Goal: Communication & Community: Answer question/provide support

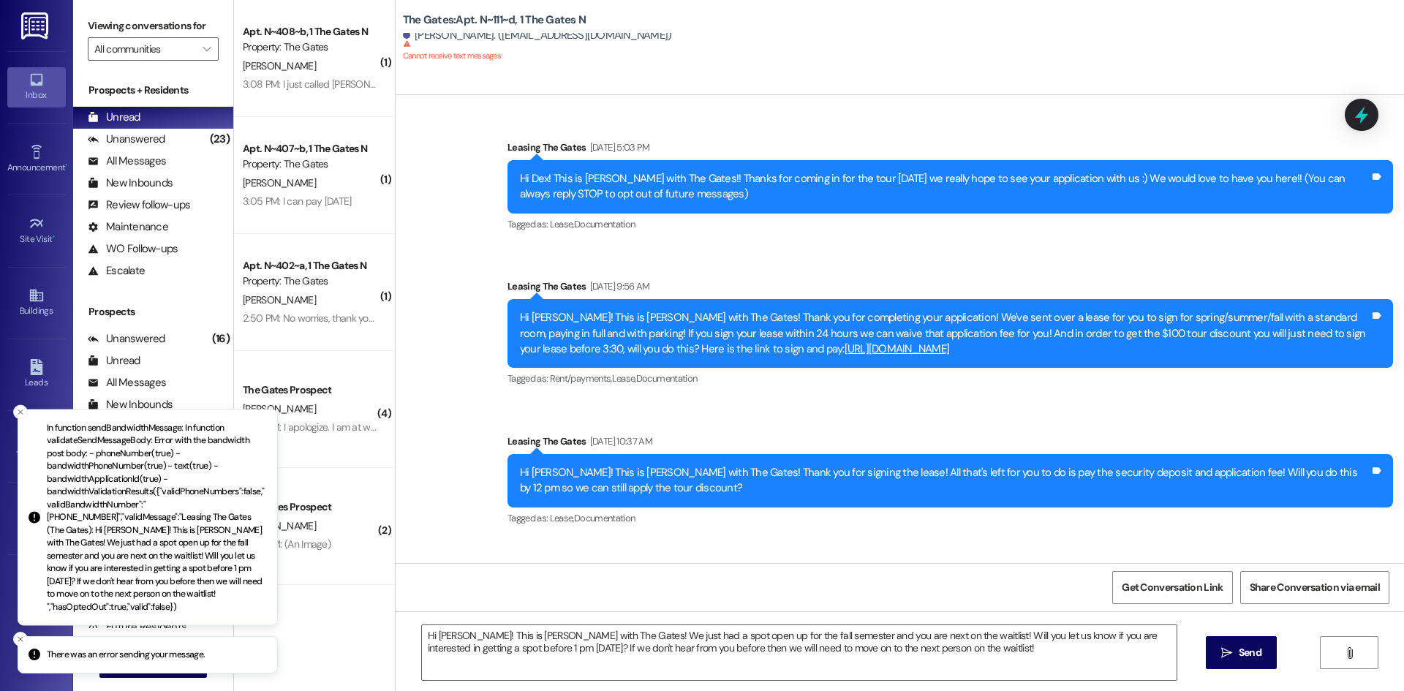
scroll to position [28999, 0]
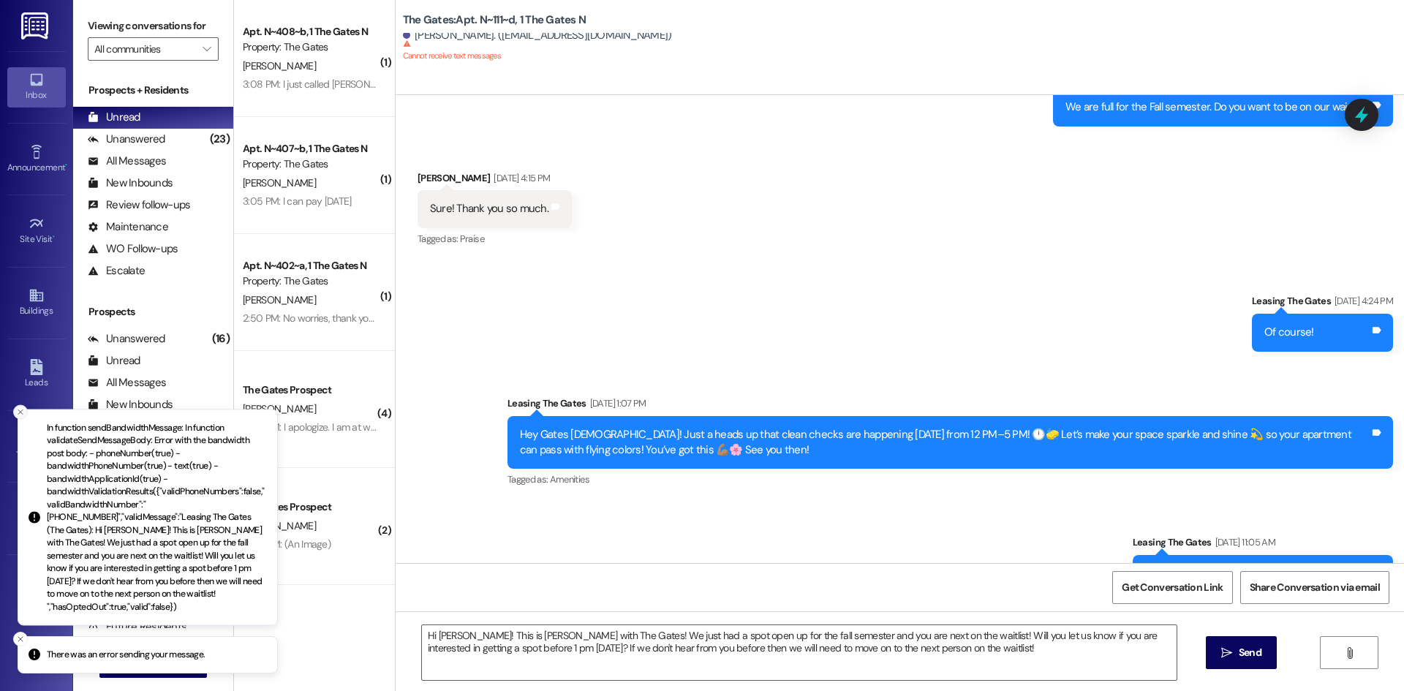
click at [21, 416] on icon "Close toast" at bounding box center [20, 411] width 9 height 9
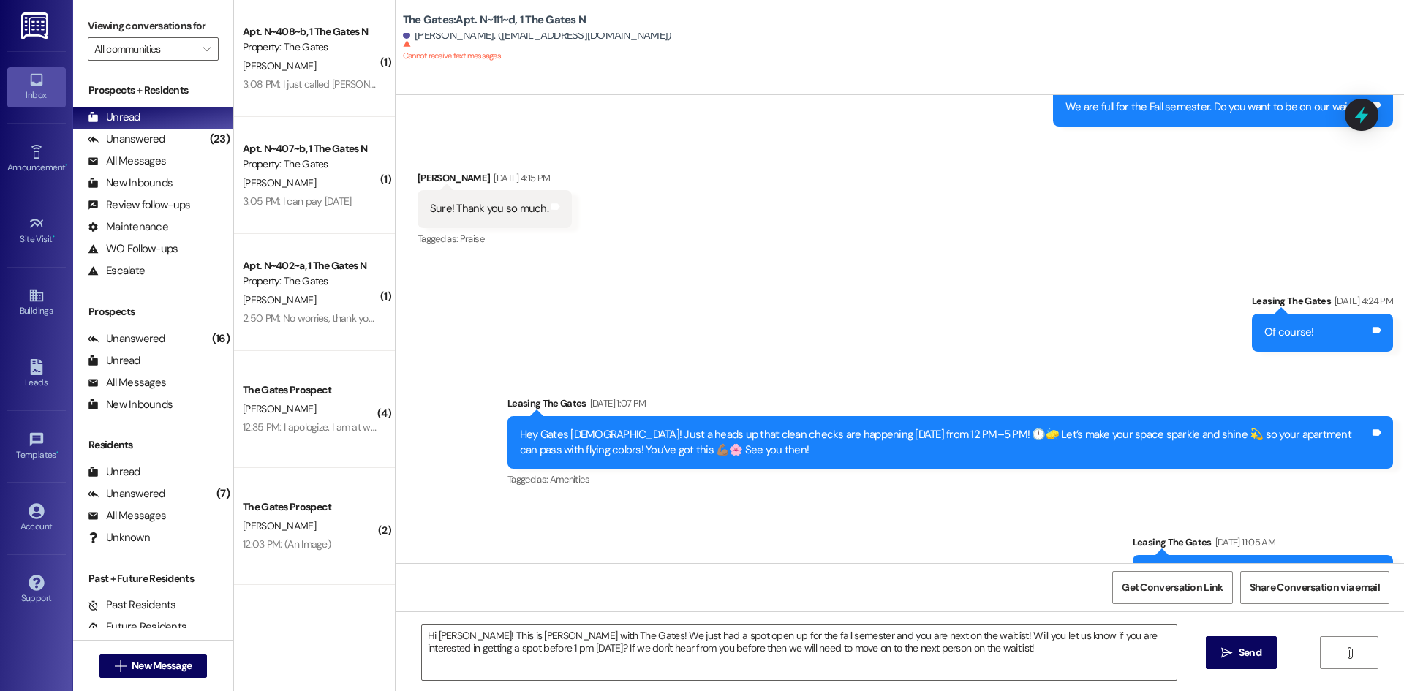
click at [19, 645] on div "Inbox Go to Inbox Announcement • Send A Text Announcement Site Visit • Go to Si…" at bounding box center [36, 345] width 73 height 691
click at [168, 672] on span "New Message" at bounding box center [162, 665] width 60 height 15
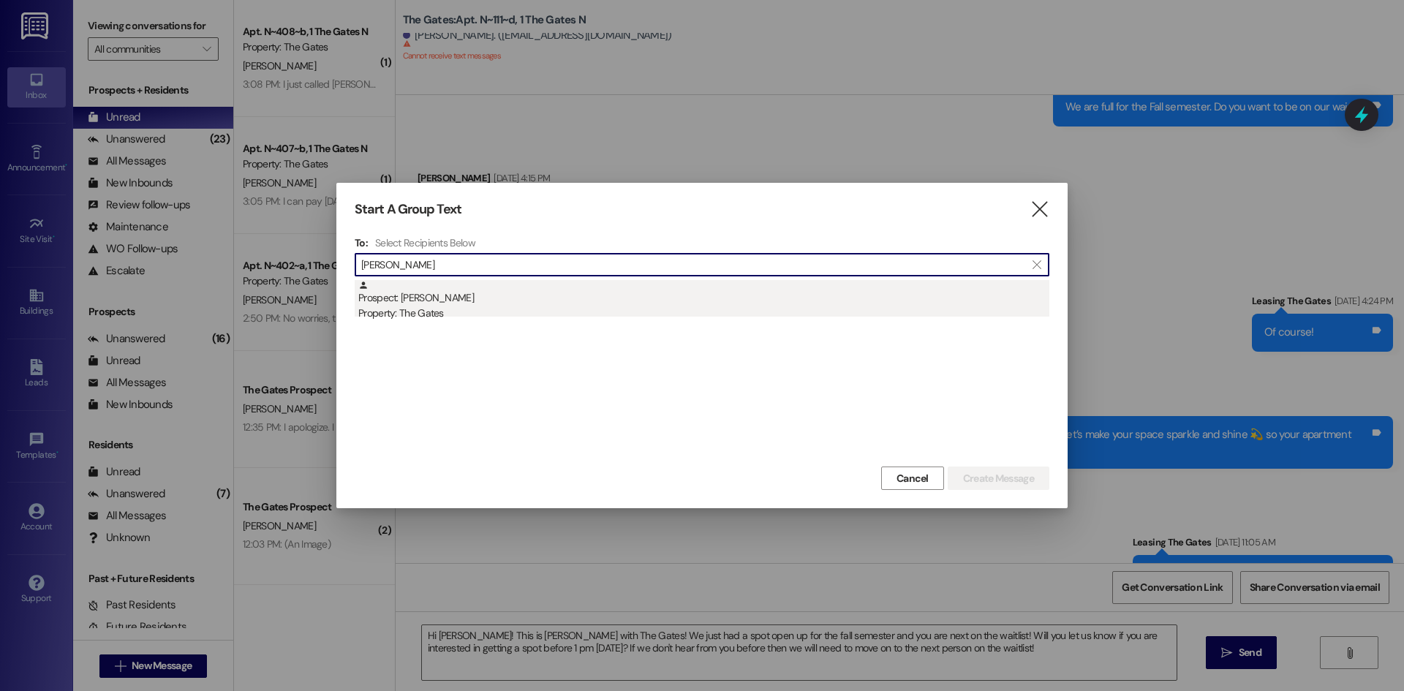
type input "Carson Tims"
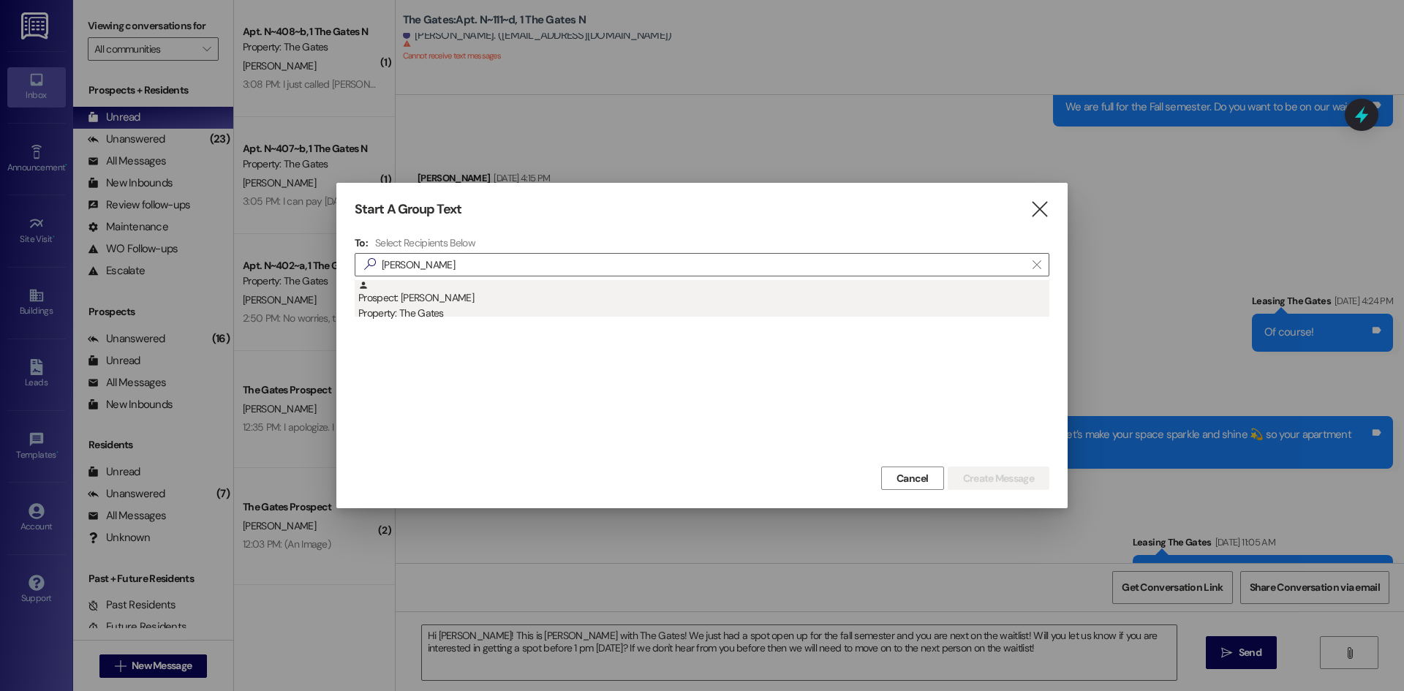
click at [434, 312] on div "Property: The Gates" at bounding box center [703, 313] width 691 height 15
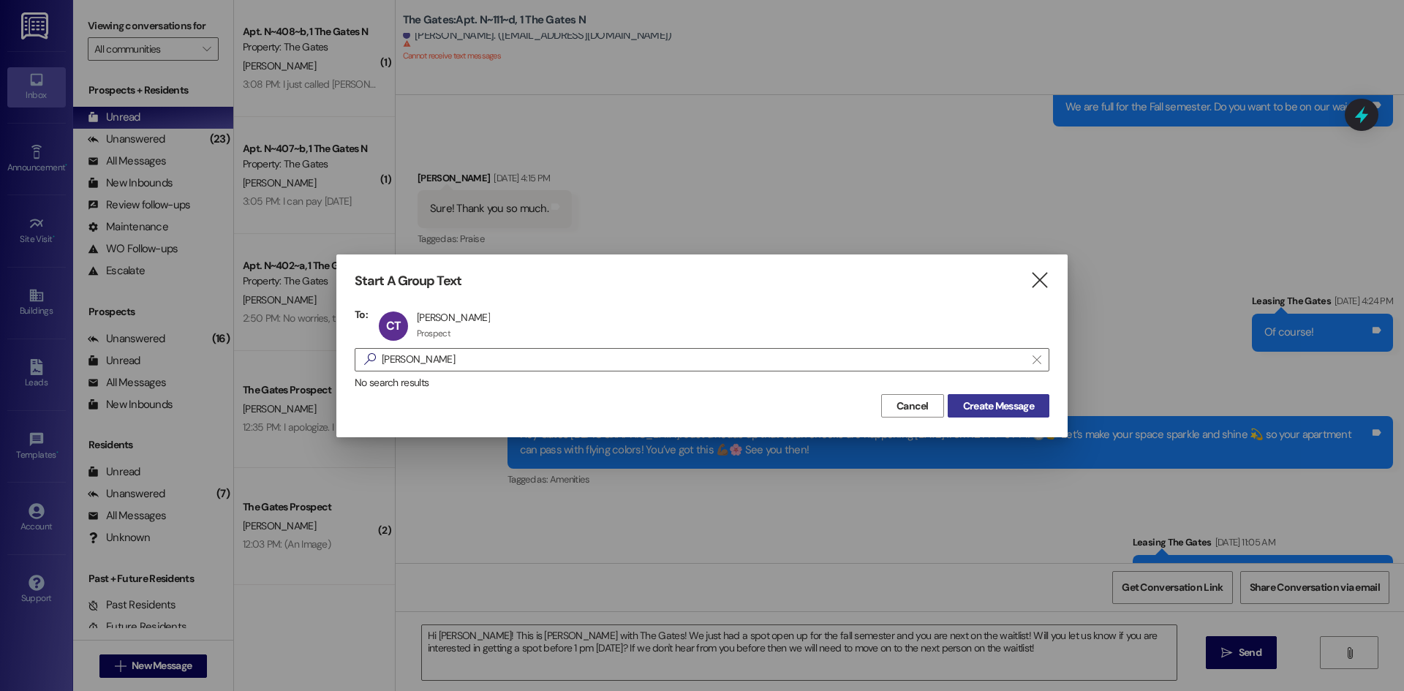
click at [985, 396] on button "Create Message" at bounding box center [999, 405] width 102 height 23
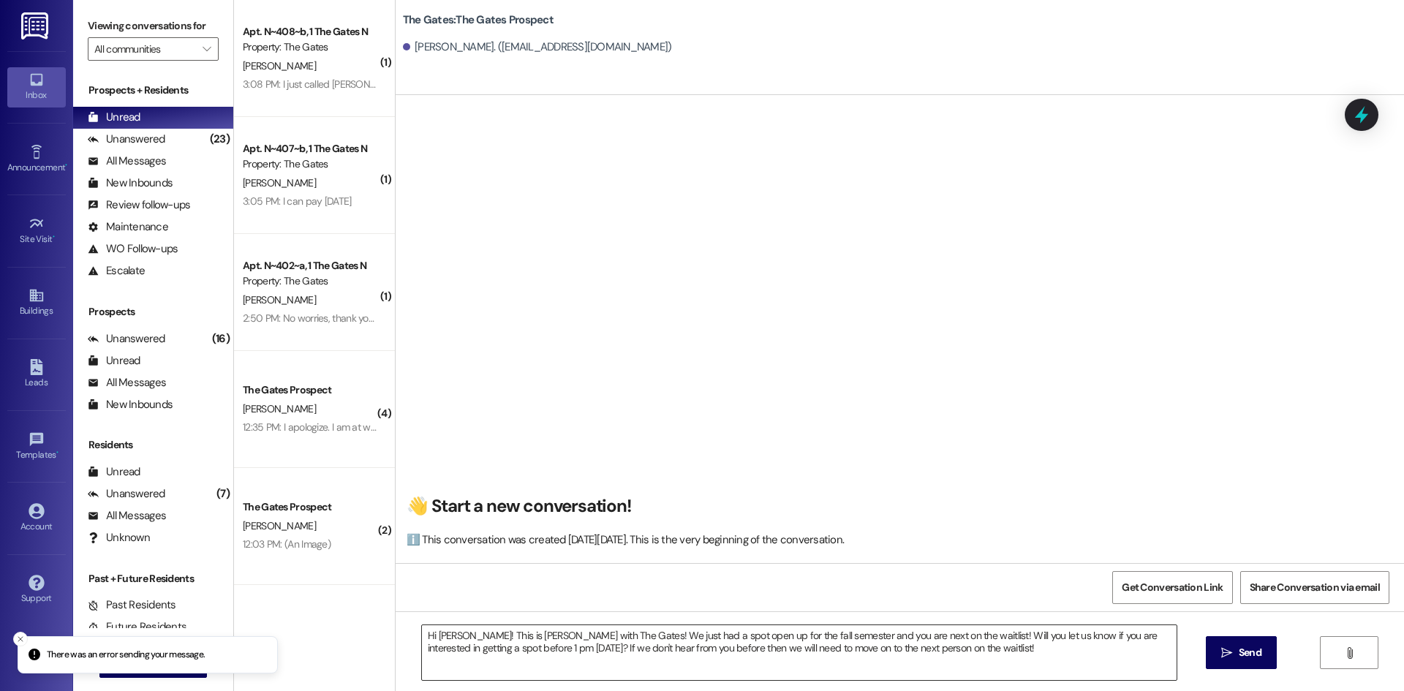
scroll to position [1, 0]
click at [494, 657] on textarea "Hi Liddy! This is Mackenzie with The Gates! We just had a spot open up for the …" at bounding box center [799, 652] width 755 height 55
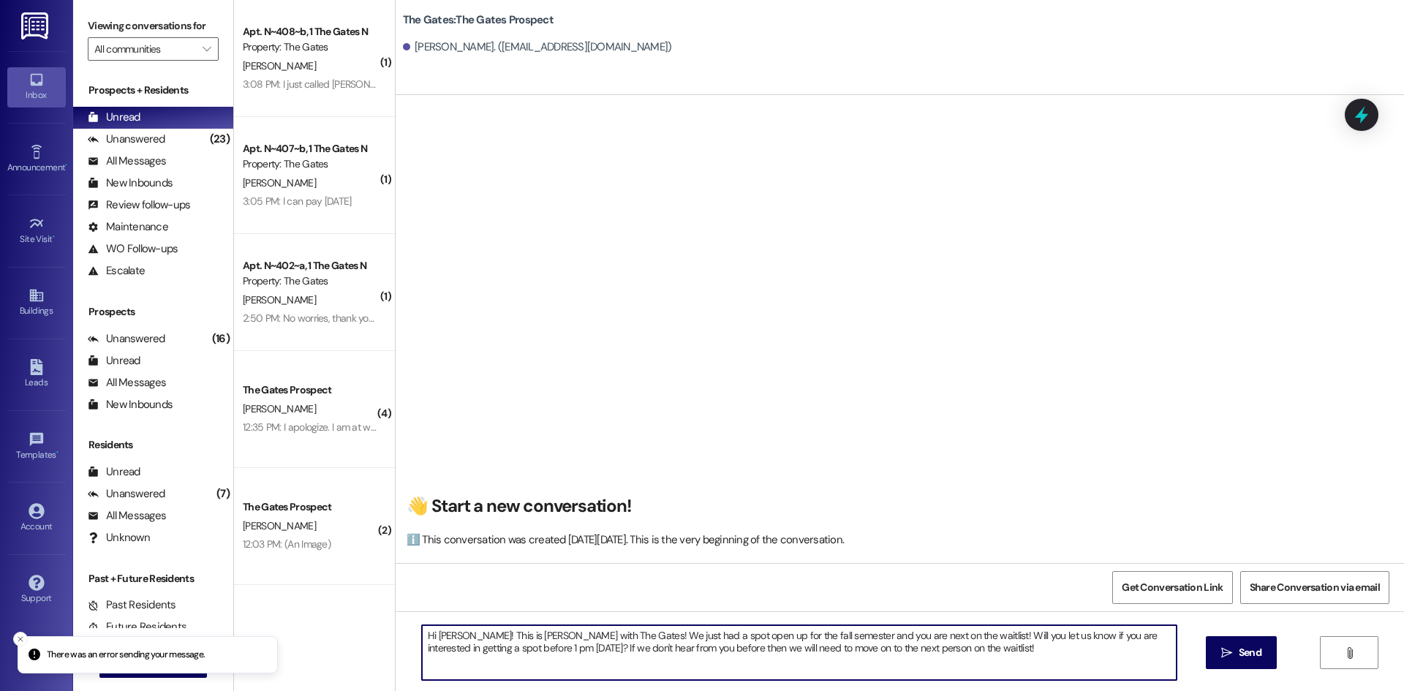
click at [494, 657] on textarea "Hi Liddy! This is Mackenzie with The Gates! We just had a spot open up for the …" at bounding box center [799, 652] width 755 height 55
type textarea "Hi Carson! This is Mackenzie with The Gates! I just sent you that lease for the…"
click at [1224, 652] on icon "" at bounding box center [1226, 653] width 11 height 12
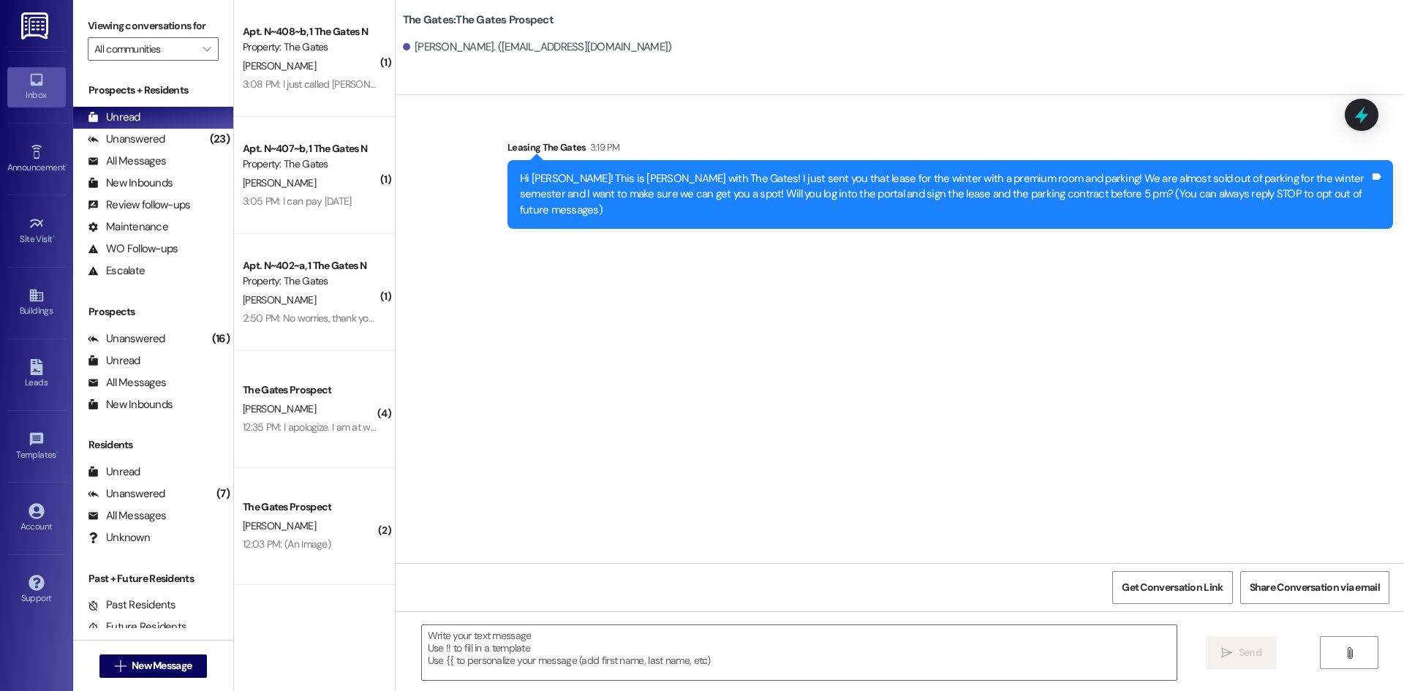
scroll to position [0, 0]
click at [121, 135] on div "Unanswered" at bounding box center [127, 139] width 78 height 15
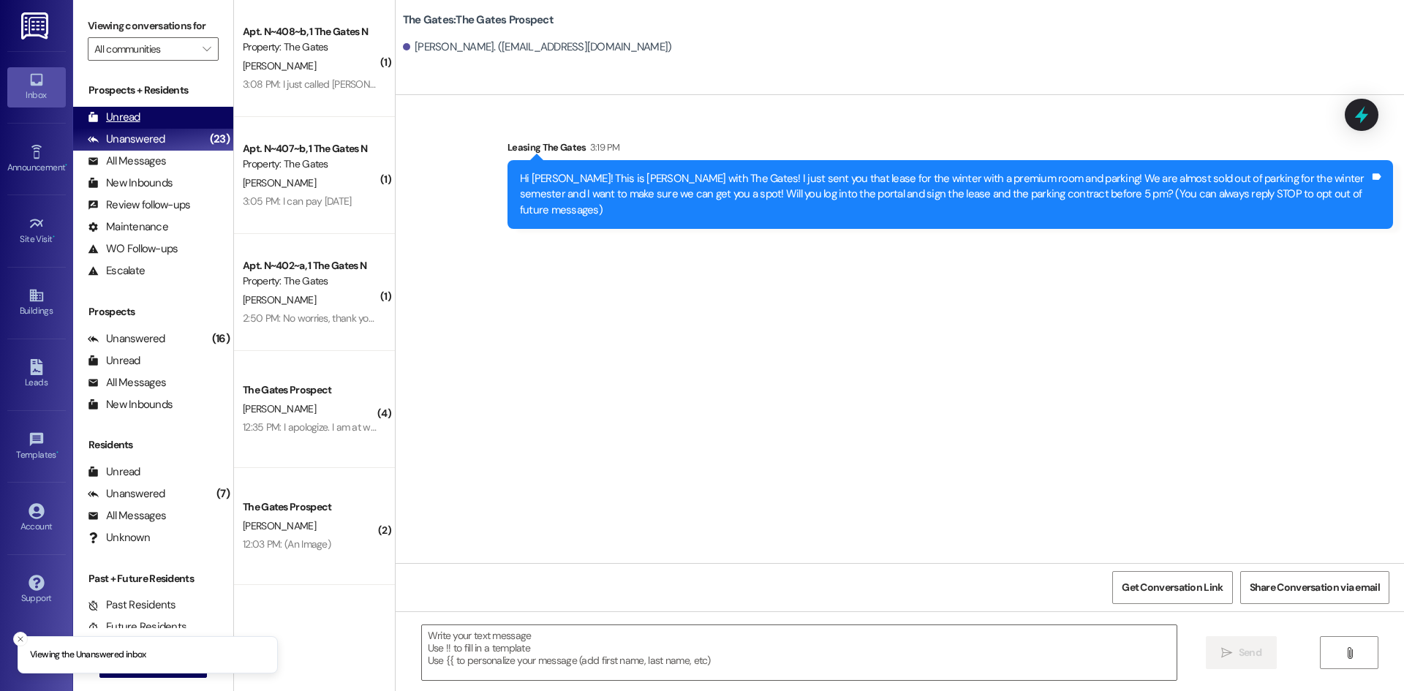
click at [118, 120] on div "Unread" at bounding box center [114, 117] width 53 height 15
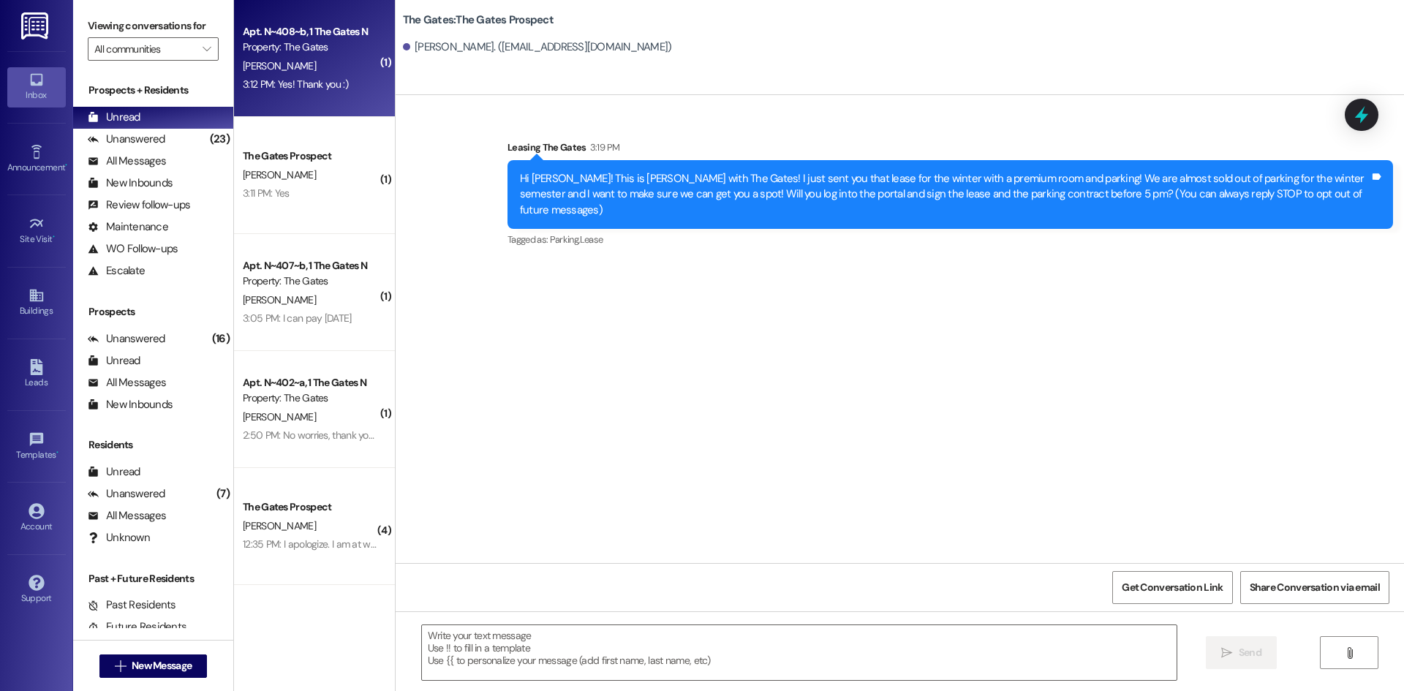
click at [317, 48] on div "Property: The Gates" at bounding box center [310, 46] width 135 height 15
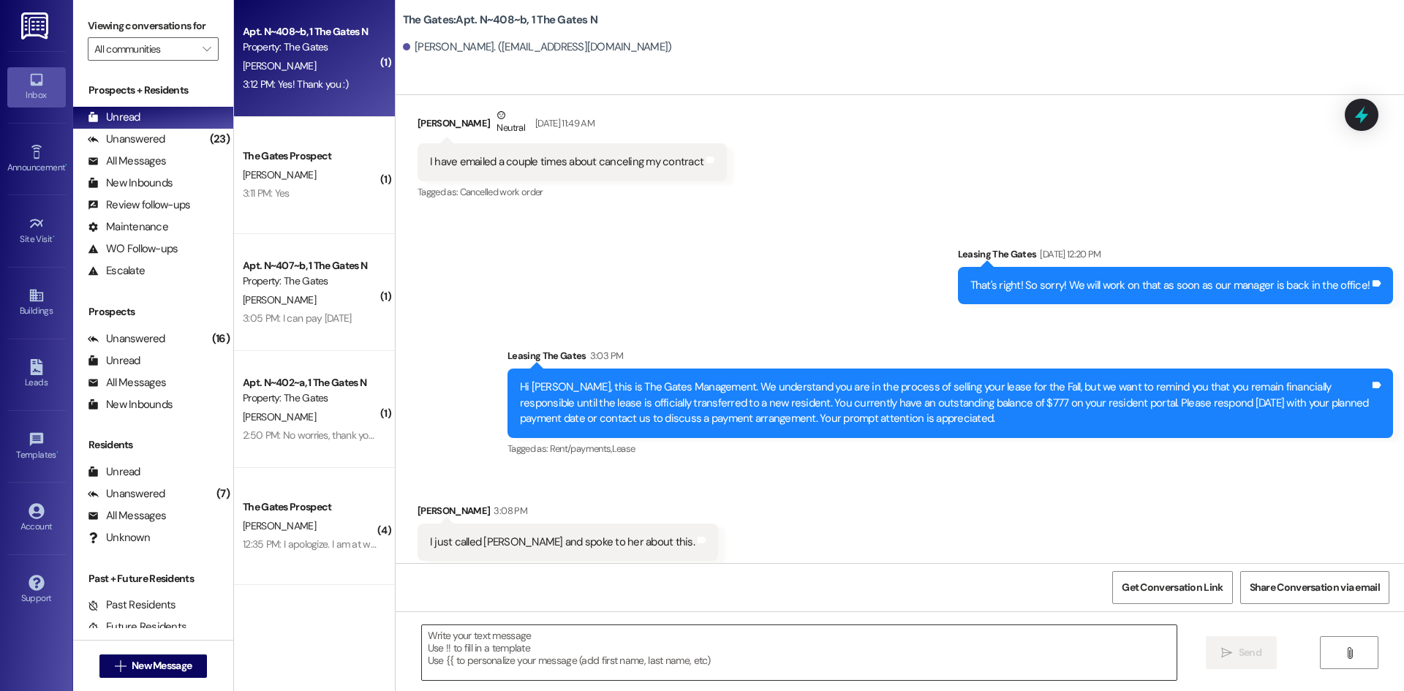
scroll to position [30293, 0]
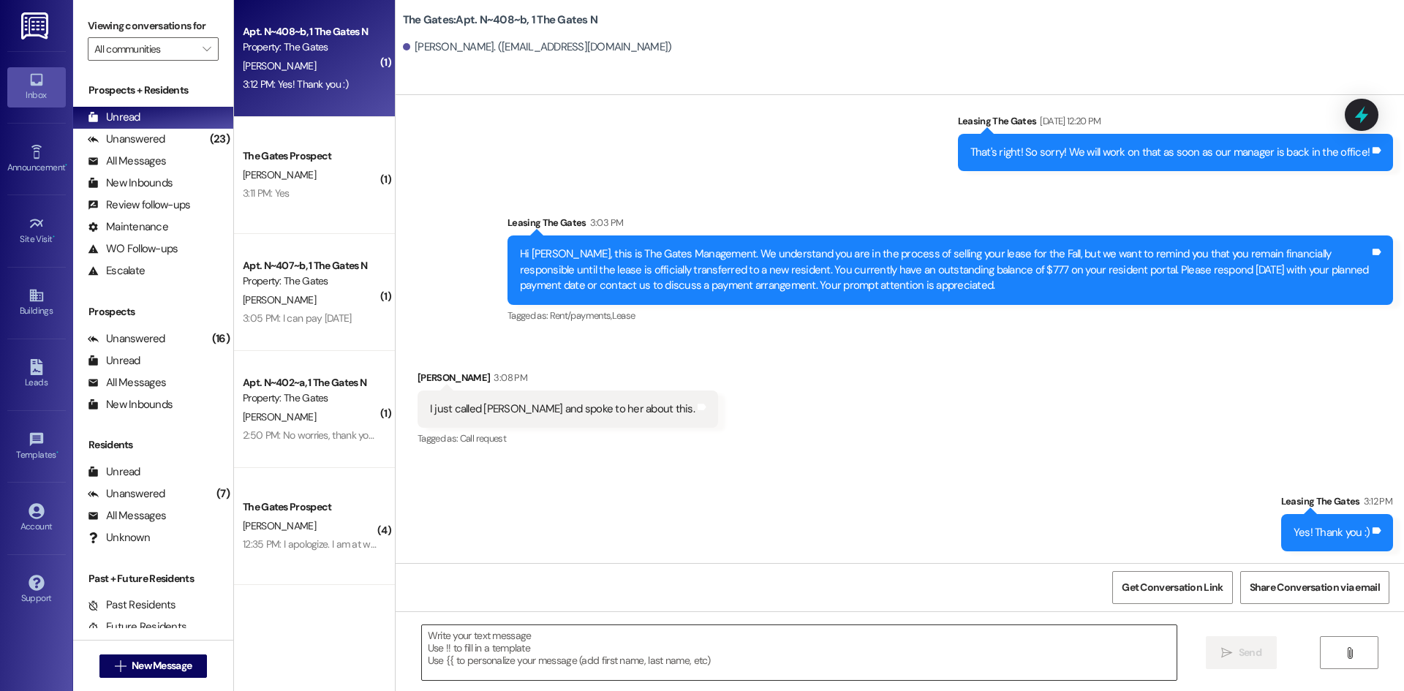
click at [475, 633] on textarea at bounding box center [799, 652] width 755 height 55
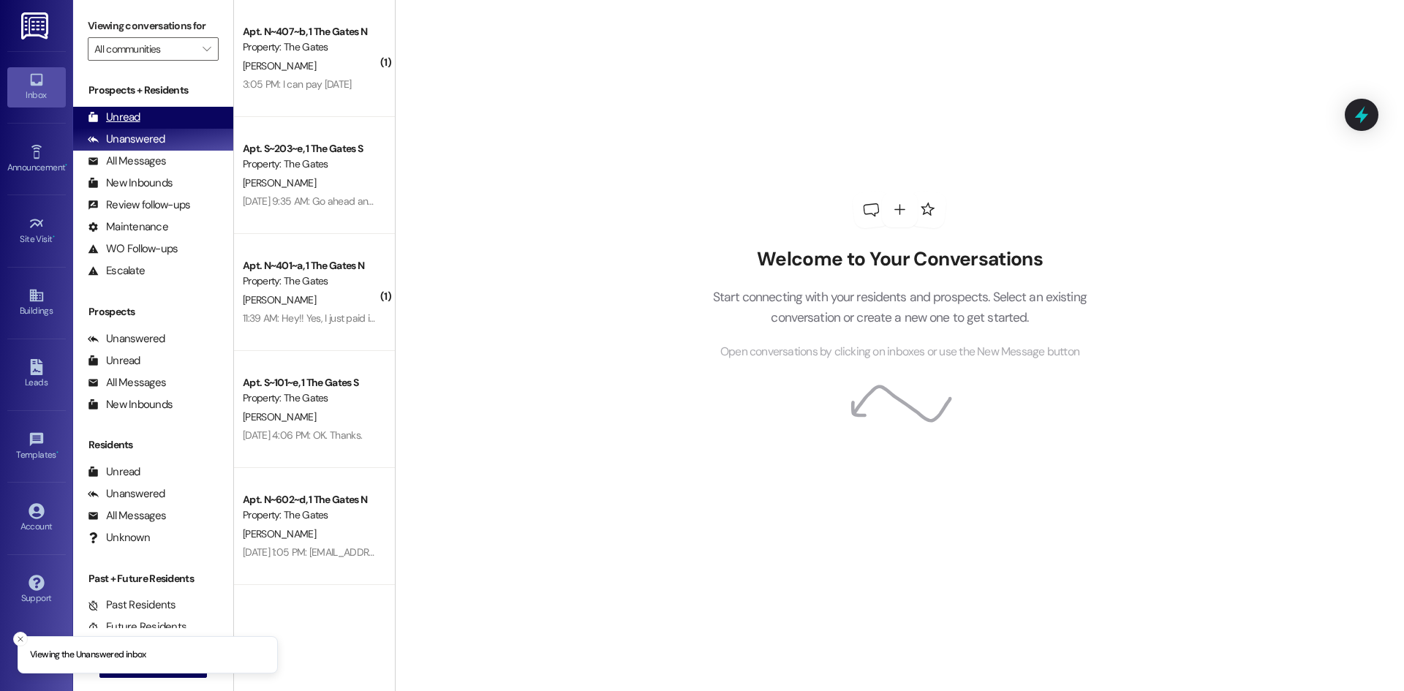
click at [124, 116] on div "Unread" at bounding box center [114, 117] width 53 height 15
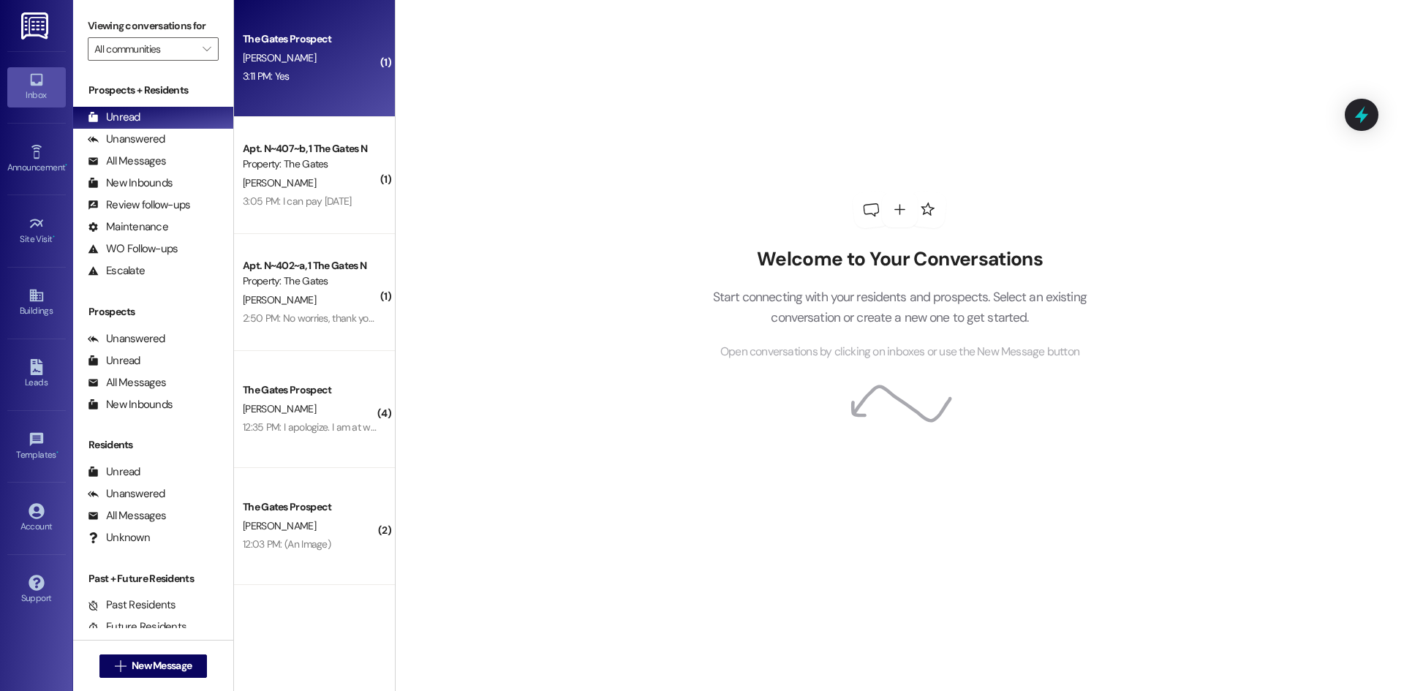
click at [322, 70] on div "3:11 PM: Yes 3:11 PM: Yes" at bounding box center [310, 76] width 138 height 18
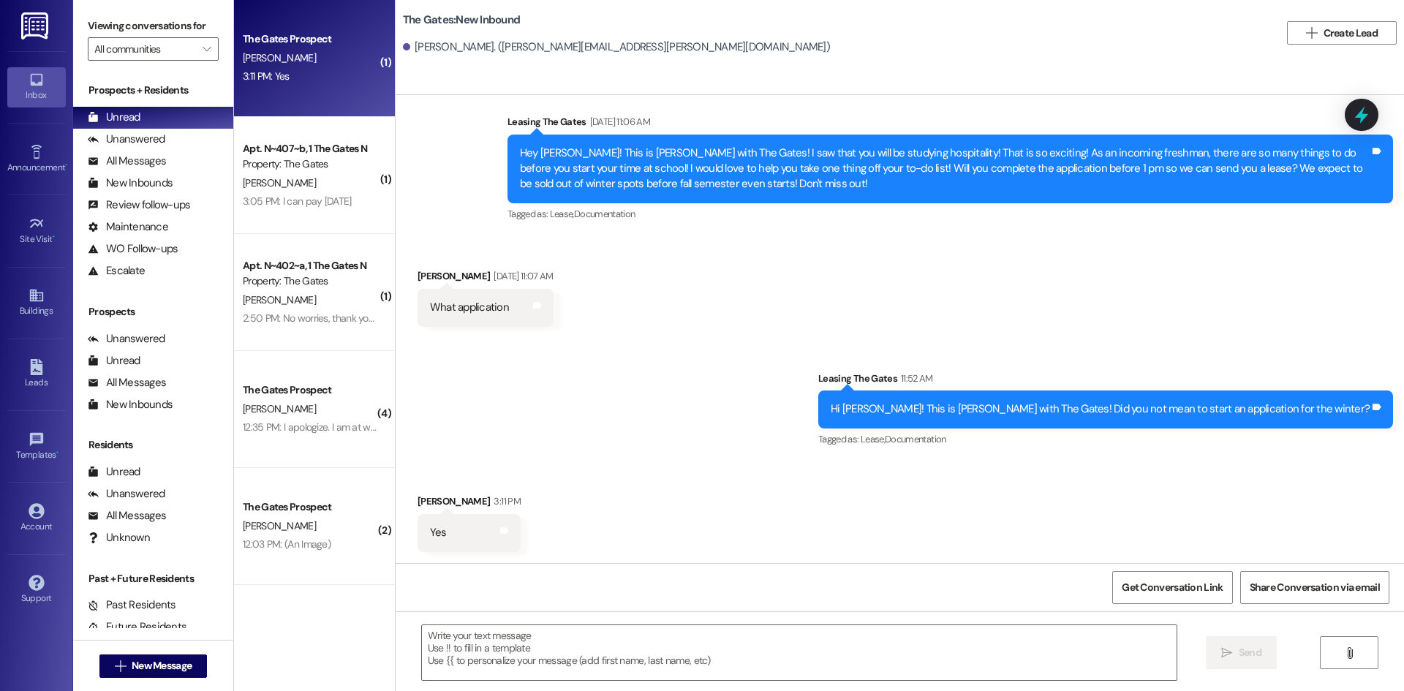
scroll to position [181, 0]
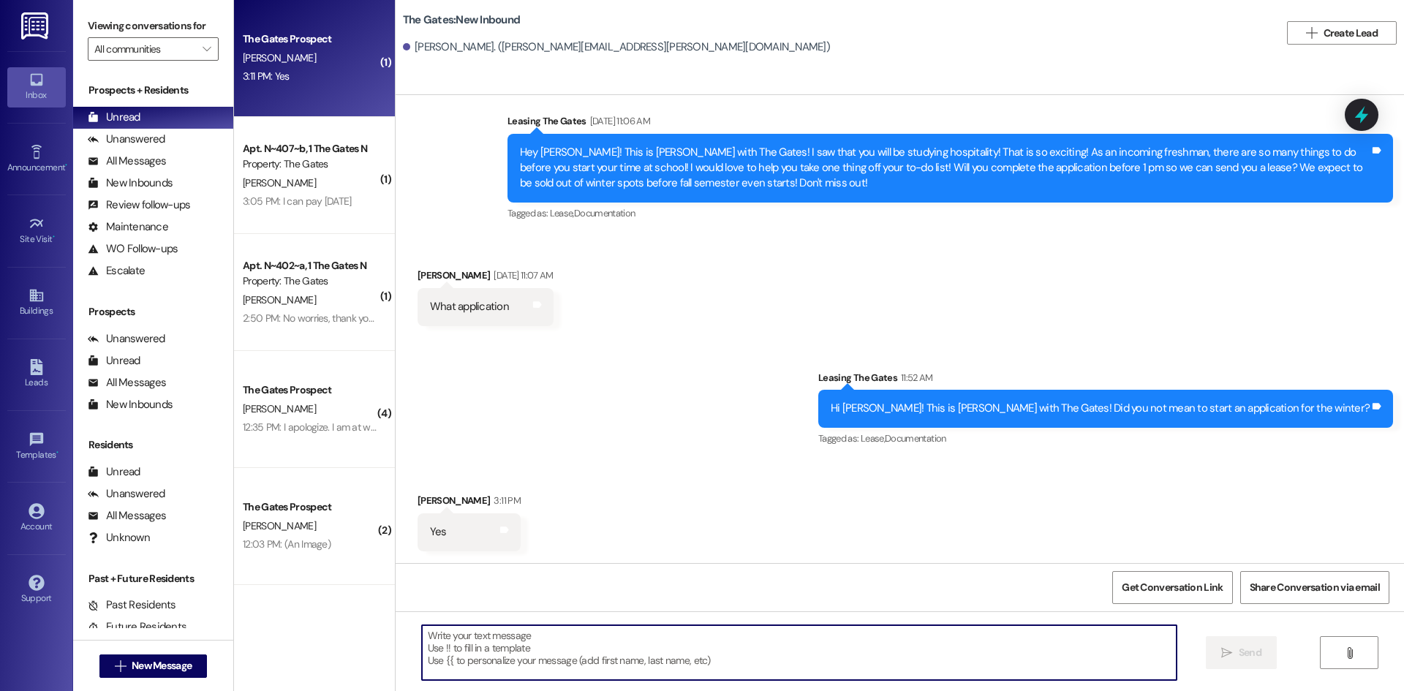
click at [493, 652] on textarea at bounding box center [799, 652] width 755 height 55
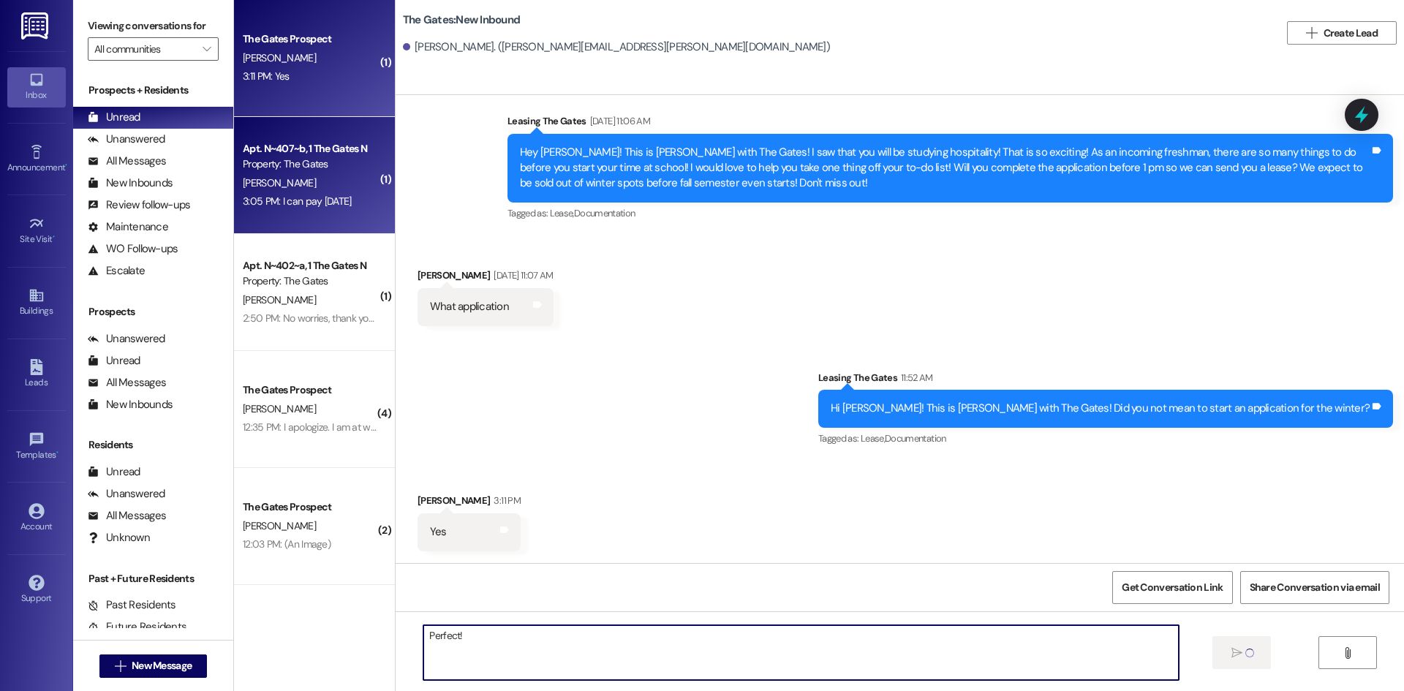
type textarea "Perfect!"
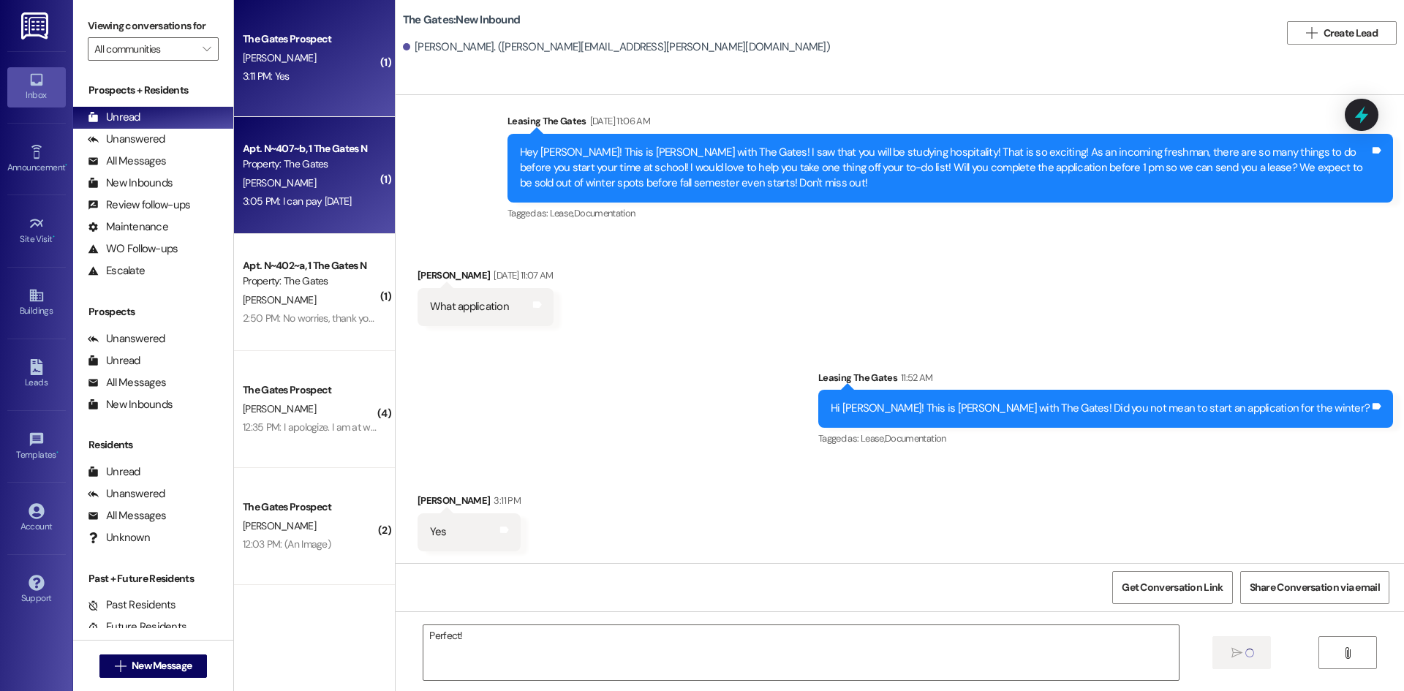
click at [301, 160] on div "Property: The Gates" at bounding box center [310, 164] width 135 height 15
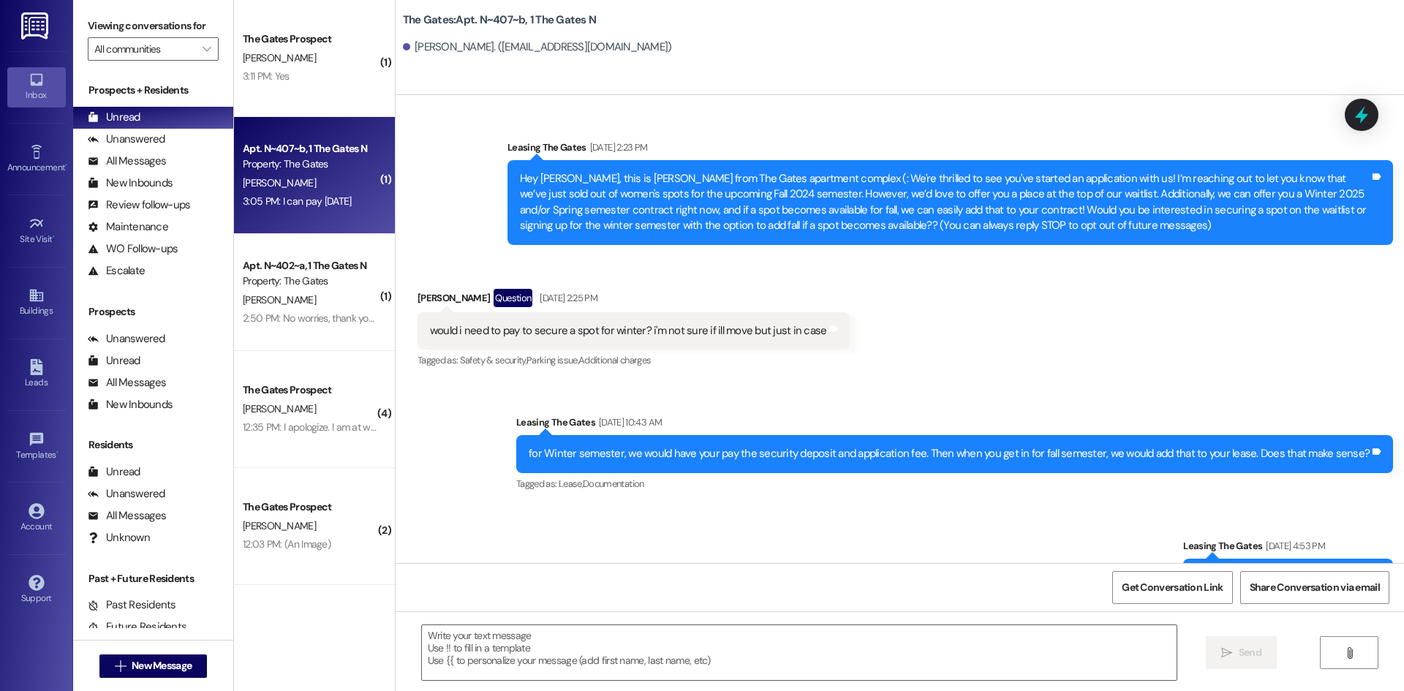
scroll to position [20234, 0]
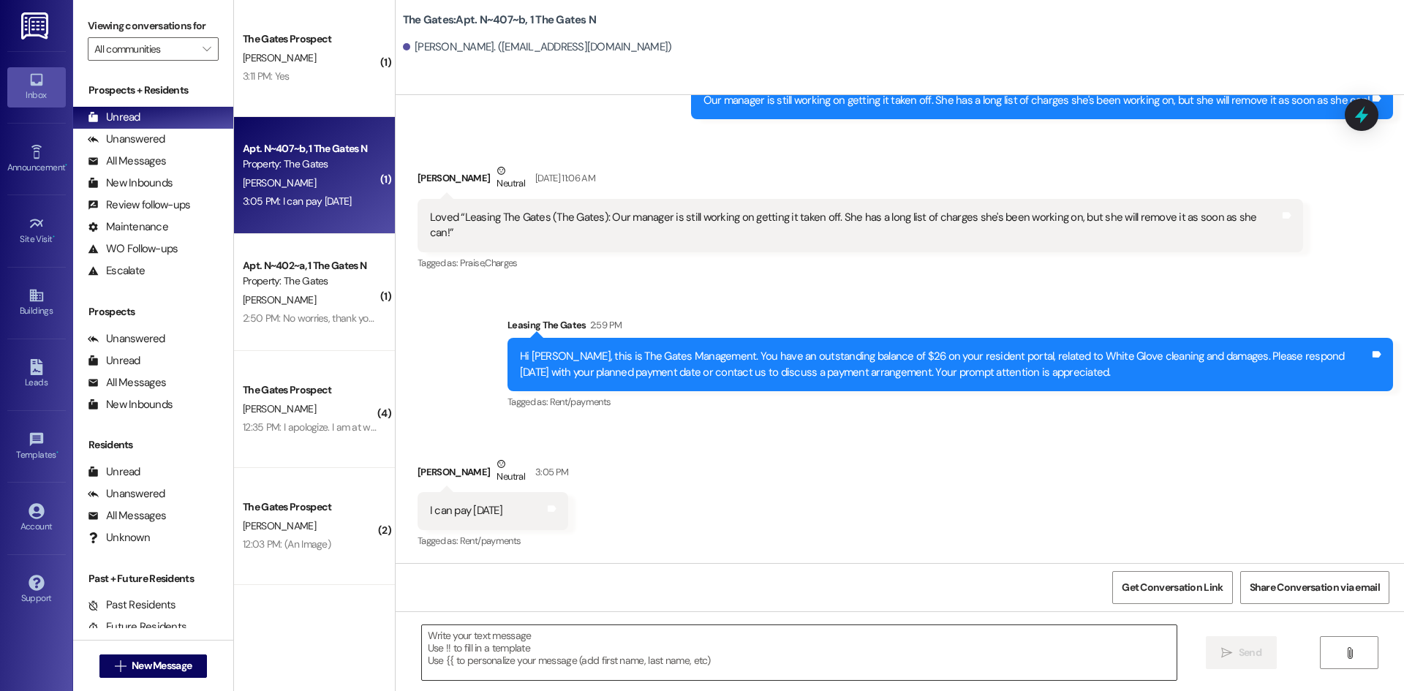
click at [528, 640] on textarea at bounding box center [799, 652] width 755 height 55
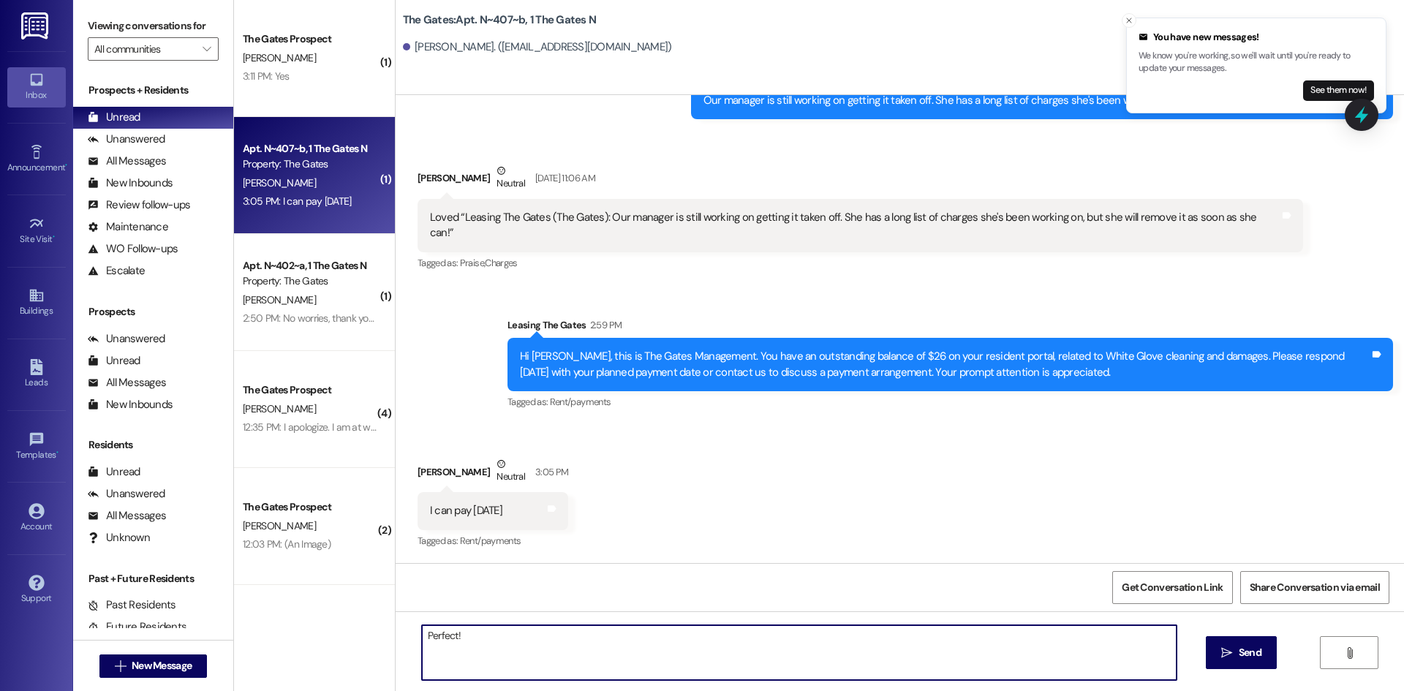
type textarea "Perfect!"
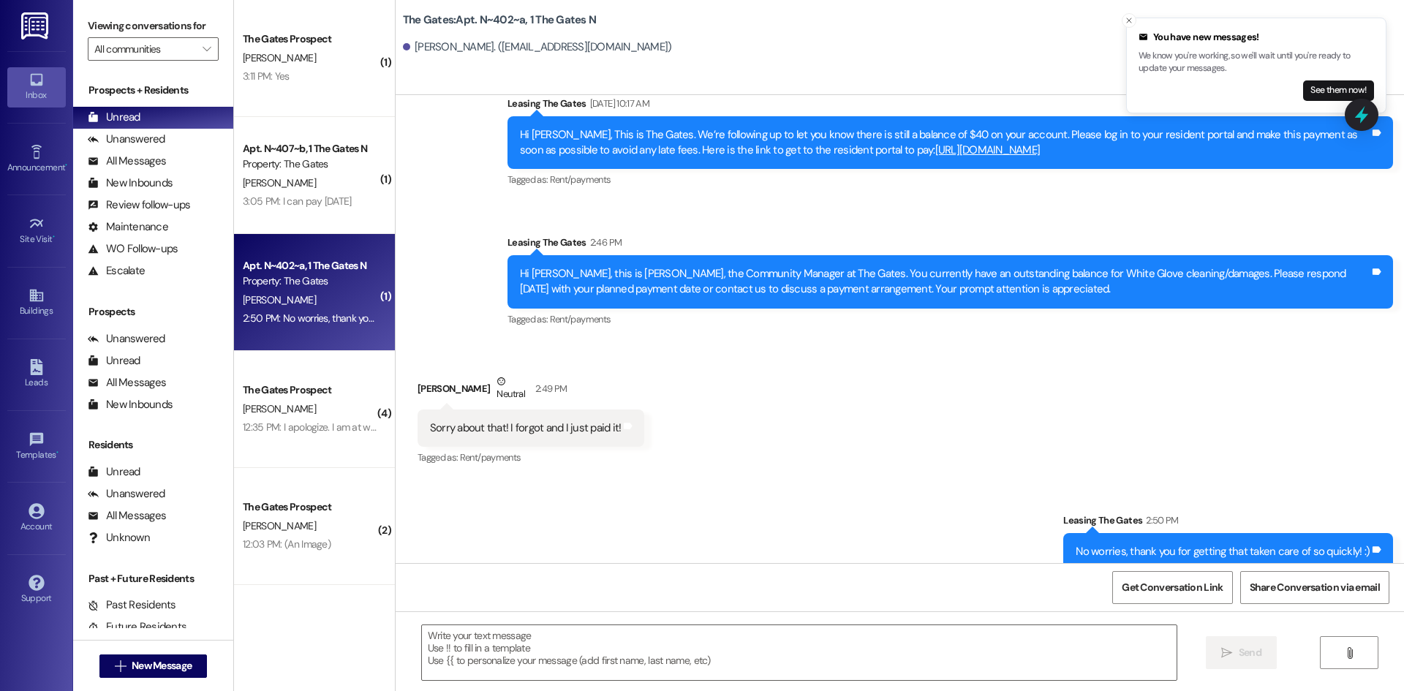
scroll to position [22059, 0]
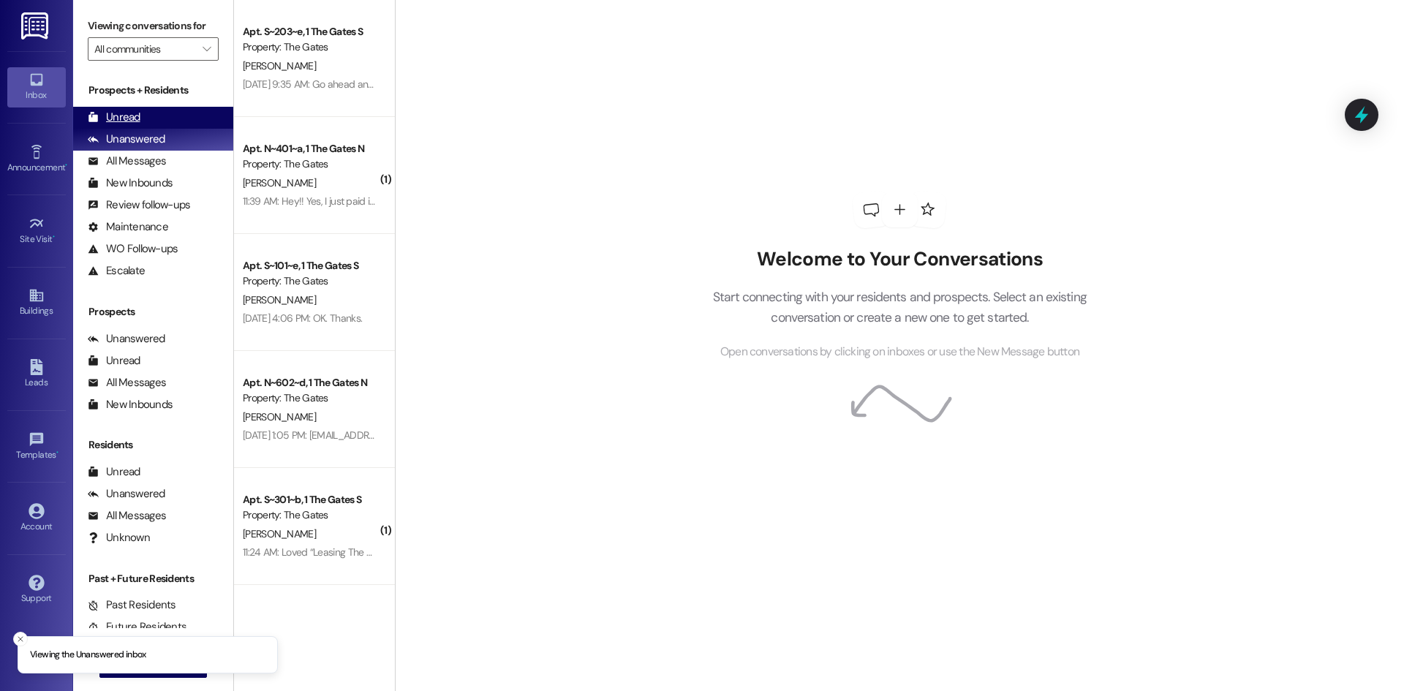
click at [159, 108] on div "Unread (0)" at bounding box center [153, 118] width 160 height 22
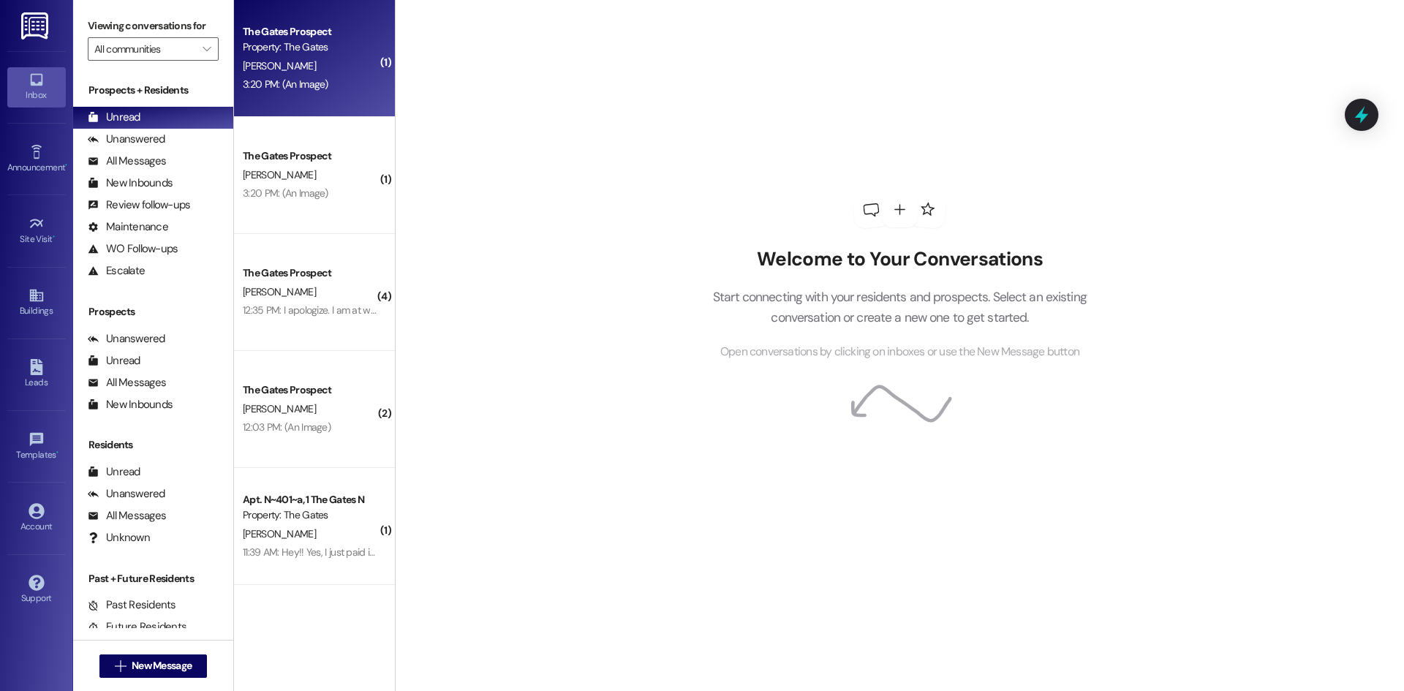
click at [279, 73] on div "[PERSON_NAME]" at bounding box center [310, 66] width 138 height 18
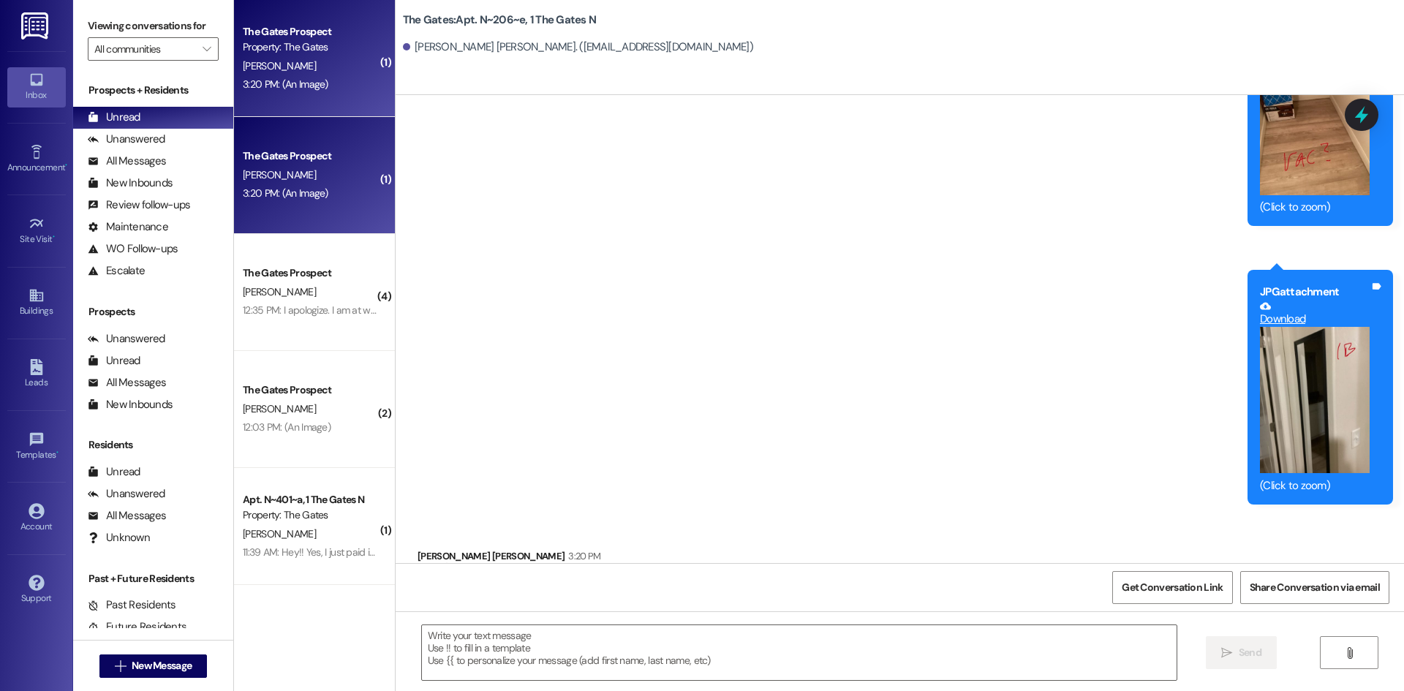
scroll to position [35724, 0]
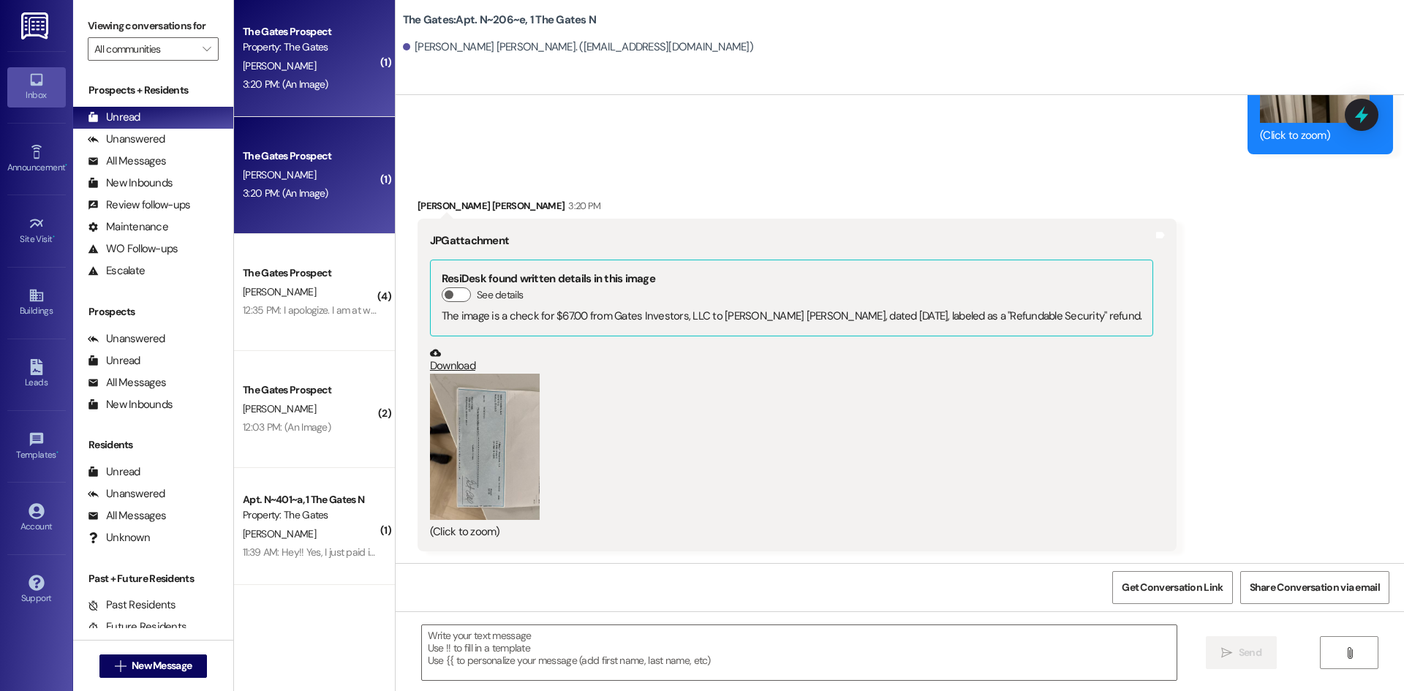
click at [483, 462] on button "Zoom image" at bounding box center [485, 447] width 110 height 146
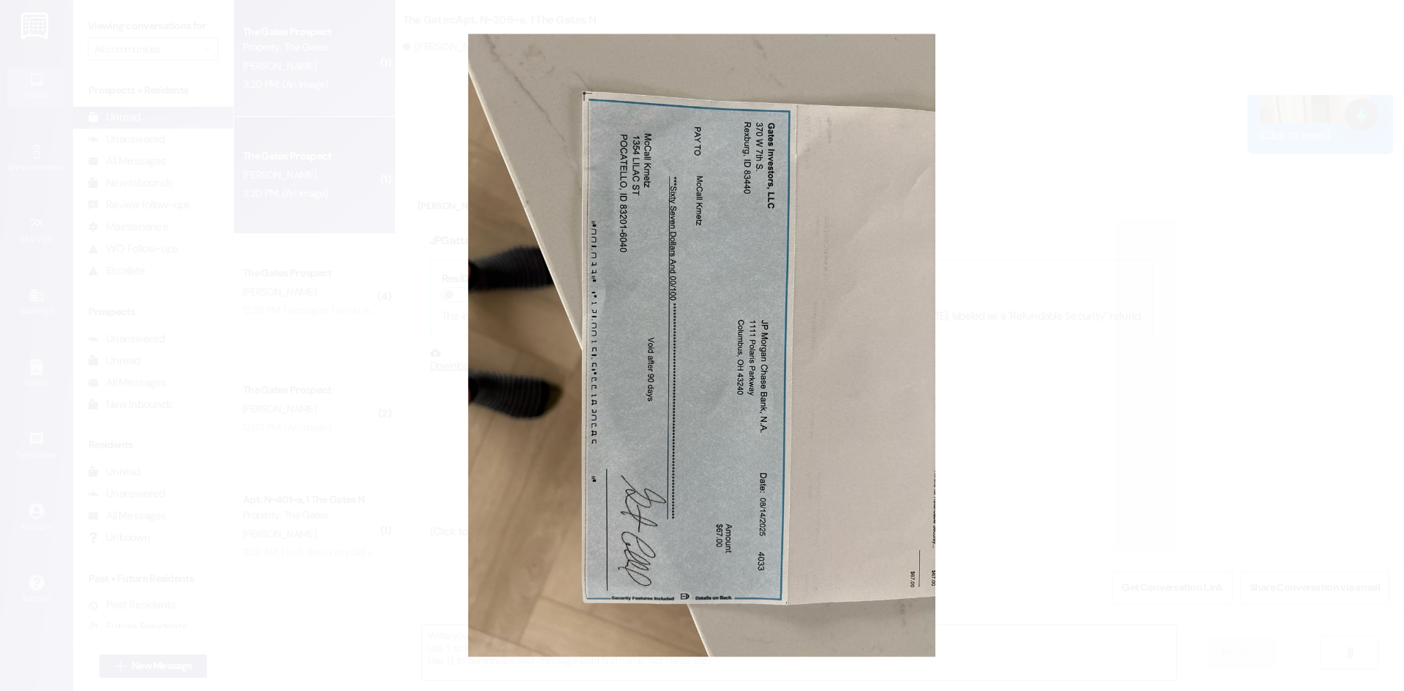
click at [979, 187] on button "Unzoom image" at bounding box center [702, 345] width 1404 height 691
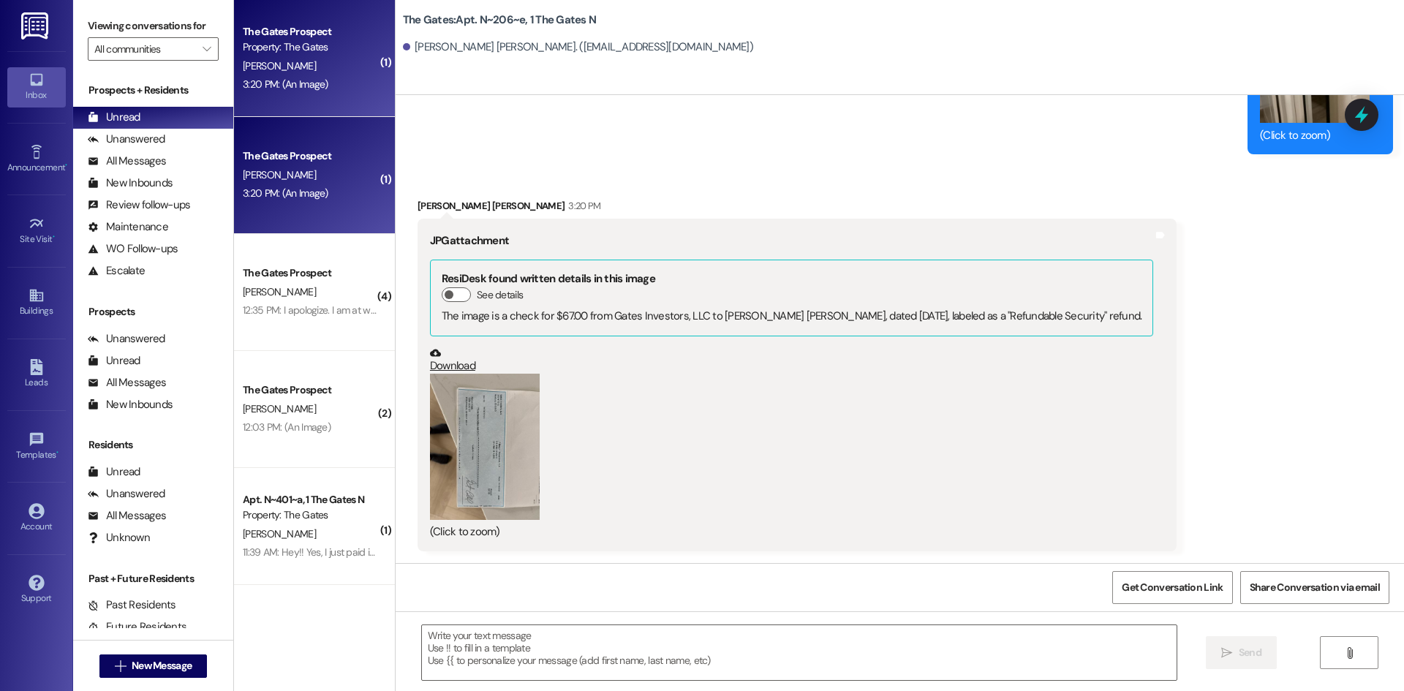
click at [491, 421] on button "Zoom image" at bounding box center [485, 447] width 110 height 146
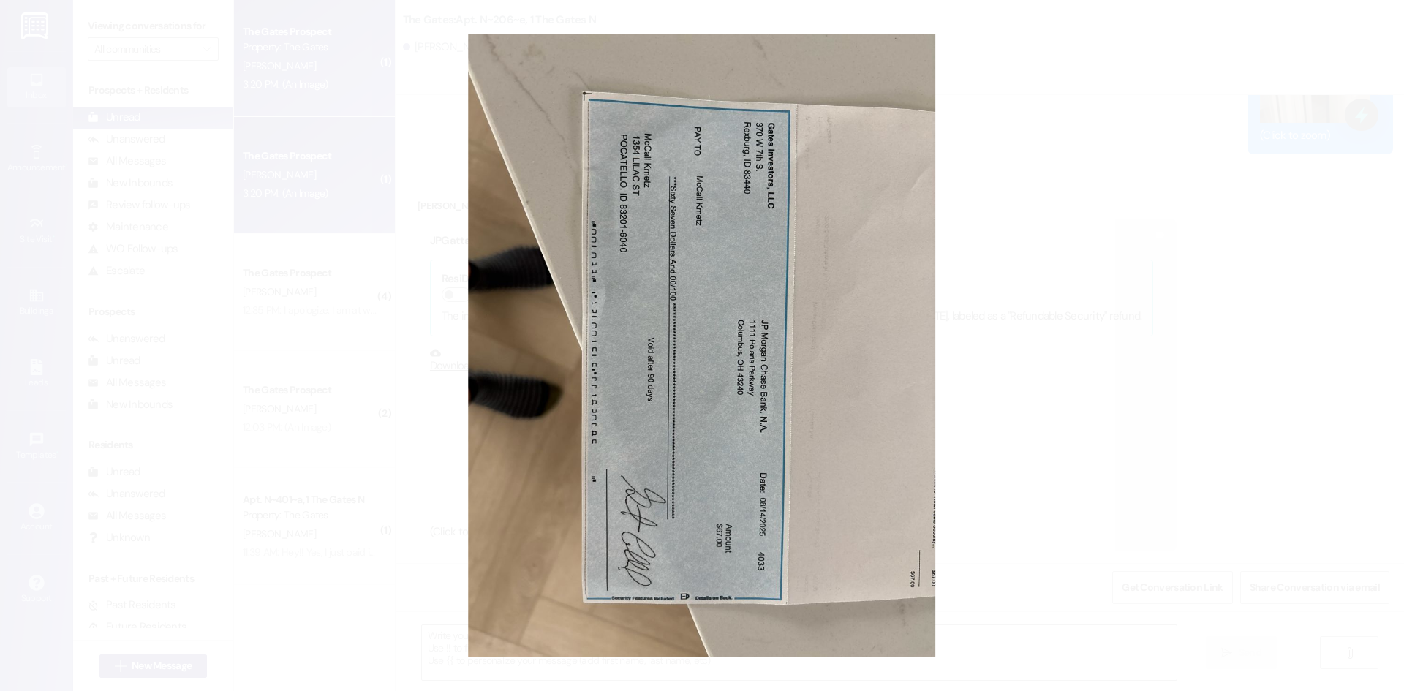
click at [394, 171] on button "Unzoom image" at bounding box center [702, 345] width 1404 height 691
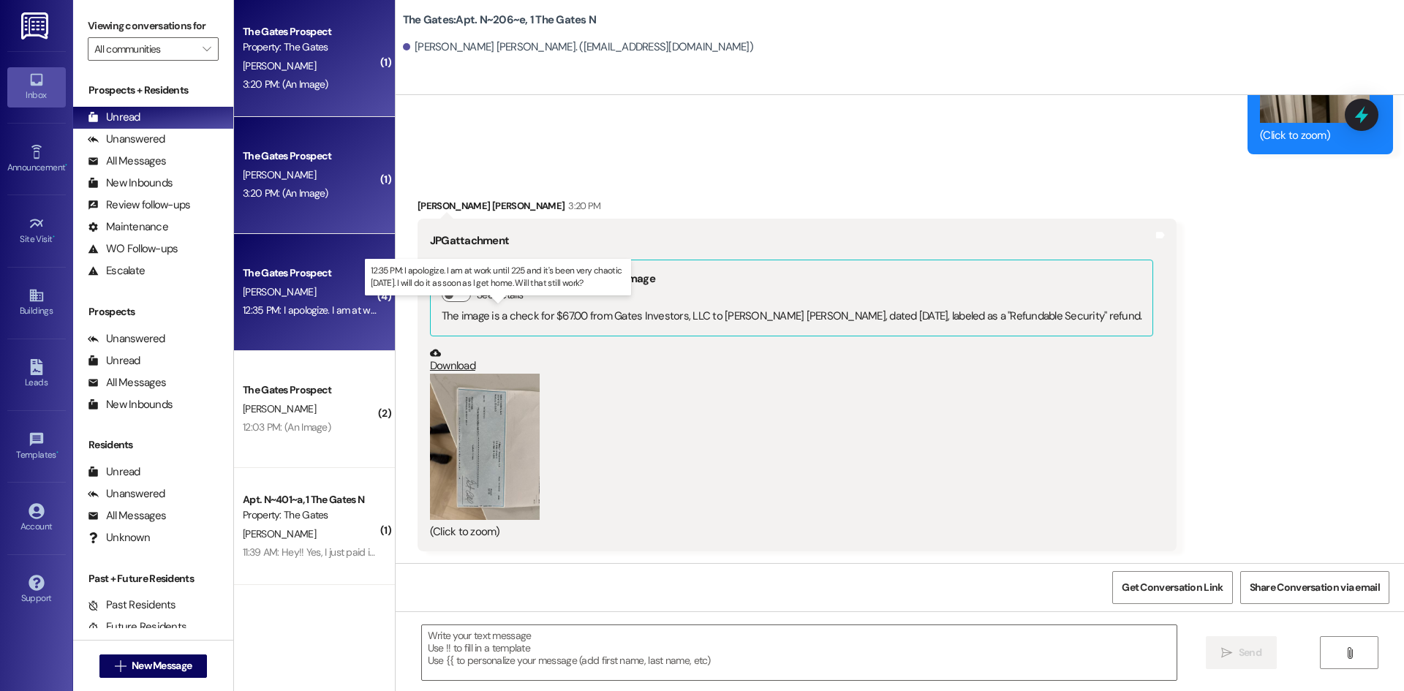
click at [289, 305] on div "12:35 PM: I apologize. I am at work until 225 and it's been very chaotic today.…" at bounding box center [512, 310] width 538 height 13
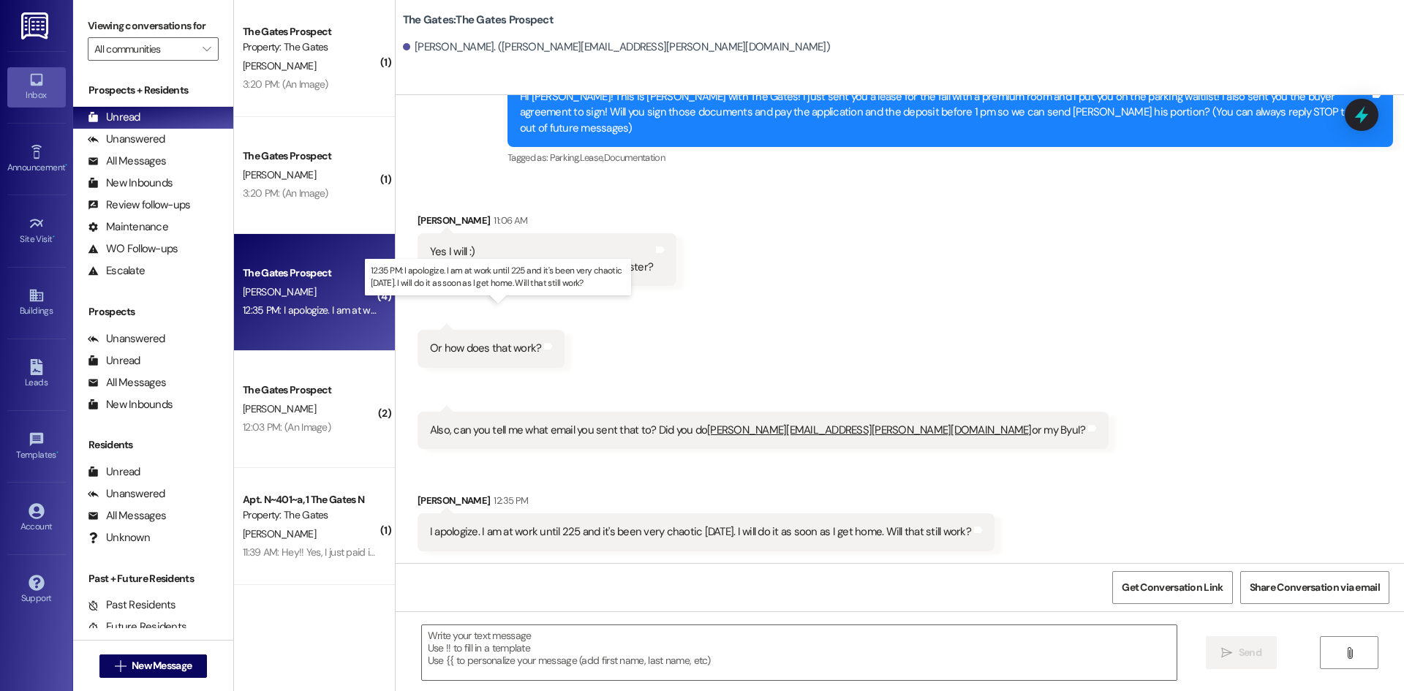
scroll to position [65, 0]
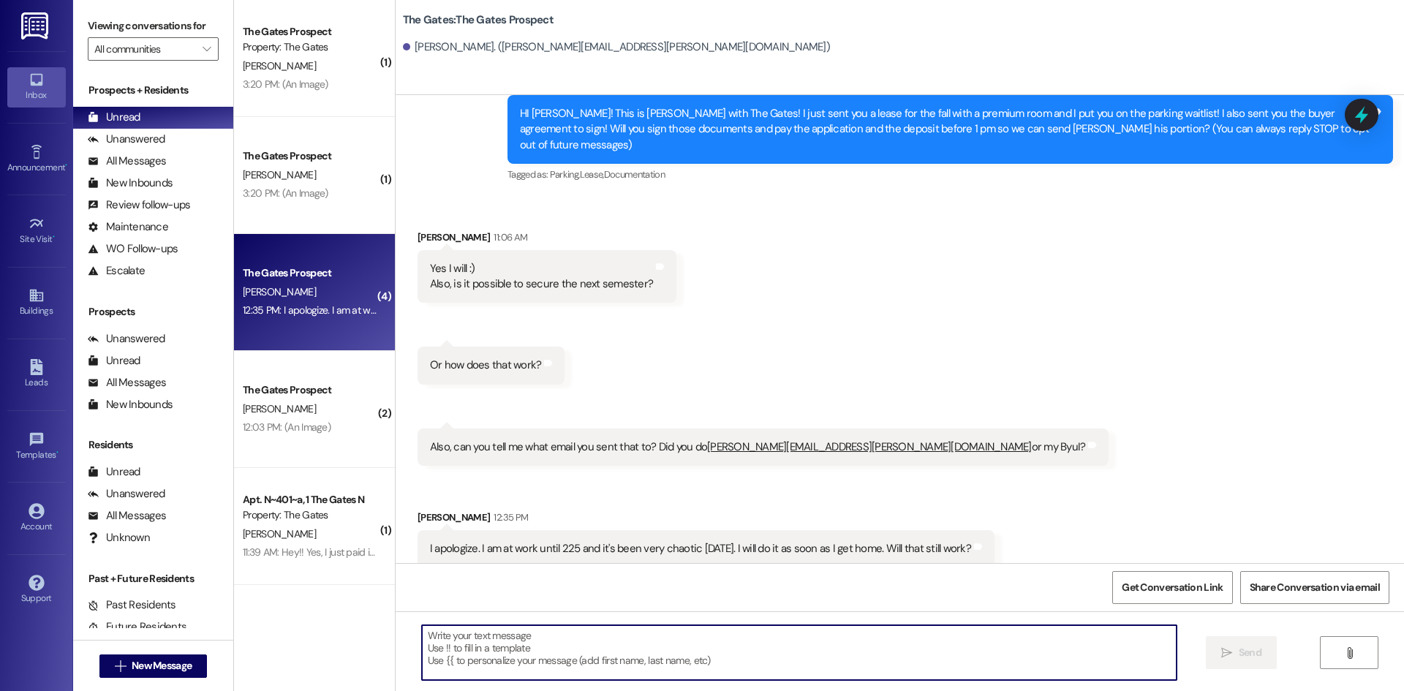
click at [470, 630] on textarea at bounding box center [799, 652] width 755 height 55
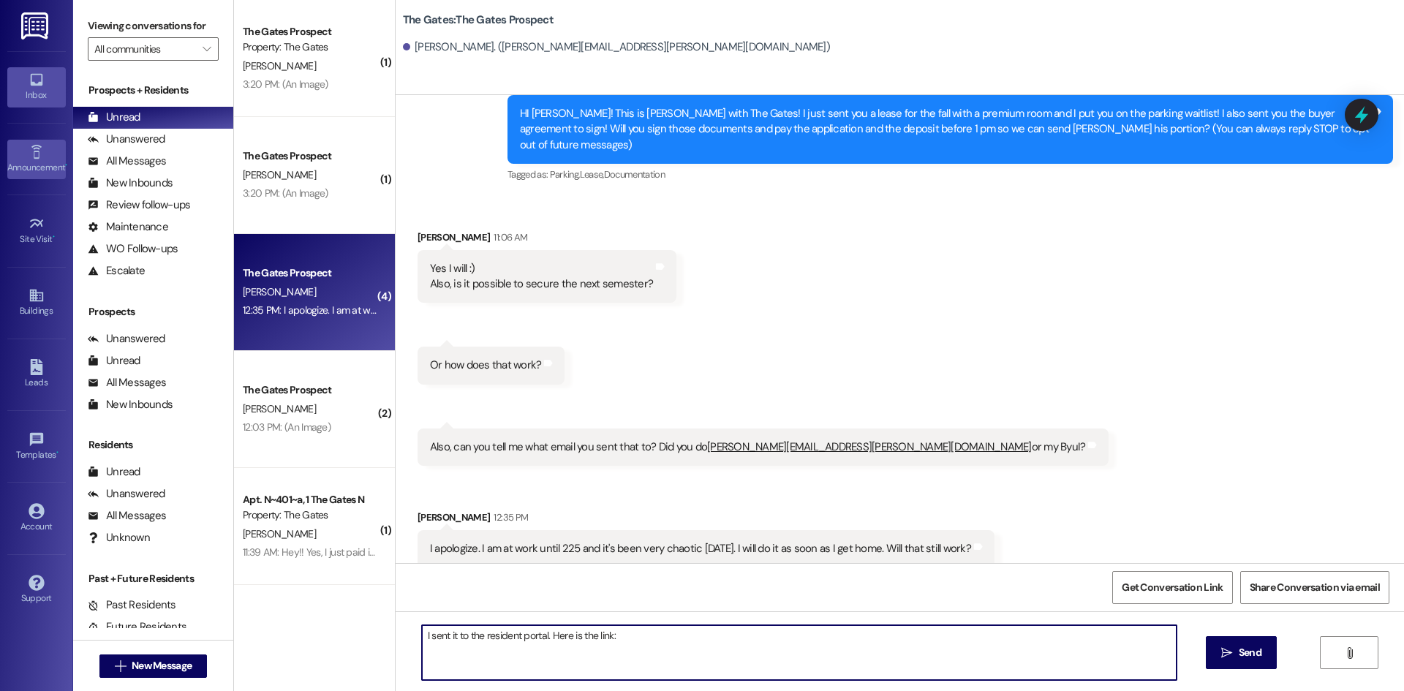
type textarea "I sent it to the resident portal. Here is the link:"
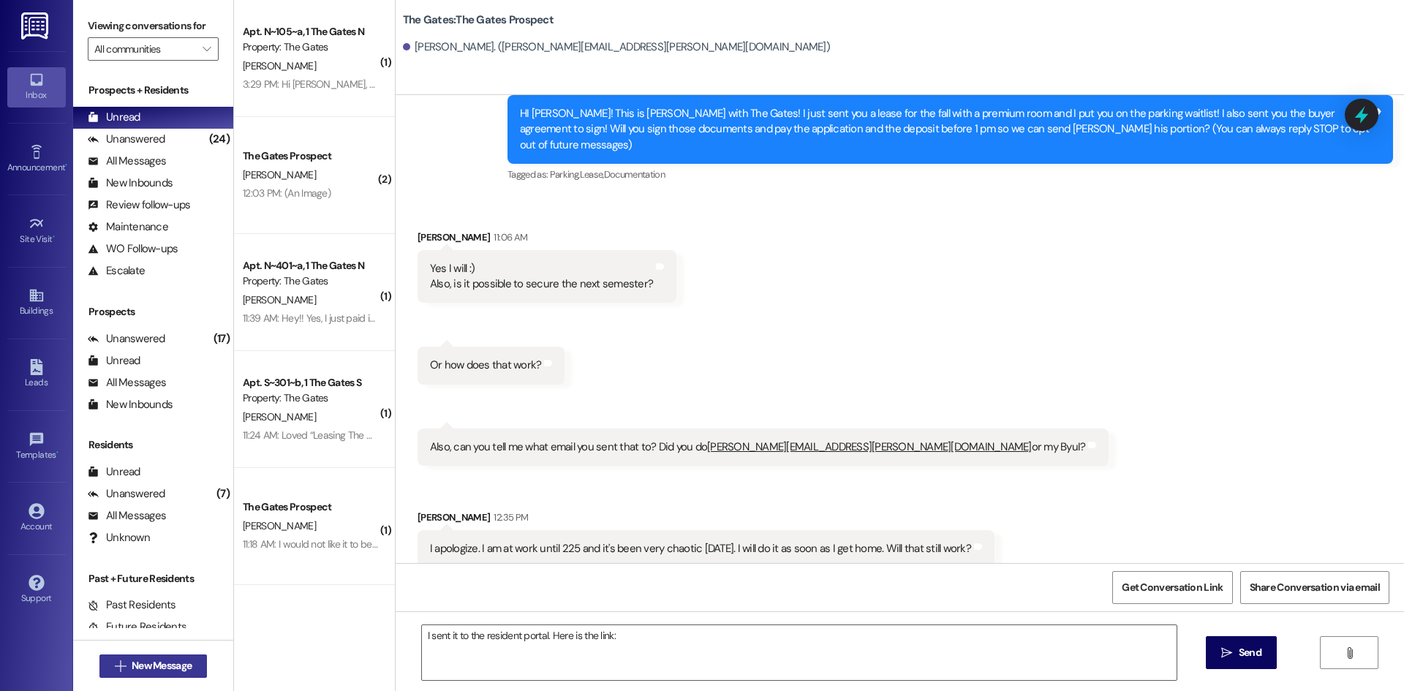
click at [187, 670] on span "New Message" at bounding box center [162, 665] width 60 height 15
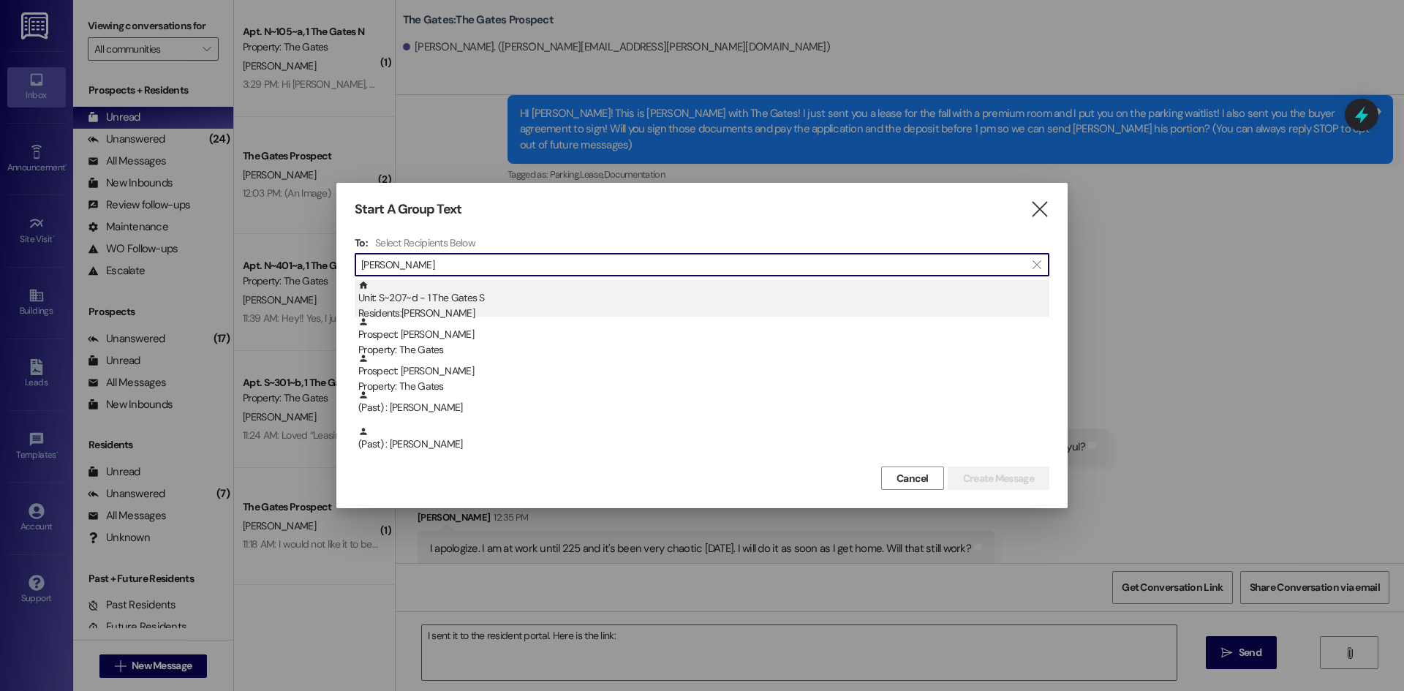
type input "Mace"
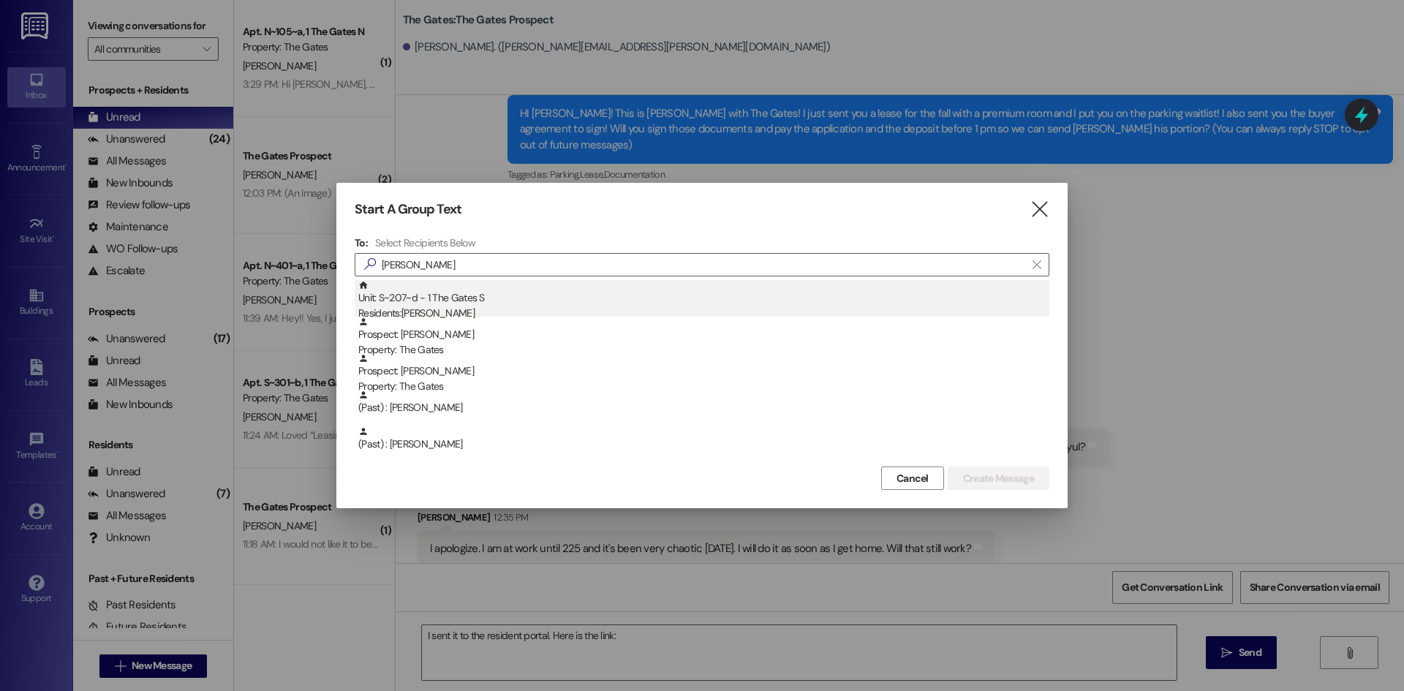
click at [397, 295] on div "Unit: S~207~d - 1 The Gates S Residents: Aubree Mace" at bounding box center [703, 301] width 691 height 42
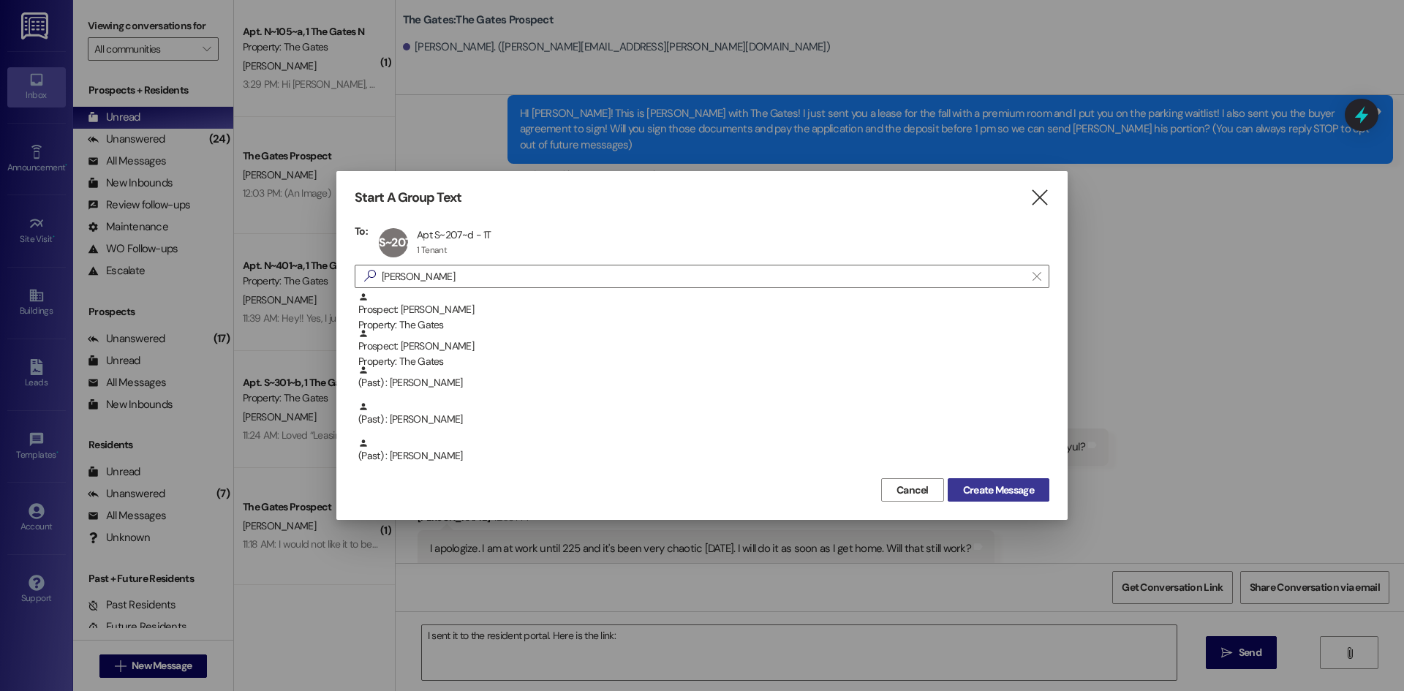
click at [1003, 485] on span "Create Message" at bounding box center [998, 490] width 71 height 15
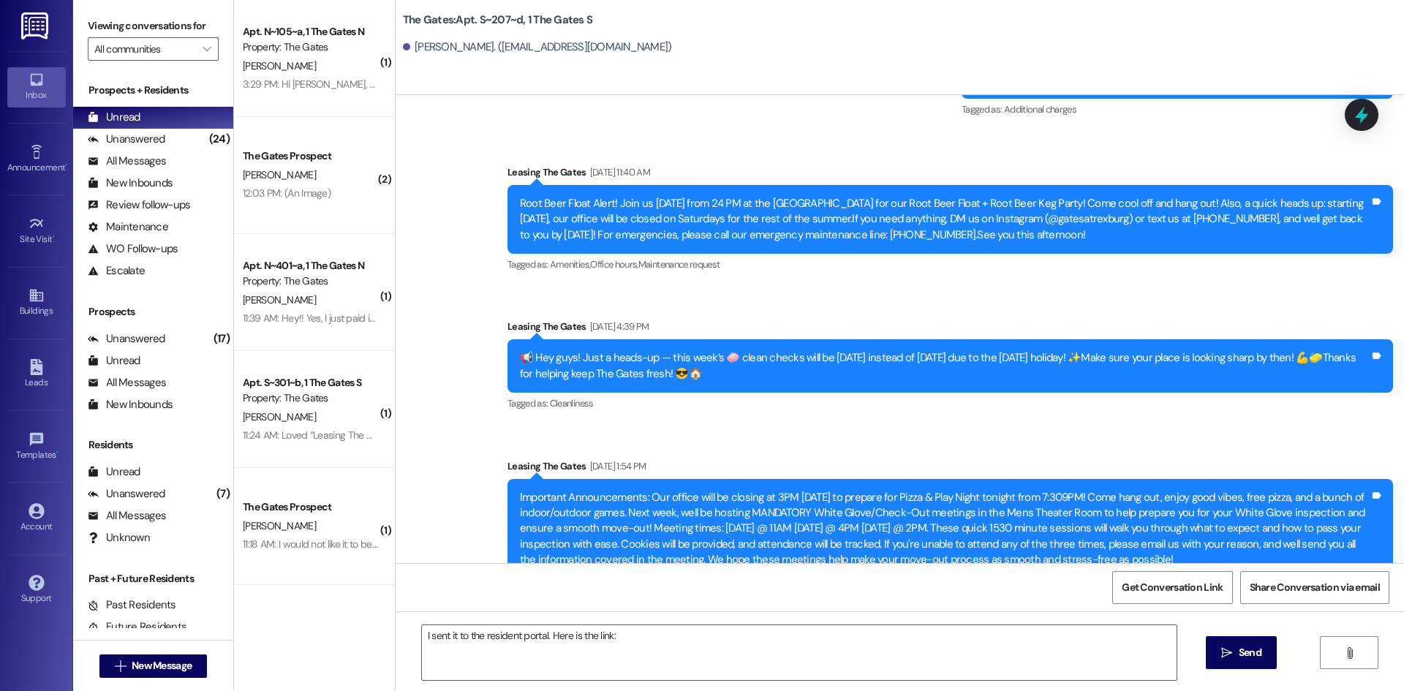
scroll to position [9392, 0]
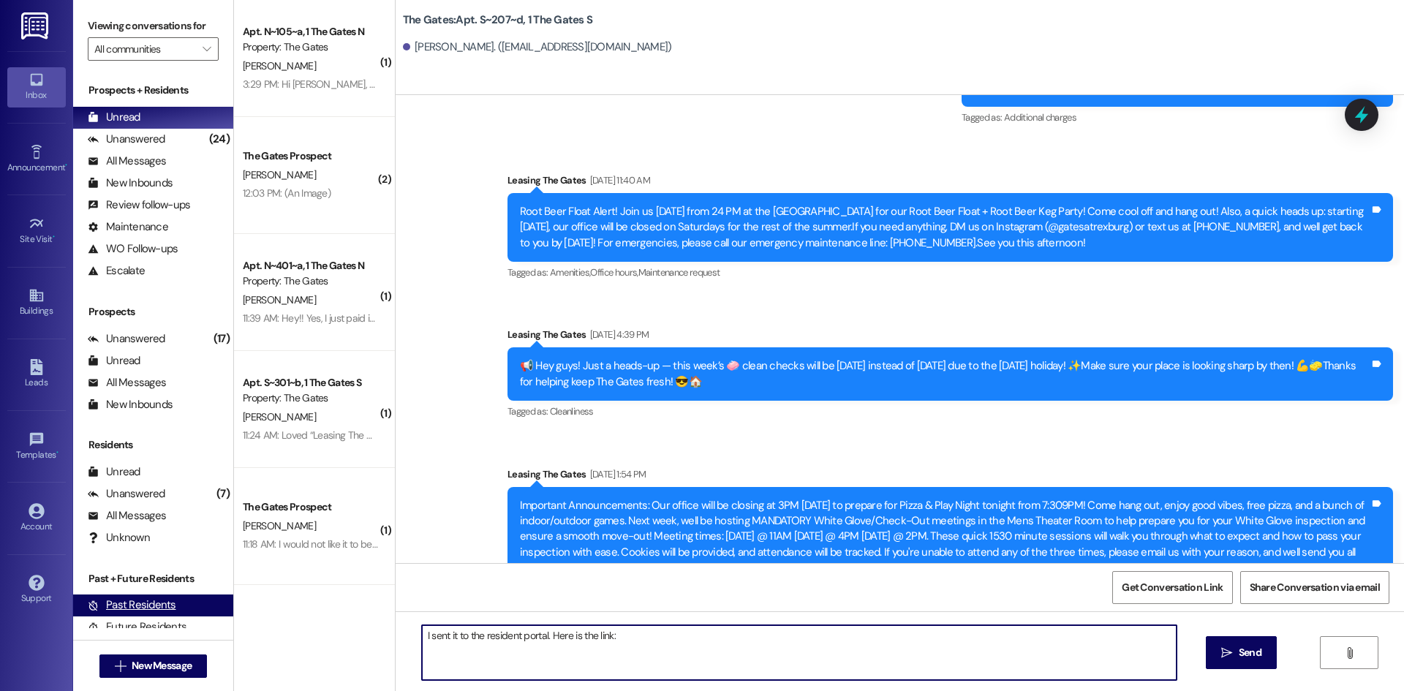
drag, startPoint x: 678, startPoint y: 634, endPoint x: 143, endPoint y: 612, distance: 535.1
click at [140, 614] on div "Viewing conversations for All communities  Prospects + Residents Unread (0) Un…" at bounding box center [738, 345] width 1331 height 691
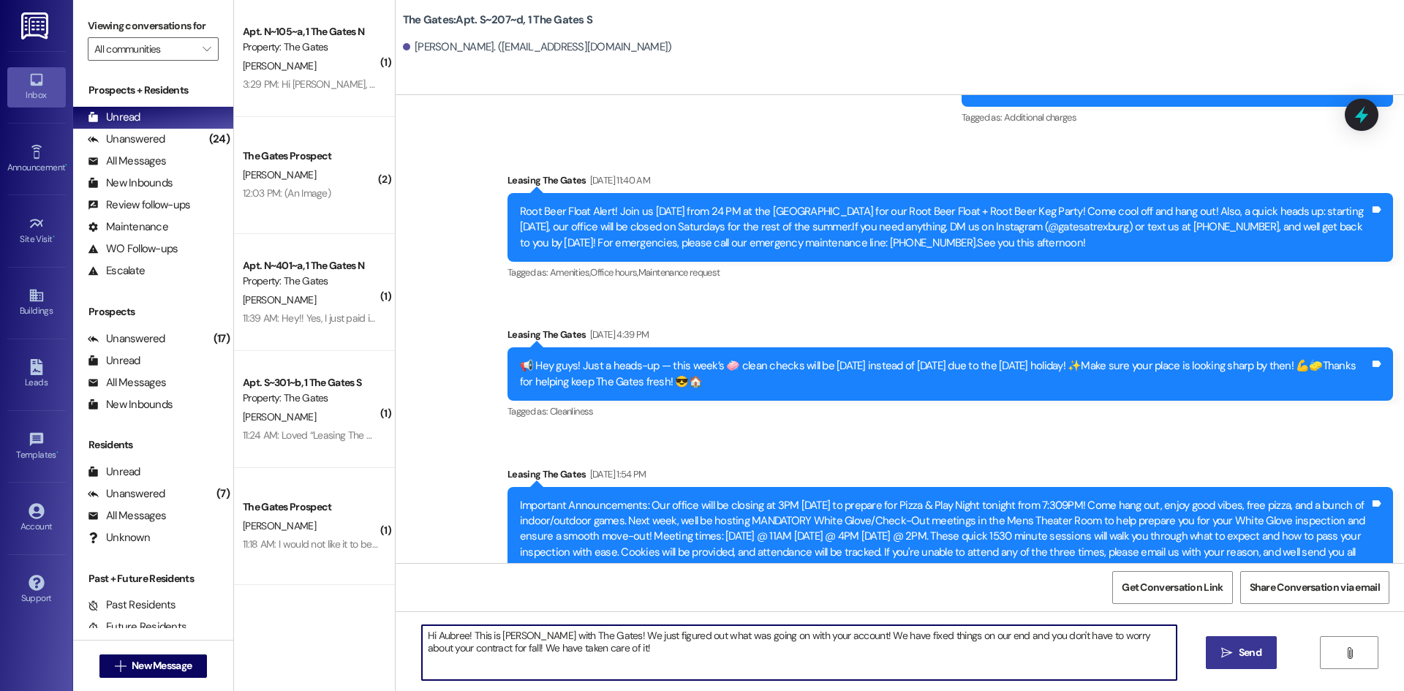
type textarea "Hi Aubree! This is Mackenzie with The Gates! We just figured out what was going…"
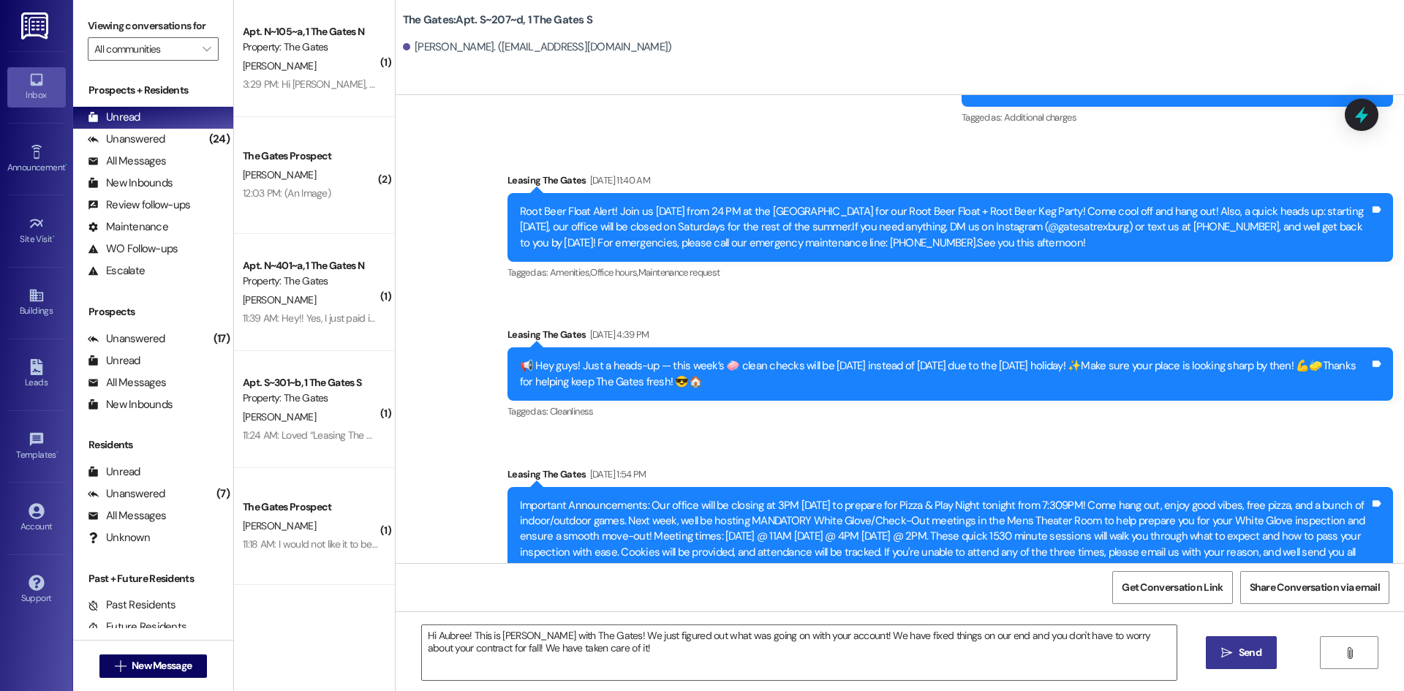
click at [1260, 662] on button " Send" at bounding box center [1241, 652] width 71 height 33
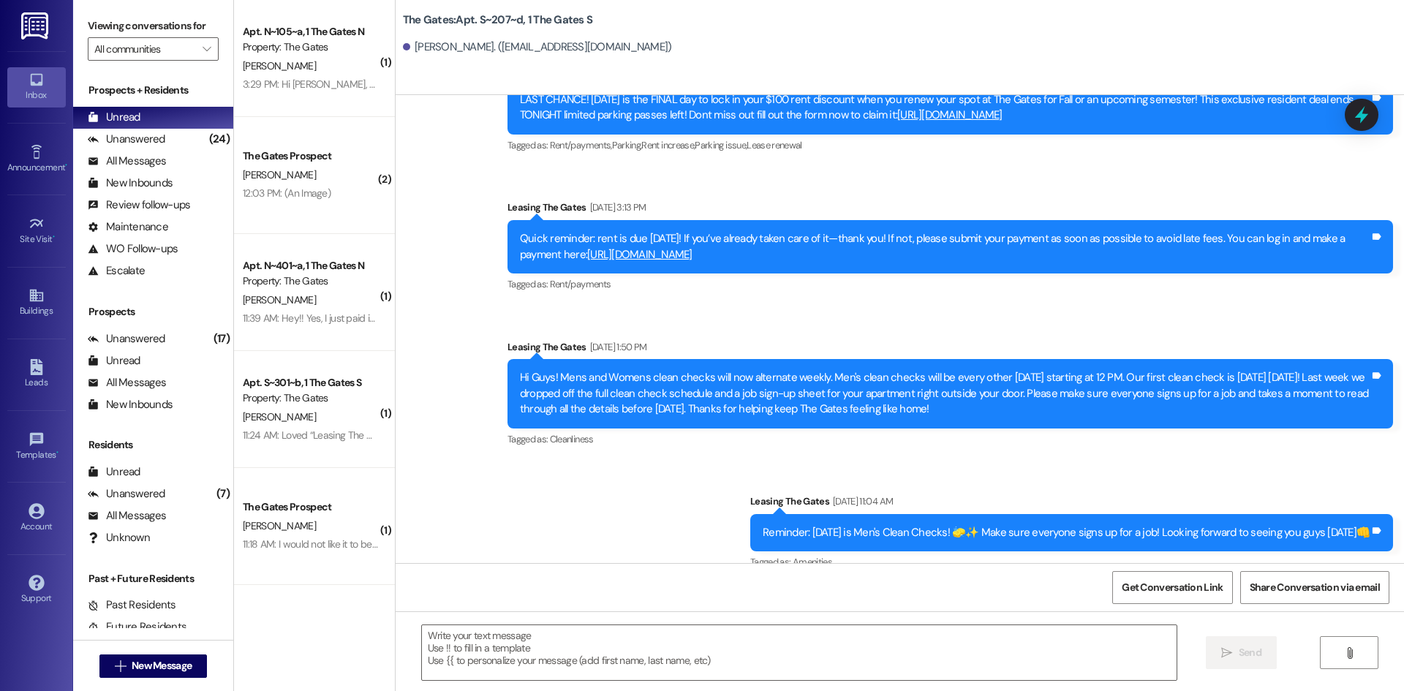
scroll to position [5737, 0]
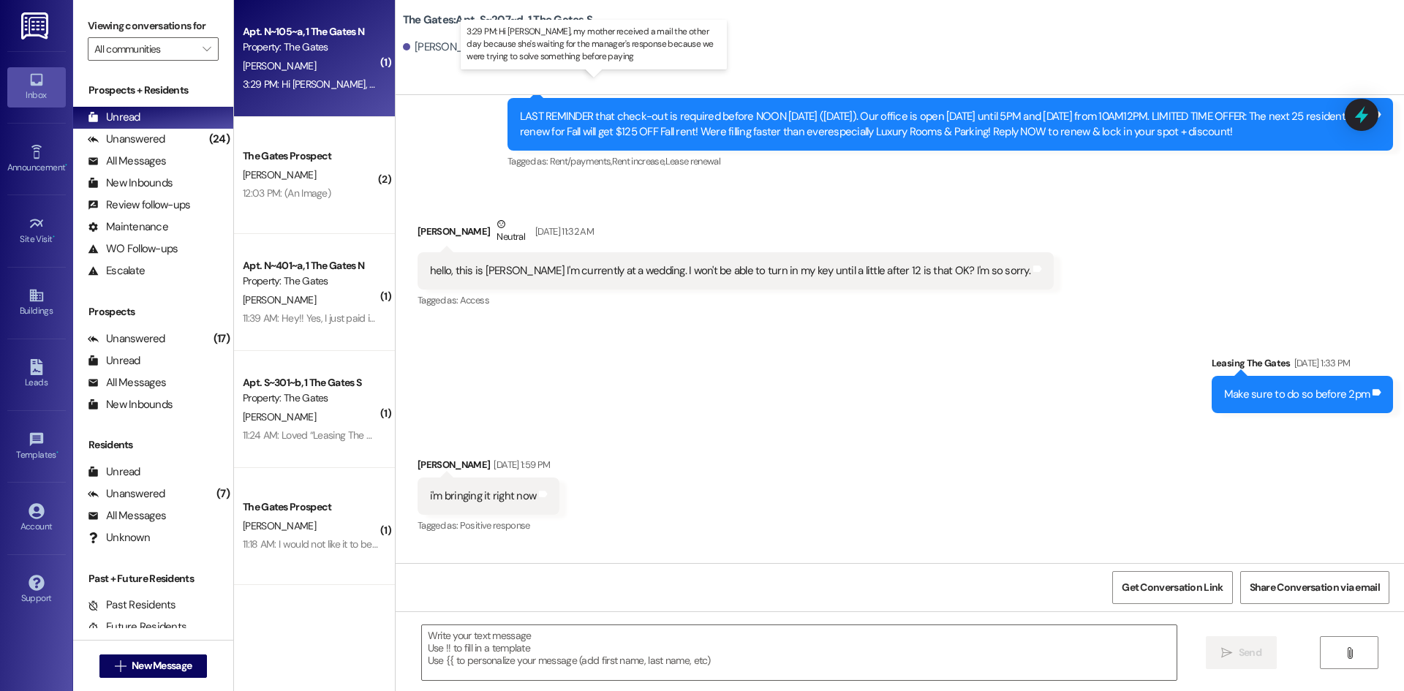
click at [356, 78] on div "3:29 PM: Hi Anastasia, my mother received a mail the other day because she's wa…" at bounding box center [624, 84] width 762 height 13
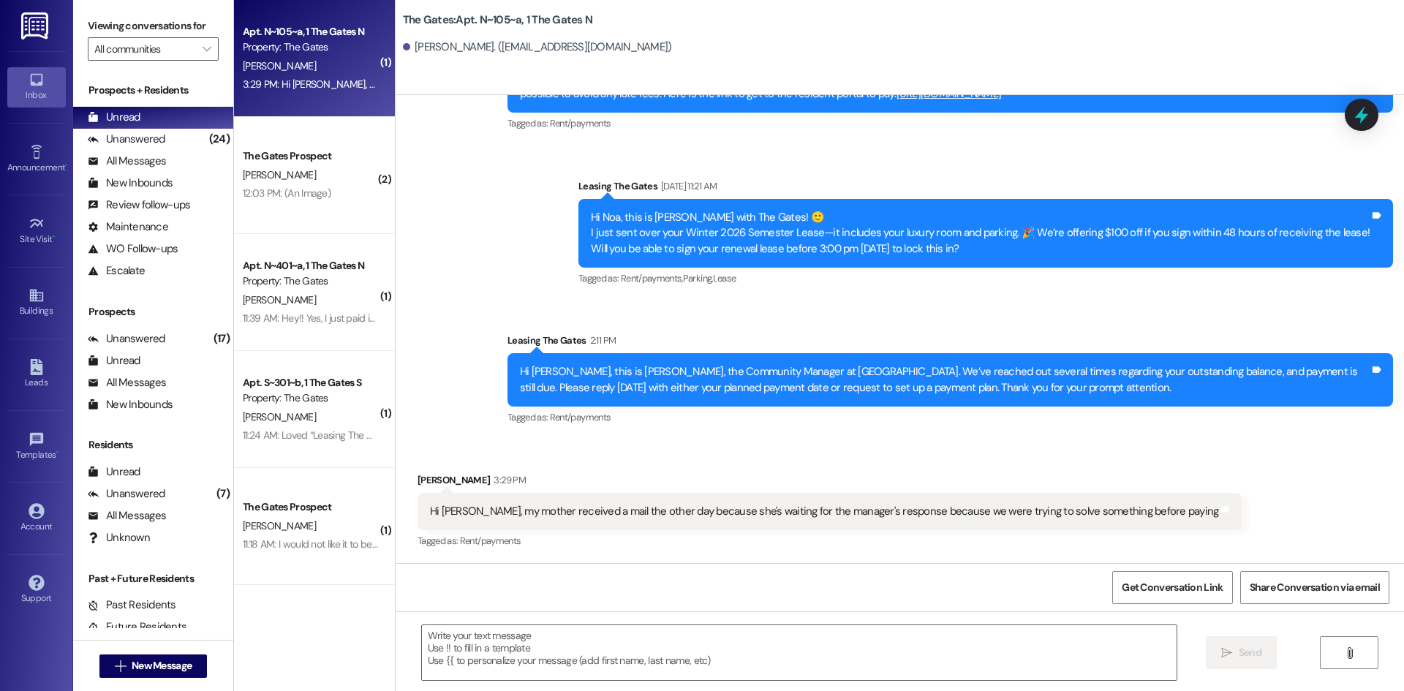
scroll to position [12102, 0]
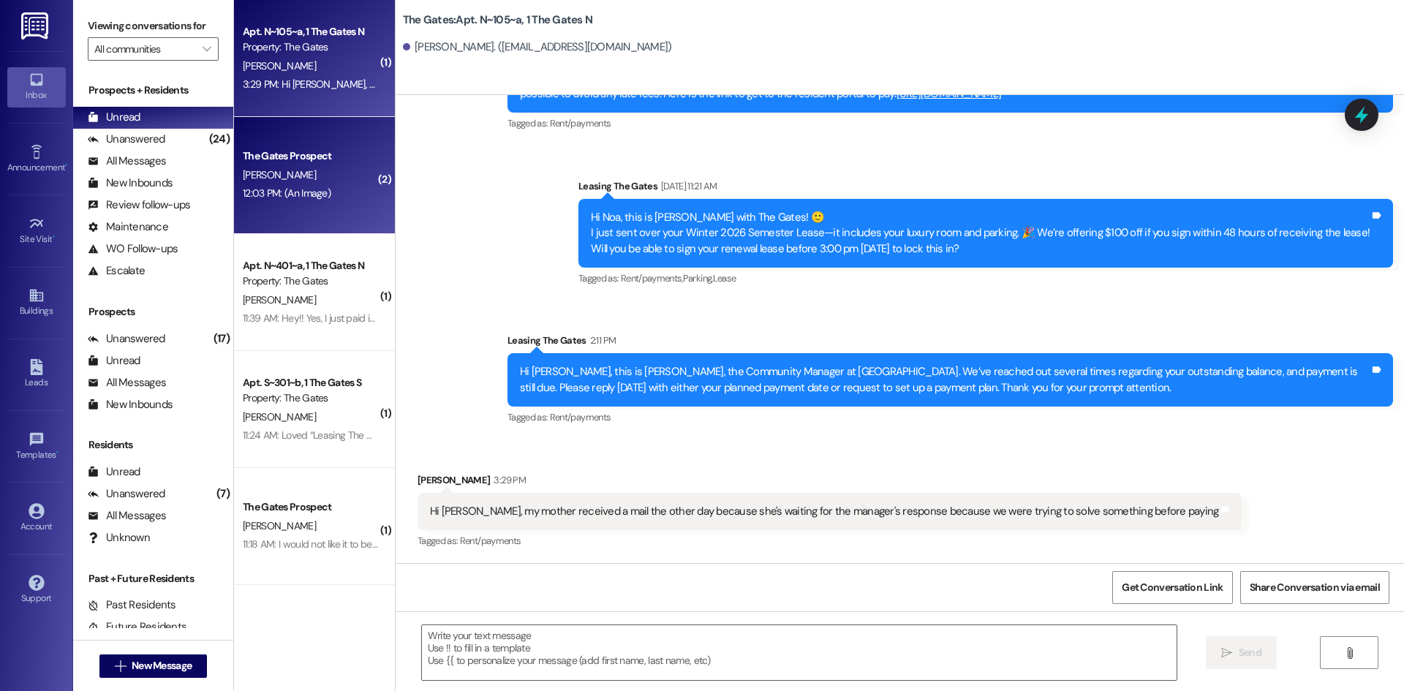
click at [323, 165] on div "The Gates Prospect" at bounding box center [310, 156] width 138 height 18
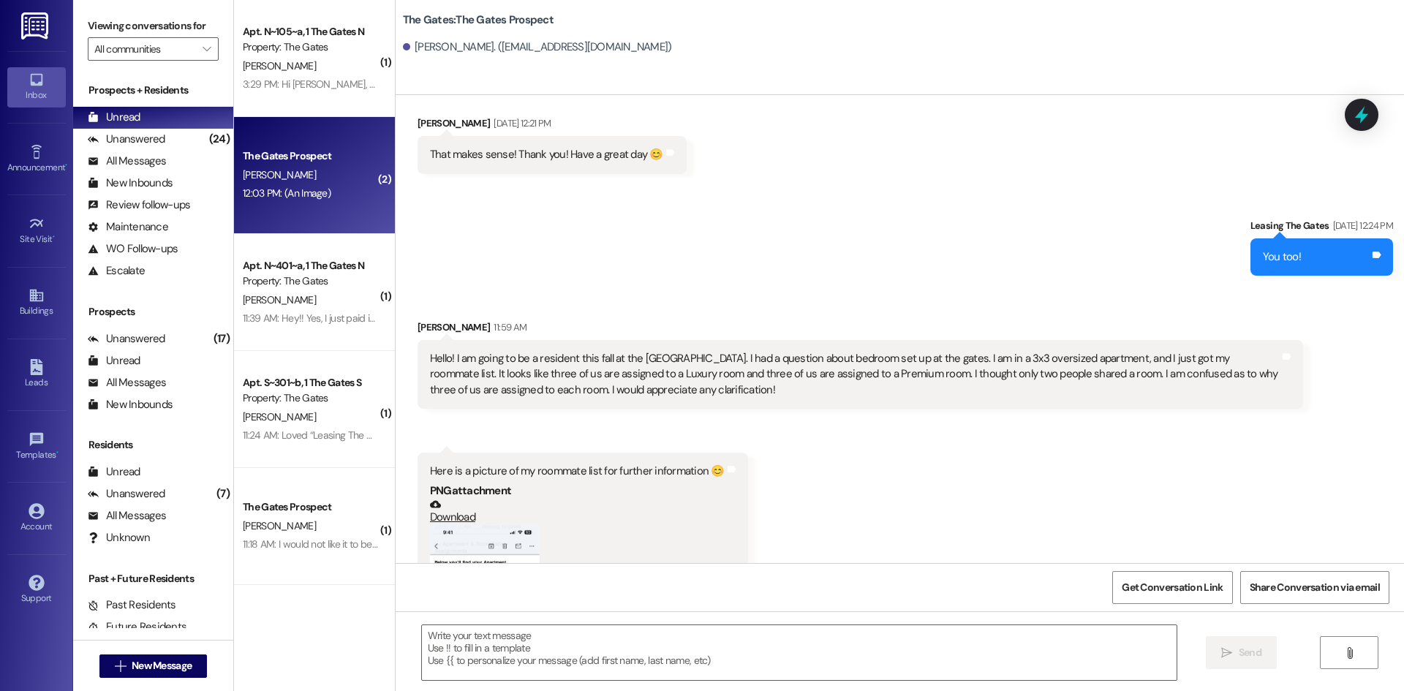
scroll to position [1565, 0]
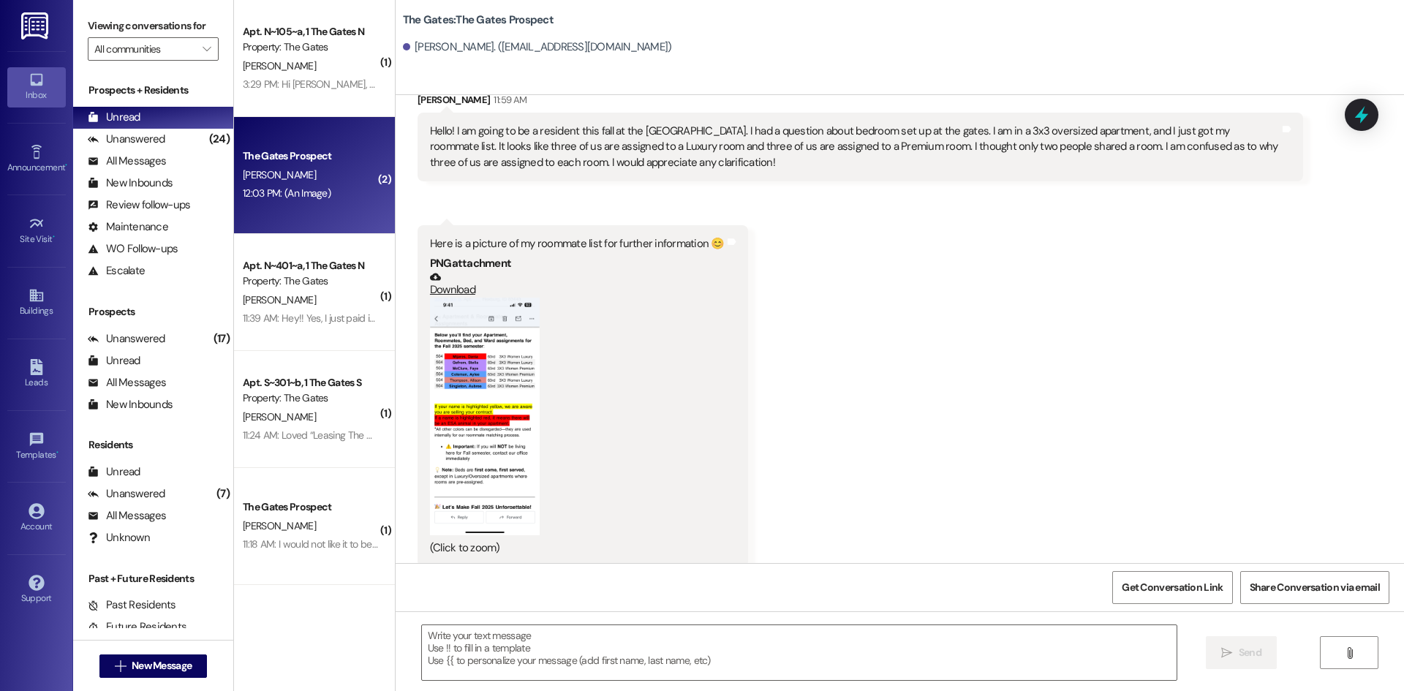
click at [523, 347] on button "Zoom image" at bounding box center [485, 417] width 110 height 238
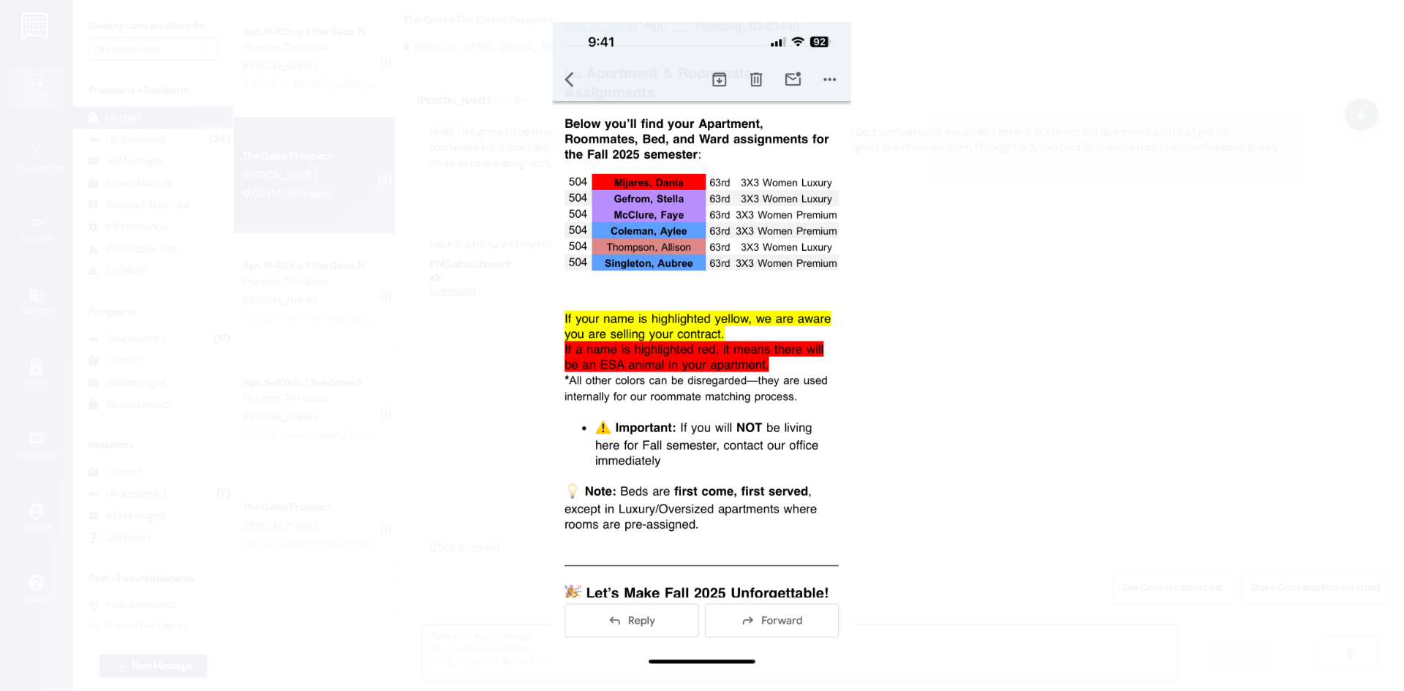
click at [971, 316] on button "Unzoom image" at bounding box center [702, 345] width 1404 height 691
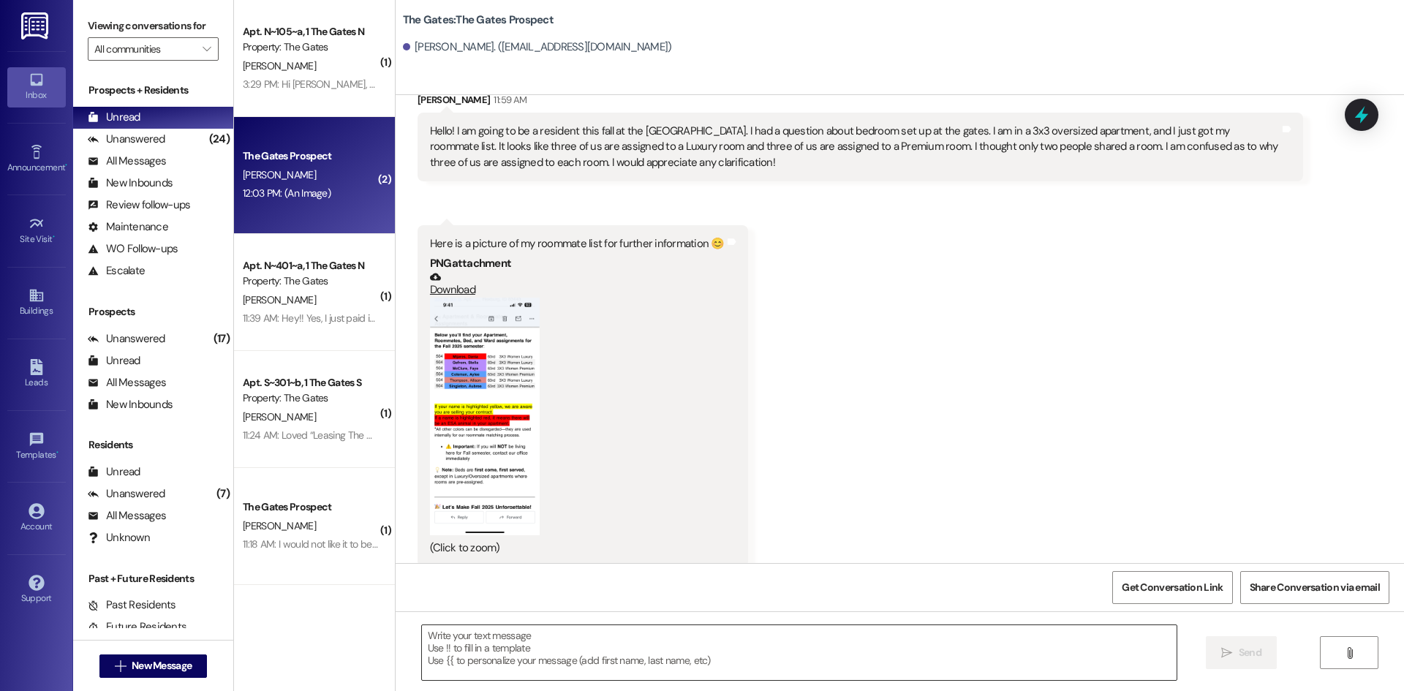
click at [446, 650] on textarea at bounding box center [799, 652] width 755 height 55
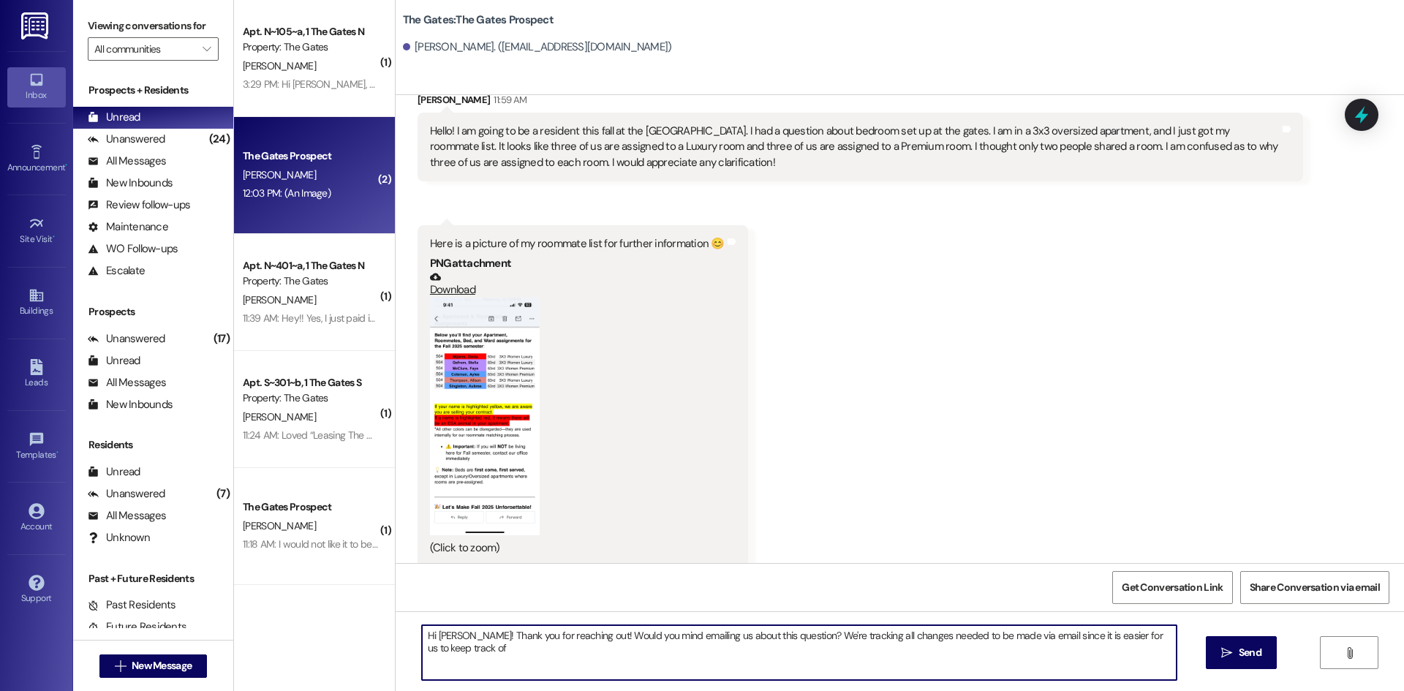
type textarea "Hi Allison! Thank you for reaching out! Would you mind emailing us about this q…"
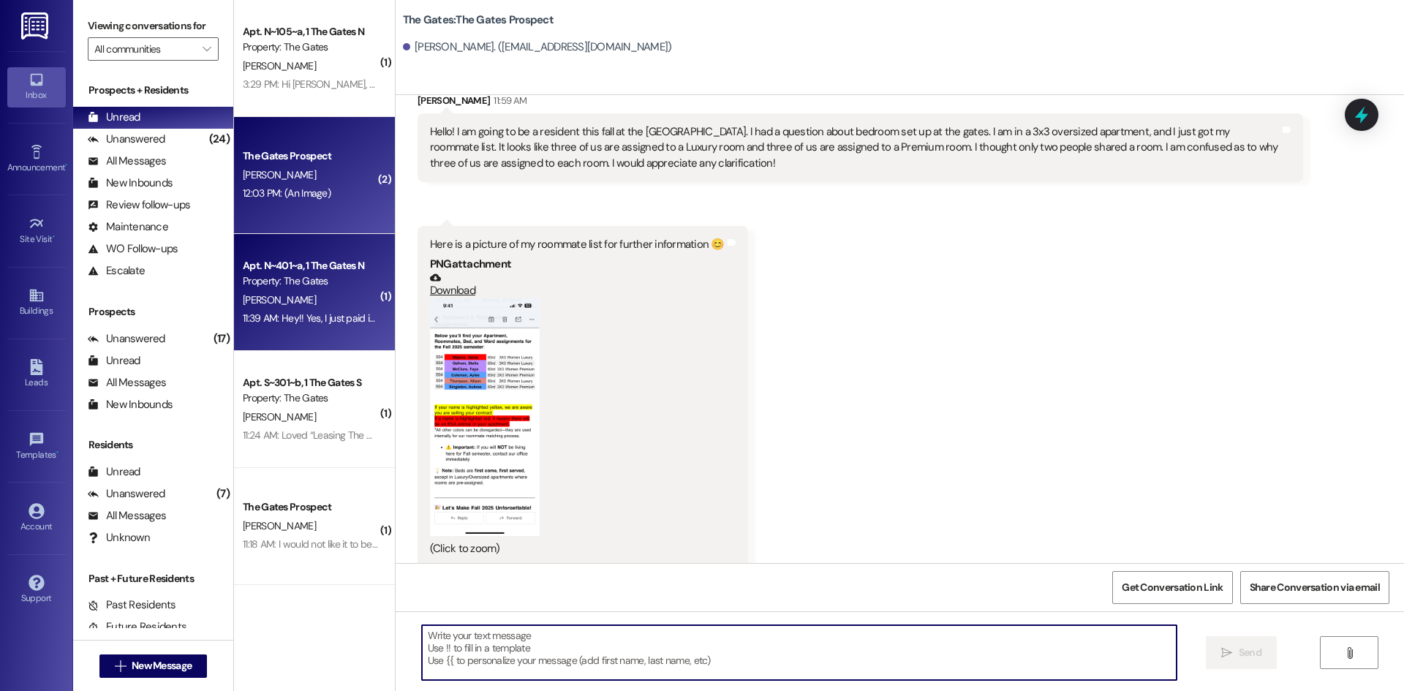
click at [281, 273] on div "Apt. N~401~a, 1 The Gates N" at bounding box center [310, 265] width 135 height 15
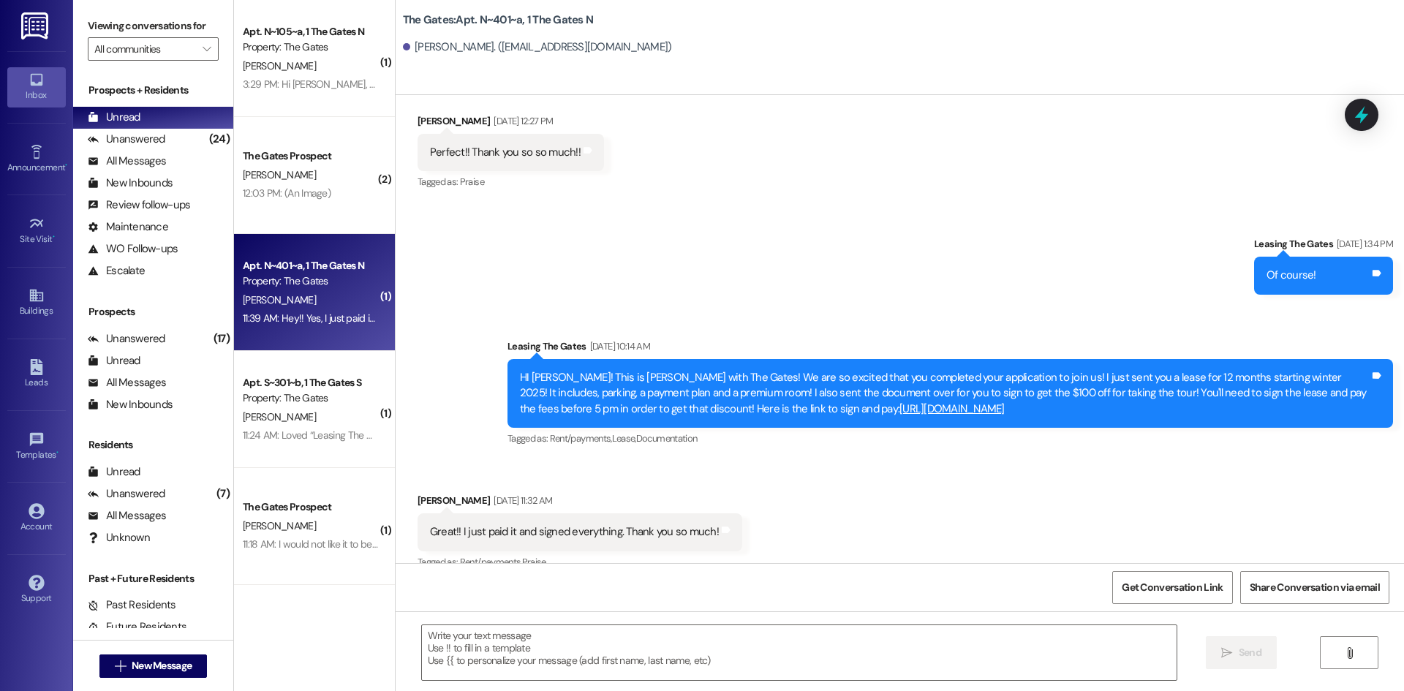
scroll to position [12710, 0]
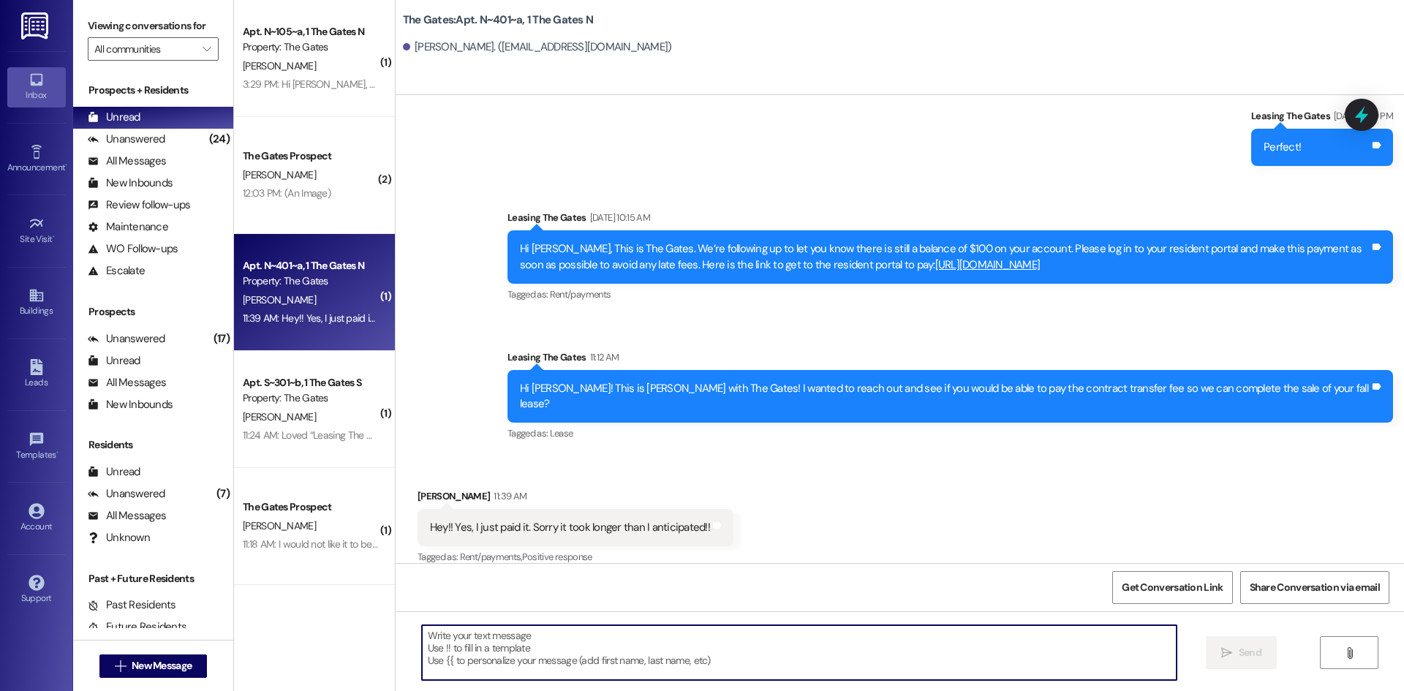
click at [558, 627] on textarea at bounding box center [799, 652] width 755 height 55
type textarea "Thank you!"
click at [132, 661] on span "New Message" at bounding box center [162, 665] width 60 height 15
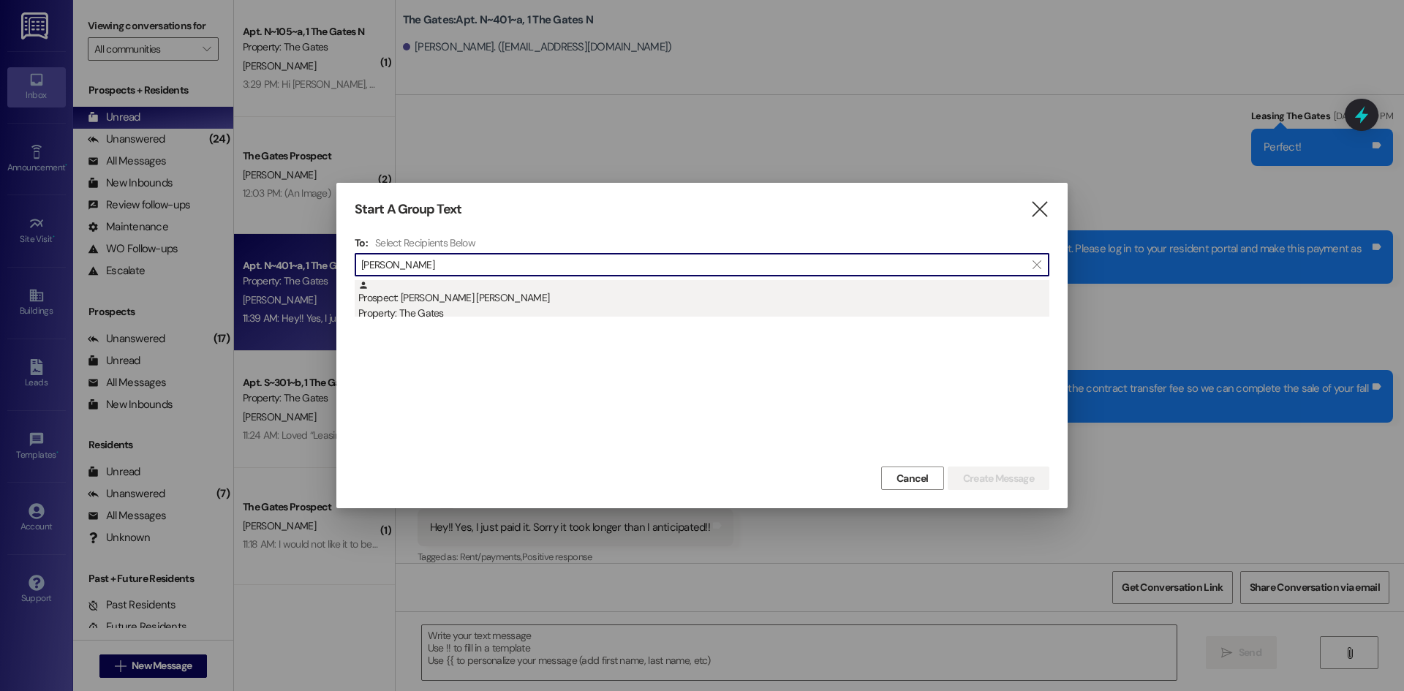
type input "Cowen"
click at [440, 312] on div "Property: The Gates" at bounding box center [703, 313] width 691 height 15
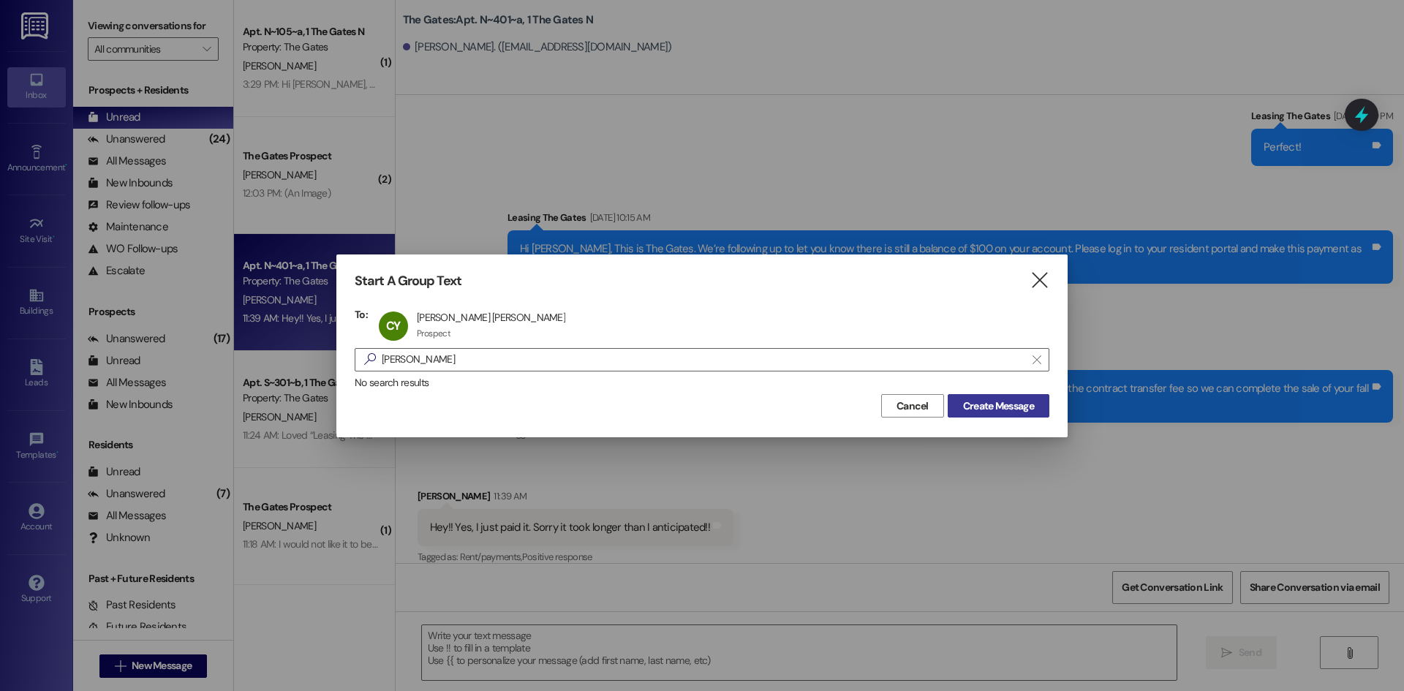
click at [980, 403] on span "Create Message" at bounding box center [998, 406] width 71 height 15
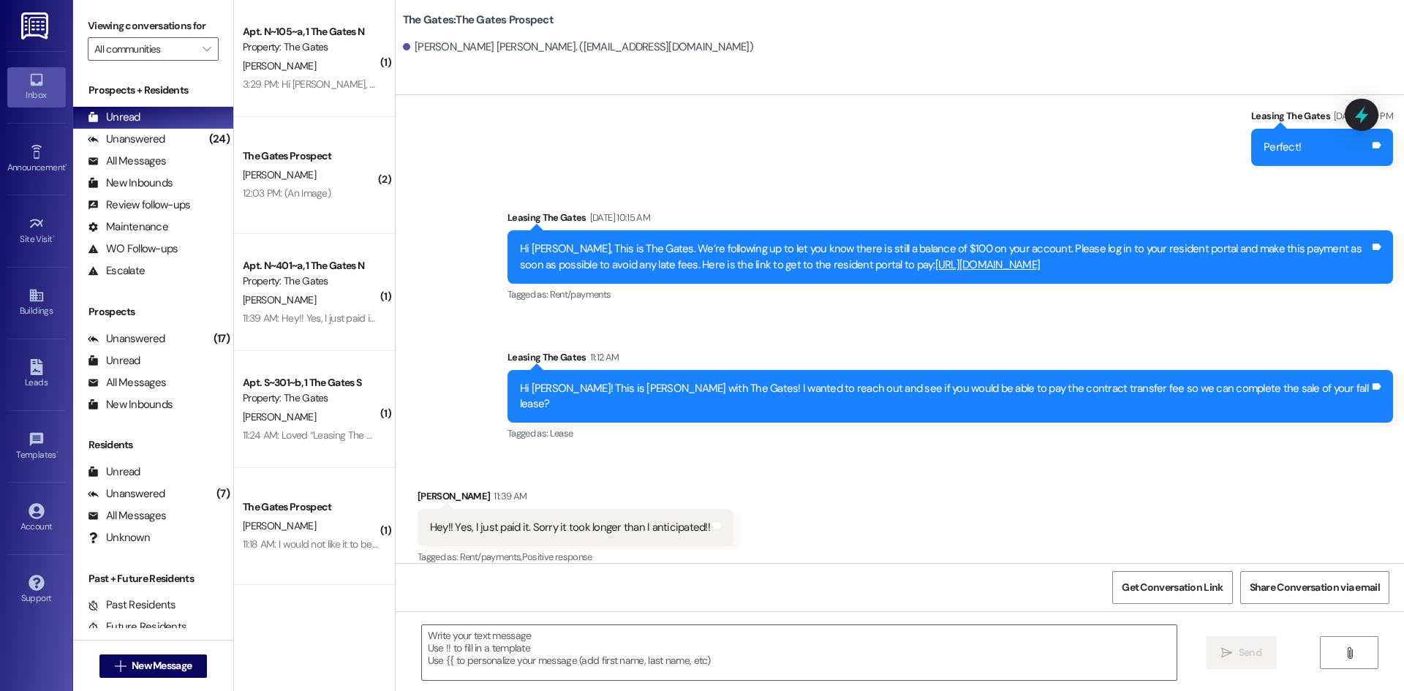
scroll to position [1, 0]
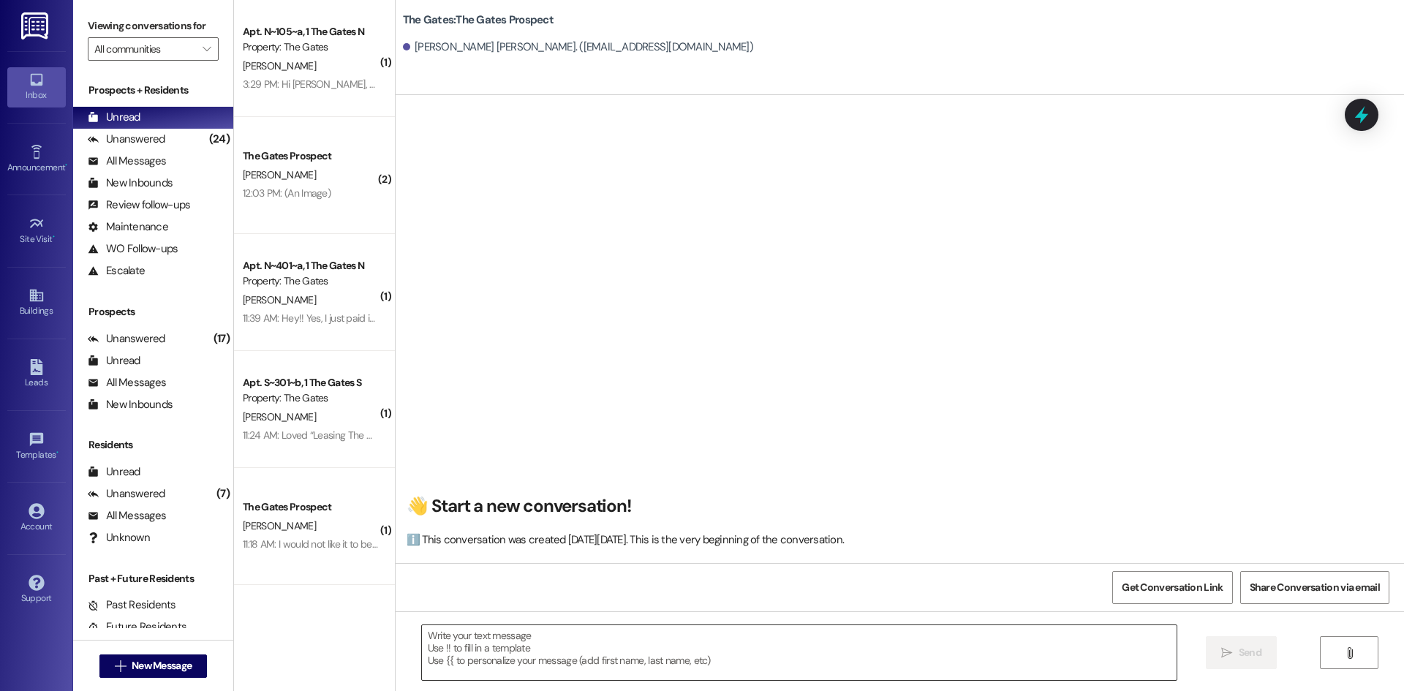
click at [456, 662] on textarea at bounding box center [799, 652] width 755 height 55
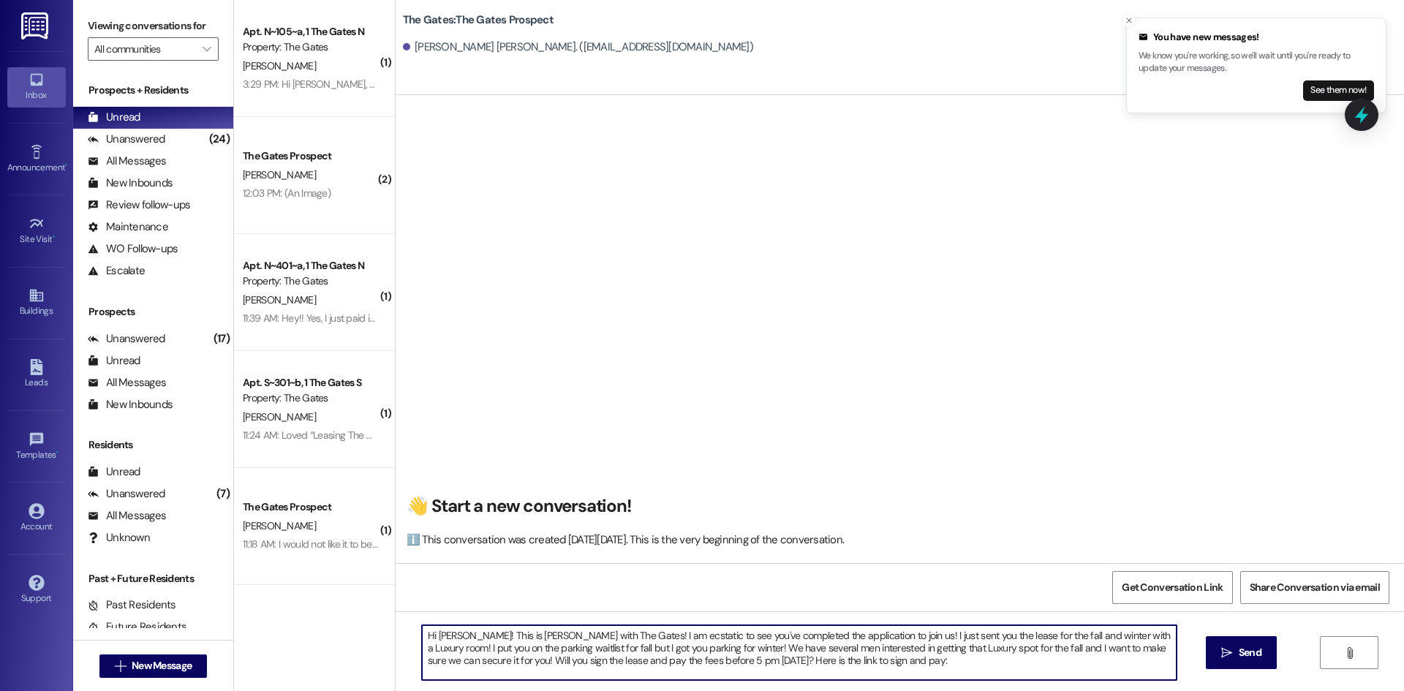
click at [891, 666] on textarea "Hi Cowen! This is Mackenzie with The Gates! I am ecstatic to see you've complet…" at bounding box center [799, 652] width 755 height 55
paste textarea "[URL][DOMAIN_NAME]"
type textarea "Hi Cowen! This is Mackenzie with The Gates! I am ecstatic to see you've complet…"
click at [1242, 652] on span "Send" at bounding box center [1250, 652] width 23 height 15
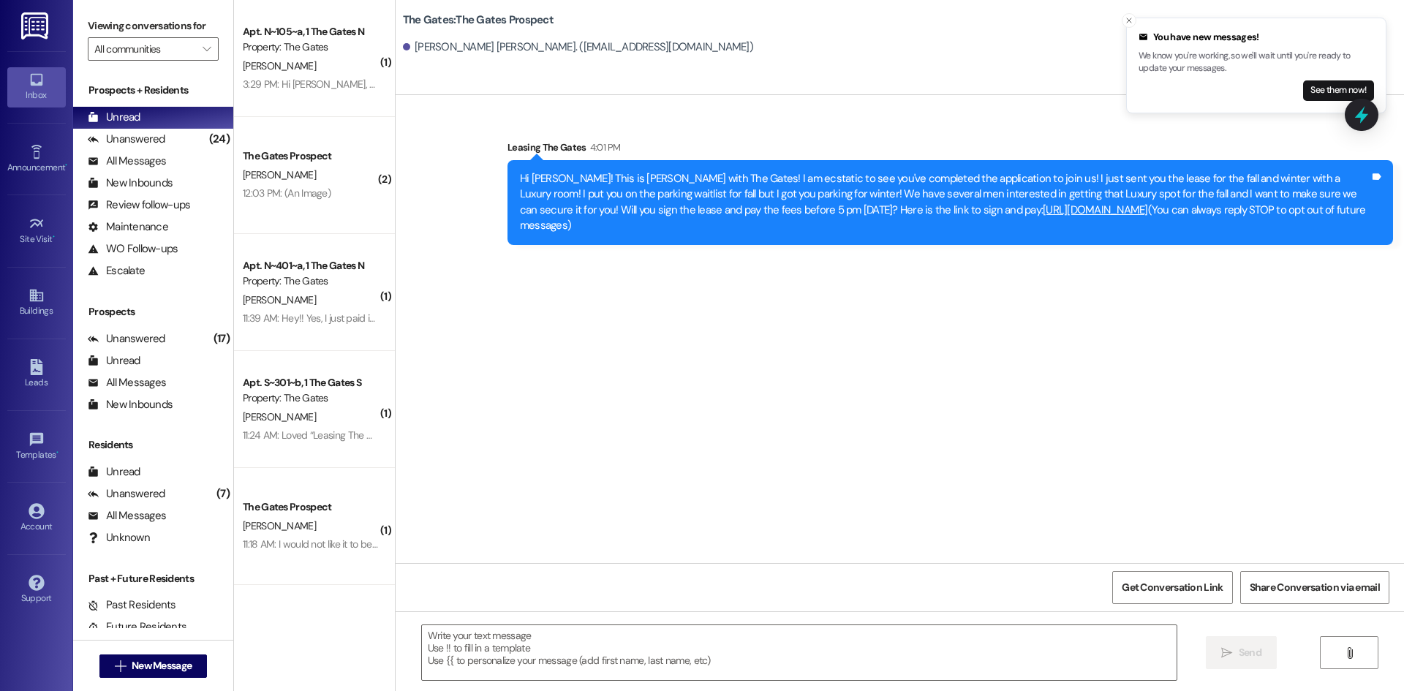
scroll to position [0, 0]
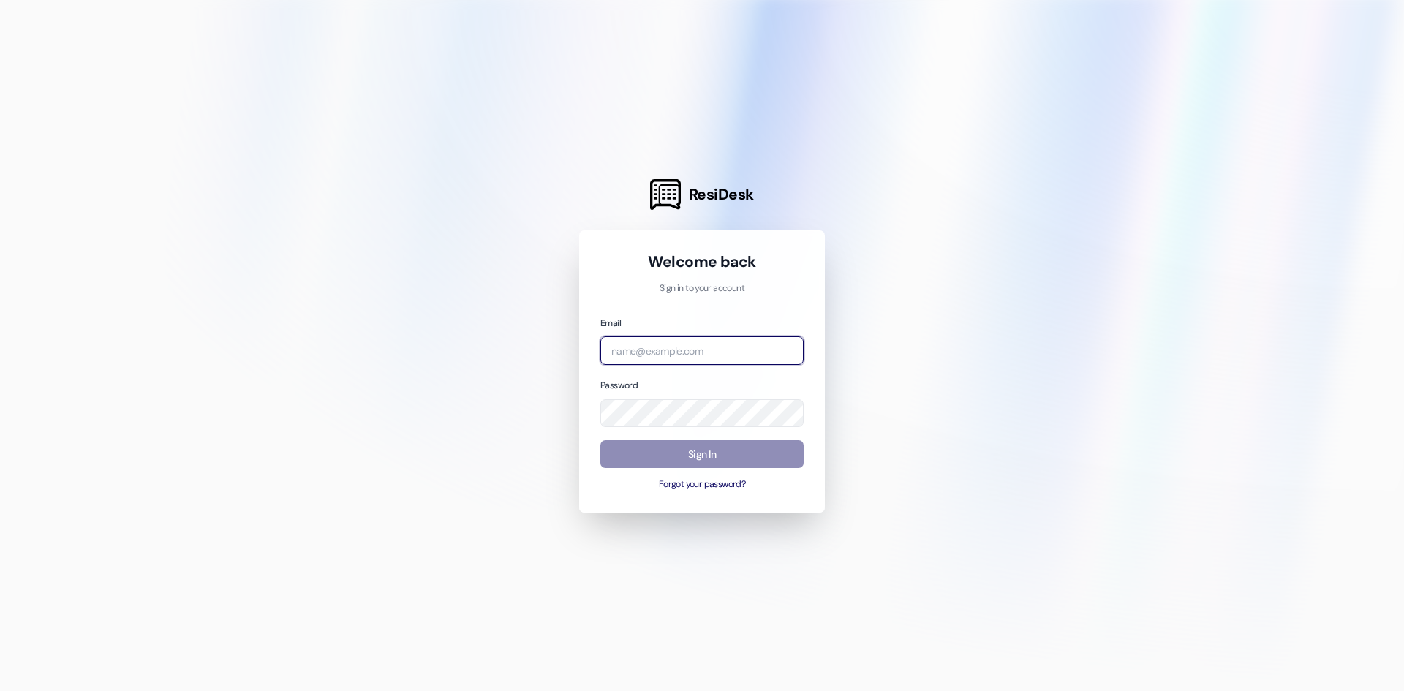
type input "[EMAIL_ADDRESS][DOMAIN_NAME]"
click at [711, 463] on button "Sign In" at bounding box center [701, 454] width 203 height 29
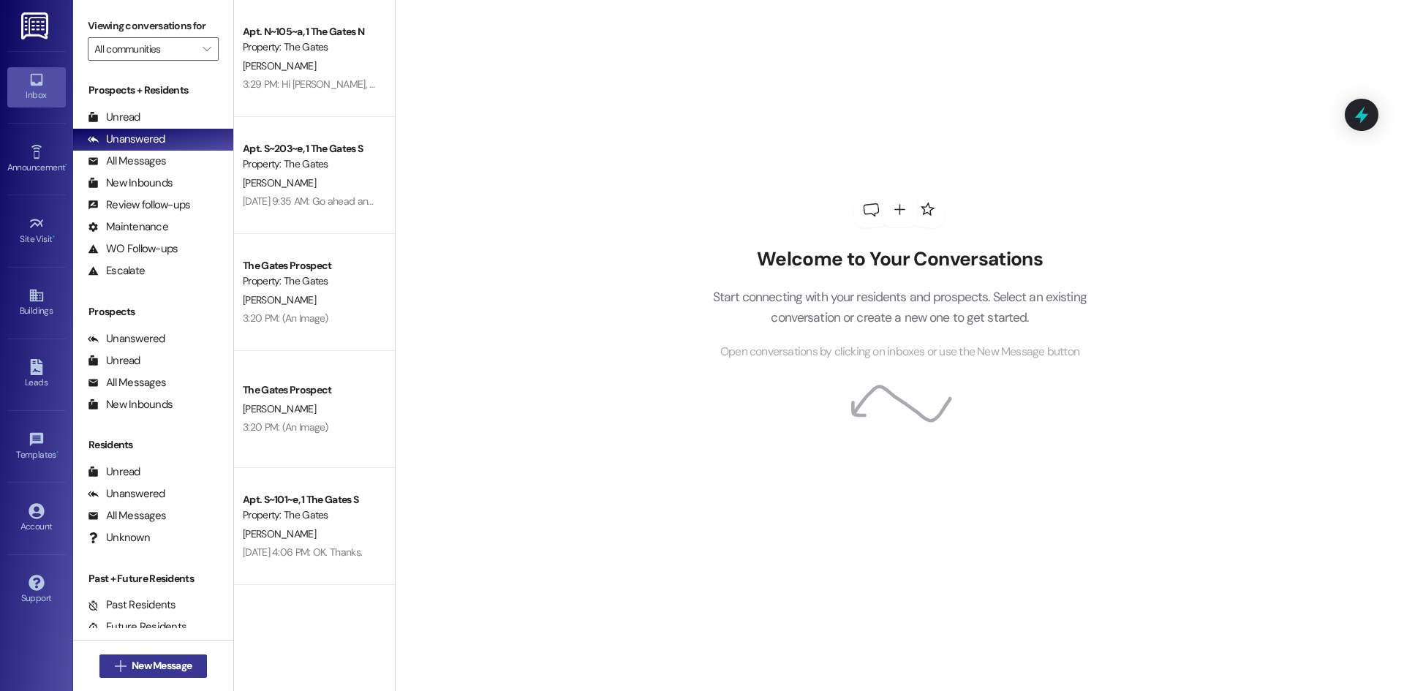
click at [132, 673] on span "New Message" at bounding box center [162, 665] width 60 height 15
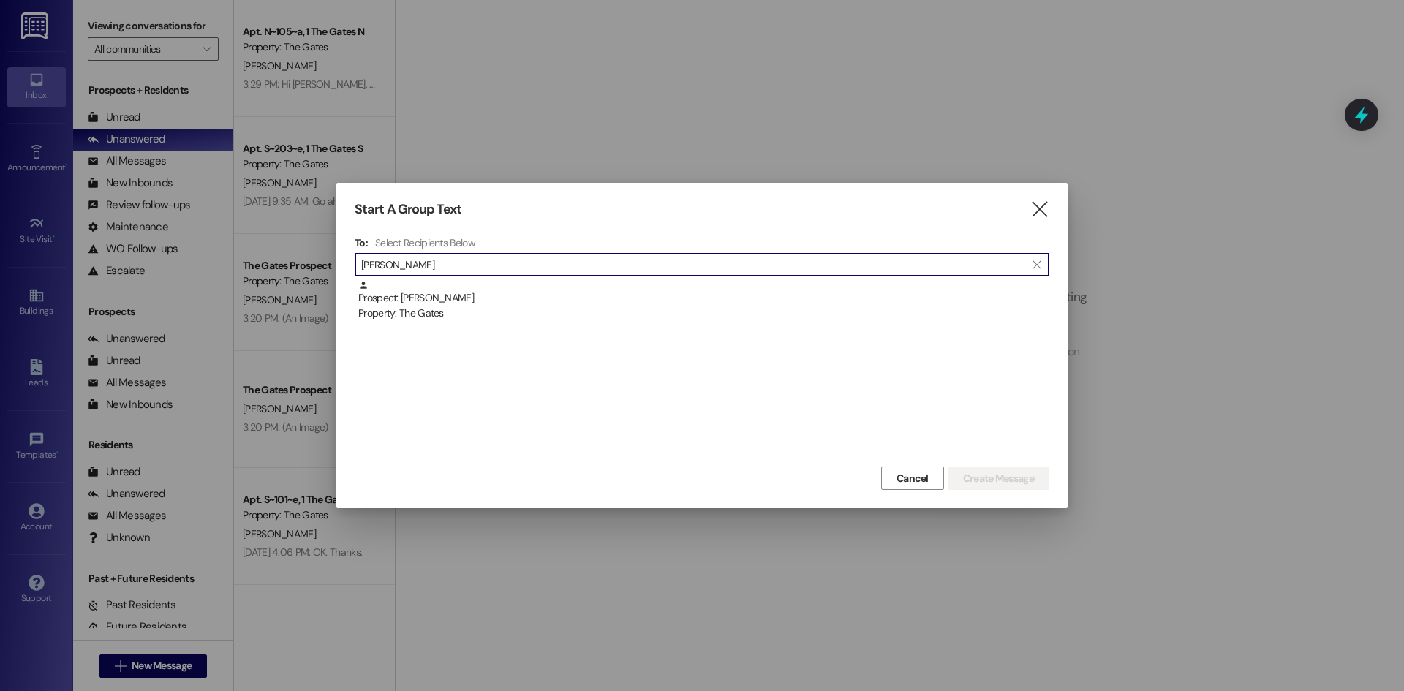
type input "Rachel Terrell"
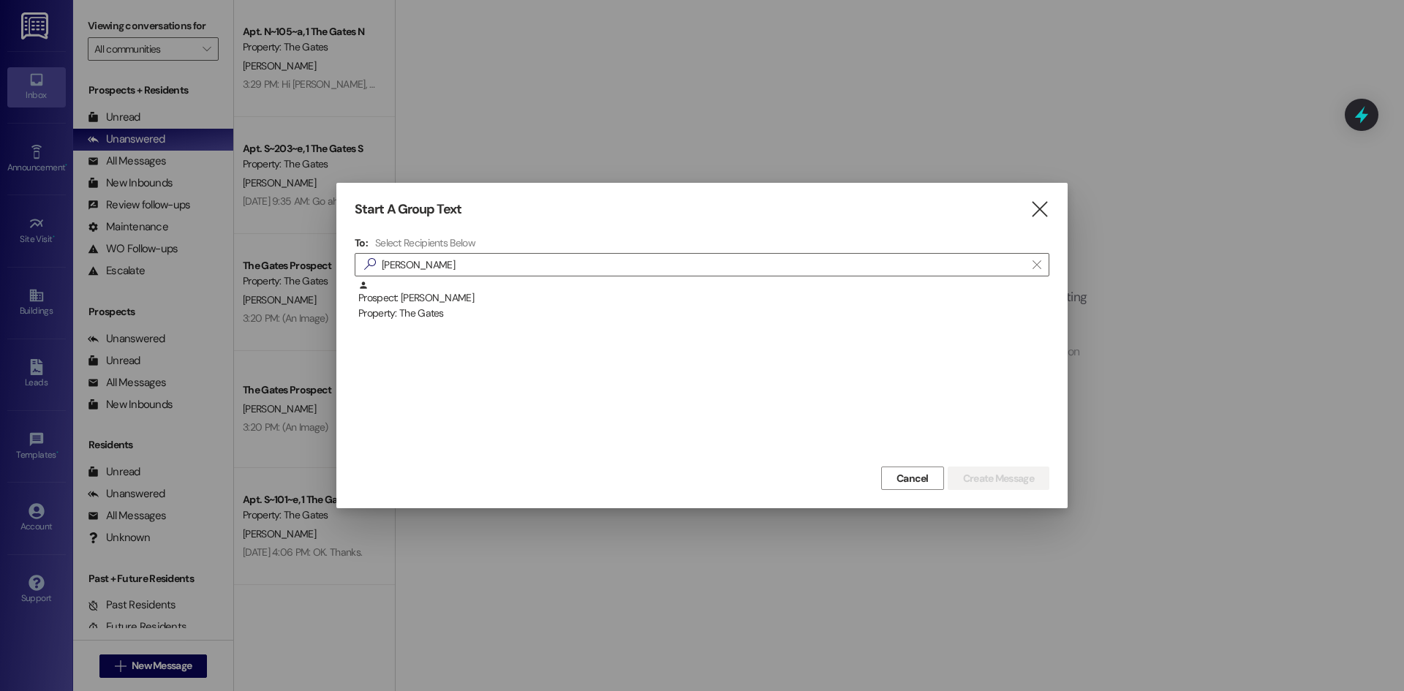
click at [459, 322] on div "Prospect: Rachel Terrell Property: The Gates" at bounding box center [702, 371] width 695 height 183
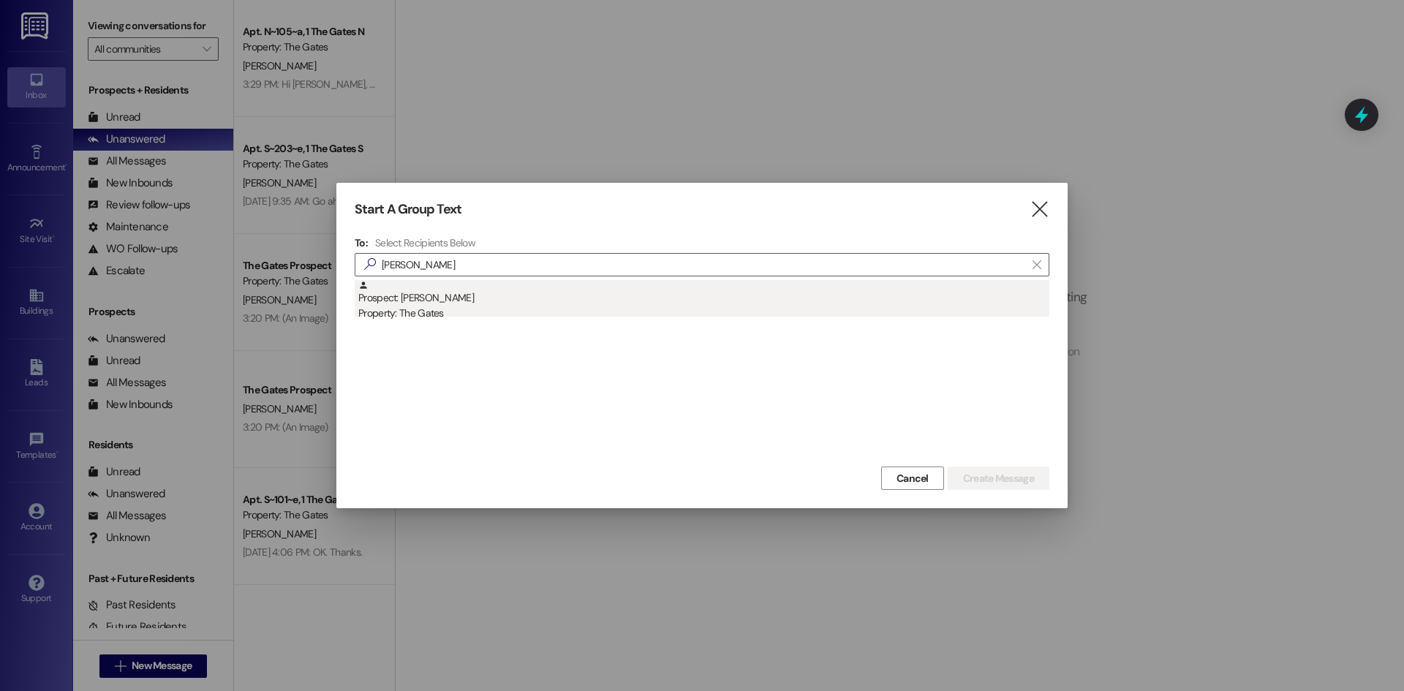
click at [456, 320] on div "Property: The Gates" at bounding box center [703, 313] width 691 height 15
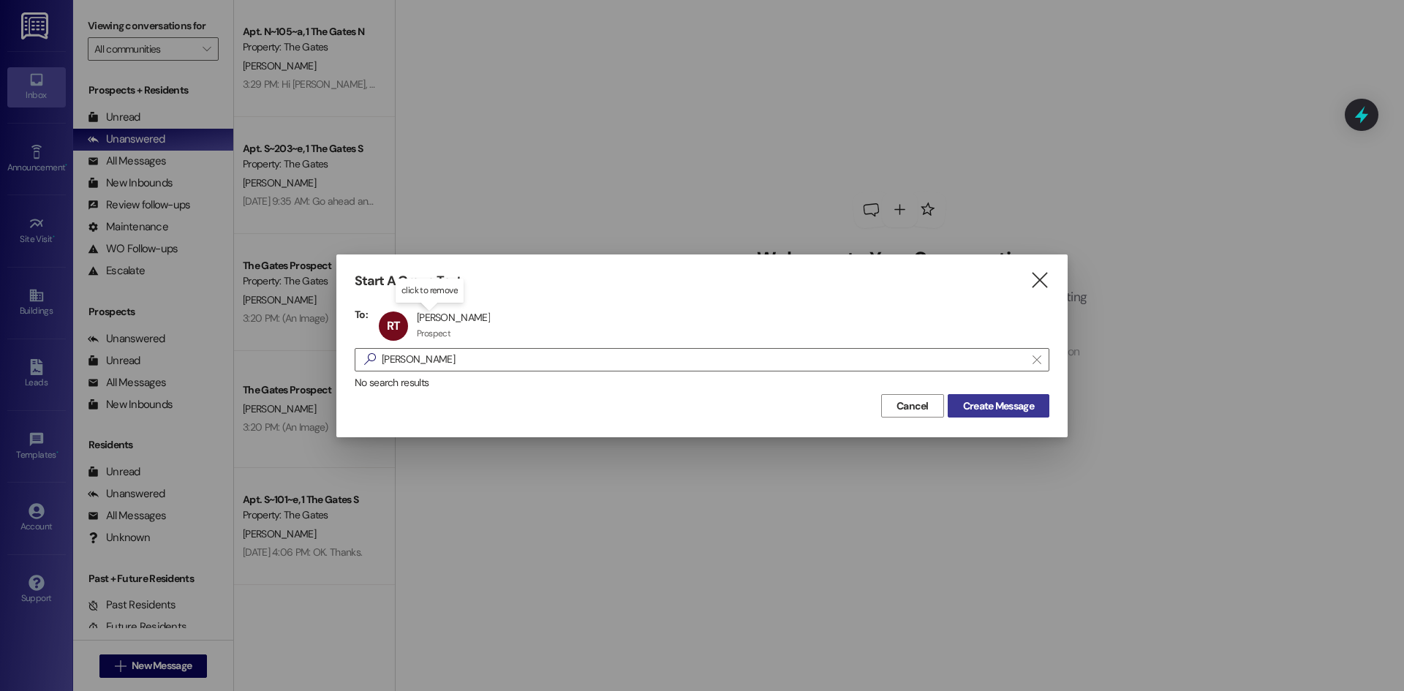
click at [982, 406] on span "Create Message" at bounding box center [998, 406] width 71 height 15
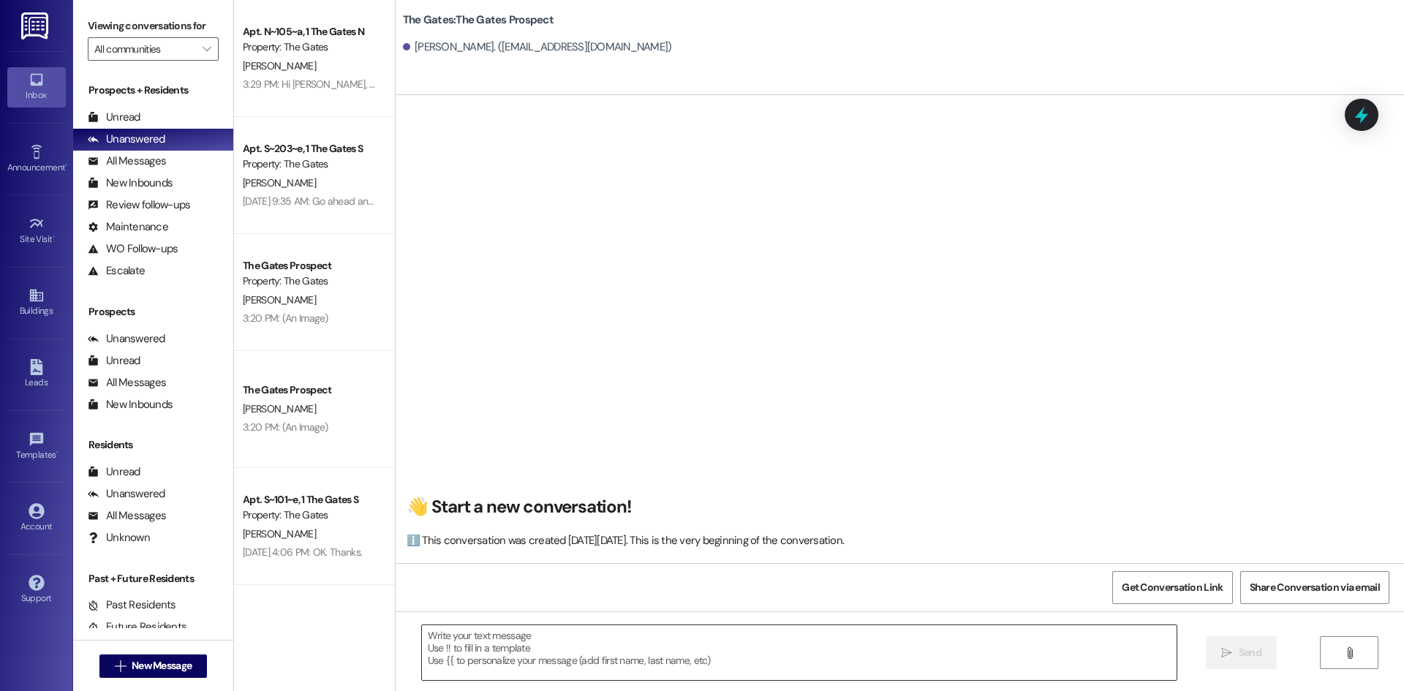
click at [493, 634] on textarea at bounding box center [799, 652] width 755 height 55
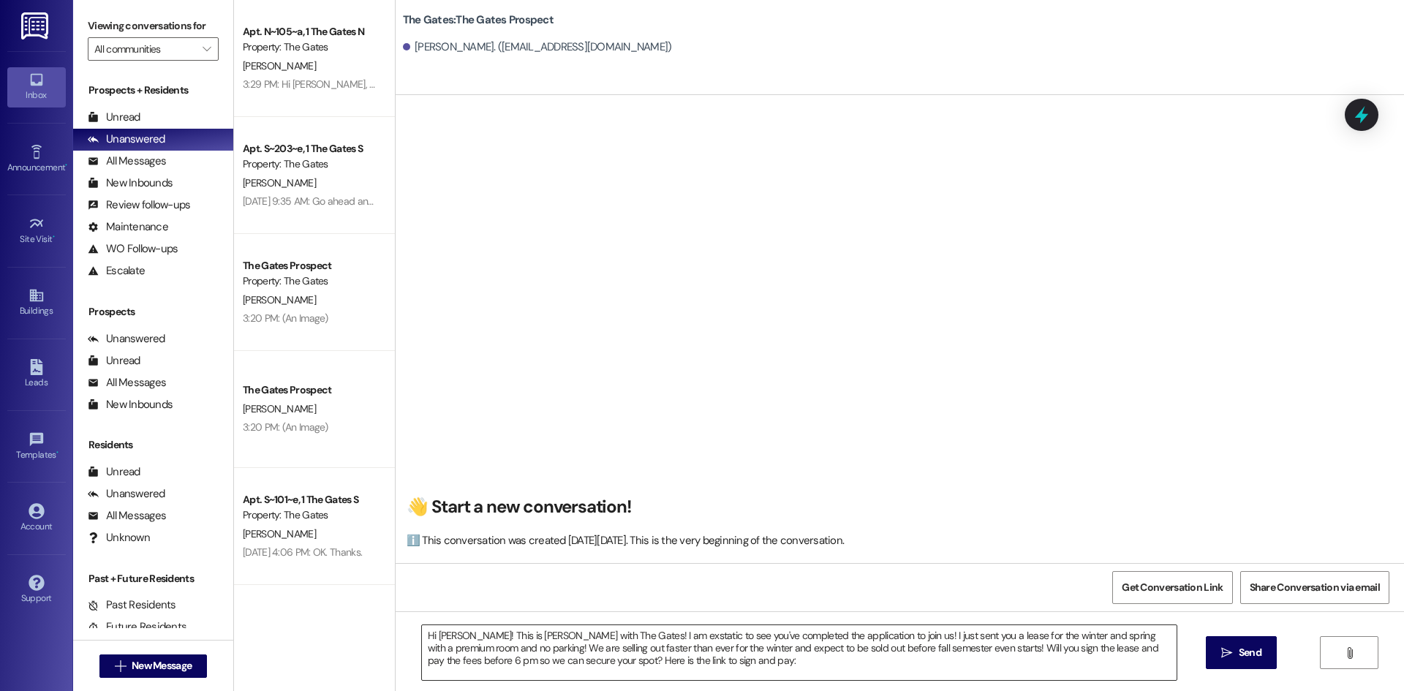
click at [703, 673] on textarea "Hi Rachel! This is Mackenzie with The Gates! I am exstatic to see you've comple…" at bounding box center [799, 652] width 755 height 55
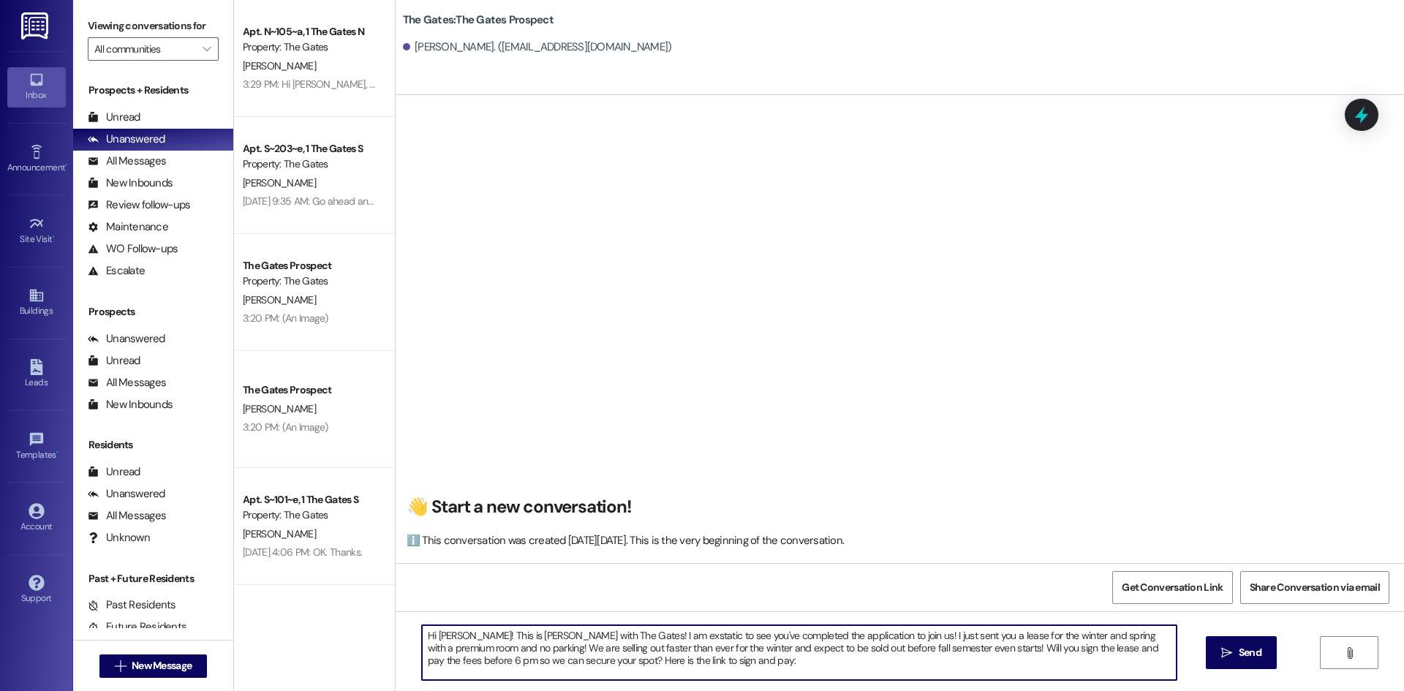
paste textarea "[URL][DOMAIN_NAME]"
type textarea "Hi Rachel! This is Mackenzie with The Gates! I am ecstatic to see you've comple…"
click at [1265, 654] on button " Send" at bounding box center [1241, 652] width 71 height 33
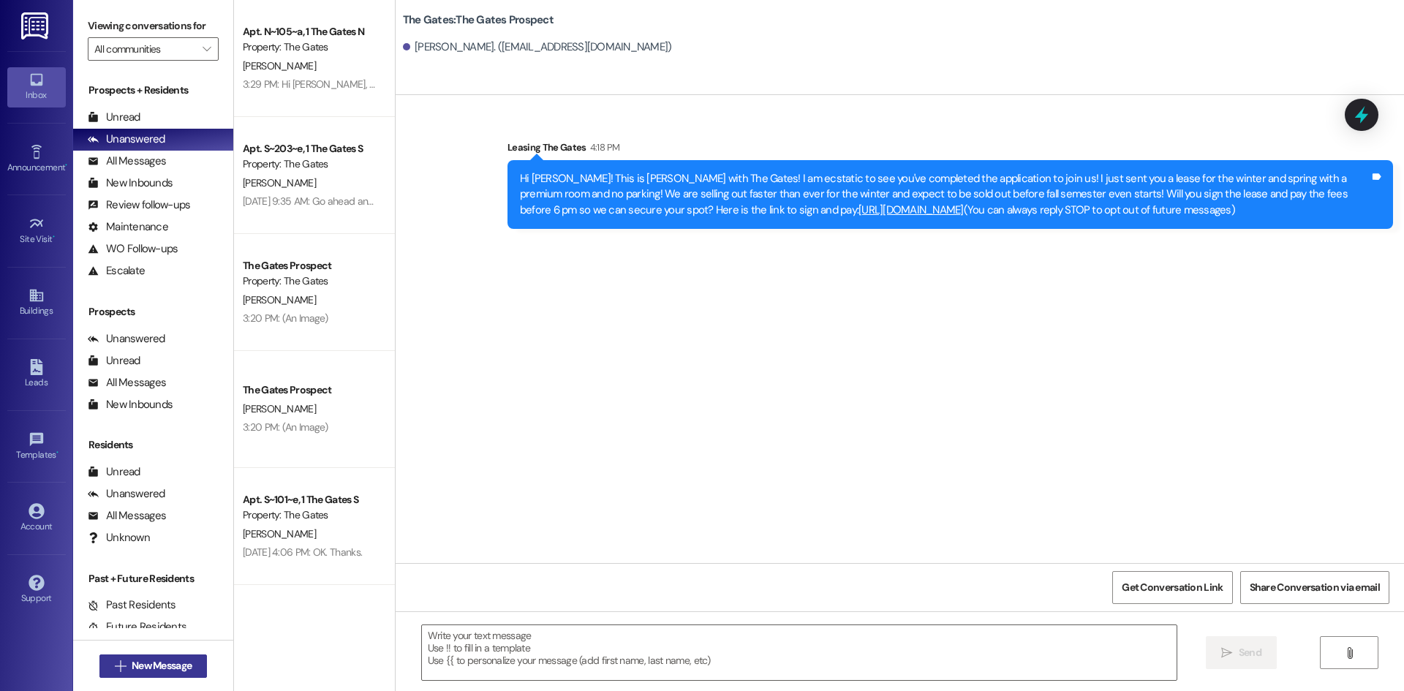
click at [148, 663] on span "New Message" at bounding box center [162, 665] width 60 height 15
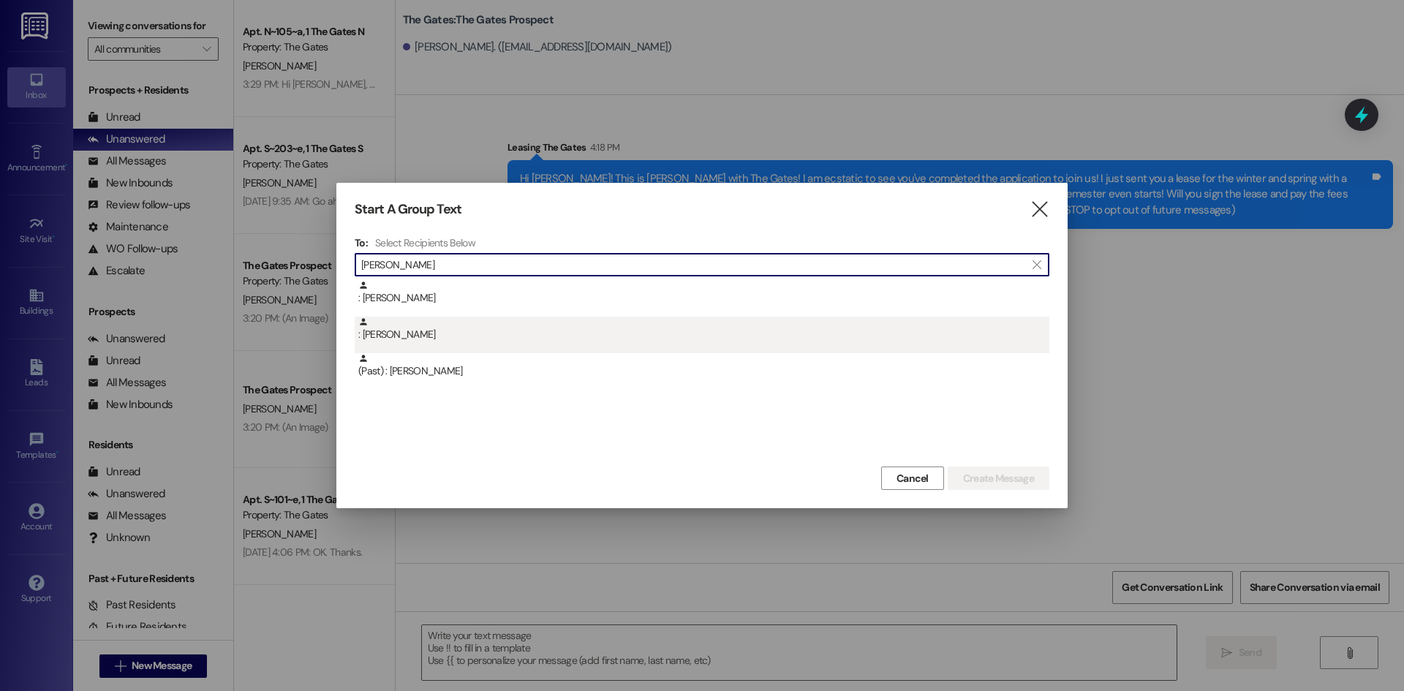
type input "Rieger"
click at [426, 337] on div ": Gavin Rieger" at bounding box center [703, 330] width 691 height 26
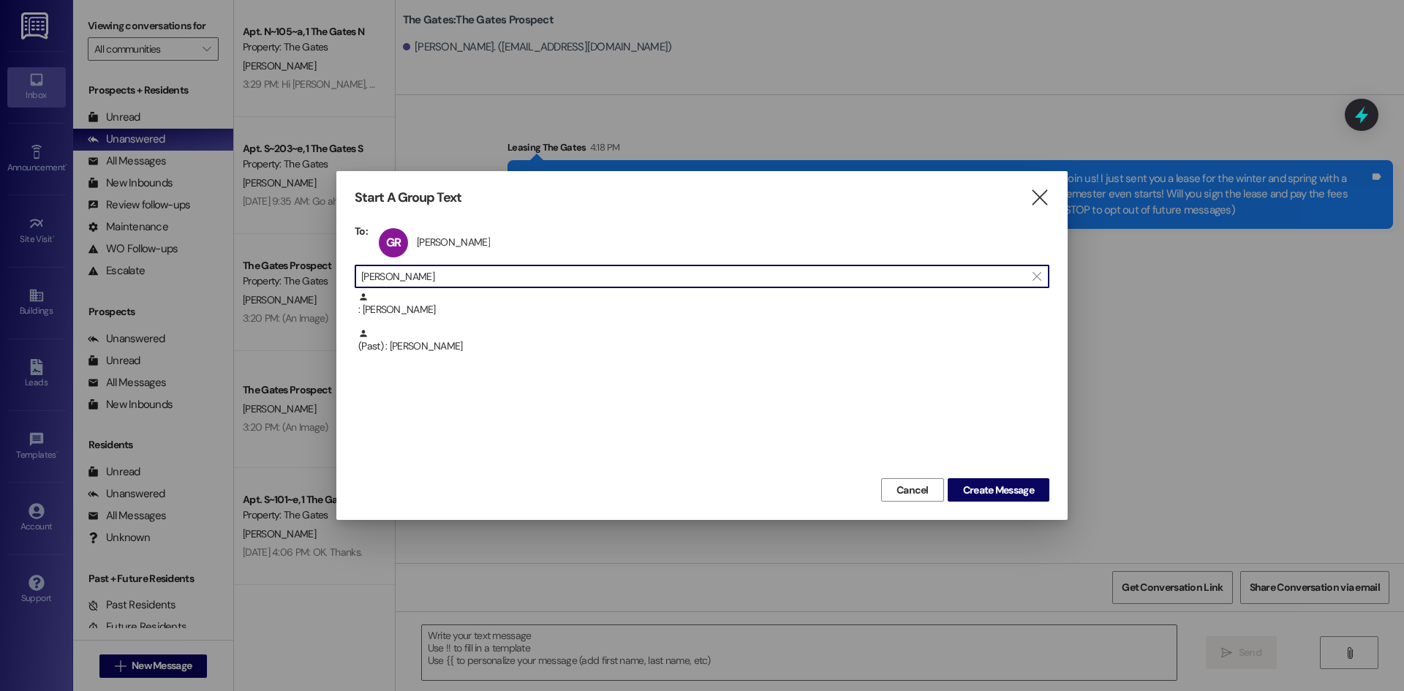
drag, startPoint x: 441, startPoint y: 282, endPoint x: 343, endPoint y: 268, distance: 99.0
click at [343, 268] on div "Start A Group Text  To: GR Gavin Rieger Gavin Rieger click to remove  Rieger …" at bounding box center [701, 345] width 731 height 349
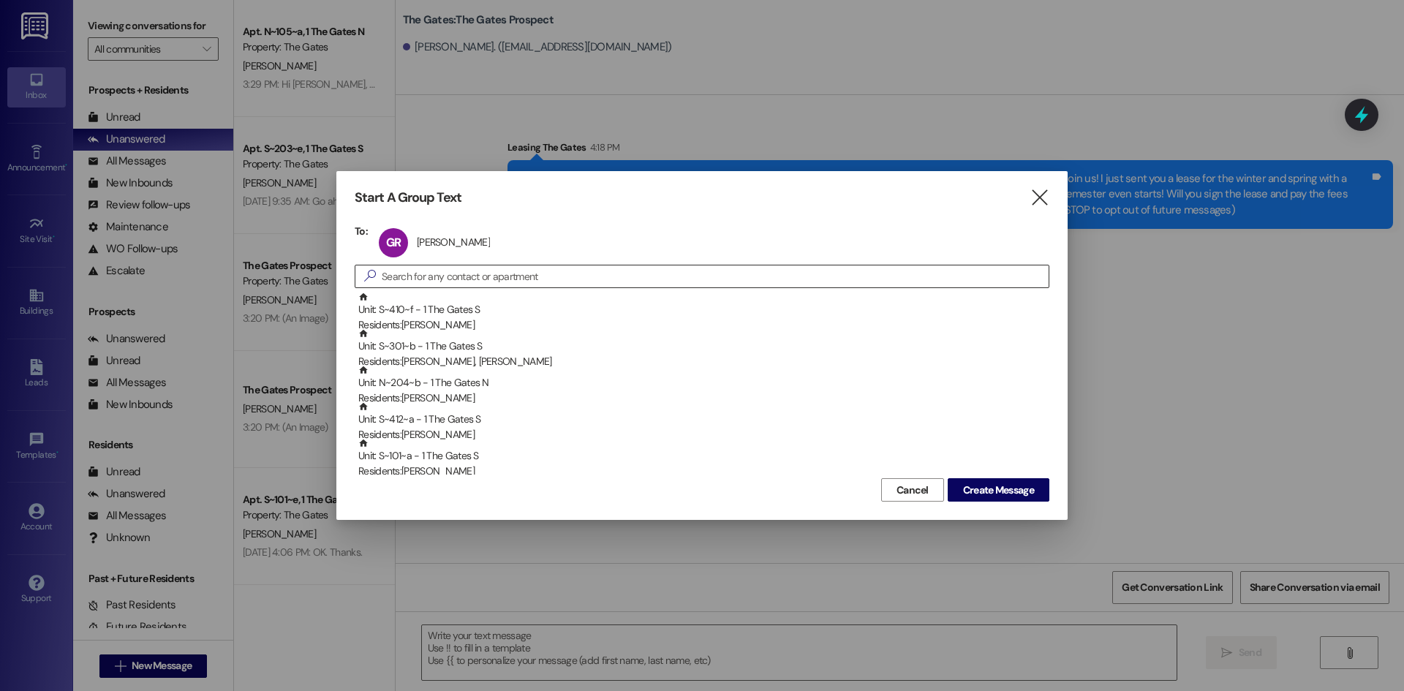
click at [456, 271] on input at bounding box center [715, 276] width 667 height 20
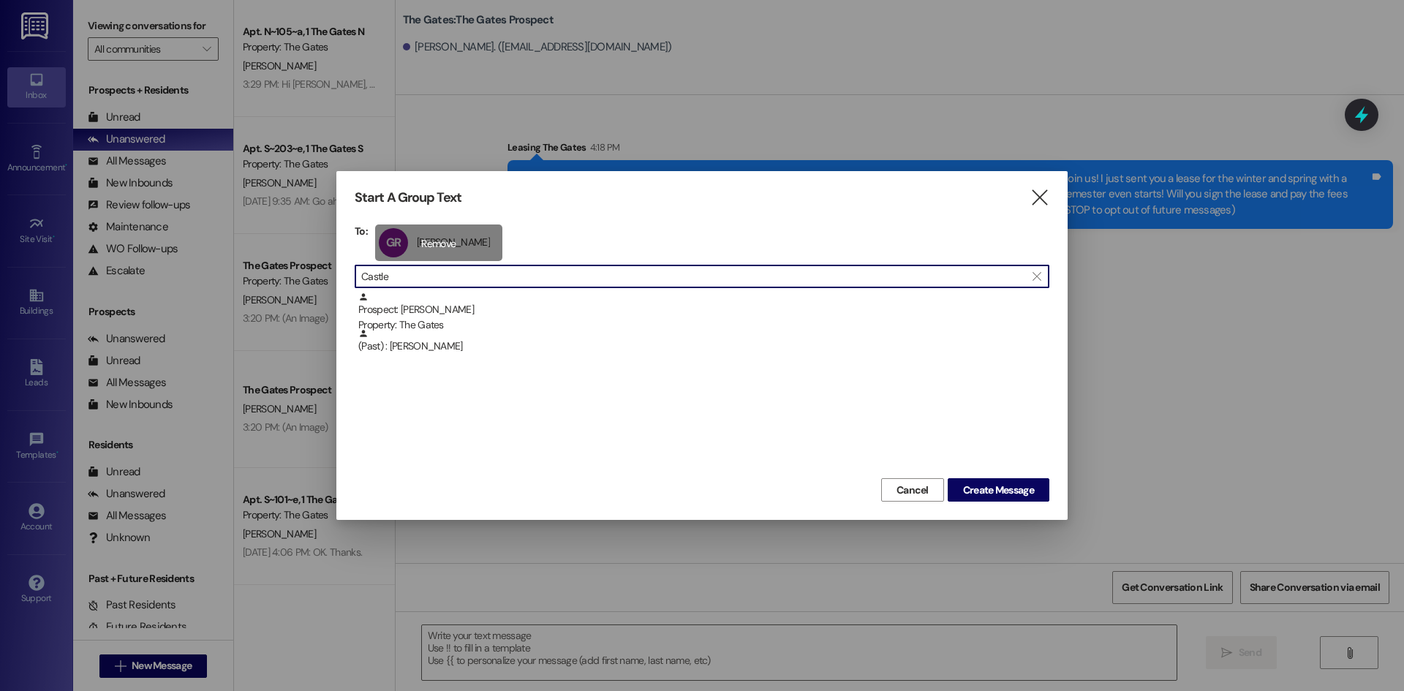
type input "Castle"
click at [431, 236] on div "GR Gavin Rieger Gavin Rieger click to remove" at bounding box center [438, 243] width 127 height 37
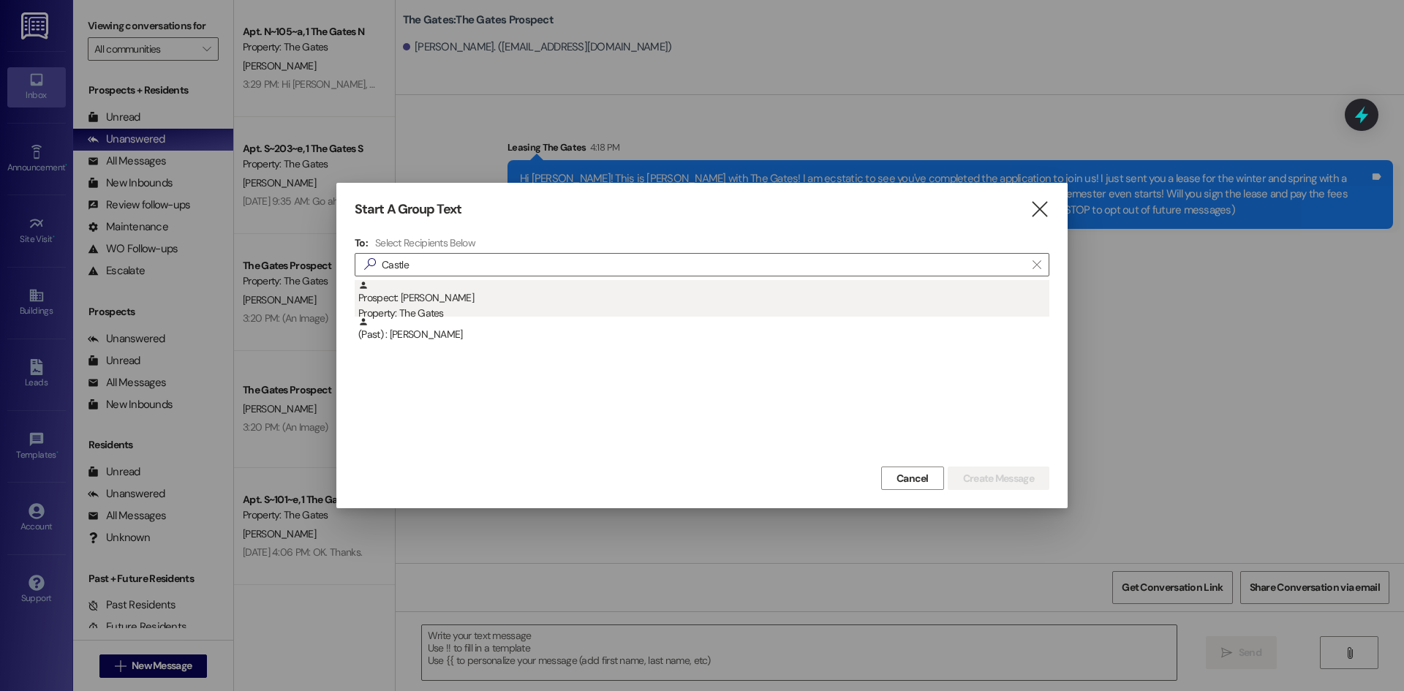
click at [435, 299] on div "Prospect: Landon Castle Property: The Gates" at bounding box center [703, 301] width 691 height 42
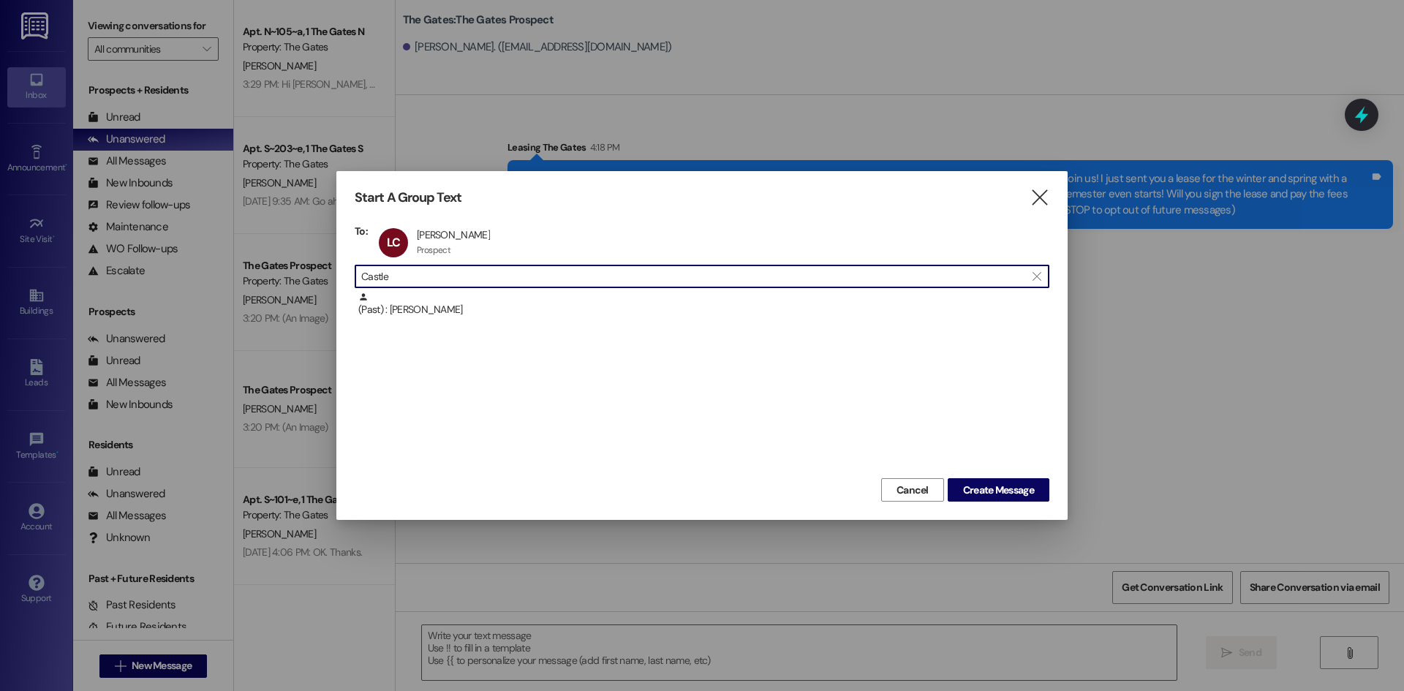
drag, startPoint x: 415, startPoint y: 282, endPoint x: 315, endPoint y: 263, distance: 102.0
click at [315, 263] on div "Start A Group Text  To: LC Landon Castle Landon Castle Prospect Prospect click…" at bounding box center [702, 345] width 1404 height 691
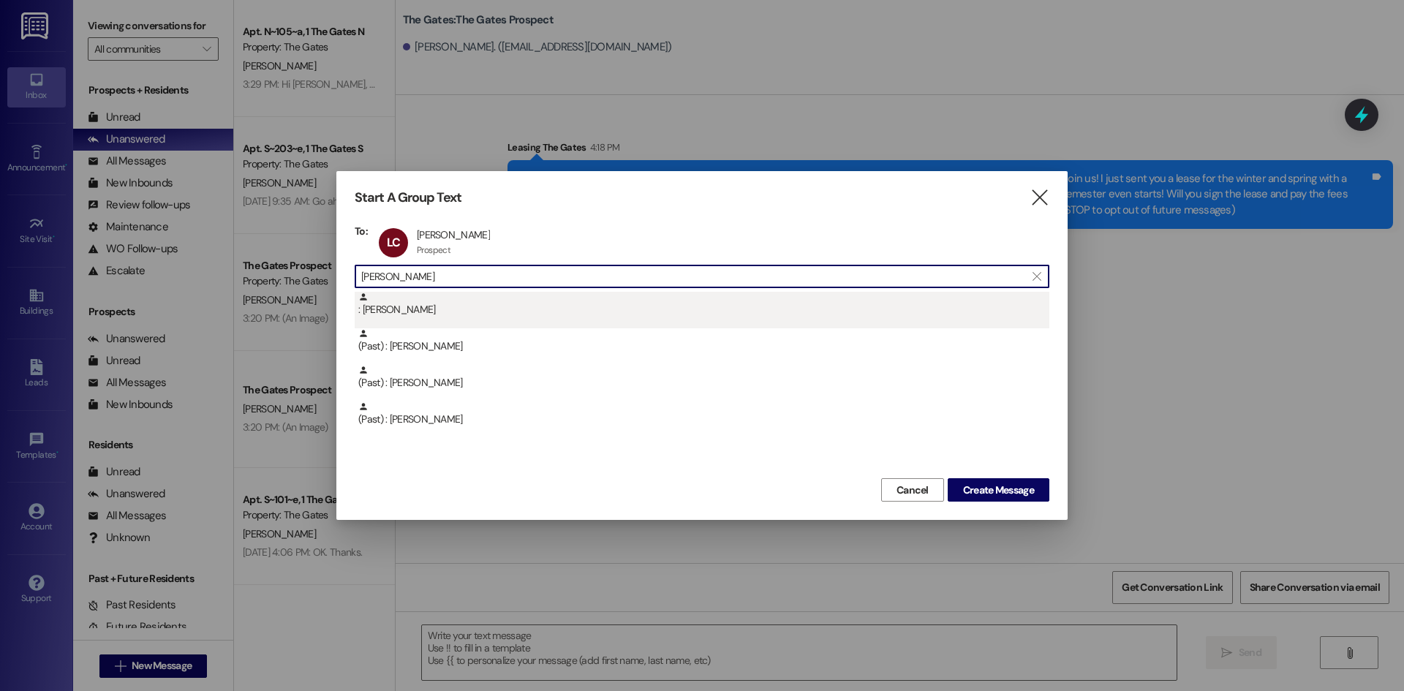
type input "Bates"
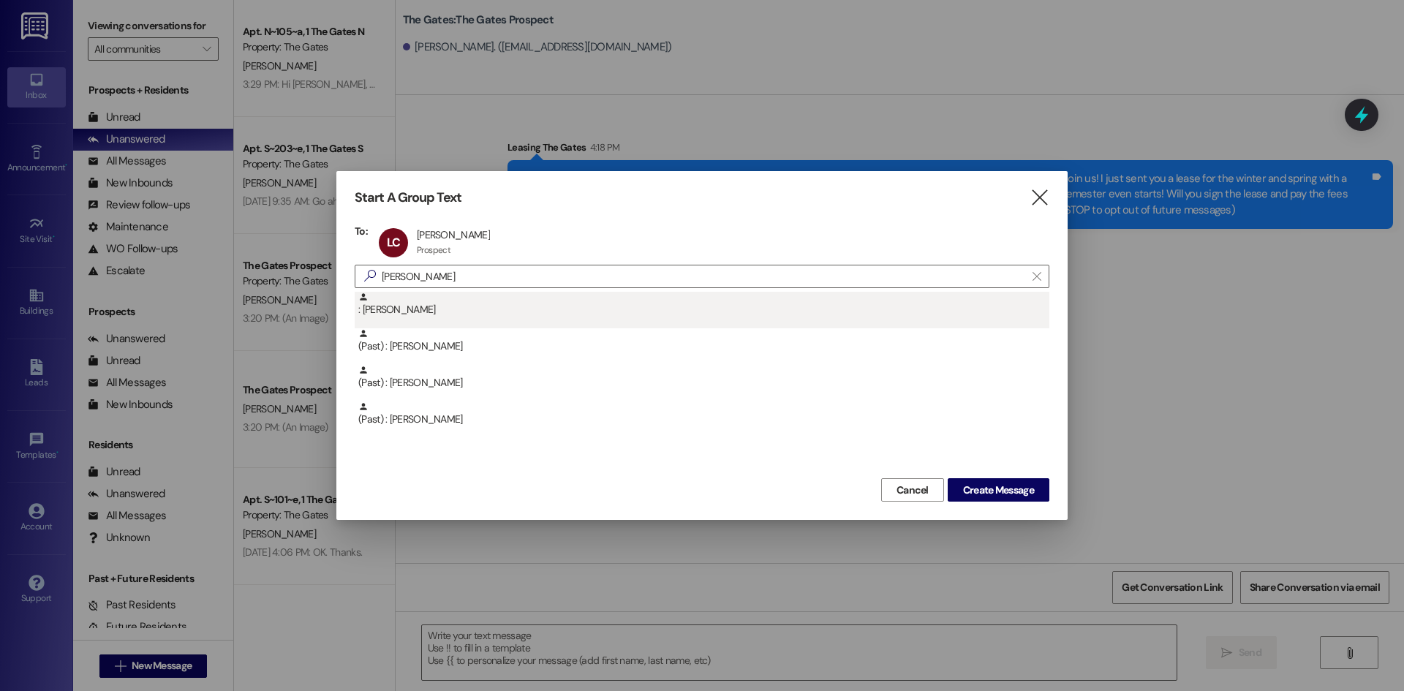
click at [407, 312] on div ": Tyler Bates" at bounding box center [703, 305] width 691 height 26
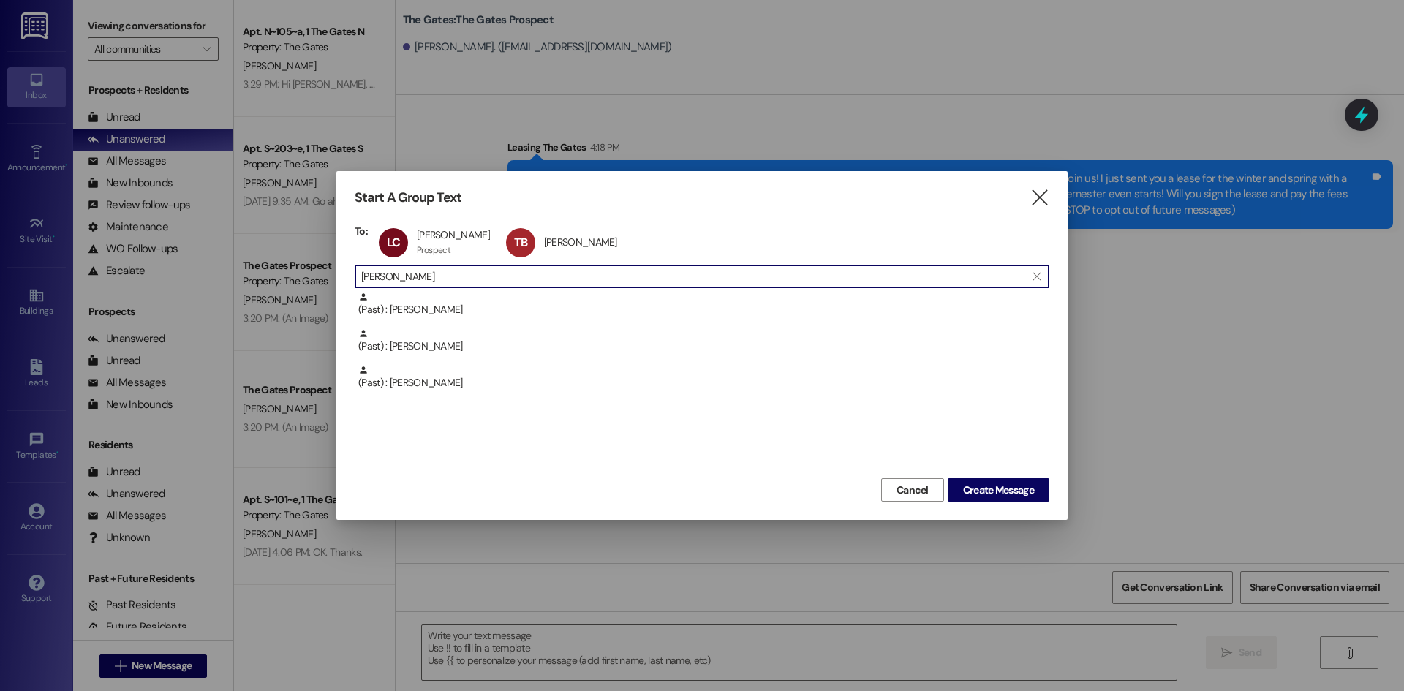
drag, startPoint x: 430, startPoint y: 269, endPoint x: 287, endPoint y: 263, distance: 142.8
click at [287, 263] on div "Start A Group Text  To: LC Landon Castle Landon Castle Prospect Prospect click…" at bounding box center [702, 345] width 1404 height 691
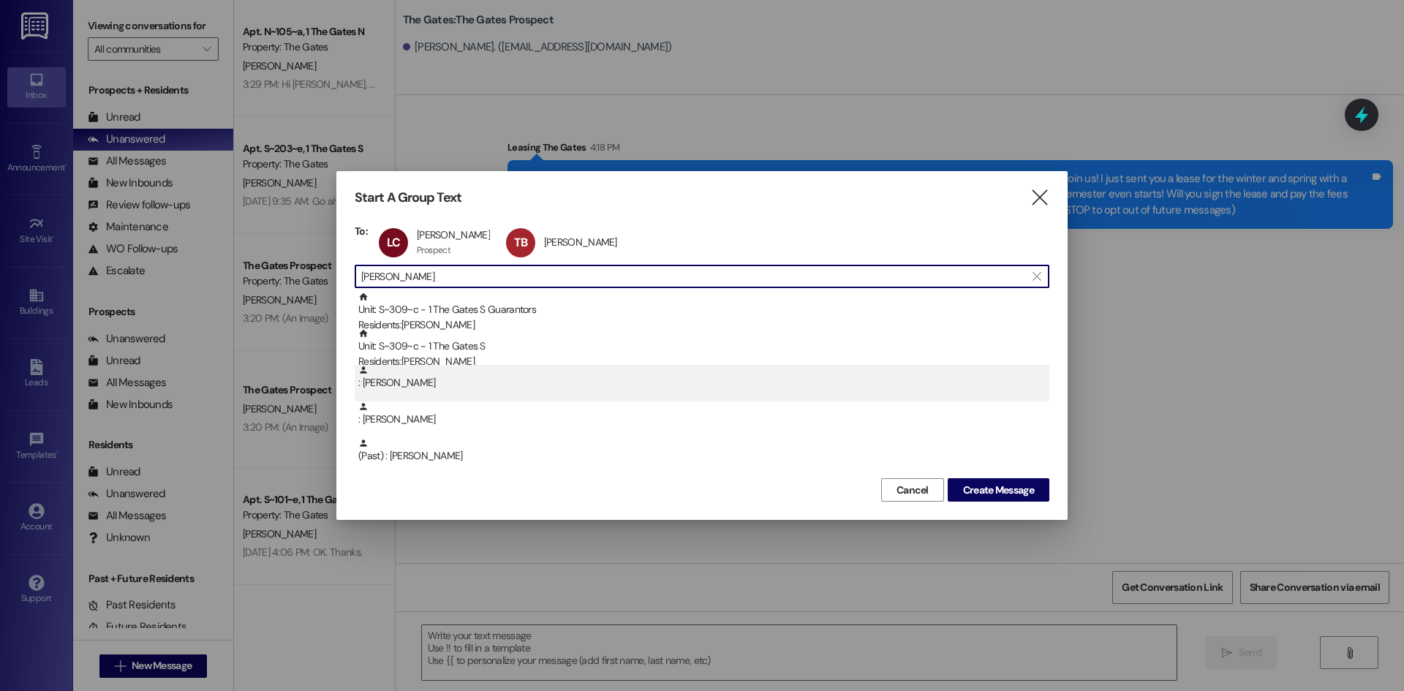
type input "Baker"
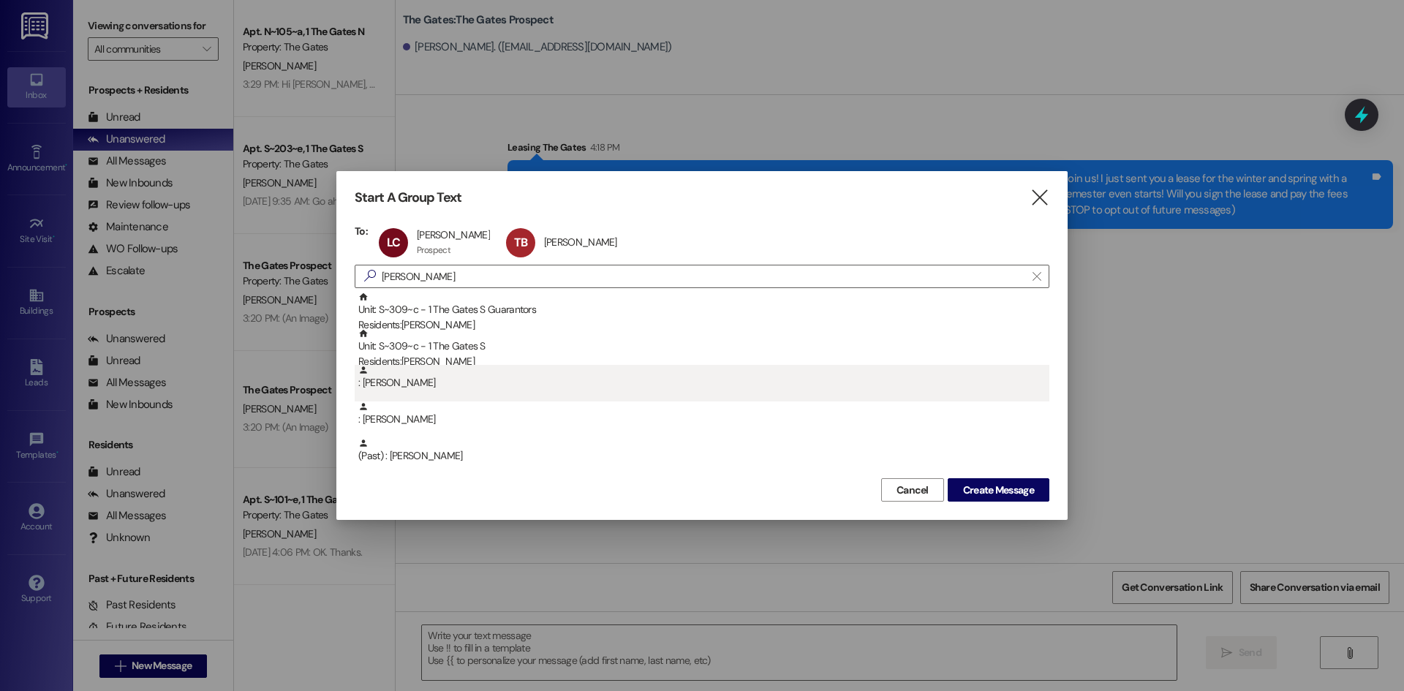
click at [456, 368] on div ": Ethan Baker" at bounding box center [703, 378] width 691 height 26
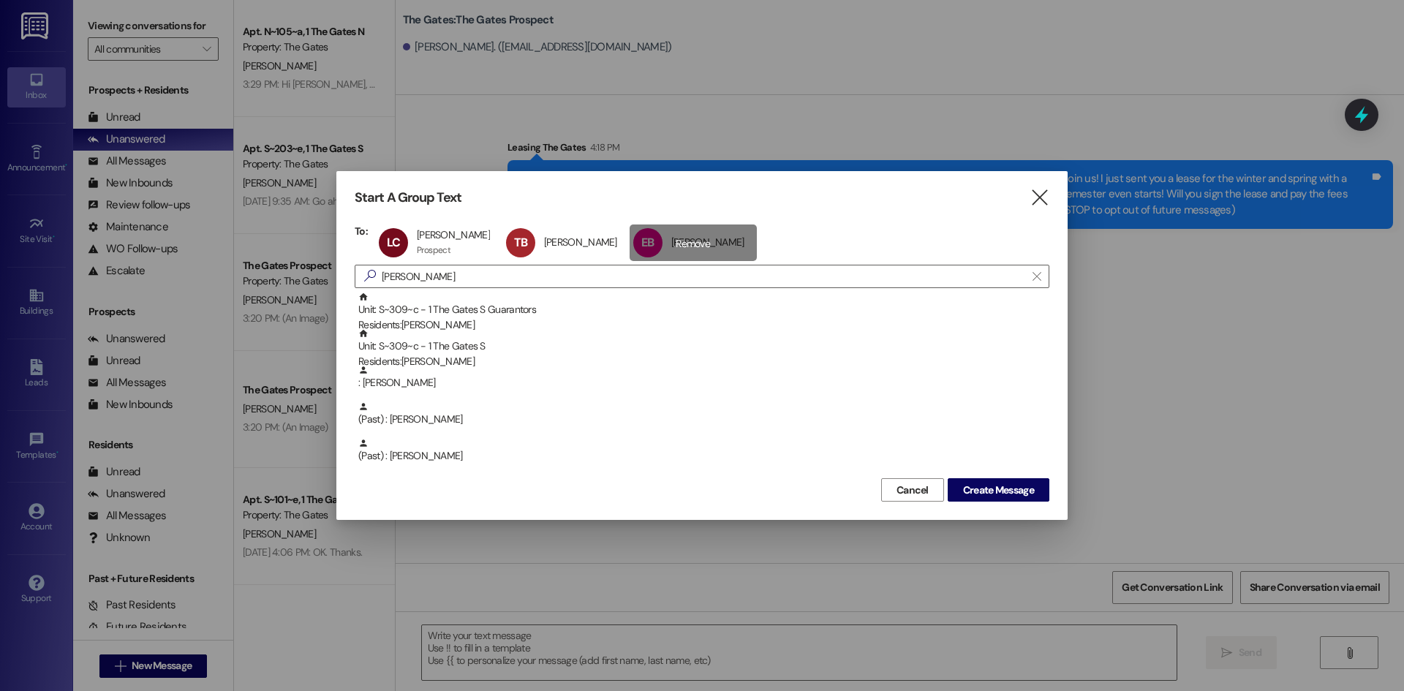
click at [633, 249] on div "EB Ethan Baker Ethan Baker click to remove" at bounding box center [693, 243] width 127 height 37
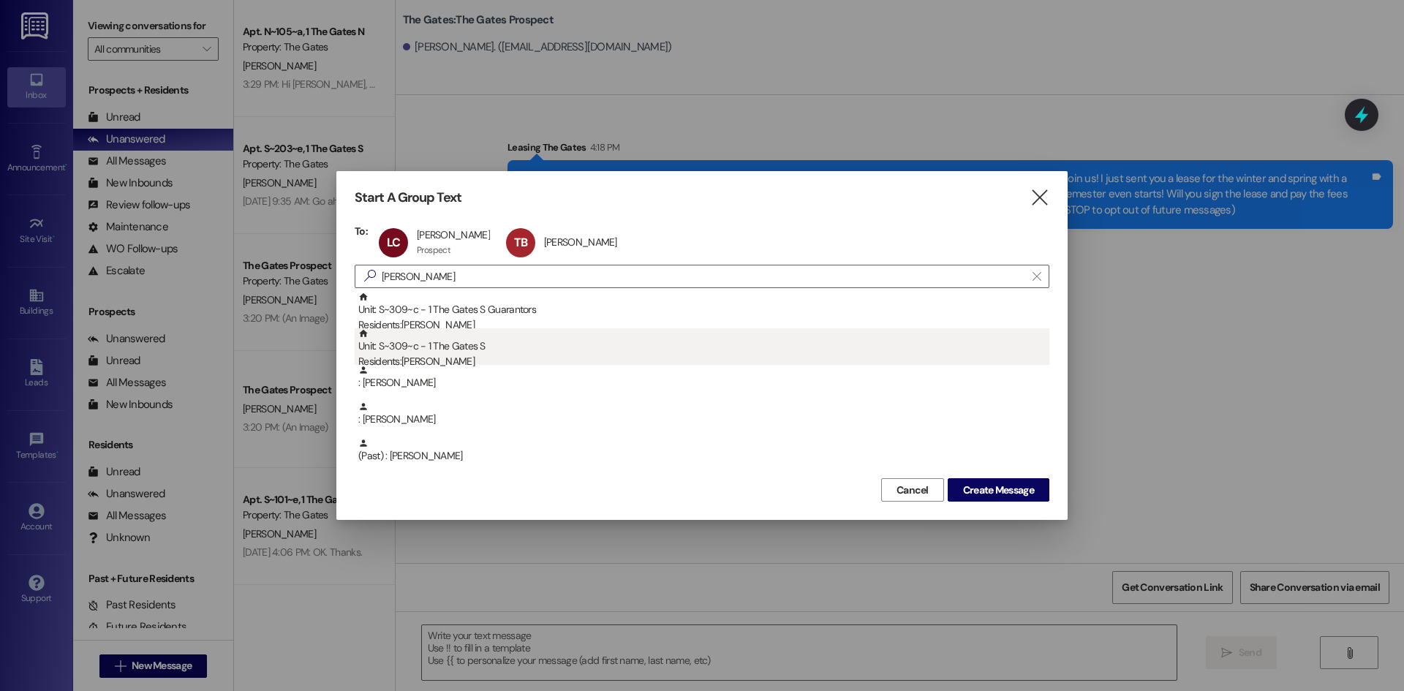
click at [474, 350] on div "Unit: S~309~c - 1 The Gates S Residents: Ethan Baker" at bounding box center [703, 349] width 691 height 42
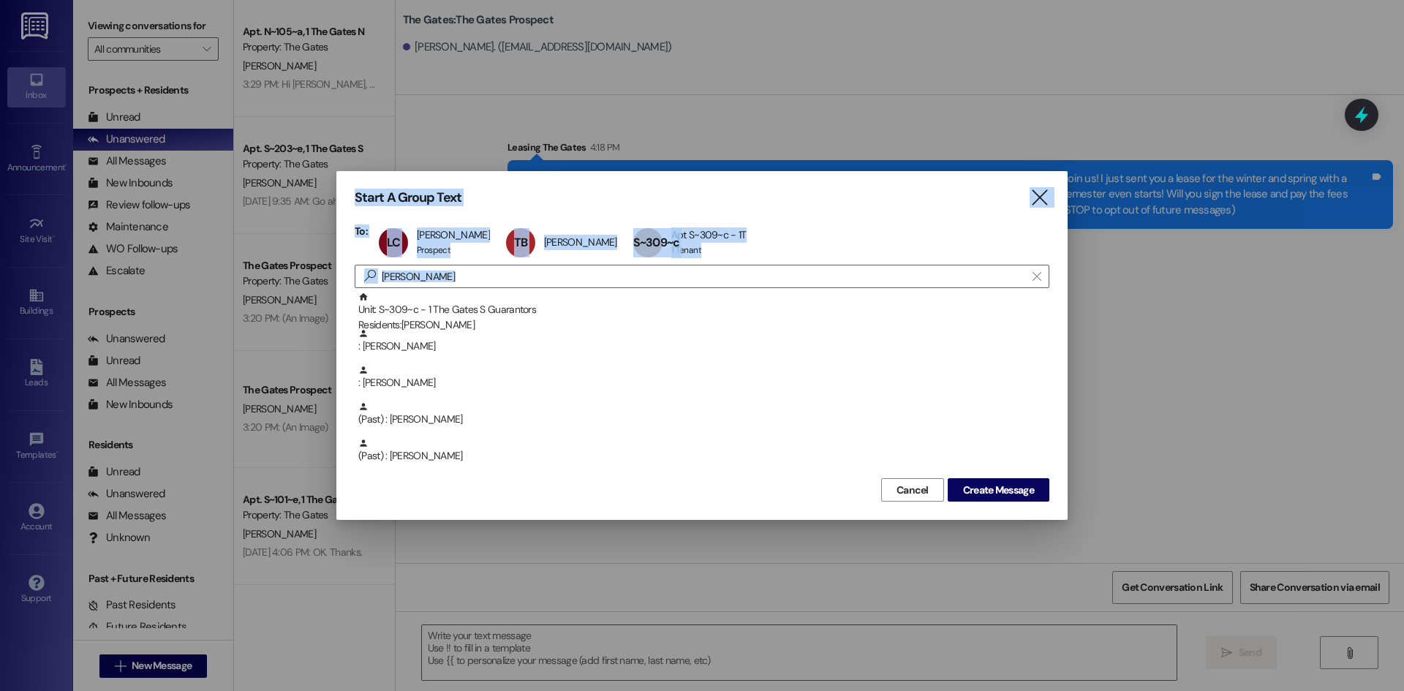
drag, startPoint x: 423, startPoint y: 289, endPoint x: 322, endPoint y: 275, distance: 101.9
click at [310, 273] on div "Start A Group Text  To: LC Landon Castle Landon Castle Prospect Prospect click…" at bounding box center [702, 345] width 1404 height 691
click at [441, 289] on div "To: LC Landon Castle Landon Castle Prospect Prospect click to remove TB Tyler B…" at bounding box center [702, 350] width 695 height 250
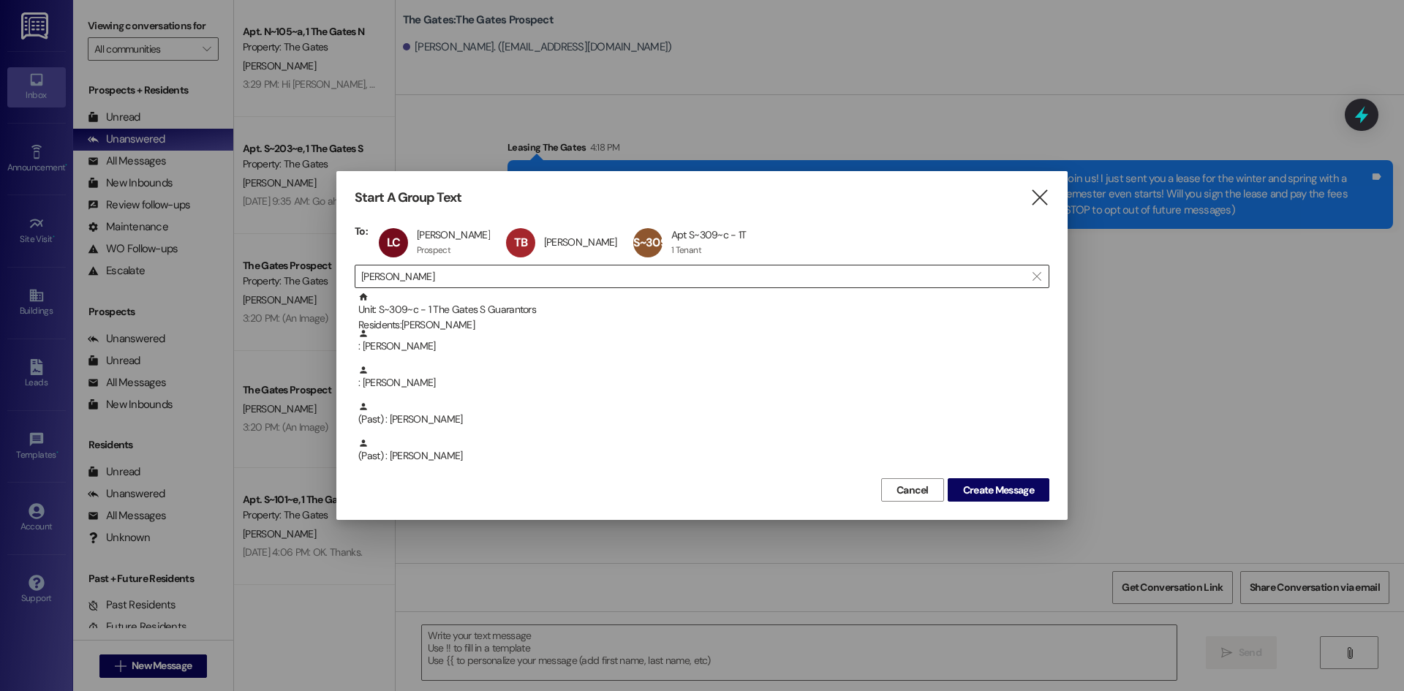
click at [440, 282] on input "Baker" at bounding box center [693, 276] width 664 height 20
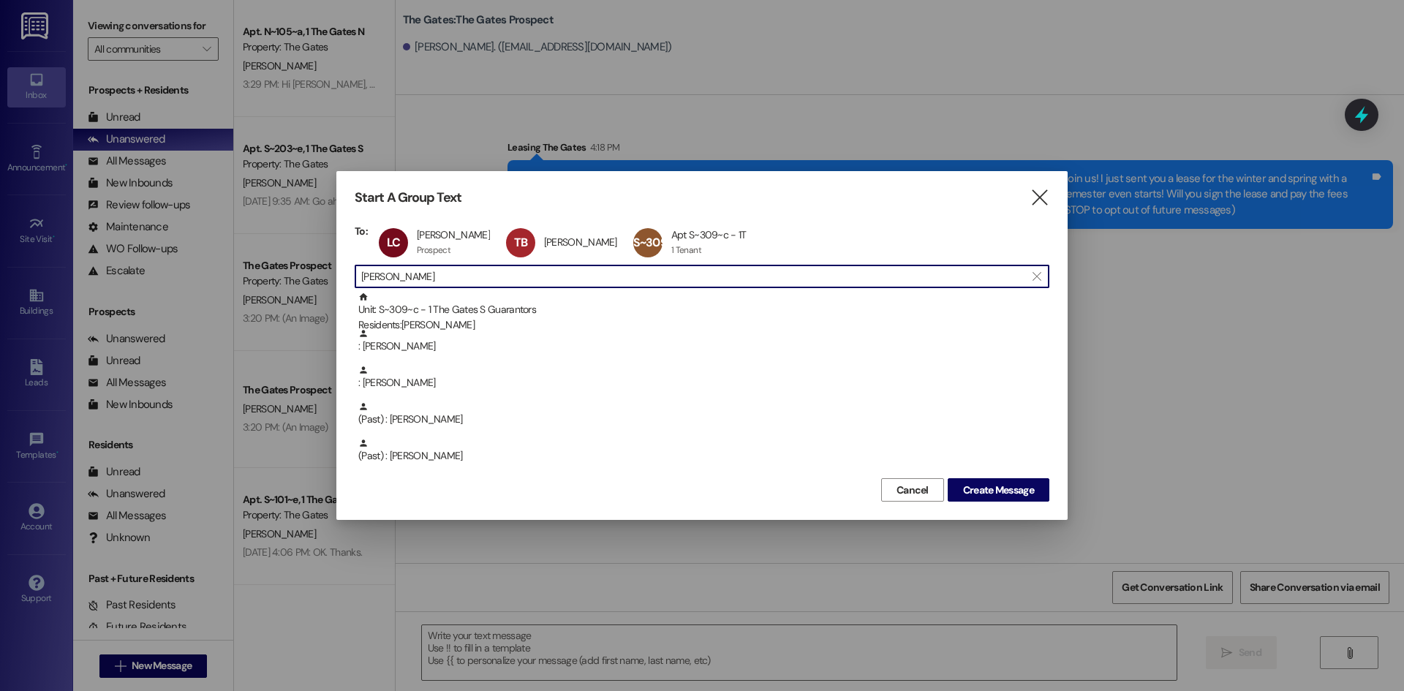
click at [440, 282] on input "Baker" at bounding box center [693, 276] width 664 height 20
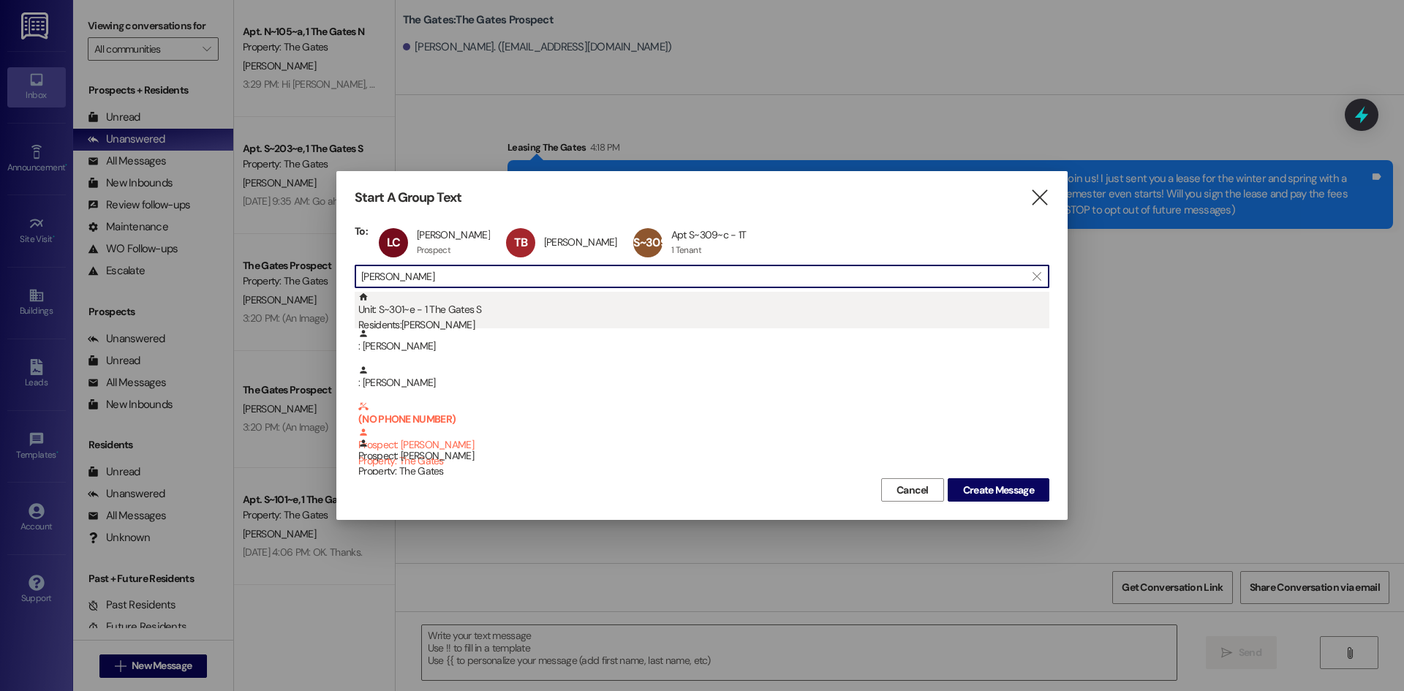
type input "Holm"
click at [420, 304] on div "Unit: S~301~e - 1 The Gates S Residents: Joseph Holm" at bounding box center [703, 313] width 691 height 42
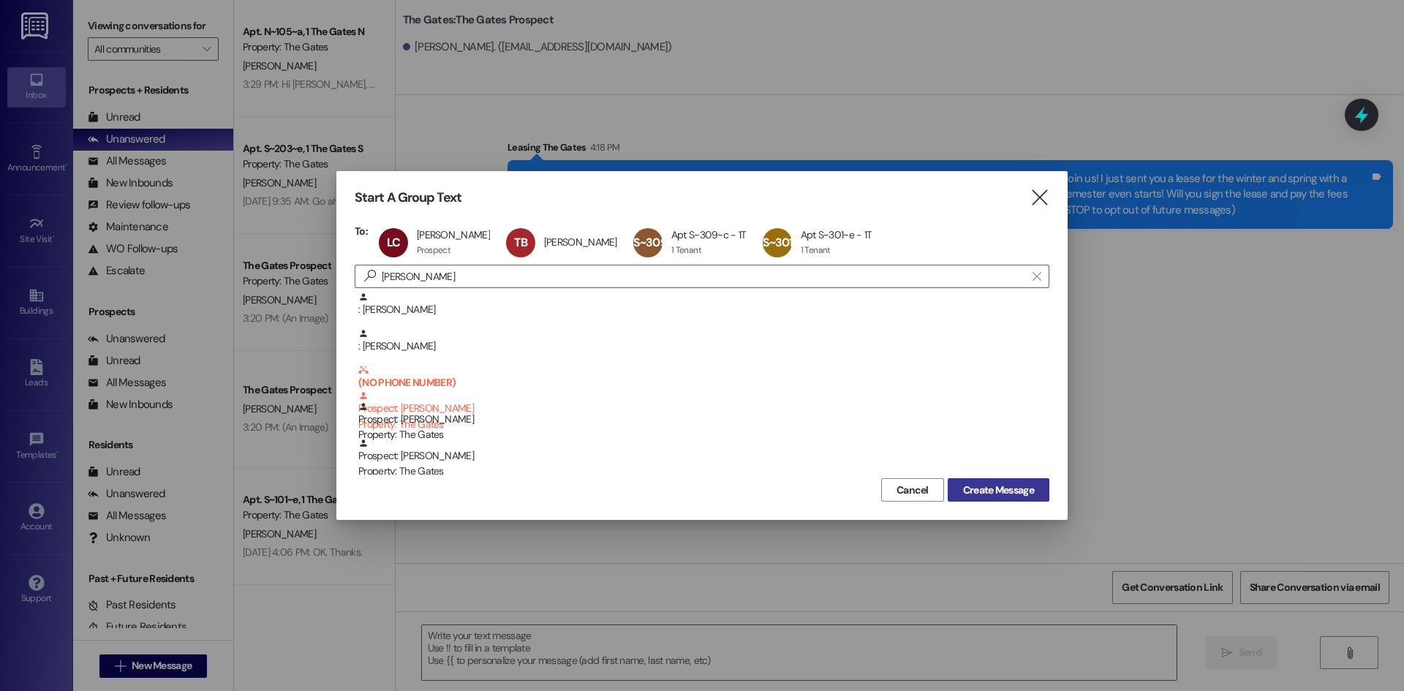
click at [1003, 481] on button "Create Message" at bounding box center [999, 489] width 102 height 23
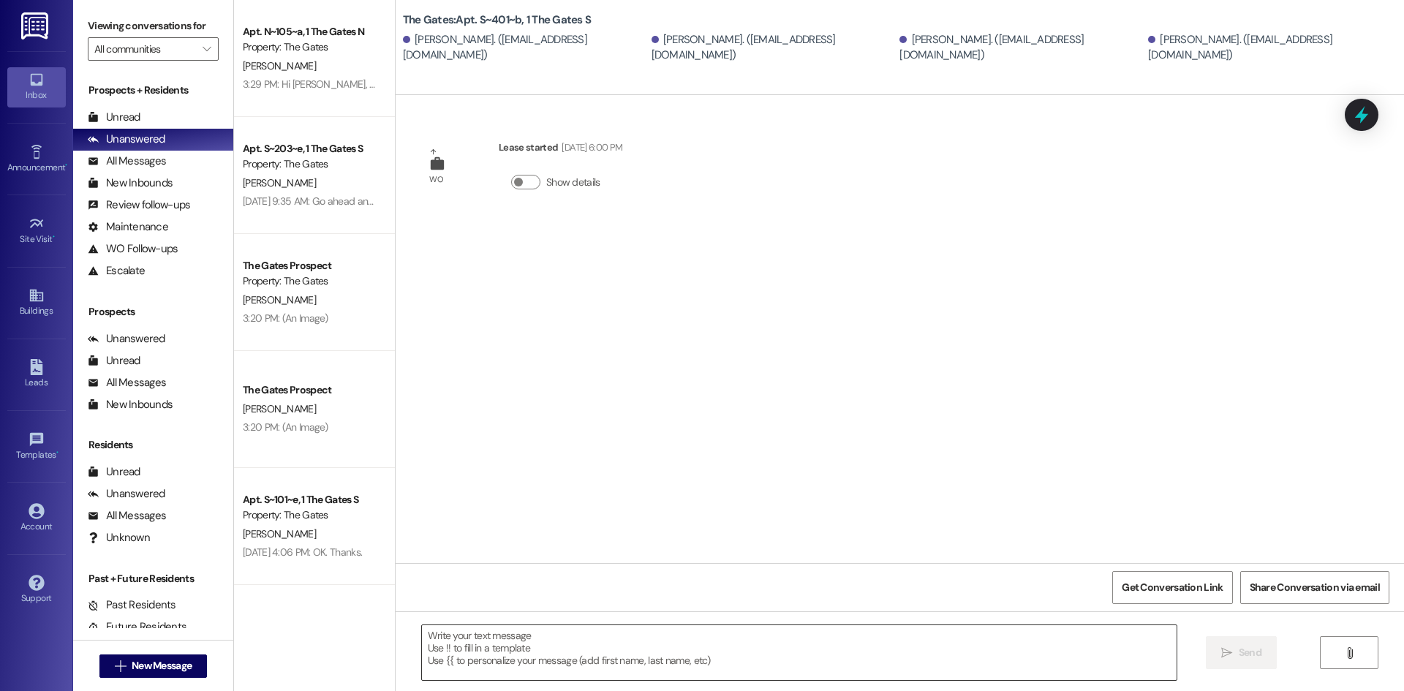
click at [489, 655] on textarea at bounding box center [799, 652] width 755 height 55
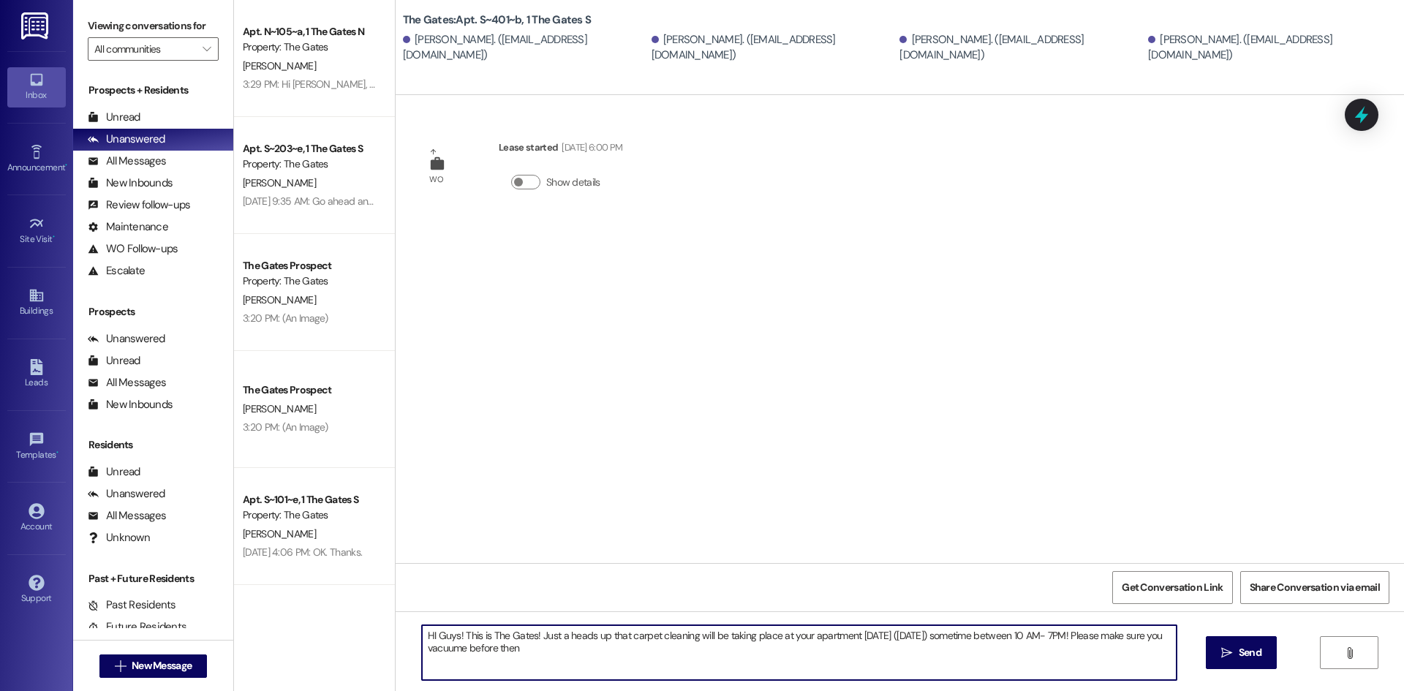
click at [535, 656] on textarea "HI Guys! This is The Gates! Just a heads up that carpet cleaning will be taking…" at bounding box center [799, 652] width 755 height 55
click at [495, 653] on textarea "HI Guys! This is The Gates! Just a heads up that carpet cleaning will be taking…" at bounding box center [799, 652] width 755 height 55
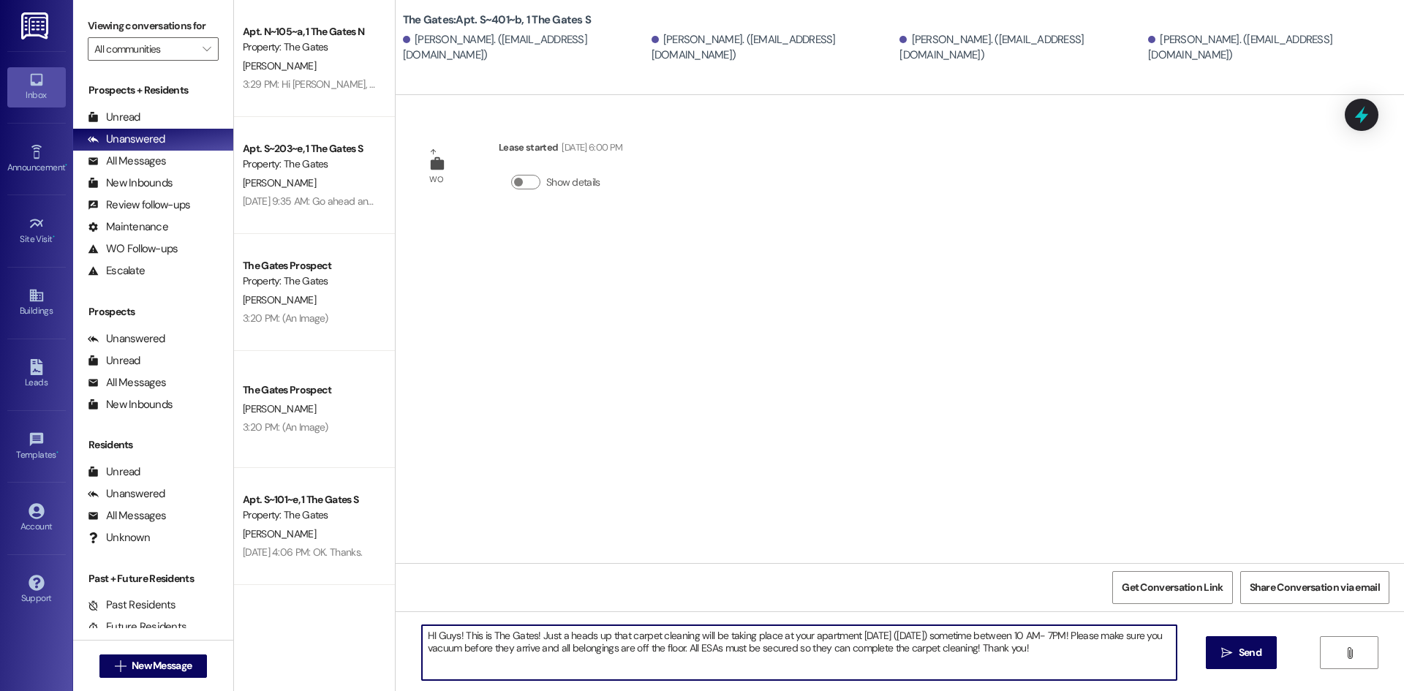
type textarea "HI Guys! This is The Gates! Just a heads up that carpet cleaning will be taking…"
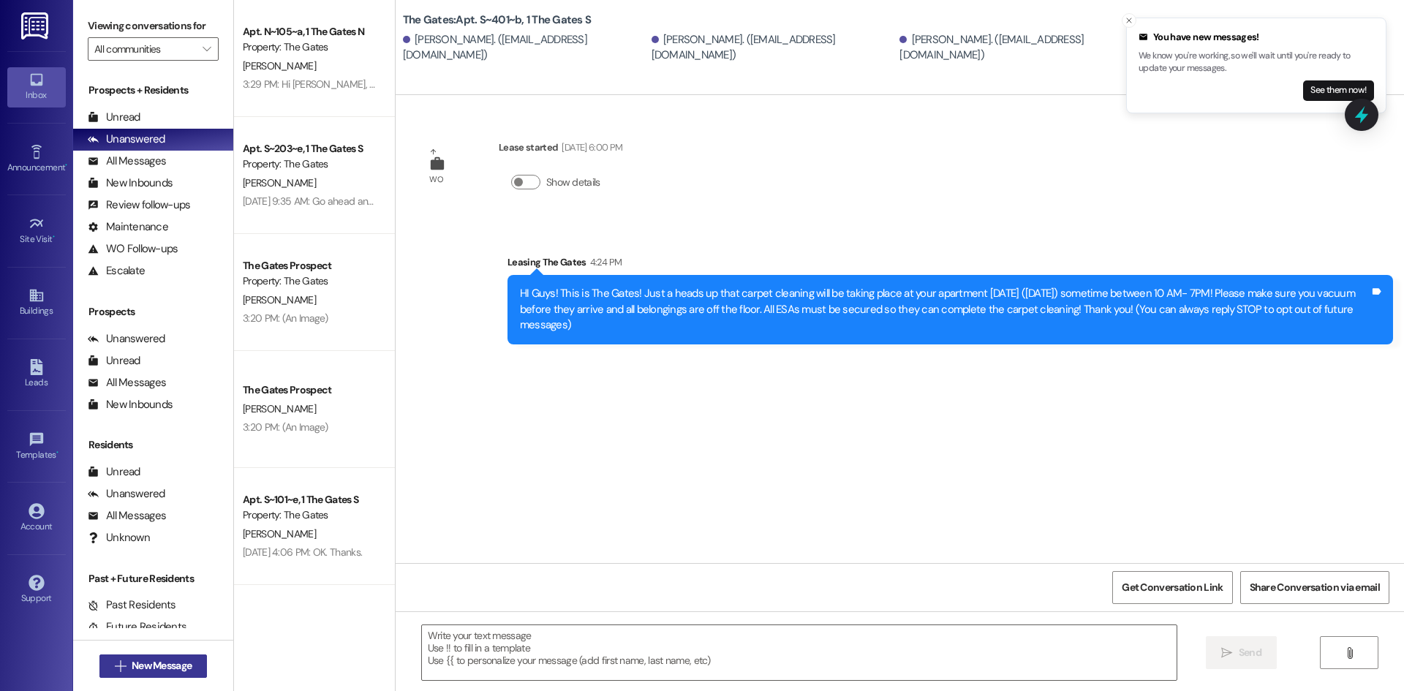
click at [156, 660] on span "New Message" at bounding box center [162, 665] width 60 height 15
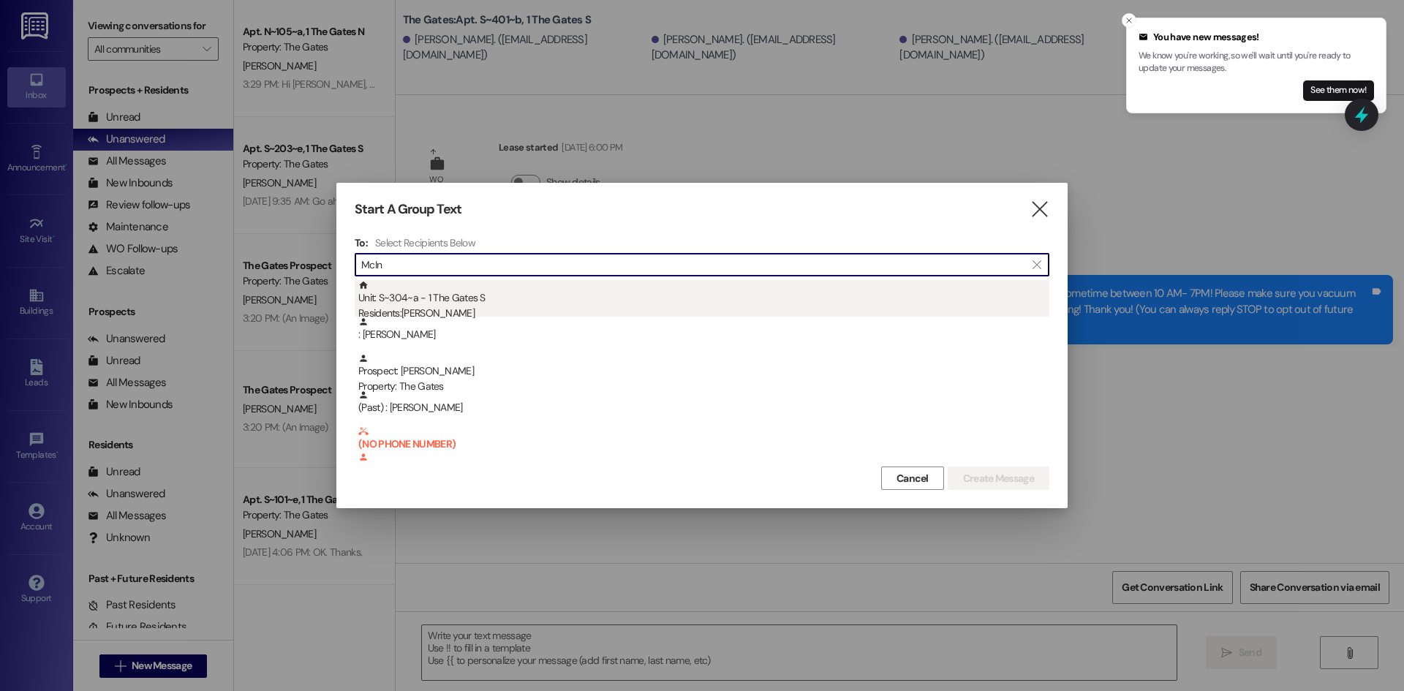
type input "McIn"
click at [442, 297] on div "Unit: S~304~a - 1 The Gates S Residents: Jared McIntosh" at bounding box center [703, 301] width 691 height 42
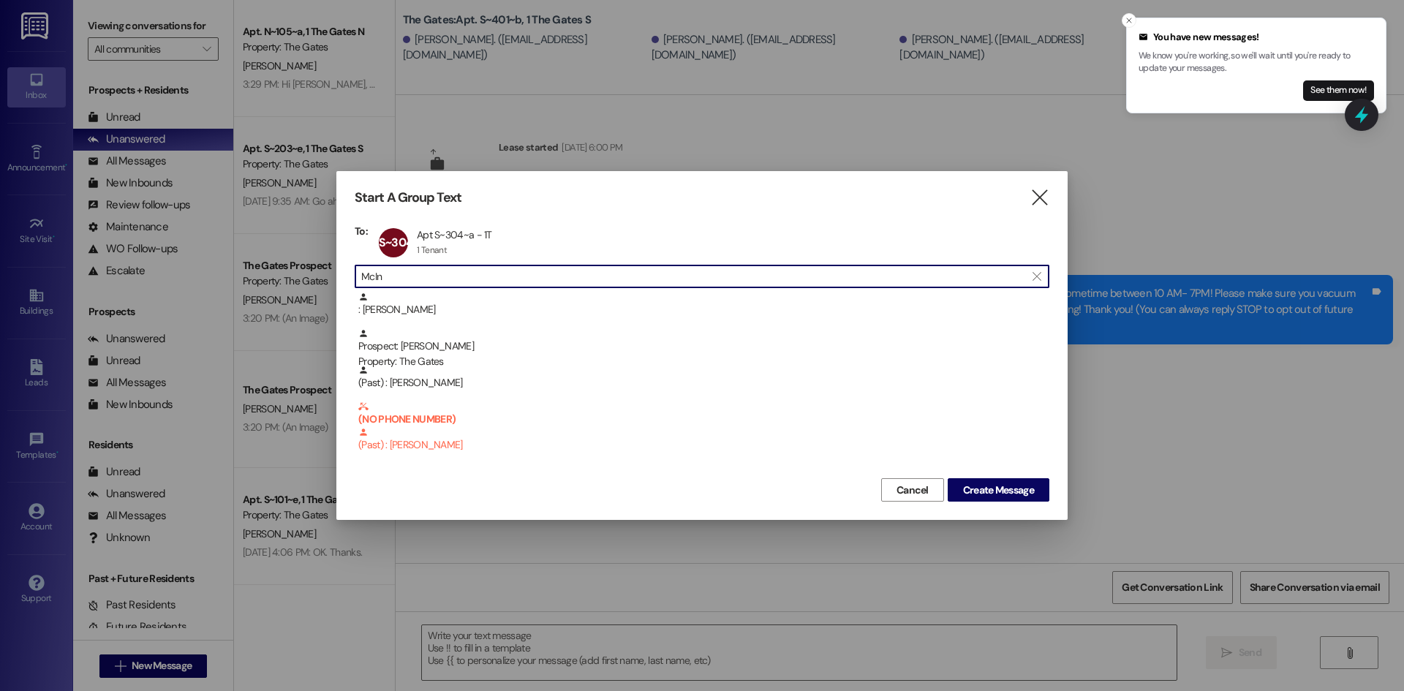
drag, startPoint x: 298, startPoint y: 257, endPoint x: 181, endPoint y: 239, distance: 118.4
click at [181, 239] on div "Start A Group Text  To: S~304~a Apt S~304~a - 1T Apt S~304~a - 1T 1 Tenant 1 T…" at bounding box center [702, 345] width 1404 height 691
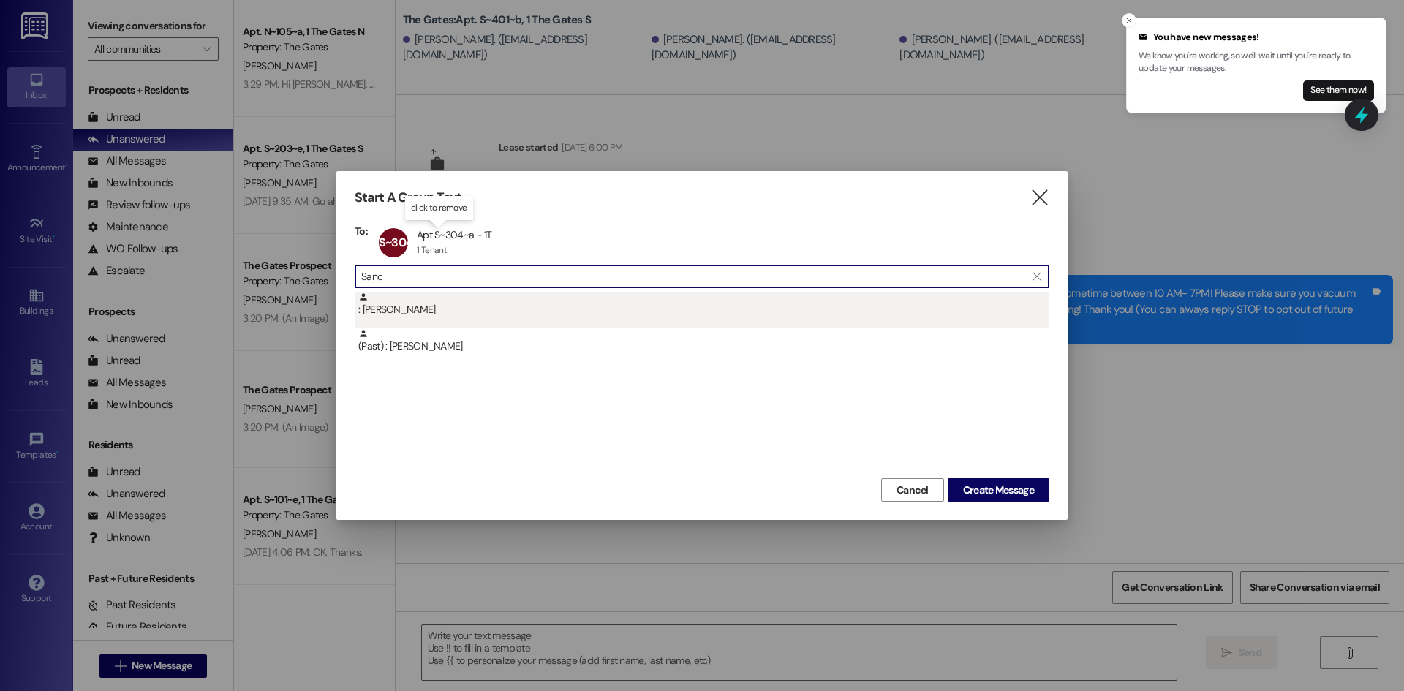
type input "Sanc"
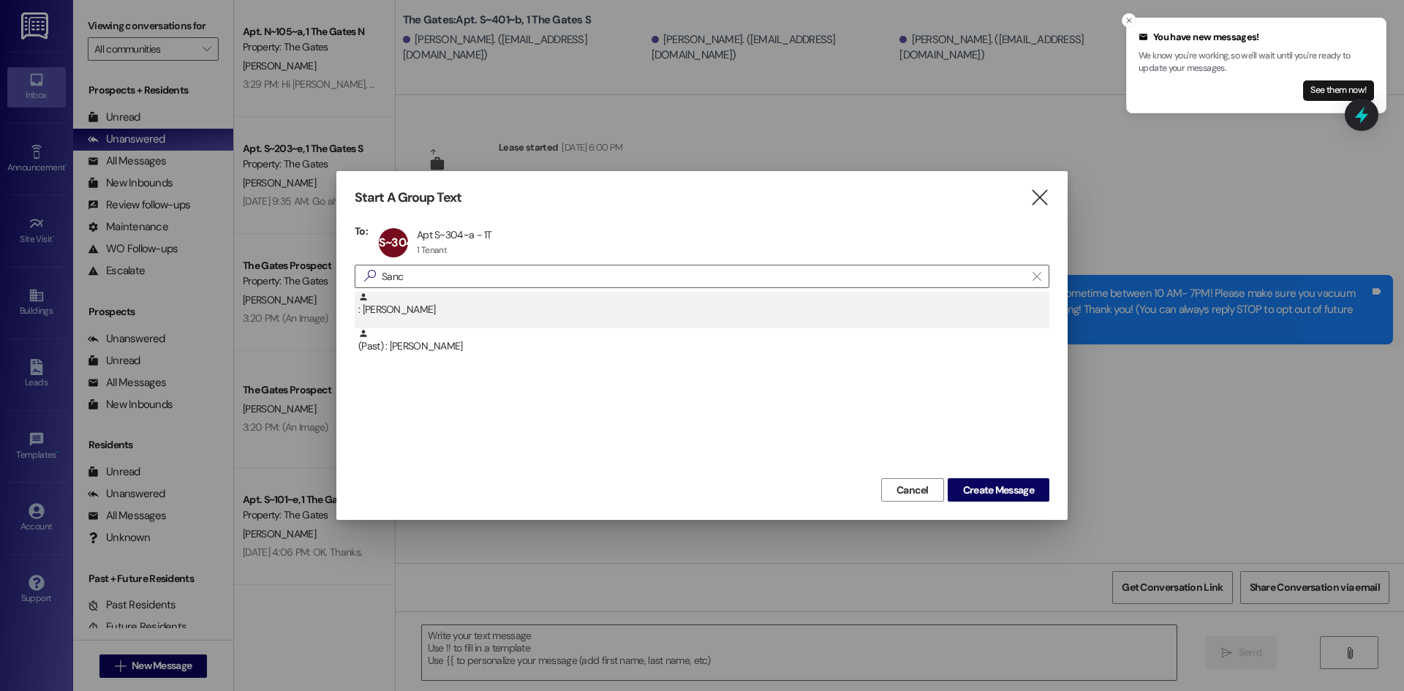
click at [434, 312] on div ": Brenin Sanchez" at bounding box center [703, 305] width 691 height 26
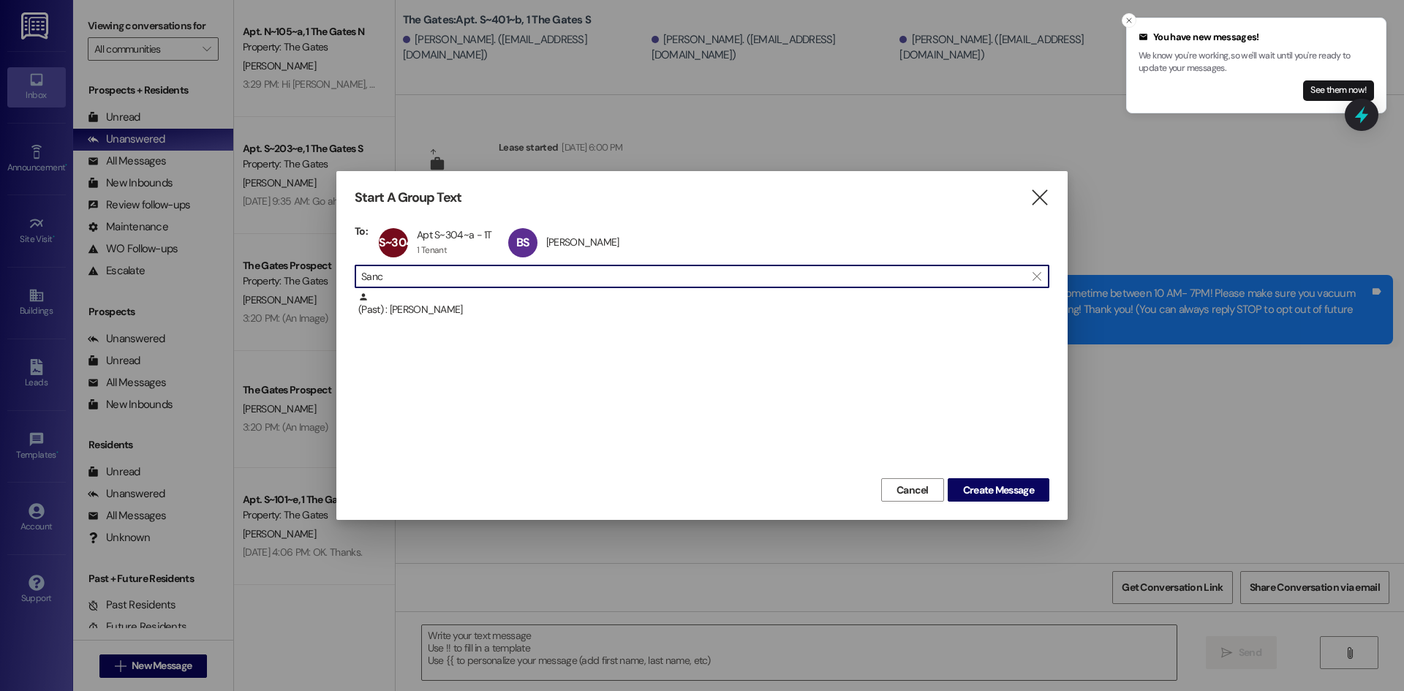
drag, startPoint x: 388, startPoint y: 273, endPoint x: 284, endPoint y: 255, distance: 105.5
click at [284, 255] on div "Start A Group Text  To: S~304~a Apt S~304~a - 1T Apt S~304~a - 1T 1 Tenant 1 T…" at bounding box center [702, 345] width 1404 height 691
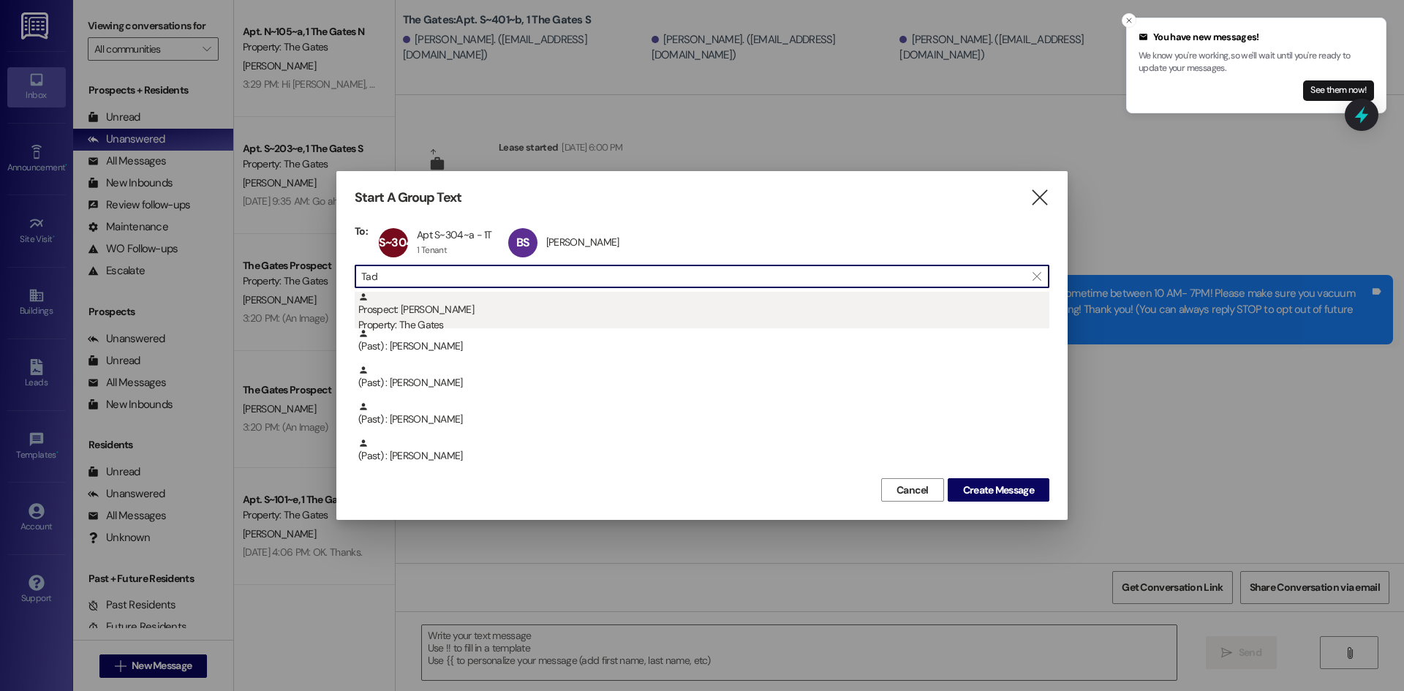
type input "Tad"
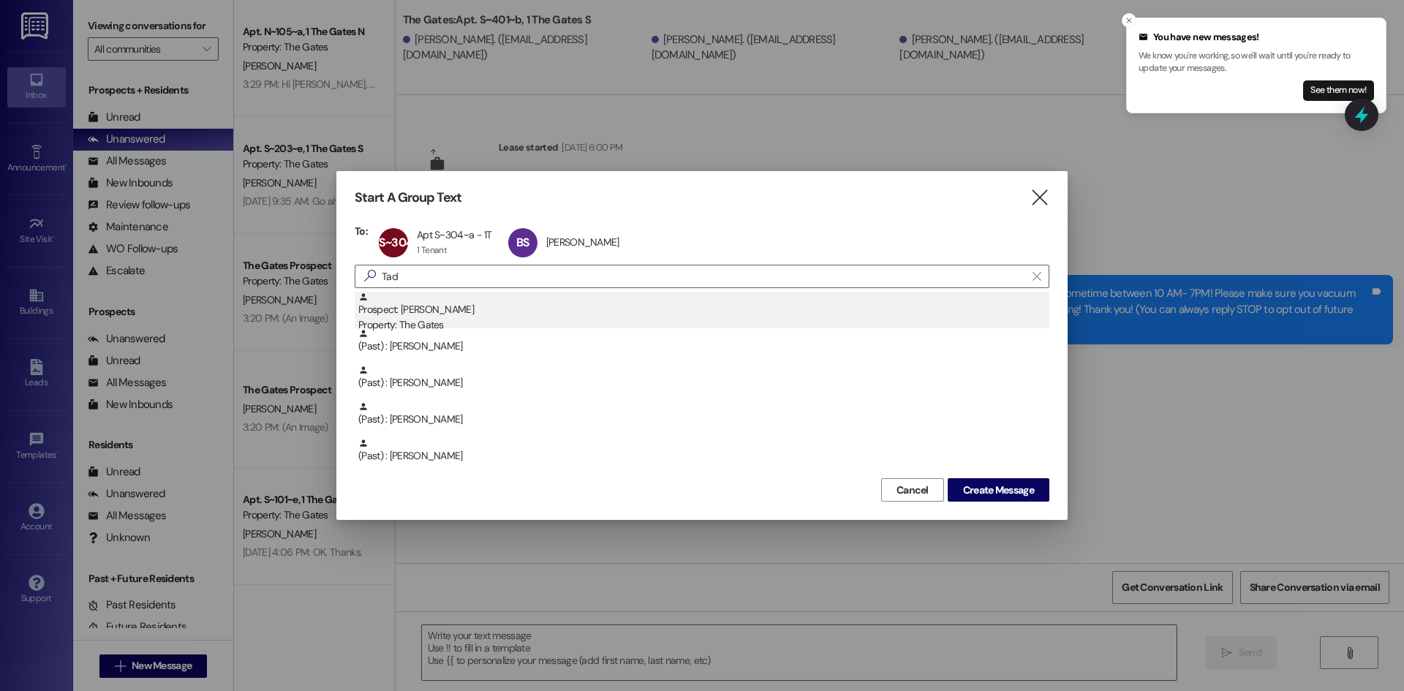
click at [427, 322] on div "Property: The Gates" at bounding box center [703, 324] width 691 height 15
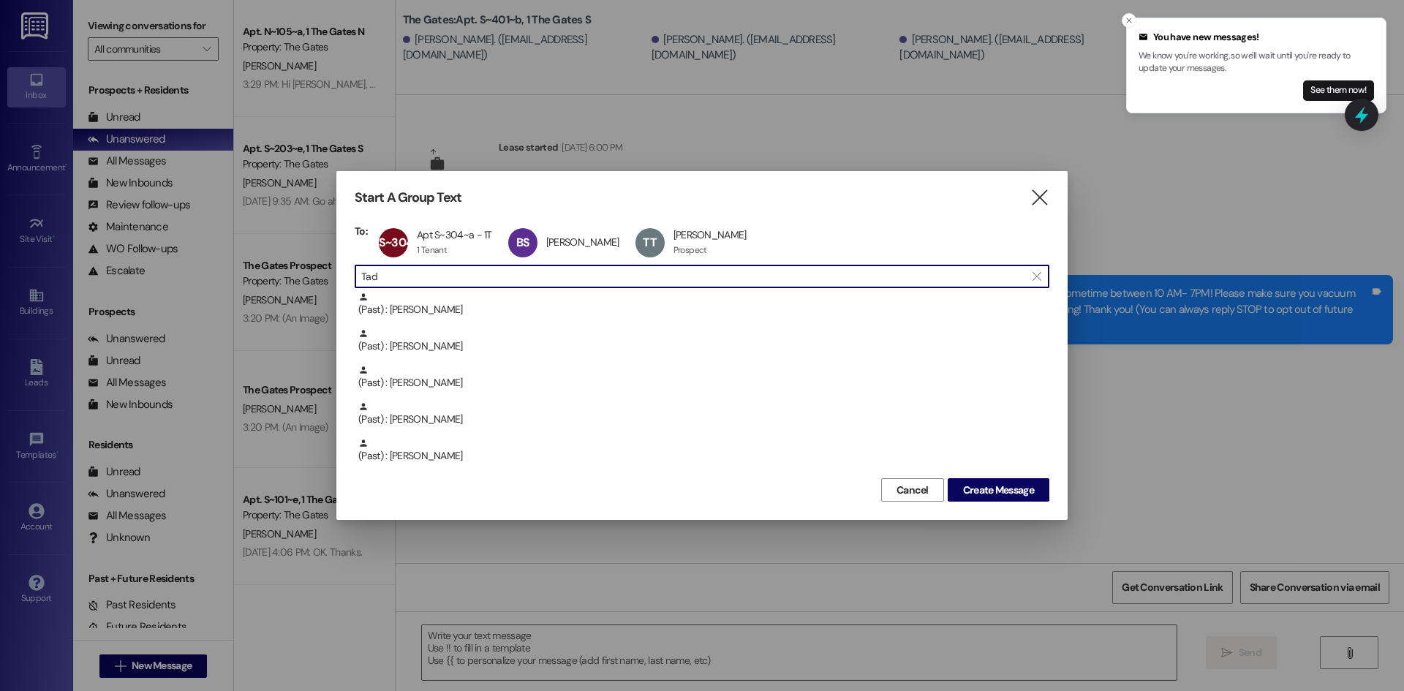
drag, startPoint x: 324, startPoint y: 275, endPoint x: 230, endPoint y: 261, distance: 95.4
click at [230, 261] on div "Start A Group Text  To: S~304~a Apt S~304~a - 1T Apt S~304~a - 1T 1 Tenant 1 T…" at bounding box center [702, 345] width 1404 height 691
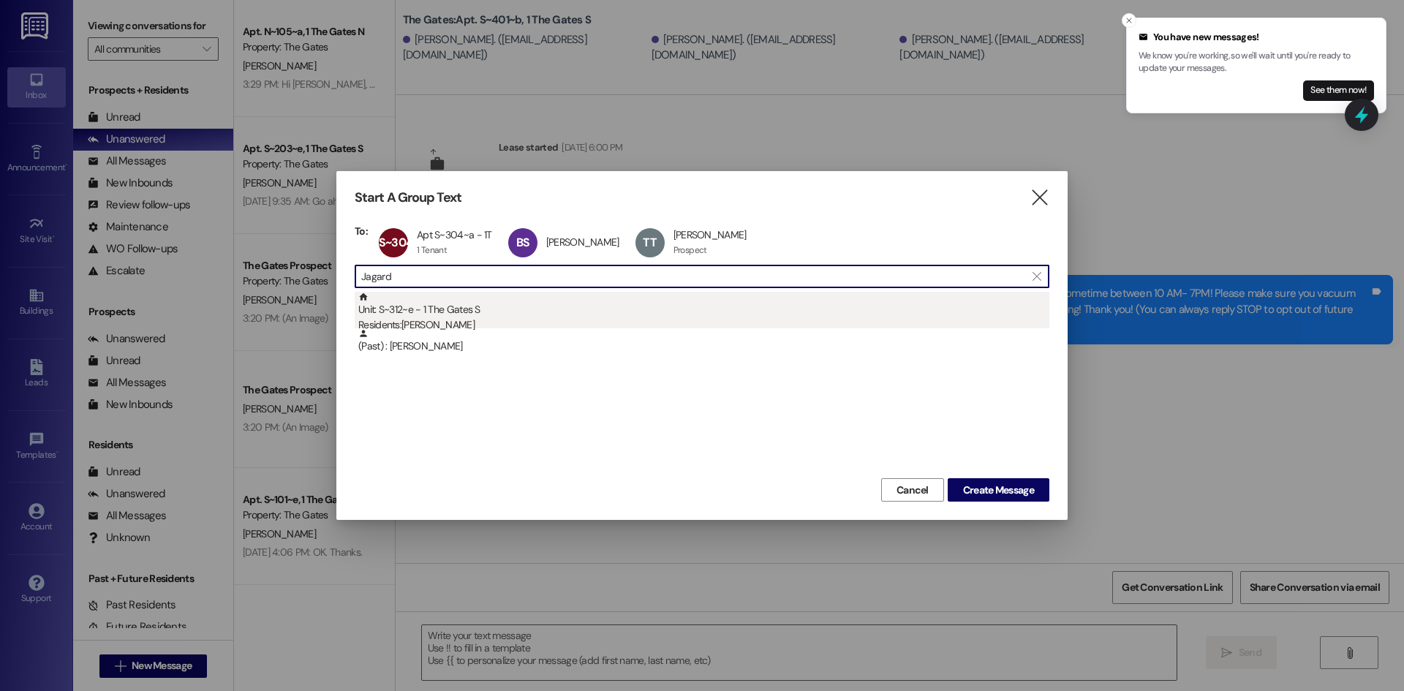
type input "Jagard"
click at [449, 310] on div "Unit: S~312~e - 1 The Gates S Residents: Joseph Jagard" at bounding box center [703, 313] width 691 height 42
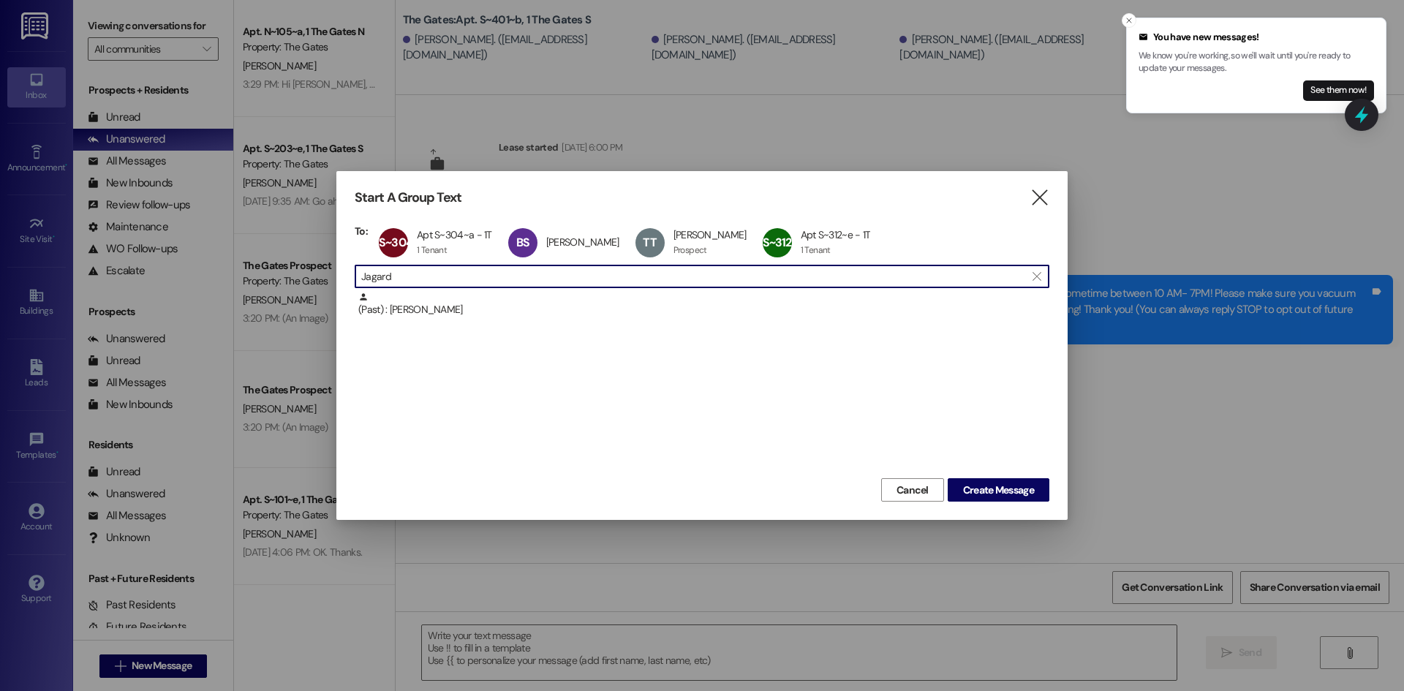
drag, startPoint x: 391, startPoint y: 278, endPoint x: 287, endPoint y: 253, distance: 106.8
click at [287, 253] on div "Start A Group Text  To: S~304~a Apt S~304~a - 1T Apt S~304~a - 1T 1 Tenant 1 T…" at bounding box center [702, 345] width 1404 height 691
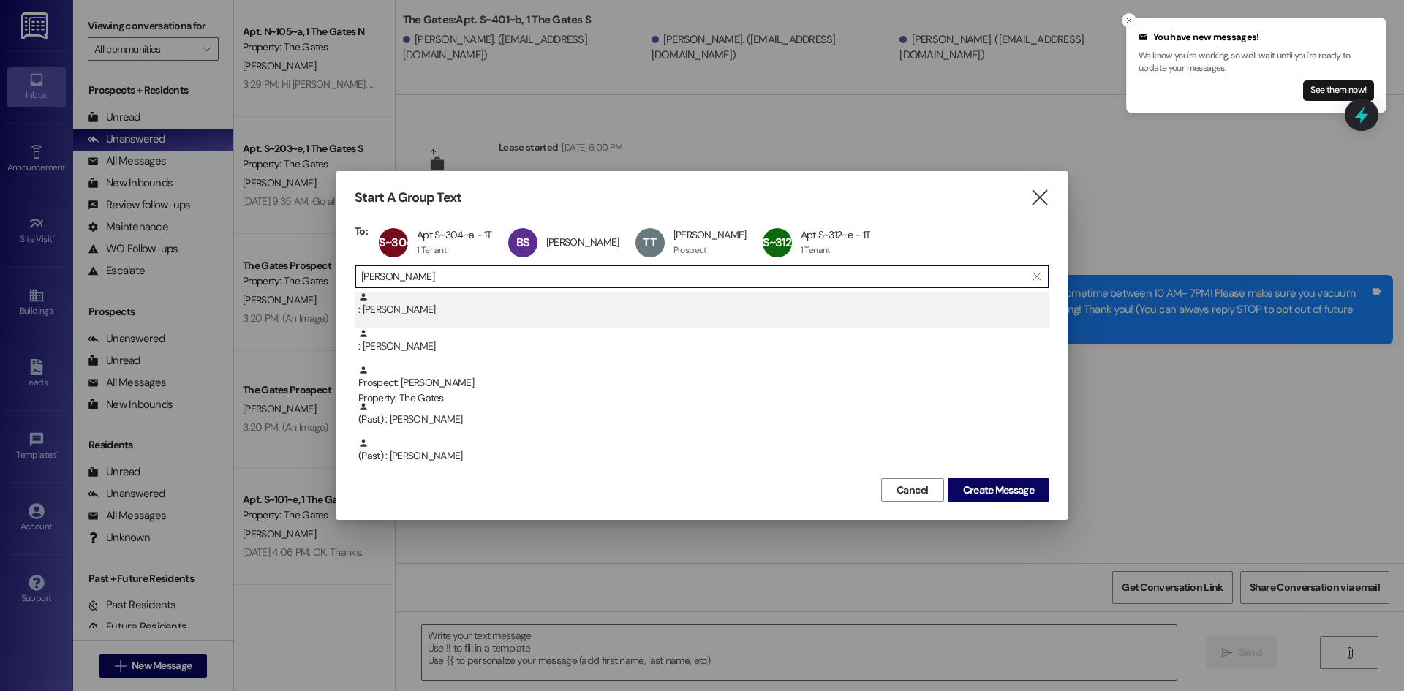
type input "Hazel"
click at [428, 313] on div ": Morgan Hazelhofer" at bounding box center [703, 305] width 691 height 26
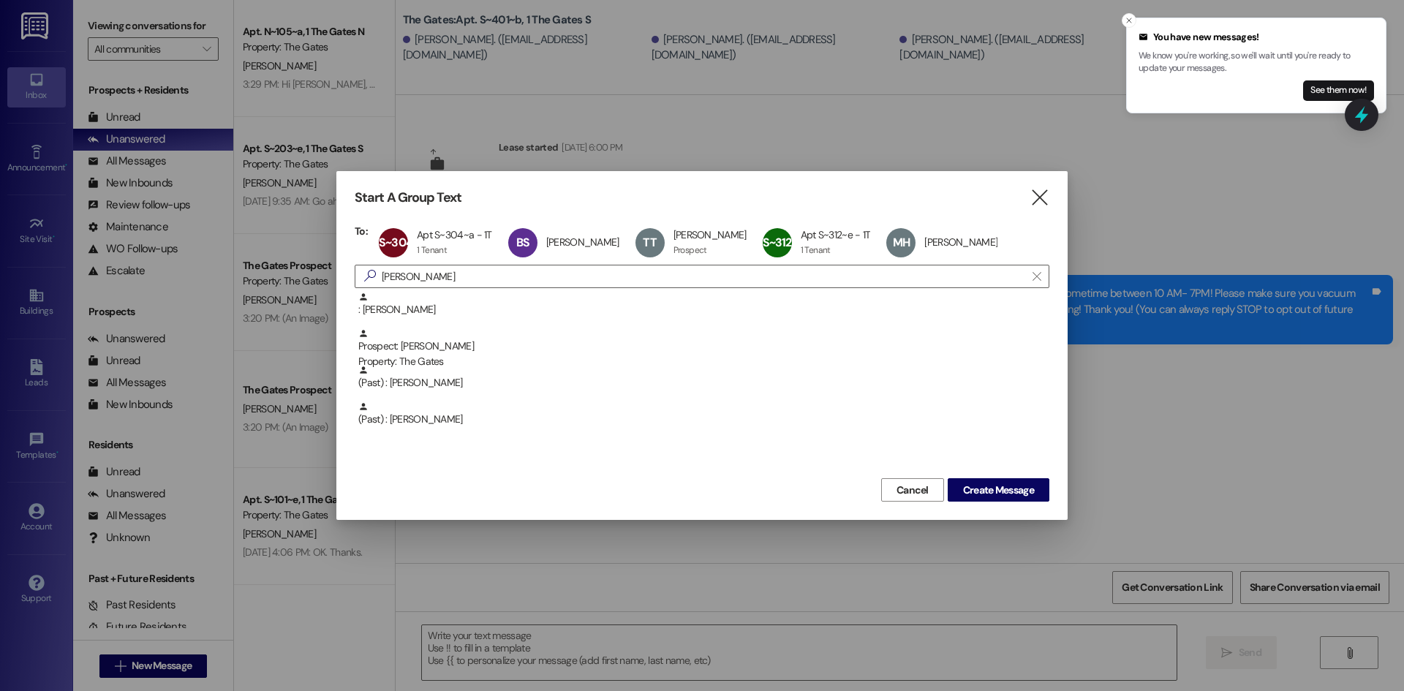
drag, startPoint x: 414, startPoint y: 281, endPoint x: 279, endPoint y: 263, distance: 135.8
click at [279, 263] on div "Start A Group Text  To: S~304~a Apt S~304~a - 1T Apt S~304~a - 1T 1 Tenant 1 T…" at bounding box center [702, 345] width 1404 height 691
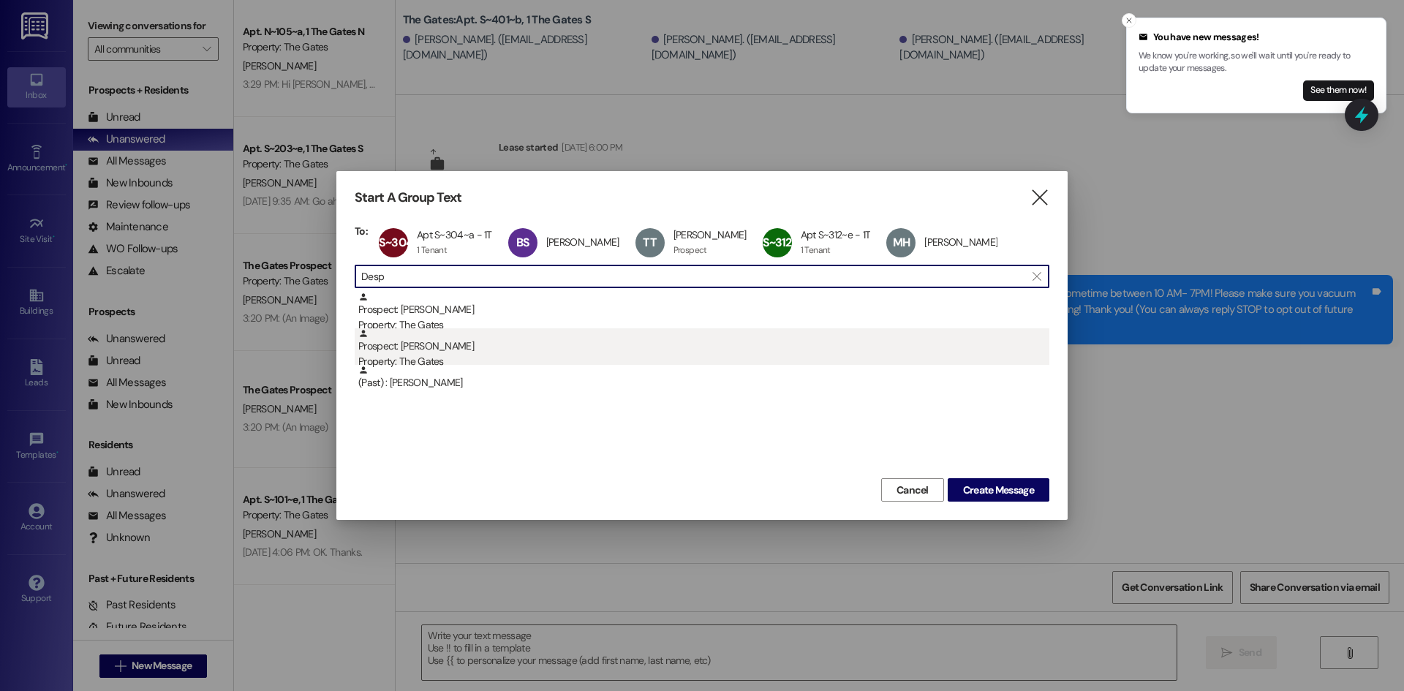
type input "Desp"
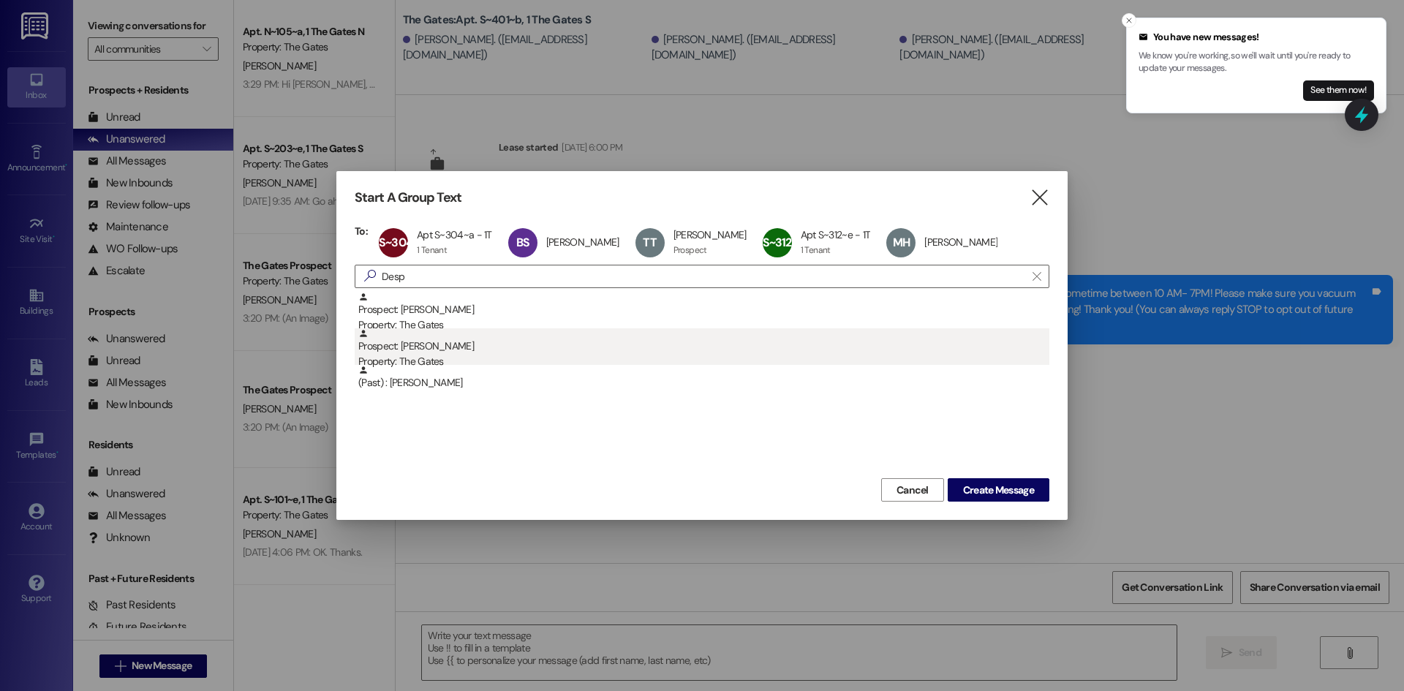
click at [432, 353] on div "Prospect: Mark Despain Property: The Gates" at bounding box center [703, 349] width 691 height 42
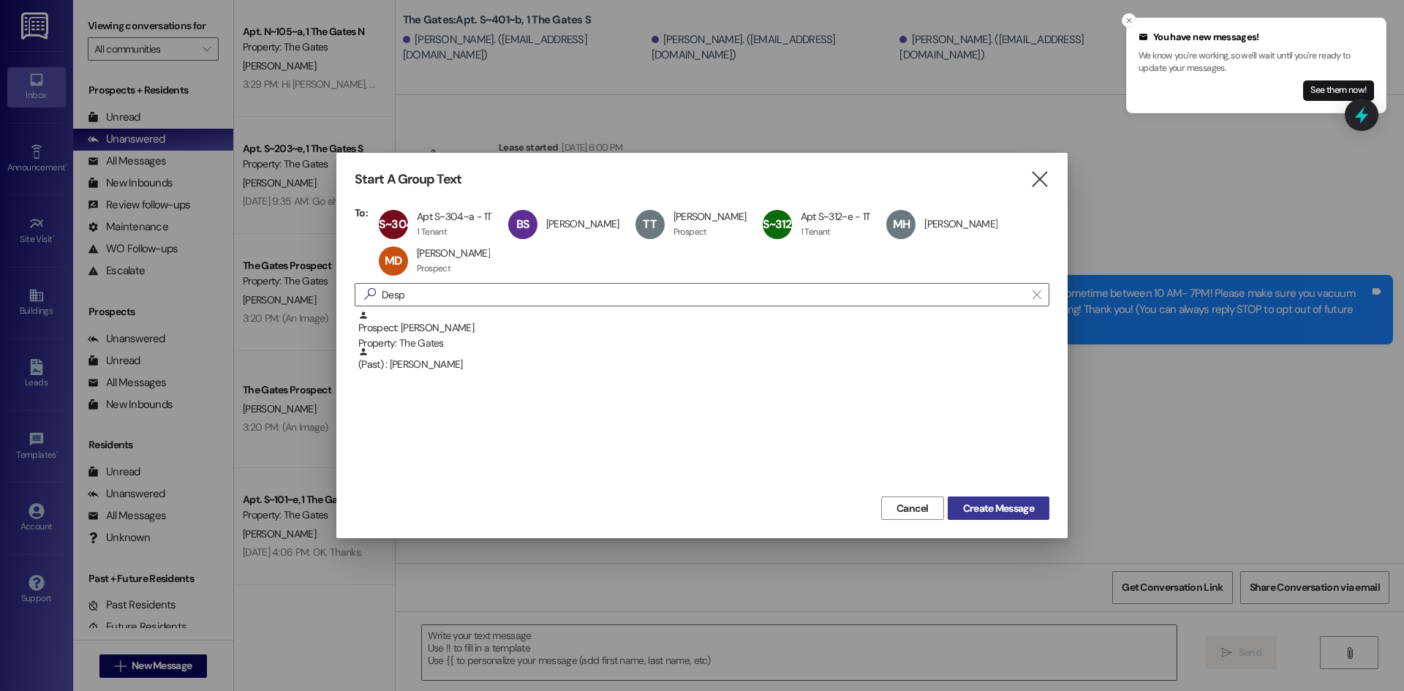
click at [1014, 511] on span "Create Message" at bounding box center [998, 508] width 71 height 15
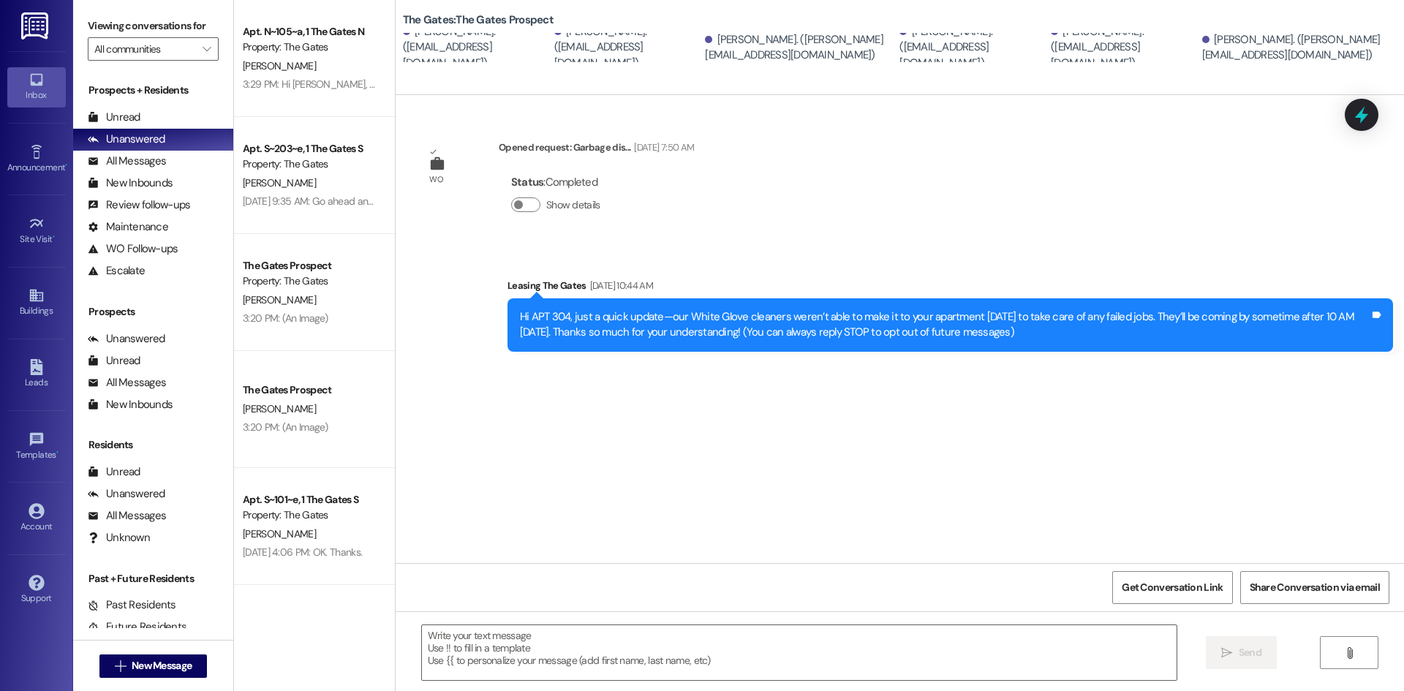
click at [453, 612] on div " Send " at bounding box center [900, 666] width 1009 height 110
click at [459, 639] on textarea at bounding box center [799, 652] width 755 height 55
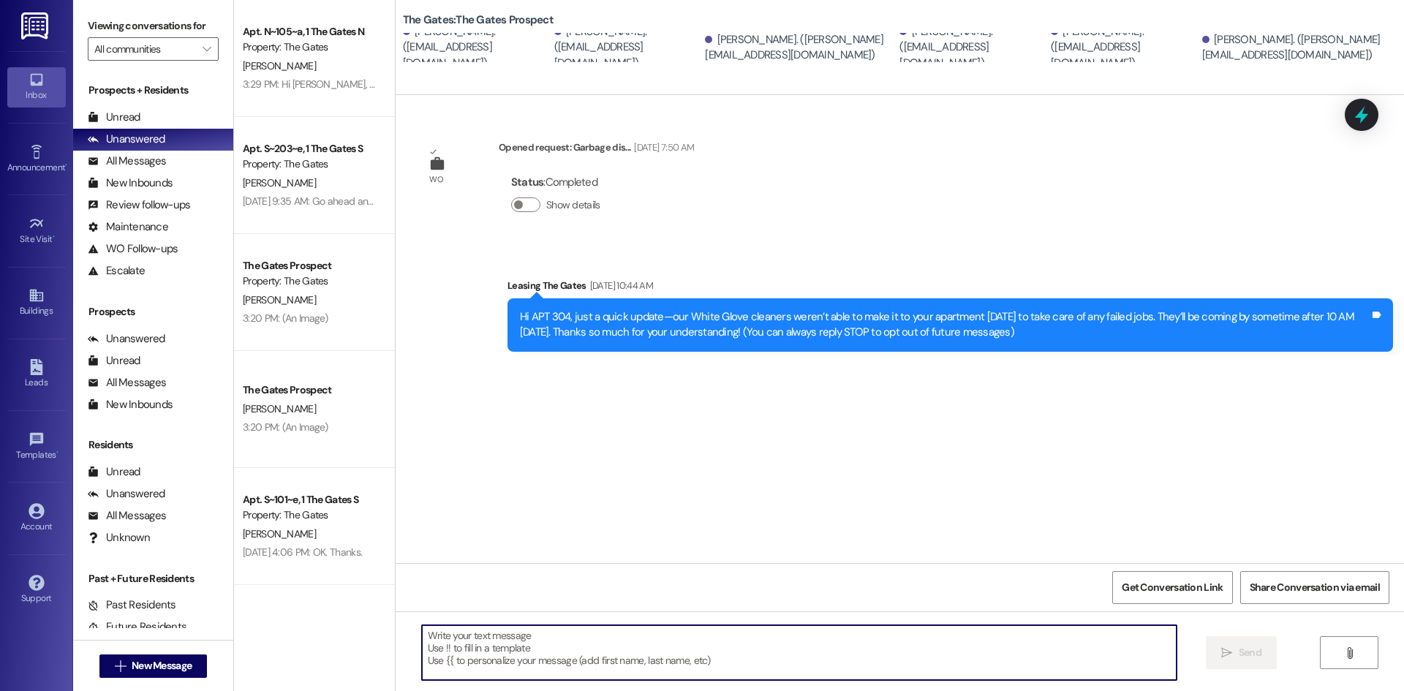
paste textarea "HI Guys! This is The Gates! Just a heads up that carpet cleaning will be taking…"
type textarea "HI Guys! This is The Gates! Just a heads up that carpet cleaning will be taking…"
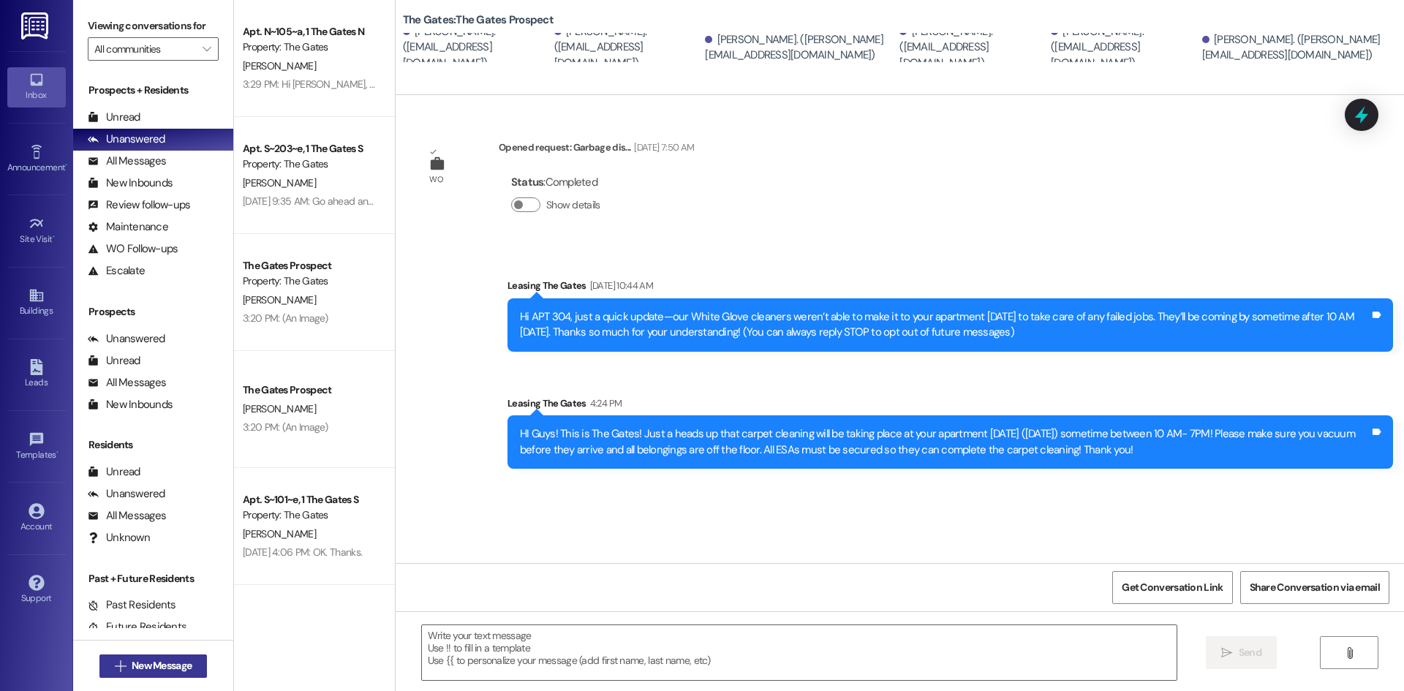
click at [184, 676] on button " New Message" at bounding box center [153, 666] width 108 height 23
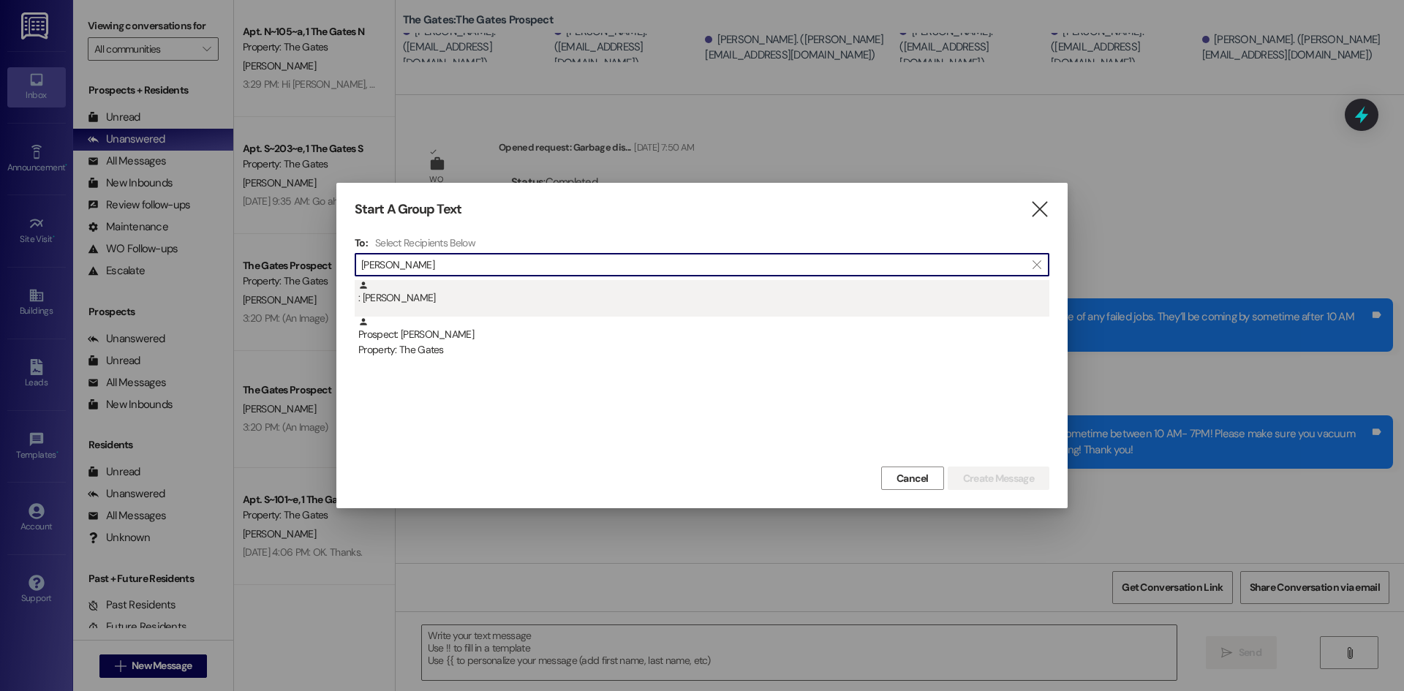
type input "Hyer"
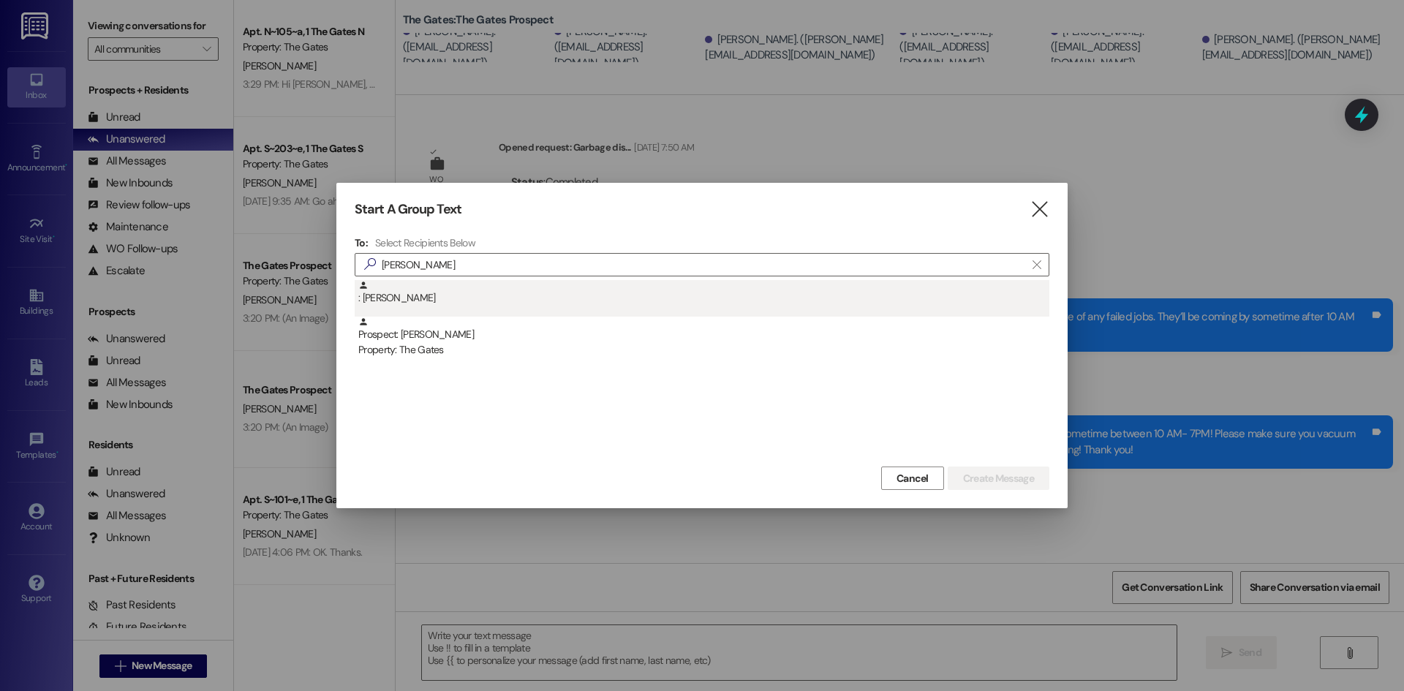
click at [396, 303] on div ": Zachary Hyer" at bounding box center [703, 293] width 691 height 26
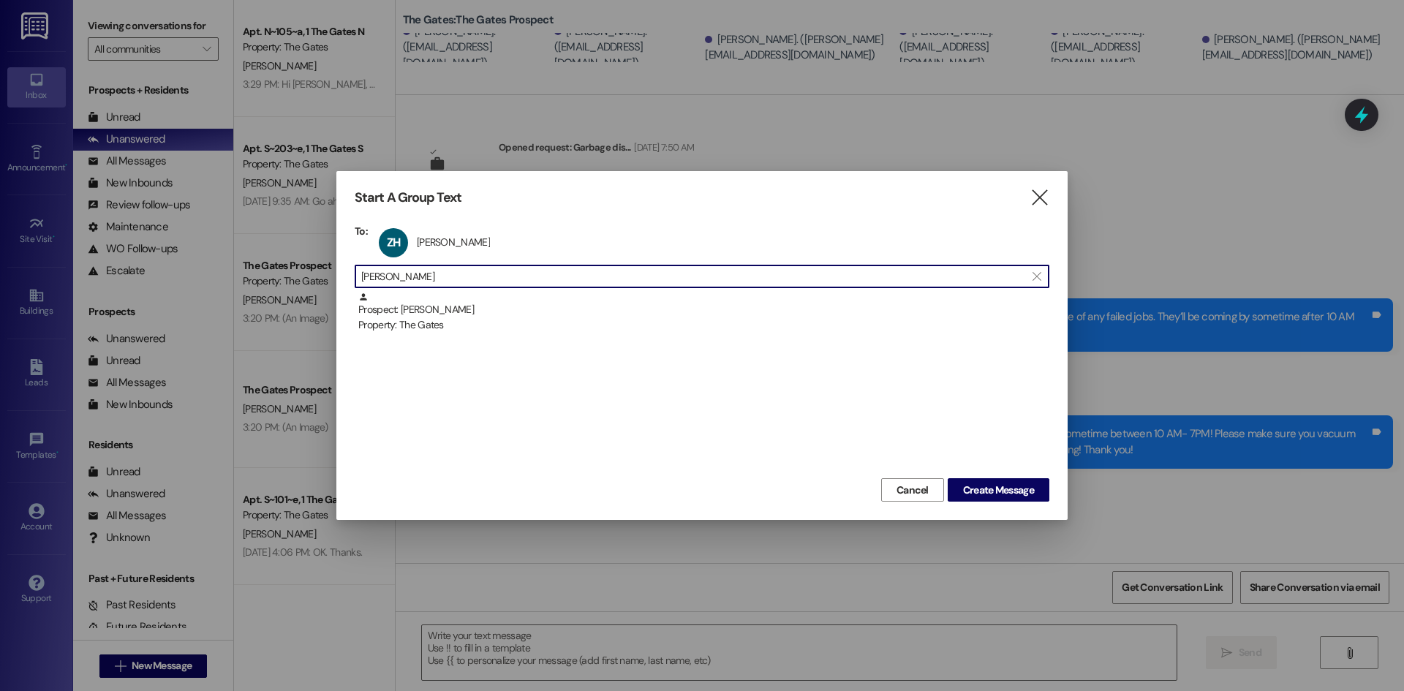
drag, startPoint x: 408, startPoint y: 279, endPoint x: 272, endPoint y: 263, distance: 137.0
click at [275, 260] on div "Start A Group Text  To: ZH Zachary Hyer Zachary Hyer click to remove  Hyer  …" at bounding box center [702, 345] width 1404 height 691
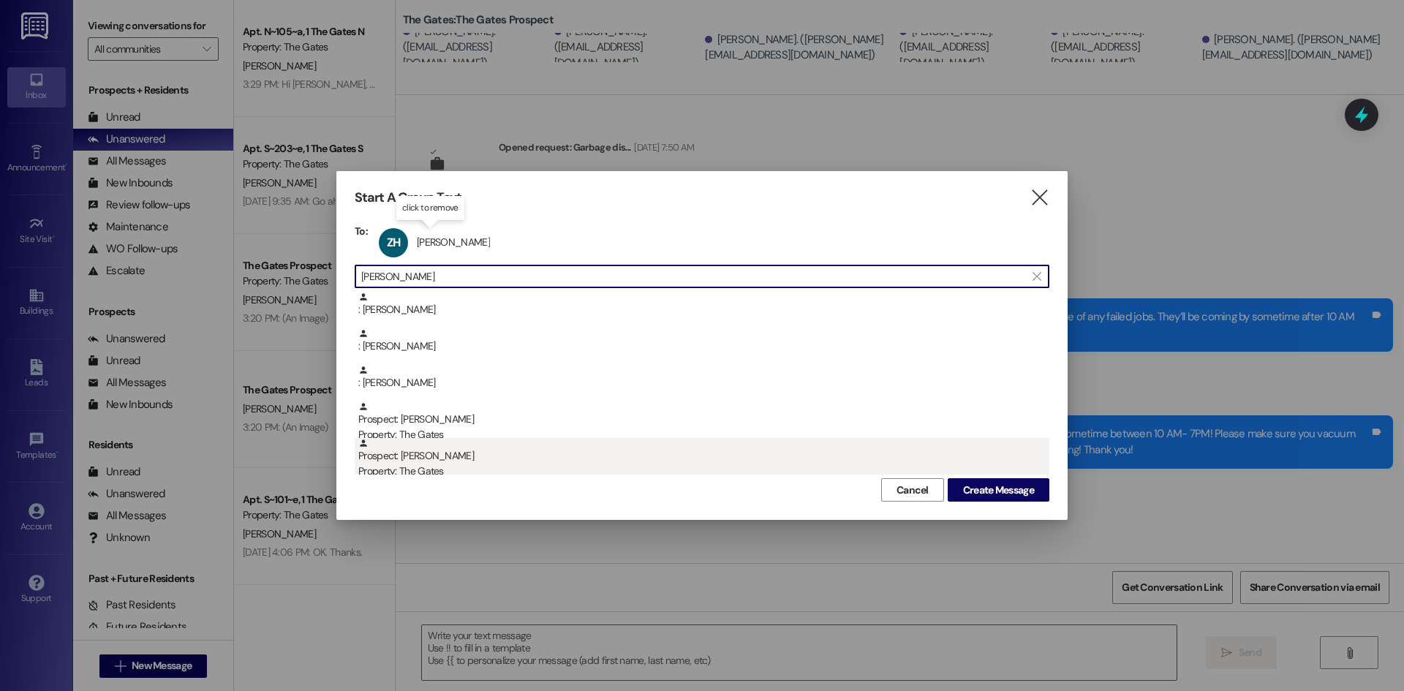
type input "Simmons"
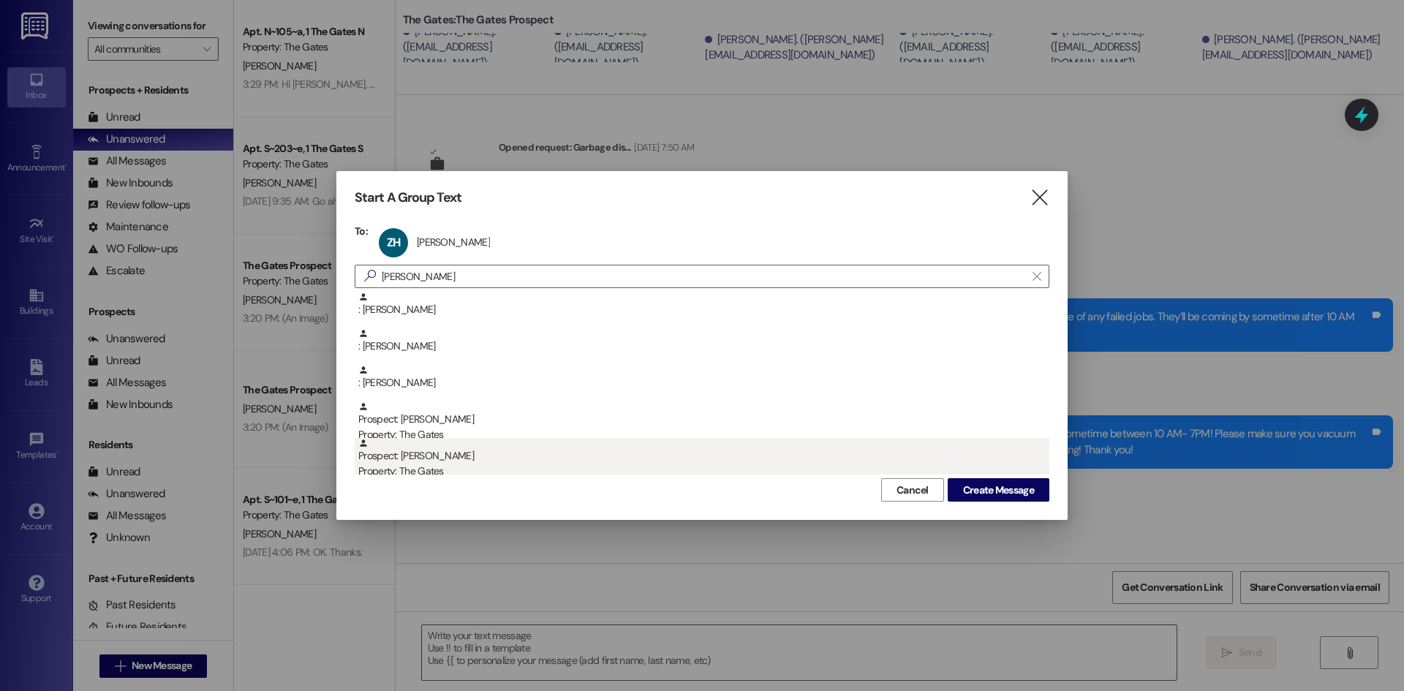
click at [469, 465] on div "Property: The Gates" at bounding box center [703, 471] width 691 height 15
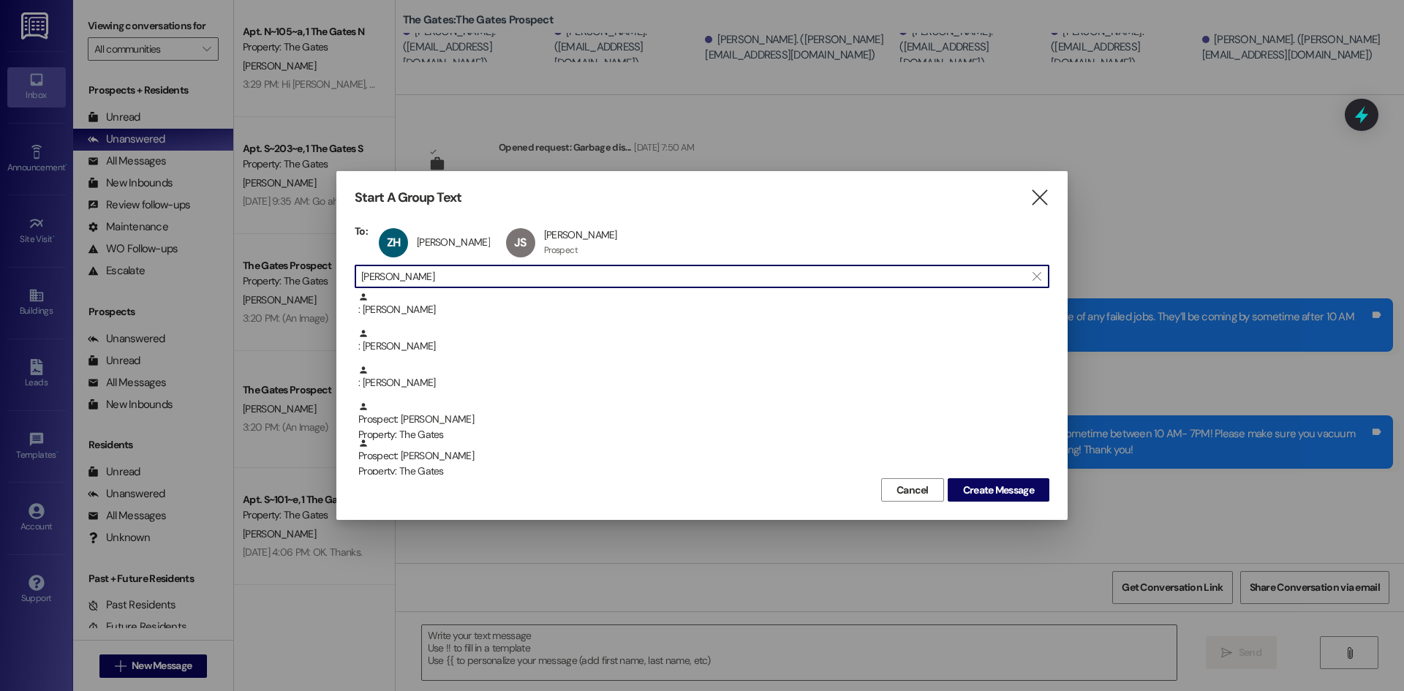
drag, startPoint x: 358, startPoint y: 266, endPoint x: 306, endPoint y: 257, distance: 51.9
click at [306, 257] on div "Start A Group Text  To: ZH Zachary Hyer Zachary Hyer click to remove JS Jacob …" at bounding box center [702, 345] width 1404 height 691
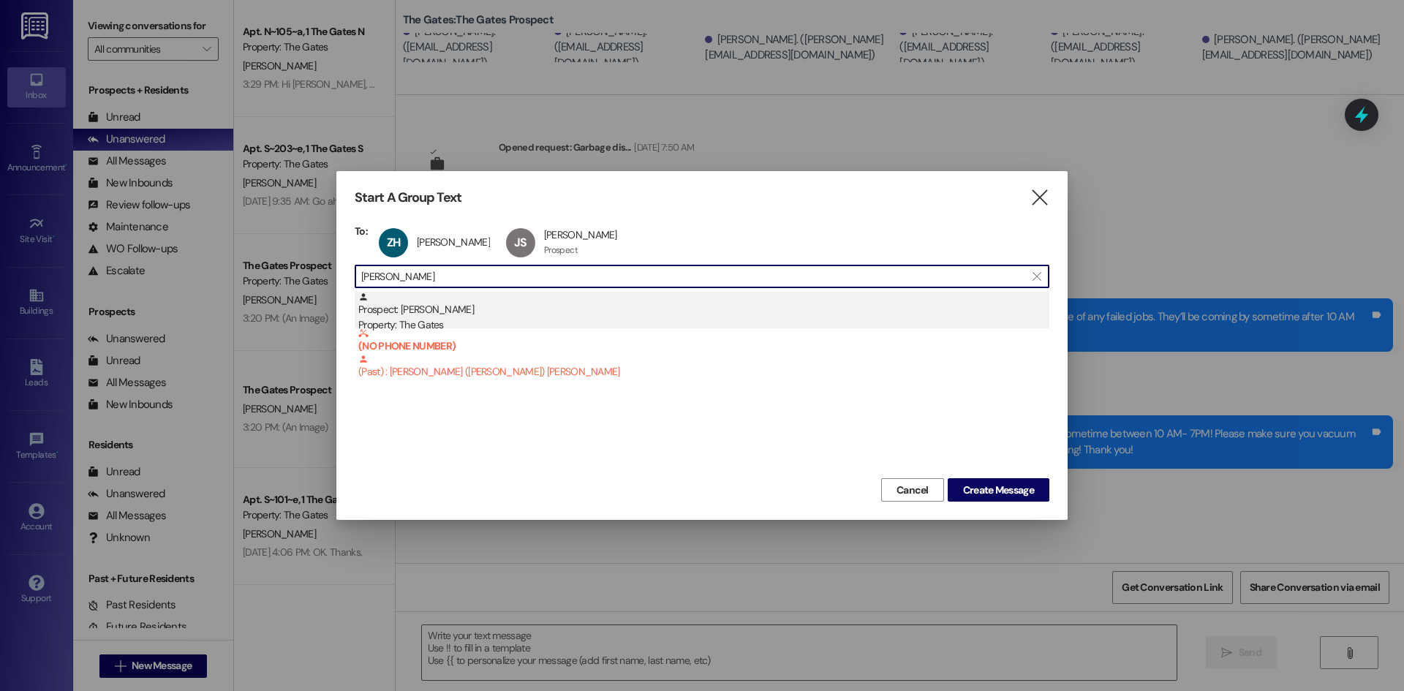
type input "Donovan"
click at [454, 314] on div "Prospect: Donovan Marshall Property: The Gates" at bounding box center [703, 313] width 691 height 42
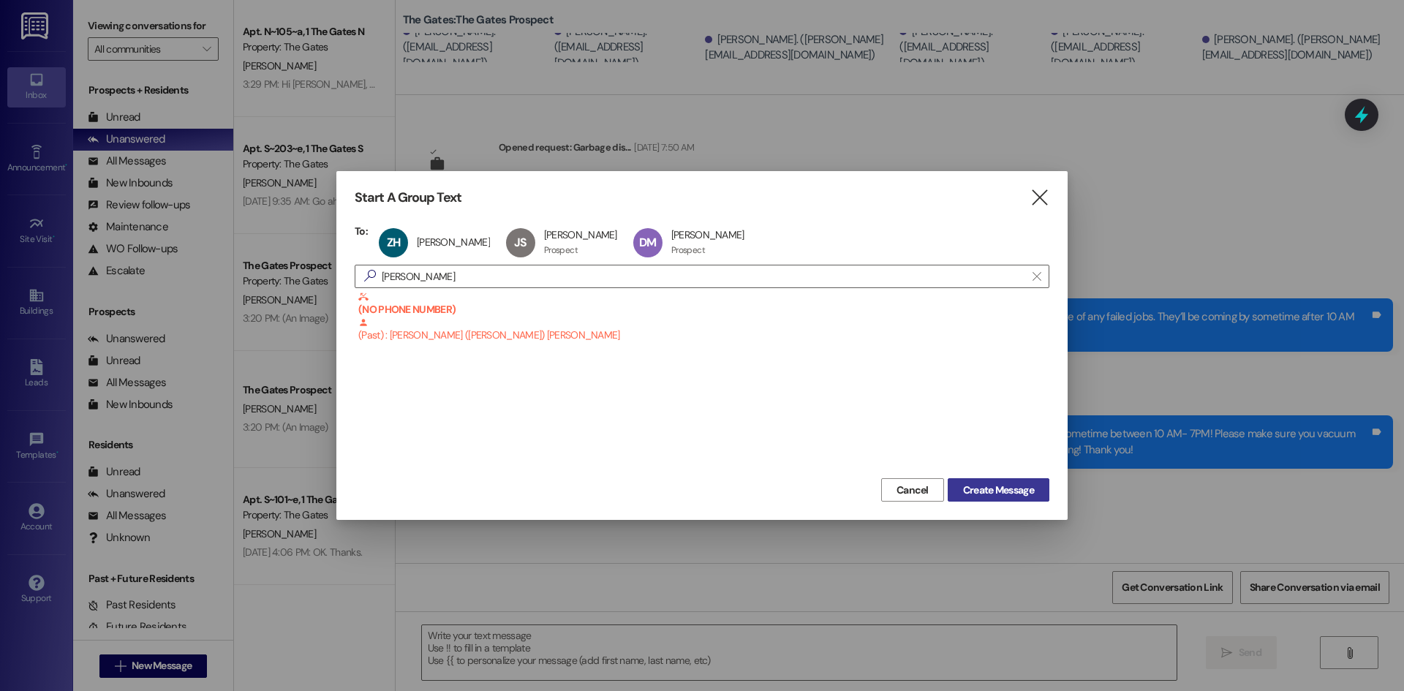
click at [1042, 490] on button "Create Message" at bounding box center [999, 489] width 102 height 23
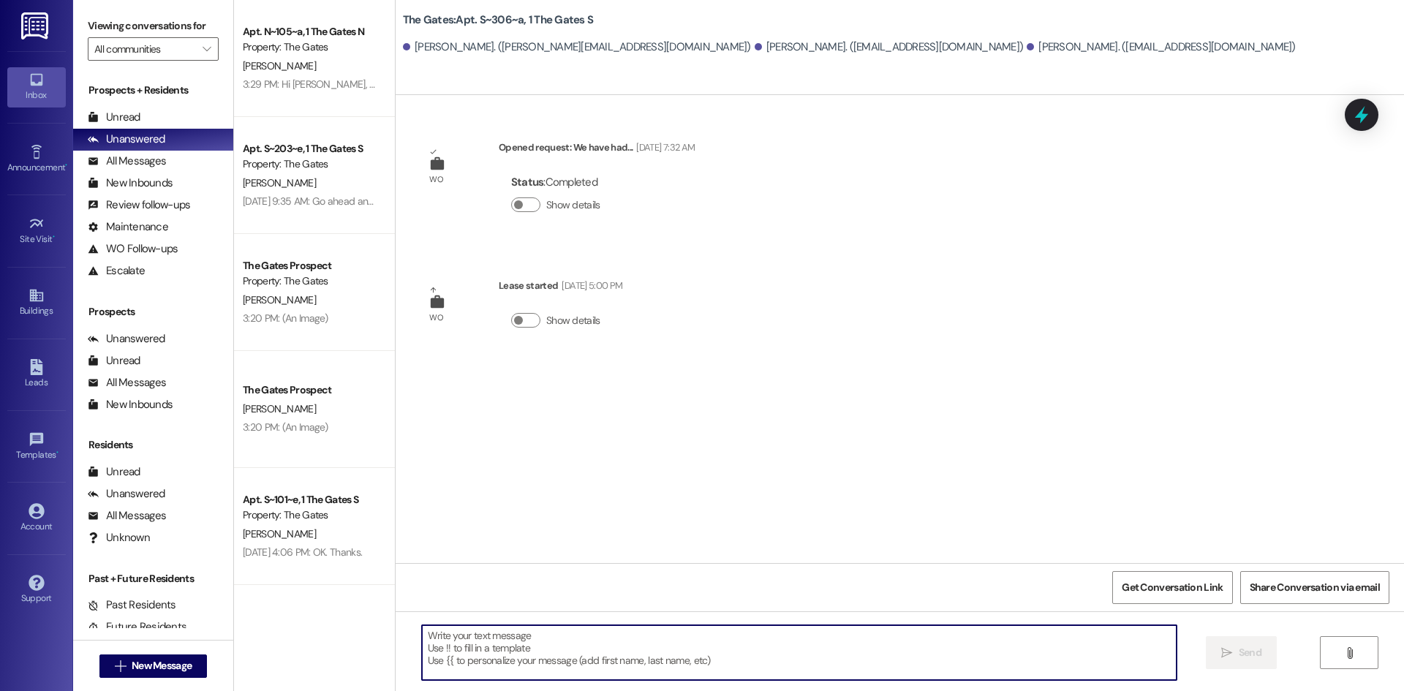
click at [477, 644] on textarea at bounding box center [799, 652] width 755 height 55
paste textarea "HI Guys! This is The Gates! Just a heads up that carpet cleaning will be taking…"
type textarea "HI Guys! This is The Gates! Just a heads up that carpet cleaning will be taking…"
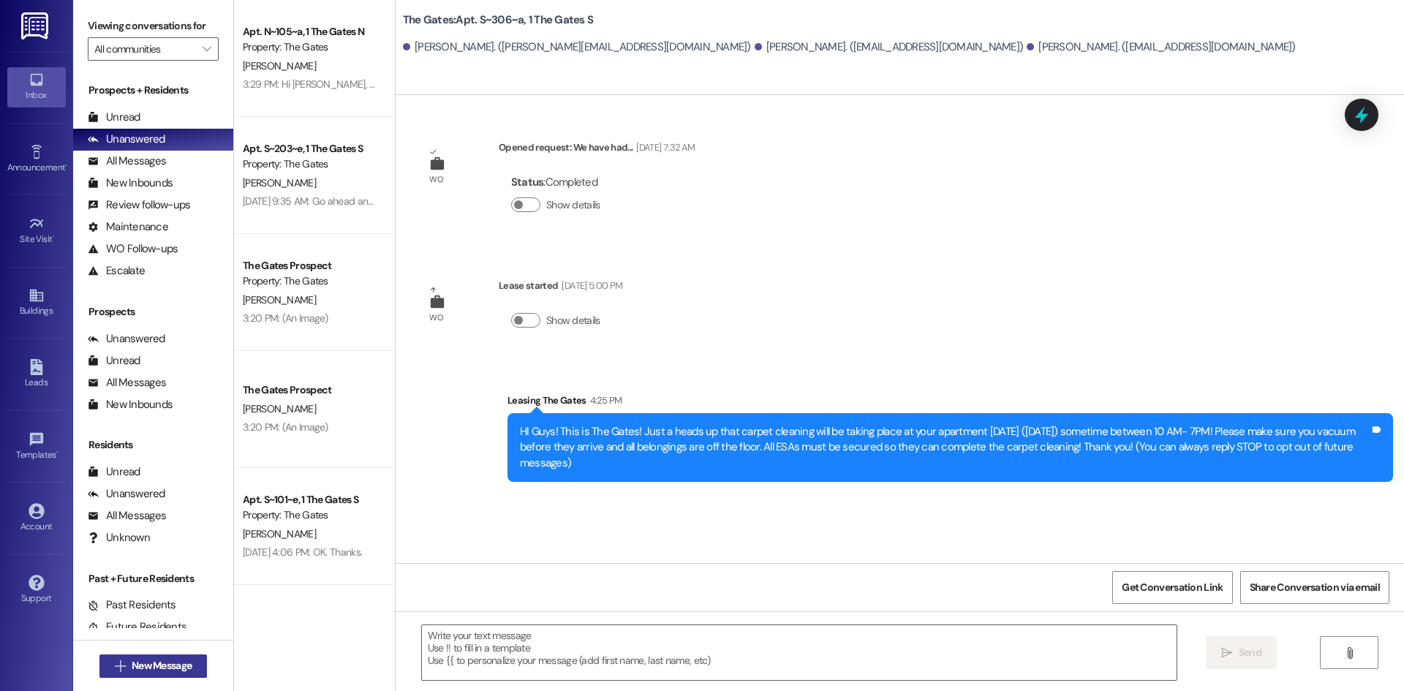
click at [139, 660] on span "New Message" at bounding box center [162, 665] width 60 height 15
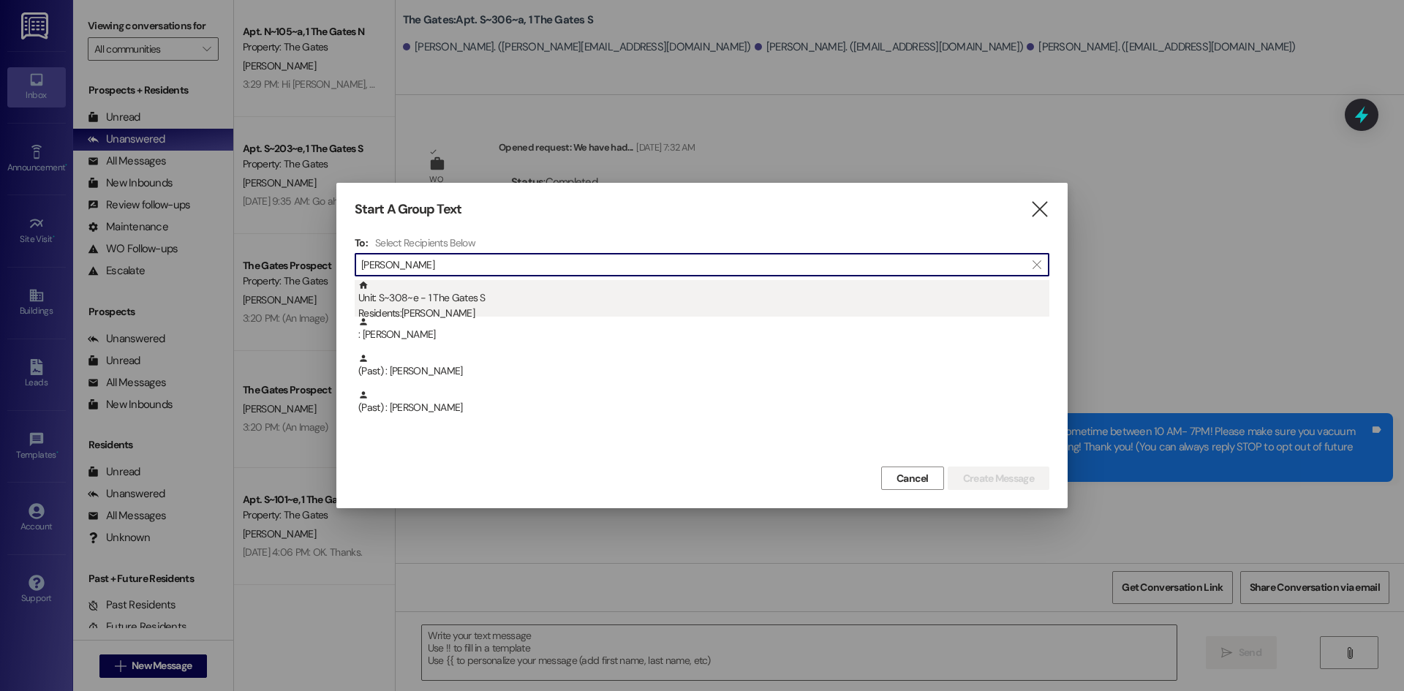
type input "Staker"
click at [598, 306] on div "Residents: Everon Staker" at bounding box center [703, 313] width 691 height 15
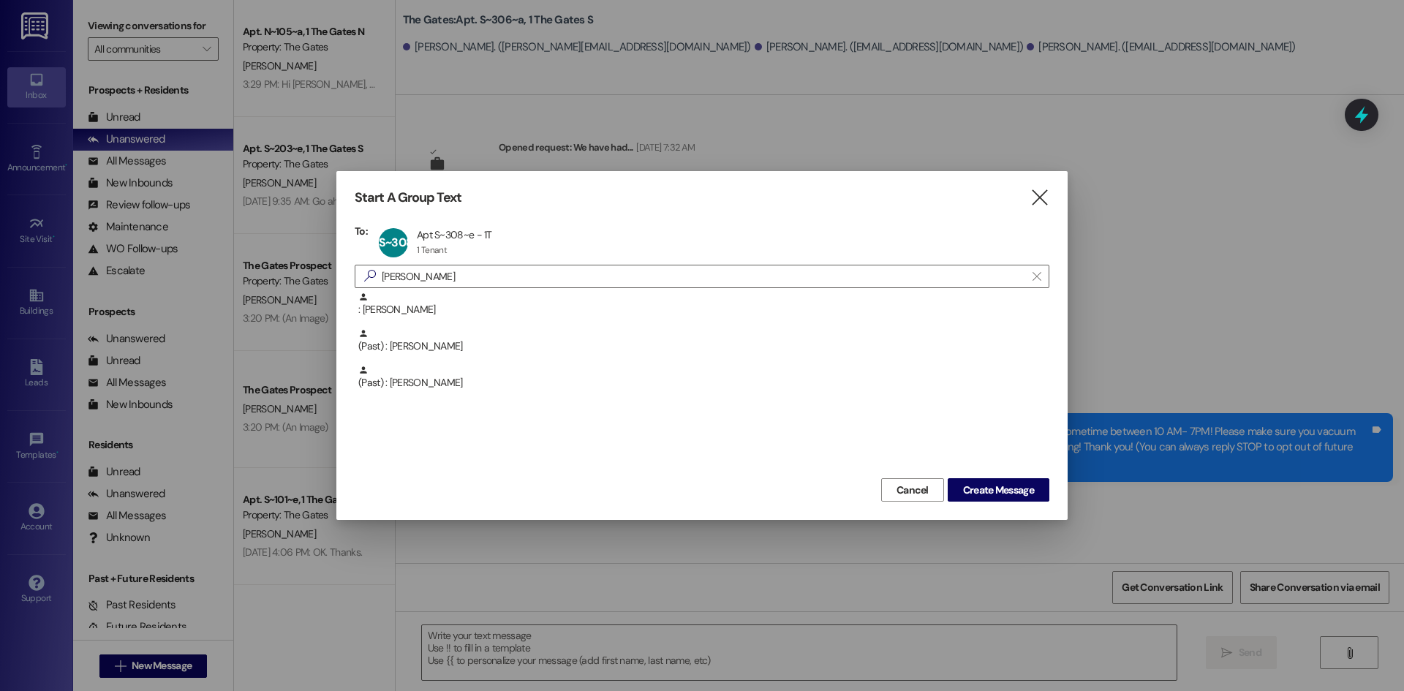
drag, startPoint x: 423, startPoint y: 276, endPoint x: 264, endPoint y: 266, distance: 159.0
click at [264, 266] on div "Start A Group Text  To: S~308~e Apt S~308~e - 1T Apt S~308~e - 1T 1 Tenant 1 T…" at bounding box center [702, 345] width 1404 height 691
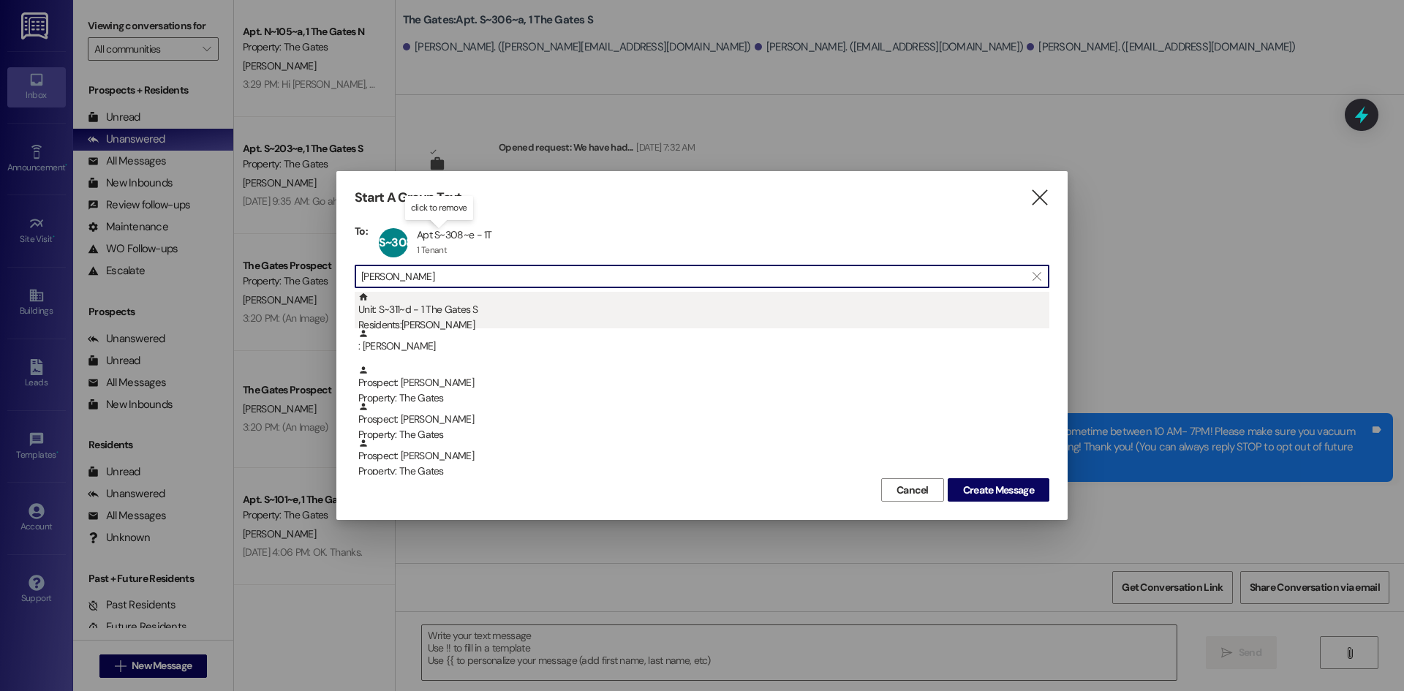
type input "Payne"
click at [438, 324] on div "Residents: Alexander Payne" at bounding box center [703, 324] width 691 height 15
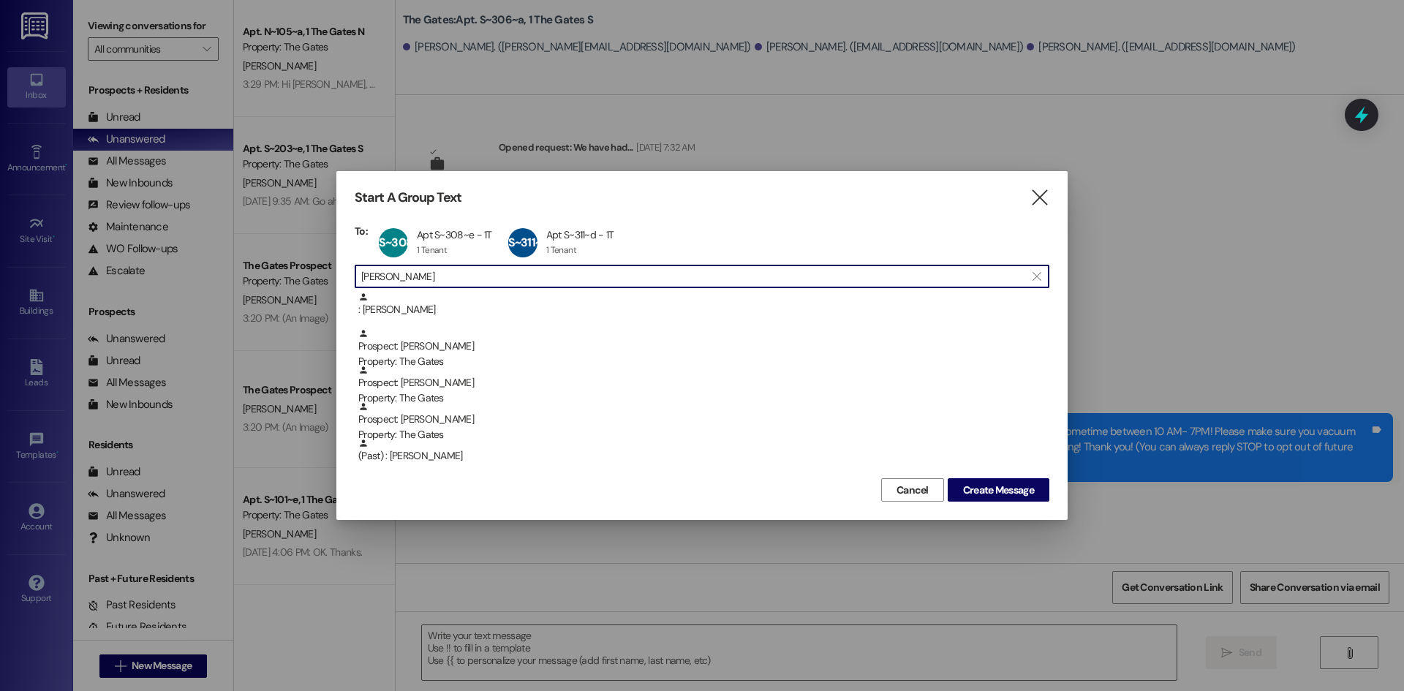
drag, startPoint x: 402, startPoint y: 276, endPoint x: 316, endPoint y: 267, distance: 86.8
click at [317, 267] on div "Start A Group Text  To: S~308~e Apt S~308~e - 1T Apt S~308~e - 1T 1 Tenant 1 T…" at bounding box center [702, 345] width 1404 height 691
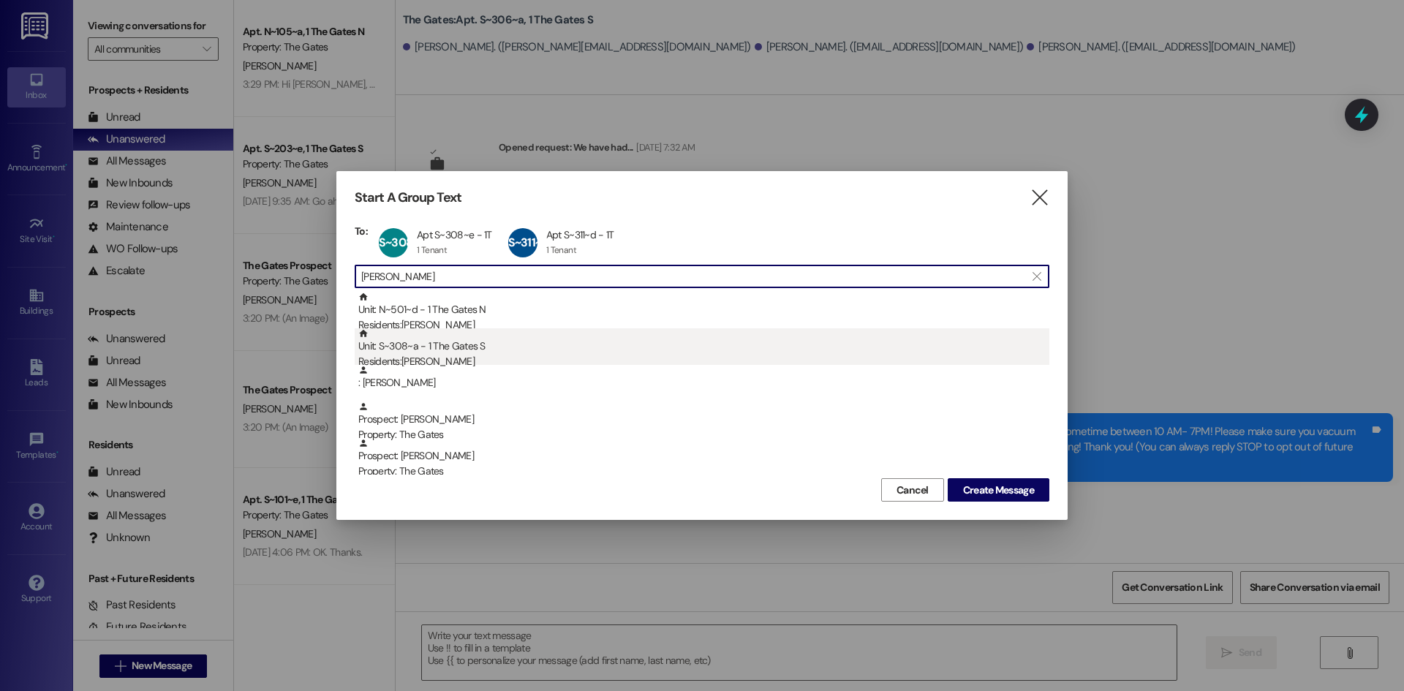
type input "Christensen"
click at [445, 355] on div "Residents: Caleb Christensen" at bounding box center [703, 361] width 691 height 15
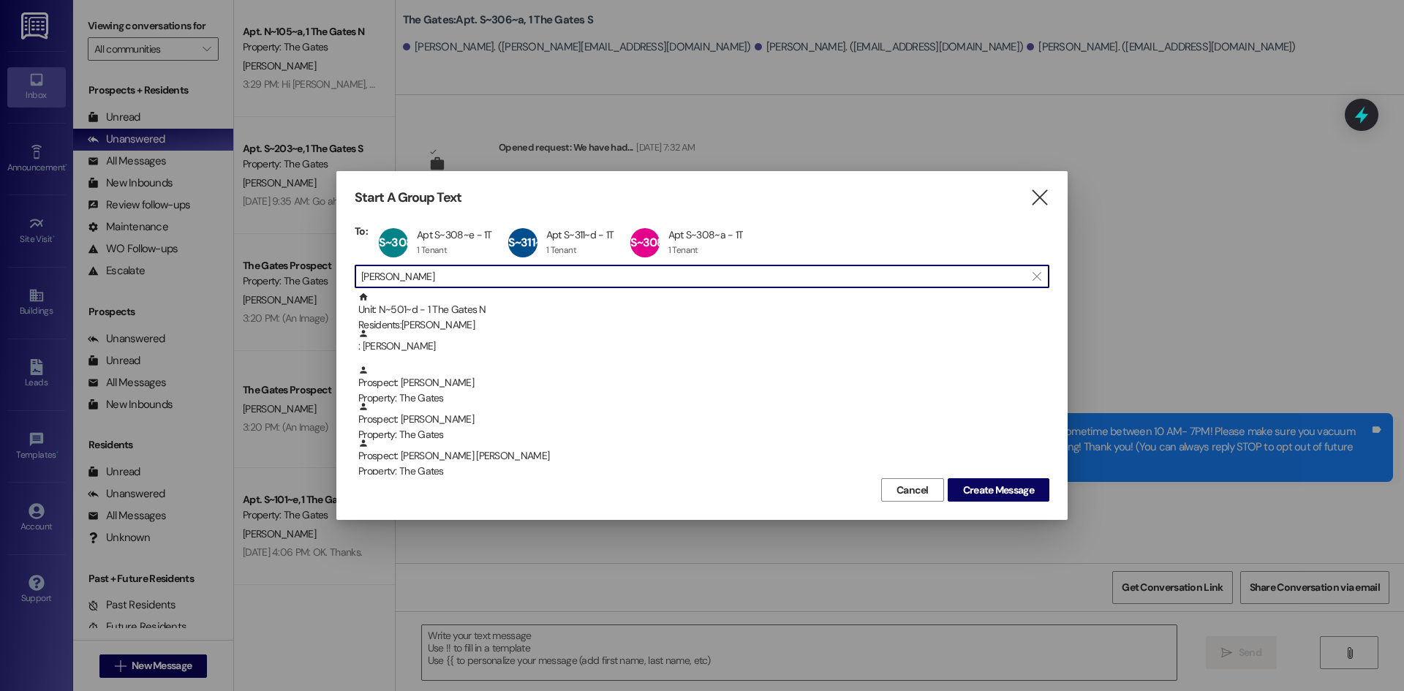
drag, startPoint x: 429, startPoint y: 278, endPoint x: 235, endPoint y: 249, distance: 196.7
click at [235, 249] on div "Start A Group Text  To: S~308~e Apt S~308~e - 1T Apt S~308~e - 1T 1 Tenant 1 T…" at bounding box center [702, 345] width 1404 height 691
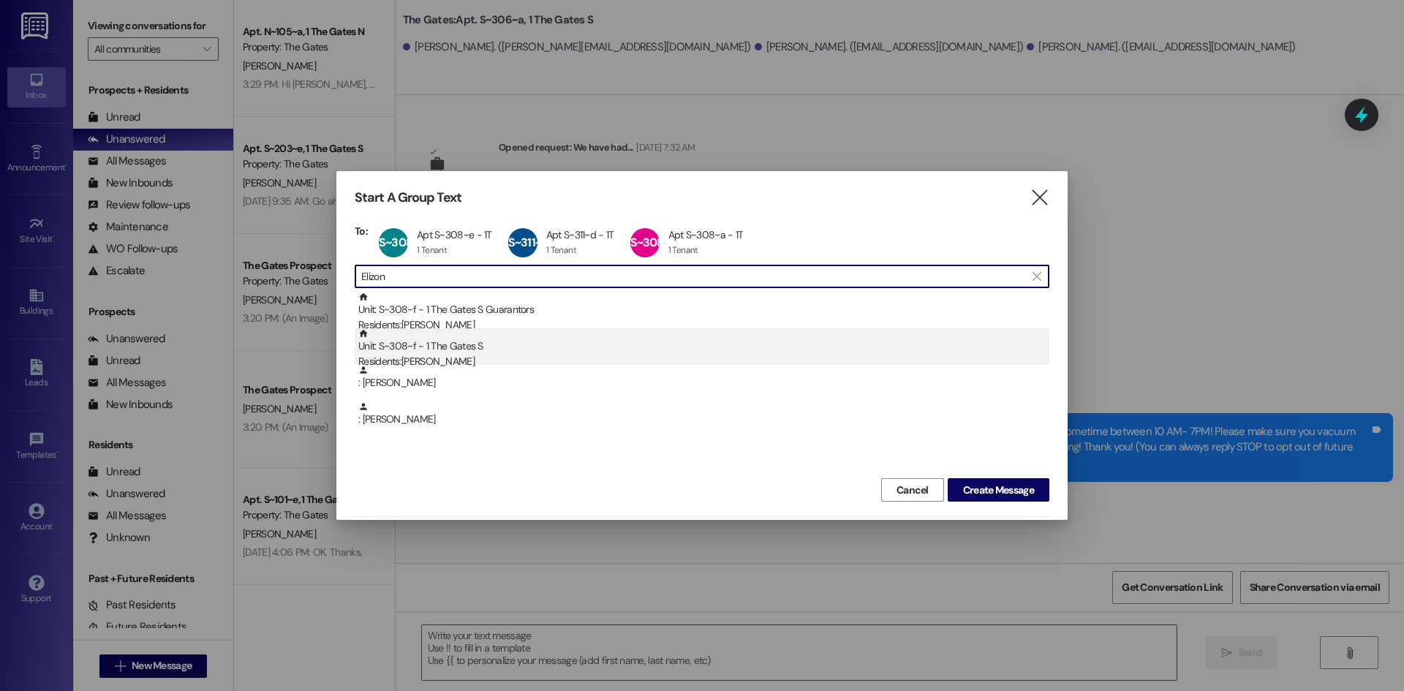
type input "Elizon"
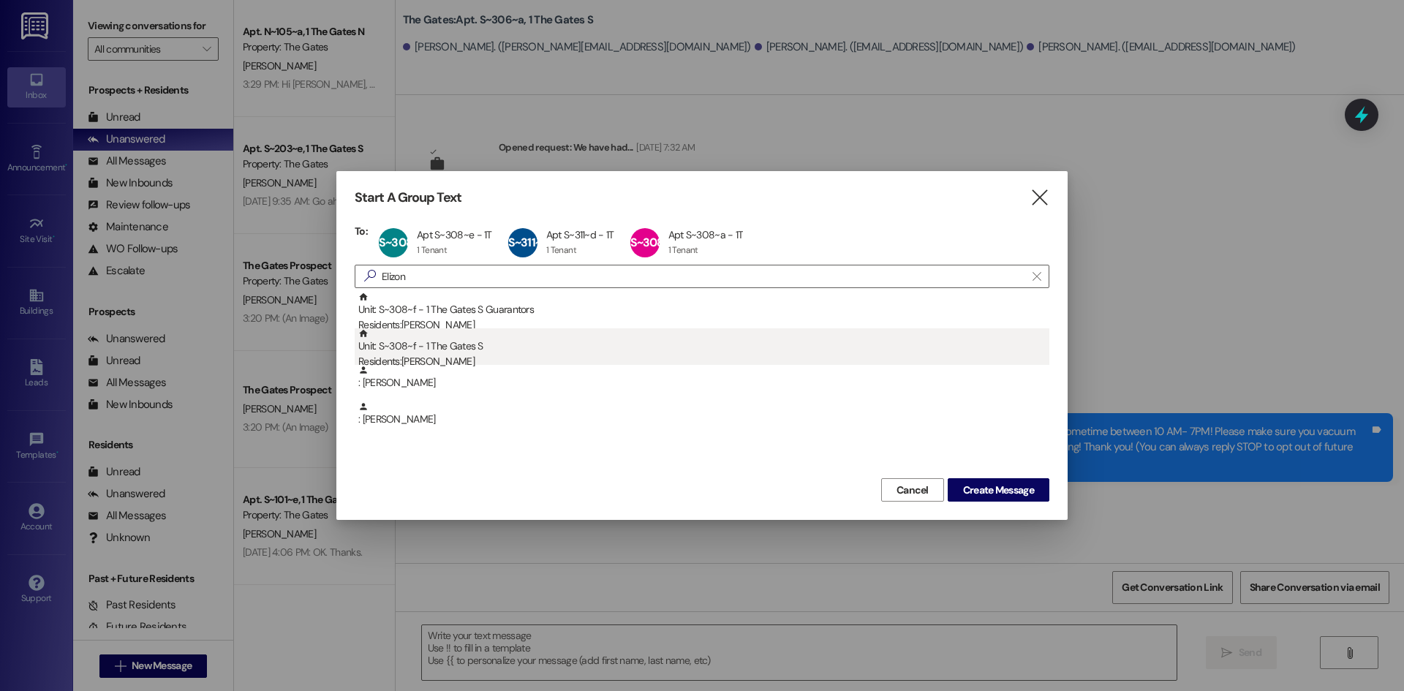
click at [423, 353] on div "Unit: S~308~f - 1 The Gates S Residents: Ryan Elizondo" at bounding box center [703, 349] width 691 height 42
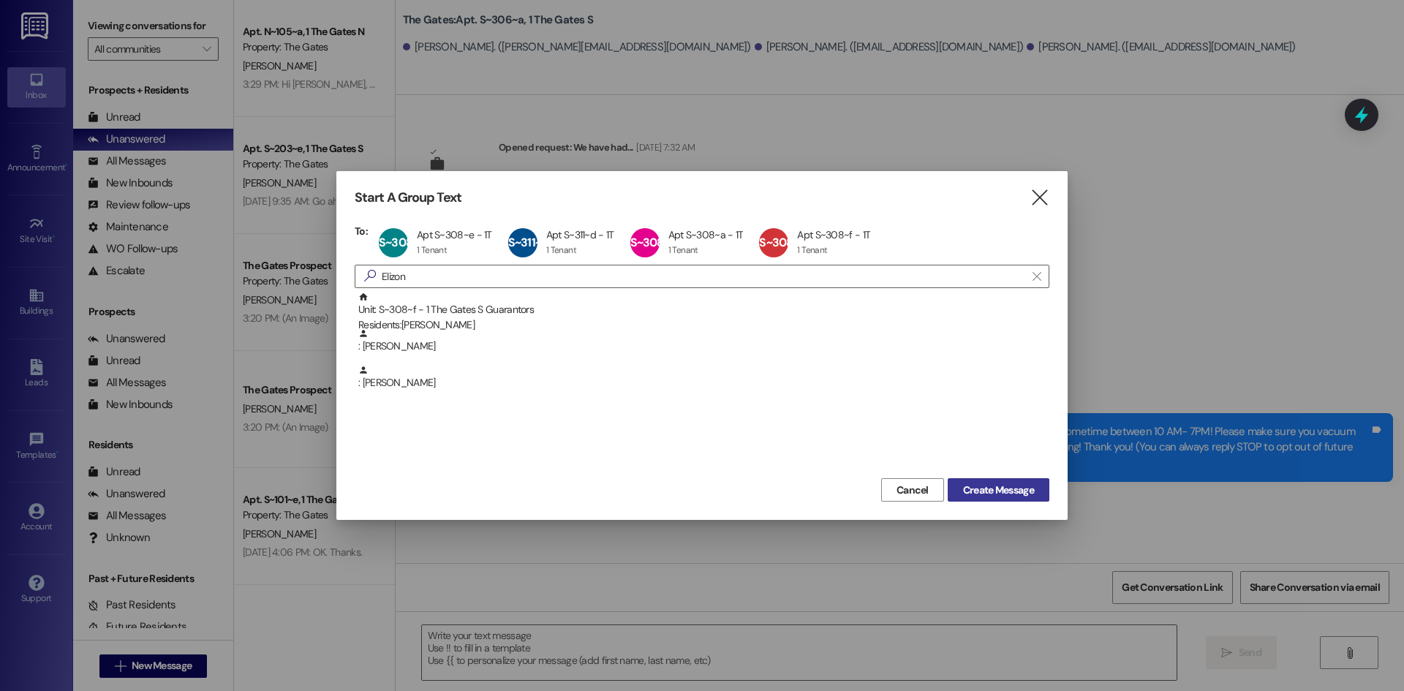
click at [1016, 491] on span "Create Message" at bounding box center [998, 490] width 71 height 15
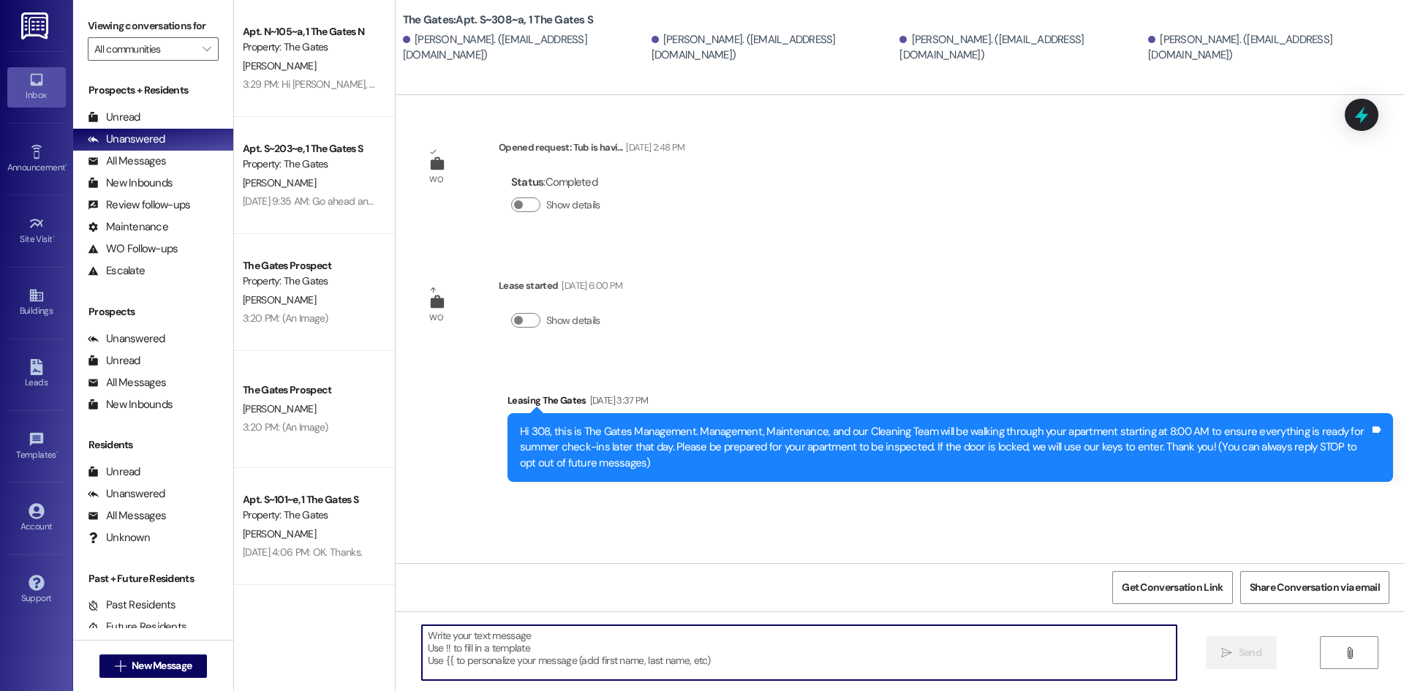
click at [483, 647] on textarea at bounding box center [799, 652] width 755 height 55
paste textarea "HI Guys! This is The Gates! Just a heads up that carpet cleaning will be taking…"
type textarea "HI Guys! This is The Gates! Just a heads up that carpet cleaning will be taking…"
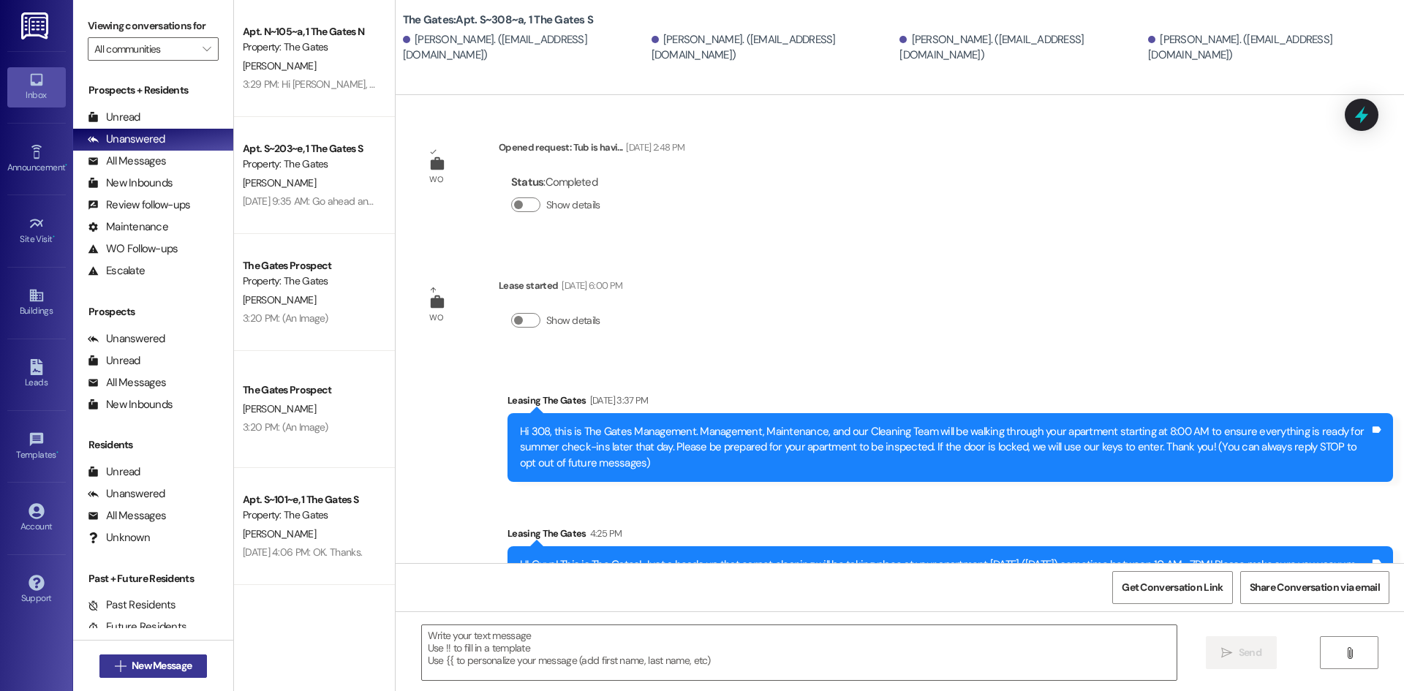
click at [149, 669] on span "New Message" at bounding box center [162, 665] width 60 height 15
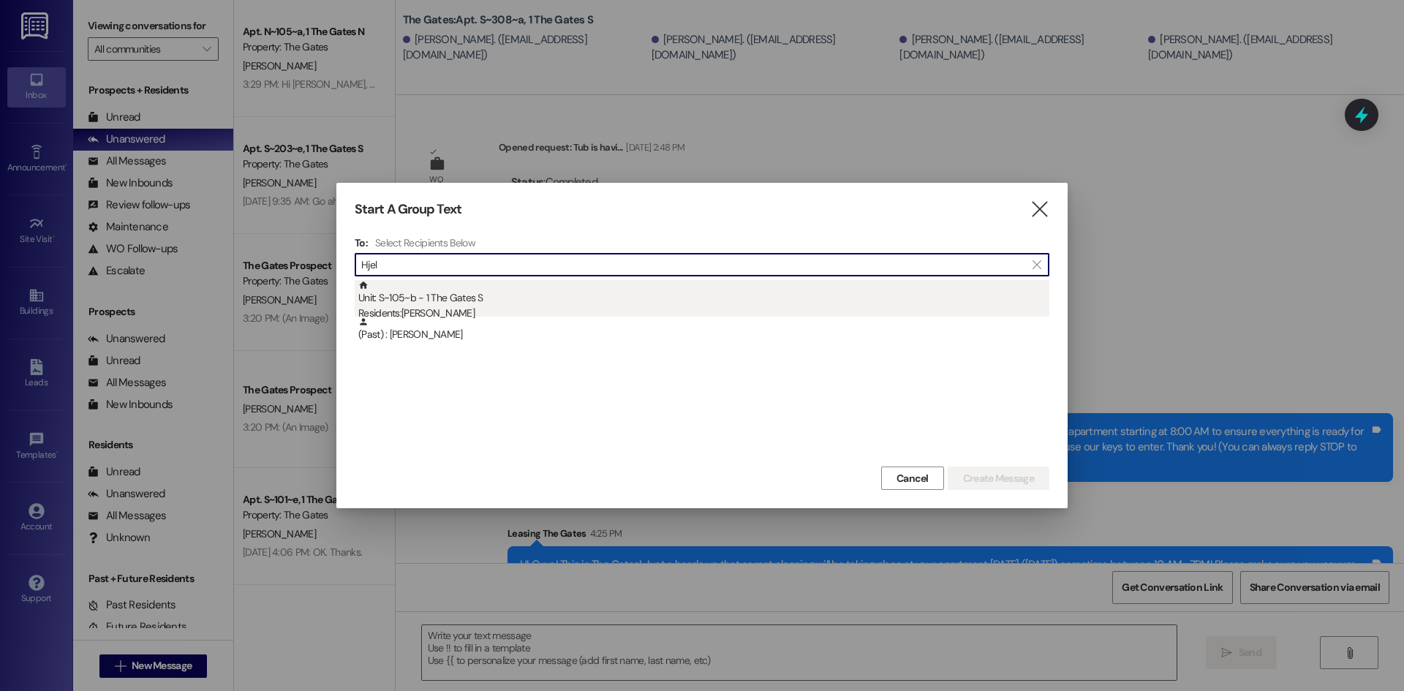
type input "Hjel"
click at [415, 315] on div "Residents: Isaac Hjelm" at bounding box center [703, 313] width 691 height 15
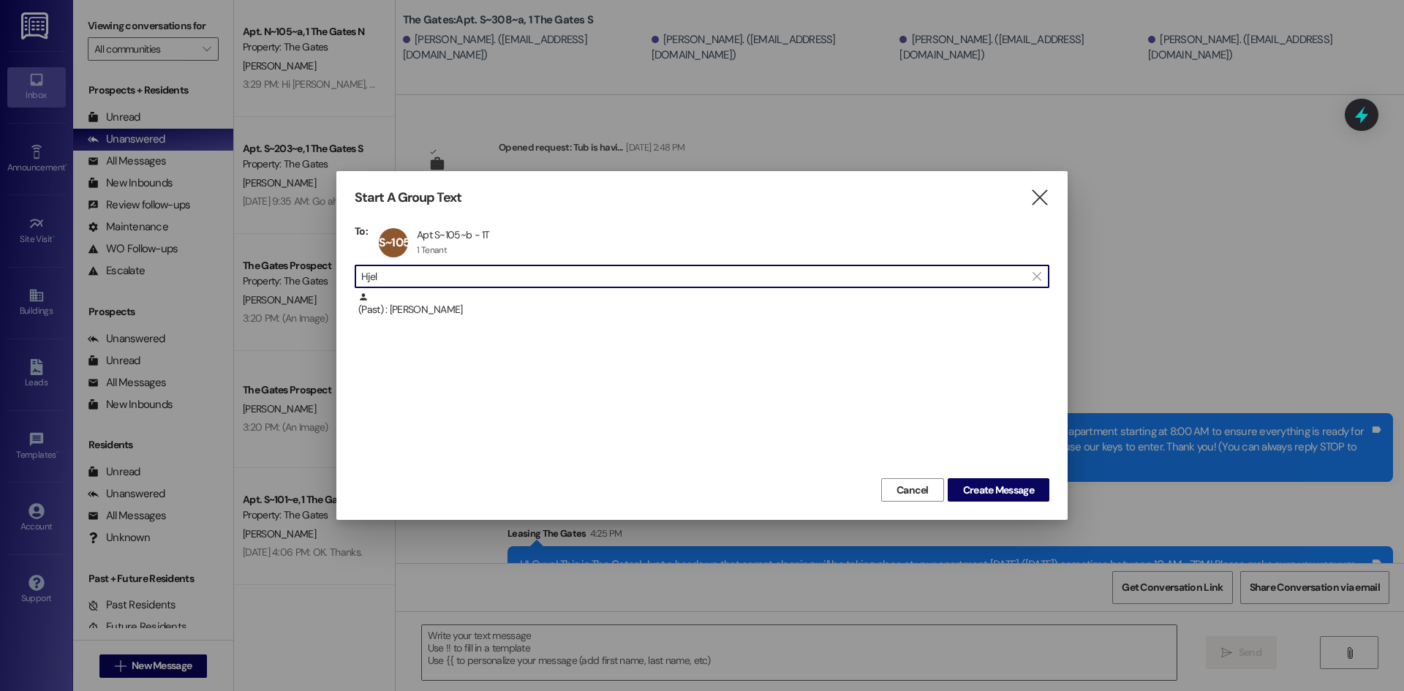
drag, startPoint x: 388, startPoint y: 279, endPoint x: 315, endPoint y: 297, distance: 75.2
click at [354, 274] on div "Start A Group Text  To: S~105~b Apt S~105~b - 1T Apt S~105~b - 1T 1 Tenant 1 T…" at bounding box center [701, 345] width 731 height 349
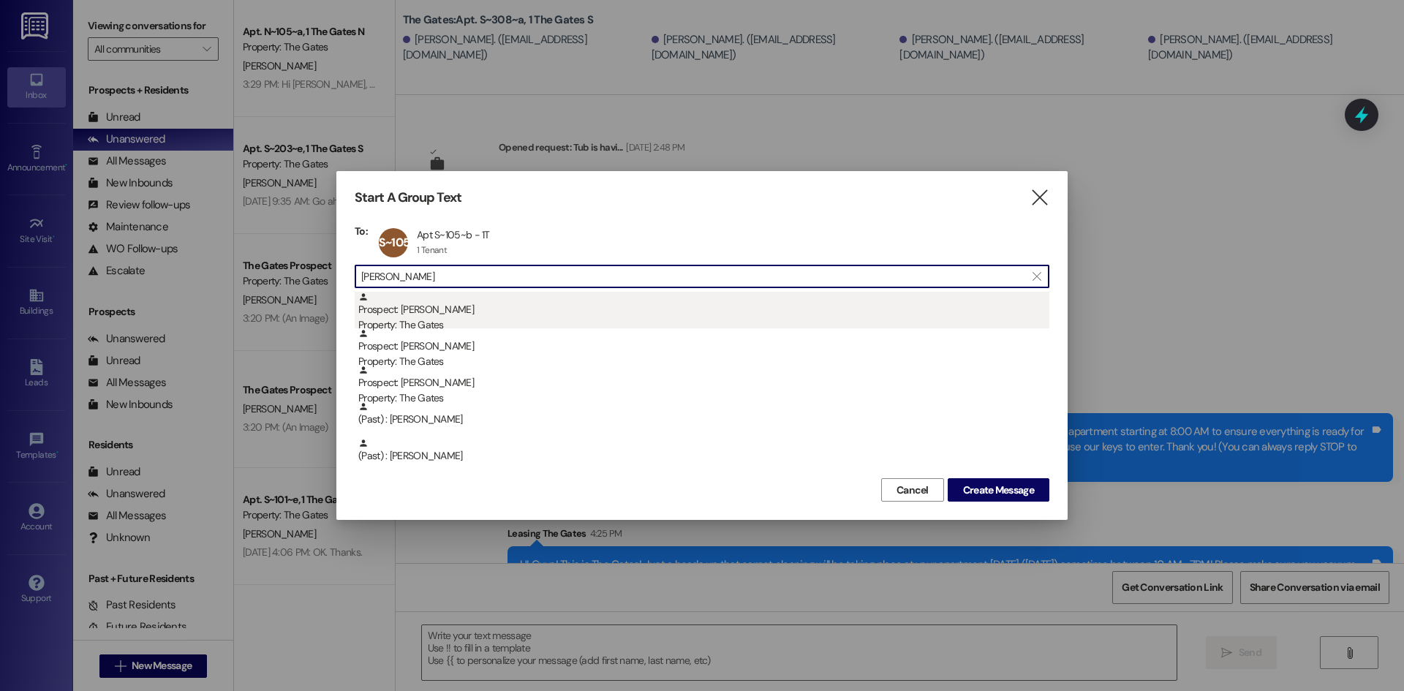
type input "Wilson"
click at [442, 315] on div "Prospect: Joseph Wilson Property: The Gates" at bounding box center [703, 313] width 691 height 42
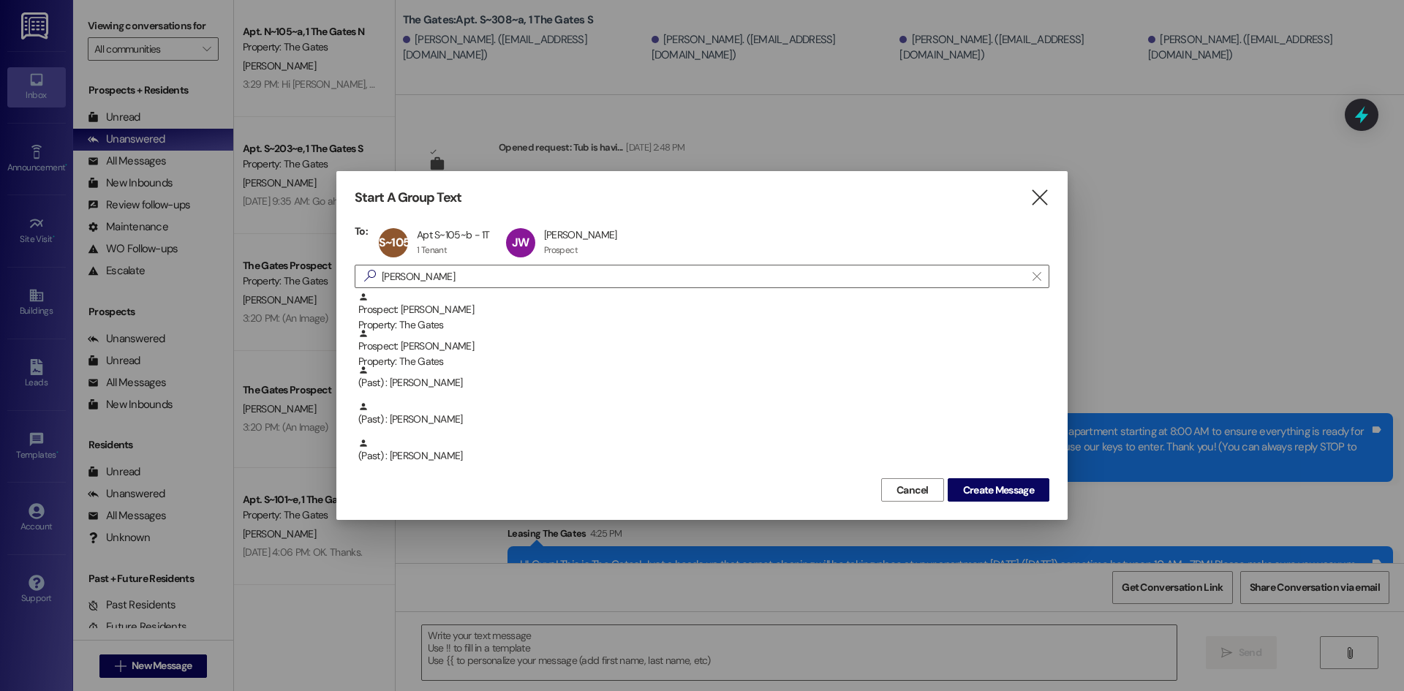
drag, startPoint x: 477, startPoint y: 276, endPoint x: 221, endPoint y: 284, distance: 256.1
click at [224, 282] on div "Start A Group Text  To: S~105~b Apt S~105~b - 1T Apt S~105~b - 1T 1 Tenant 1 T…" at bounding box center [702, 345] width 1404 height 691
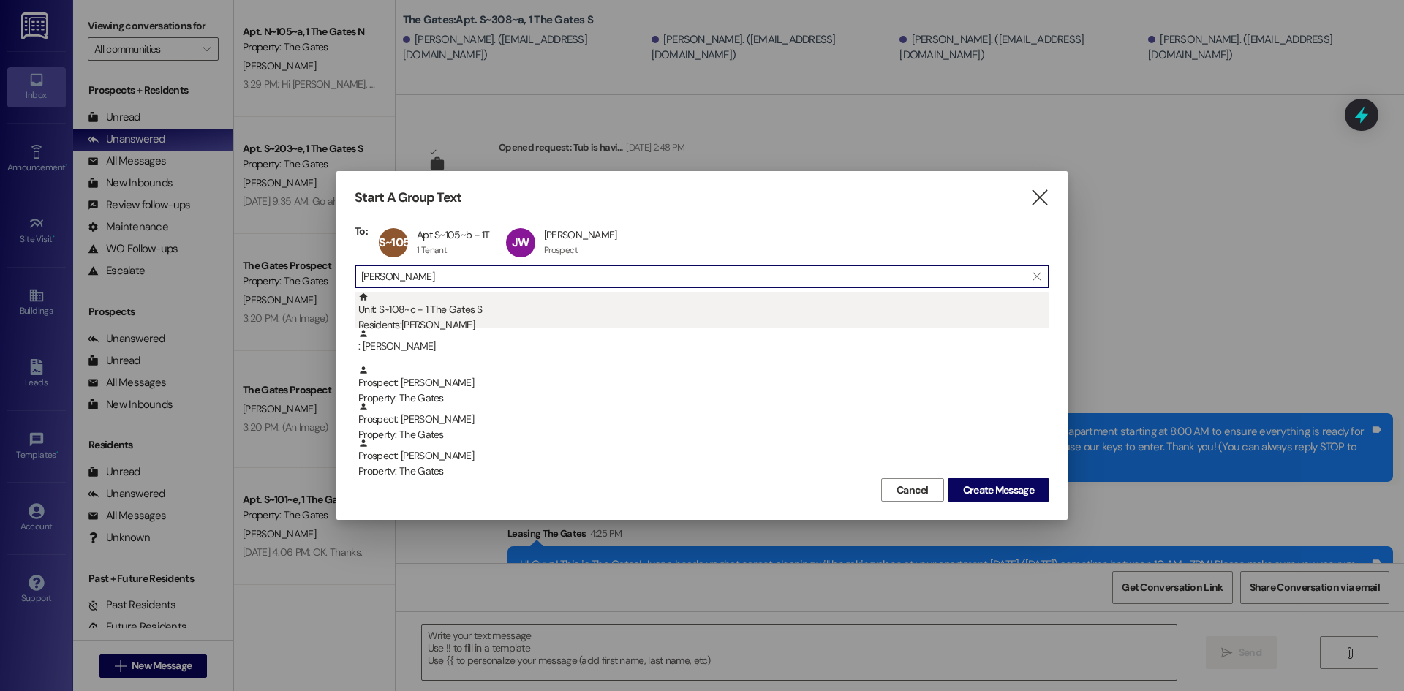
type input "Anderson"
click at [413, 318] on div "Residents: Michael Anderson" at bounding box center [703, 324] width 691 height 15
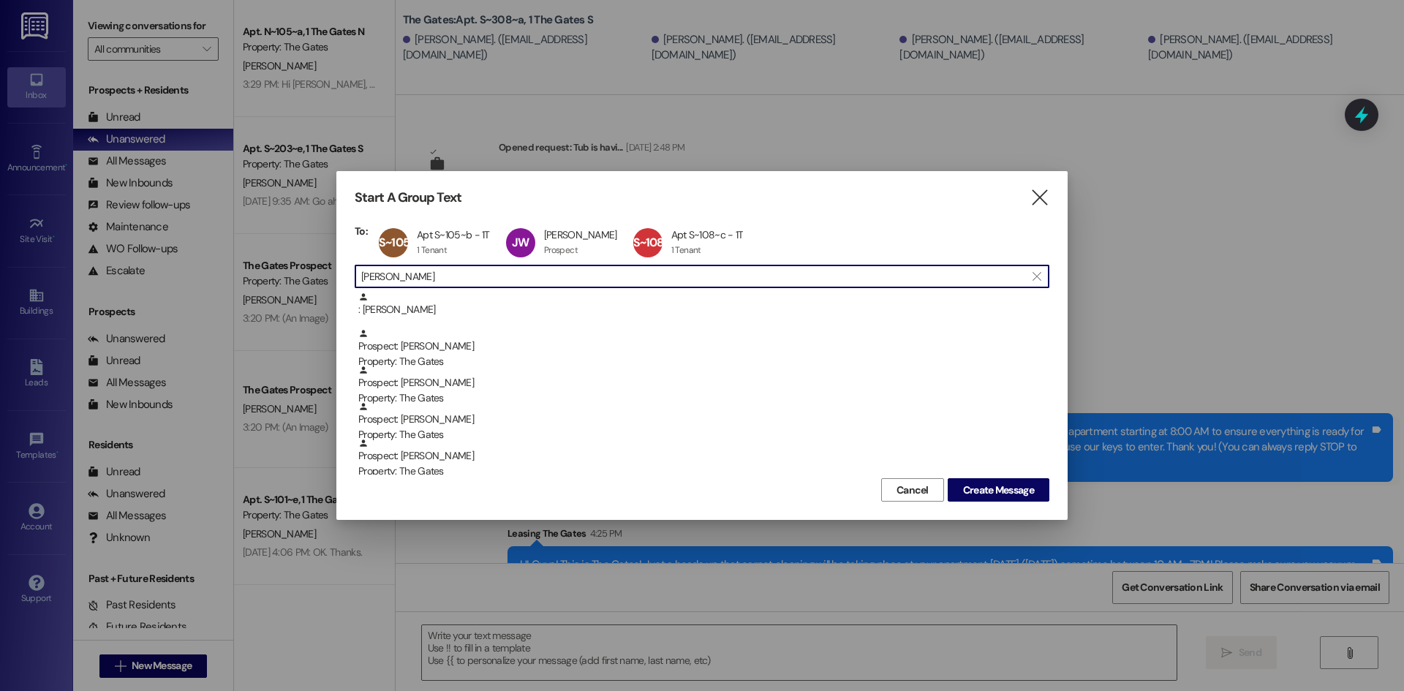
drag, startPoint x: 403, startPoint y: 279, endPoint x: 257, endPoint y: 260, distance: 146.8
click at [259, 260] on div "Start A Group Text  To: S~105~b Apt S~105~b - 1T Apt S~105~b - 1T 1 Tenant 1 T…" at bounding box center [702, 345] width 1404 height 691
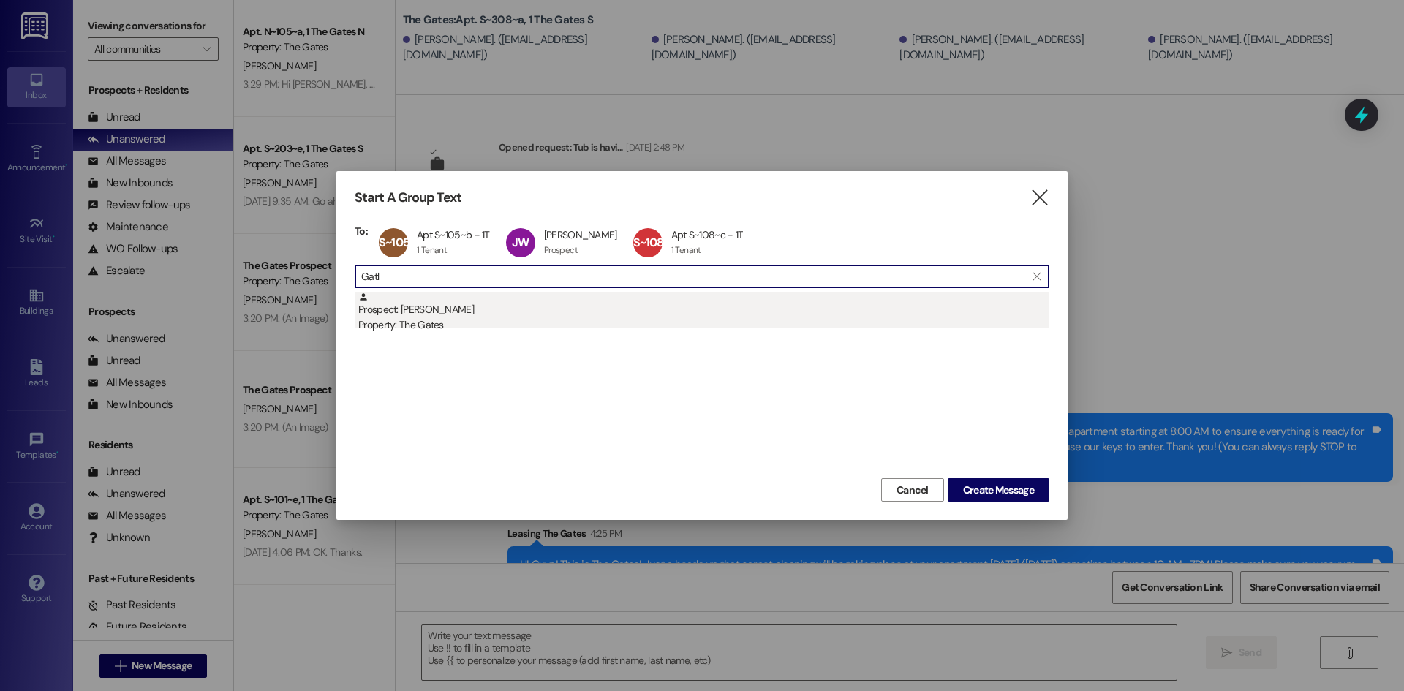
type input "Gatl"
click at [410, 310] on div "Prospect: Jett Gatlin Property: The Gates" at bounding box center [703, 313] width 691 height 42
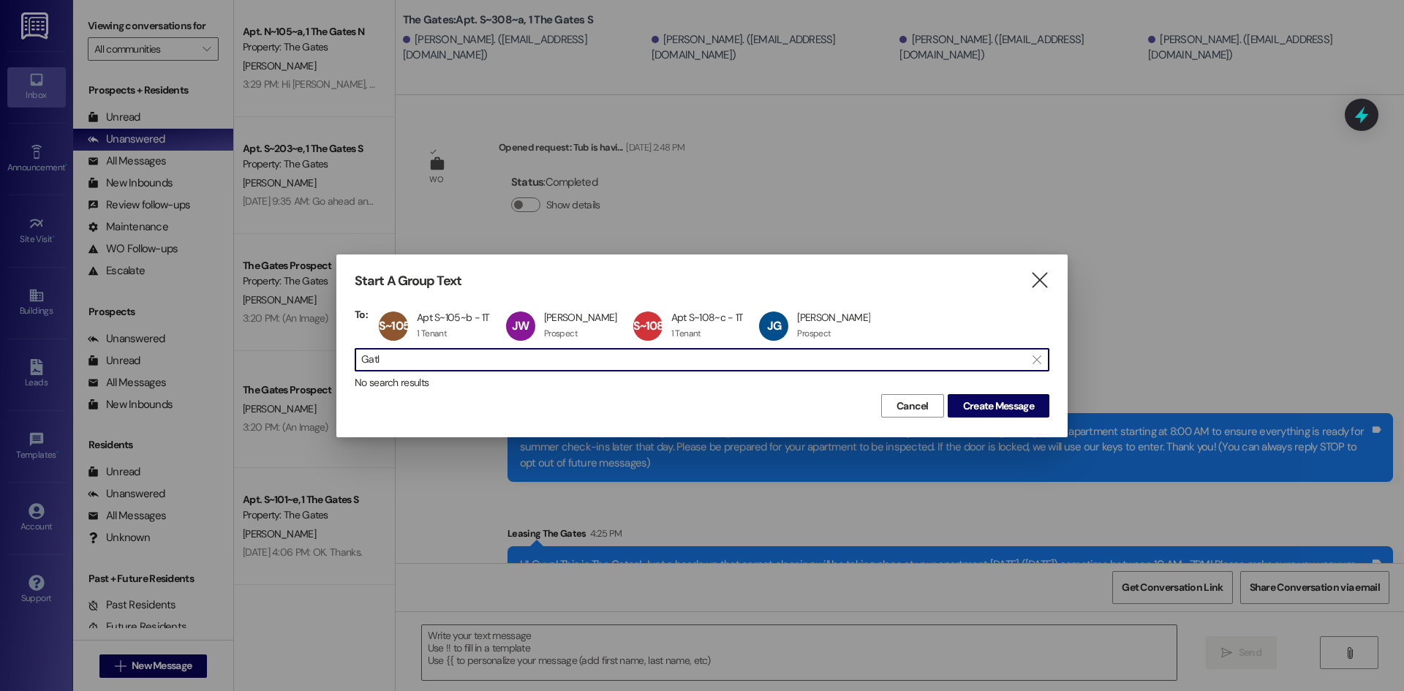
drag, startPoint x: 415, startPoint y: 363, endPoint x: 178, endPoint y: 327, distance: 239.0
click at [178, 327] on div "Start A Group Text  To: S~105~b Apt S~105~b - 1T Apt S~105~b - 1T 1 Tenant 1 T…" at bounding box center [702, 345] width 1404 height 691
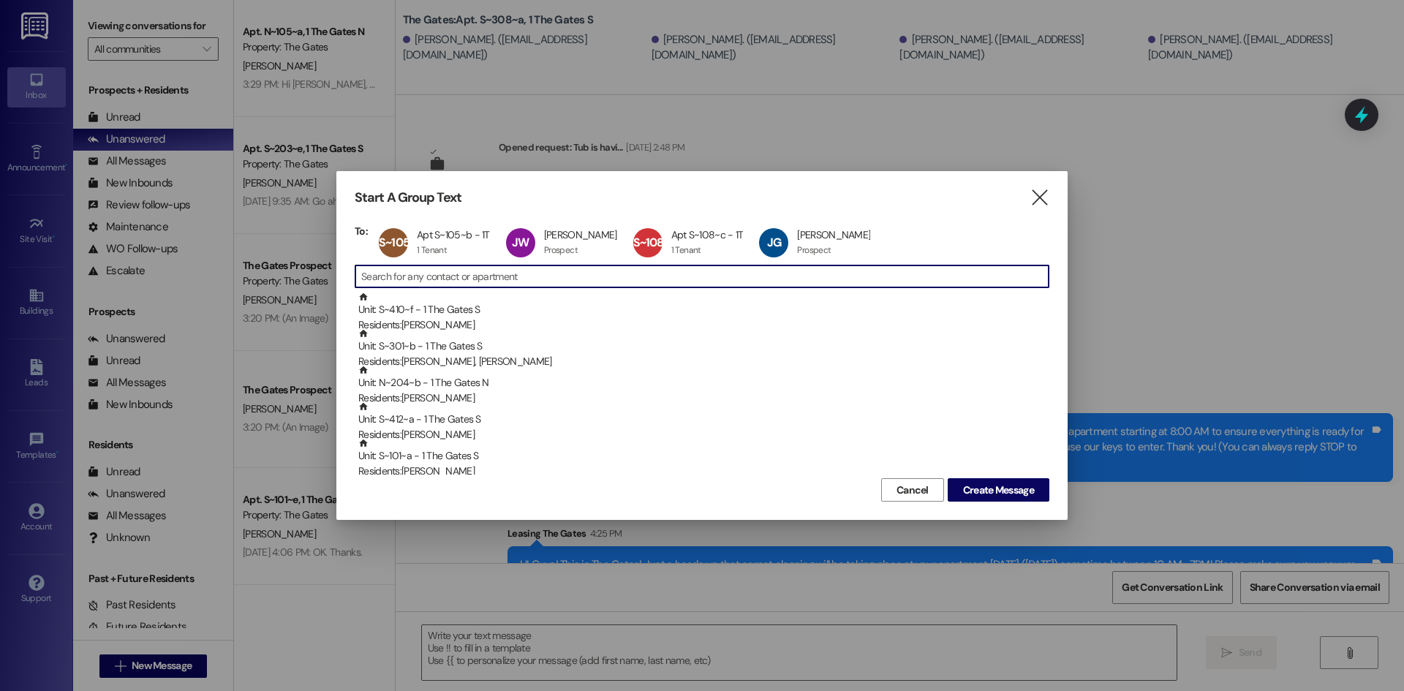
type input "H"
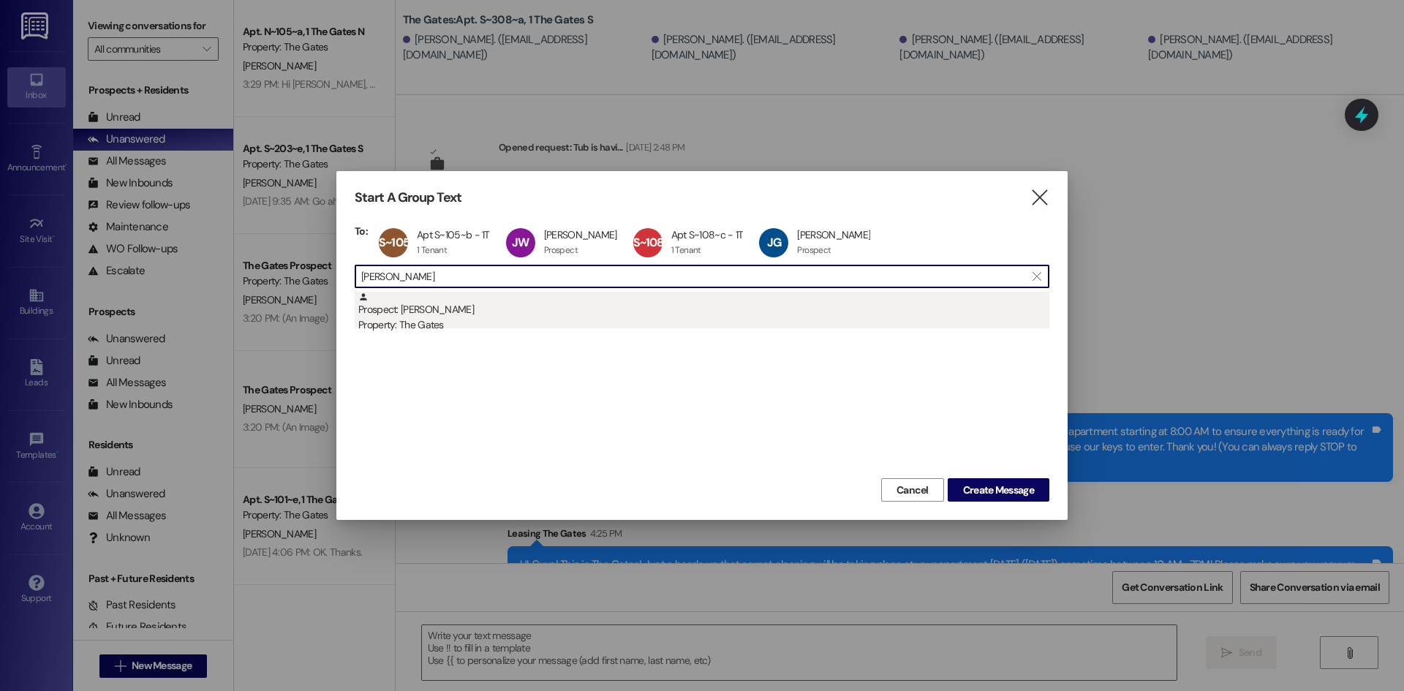
type input "Eric Her"
click at [455, 308] on div "Prospect: Eric Hernandez Property: The Gates" at bounding box center [703, 313] width 691 height 42
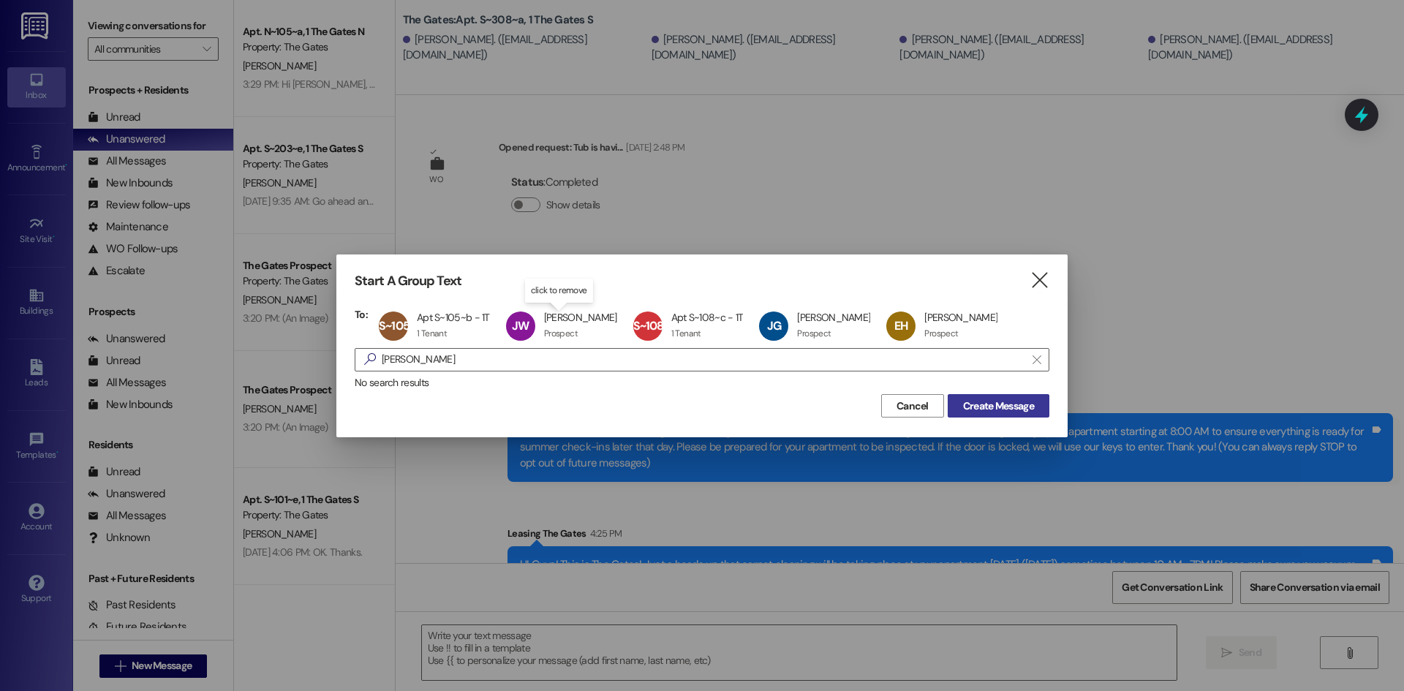
click at [1009, 402] on span "Create Message" at bounding box center [998, 406] width 71 height 15
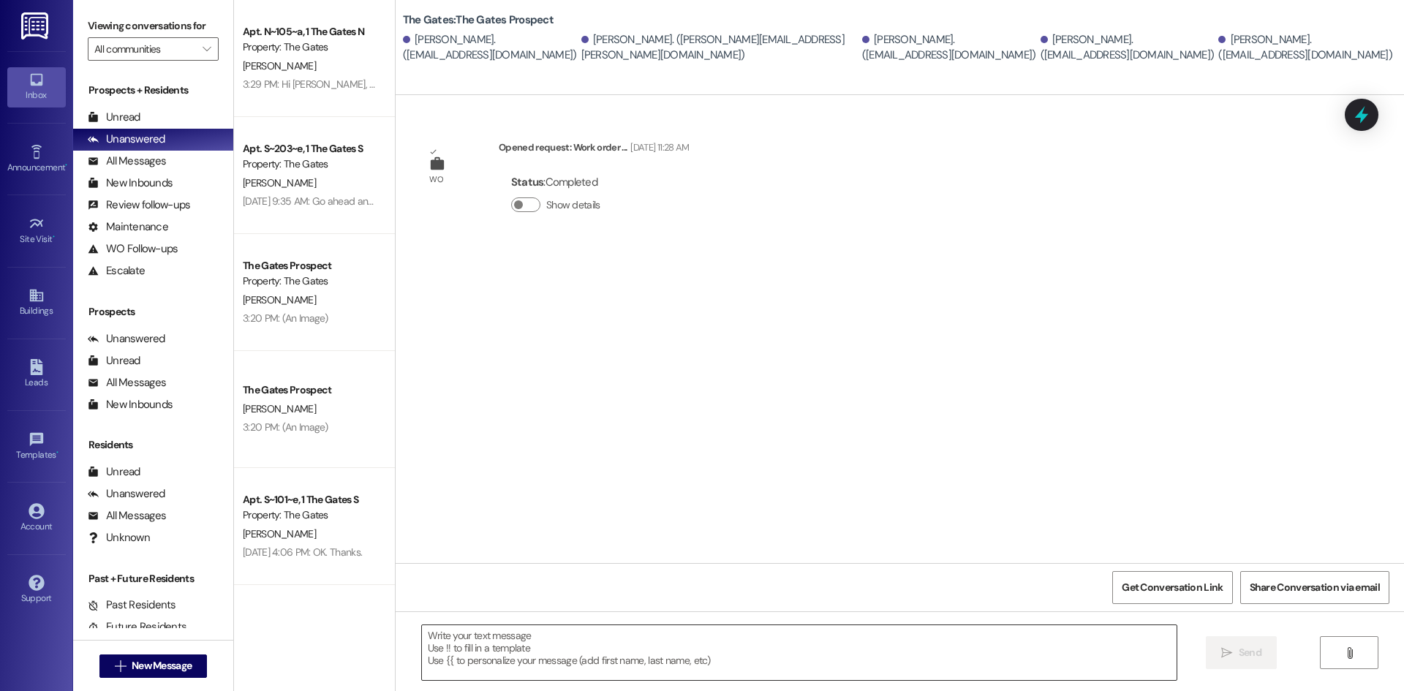
click at [476, 650] on textarea at bounding box center [799, 652] width 755 height 55
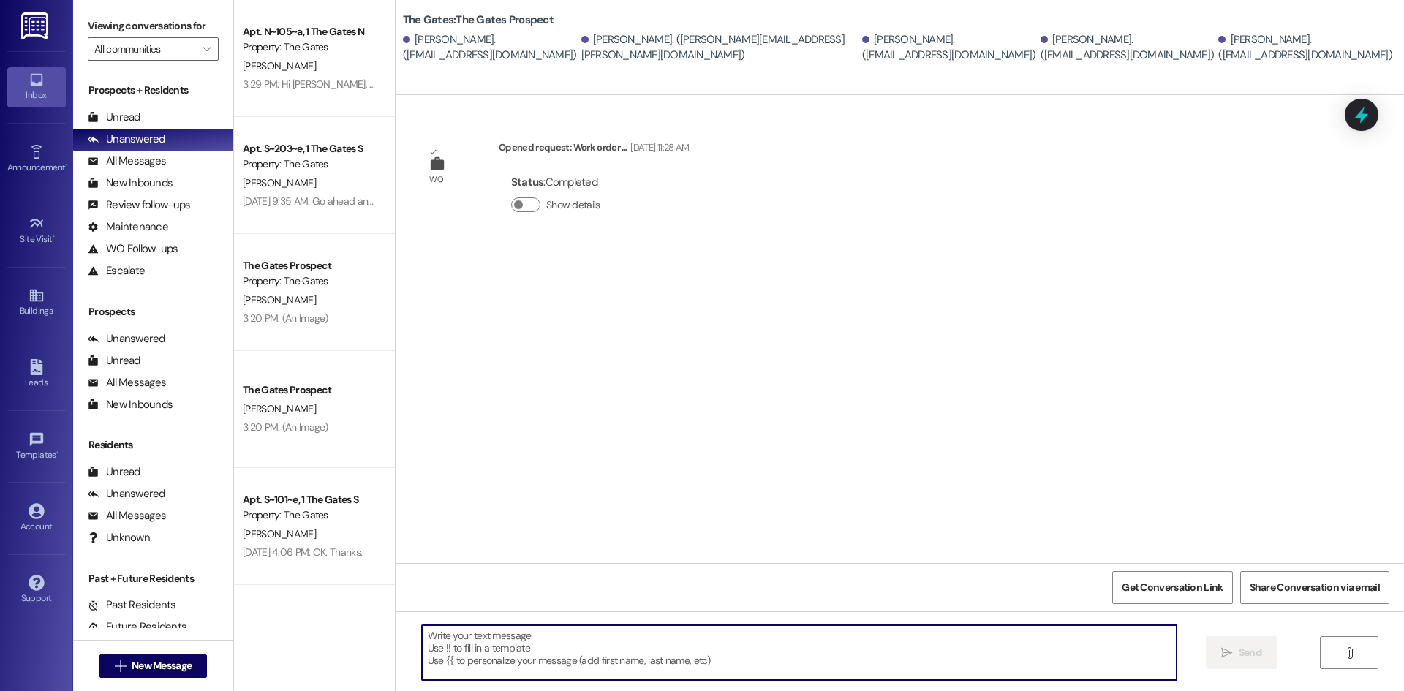
paste textarea "HI Guys! This is The Gates! Just a heads up that carpet cleaning will be taking…"
type textarea "HI Guys! This is The Gates! Just a heads up that carpet cleaning will be taking…"
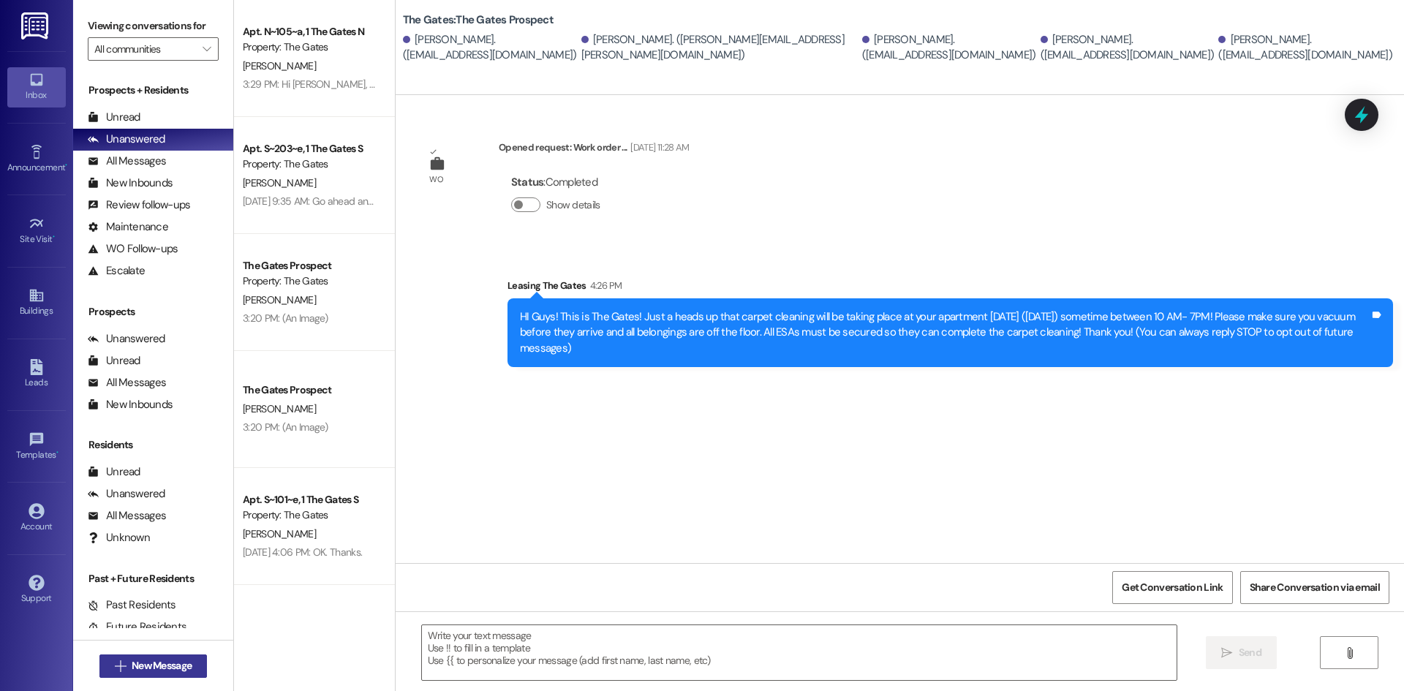
click at [164, 670] on span "New Message" at bounding box center [162, 665] width 60 height 15
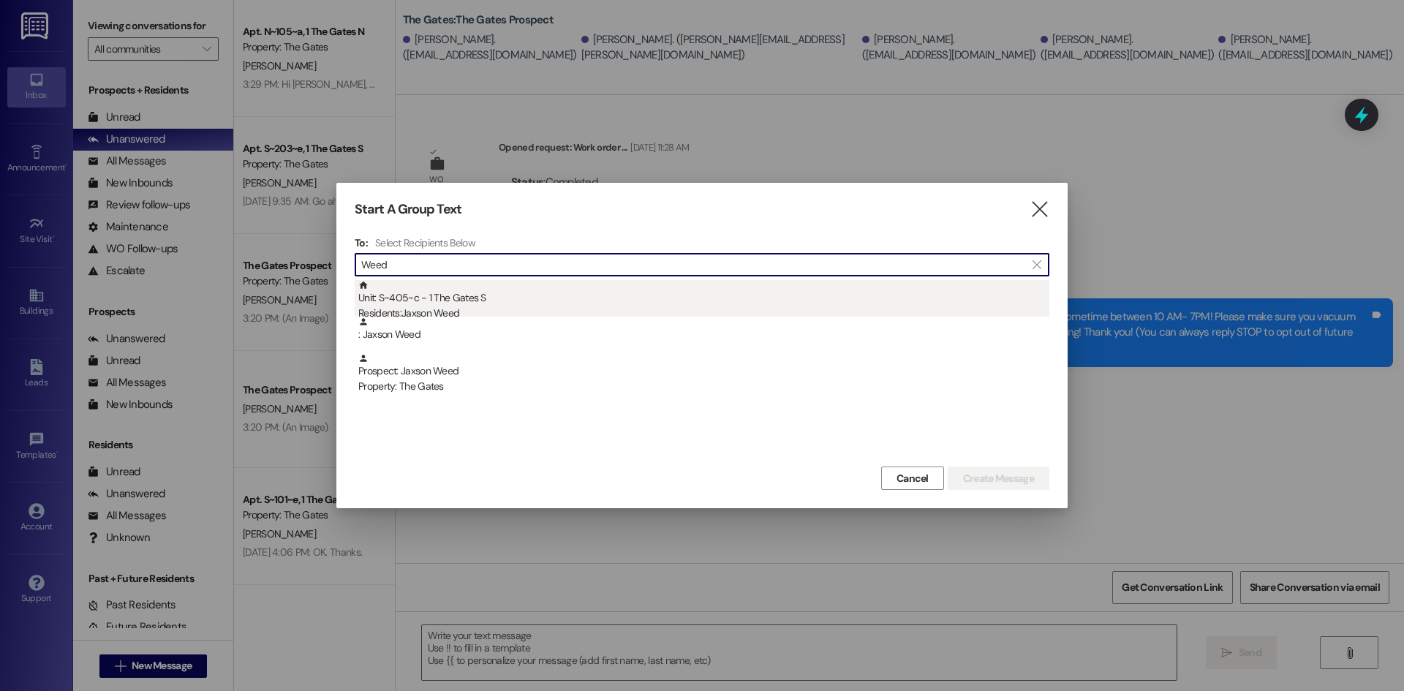
type input "Weed"
click at [447, 305] on div "Unit: S~405~c - 1 The Gates S Residents: Jaxson Weed" at bounding box center [703, 301] width 691 height 42
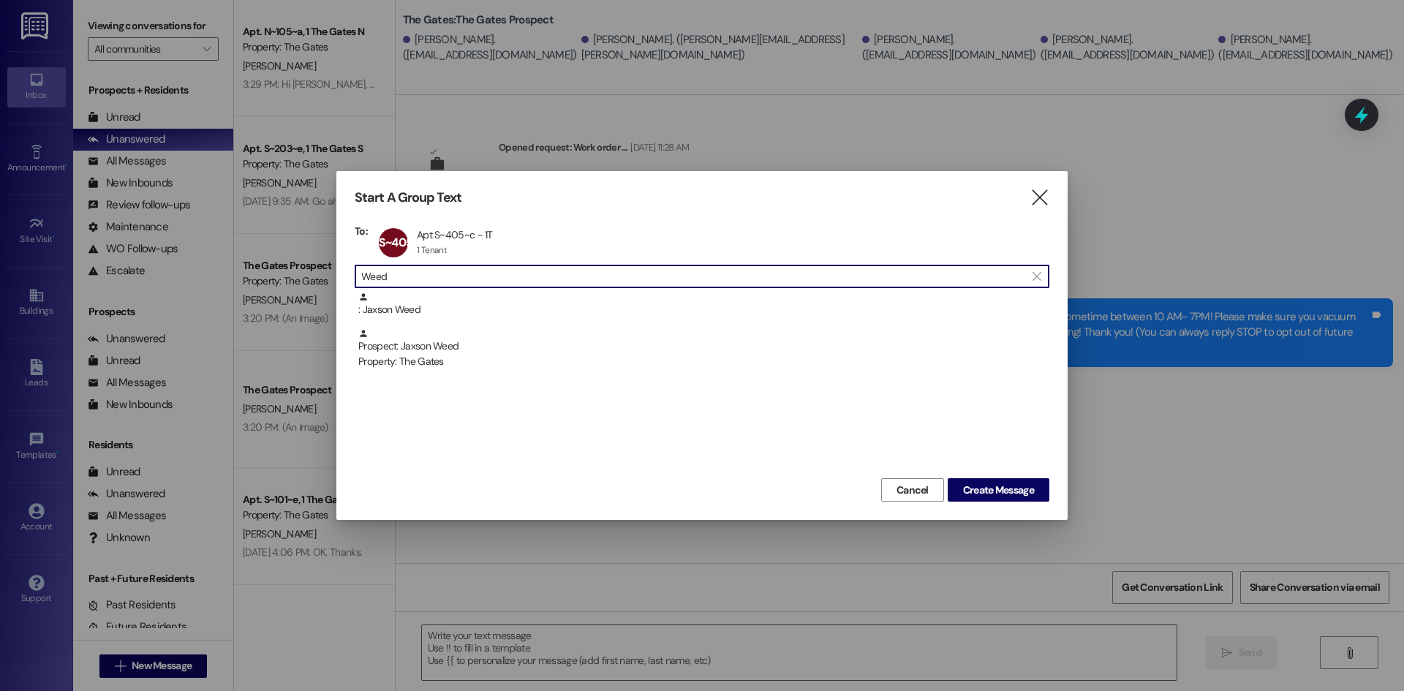
drag, startPoint x: 315, startPoint y: 277, endPoint x: 272, endPoint y: 290, distance: 44.2
click at [293, 277] on div "Start A Group Text  To: S~405~c Apt S~405~c - 1T Apt S~405~c - 1T 1 Tenant 1 T…" at bounding box center [702, 345] width 1404 height 691
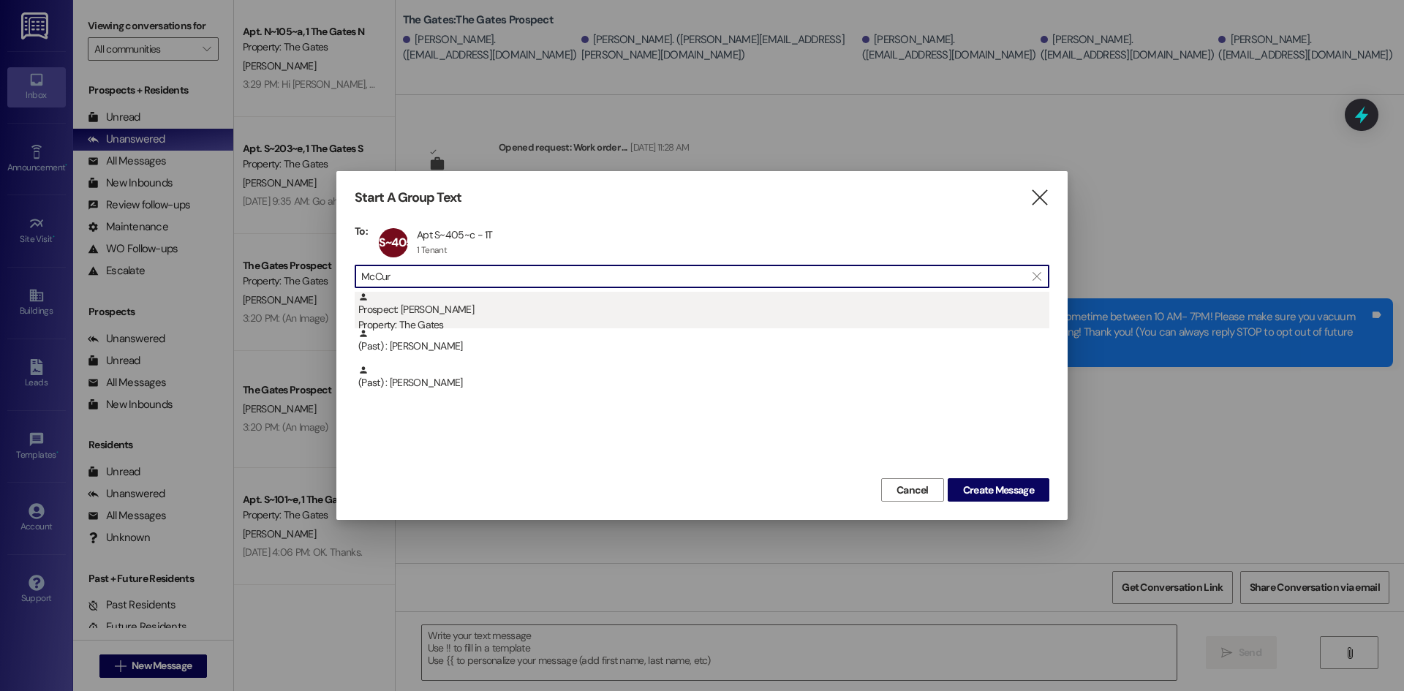
type input "McCur"
click at [438, 311] on div "Prospect: Tanner McCurdy Property: The Gates" at bounding box center [703, 313] width 691 height 42
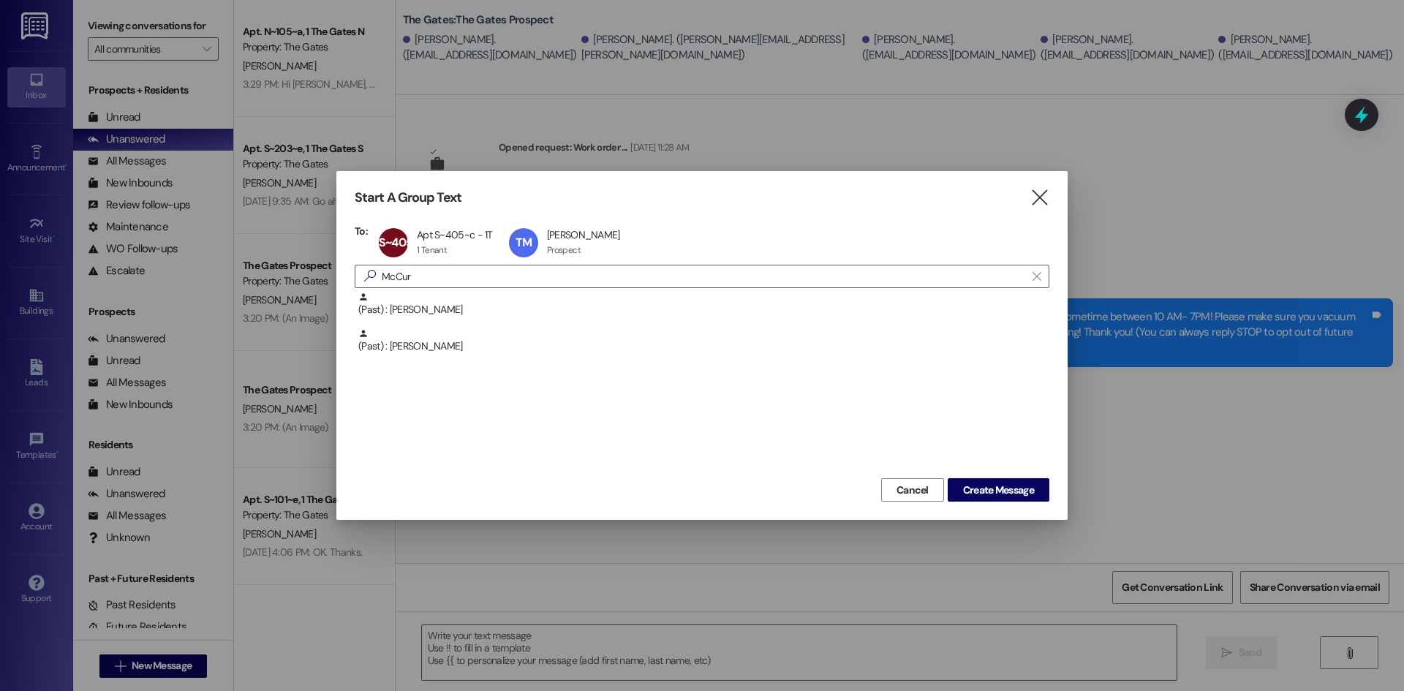
drag, startPoint x: 407, startPoint y: 276, endPoint x: 274, endPoint y: 263, distance: 133.8
click at [274, 263] on div "Start A Group Text  To: S~405~c Apt S~405~c - 1T Apt S~405~c - 1T 1 Tenant 1 T…" at bounding box center [702, 345] width 1404 height 691
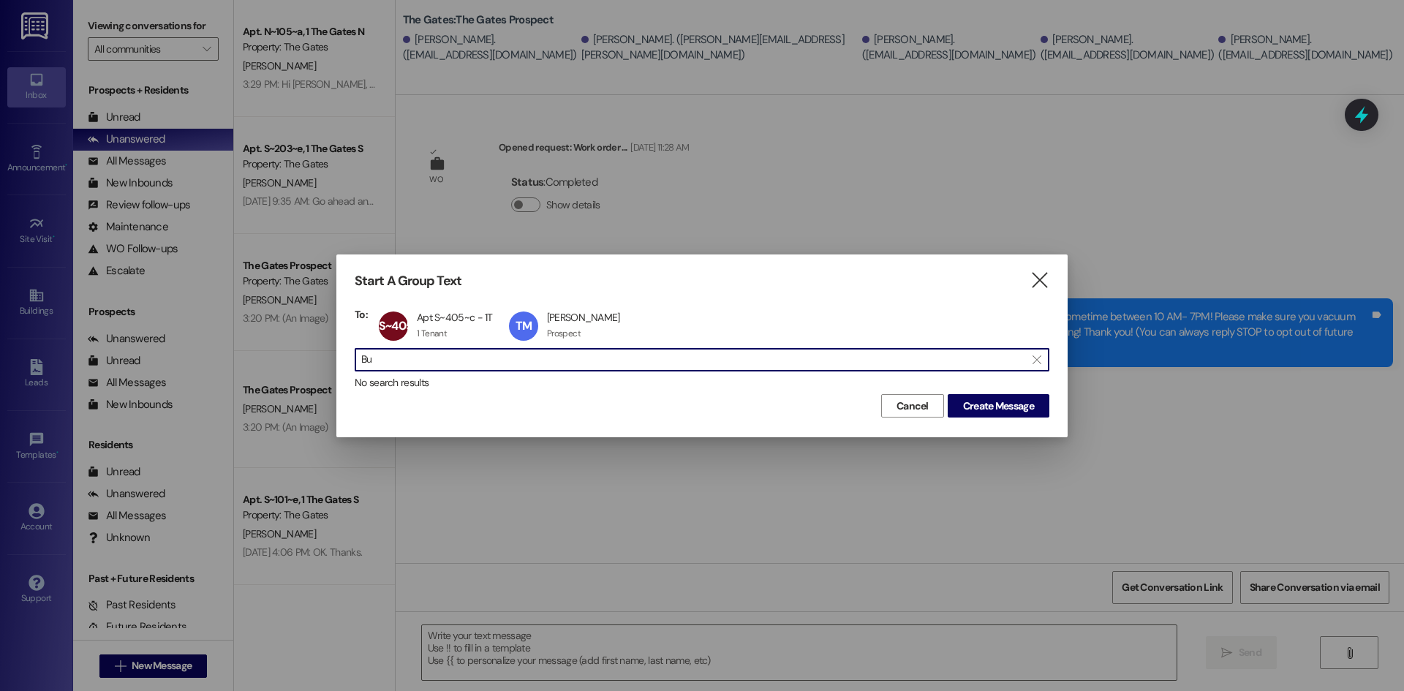
type input "B"
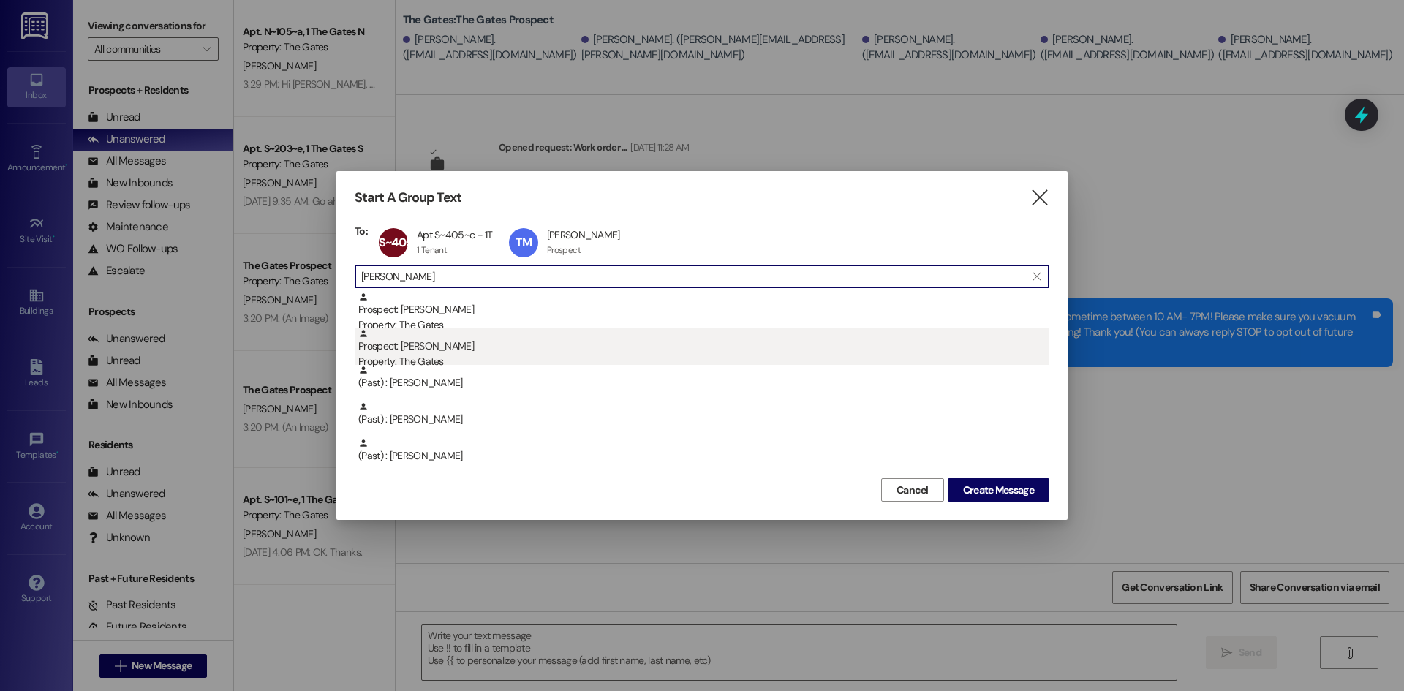
type input "David B"
click at [484, 352] on div "Prospect: David Burns Jr Property: The Gates" at bounding box center [703, 349] width 691 height 42
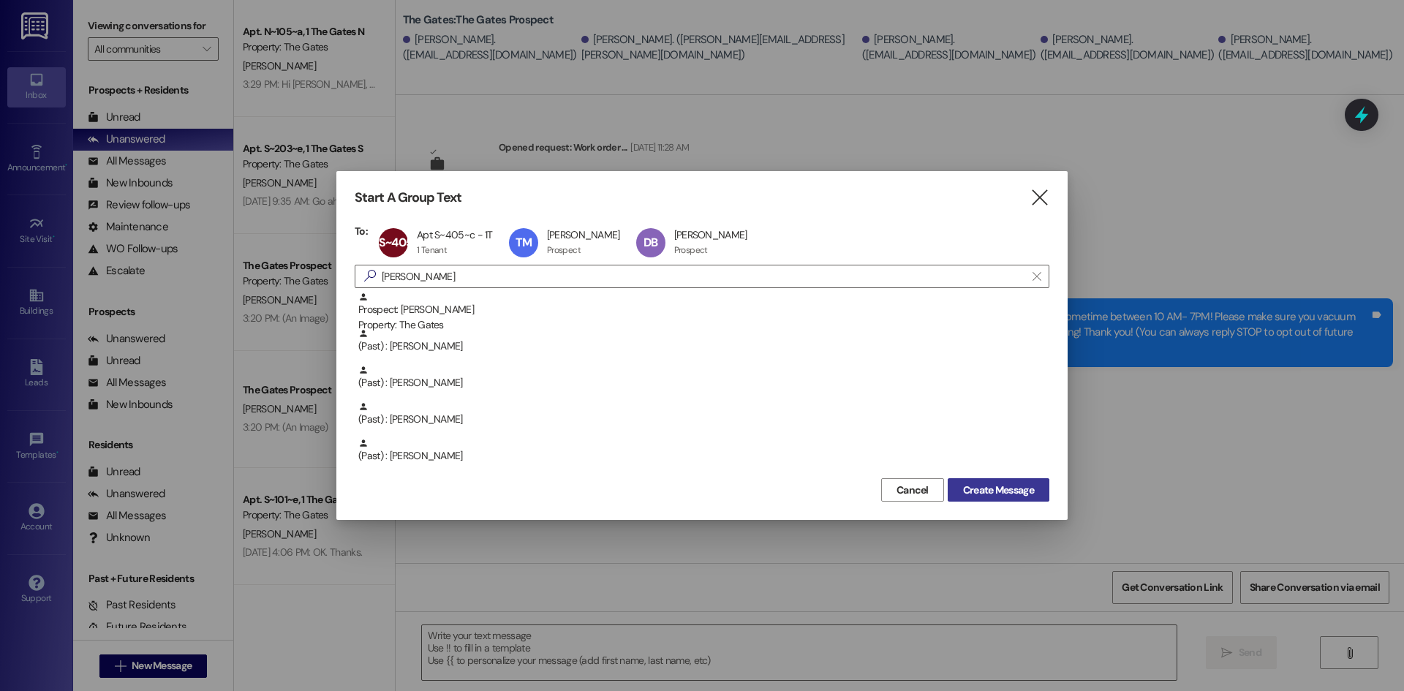
click at [993, 484] on span "Create Message" at bounding box center [998, 490] width 71 height 15
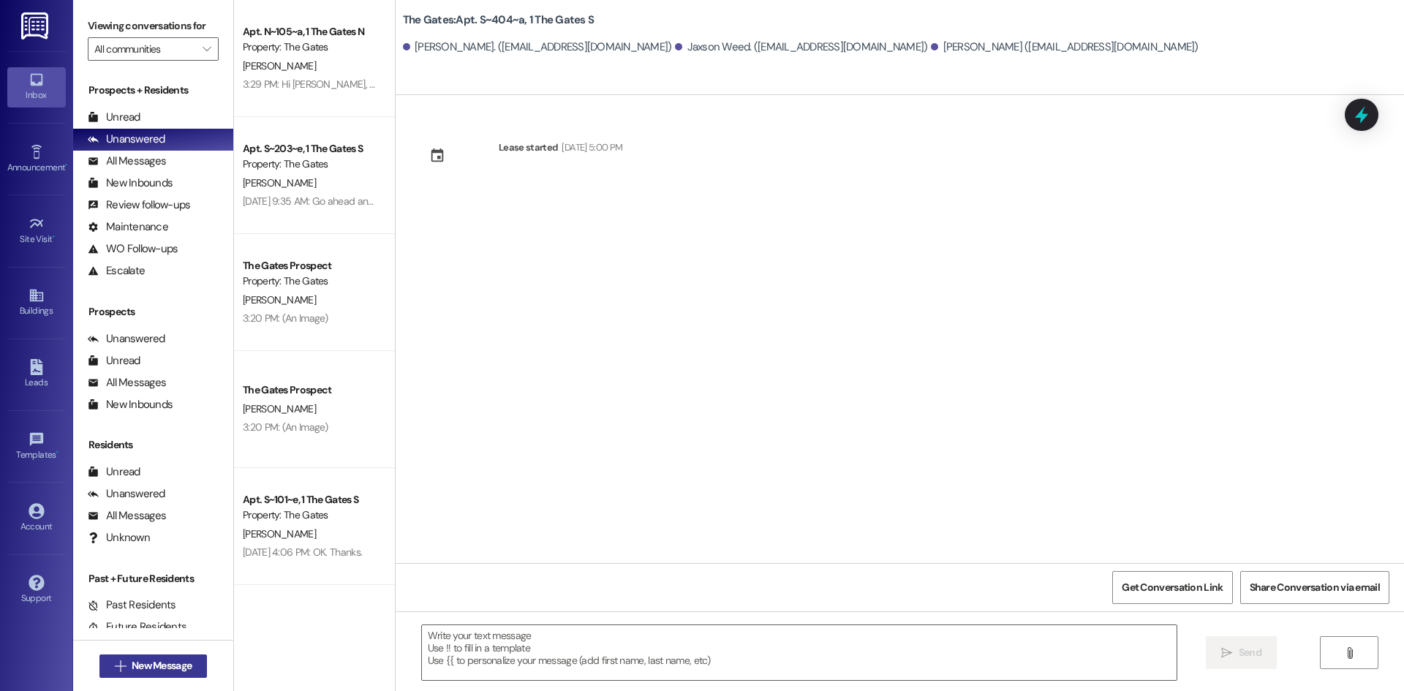
click at [187, 668] on span "New Message" at bounding box center [162, 665] width 60 height 15
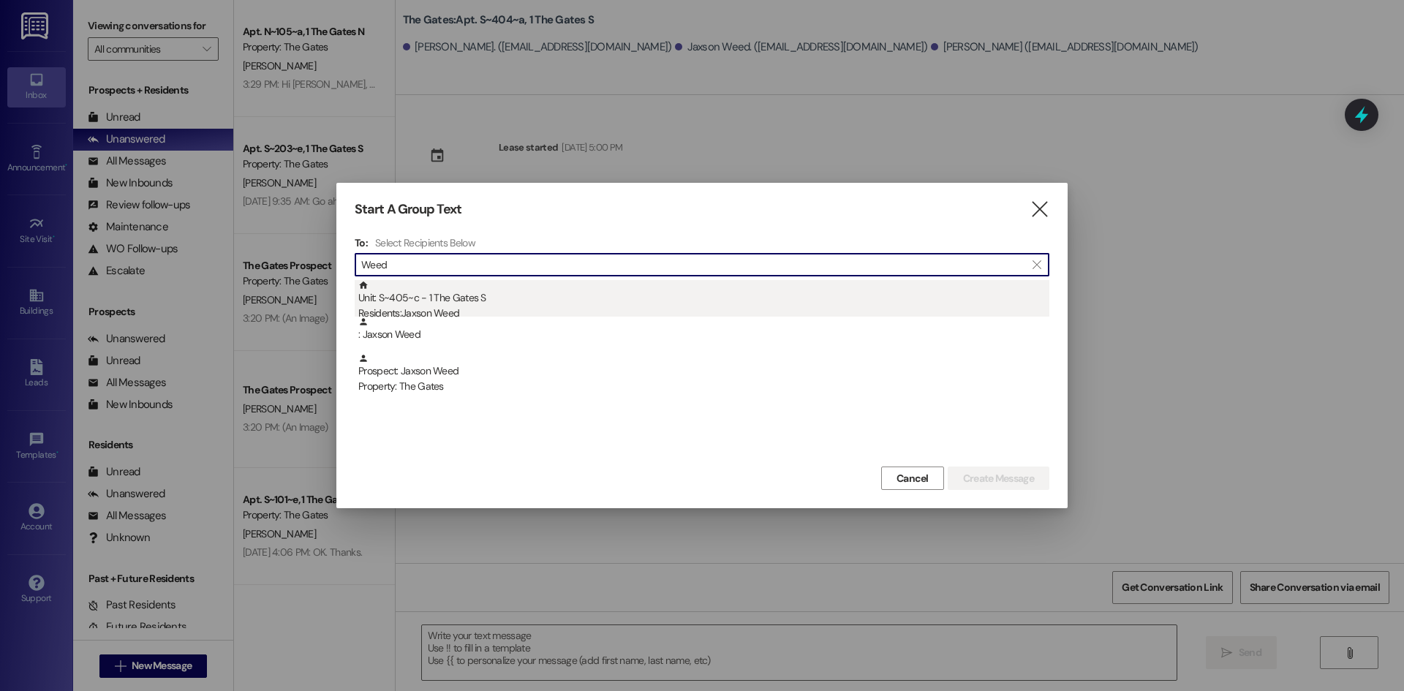
type input "Weed"
click at [470, 307] on div "Residents: Jaxson Weed" at bounding box center [703, 313] width 691 height 15
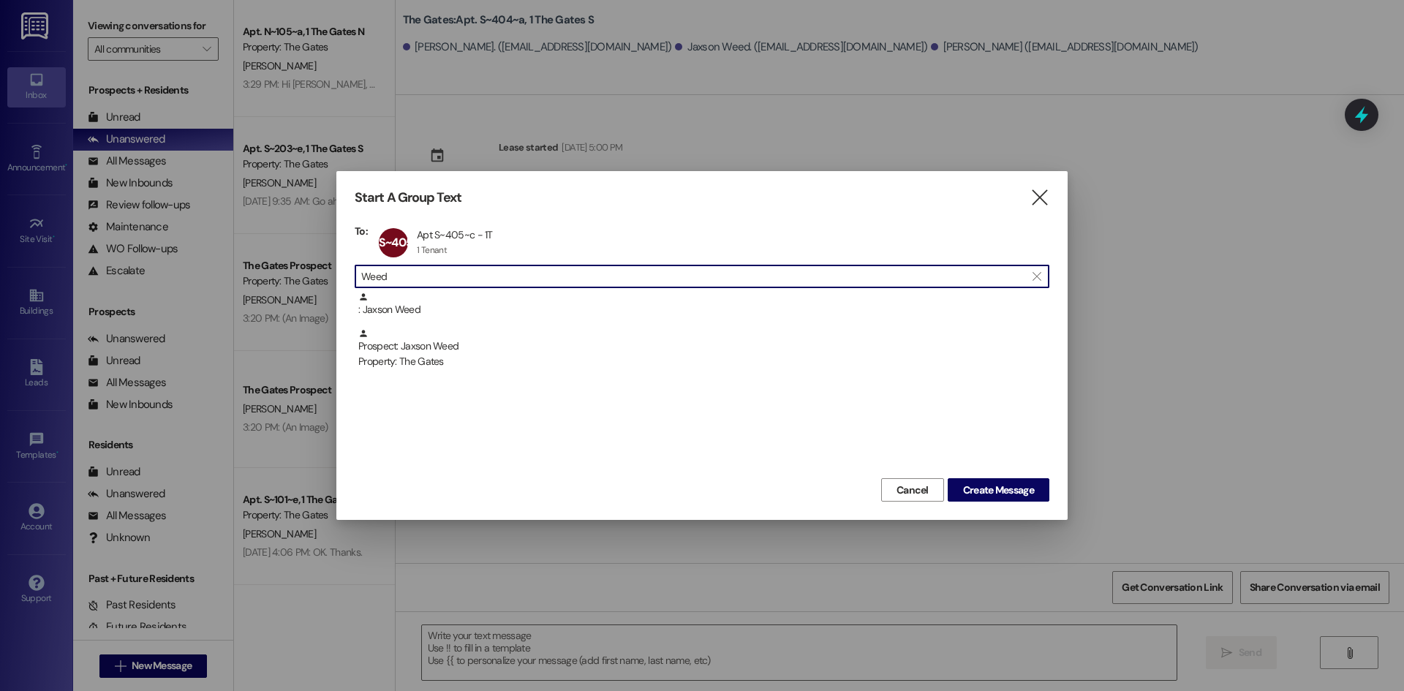
drag, startPoint x: 421, startPoint y: 279, endPoint x: 256, endPoint y: 263, distance: 166.2
click at [256, 263] on div "Start A Group Text  To: S~405~c Apt S~405~c - 1T Apt S~405~c - 1T 1 Tenant 1 T…" at bounding box center [702, 345] width 1404 height 691
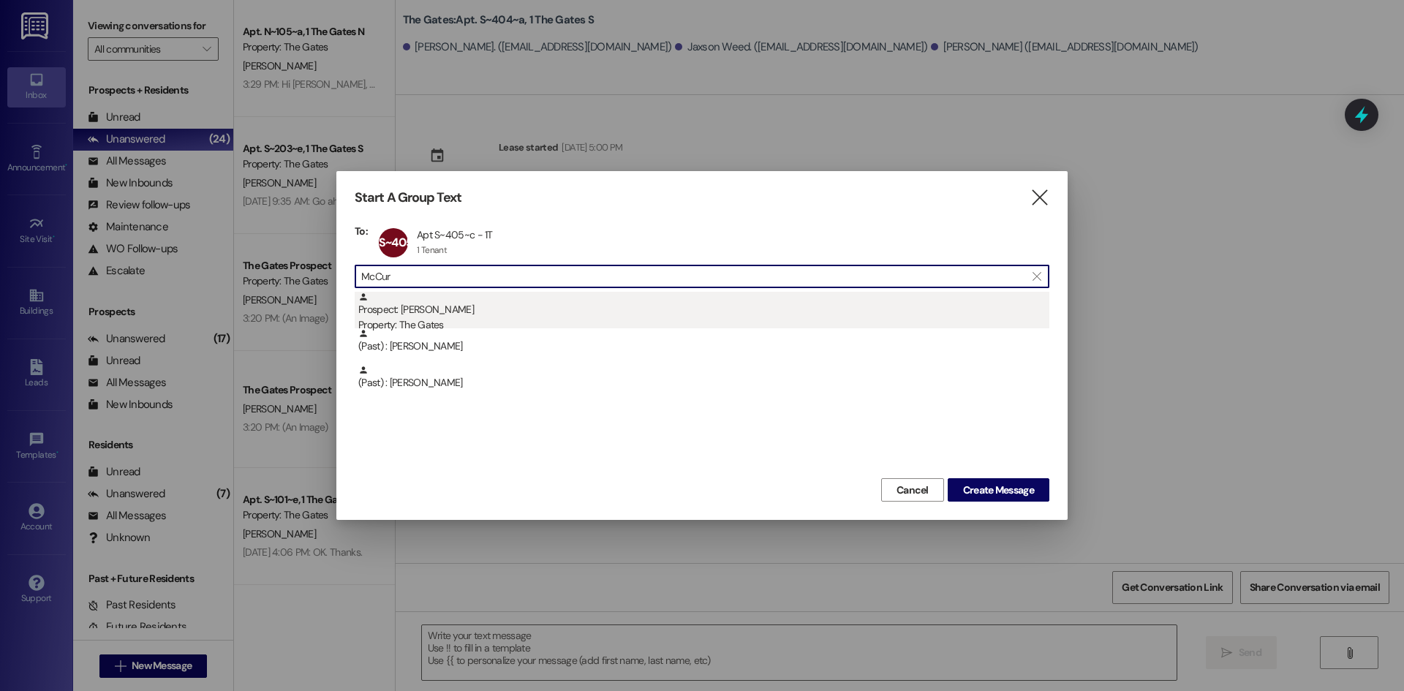
type input "McCur"
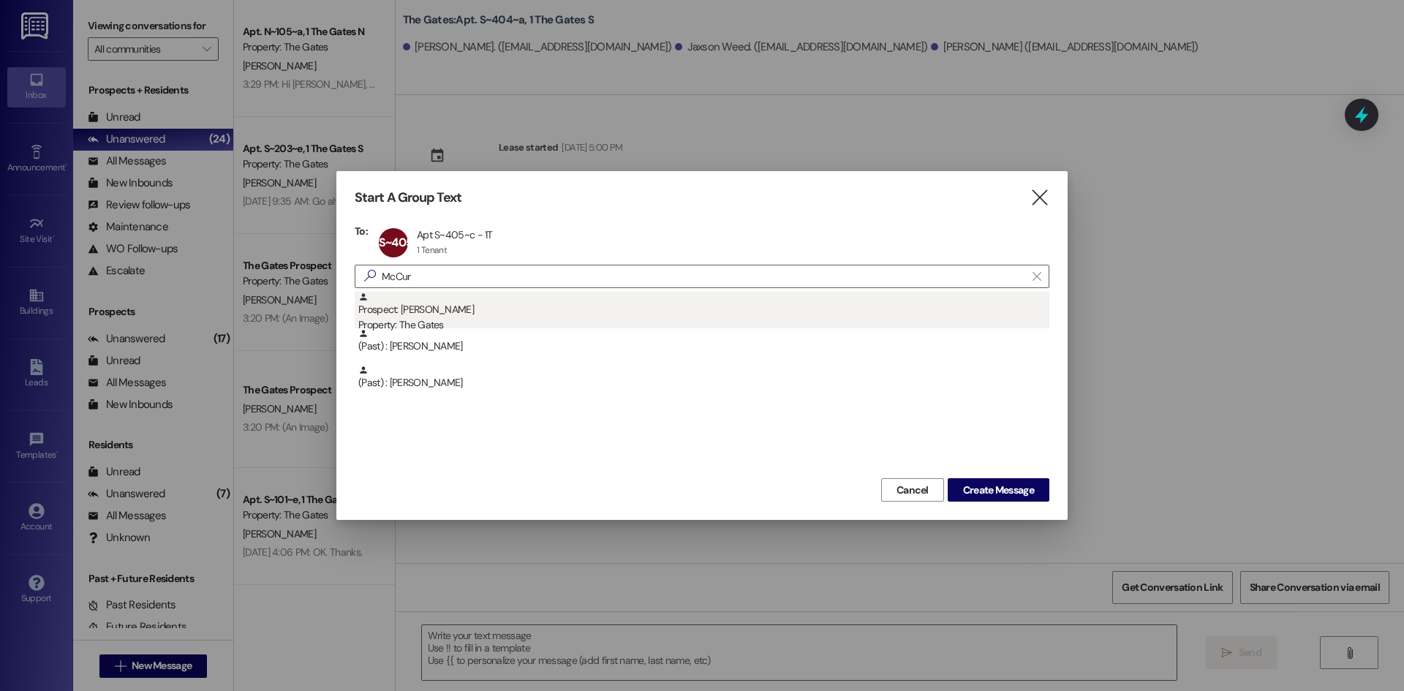
click at [493, 312] on div "Prospect: Tanner McCurdy Property: The Gates" at bounding box center [703, 313] width 691 height 42
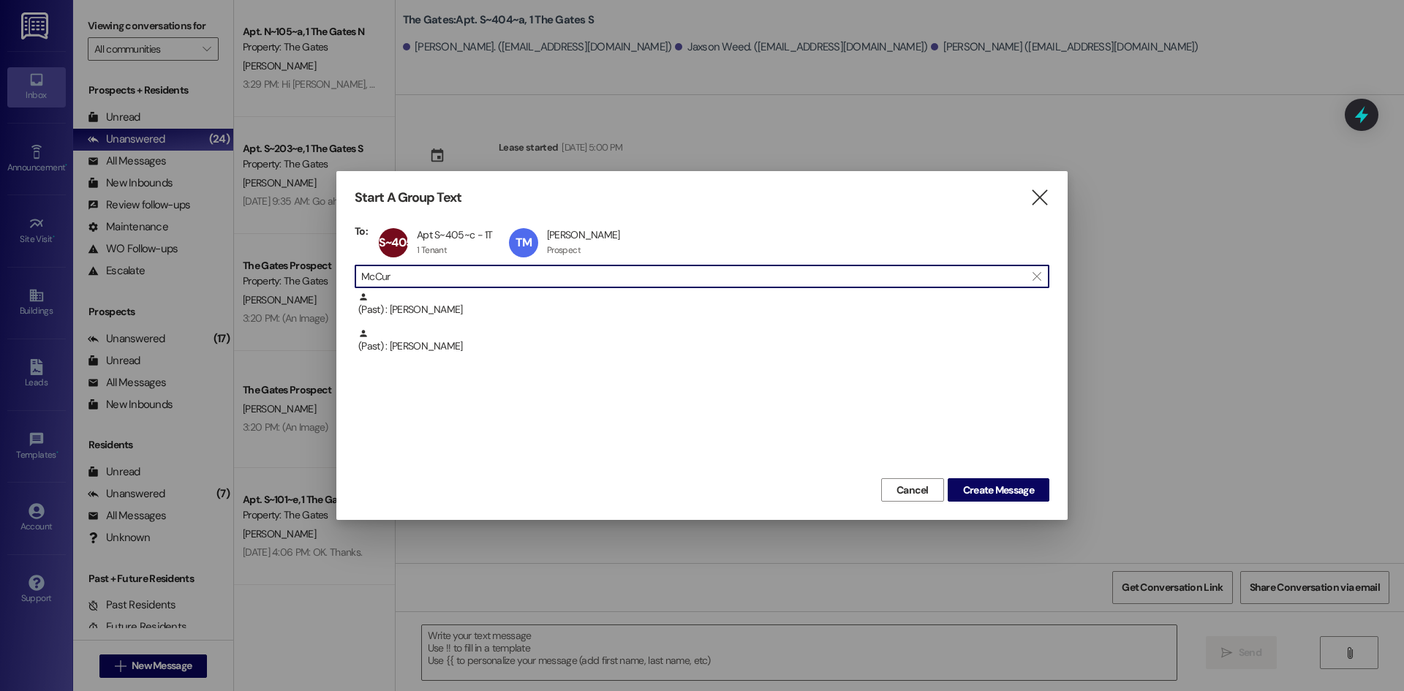
drag, startPoint x: 433, startPoint y: 274, endPoint x: 259, endPoint y: 260, distance: 174.6
click at [273, 256] on div "Start A Group Text  To: S~405~c Apt S~405~c - 1T Apt S~405~c - 1T 1 Tenant 1 T…" at bounding box center [702, 345] width 1404 height 691
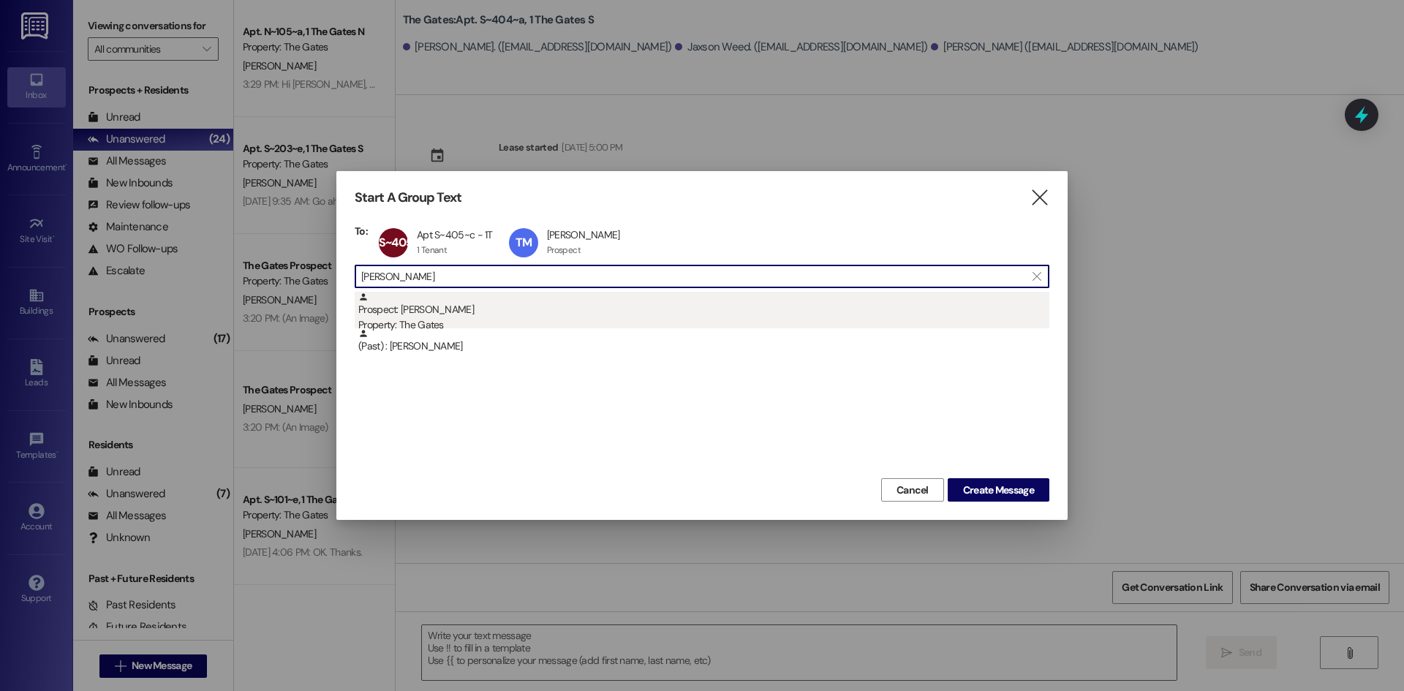
type input "David Bur"
click at [483, 300] on div "Prospect: David Burns Jr Property: The Gates" at bounding box center [703, 313] width 691 height 42
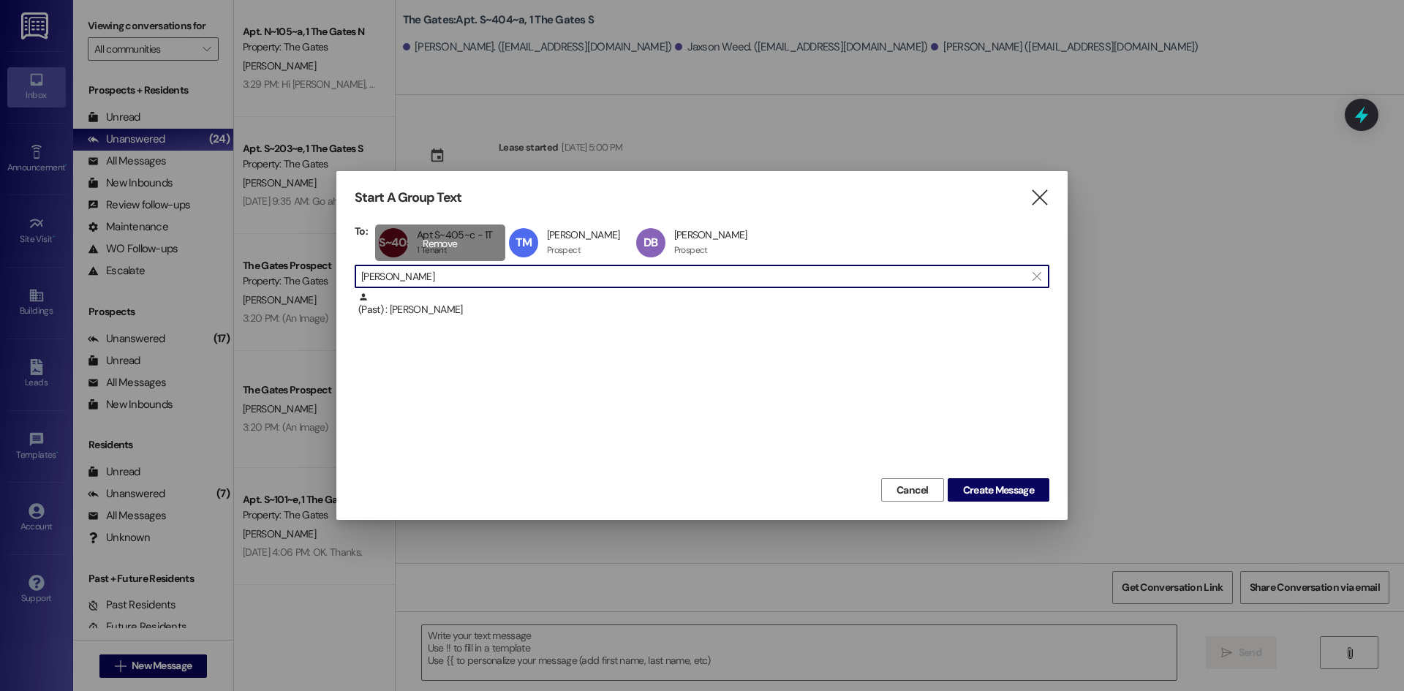
click at [383, 262] on div "To: S~405~c Apt S~405~c - 1T Apt S~405~c - 1T 1 Tenant 1 Tenant click to remove…" at bounding box center [702, 350] width 695 height 250
click at [414, 273] on input "David Bur" at bounding box center [693, 276] width 664 height 20
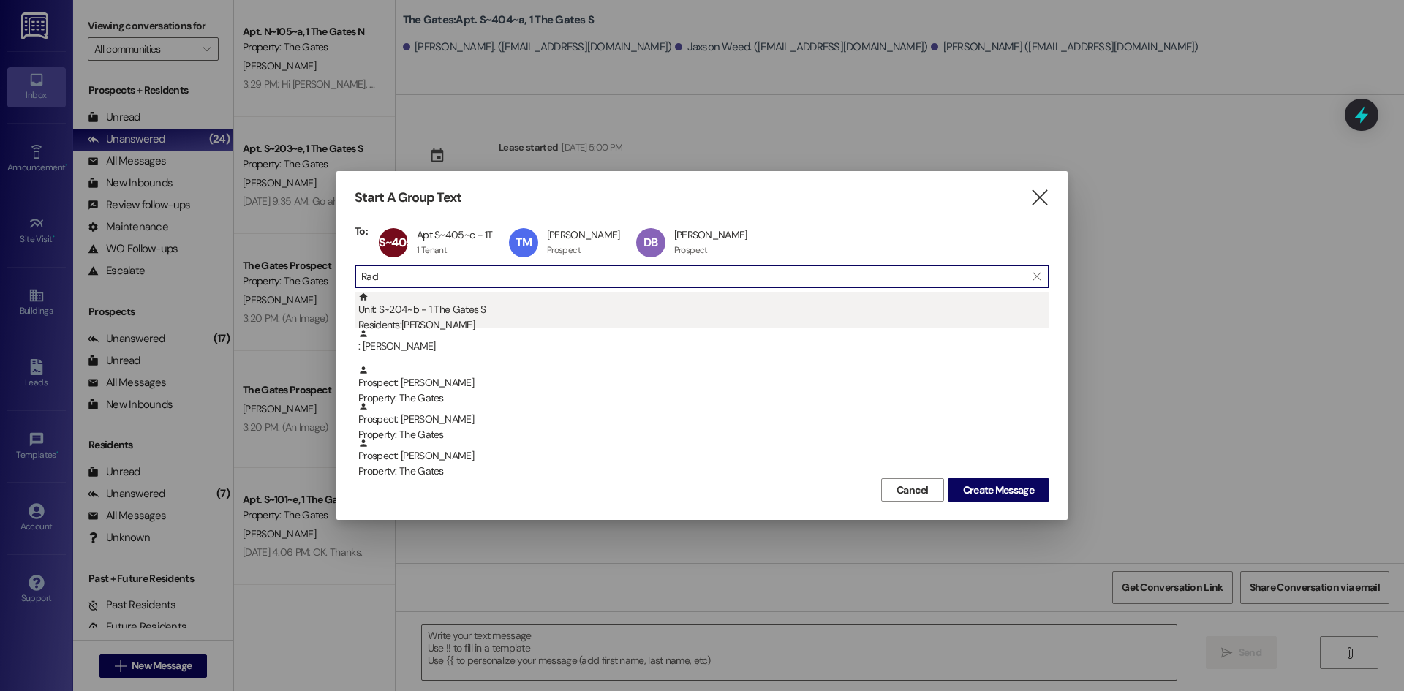
type input "Rad"
click at [444, 317] on div "Unit: S~204~b - 1 The Gates S Residents: Luke Radford" at bounding box center [703, 313] width 691 height 42
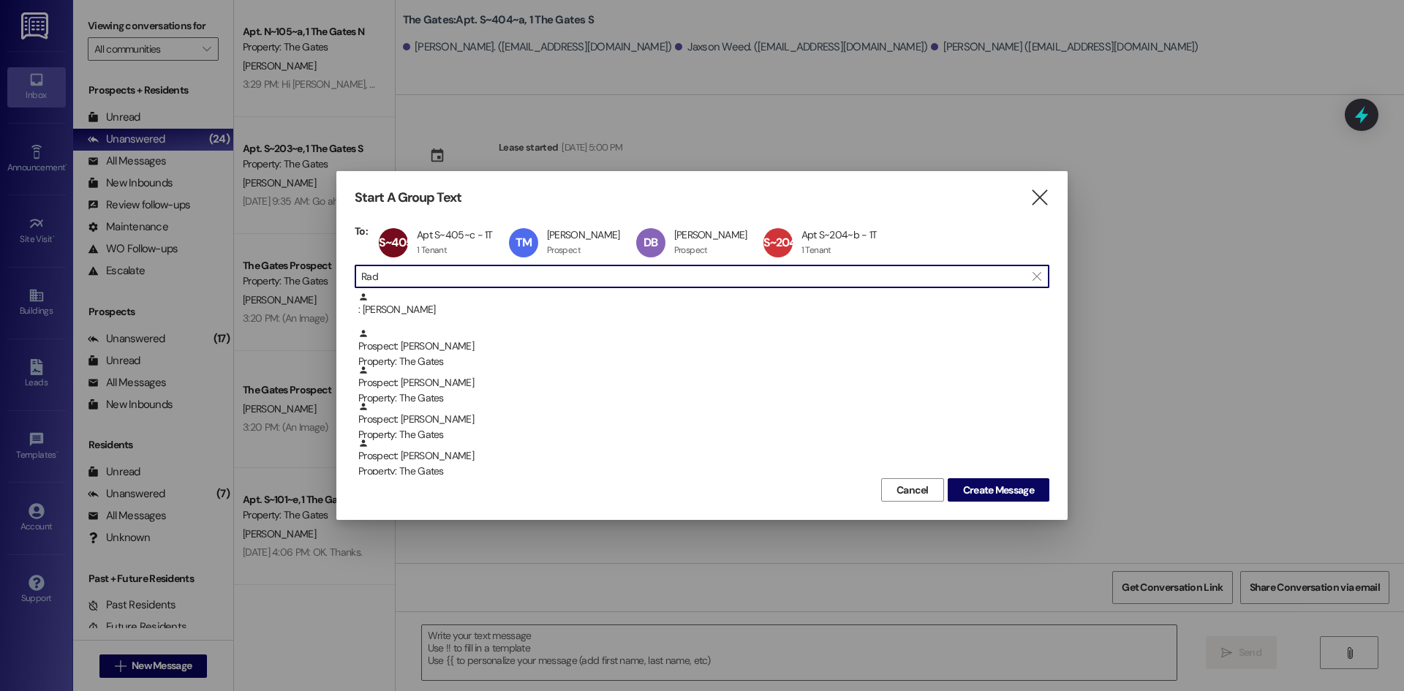
drag, startPoint x: 290, startPoint y: 274, endPoint x: 266, endPoint y: 275, distance: 23.4
click at [266, 275] on div "Start A Group Text  To: S~405~c Apt S~405~c - 1T Apt S~405~c - 1T 1 Tenant 1 T…" at bounding box center [702, 345] width 1404 height 691
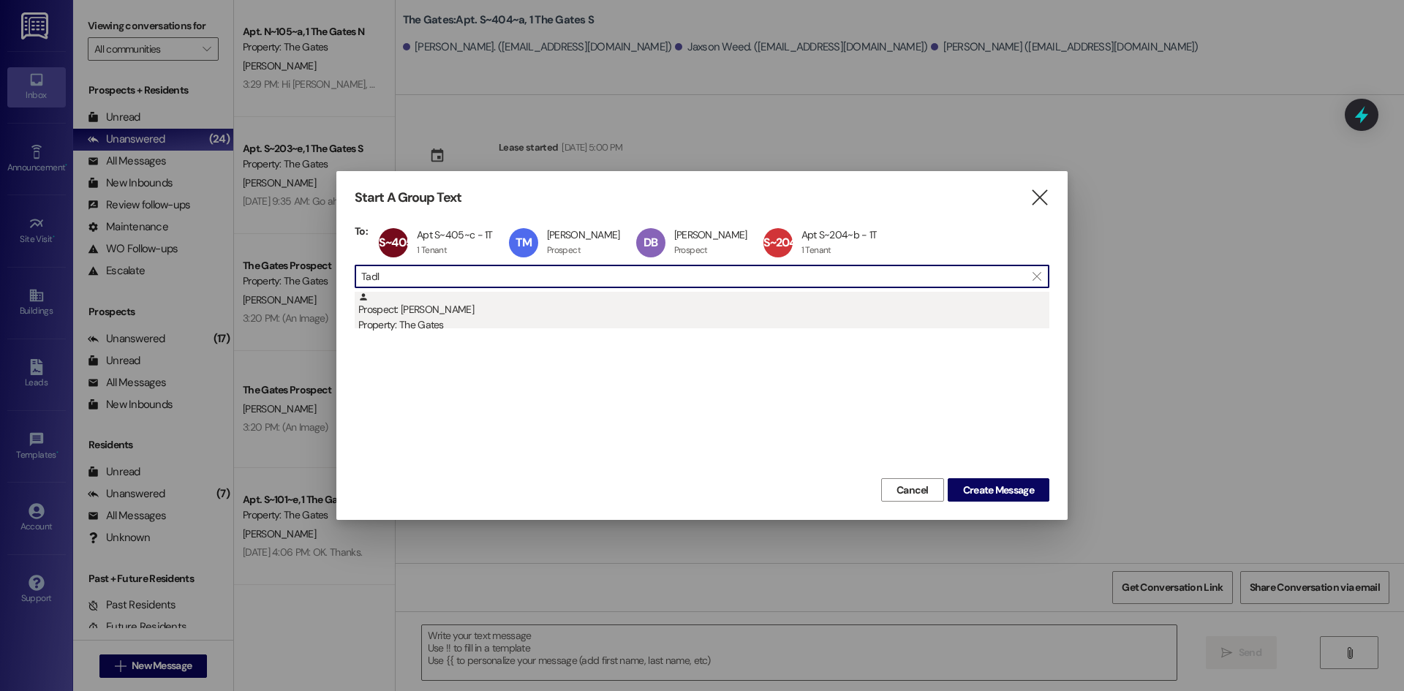
type input "Tadl"
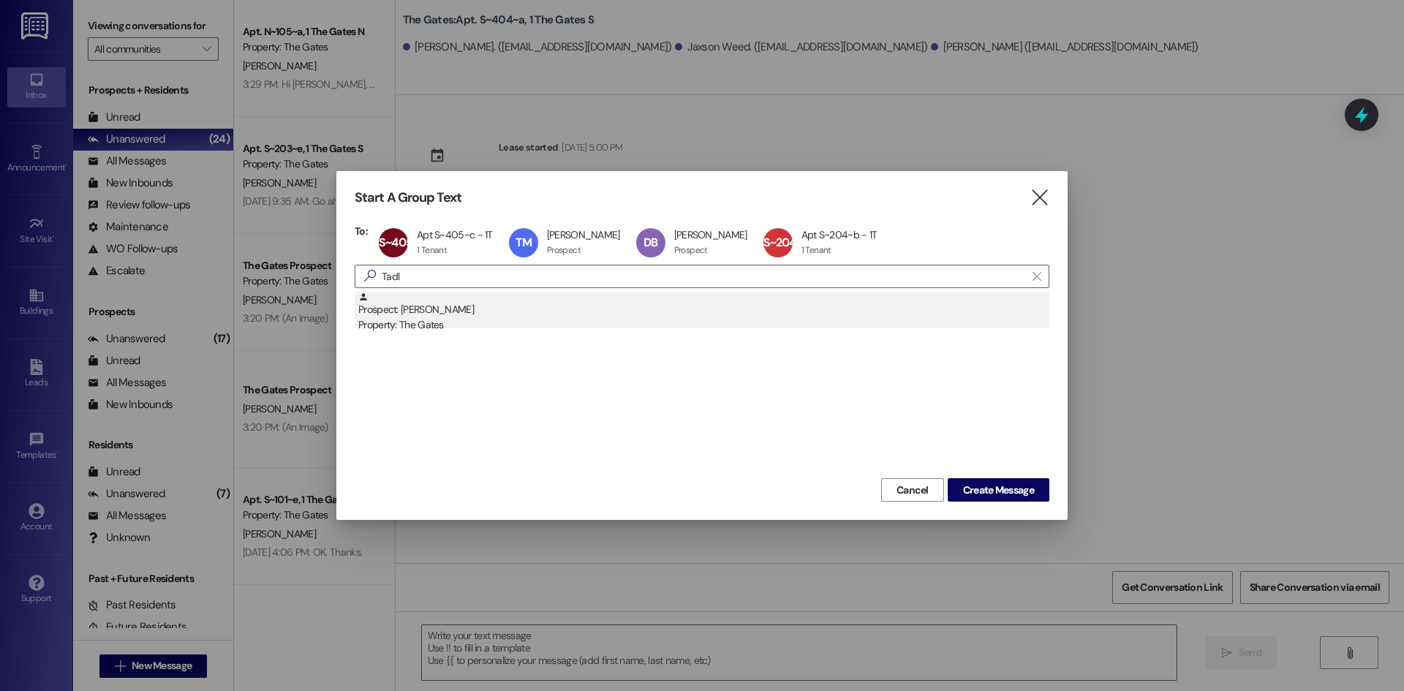
click at [417, 315] on div "Prospect: Tyson Tadlock Property: The Gates" at bounding box center [703, 313] width 691 height 42
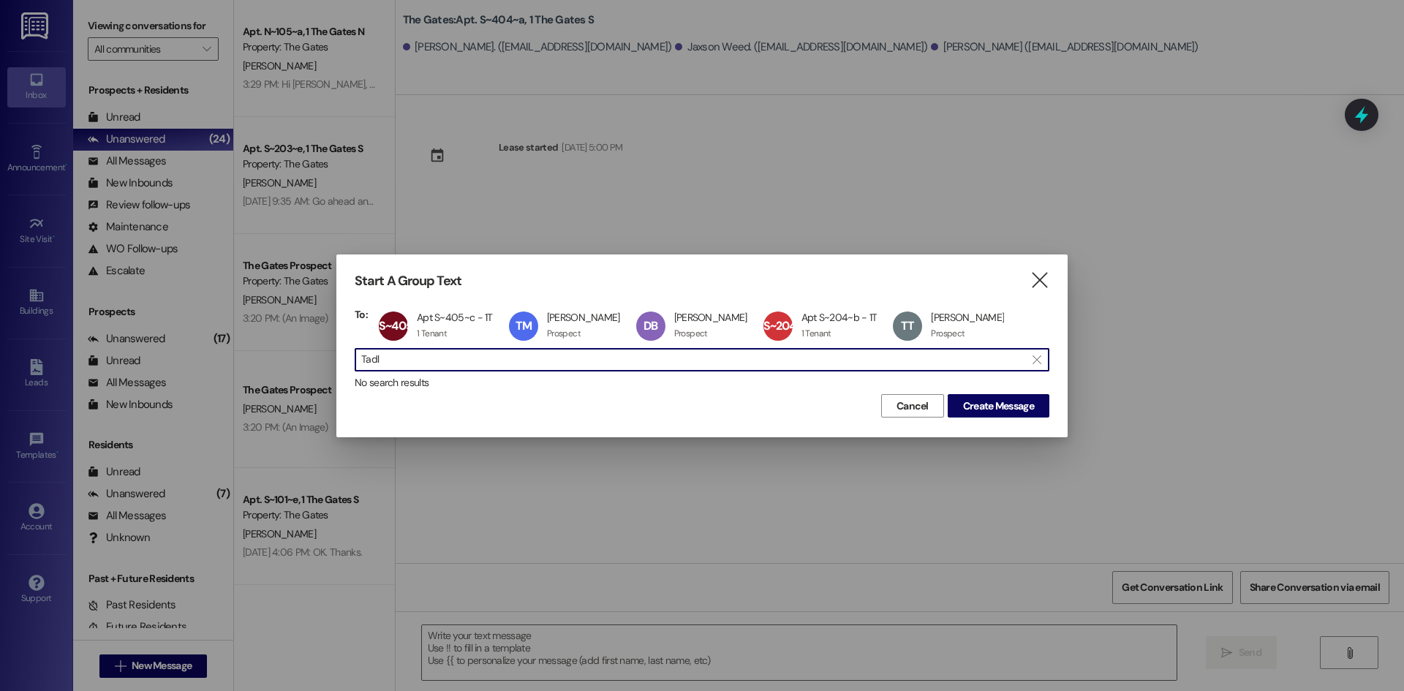
drag, startPoint x: 252, startPoint y: 347, endPoint x: 241, endPoint y: 344, distance: 11.9
click at [241, 344] on div "Start A Group Text  To: S~405~c Apt S~405~c - 1T Apt S~405~c - 1T 1 Tenant 1 T…" at bounding box center [702, 345] width 1404 height 691
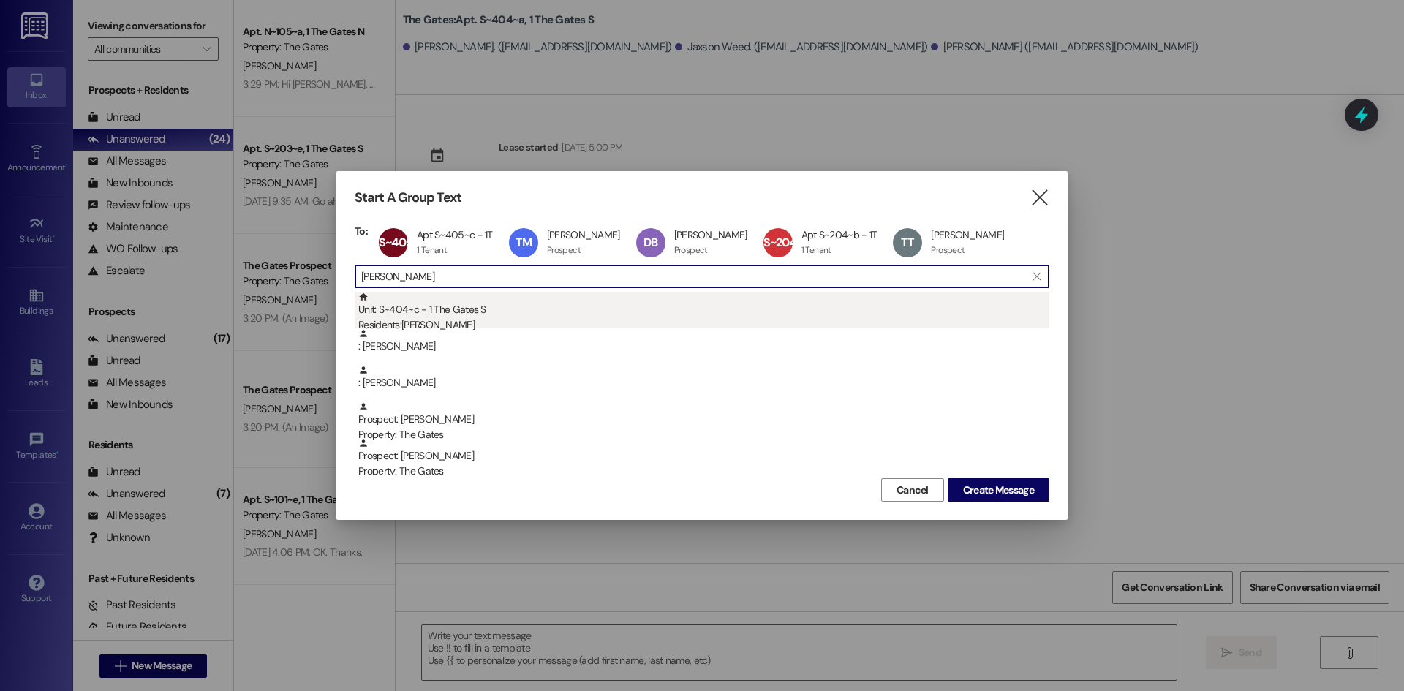
type input "Johns"
click at [418, 300] on div "Unit: S~404~c - 1 The Gates S Residents: Aaron Johnson" at bounding box center [703, 313] width 691 height 42
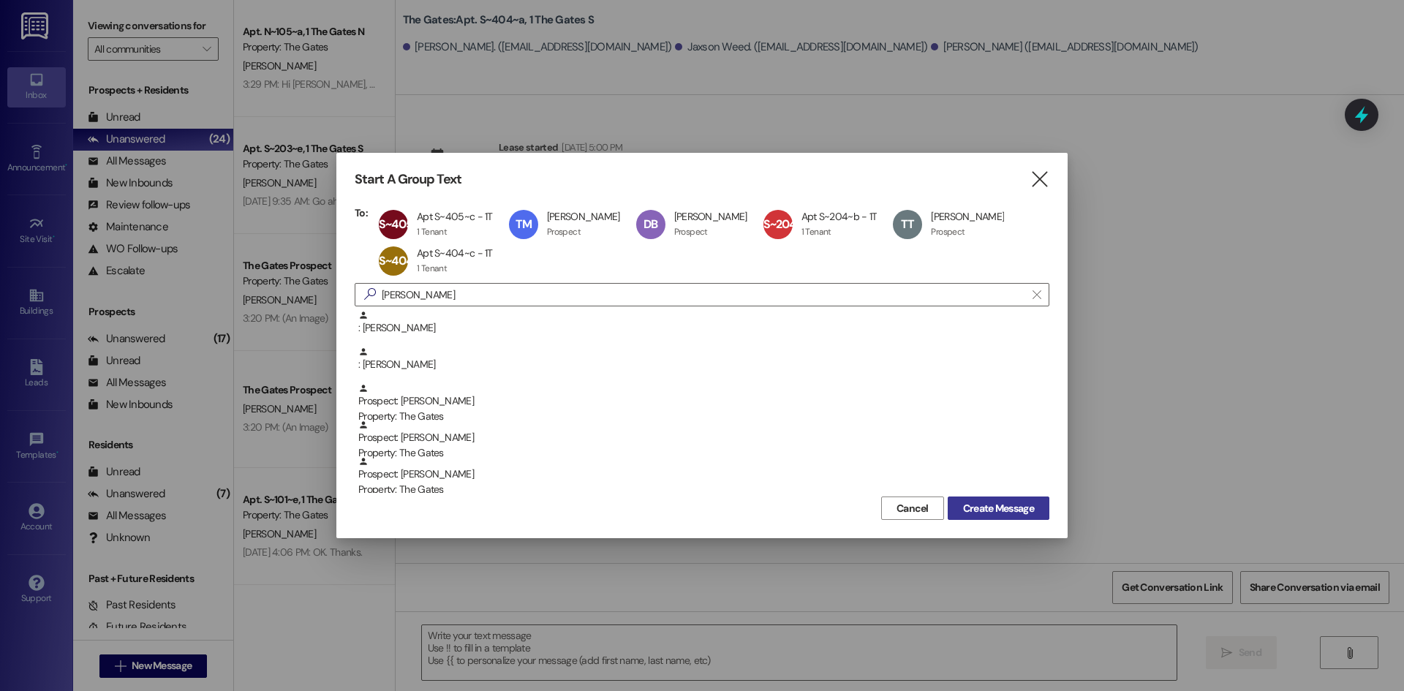
click at [1009, 504] on span "Create Message" at bounding box center [998, 508] width 71 height 15
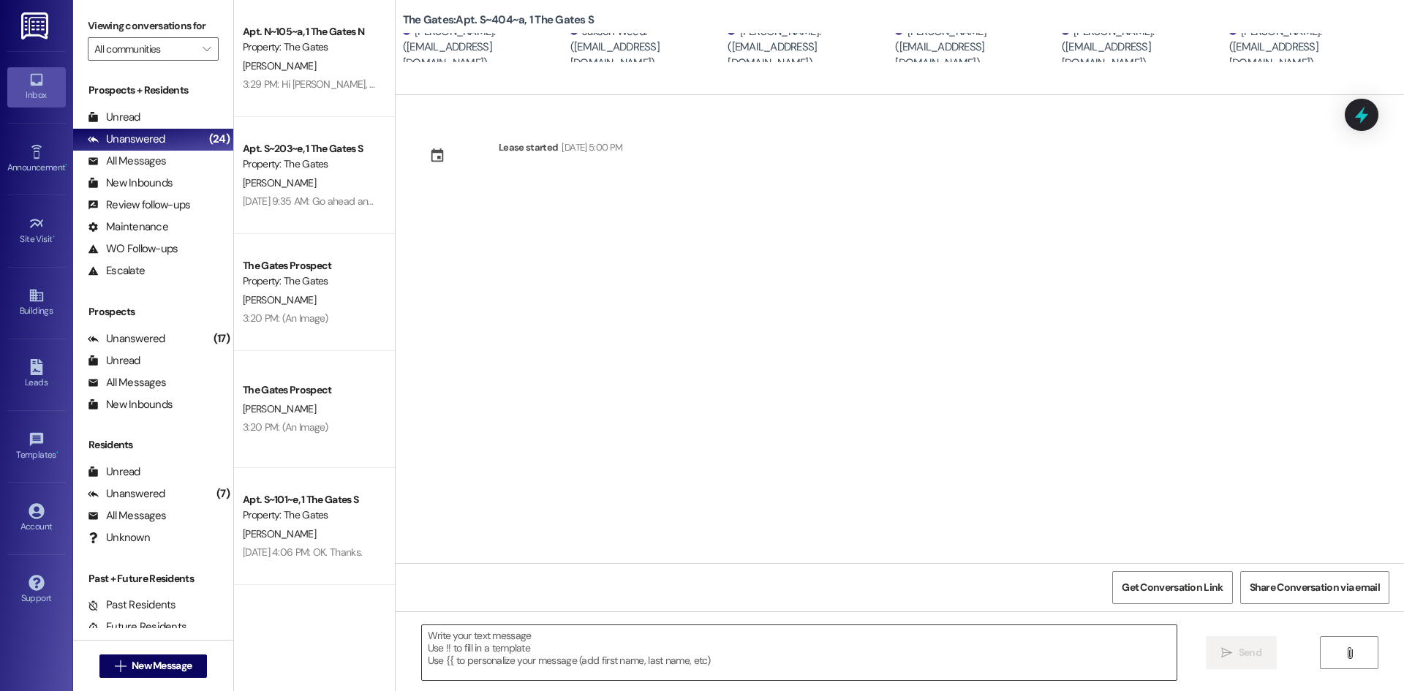
click at [507, 636] on textarea at bounding box center [799, 652] width 755 height 55
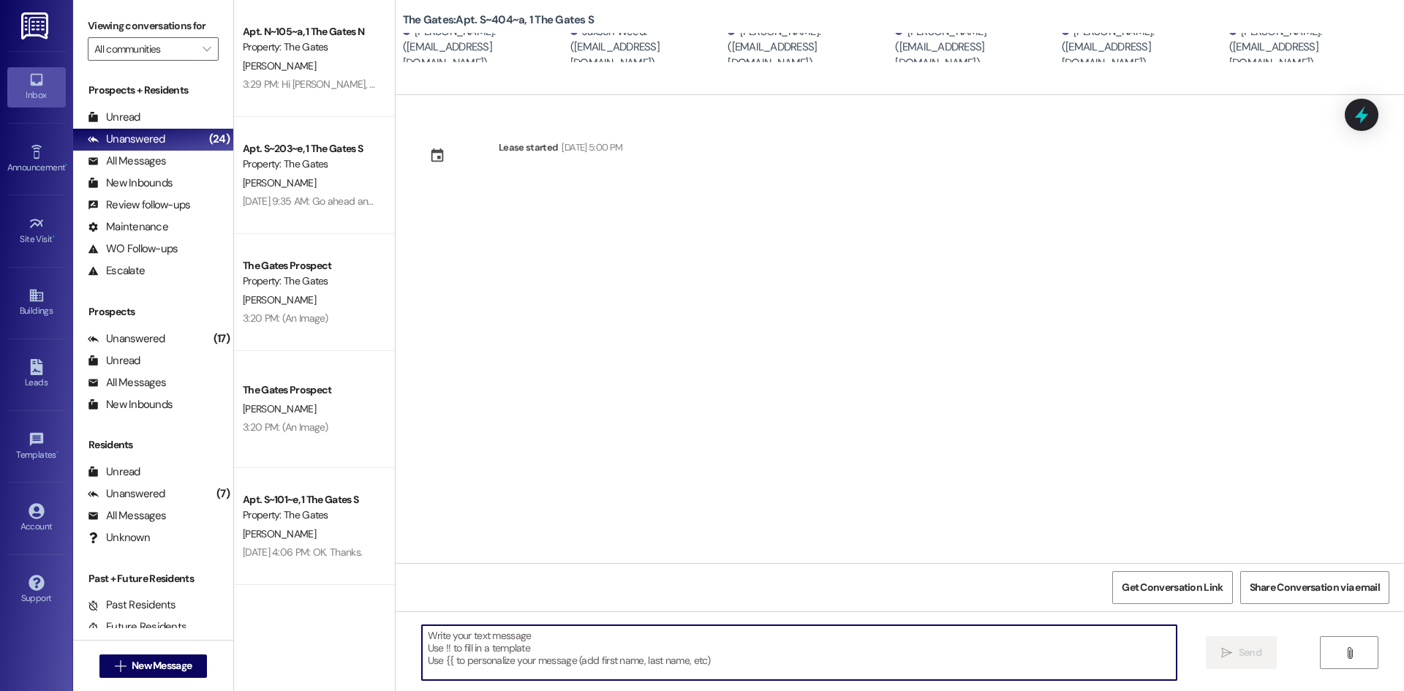
paste textarea "HI Guys! This is The Gates! Just a heads up that carpet cleaning will be taking…"
type textarea "HI Guys! This is The Gates! Just a heads up that carpet cleaning will be taking…"
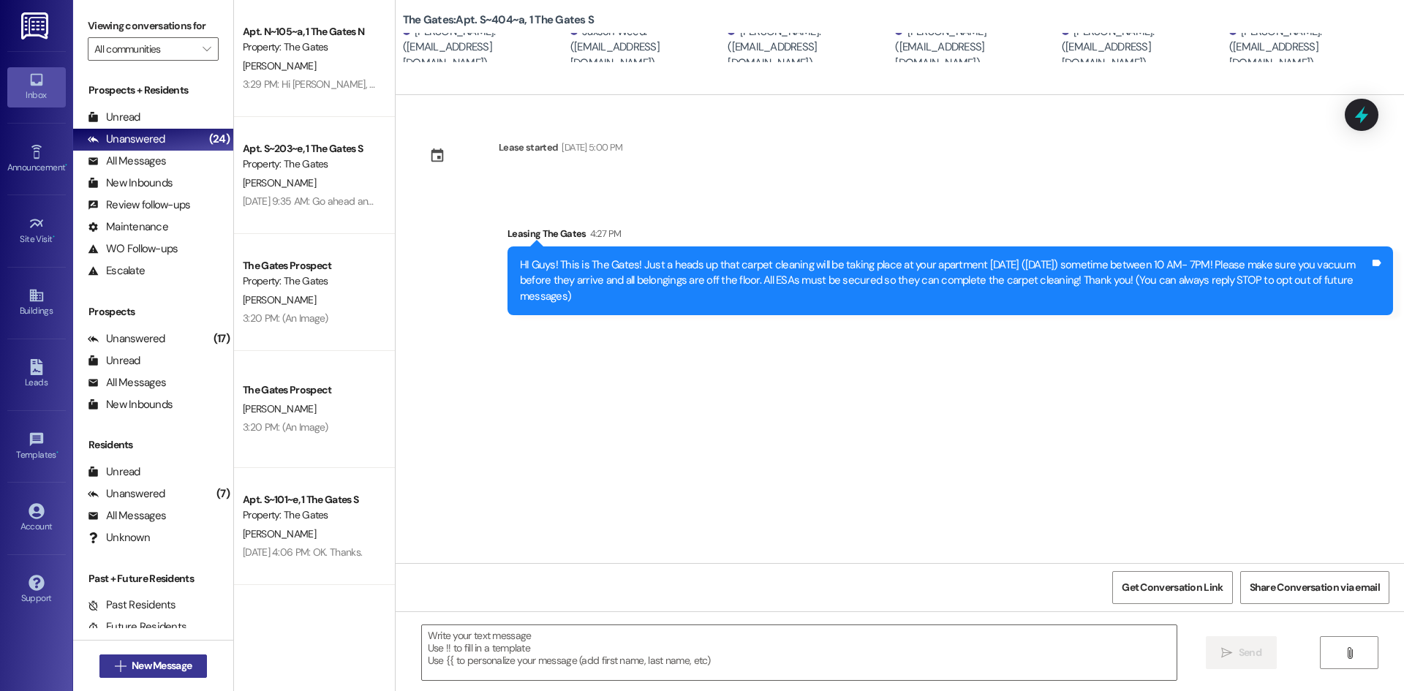
click at [172, 660] on span "New Message" at bounding box center [162, 665] width 60 height 15
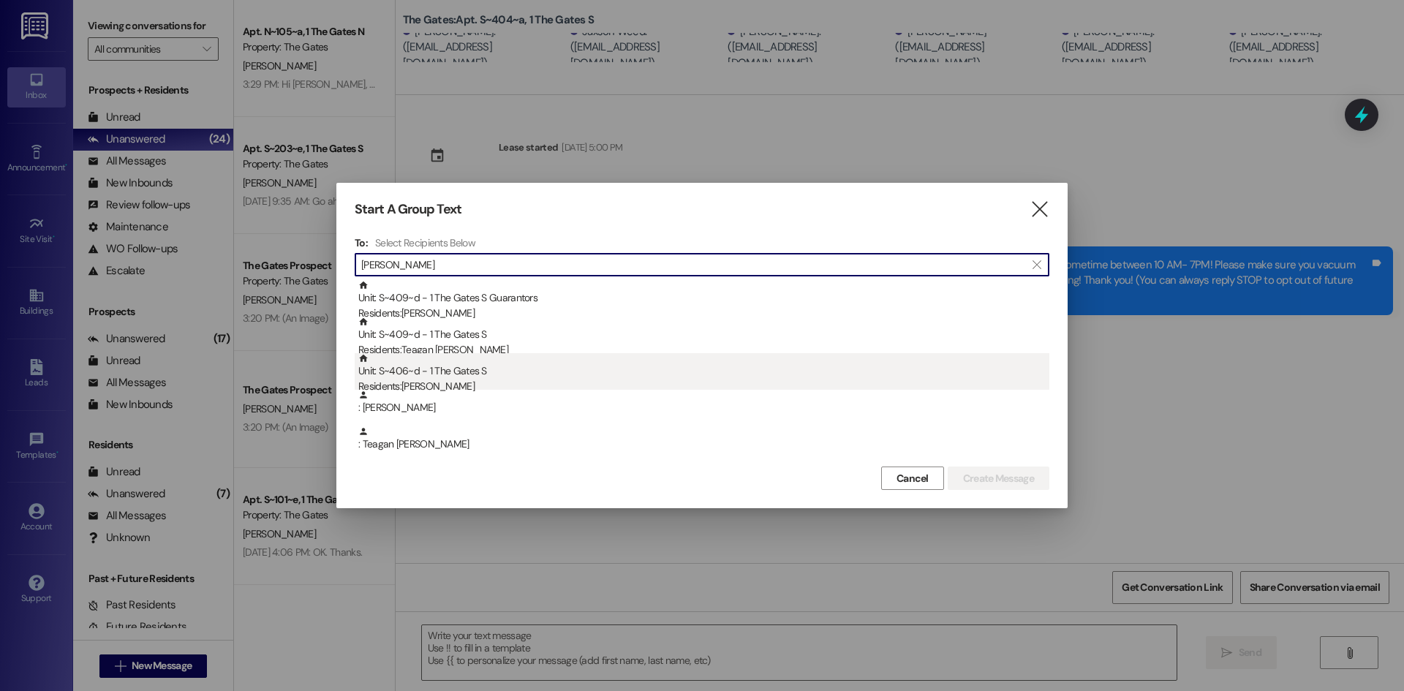
type input "Koster"
click at [431, 385] on div "Residents: Bennett Koster" at bounding box center [703, 386] width 691 height 15
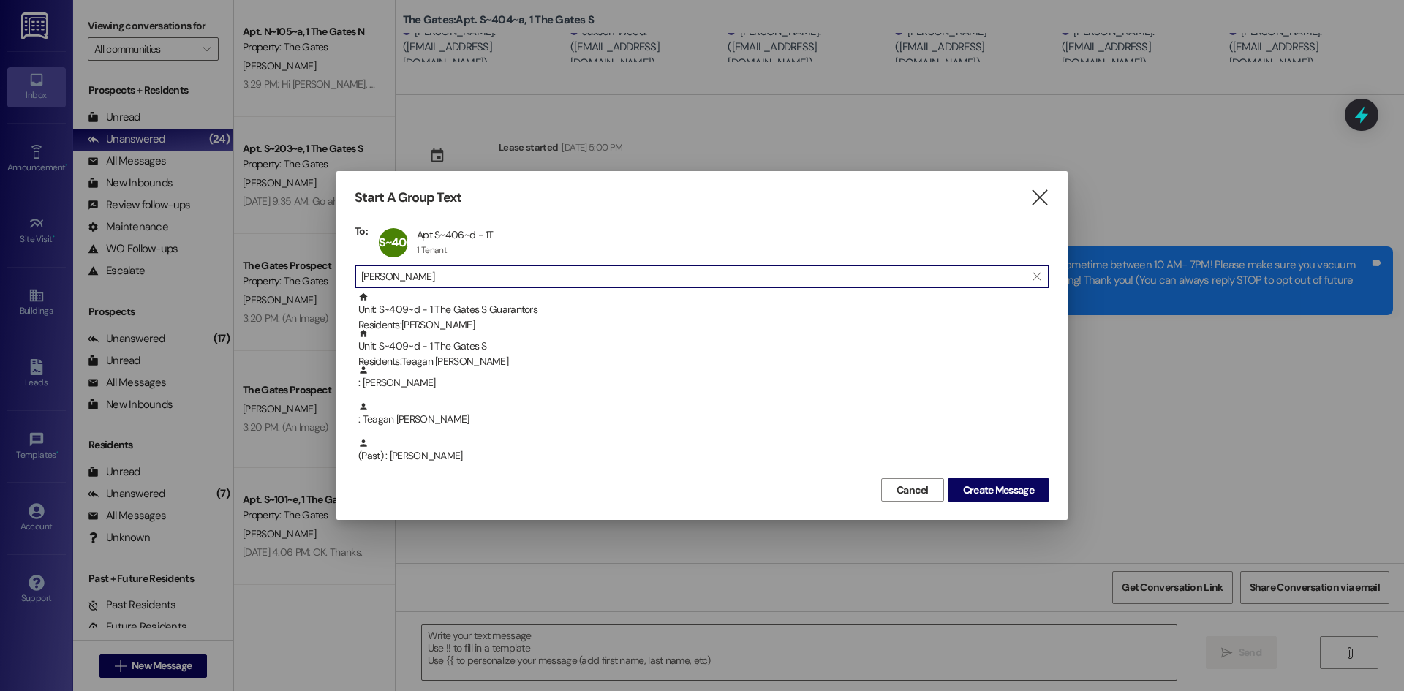
drag, startPoint x: 429, startPoint y: 276, endPoint x: 255, endPoint y: 278, distance: 173.4
click at [255, 278] on div "Start A Group Text  To: S~406~d Apt S~406~d - 1T Apt S~406~d - 1T 1 Tenant 1 T…" at bounding box center [702, 345] width 1404 height 691
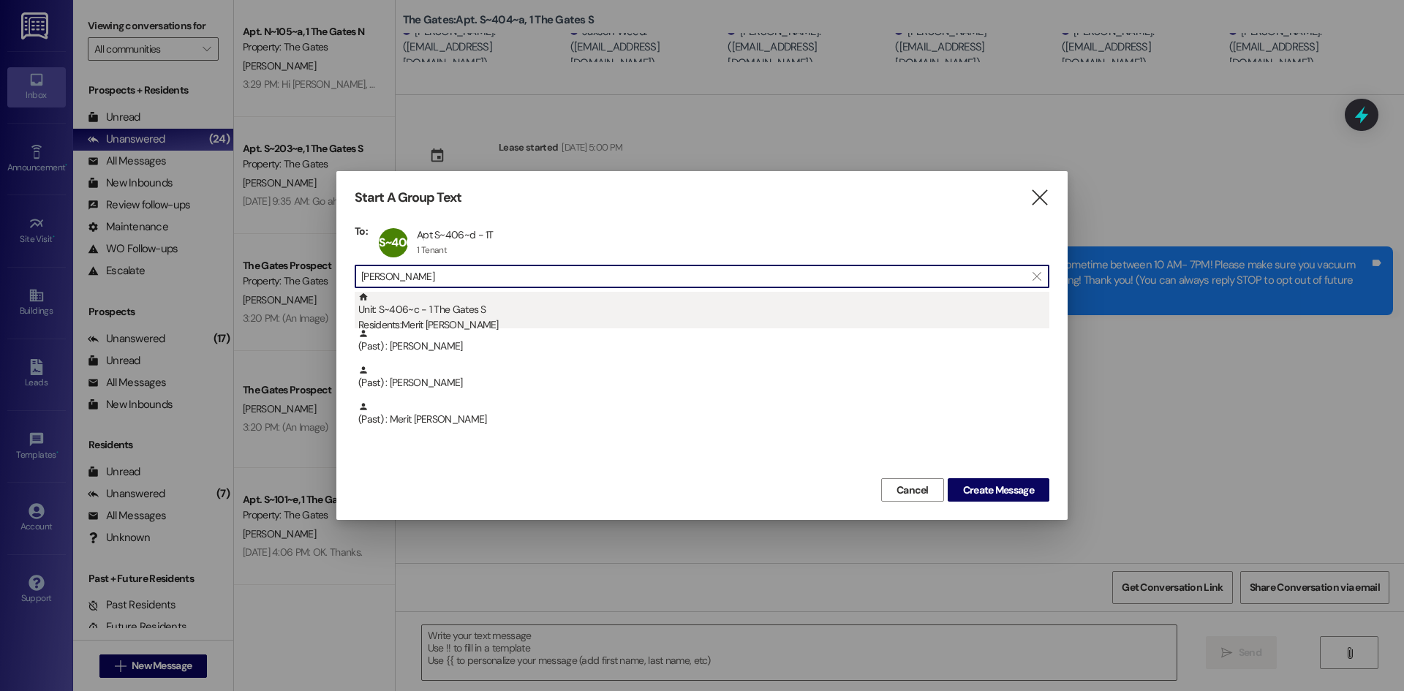
type input "Foote"
click at [424, 304] on div "Unit: S~406~c - 1 The Gates S Residents: Merit Foote" at bounding box center [703, 313] width 691 height 42
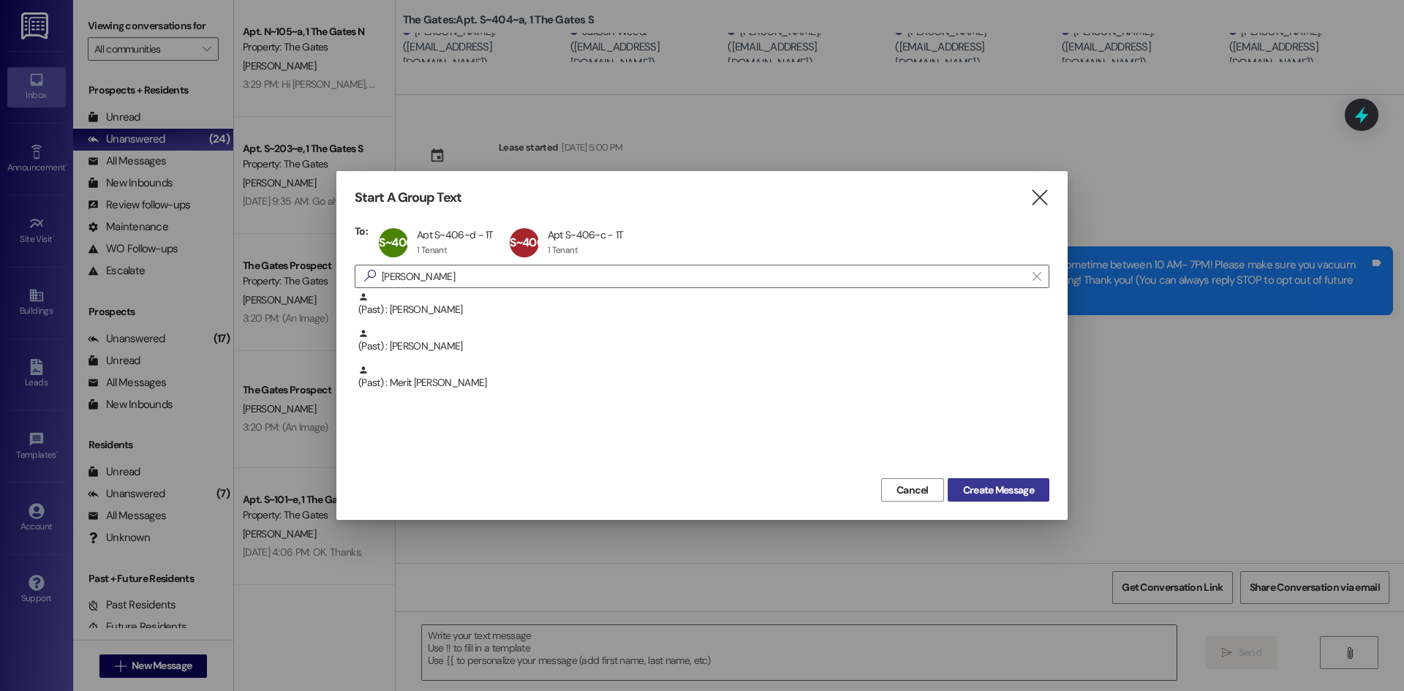
click at [997, 490] on span "Create Message" at bounding box center [998, 490] width 71 height 15
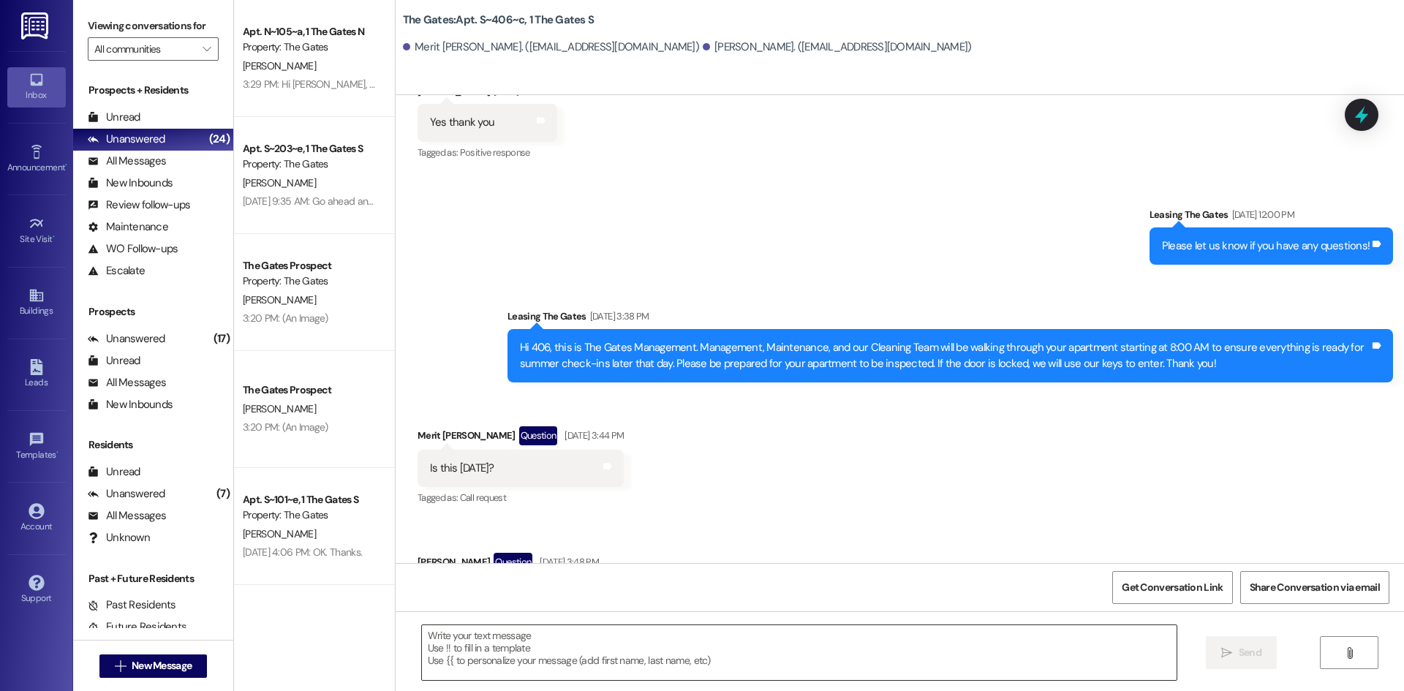
scroll to position [590, 0]
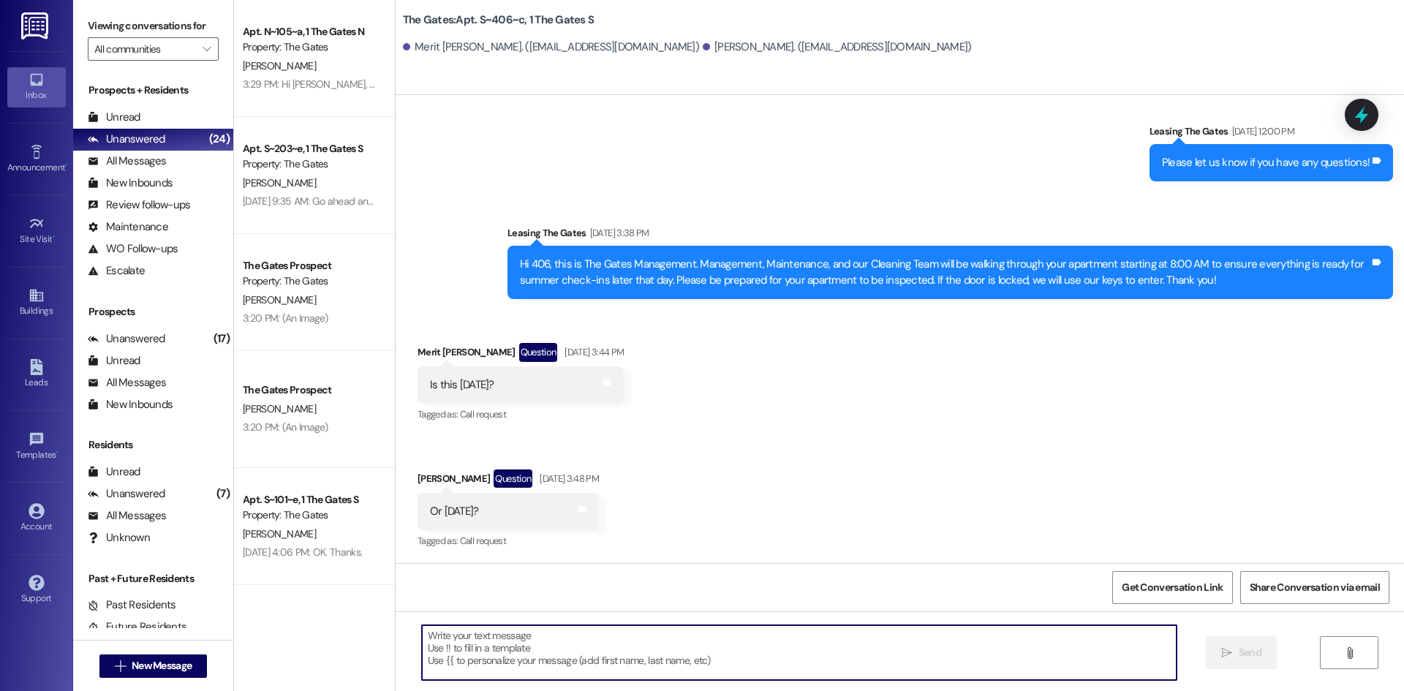
click at [533, 644] on textarea at bounding box center [799, 652] width 755 height 55
paste textarea "HI Guys! This is The Gates! Just a heads up that carpet cleaning will be taking…"
type textarea "HI Guys! This is The Gates! Just a heads up that carpet cleaning will be taking…"
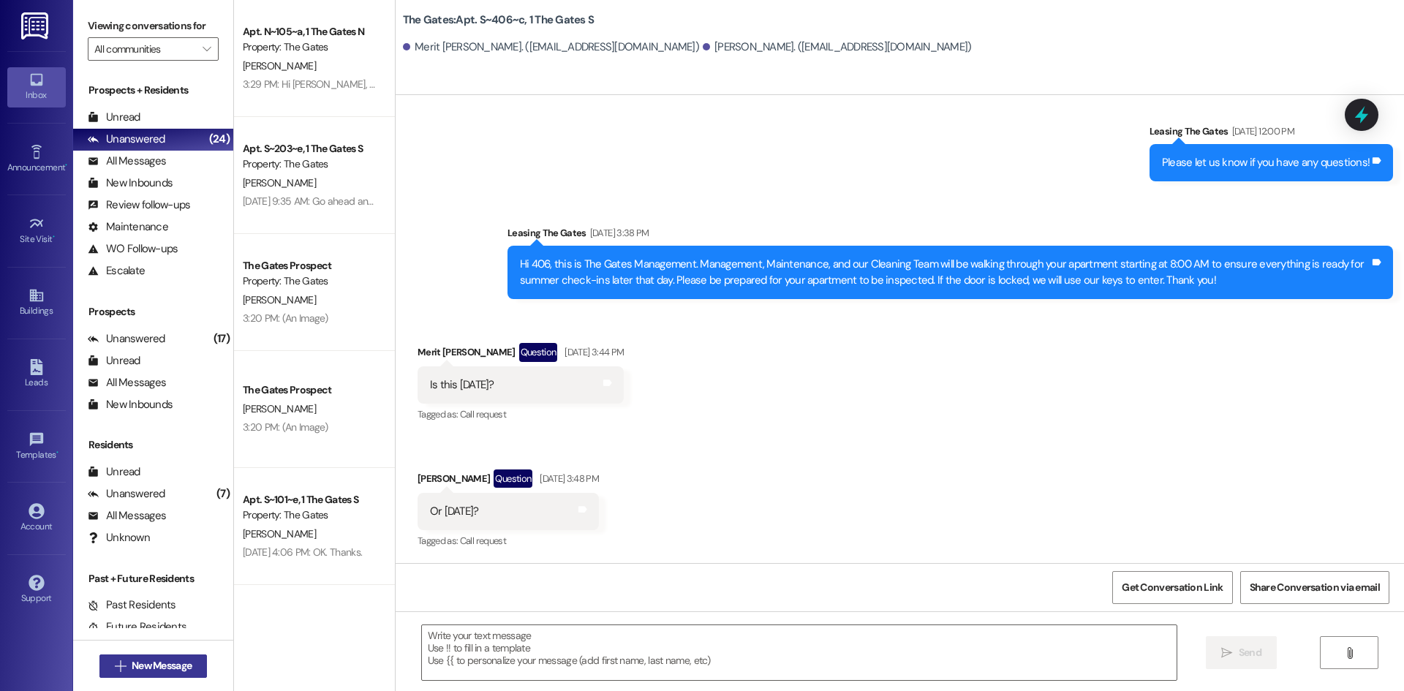
click at [190, 666] on span "New Message" at bounding box center [162, 665] width 66 height 15
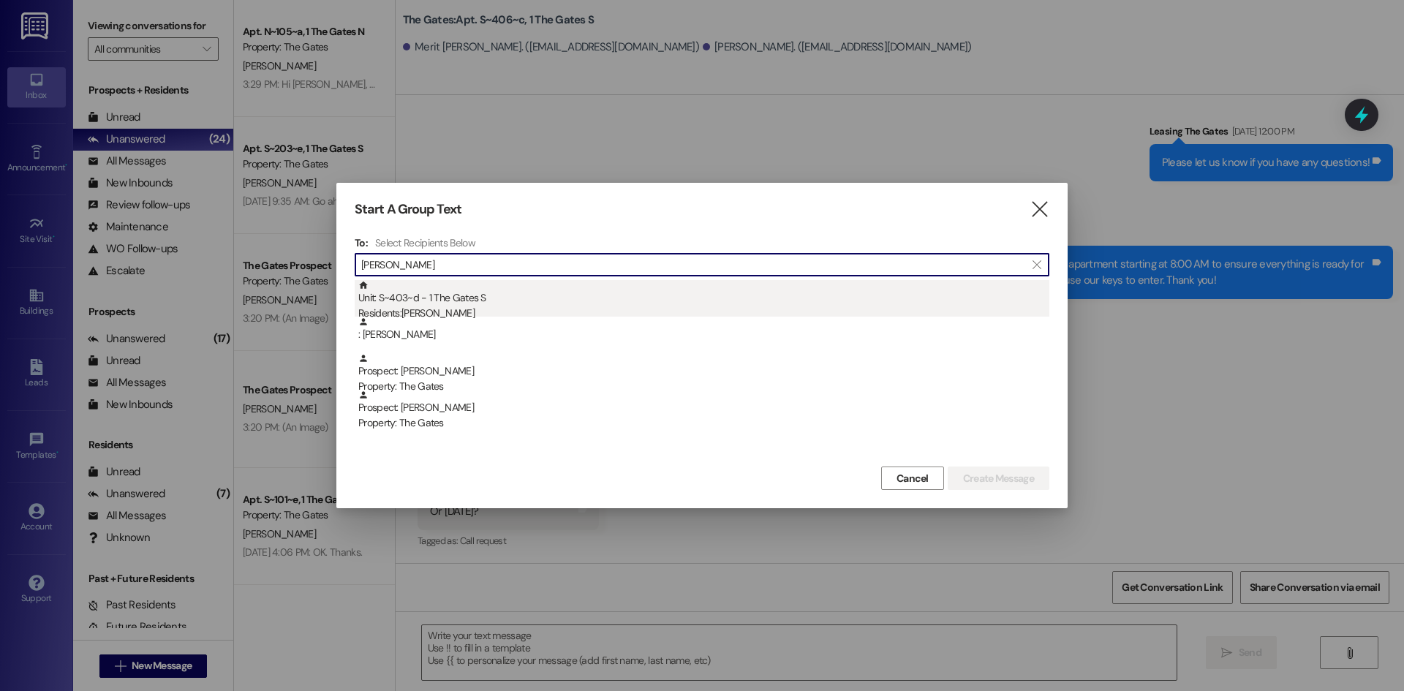
type input "Garza"
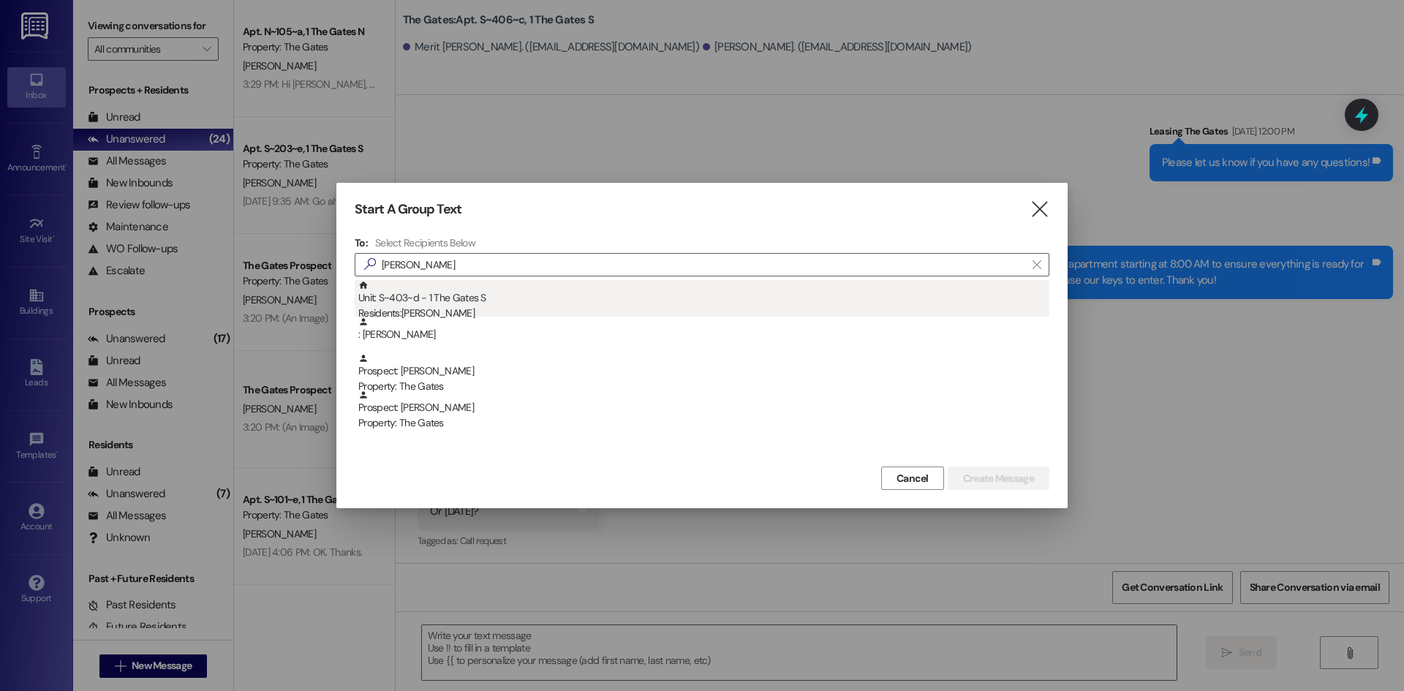
click at [435, 298] on div "Unit: S~403~d - 1 The Gates S Residents: Emilio Garza" at bounding box center [703, 301] width 691 height 42
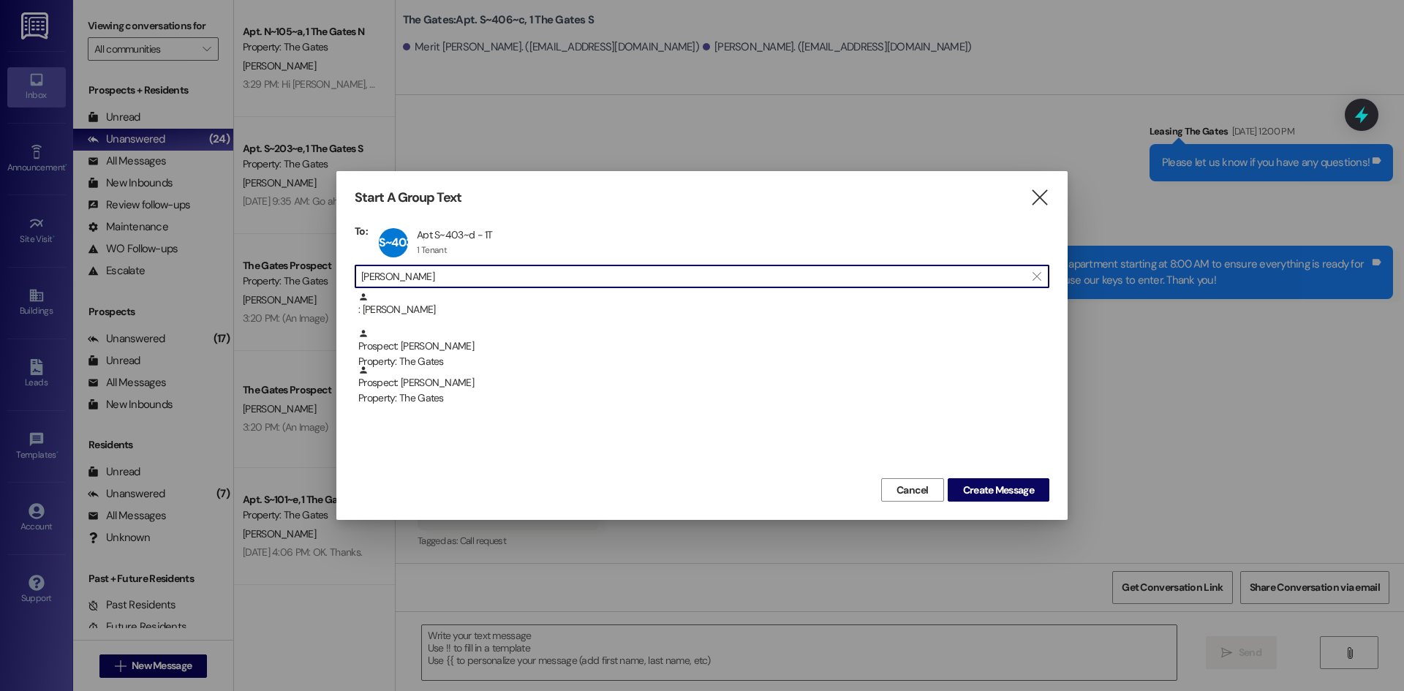
drag, startPoint x: 408, startPoint y: 278, endPoint x: 269, endPoint y: 264, distance: 139.7
click at [269, 264] on div "Start A Group Text  To: S~403~d Apt S~403~d - 1T Apt S~403~d - 1T 1 Tenant 1 T…" at bounding box center [702, 345] width 1404 height 691
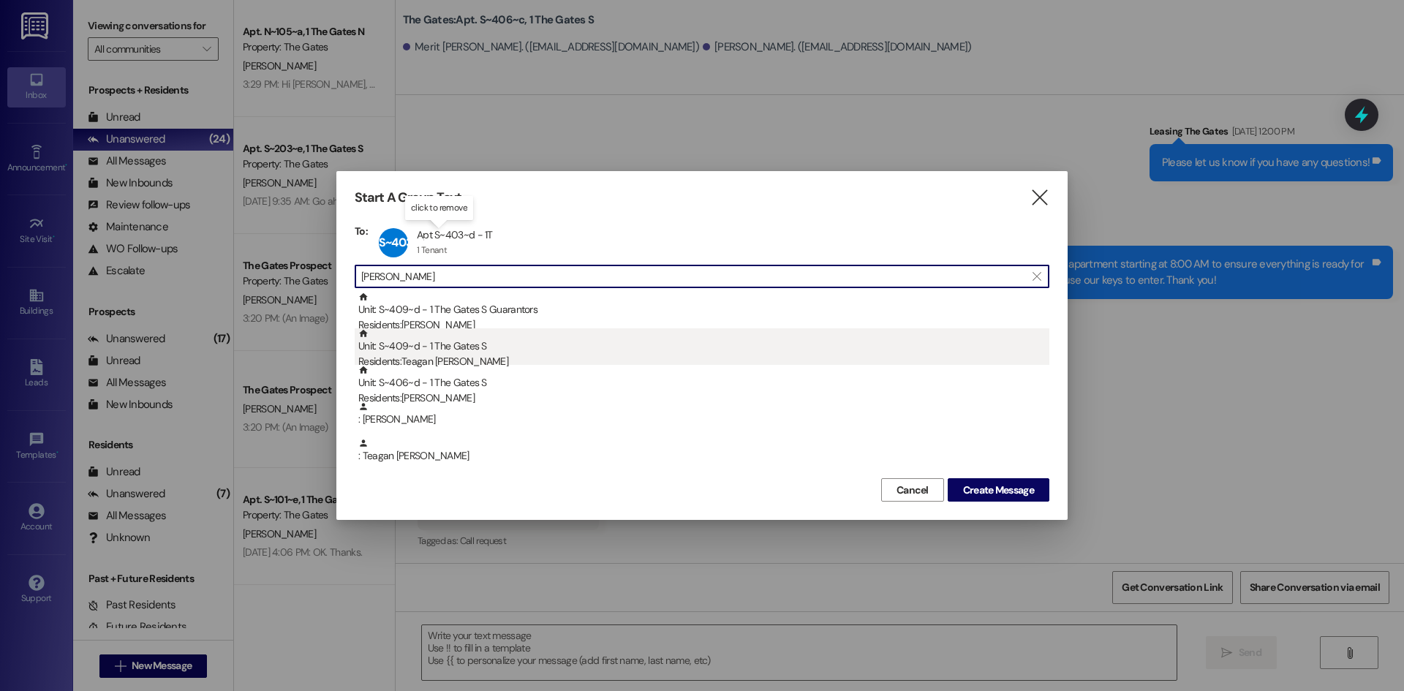
type input "Koster"
click at [476, 355] on div "Residents: Teagan Koster" at bounding box center [703, 361] width 691 height 15
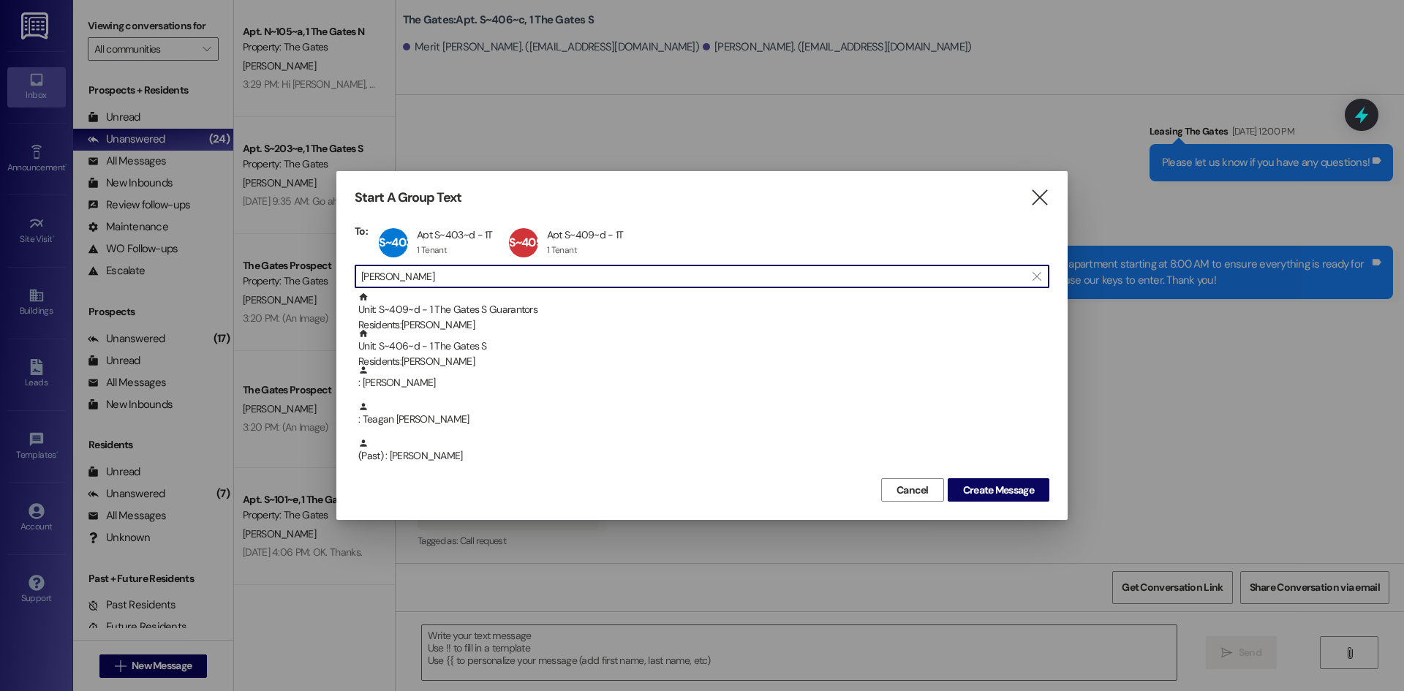
drag, startPoint x: 402, startPoint y: 282, endPoint x: 303, endPoint y: 271, distance: 100.0
click at [303, 271] on div "Start A Group Text  To: S~403~d Apt S~403~d - 1T Apt S~403~d - 1T 1 Tenant 1 T…" at bounding box center [702, 345] width 1404 height 691
type input "Stone"
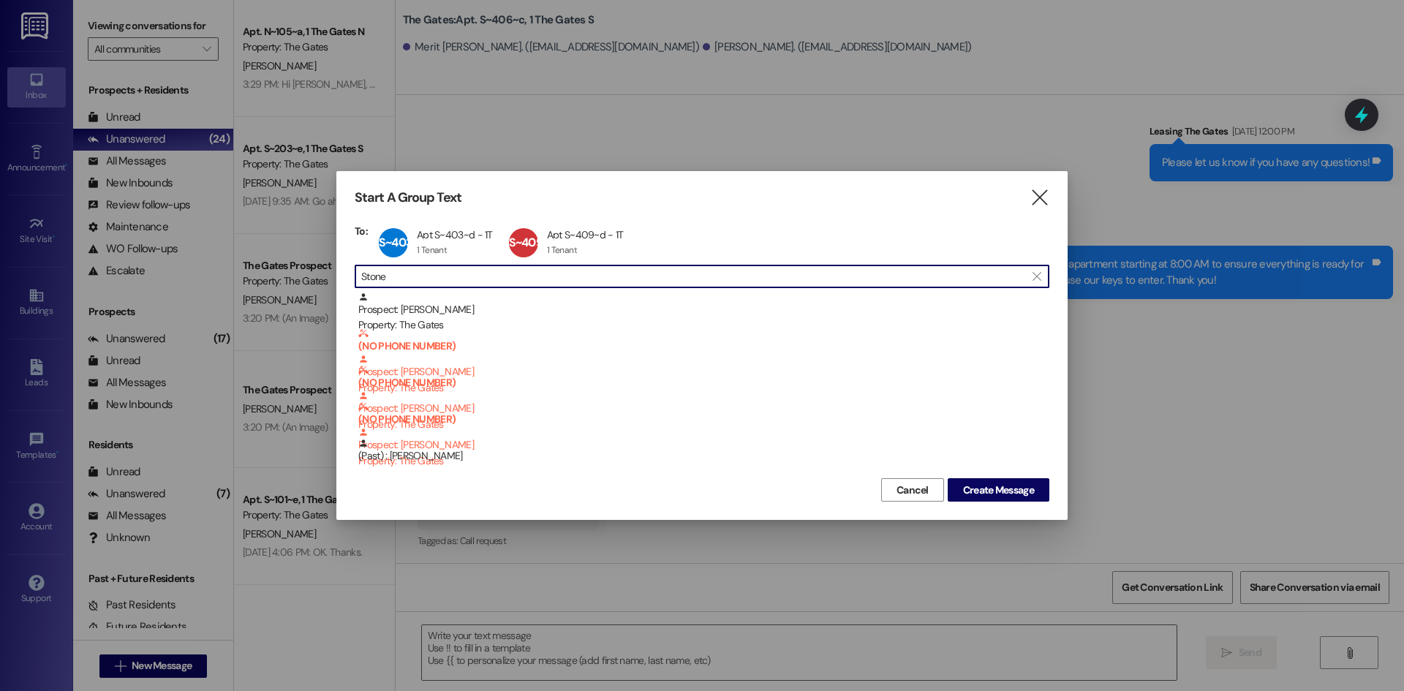
drag, startPoint x: 412, startPoint y: 276, endPoint x: 258, endPoint y: 267, distance: 153.9
click at [258, 267] on div "Start A Group Text  To: S~403~d Apt S~403~d - 1T Apt S~403~d - 1T 1 Tenant 1 T…" at bounding box center [702, 345] width 1404 height 691
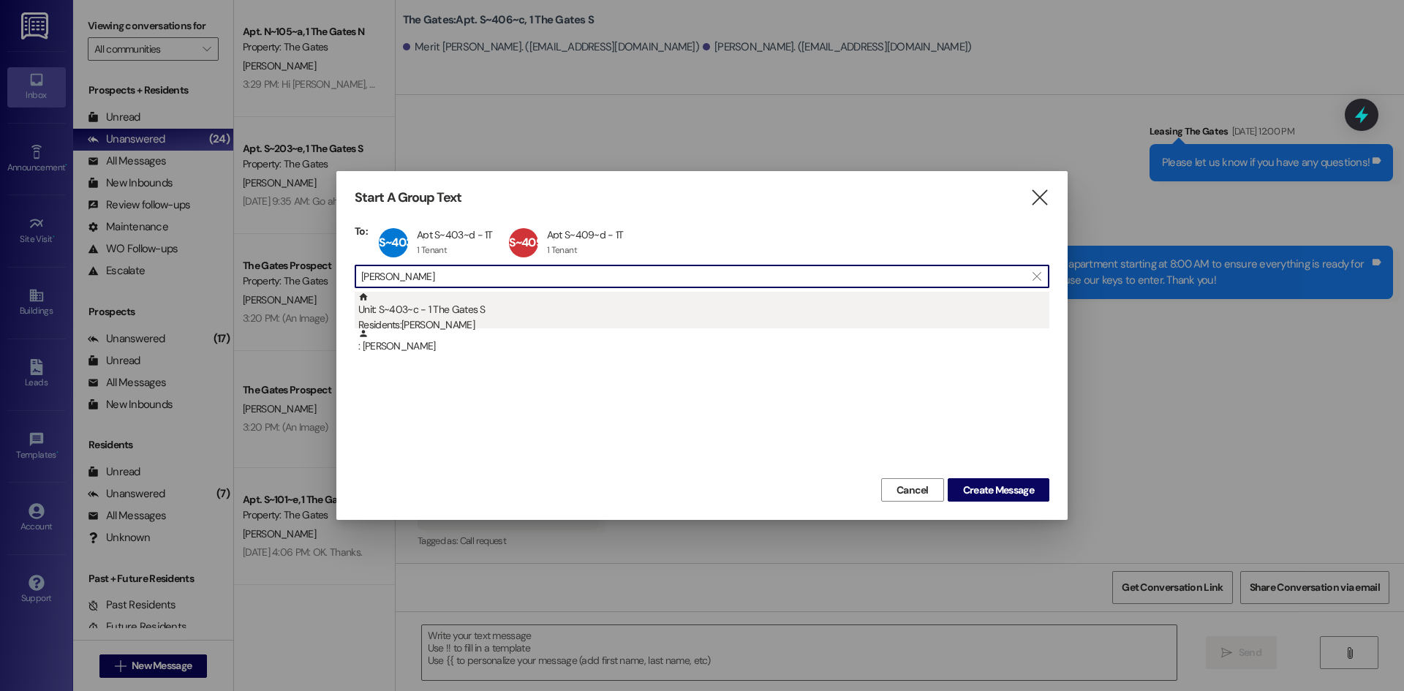
type input "Arana"
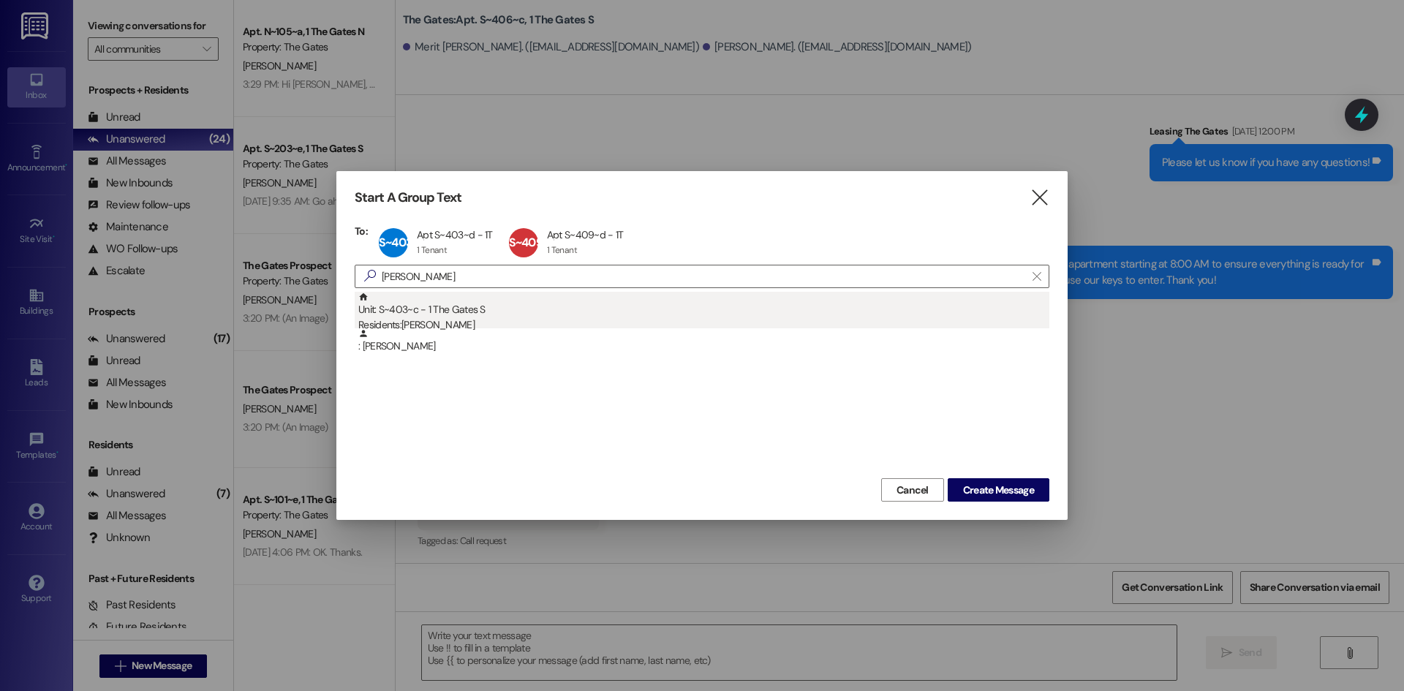
click at [469, 325] on div "Residents: Emmanuel Arana" at bounding box center [703, 324] width 691 height 15
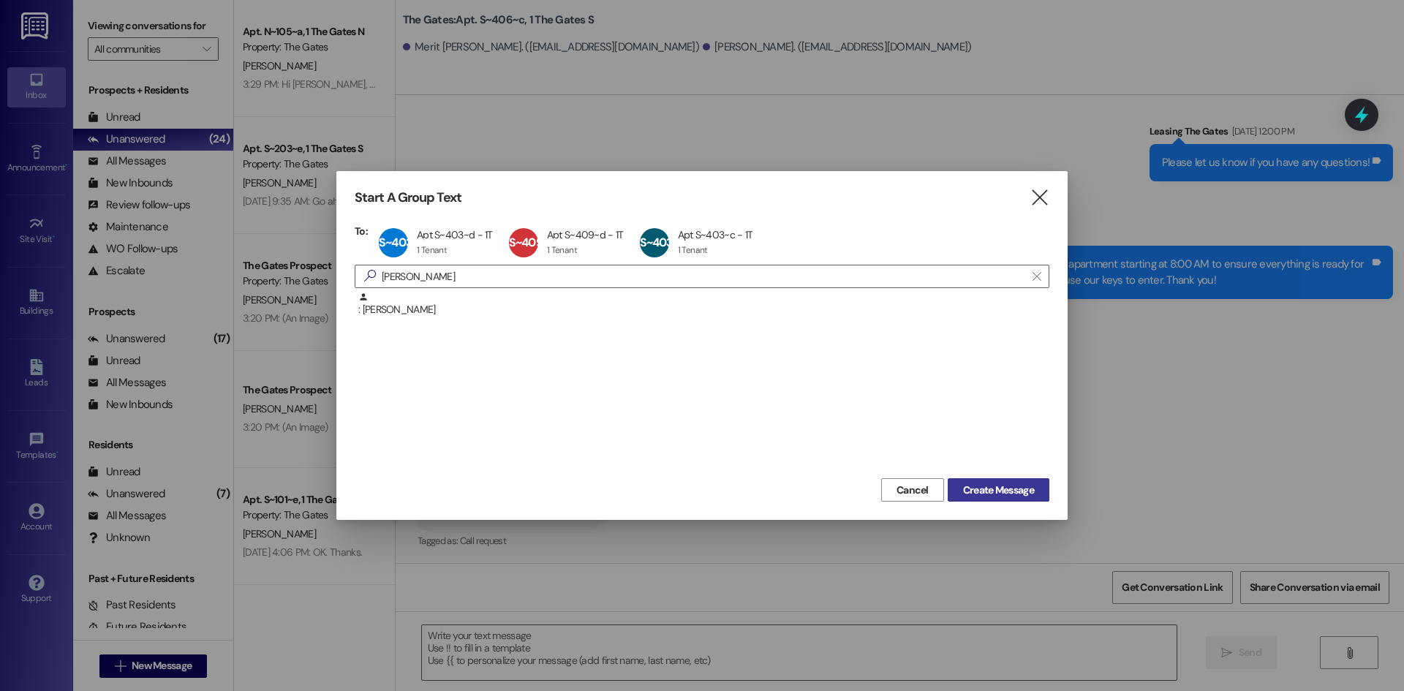
click at [1009, 494] on span "Create Message" at bounding box center [998, 490] width 71 height 15
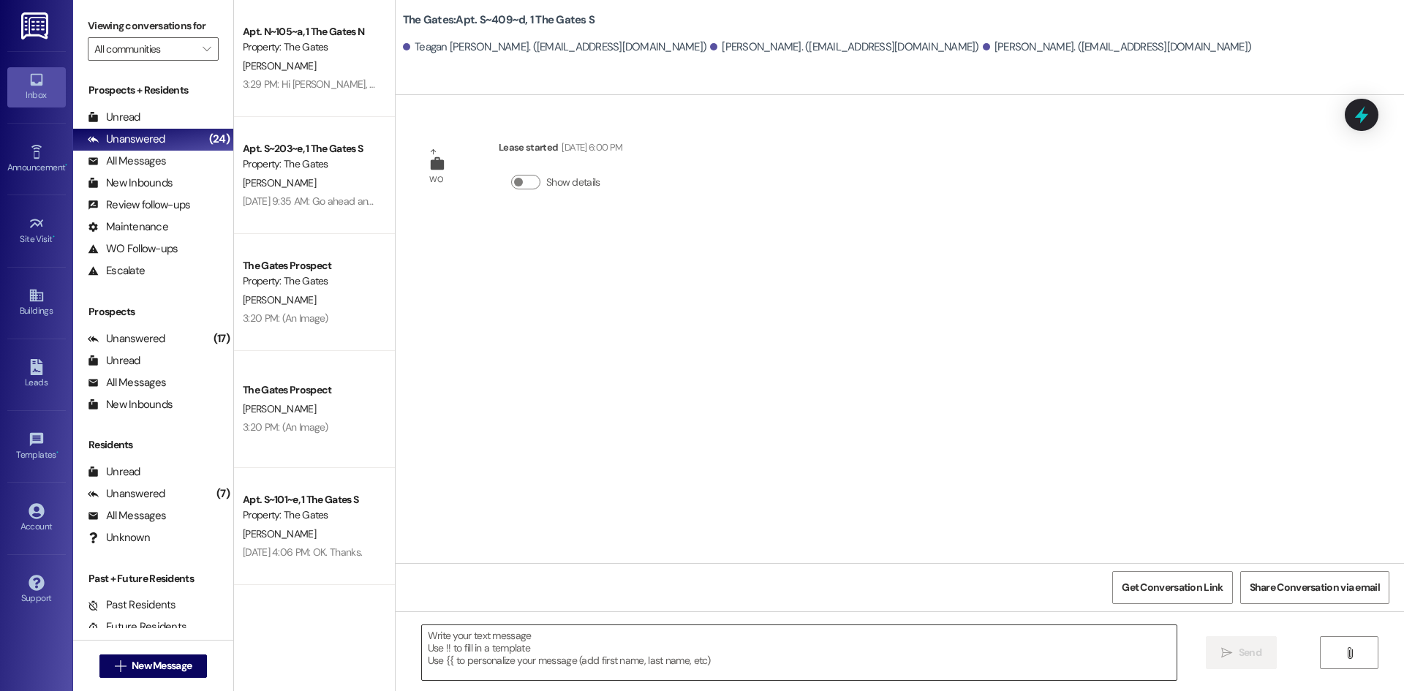
scroll to position [0, 0]
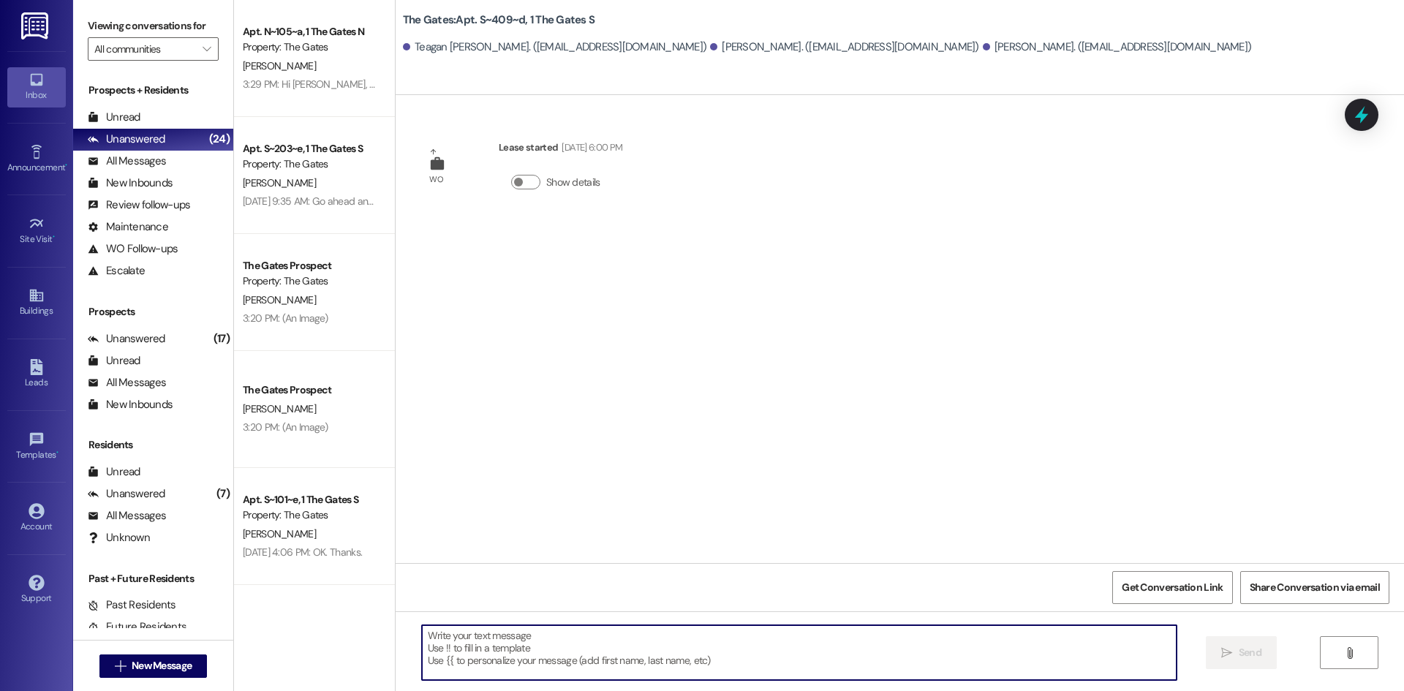
click at [448, 640] on textarea at bounding box center [799, 652] width 755 height 55
paste textarea "HI Guys! This is The Gates! Just a heads up that carpet cleaning will be taking…"
type textarea "HI Guys! This is The Gates! Just a heads up that carpet cleaning will be taking…"
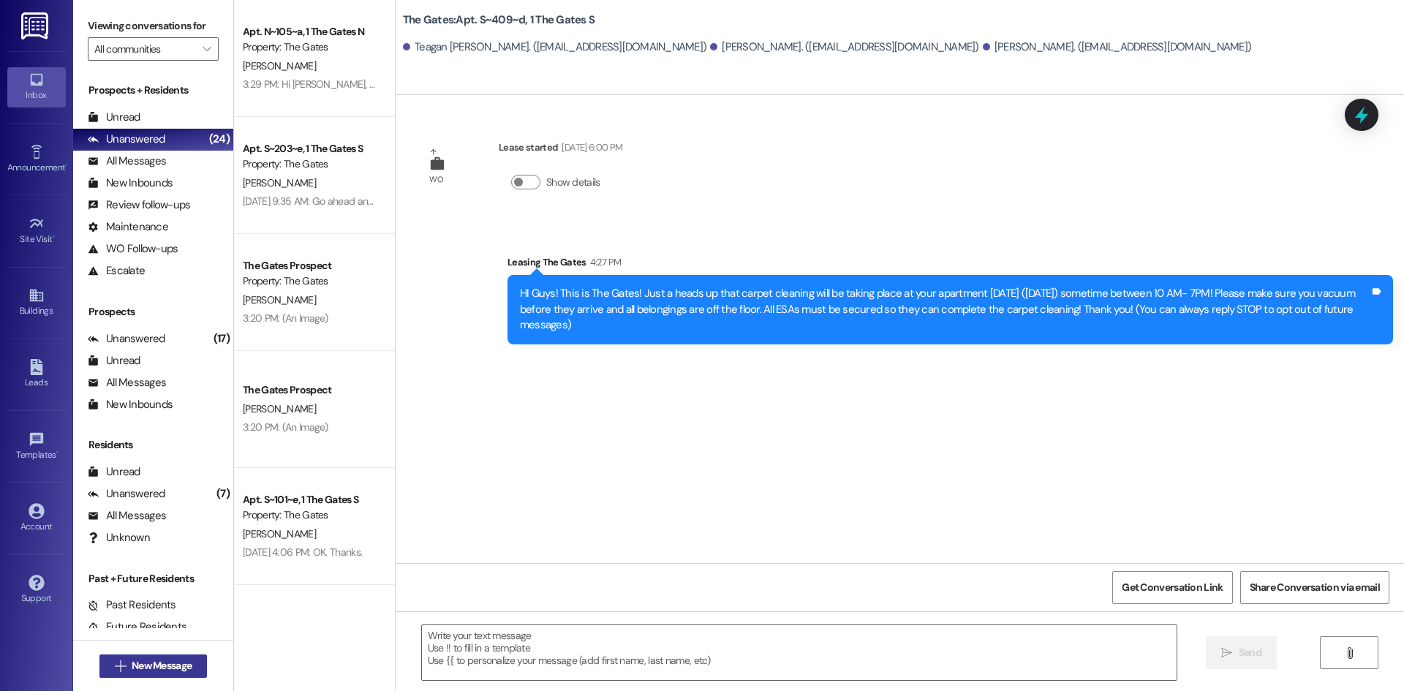
click at [130, 674] on button " New Message" at bounding box center [153, 666] width 108 height 23
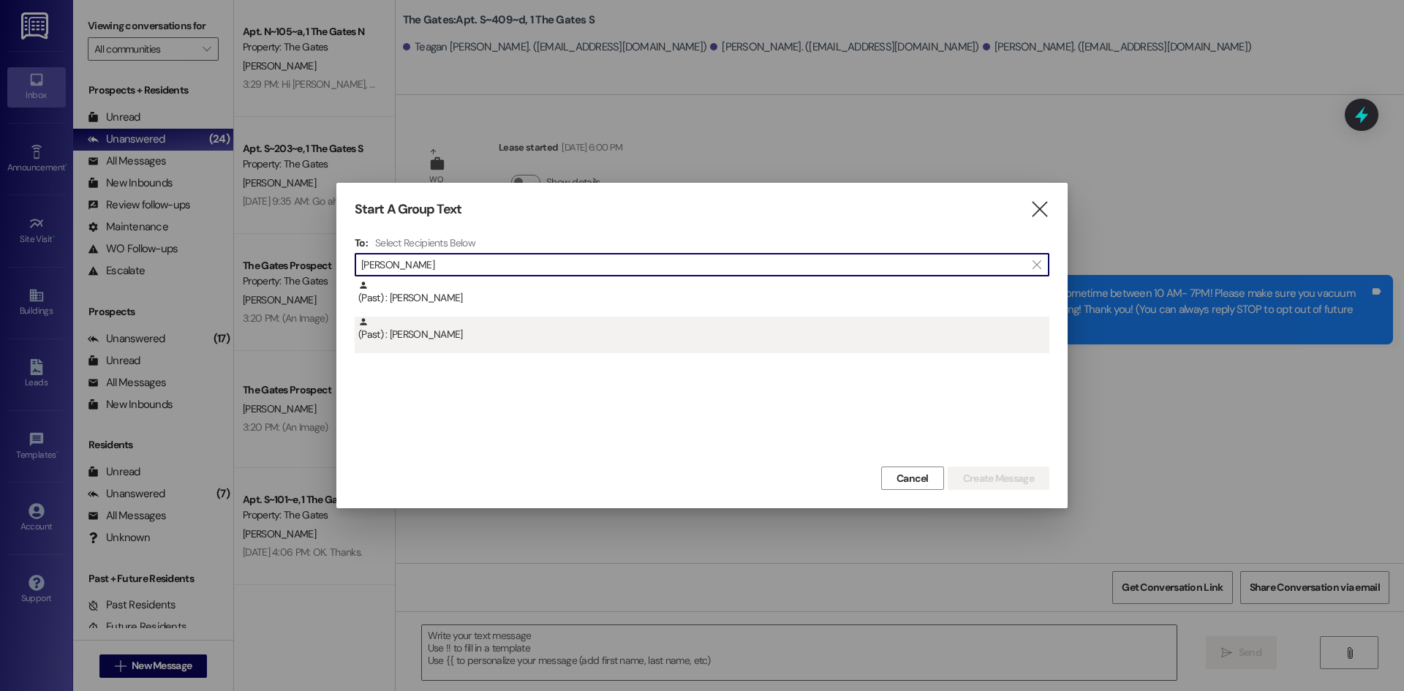
type input "Harmison"
click at [429, 342] on div "(Past) : Darrin Harmison" at bounding box center [703, 330] width 691 height 26
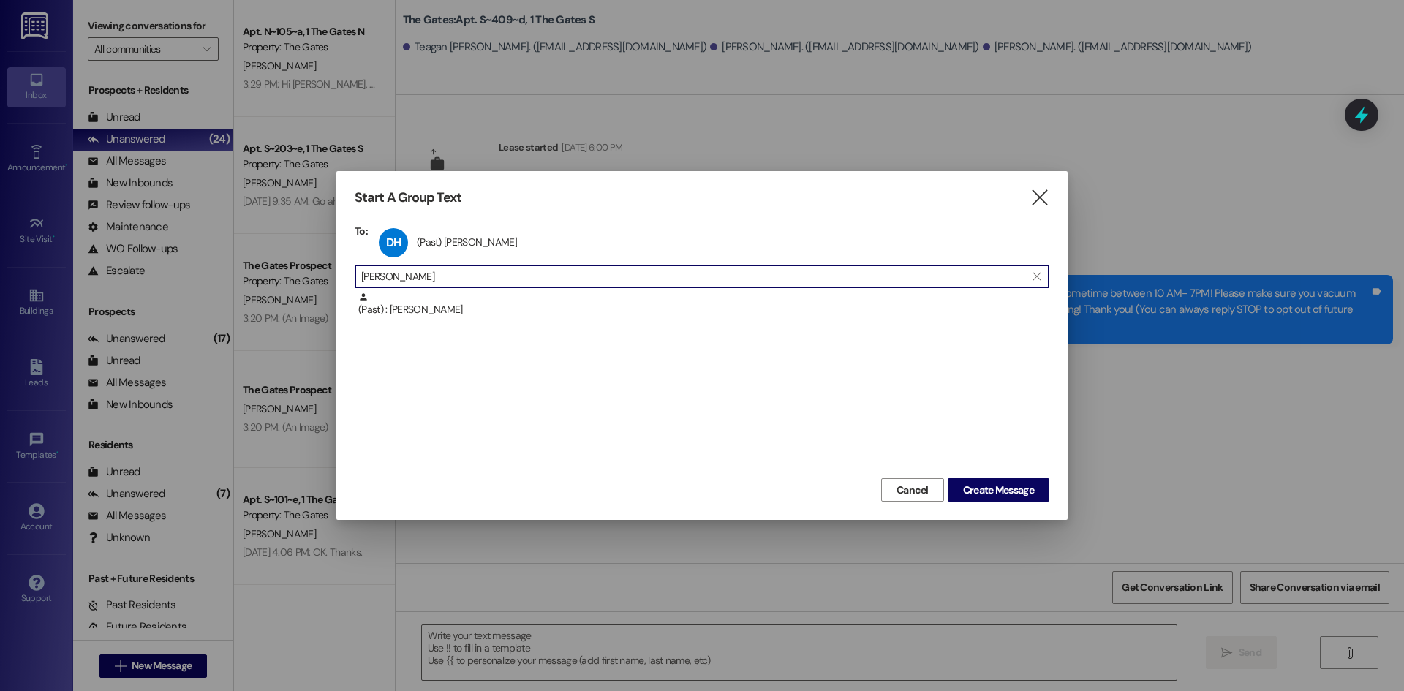
drag, startPoint x: 419, startPoint y: 270, endPoint x: 282, endPoint y: 260, distance: 137.8
click at [282, 260] on div "Start A Group Text  To: DH (Past) Darrin Harmison (Past) Darrin Harmison click…" at bounding box center [702, 345] width 1404 height 691
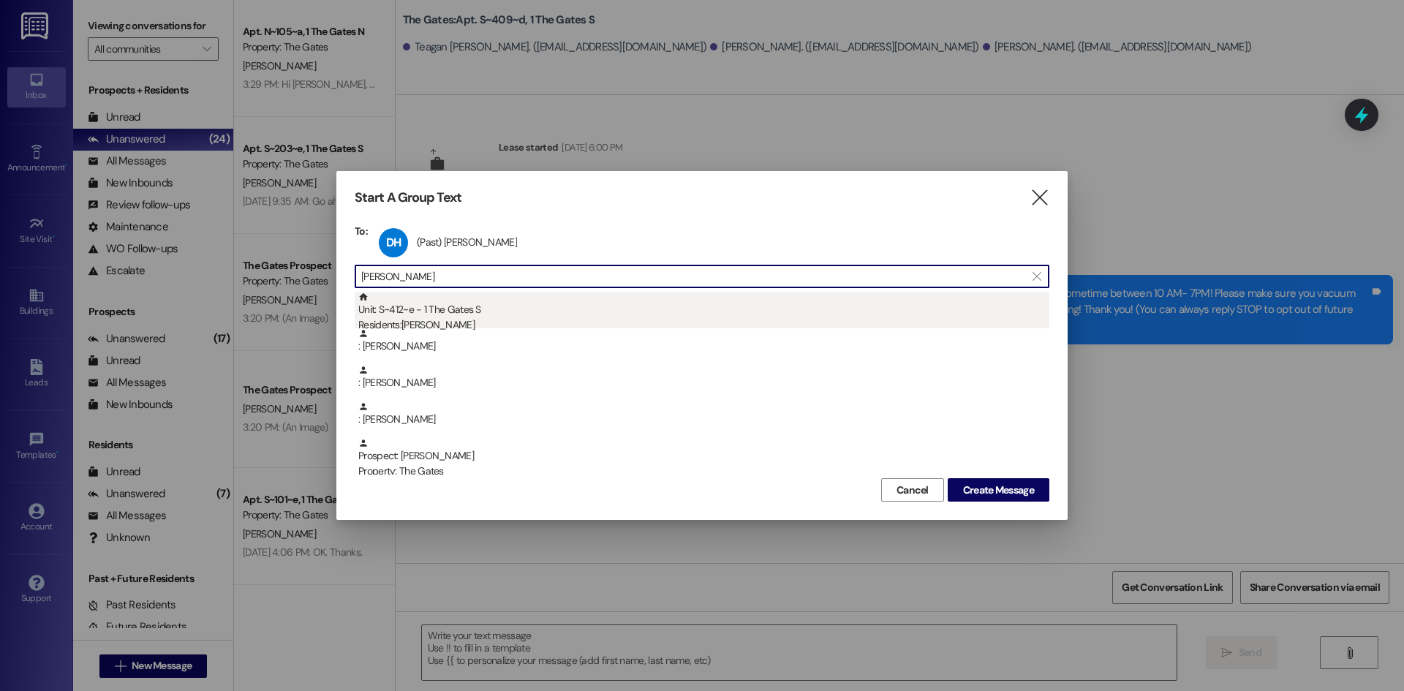
type input "Taylor"
click at [430, 316] on div "Unit: S~412~e - 1 The Gates S Residents: Joshua Taylor" at bounding box center [703, 313] width 691 height 42
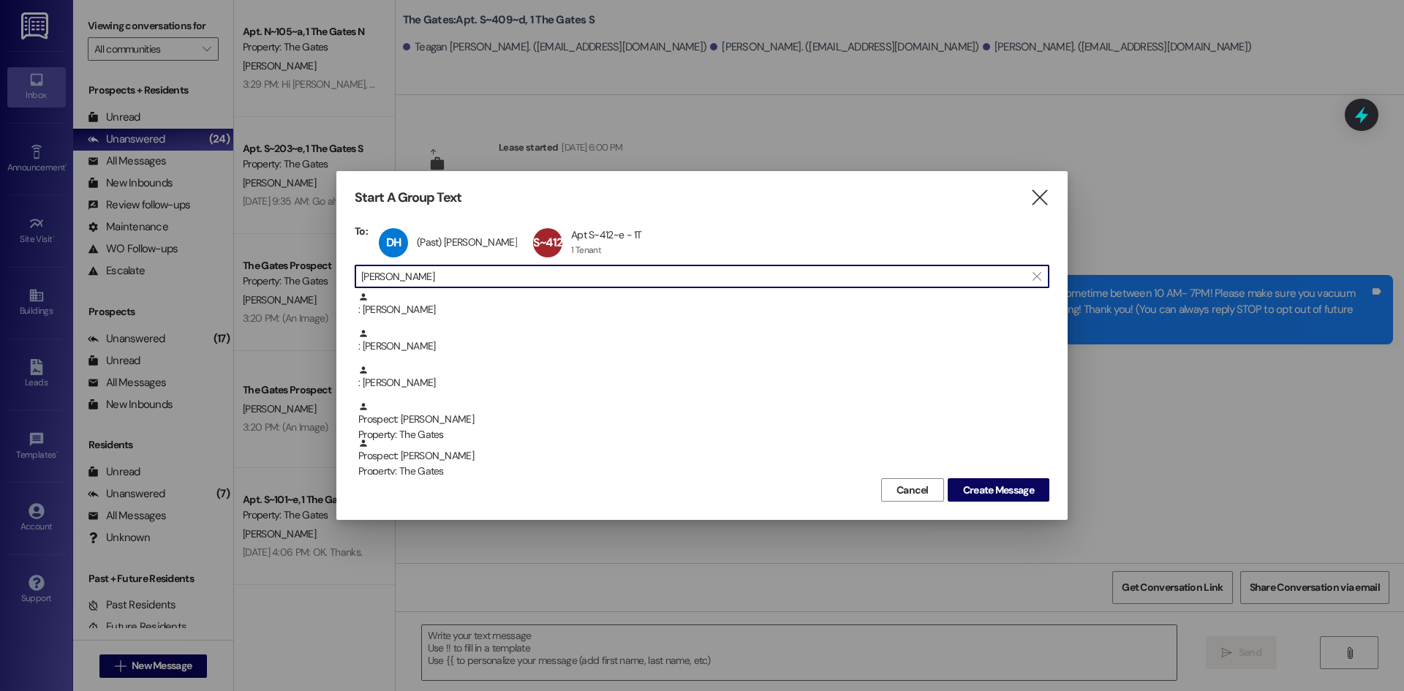
drag, startPoint x: 396, startPoint y: 273, endPoint x: 252, endPoint y: 290, distance: 145.2
click at [260, 274] on div "Start A Group Text  To: DH (Past) Darrin Harmison (Past) Darrin Harmison click…" at bounding box center [702, 345] width 1404 height 691
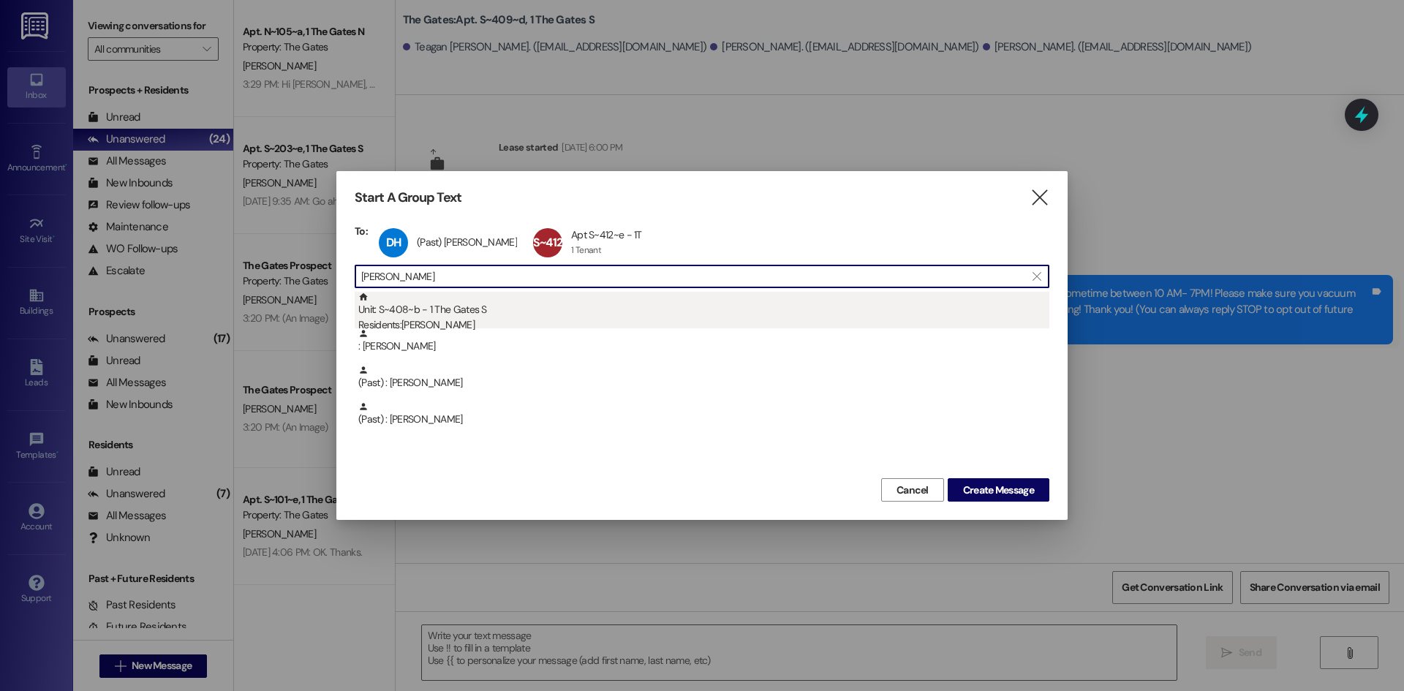
type input "Bauer"
click at [441, 323] on div "Residents: Zane Bauer" at bounding box center [703, 324] width 691 height 15
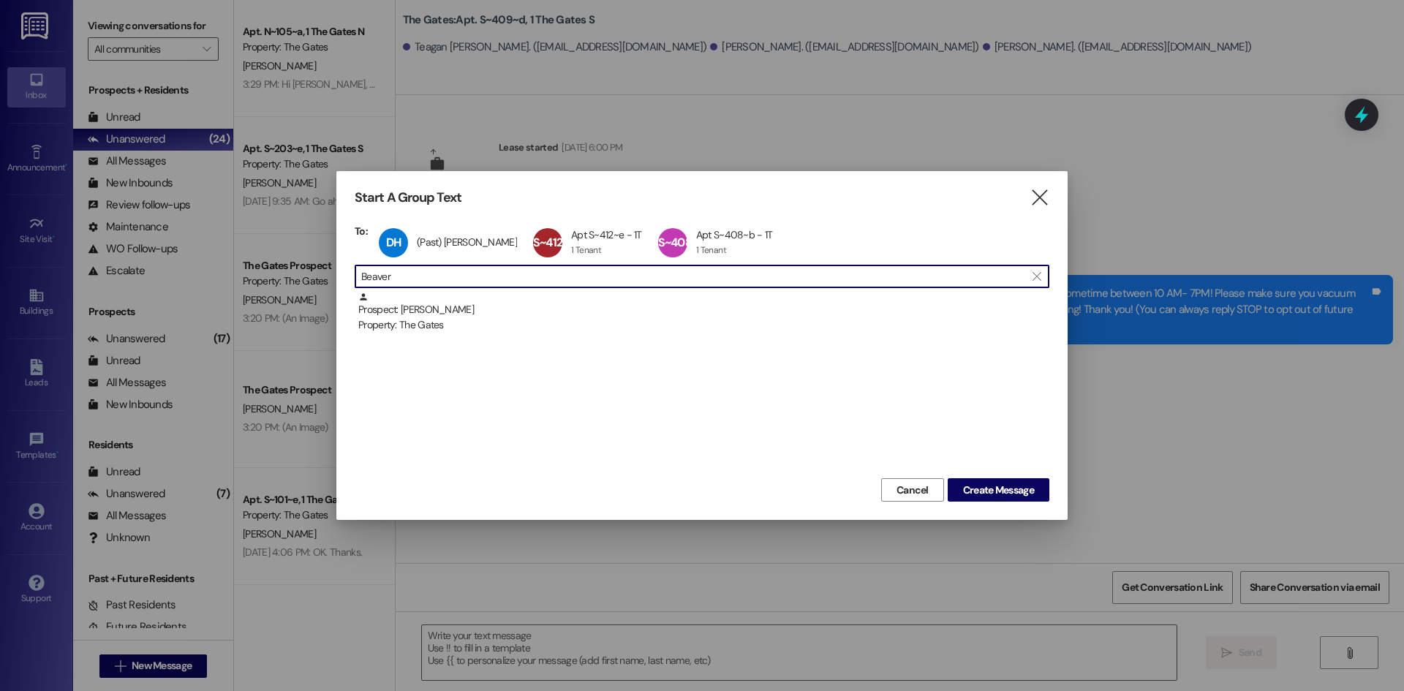
drag, startPoint x: 415, startPoint y: 276, endPoint x: 189, endPoint y: 255, distance: 227.0
click at [189, 255] on div "Start A Group Text  To: DH (Past) Darrin Harmison (Past) Darrin Harmison click…" at bounding box center [702, 345] width 1404 height 691
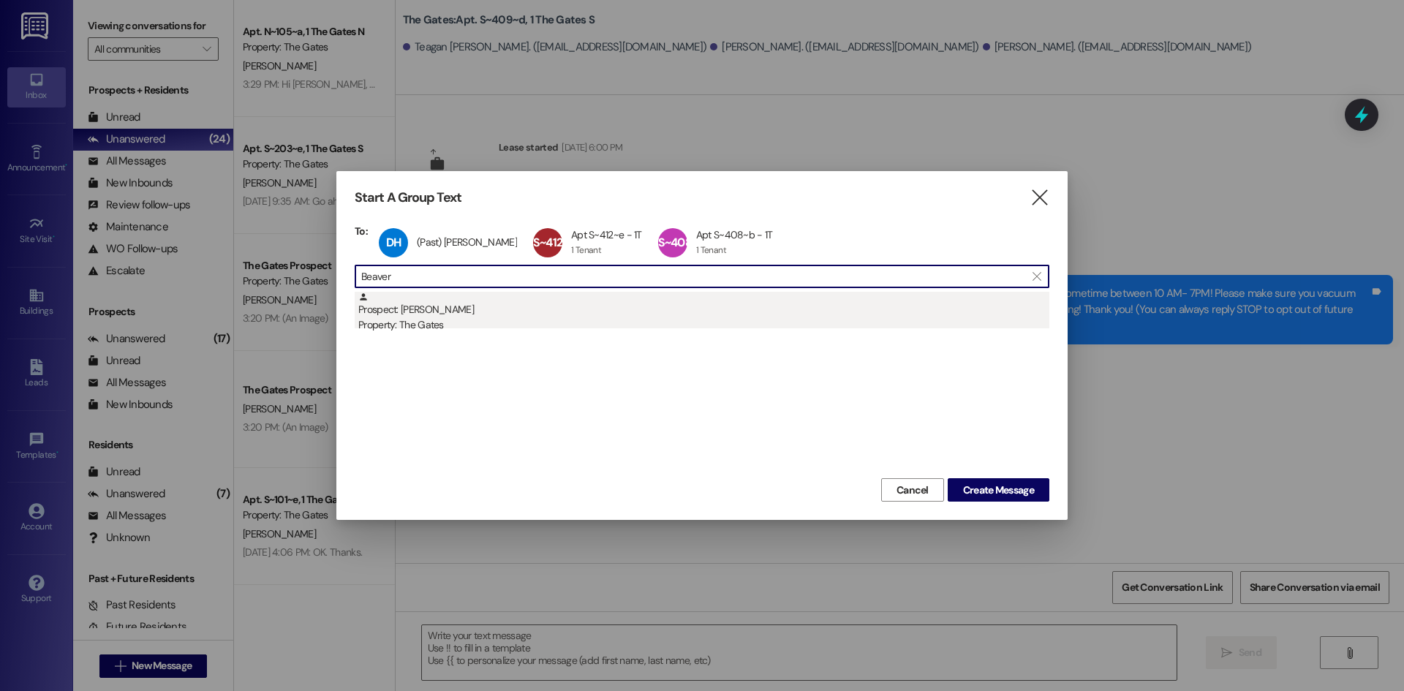
type input "Beaver"
click at [434, 317] on div "Prospect: Bradley Beaver Property: The Gates" at bounding box center [703, 313] width 691 height 42
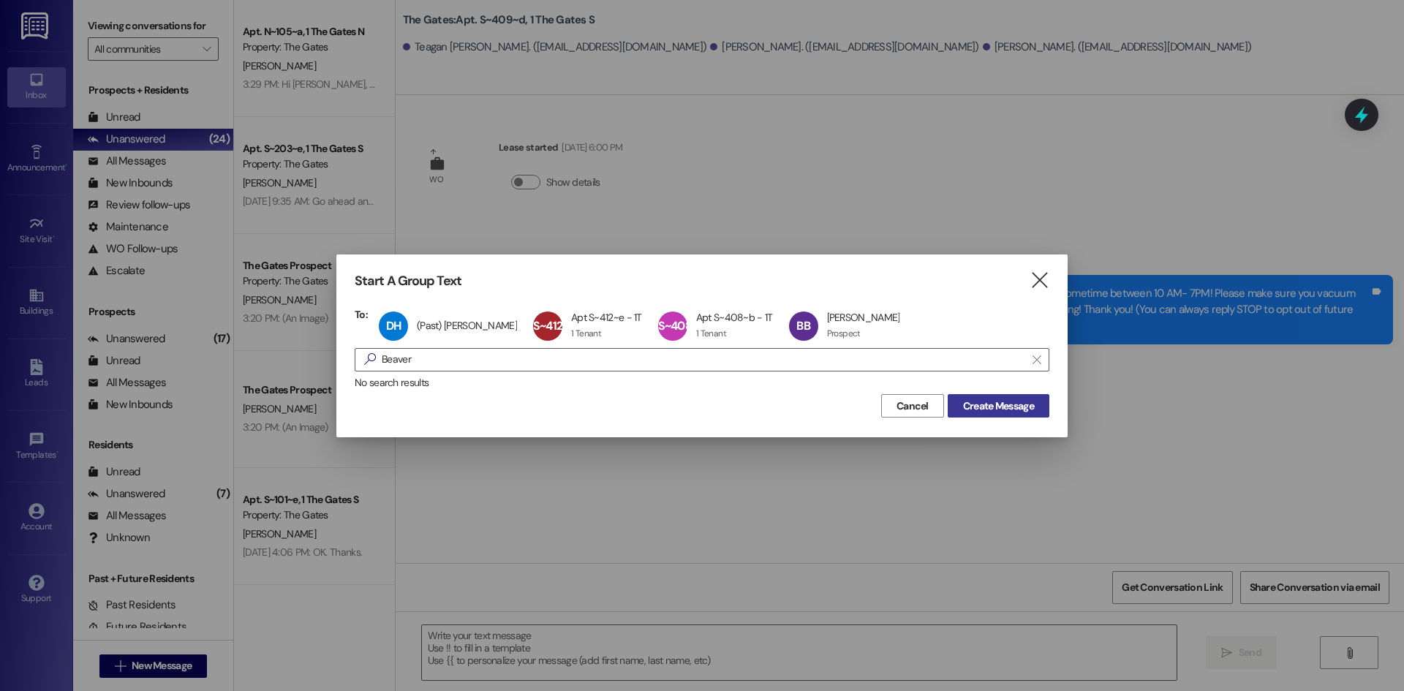
click at [981, 410] on span "Create Message" at bounding box center [998, 406] width 71 height 15
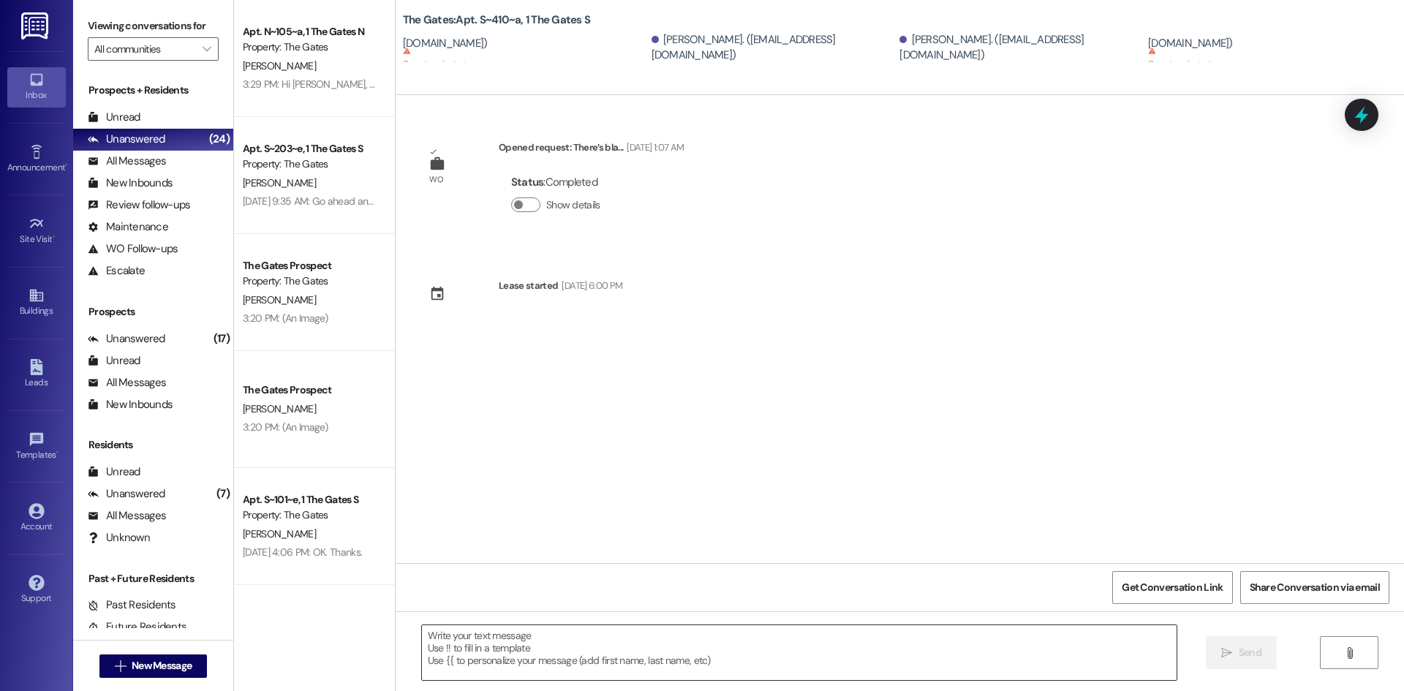
click at [498, 653] on textarea at bounding box center [799, 652] width 755 height 55
paste textarea "HI Guys! This is The Gates! Just a heads up that carpet cleaning will be taking…"
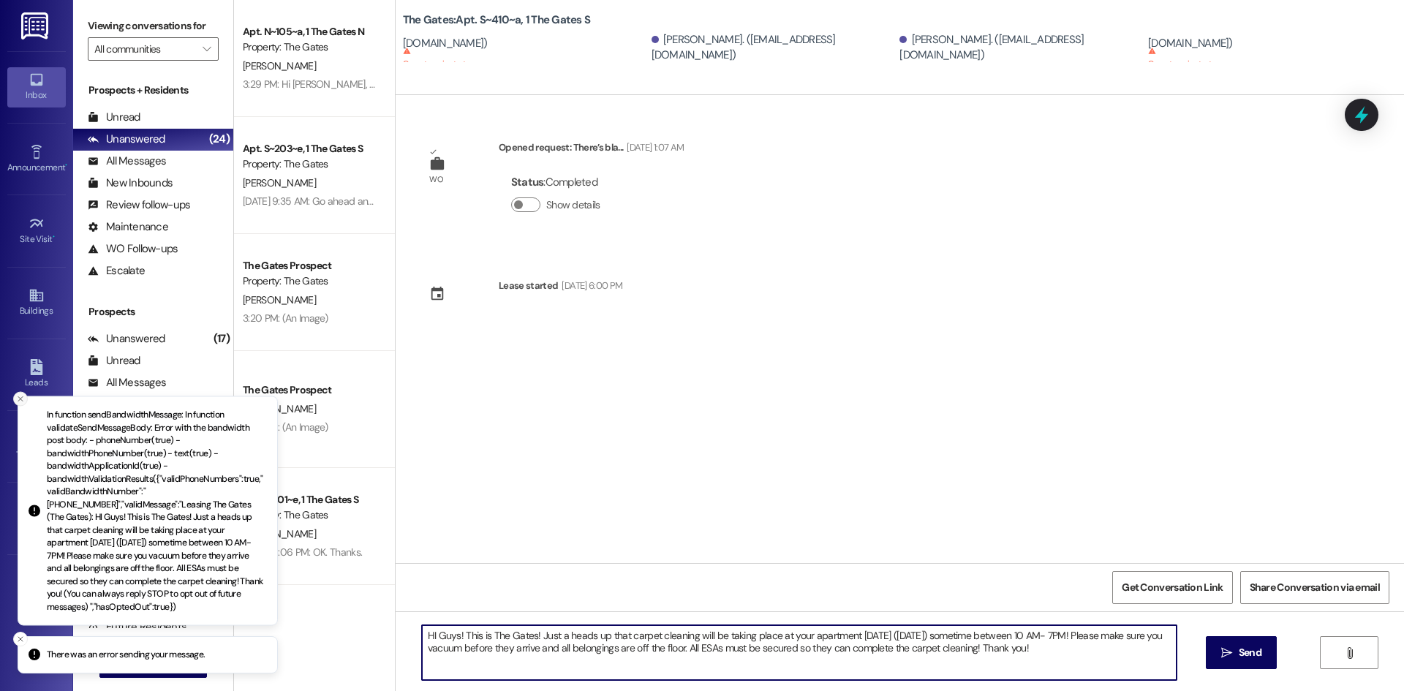
type textarea "HI Guys! This is The Gates! Just a heads up that carpet cleaning will be taking…"
click at [18, 404] on icon "Close toast" at bounding box center [20, 399] width 9 height 9
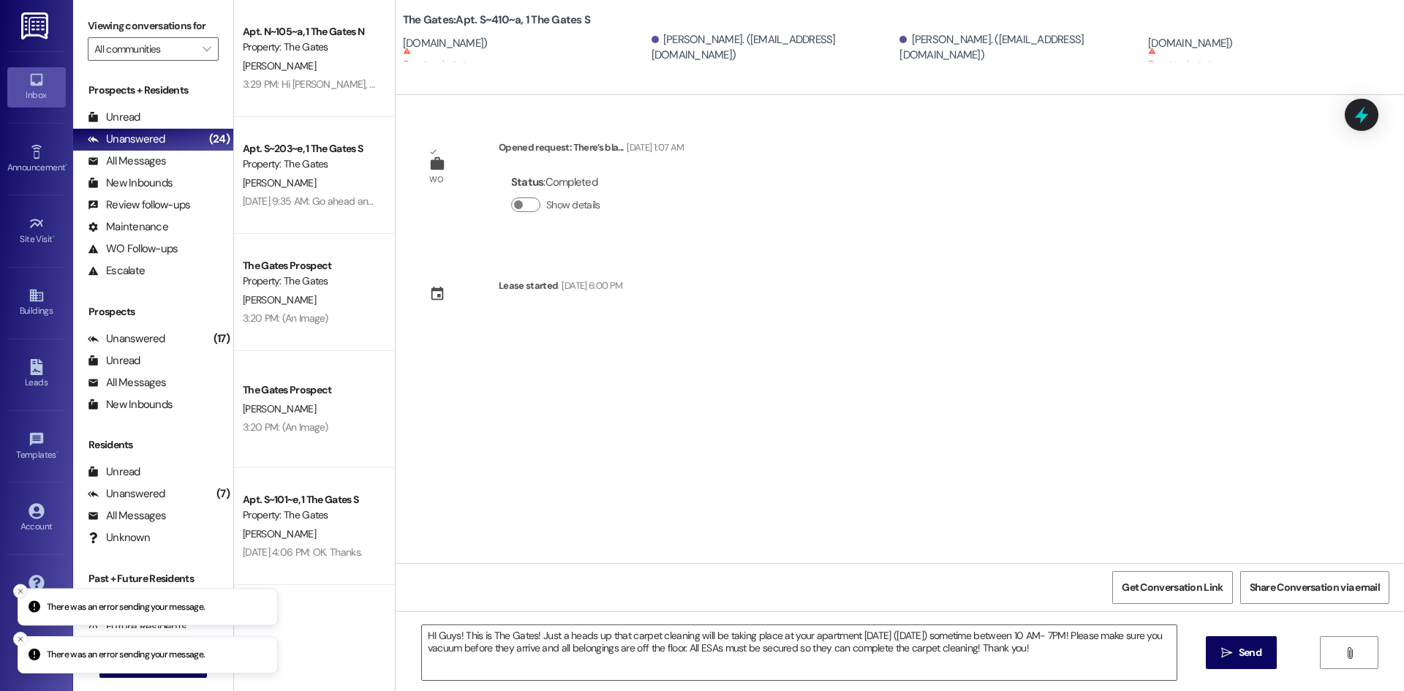
click at [17, 591] on icon "Close toast" at bounding box center [20, 591] width 9 height 9
click at [18, 638] on icon "Close toast" at bounding box center [20, 639] width 9 height 9
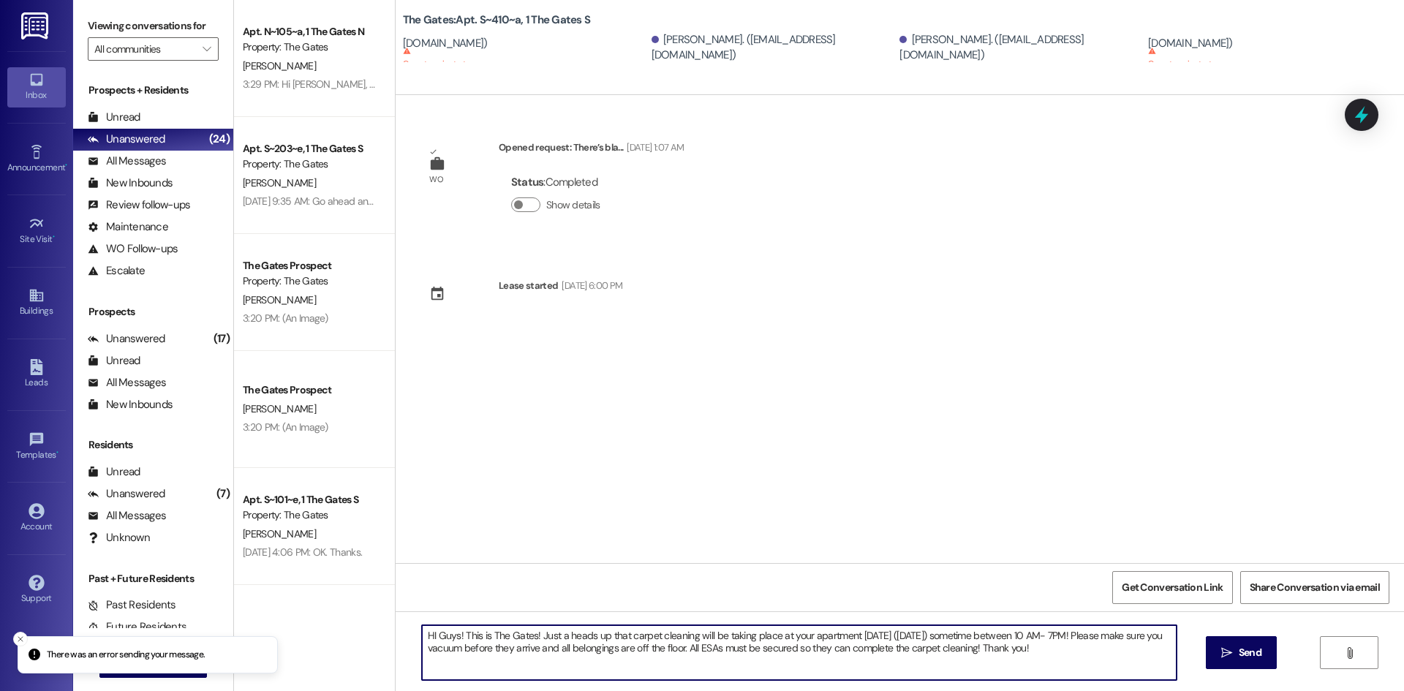
click at [126, 658] on p "There was an error sending your message." at bounding box center [126, 655] width 159 height 13
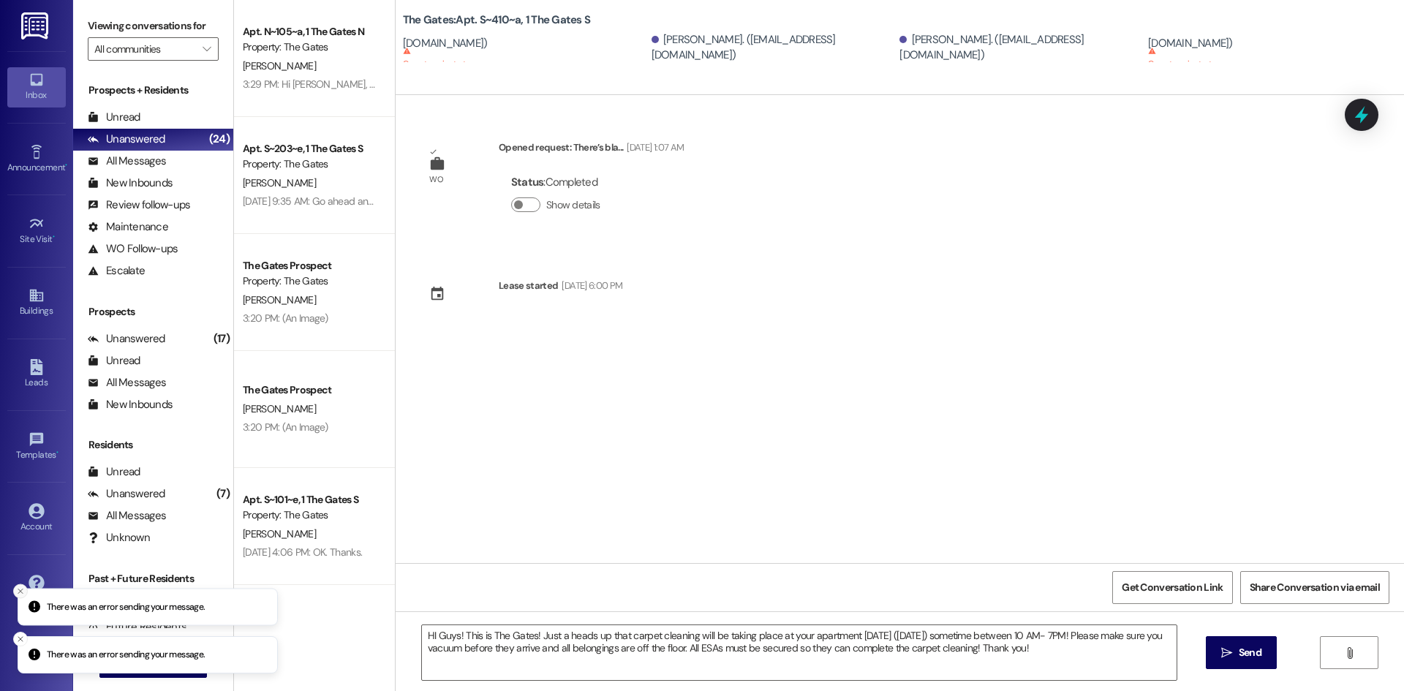
click at [18, 592] on icon "Close toast" at bounding box center [20, 591] width 9 height 9
click at [20, 635] on icon "Close toast" at bounding box center [20, 639] width 9 height 9
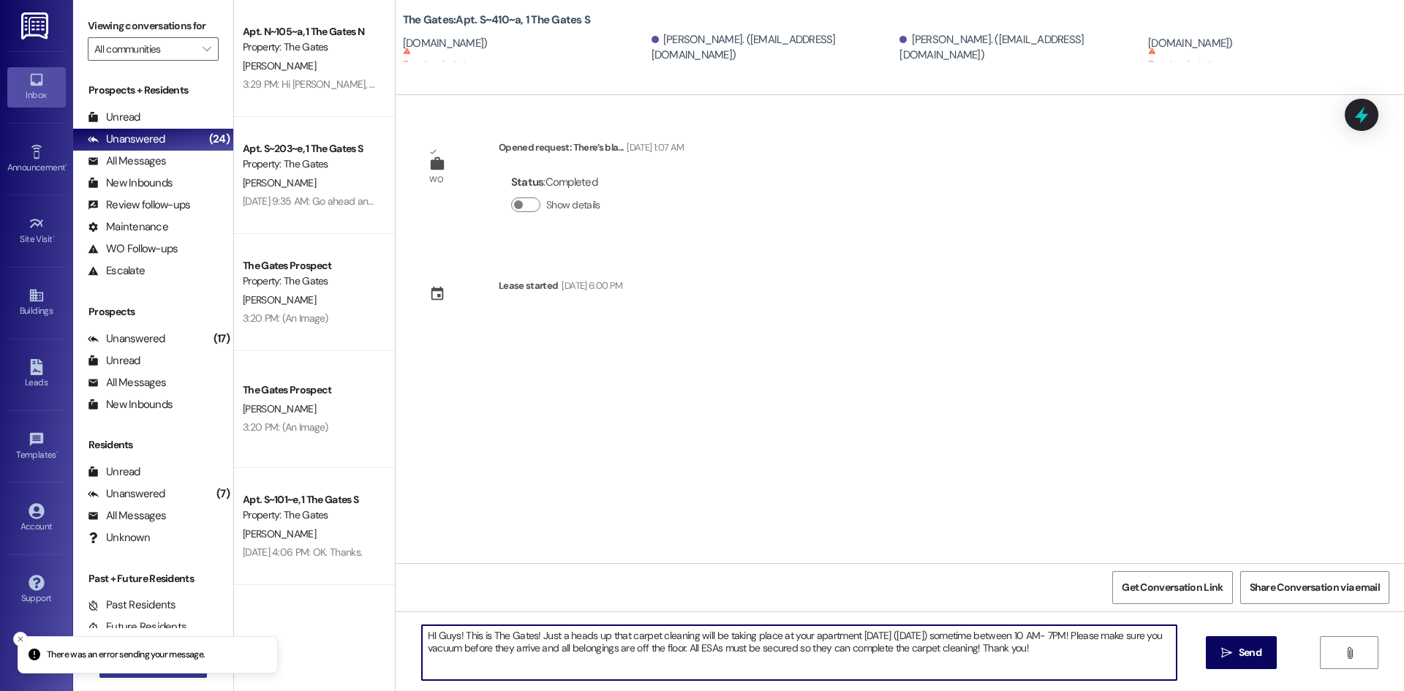
click at [105, 662] on p "There was an error sending your message." at bounding box center [126, 655] width 159 height 13
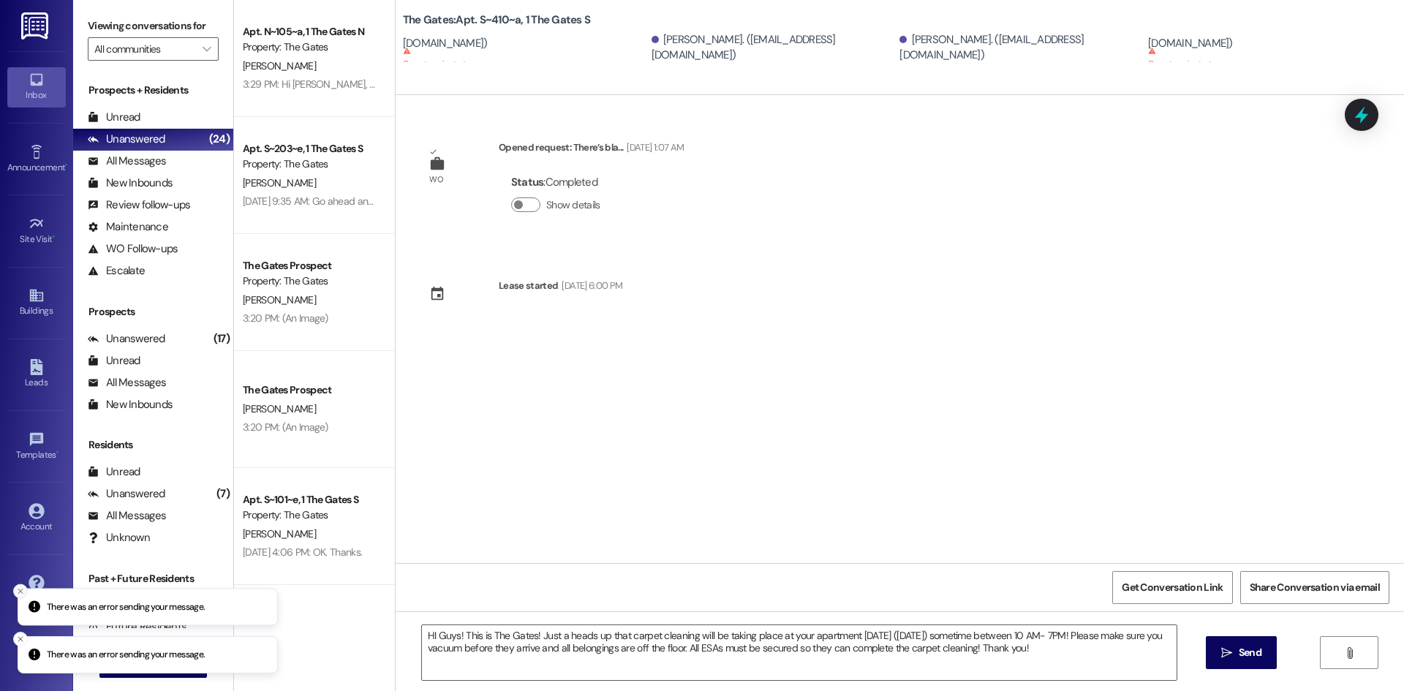
click at [23, 586] on button "Close toast" at bounding box center [20, 591] width 15 height 15
click at [24, 636] on button "Close toast" at bounding box center [20, 639] width 15 height 15
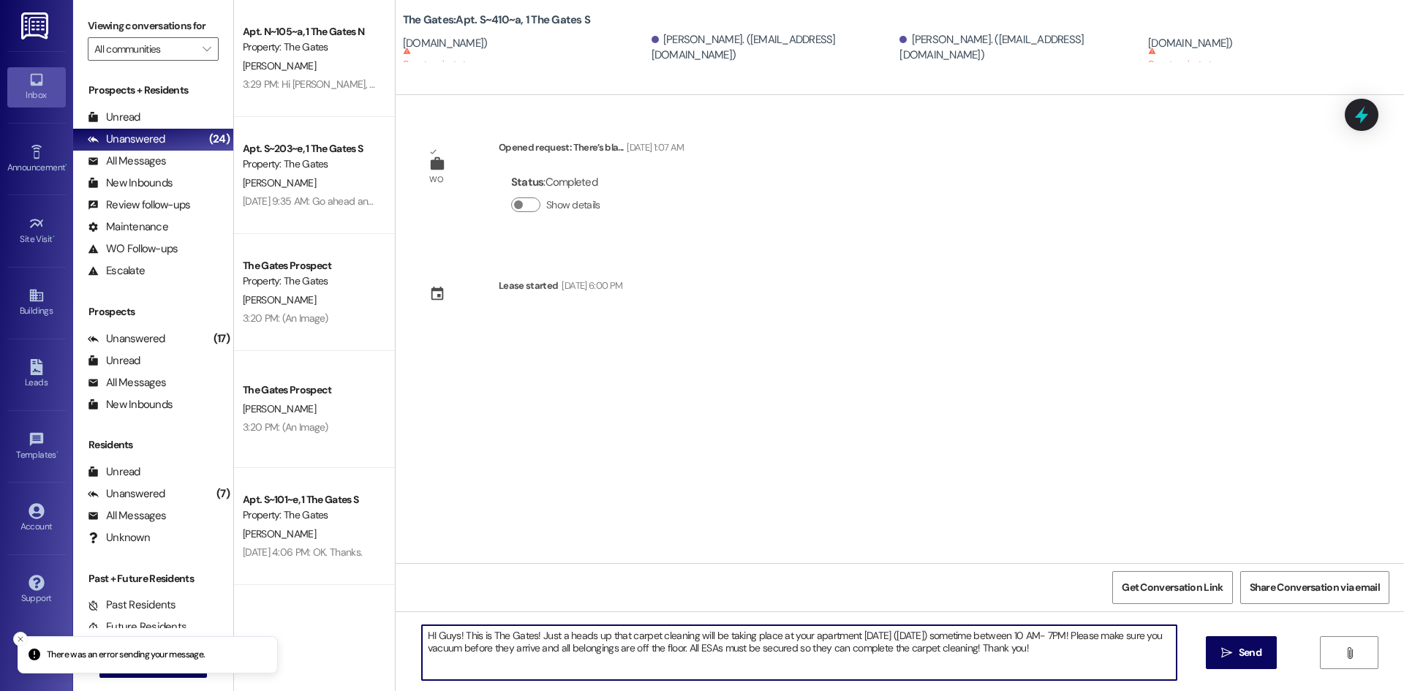
click at [18, 639] on icon "Close toast" at bounding box center [20, 639] width 9 height 9
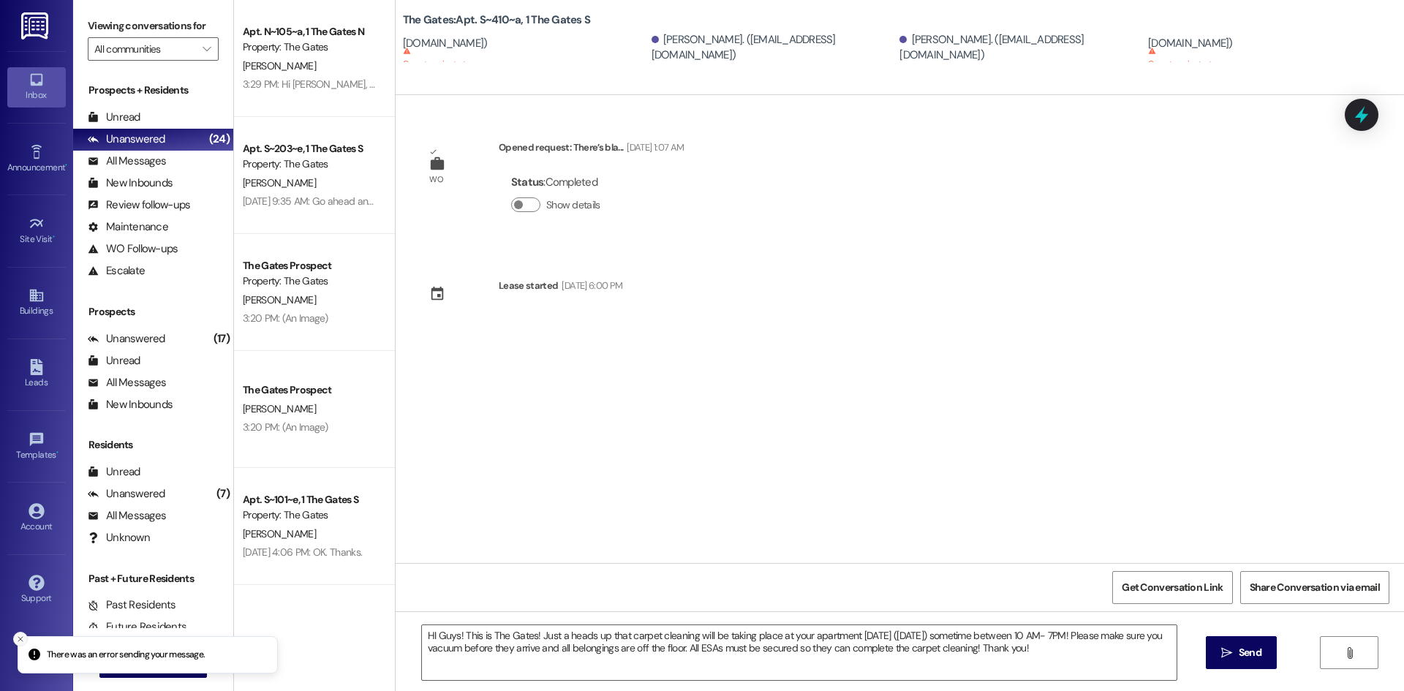
click at [20, 643] on icon "Close toast" at bounding box center [20, 639] width 9 height 9
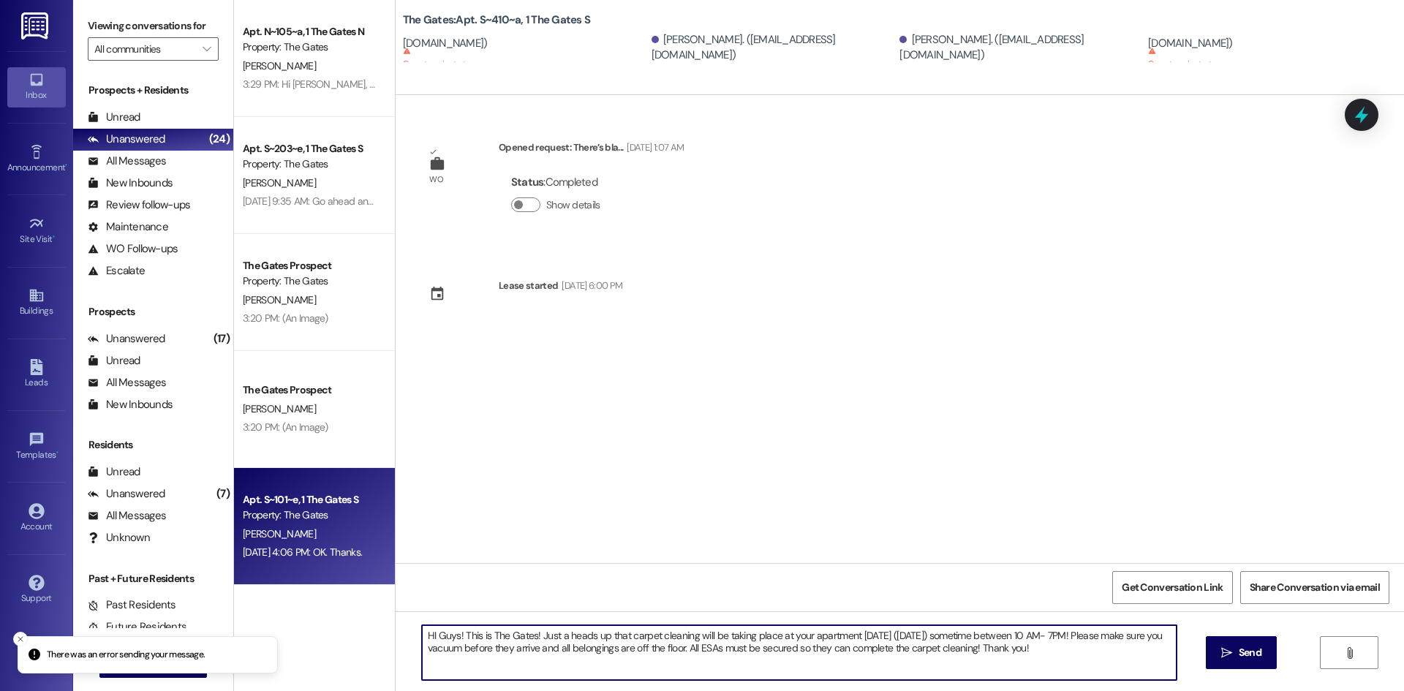
scroll to position [439, 0]
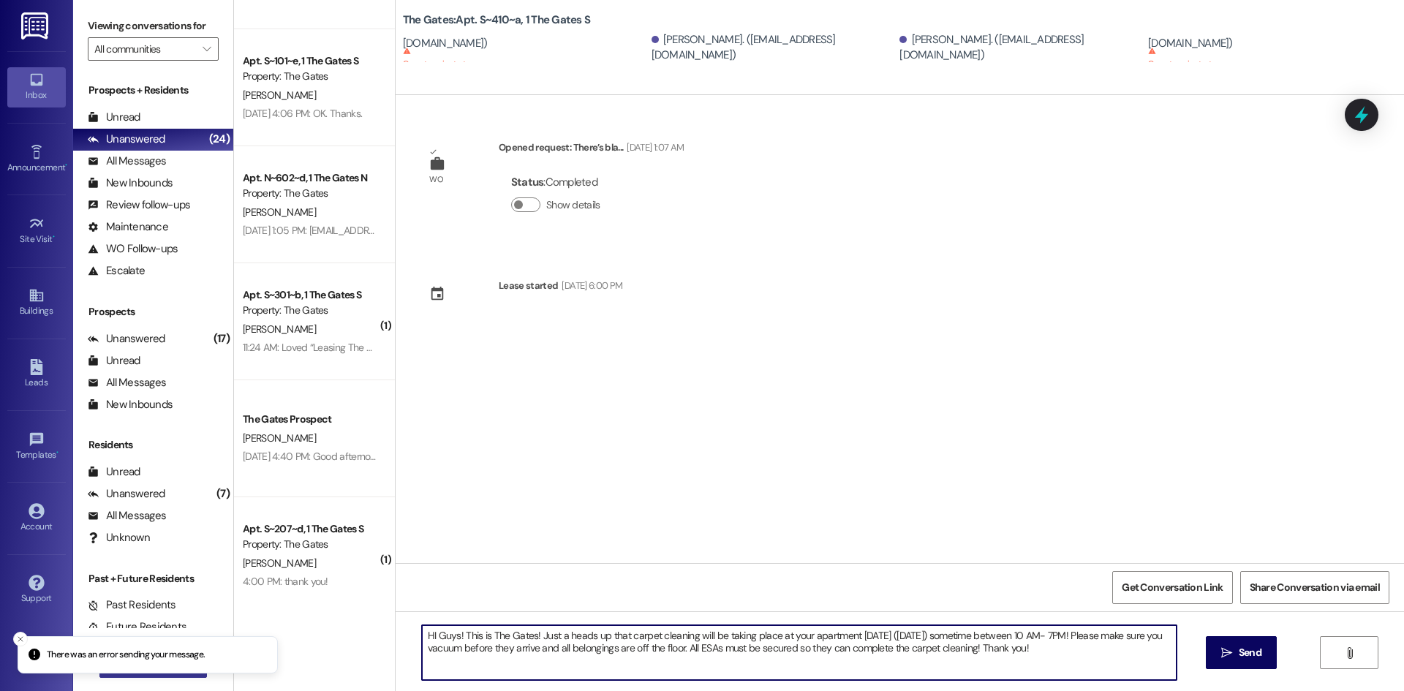
click at [176, 677] on div "There was an error sending your message. Inbox Go to Inbox Announcement • Send …" at bounding box center [702, 345] width 1404 height 691
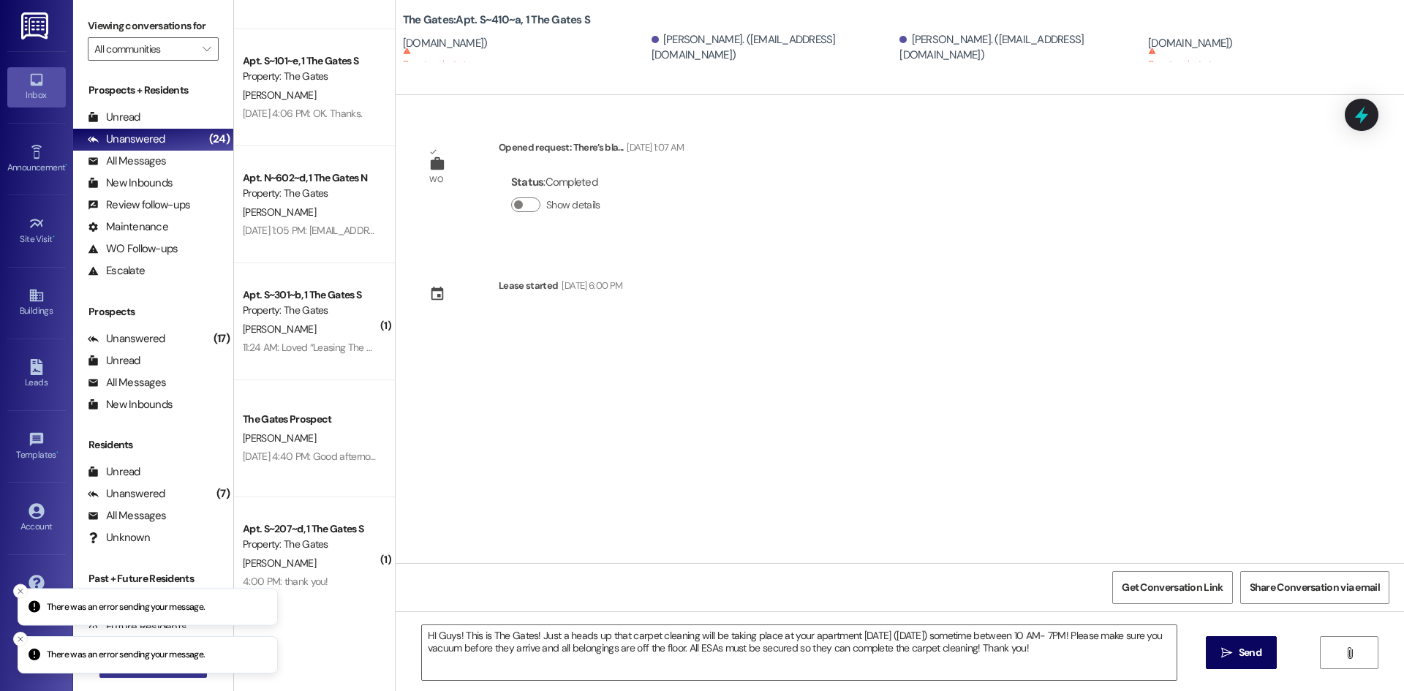
click at [178, 674] on button " New Message" at bounding box center [153, 666] width 108 height 23
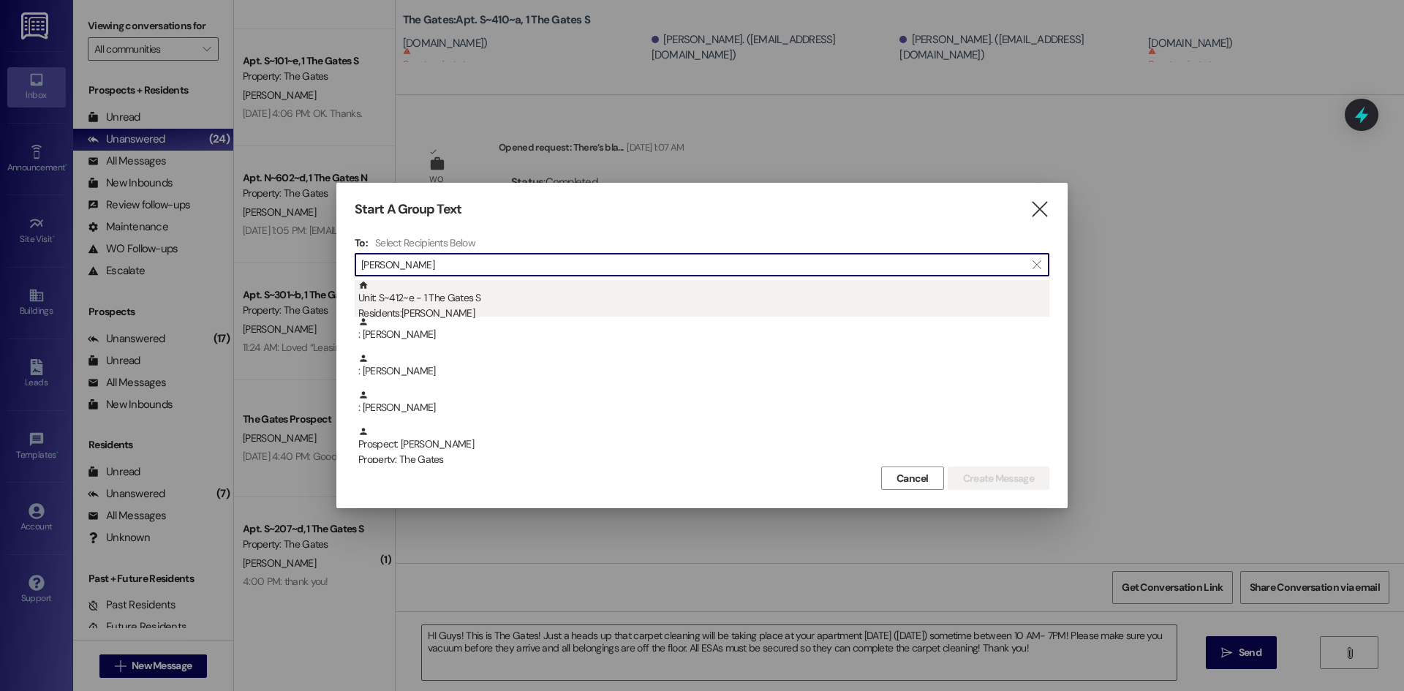
type input "Taylor"
click at [456, 296] on div "Unit: S~412~e - 1 The Gates S Residents: Joshua Taylor" at bounding box center [703, 301] width 691 height 42
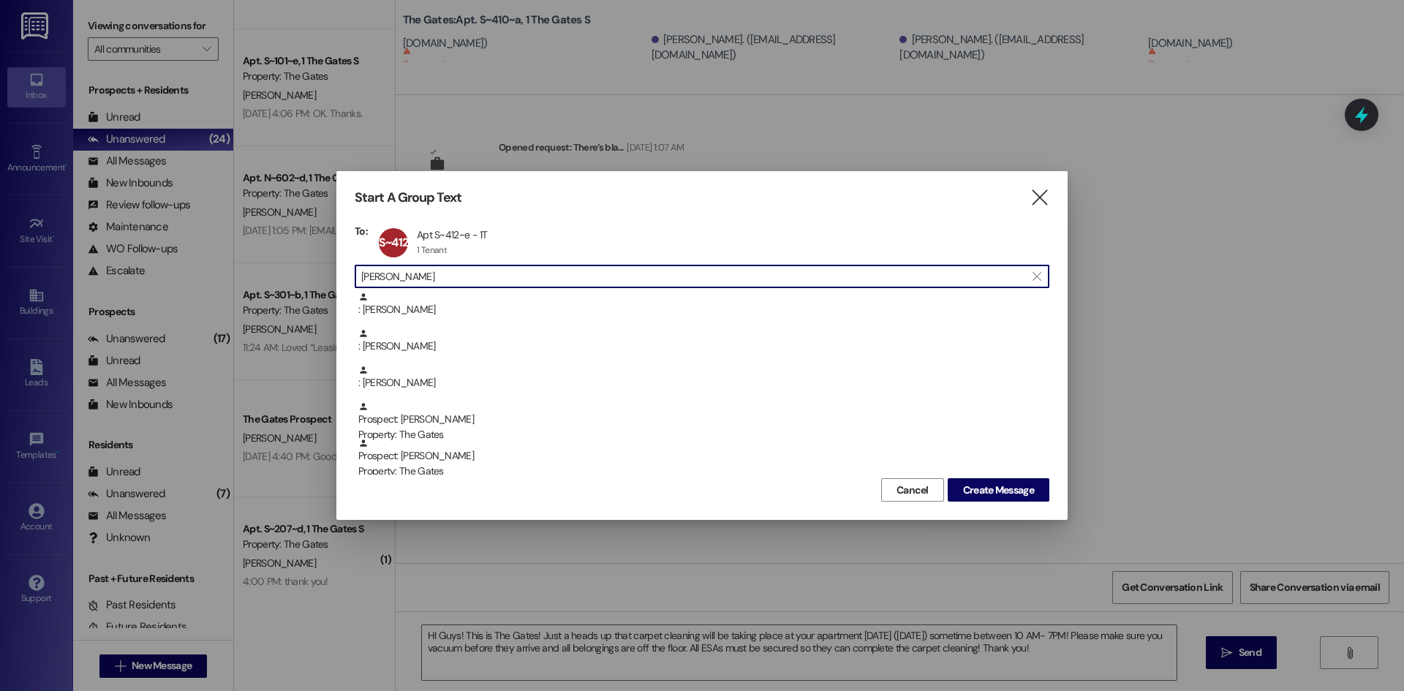
drag, startPoint x: 407, startPoint y: 276, endPoint x: 197, endPoint y: 226, distance: 215.9
click at [197, 226] on div "Start A Group Text  To: S~412~e Apt S~412~e - 1T Apt S~412~e - 1T 1 Tenant 1 T…" at bounding box center [702, 345] width 1404 height 691
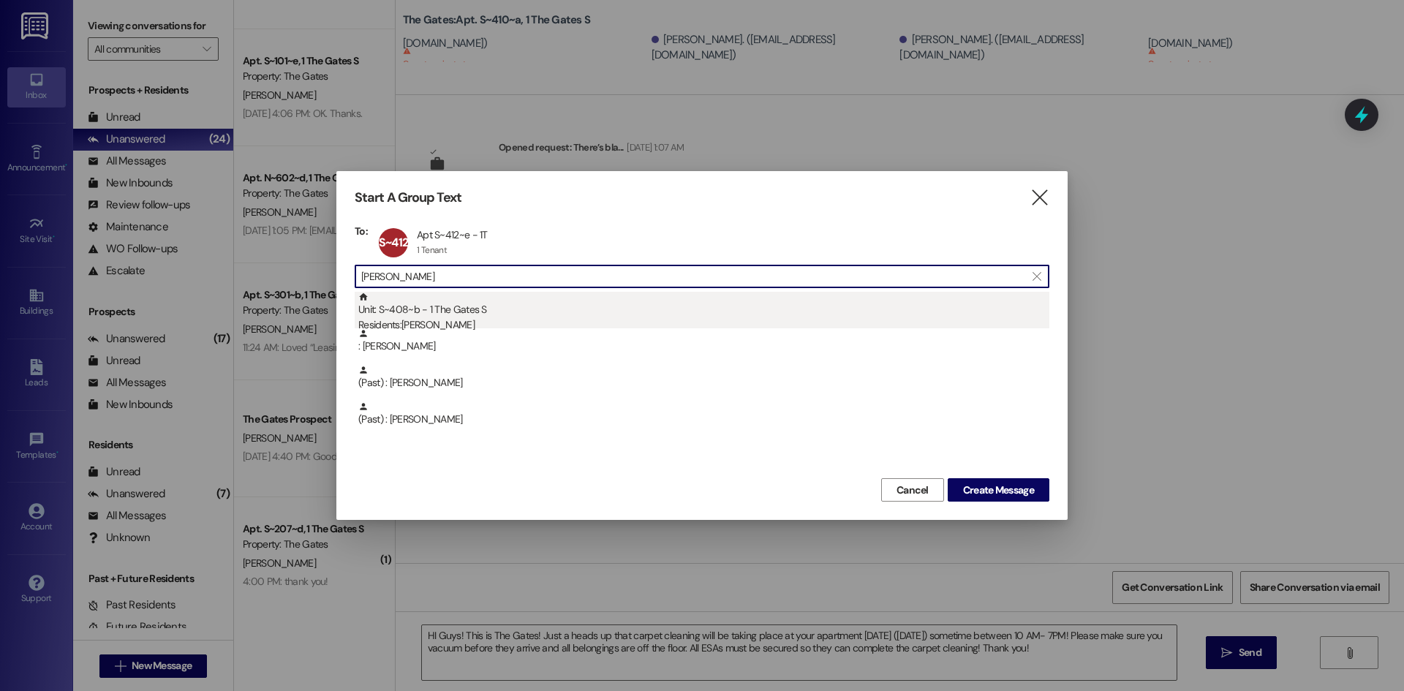
type input "Bauer"
click at [442, 306] on div "Unit: S~408~b - 1 The Gates S Residents: Zane Bauer" at bounding box center [703, 313] width 691 height 42
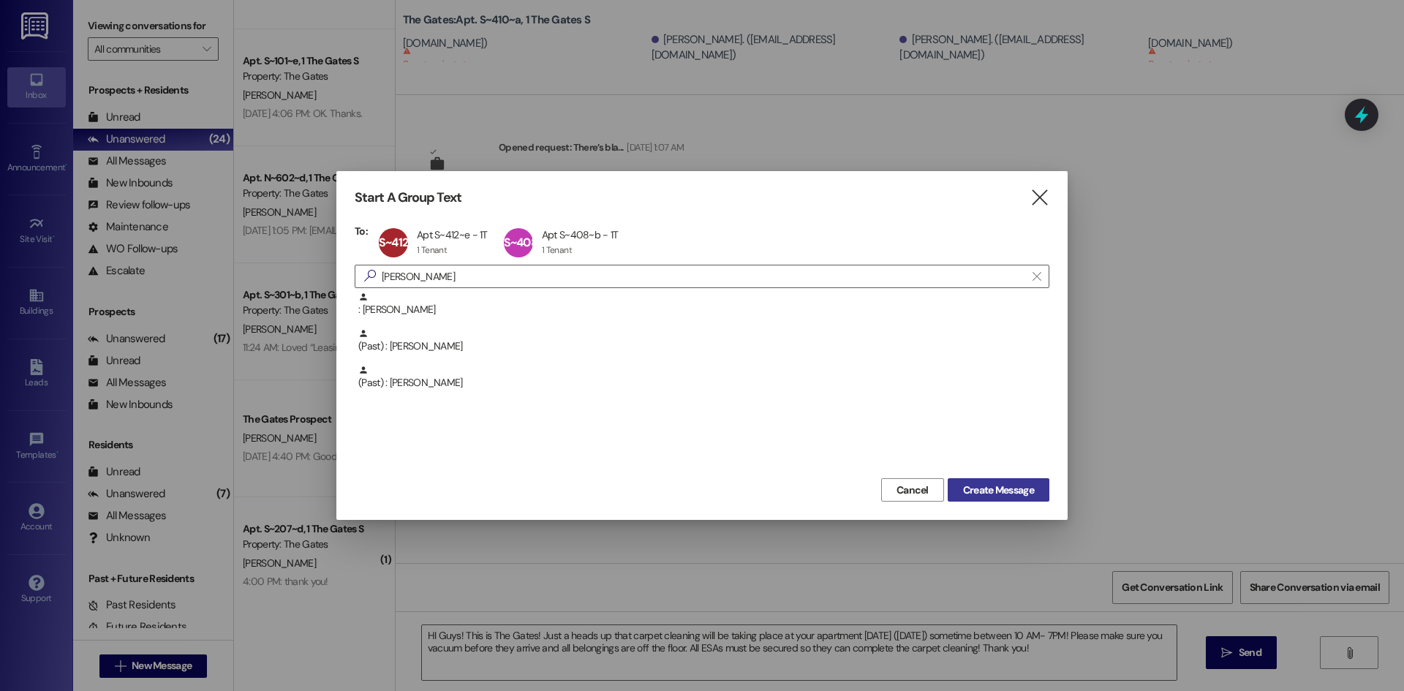
click at [993, 492] on span "Create Message" at bounding box center [998, 490] width 71 height 15
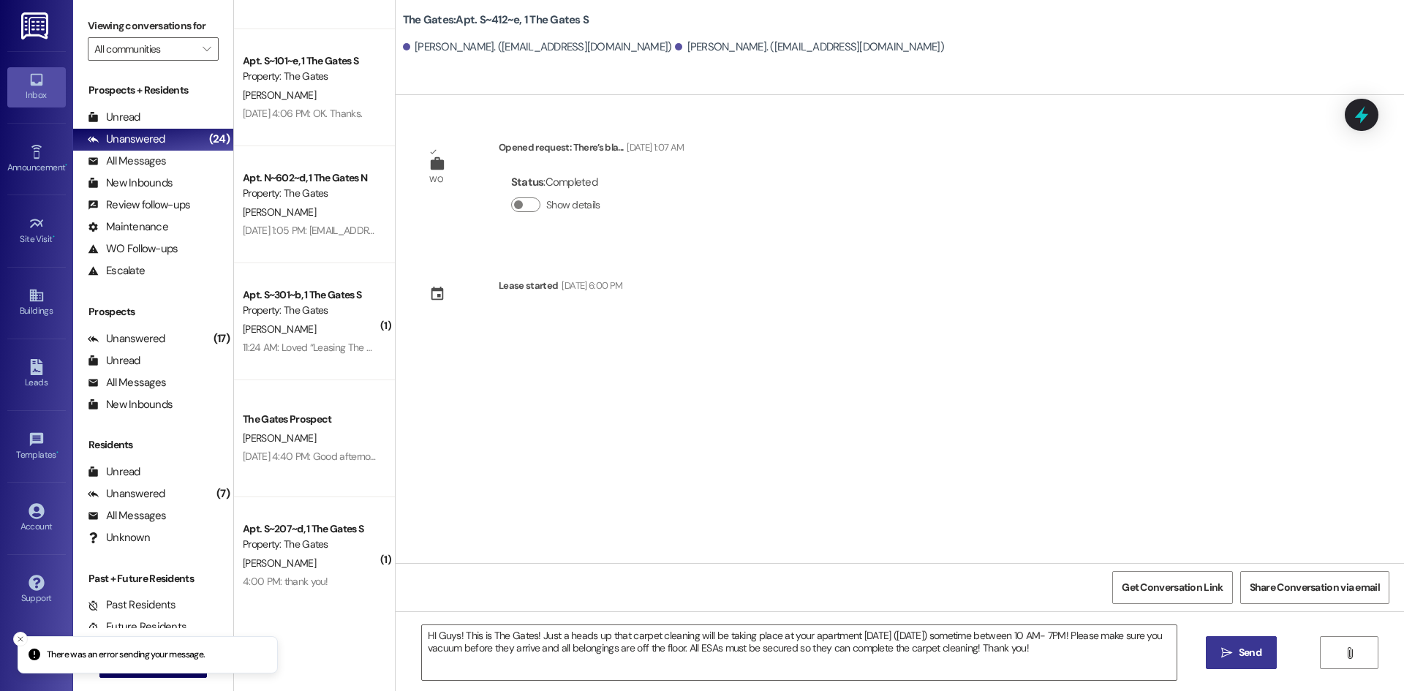
click at [1236, 660] on span "Send" at bounding box center [1250, 652] width 29 height 15
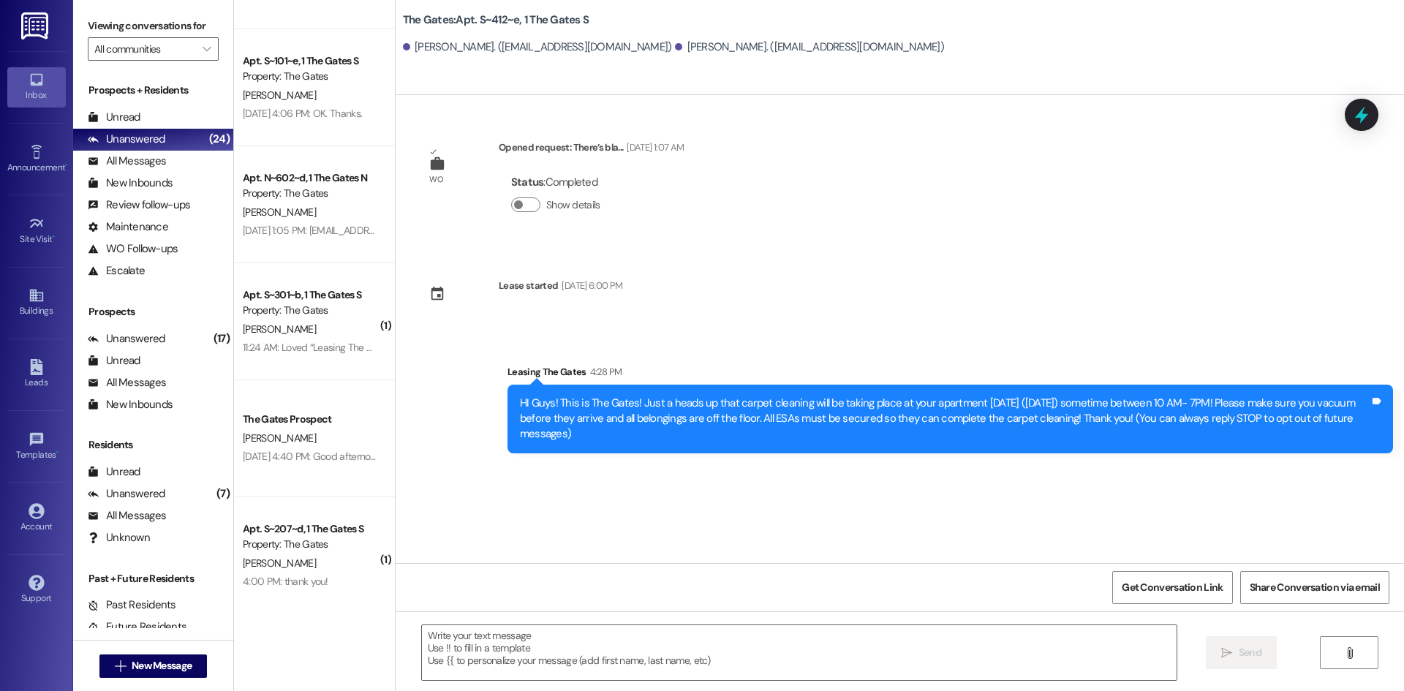
click at [682, 511] on div "WO Opened request: There’s bla... Oct 25, 2023 at 1:07 AM Status : Completed Sh…" at bounding box center [900, 329] width 1009 height 468
click at [138, 116] on div "Unread" at bounding box center [114, 117] width 53 height 15
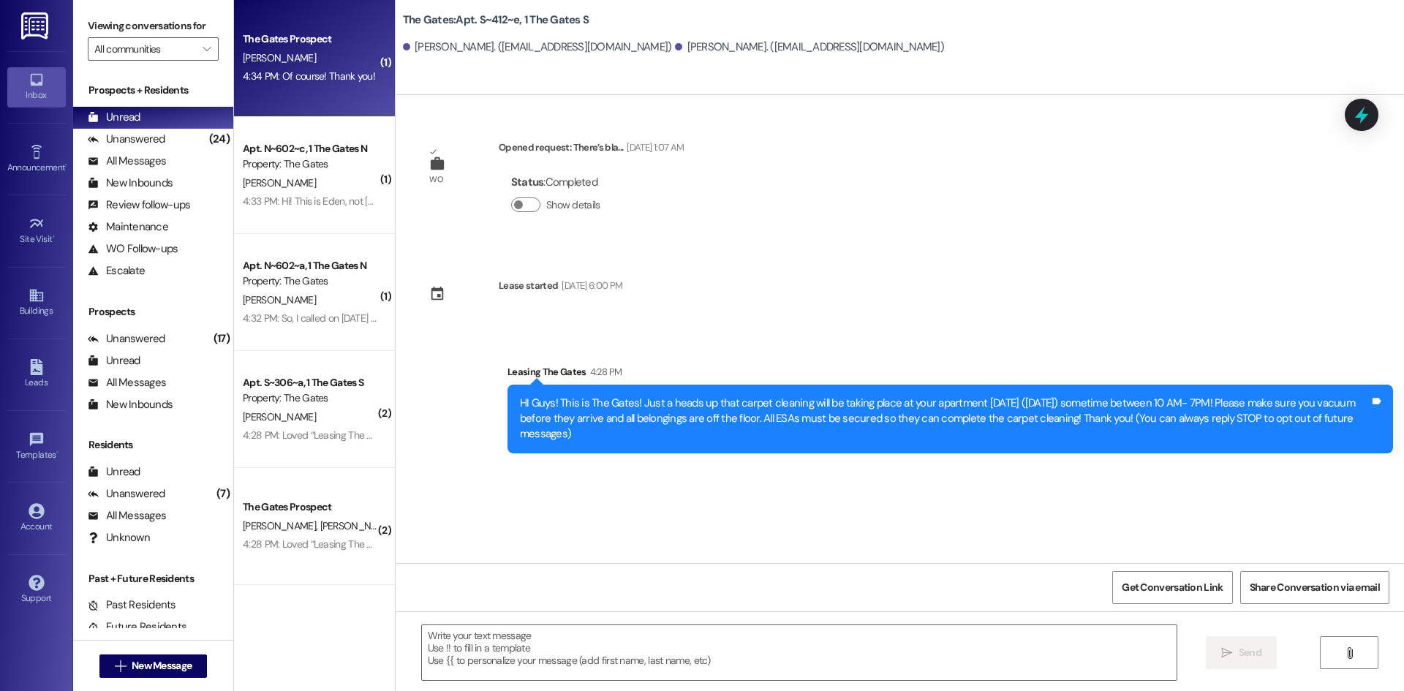
click at [286, 88] on div "The Gates Prospect A. Thompson 4:34 PM: Of course! Thank you! 4:34 PM: Of cours…" at bounding box center [314, 58] width 161 height 117
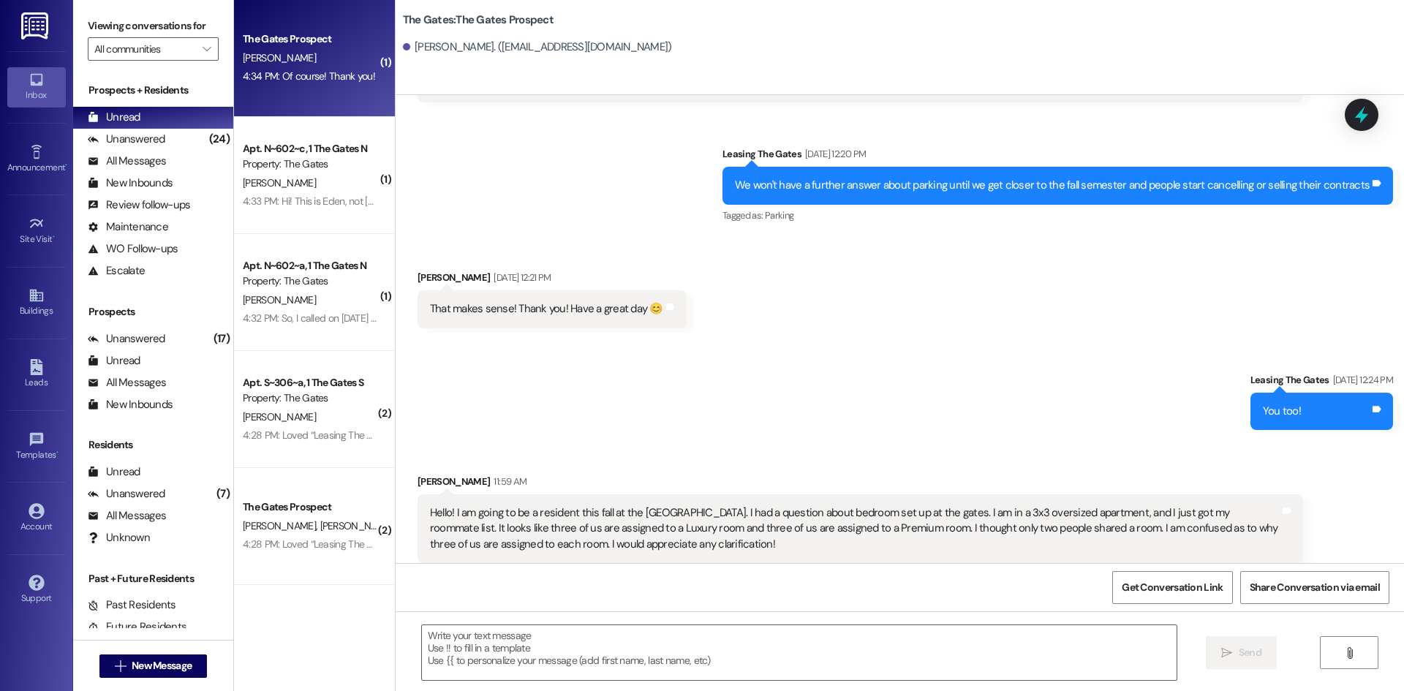
scroll to position [1768, 0]
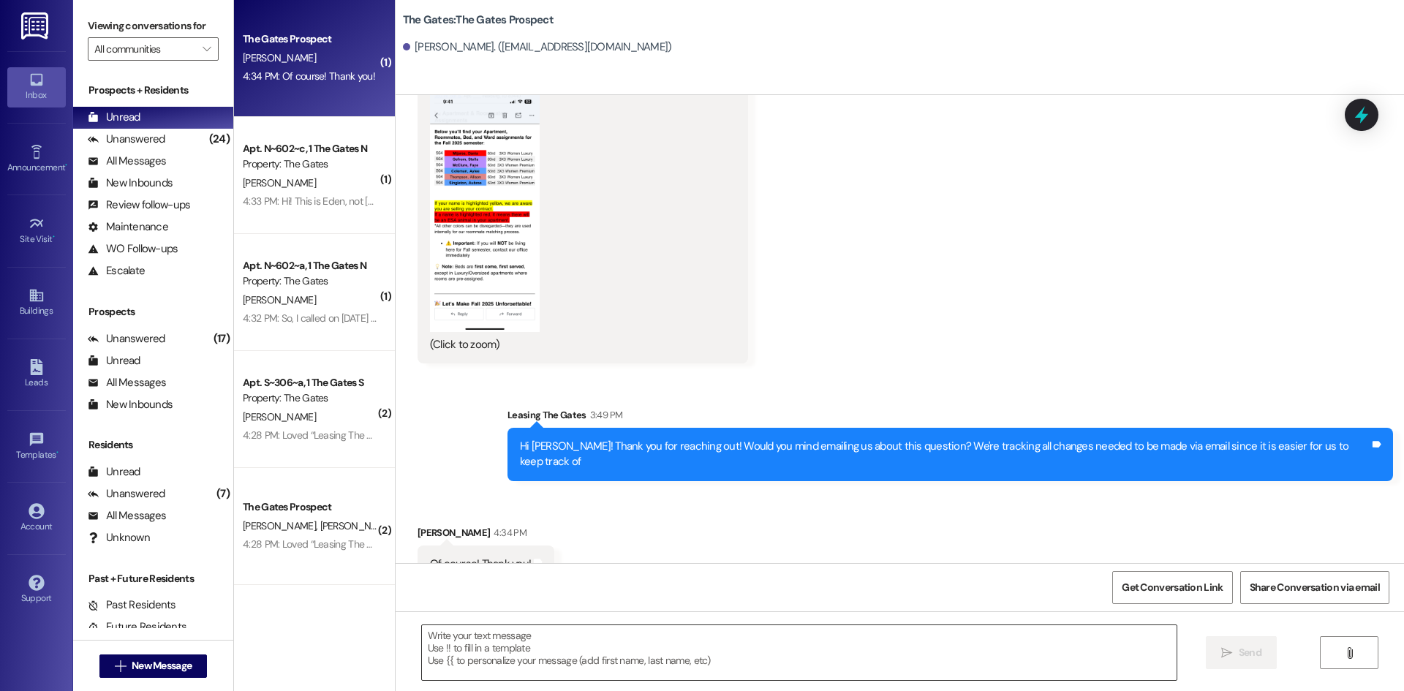
click at [504, 659] on textarea at bounding box center [799, 652] width 755 height 55
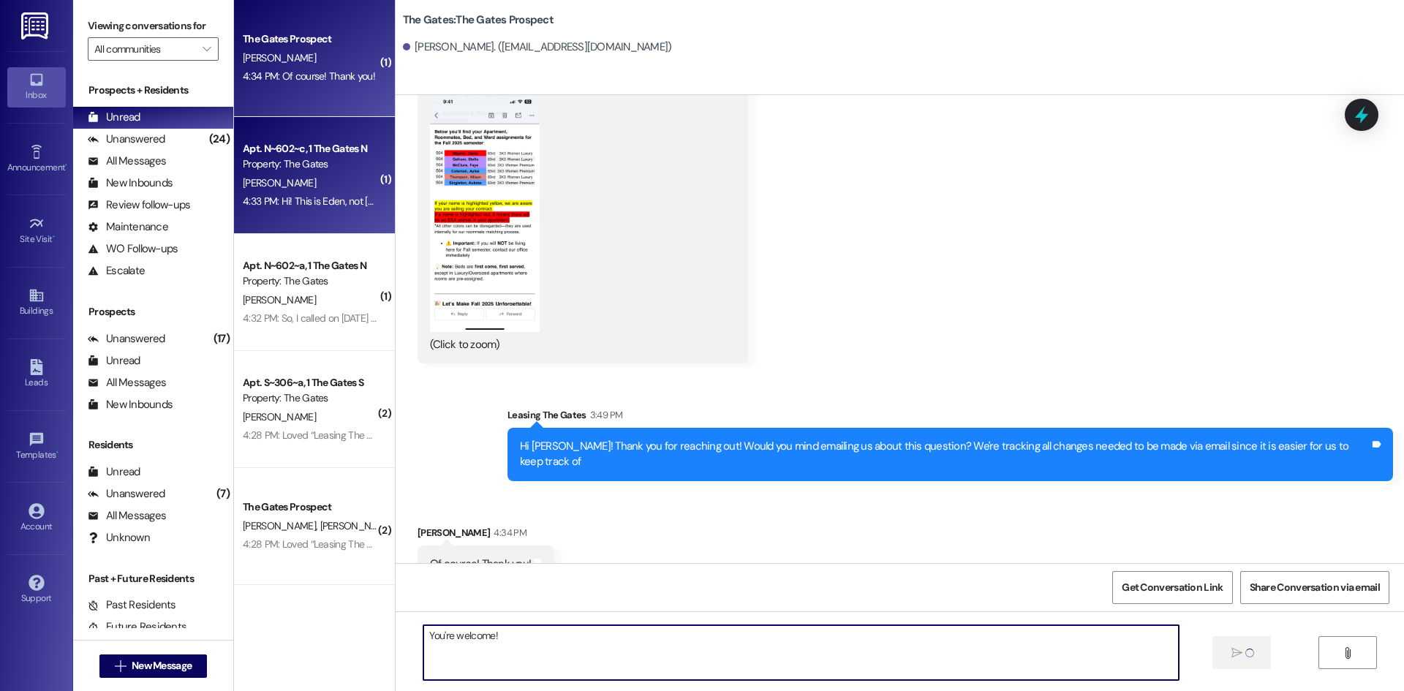
type textarea "You're welcome!"
click at [312, 217] on div "Apt. N~602~c, 1 The Gates N Property: The Gates E. Albrecht 4:33 PM: Hi! This i…" at bounding box center [314, 175] width 161 height 117
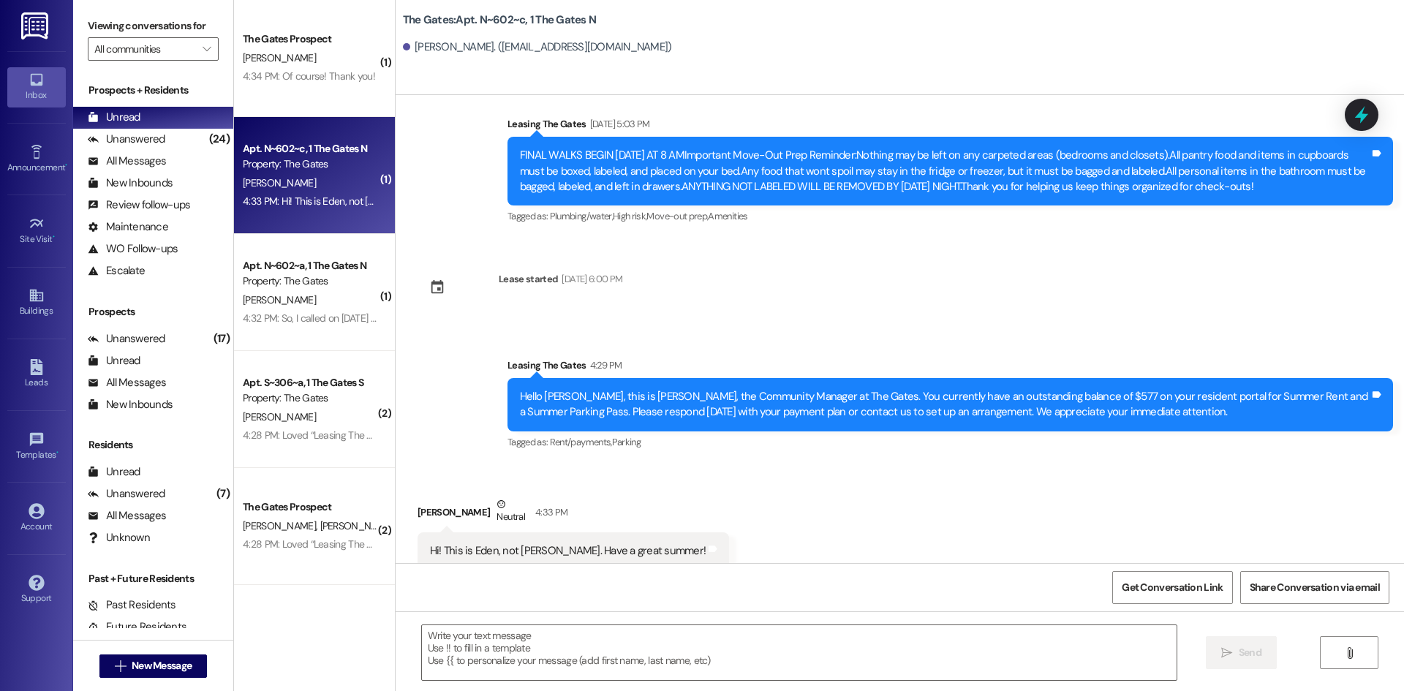
scroll to position [3450, 0]
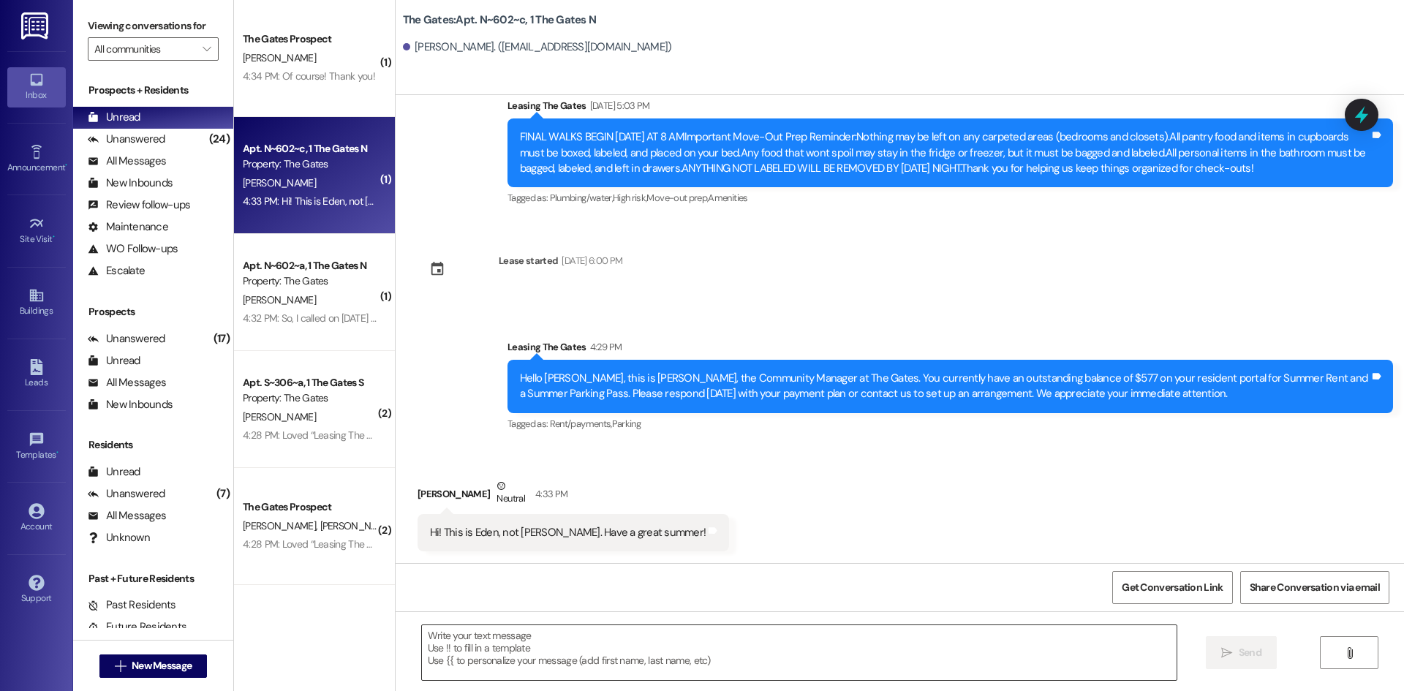
click at [514, 639] on textarea at bounding box center [799, 652] width 755 height 55
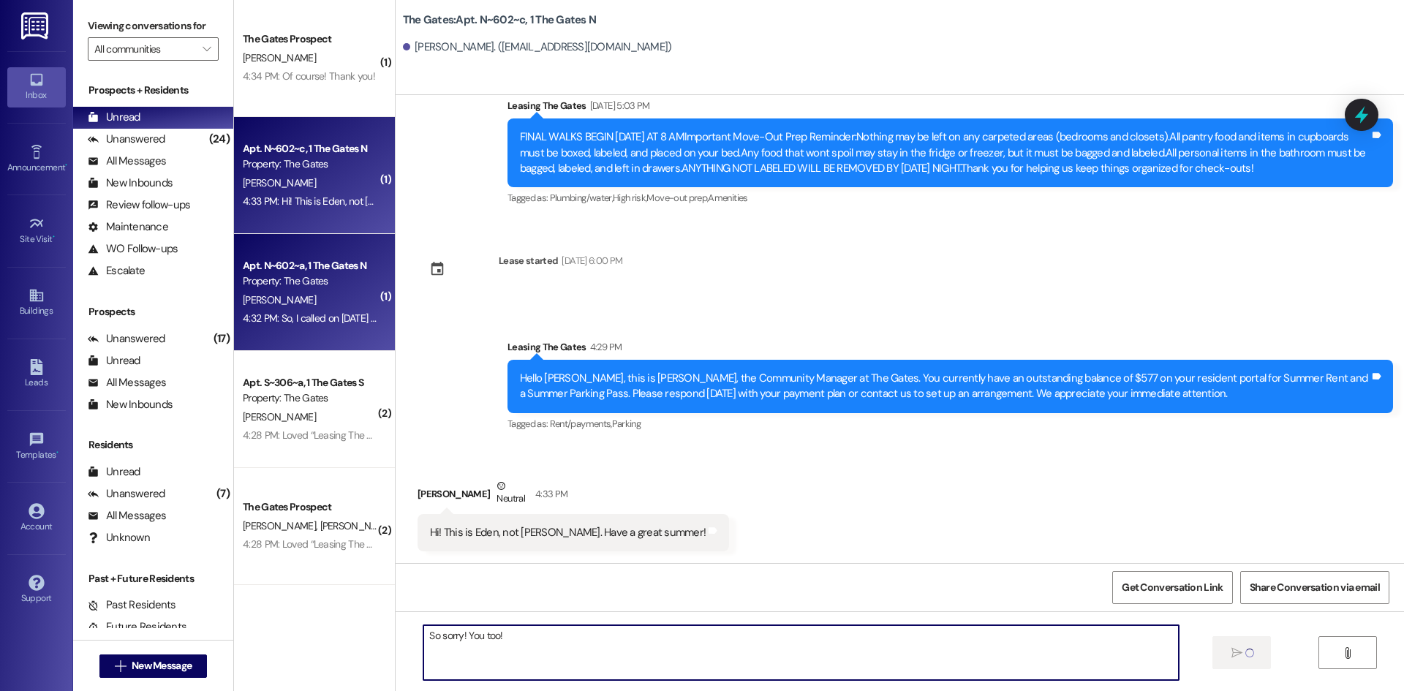
type textarea "So sorry! You too!"
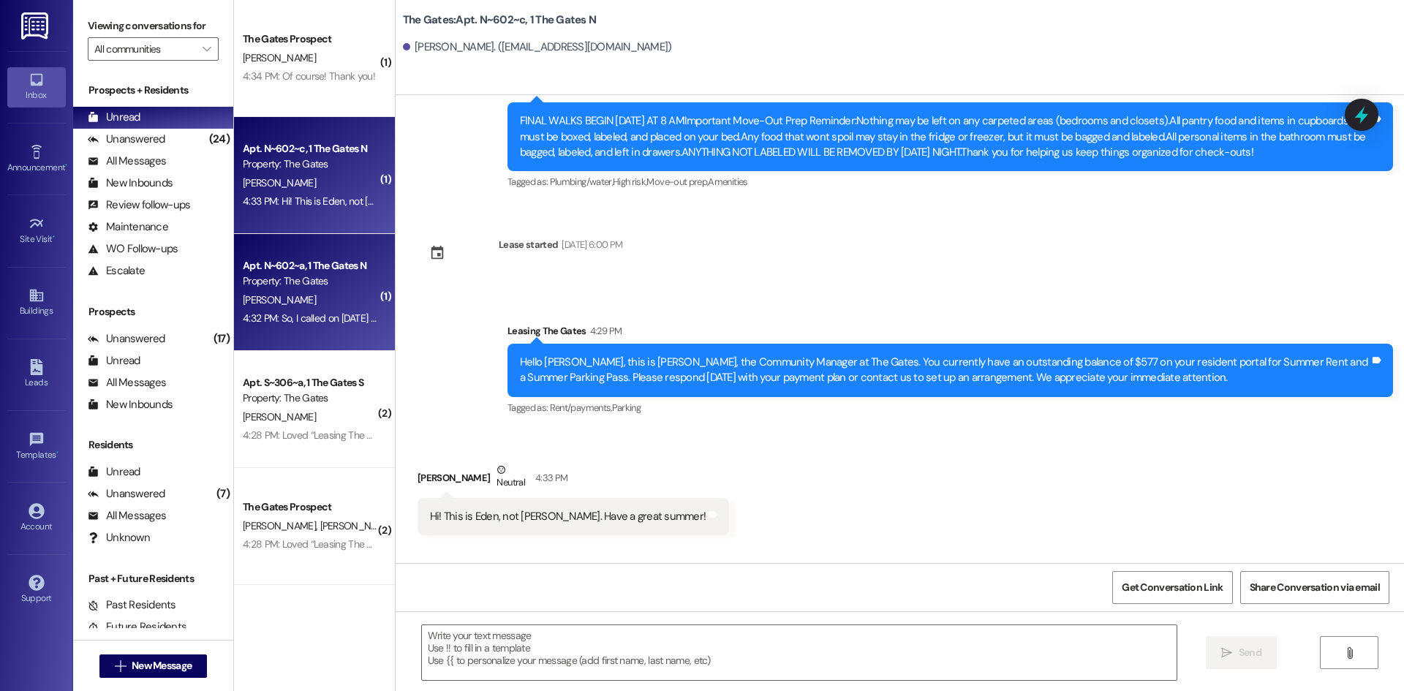
click at [255, 287] on div "Property: The Gates" at bounding box center [310, 281] width 135 height 15
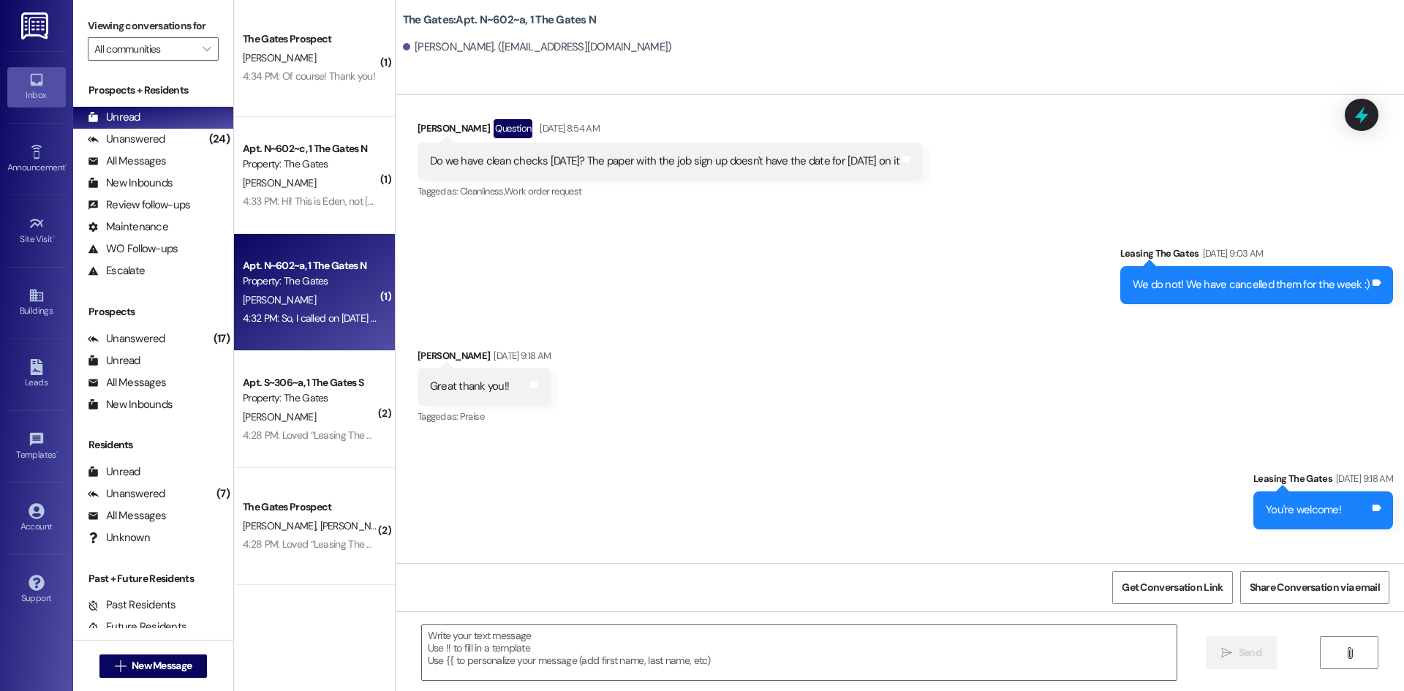
scroll to position [24217, 0]
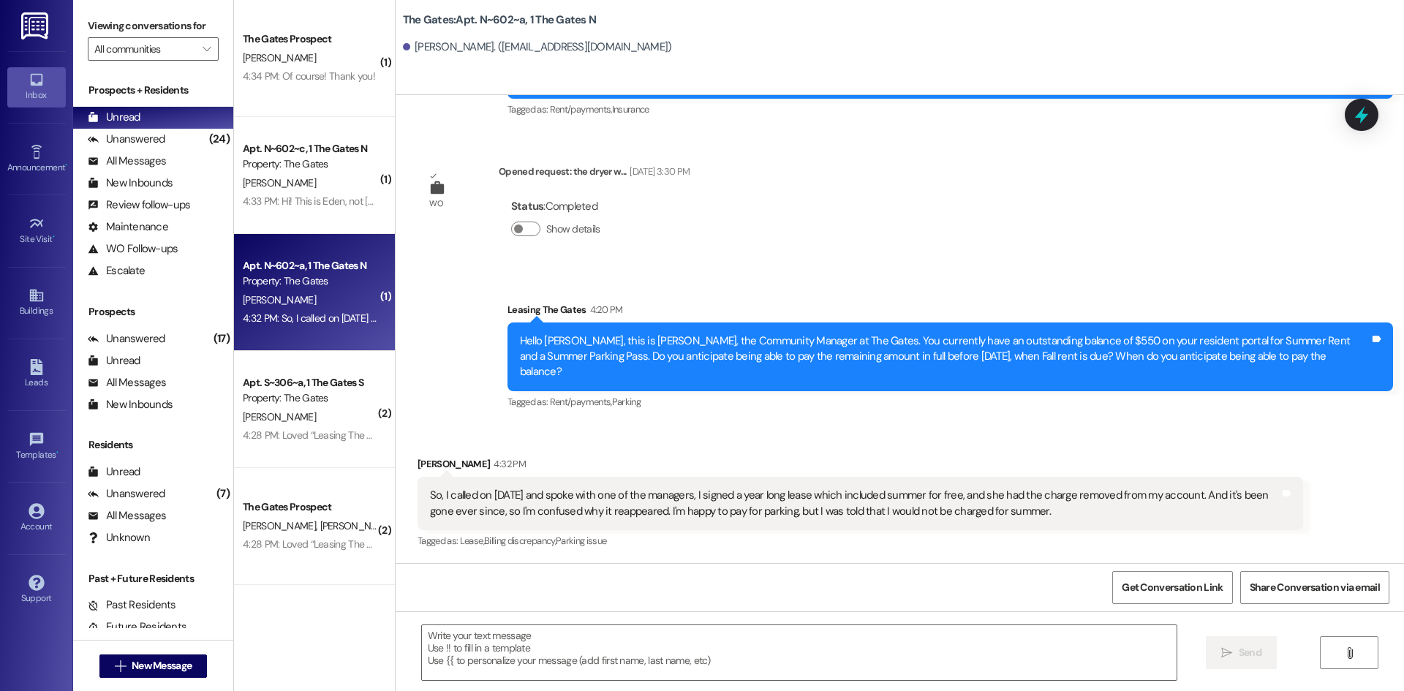
drag, startPoint x: 944, startPoint y: 519, endPoint x: 419, endPoint y: 488, distance: 525.4
click at [430, 488] on div "So, I called on [DATE] and spoke with one of the managers, I signed a year long…" at bounding box center [855, 503] width 850 height 31
copy div "So, I called on [DATE] and spoke with one of the managers, I signed a year long…"
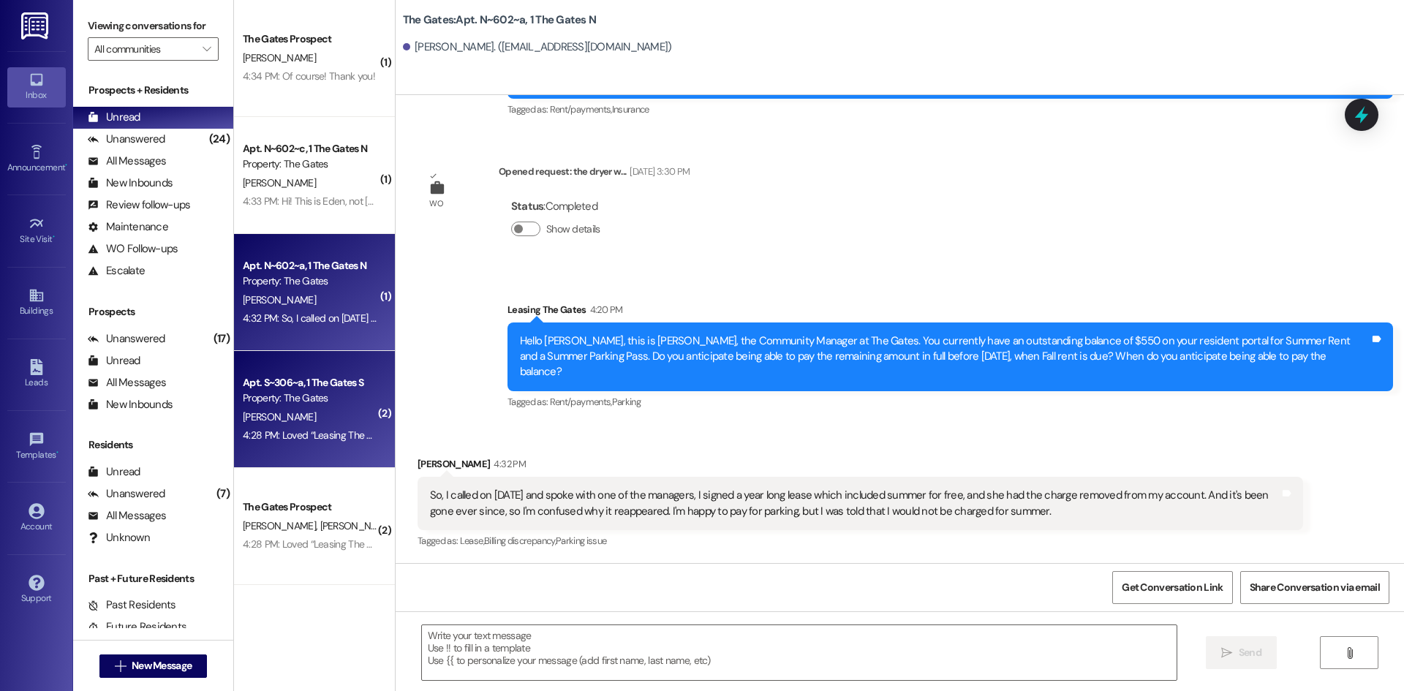
click at [252, 402] on div "Property: The Gates" at bounding box center [310, 398] width 135 height 15
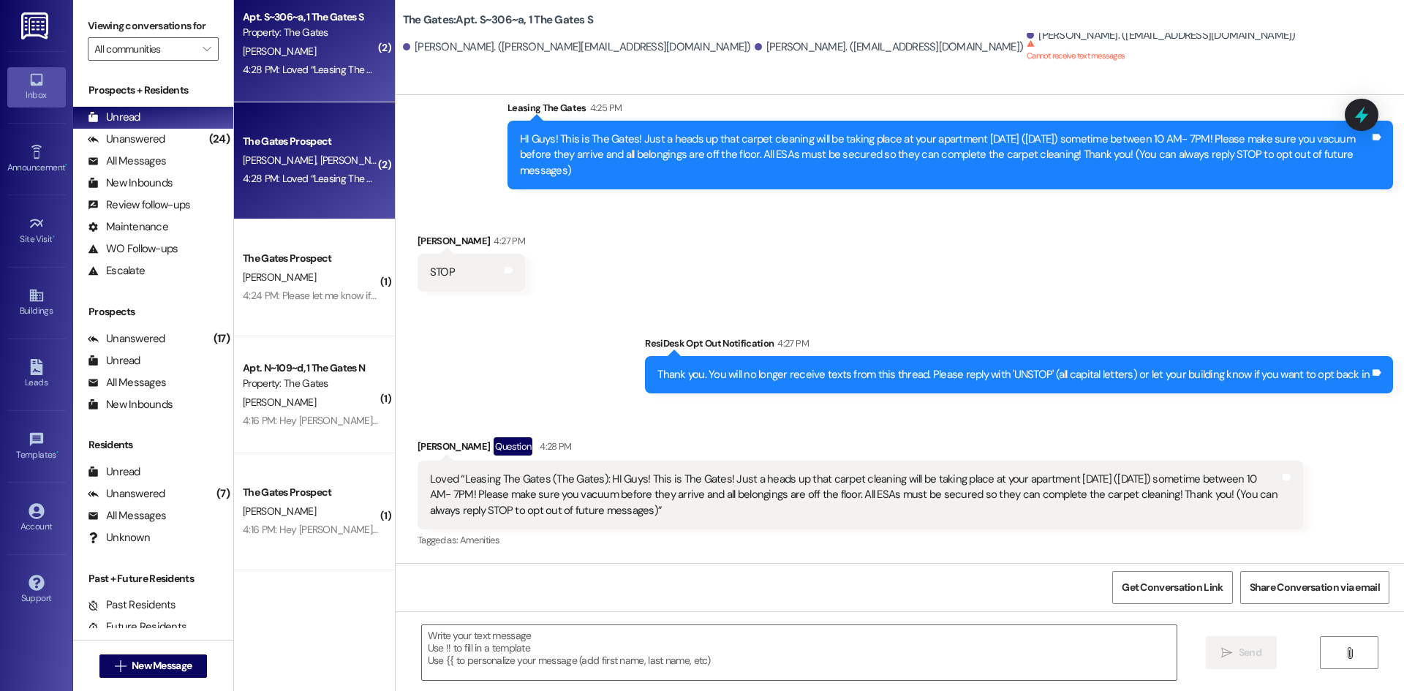
scroll to position [512, 0]
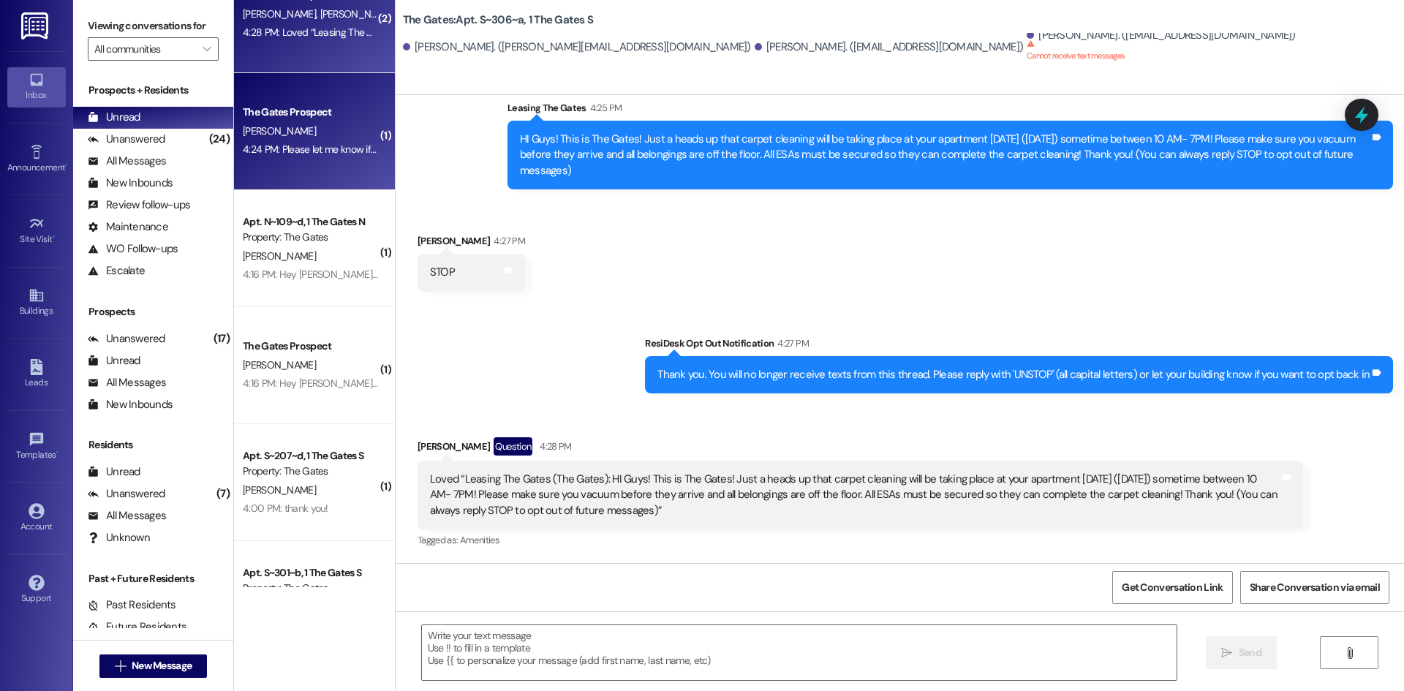
click at [292, 146] on div "4:24 PM: Please let me know if I missed something! 4:24 PM: Please let me know …" at bounding box center [350, 149] width 214 height 13
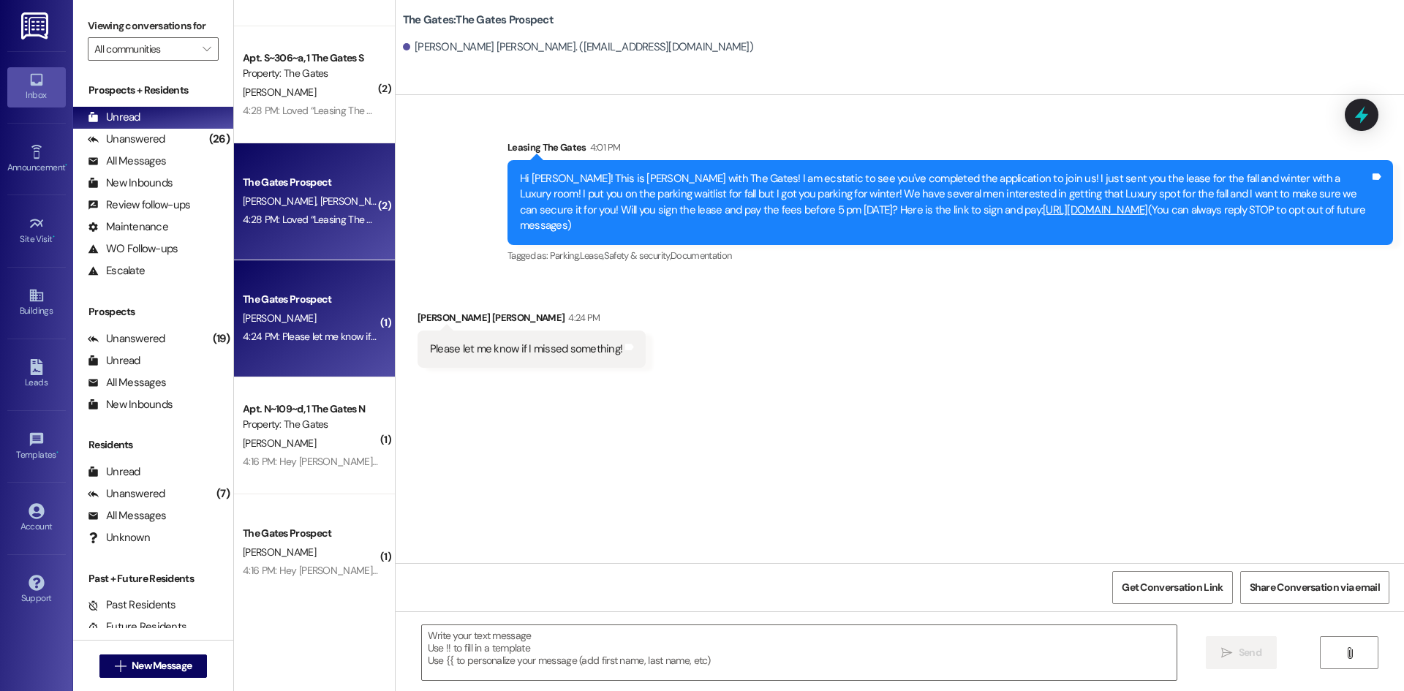
scroll to position [219, 0]
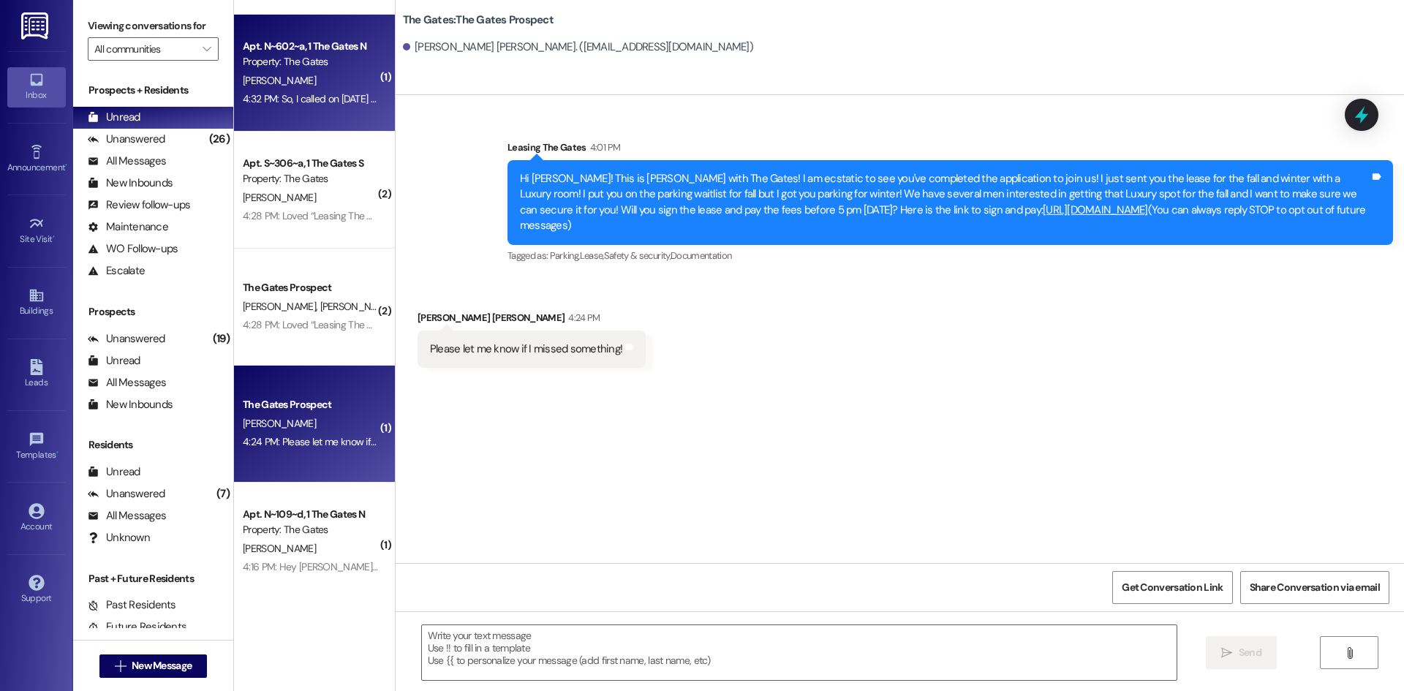
click at [278, 87] on div "[PERSON_NAME]" at bounding box center [310, 81] width 138 height 18
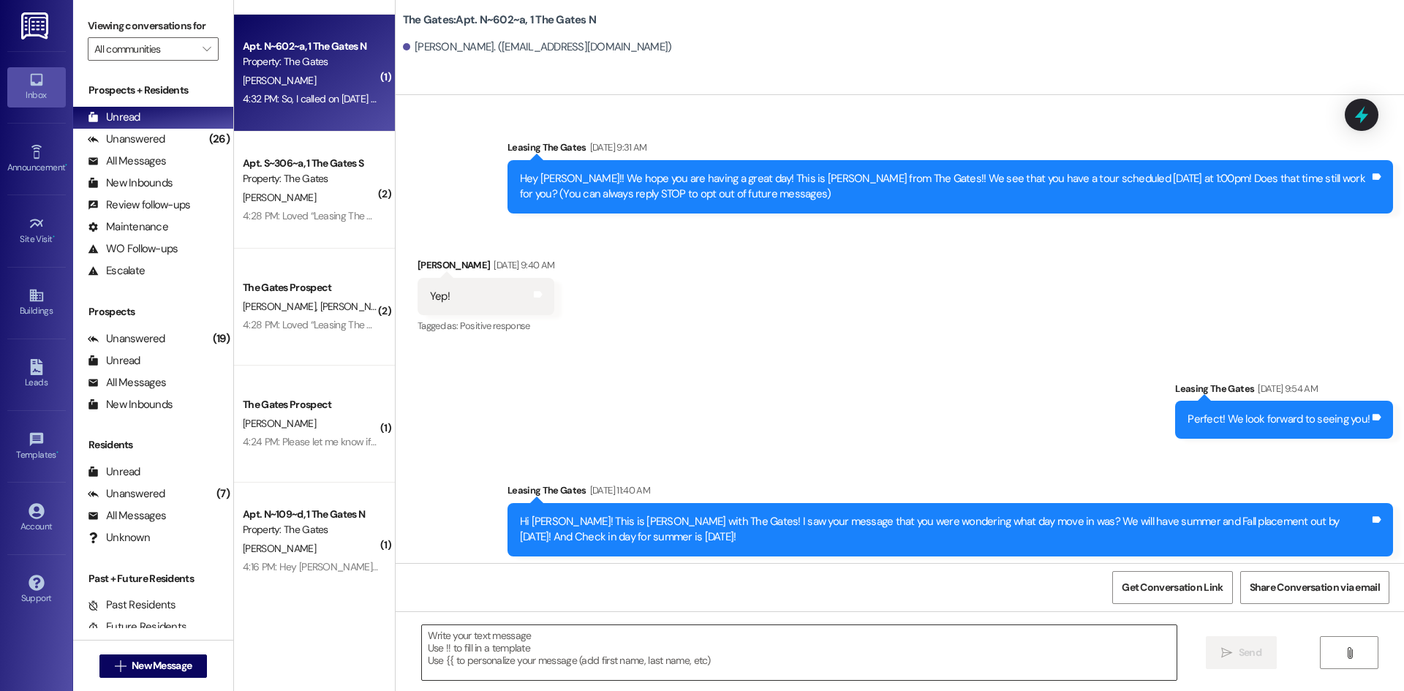
scroll to position [24217, 0]
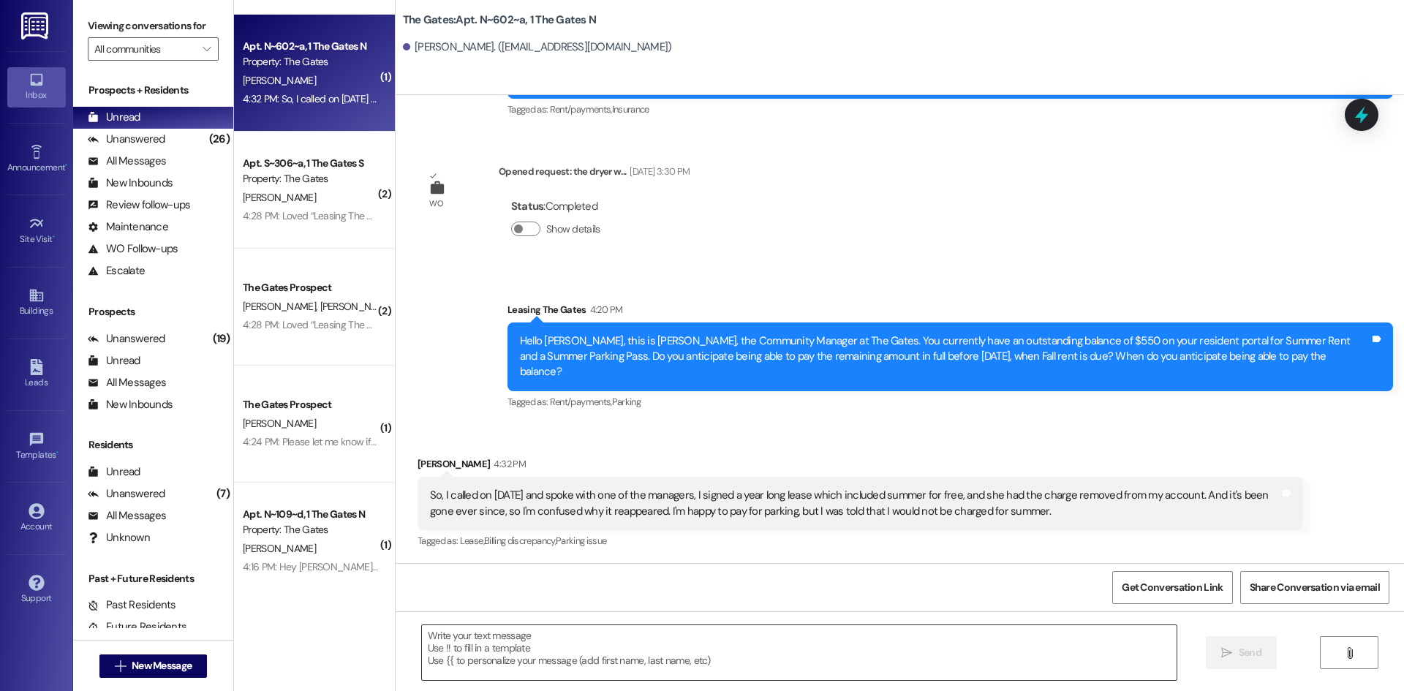
click at [488, 652] on textarea at bounding box center [799, 652] width 755 height 55
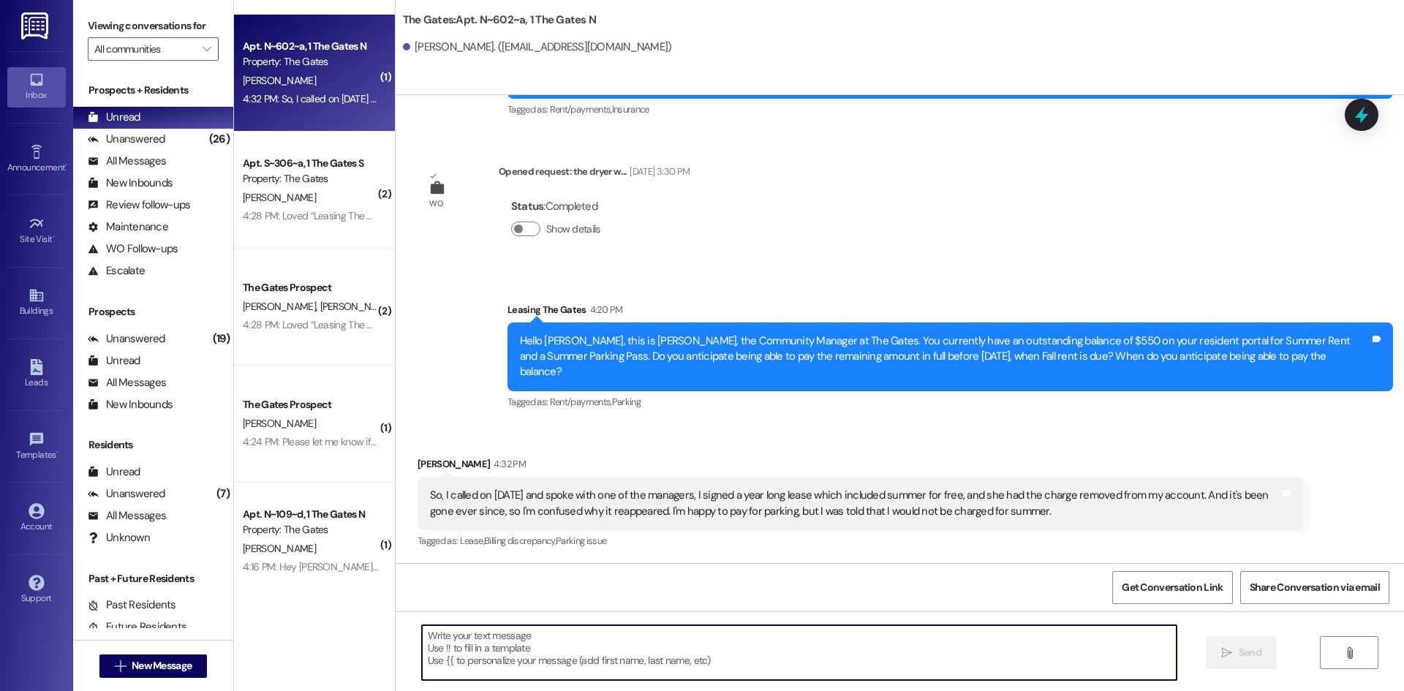
click at [496, 644] on textarea at bounding box center [799, 652] width 755 height 55
type textarea "H"
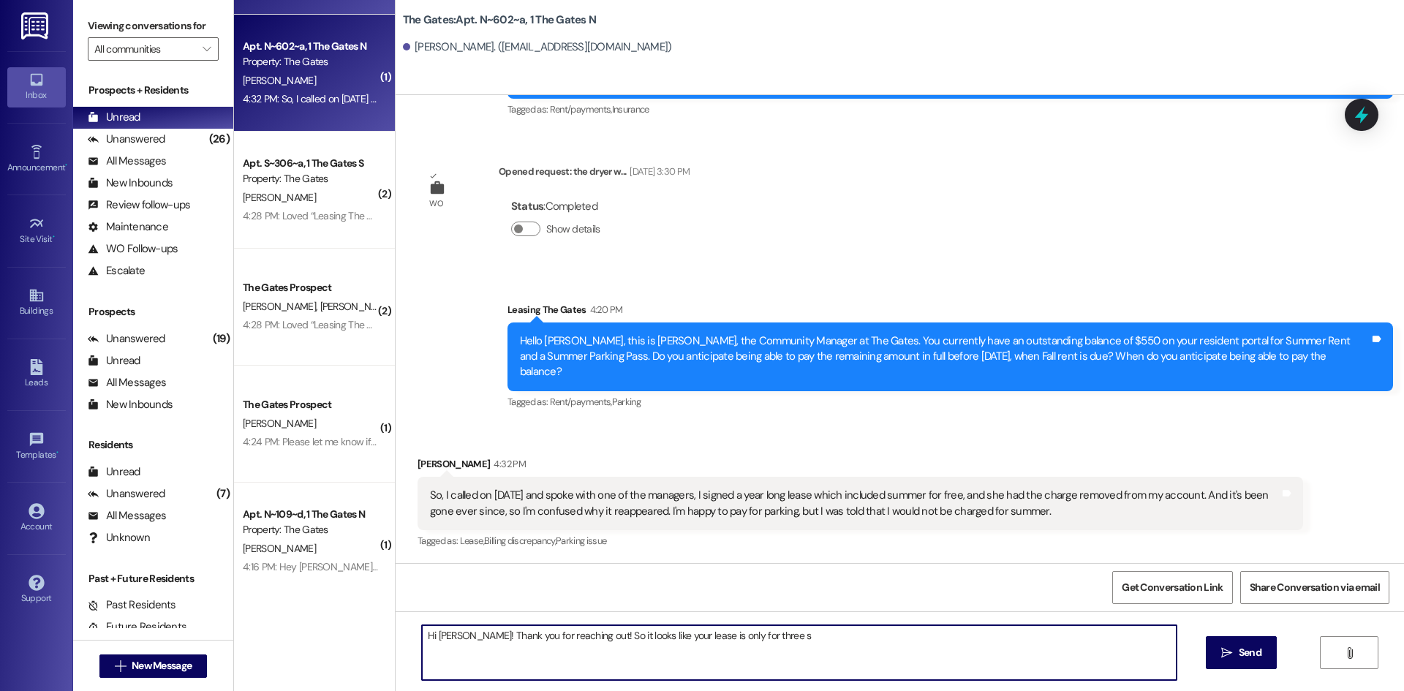
type textarea "Hi Megan! Thank you for reaching out! So it looks like your lease is only for t…"
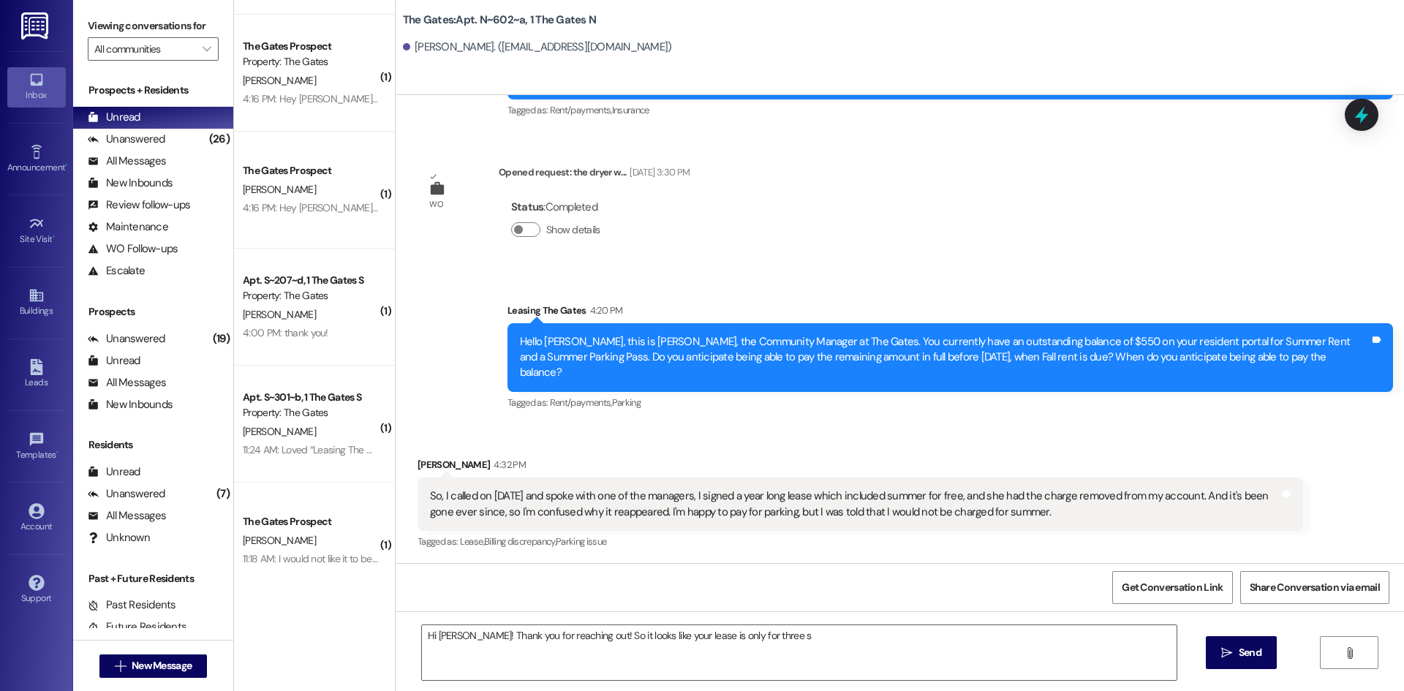
scroll to position [0, 0]
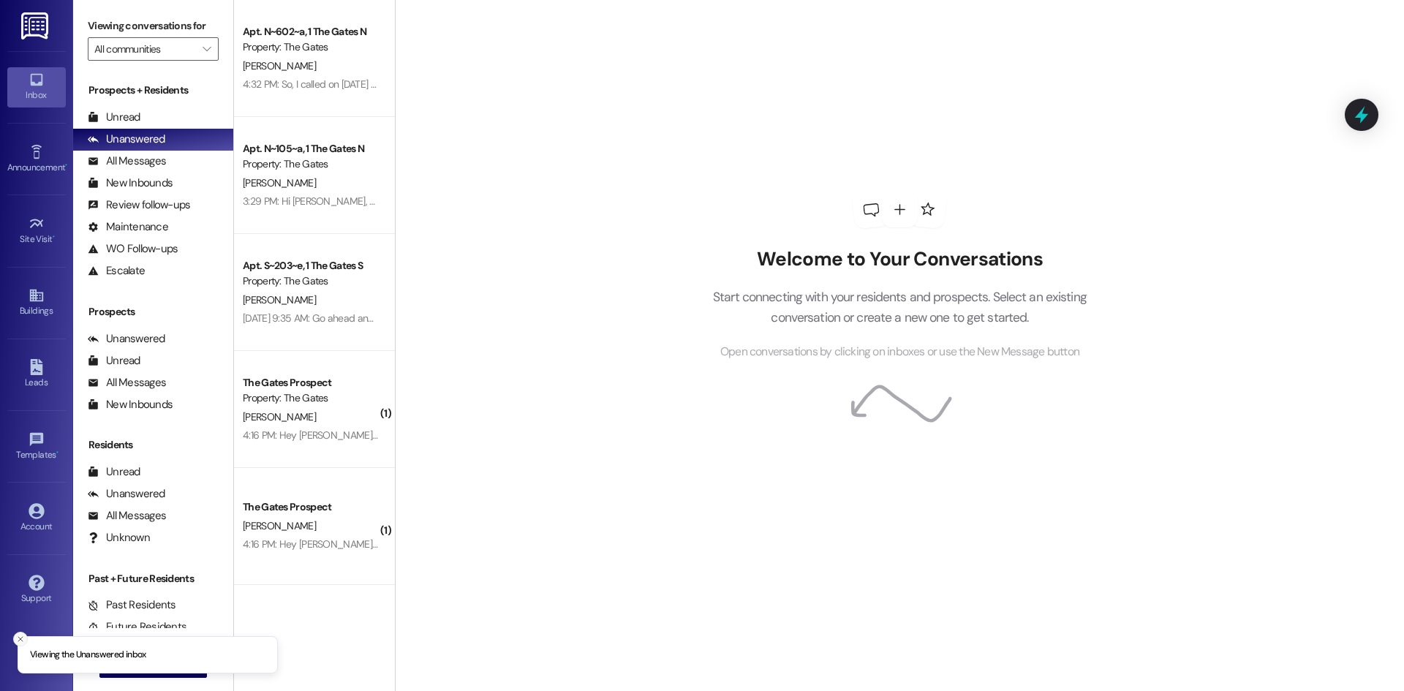
click at [21, 643] on icon "Close toast" at bounding box center [20, 639] width 9 height 9
click at [151, 666] on span "New Message" at bounding box center [162, 665] width 60 height 15
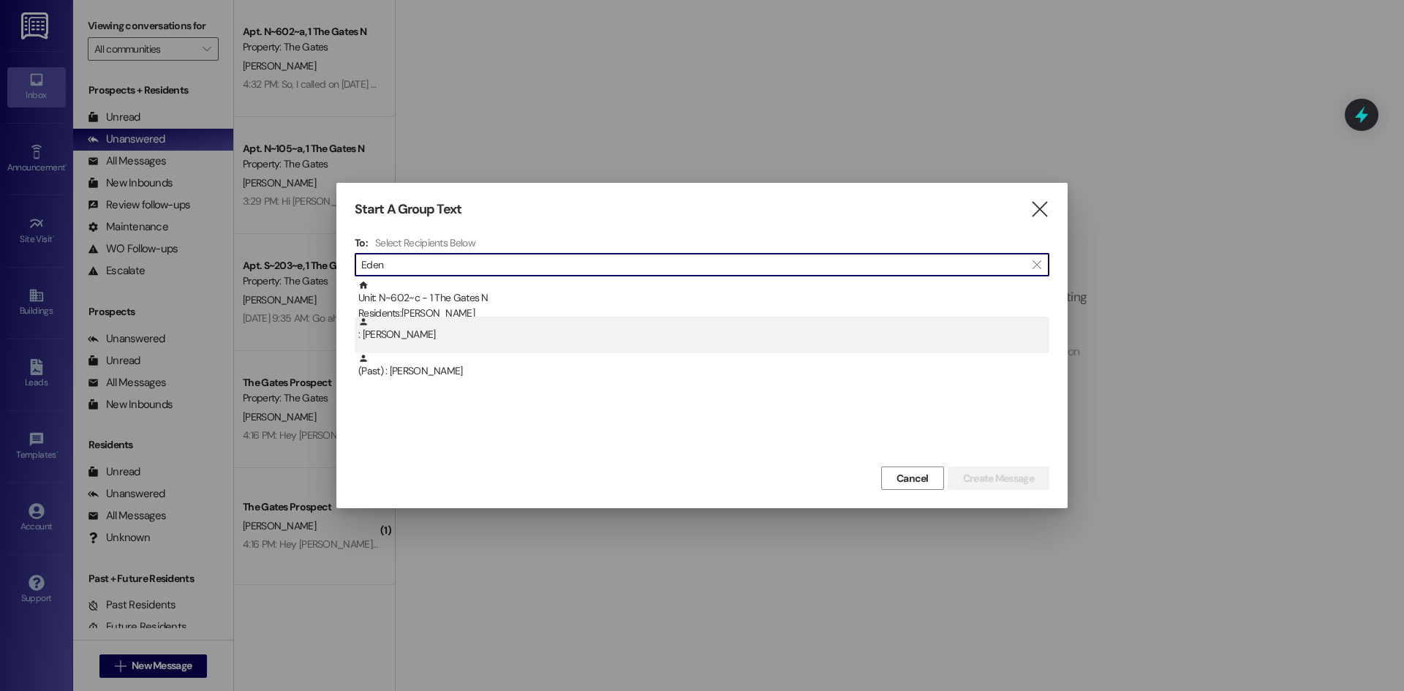
type input "Eden"
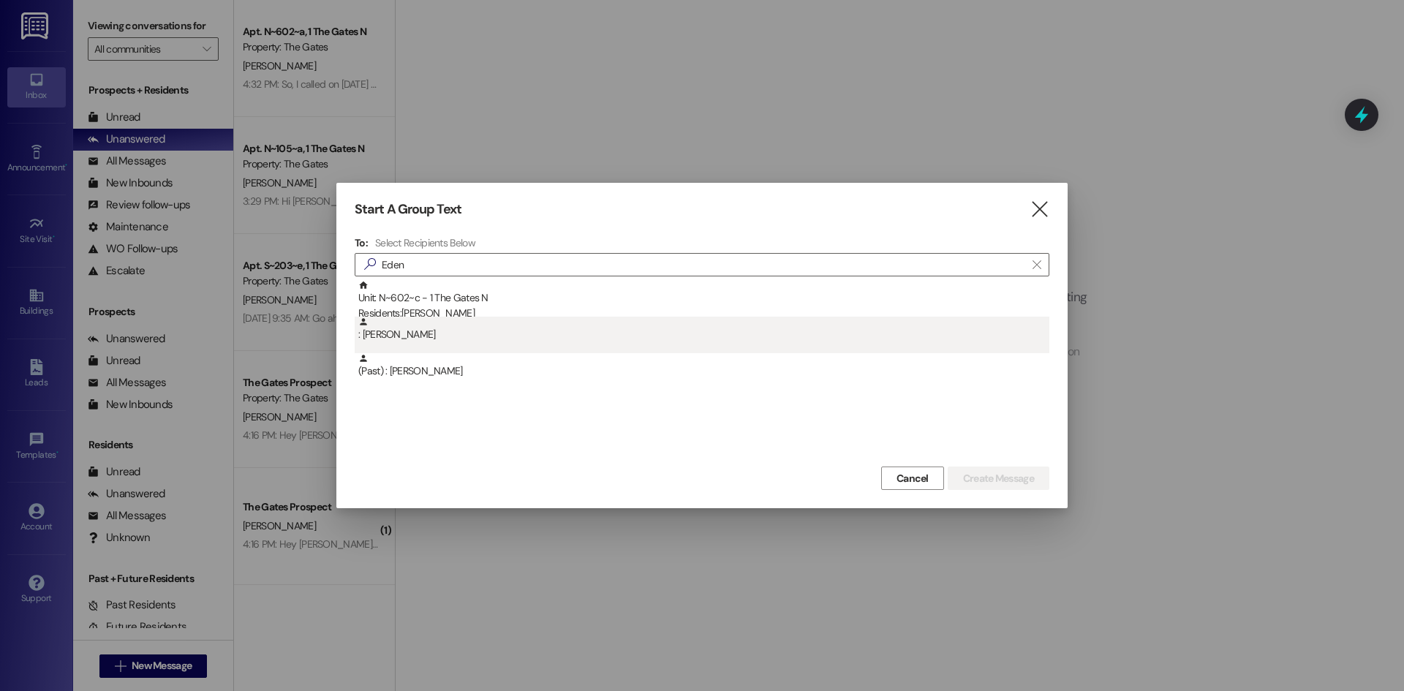
click at [415, 317] on div ": [PERSON_NAME]" at bounding box center [703, 330] width 691 height 26
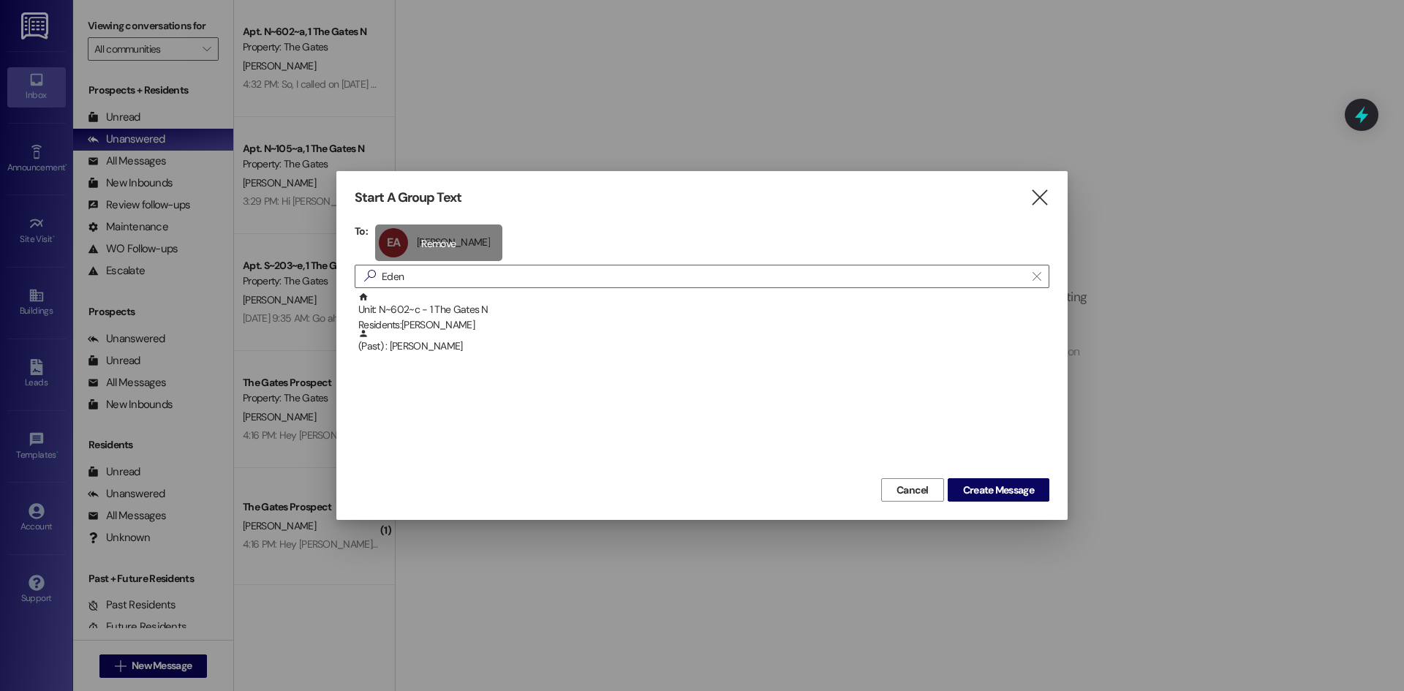
click at [420, 247] on div "EA Eden Albrecht Eden Albrecht click to remove" at bounding box center [438, 243] width 127 height 37
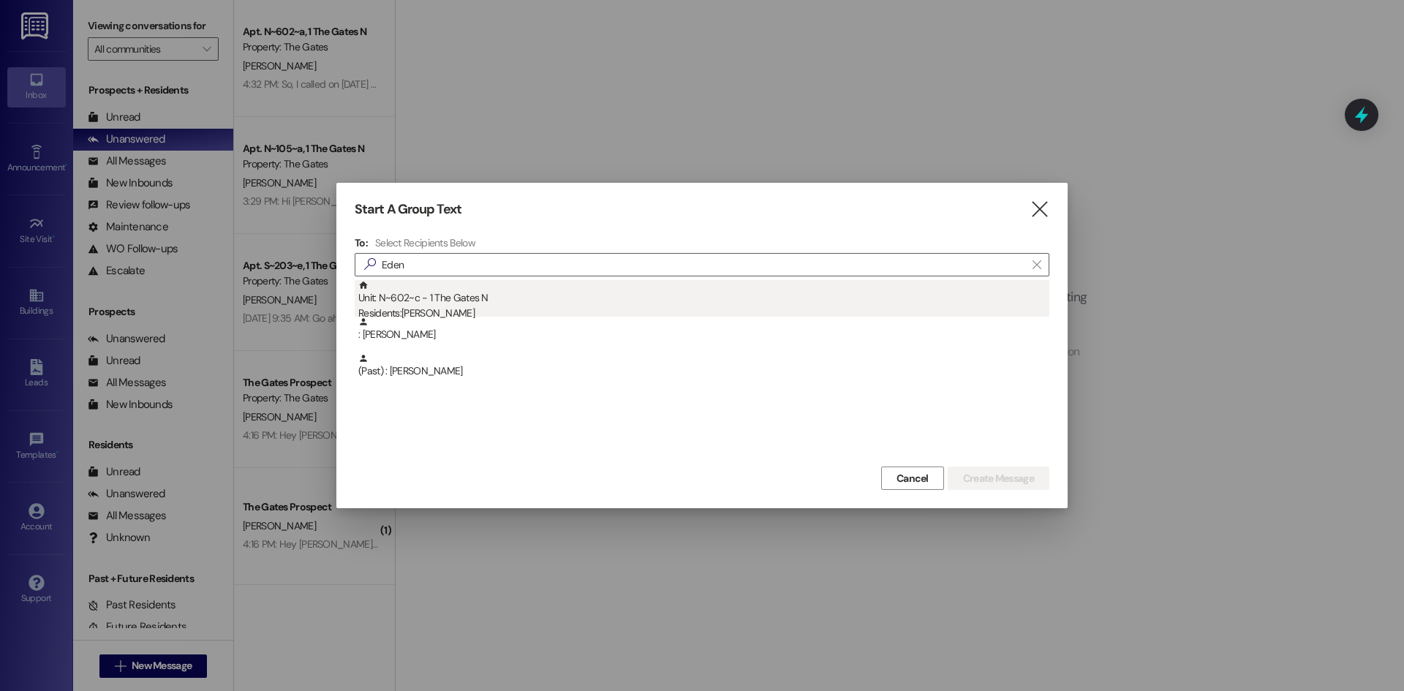
click at [431, 301] on div "Unit: N~602~c - 1 The Gates N Residents: Eden Albrecht" at bounding box center [703, 301] width 691 height 42
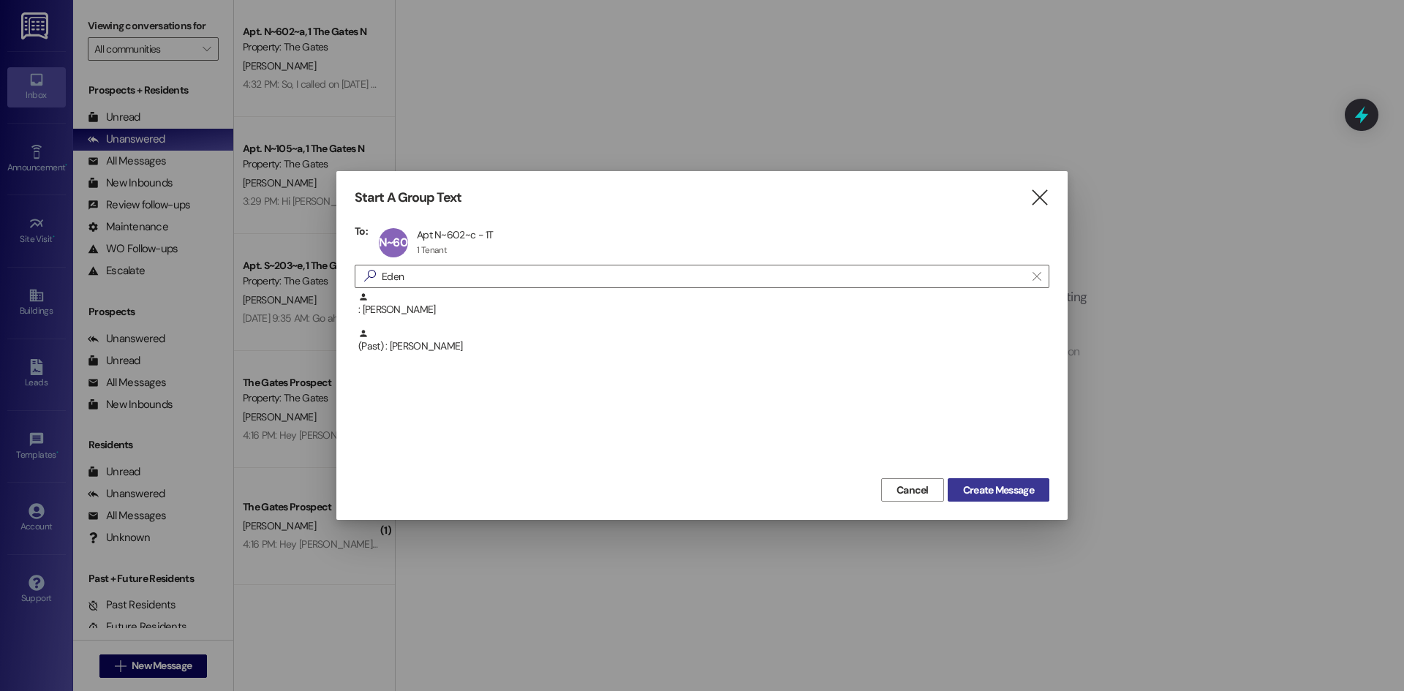
click at [986, 478] on button "Create Message" at bounding box center [999, 489] width 102 height 23
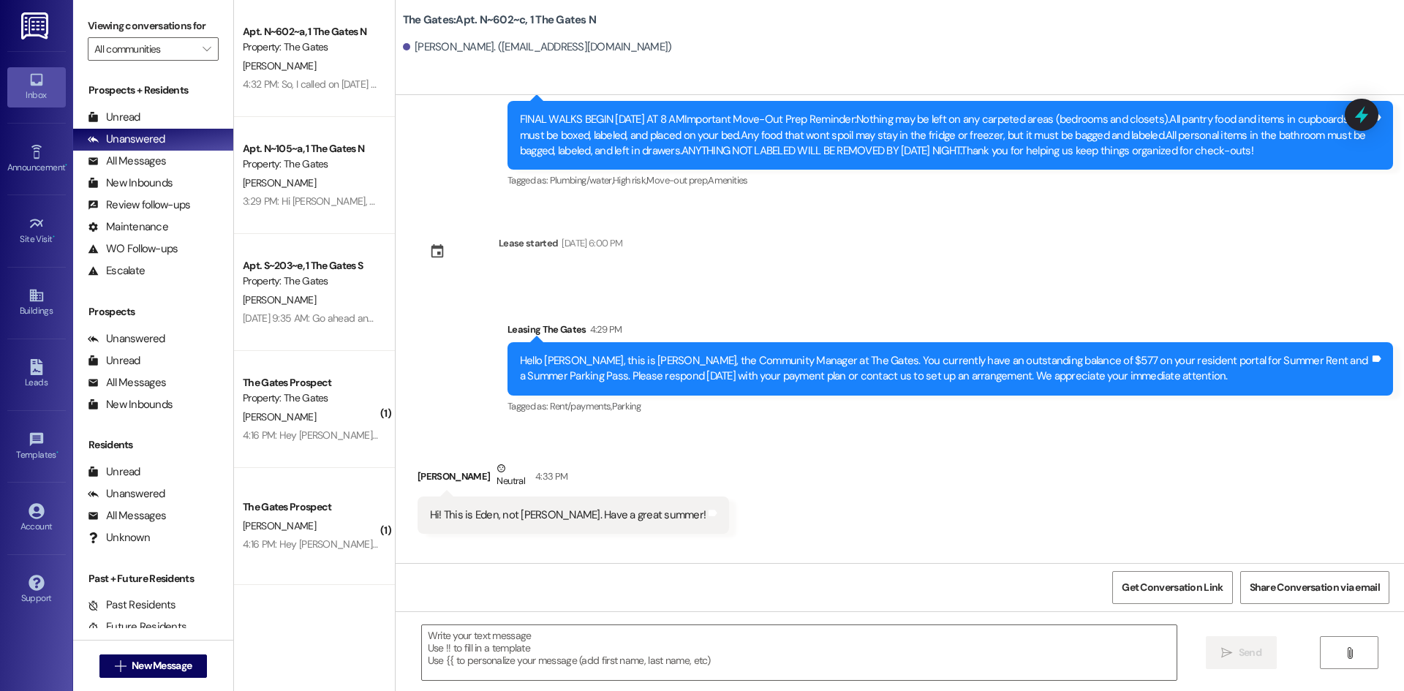
scroll to position [3552, 0]
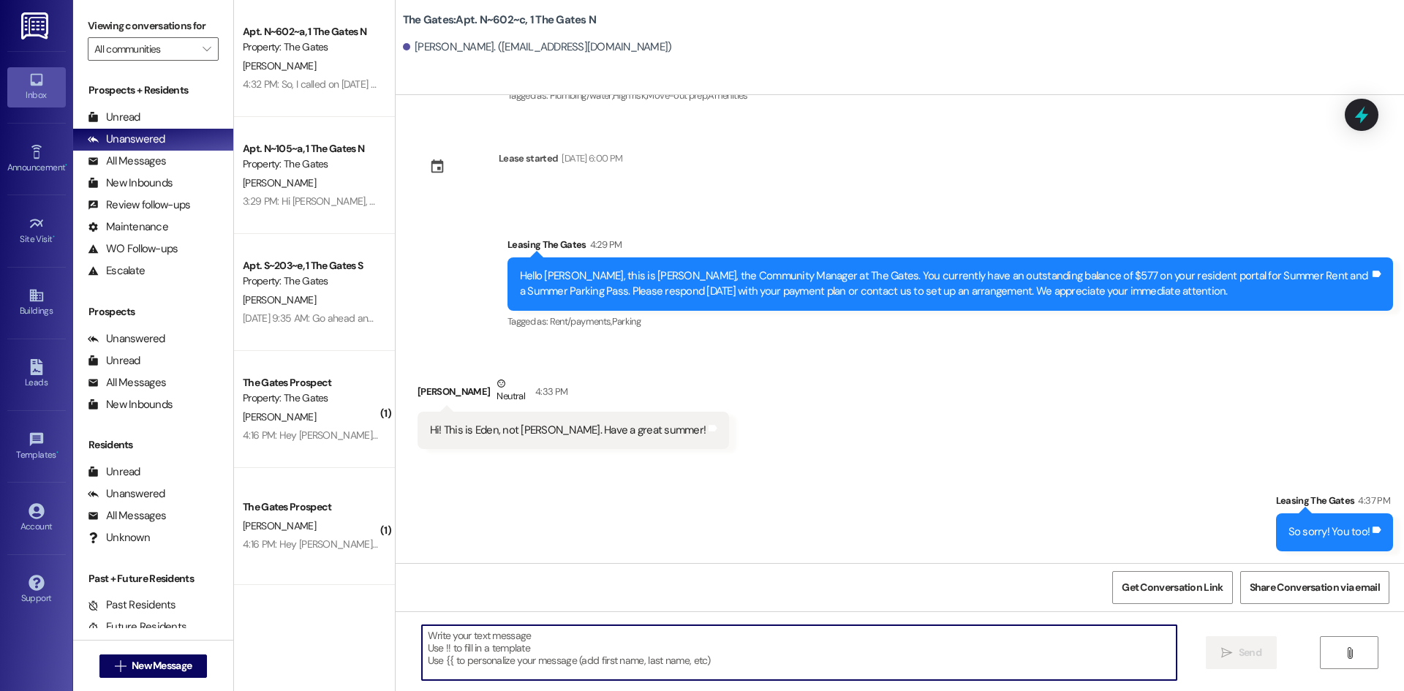
click at [576, 667] on textarea at bounding box center [799, 652] width 755 height 55
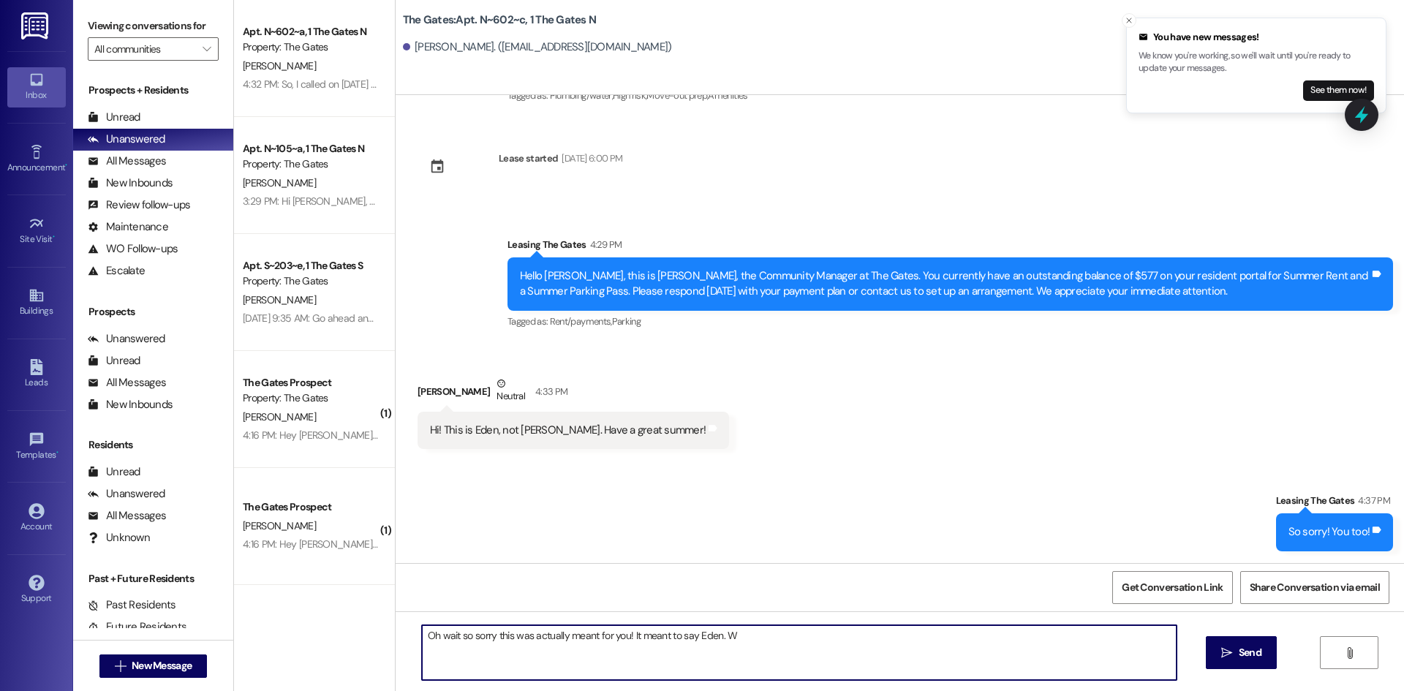
type textarea "Oh wait so sorry this was actually meant for you! It meant to say Eden."
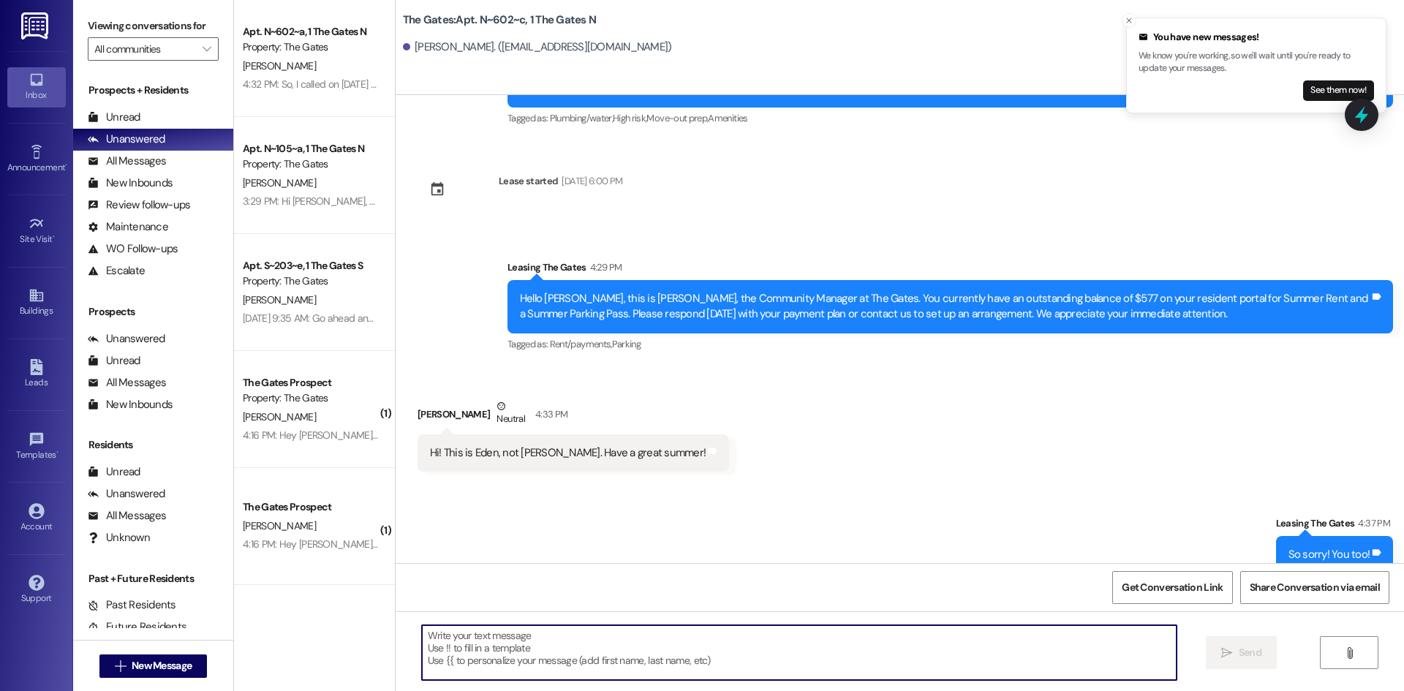
scroll to position [3449, 0]
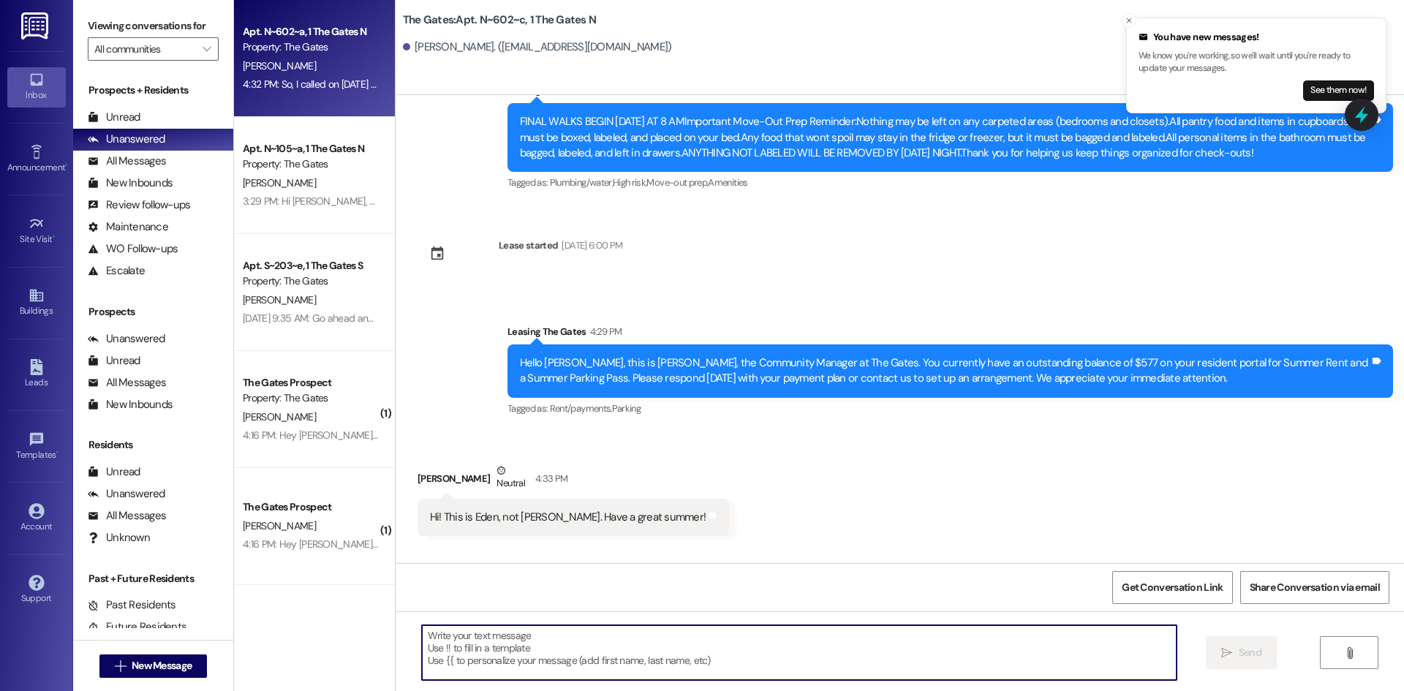
click at [273, 69] on span "[PERSON_NAME]" at bounding box center [279, 65] width 73 height 13
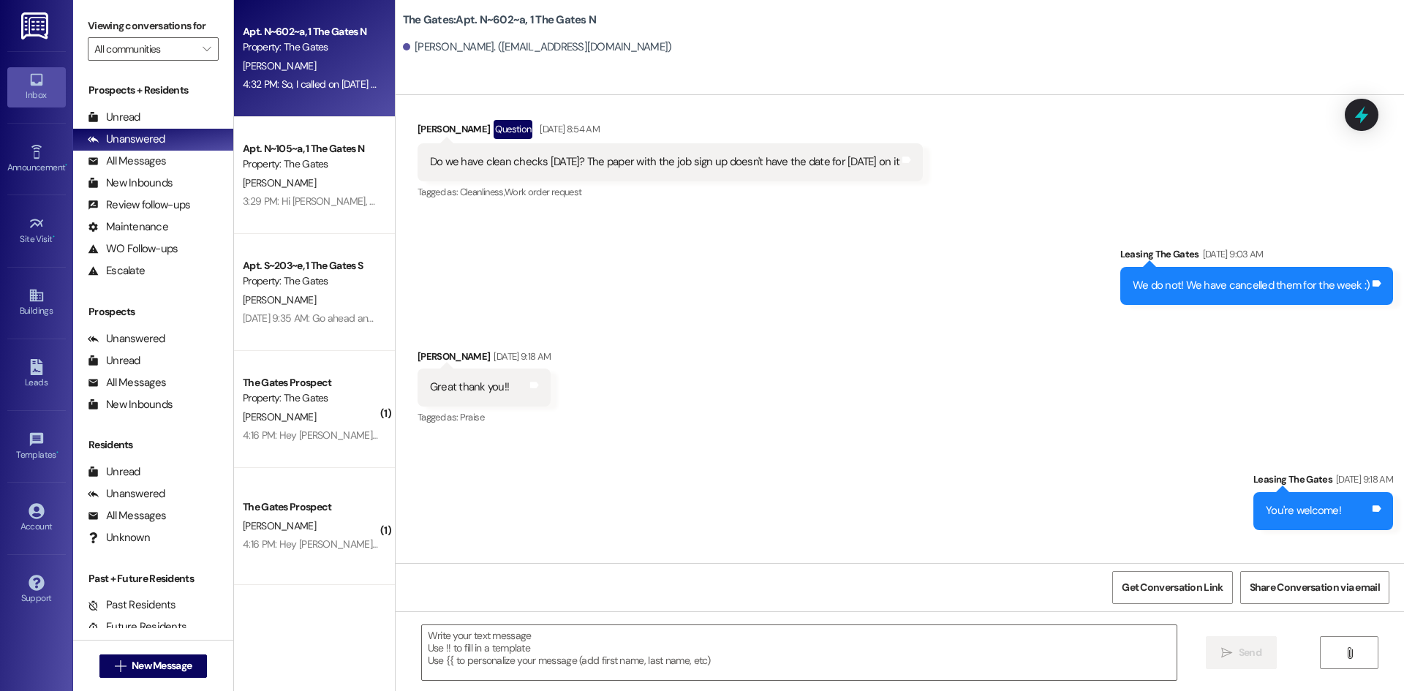
scroll to position [24357, 0]
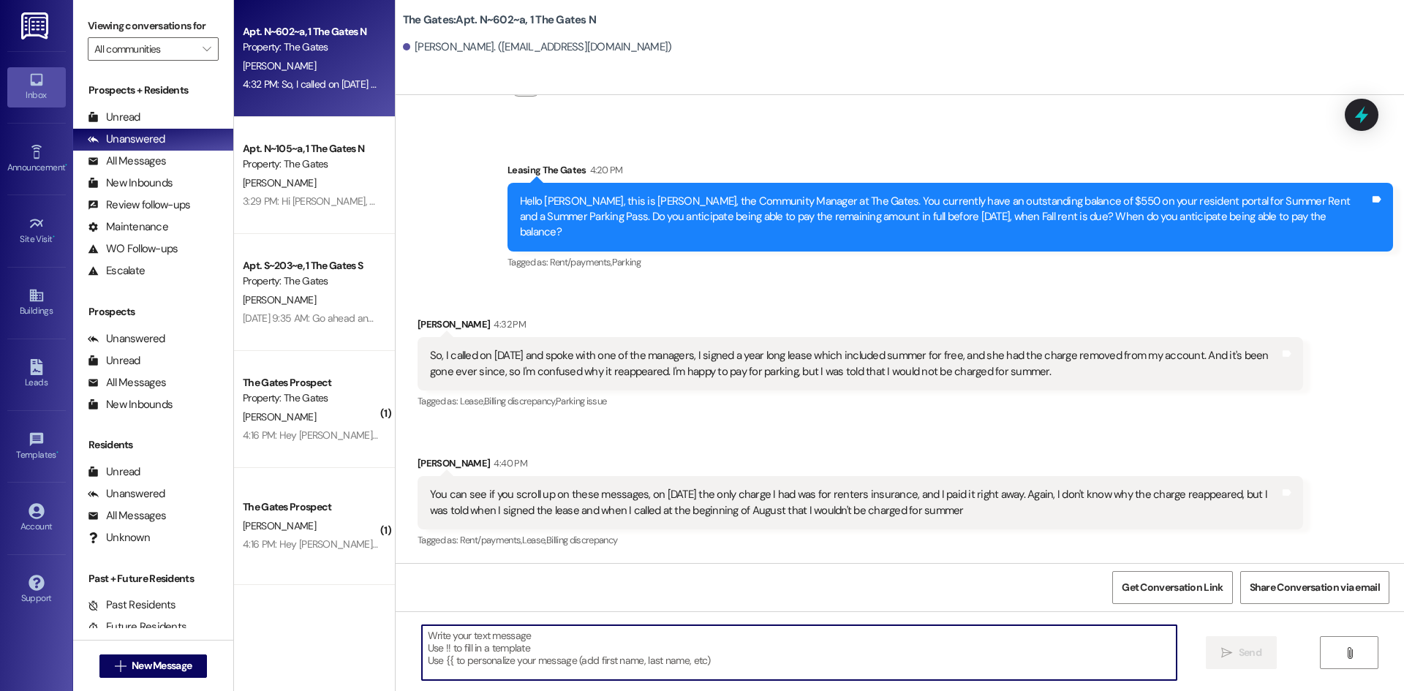
click at [456, 661] on textarea at bounding box center [799, 652] width 755 height 55
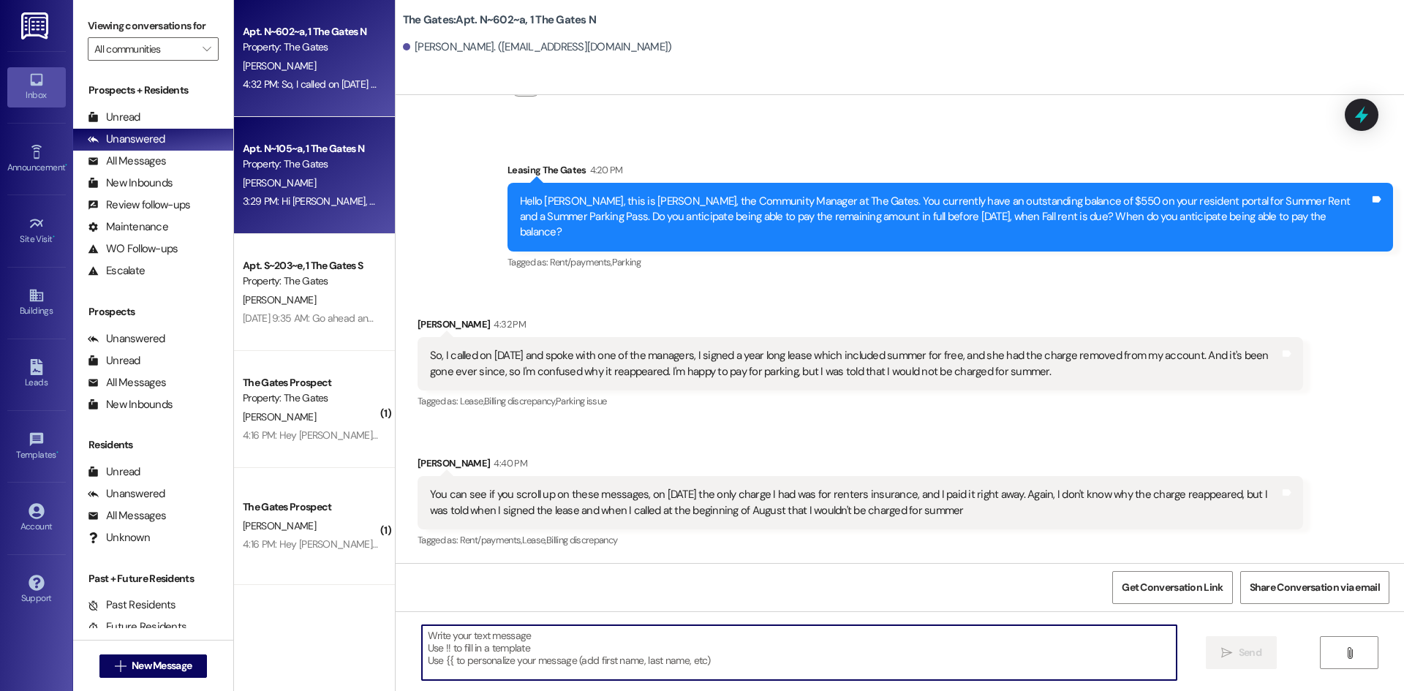
click at [312, 168] on div "Property: The Gates" at bounding box center [310, 164] width 135 height 15
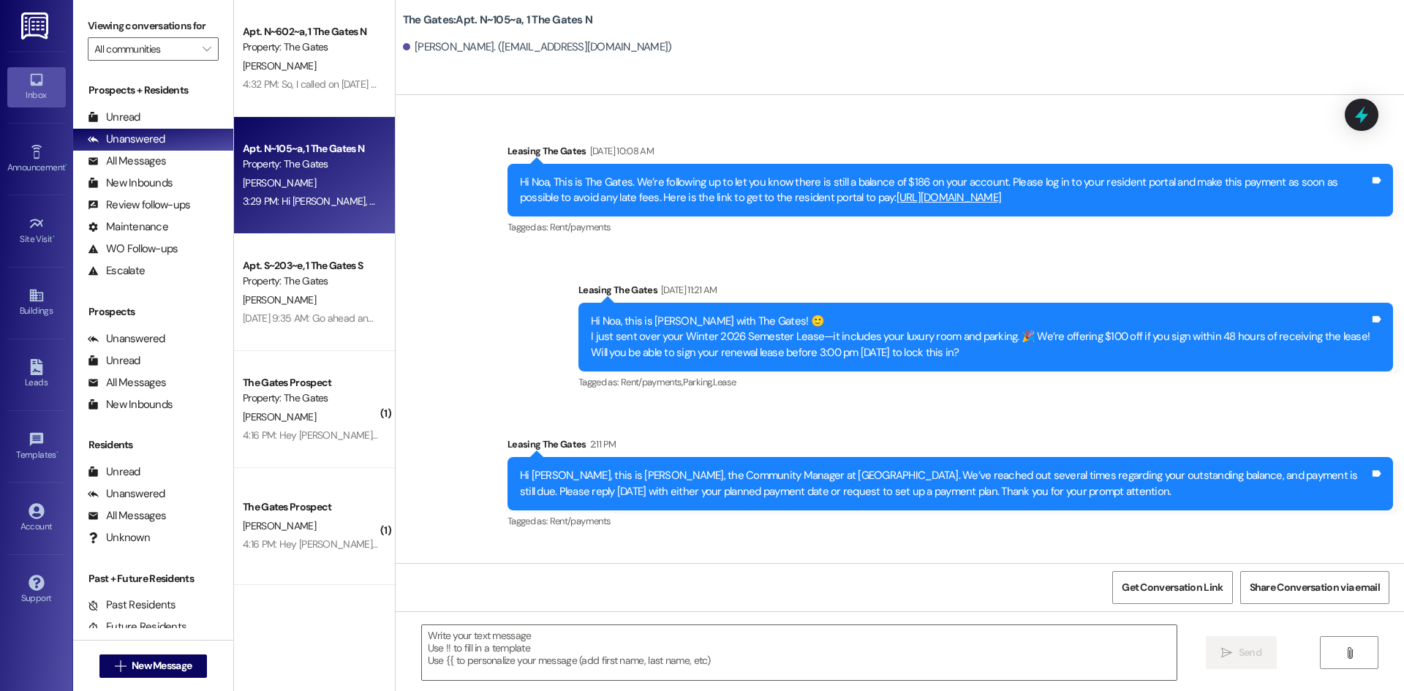
scroll to position [12102, 0]
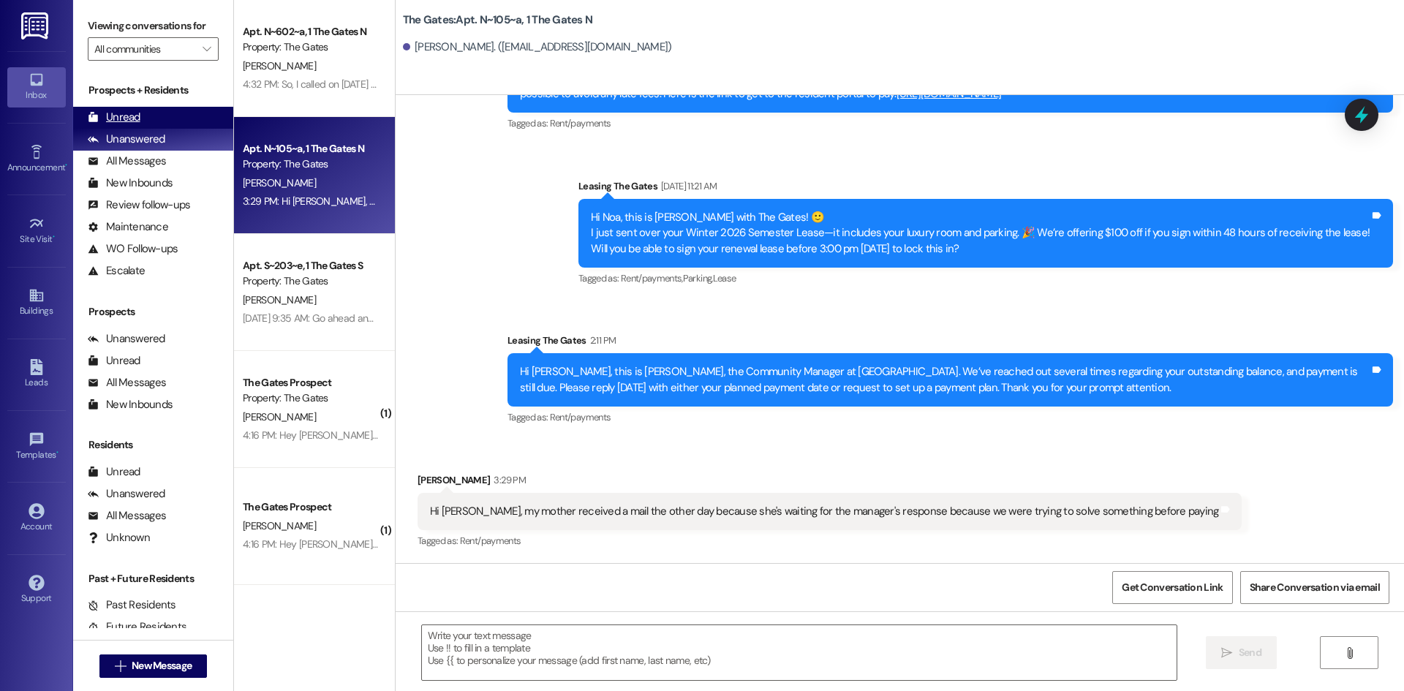
click at [136, 113] on div "Unread" at bounding box center [114, 117] width 53 height 15
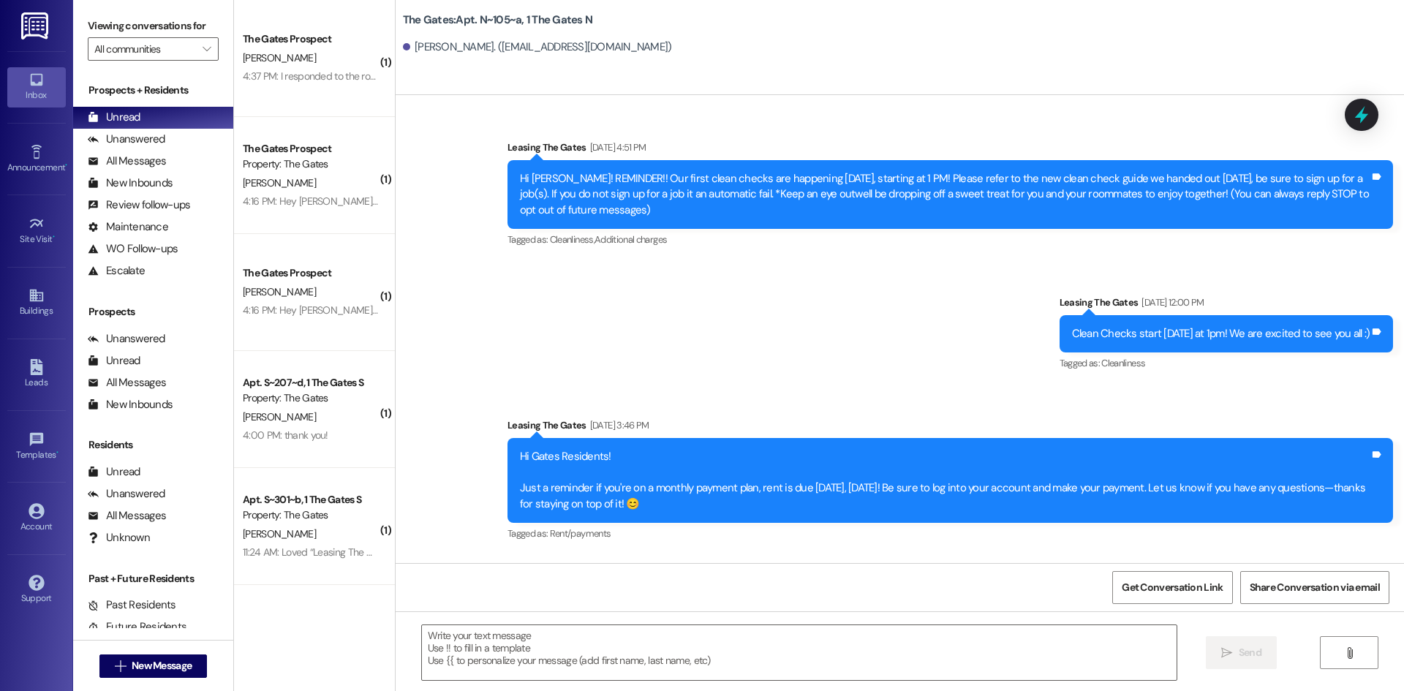
scroll to position [12101, 0]
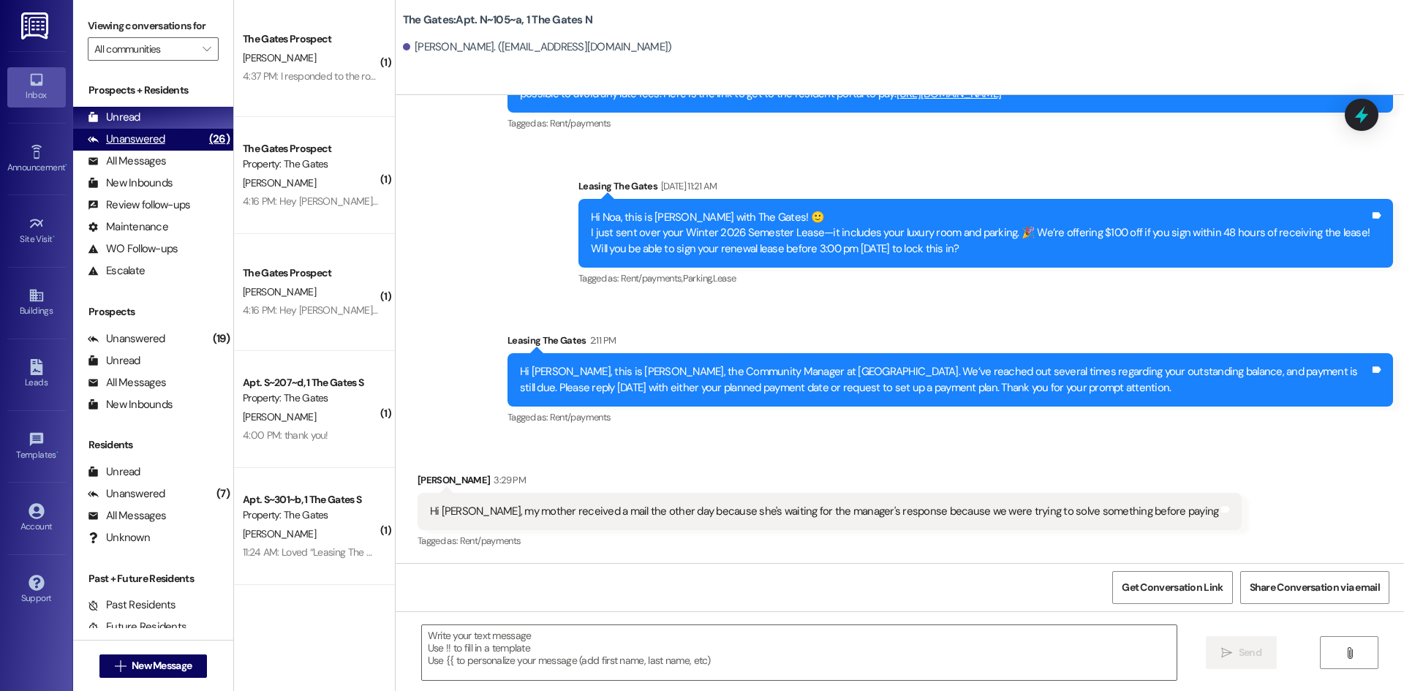
click at [158, 137] on div "Unanswered" at bounding box center [127, 139] width 78 height 15
click at [152, 124] on div "Unread (0)" at bounding box center [153, 118] width 160 height 22
click at [129, 143] on div "Unanswered" at bounding box center [127, 139] width 78 height 15
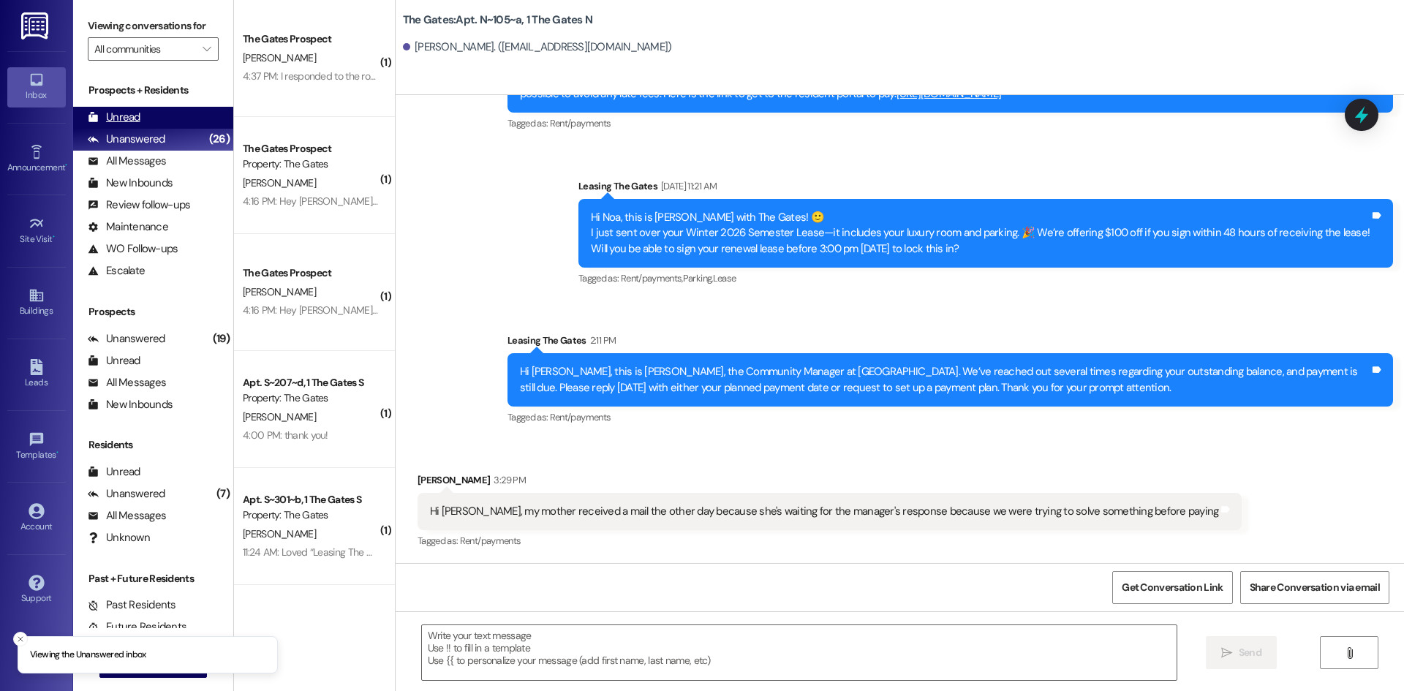
click at [127, 119] on div "Unread" at bounding box center [114, 117] width 53 height 15
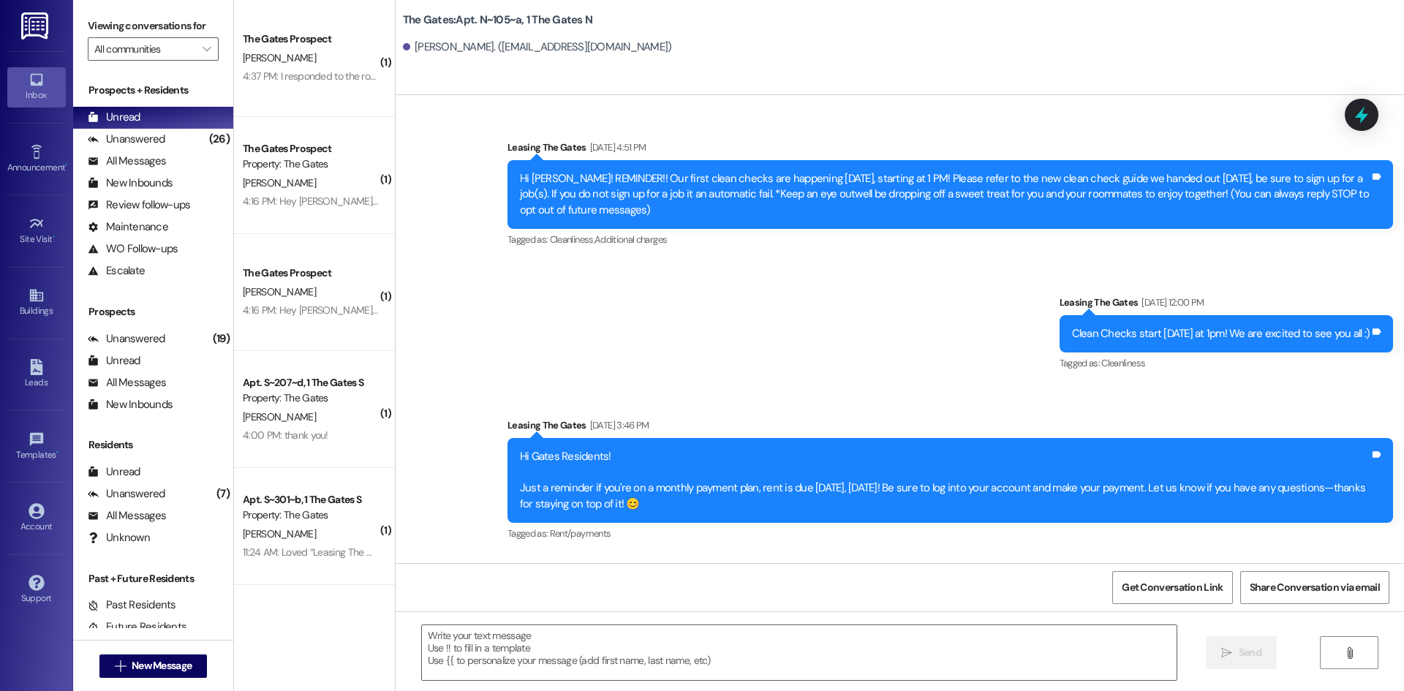
scroll to position [12101, 0]
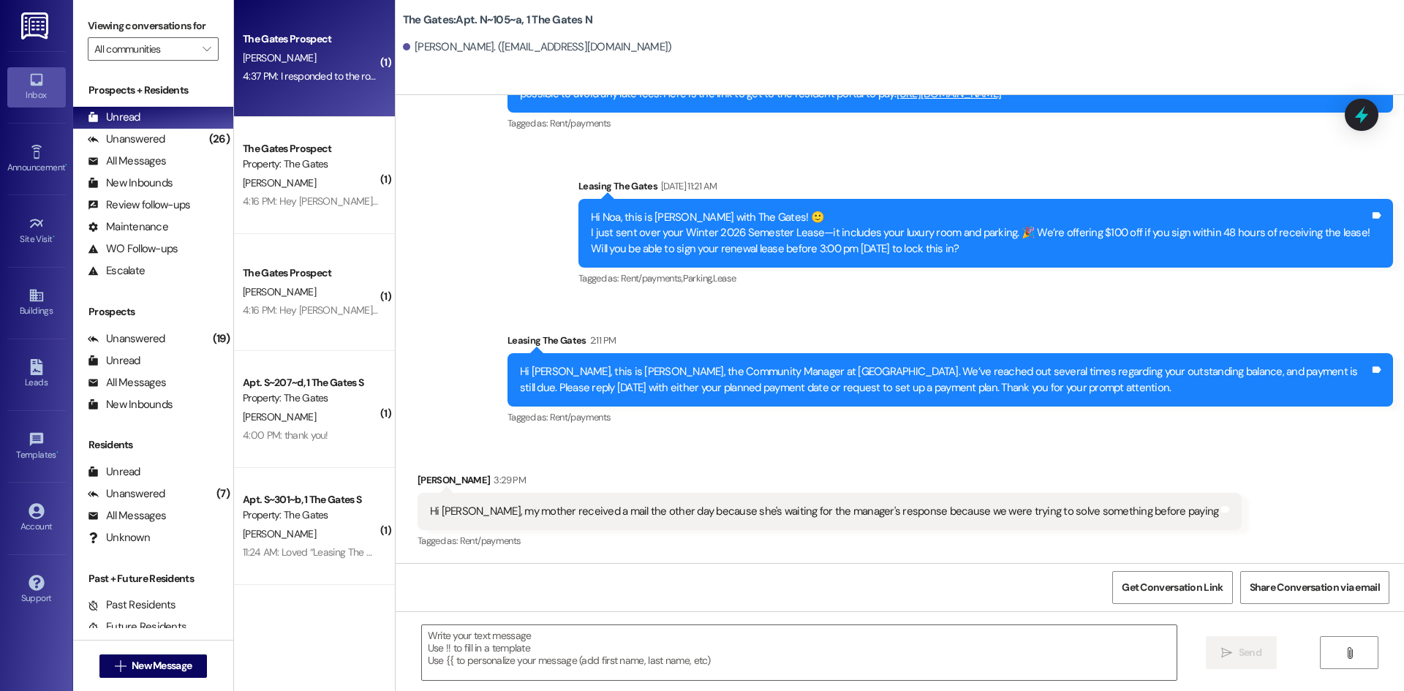
click at [339, 54] on div "[PERSON_NAME]" at bounding box center [310, 58] width 138 height 18
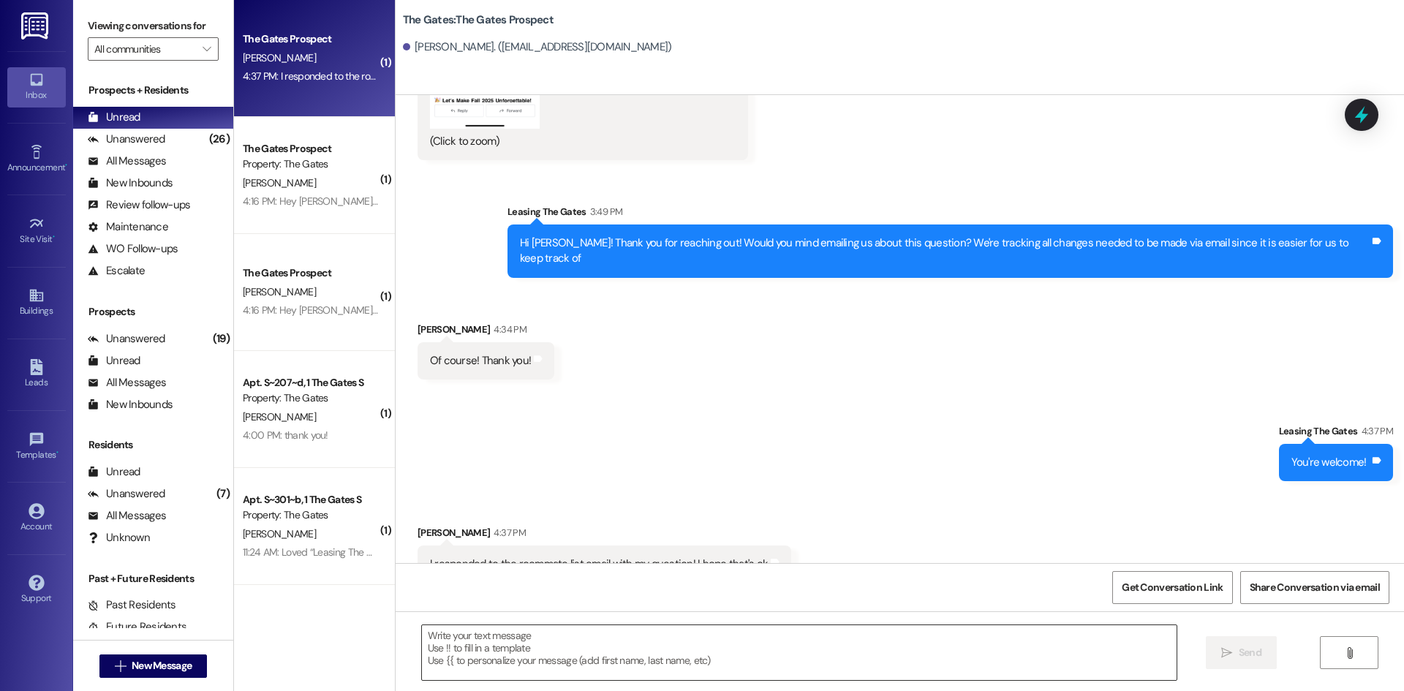
click at [483, 635] on textarea at bounding box center [799, 652] width 755 height 55
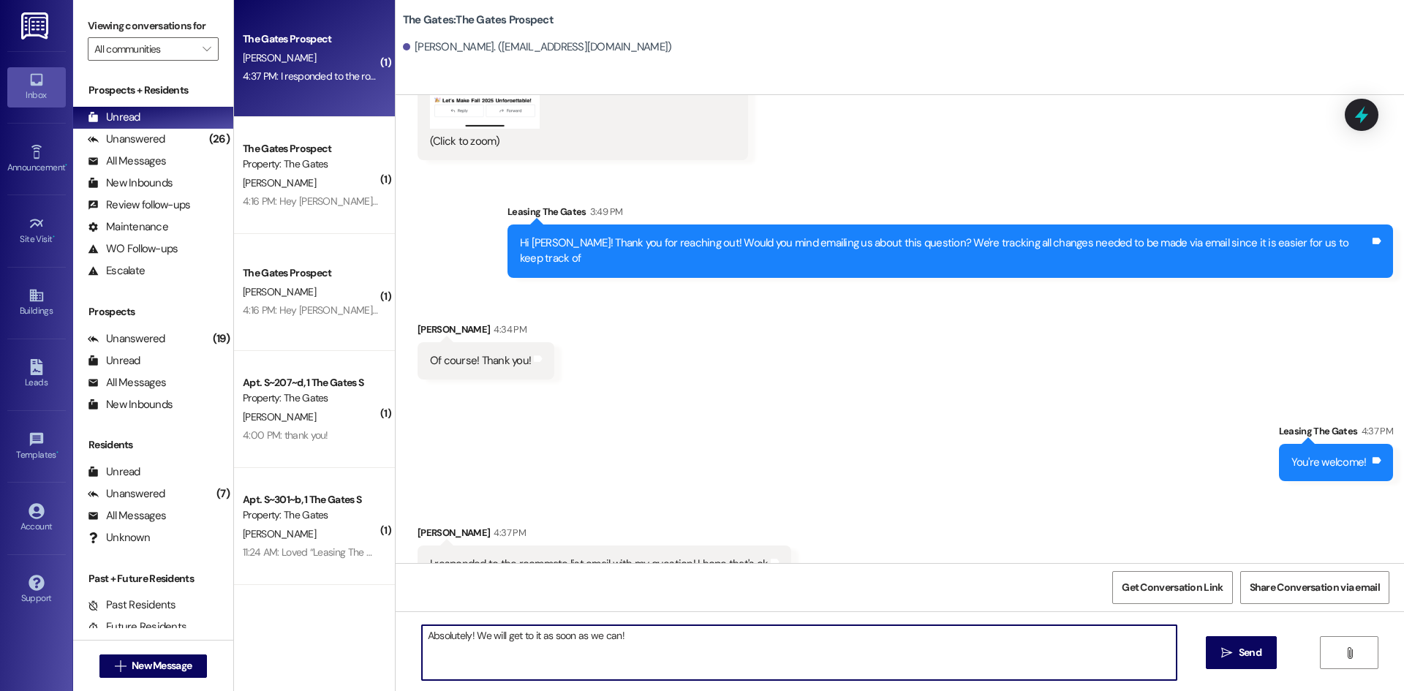
type textarea "Absolutely! We will get to it as soon as we can!"
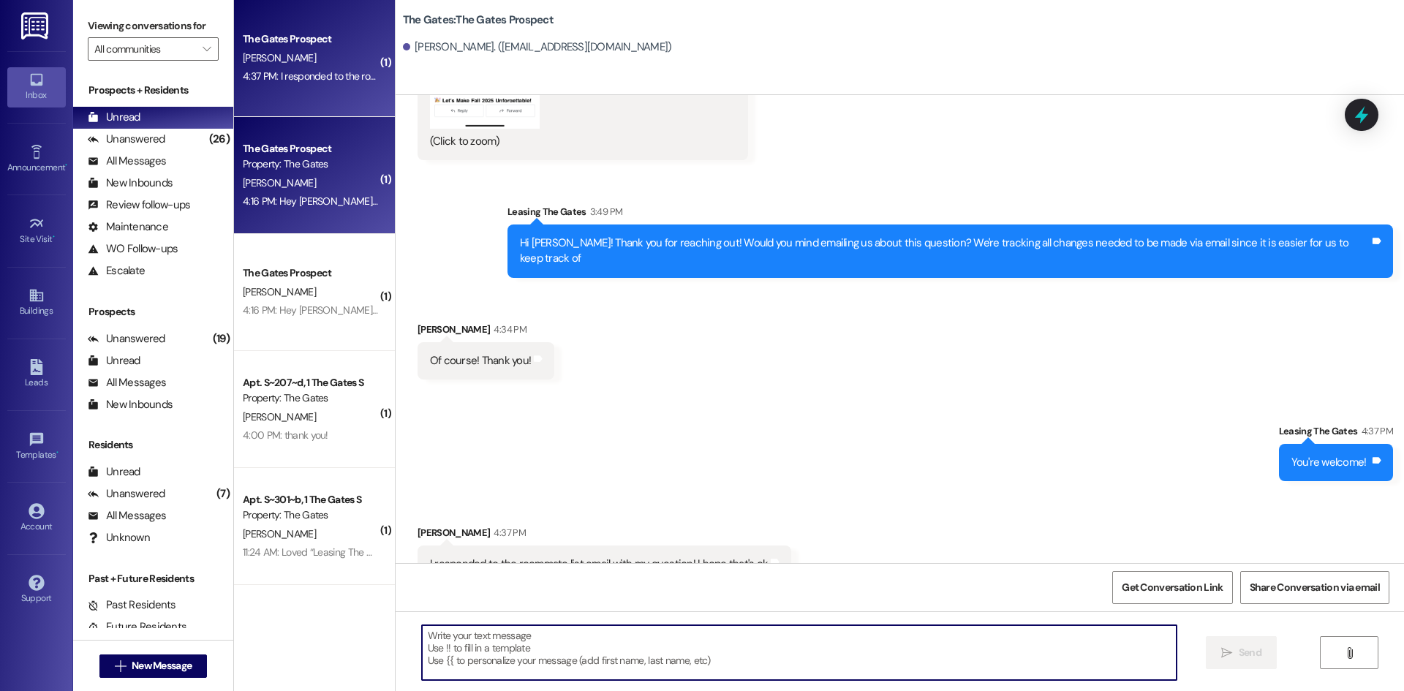
click at [283, 135] on div "The Gates Prospect Property: The Gates M. Baldwin 4:16 PM: Hey Hailey Linford t…" at bounding box center [314, 175] width 161 height 117
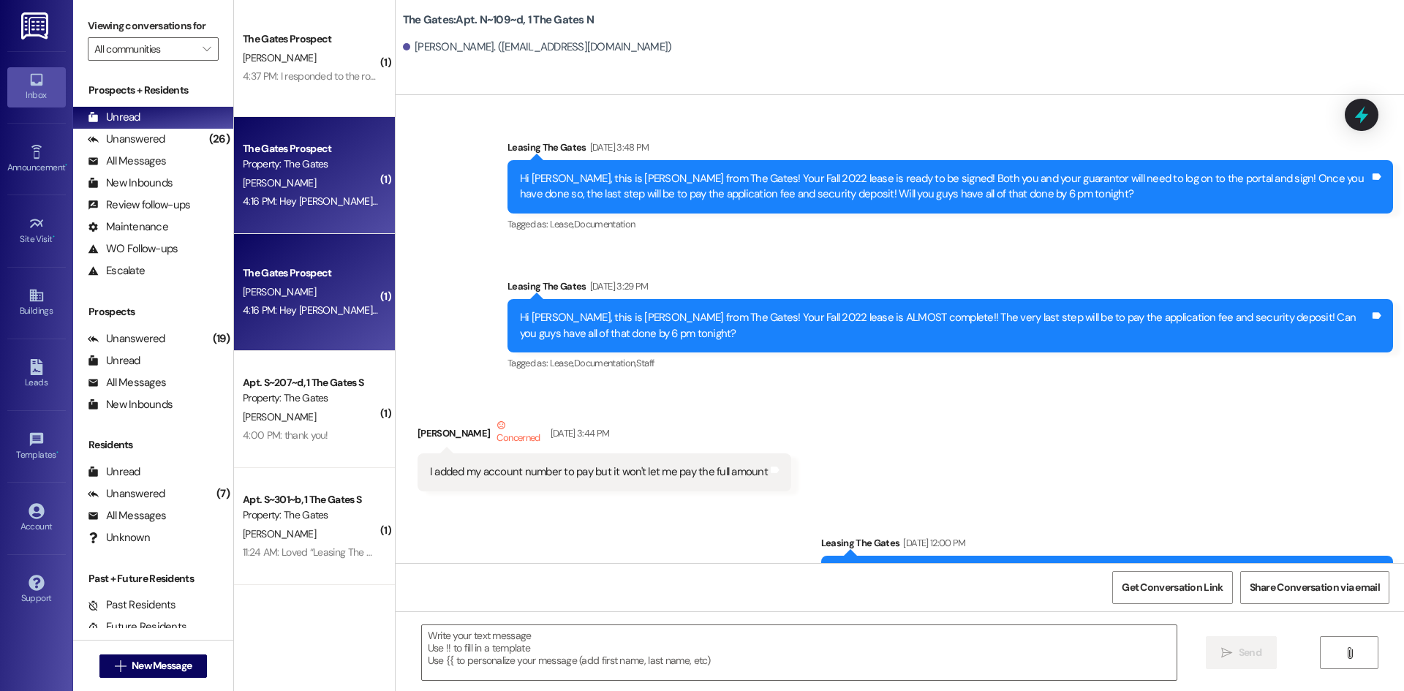
scroll to position [63571, 0]
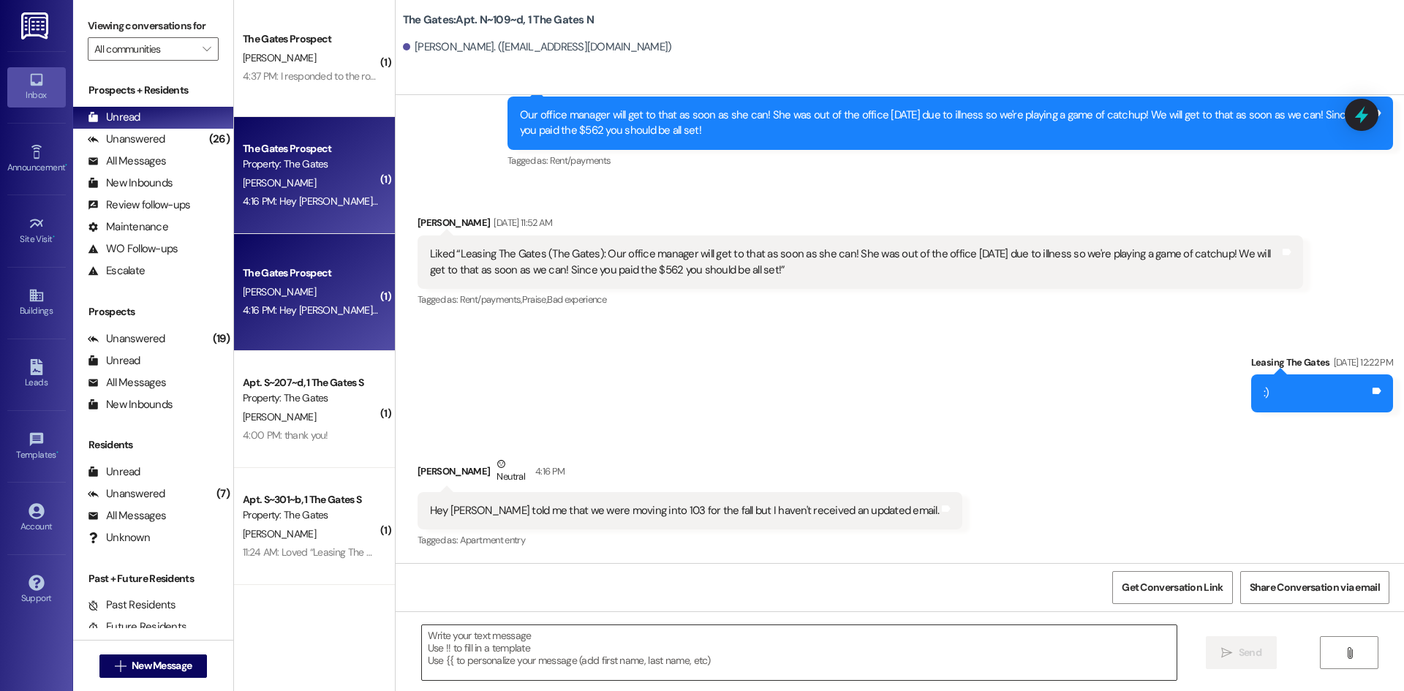
click at [545, 667] on textarea at bounding box center [799, 652] width 755 height 55
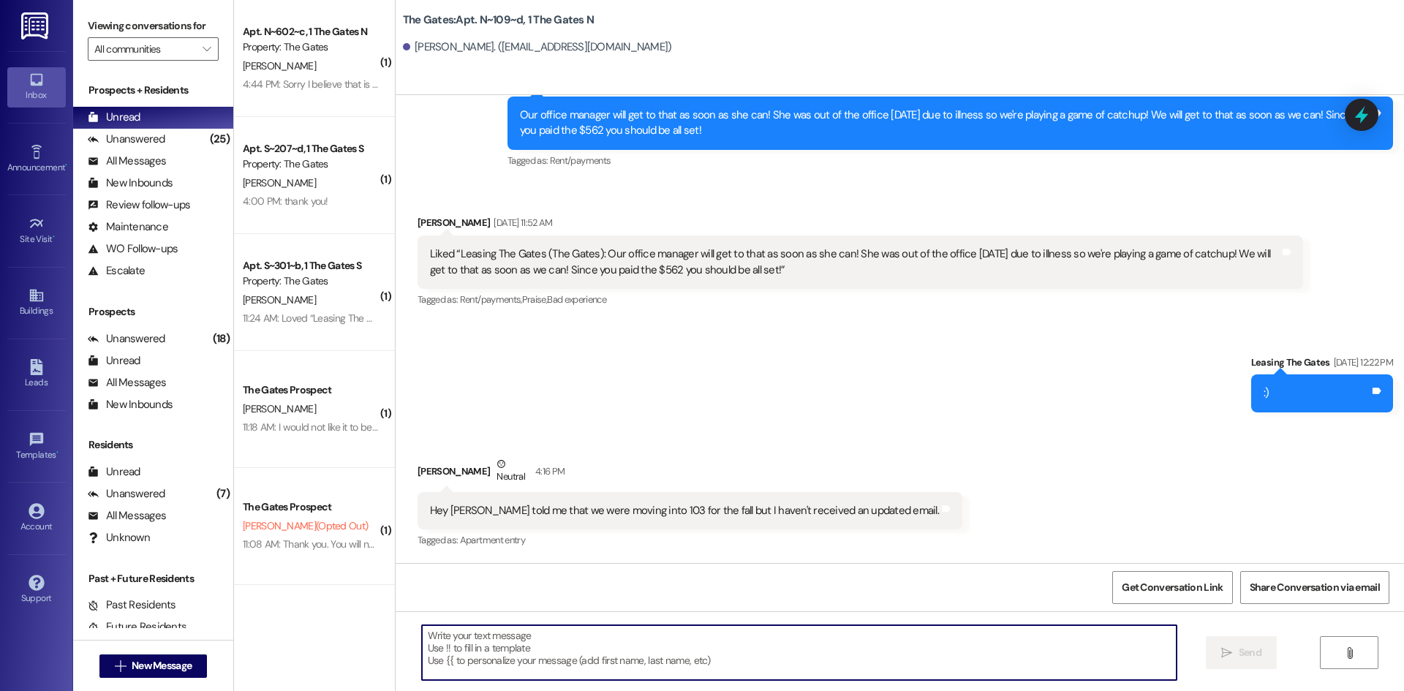
click at [483, 659] on textarea at bounding box center [799, 652] width 755 height 55
type textarea "I just re-sent that email to you!"
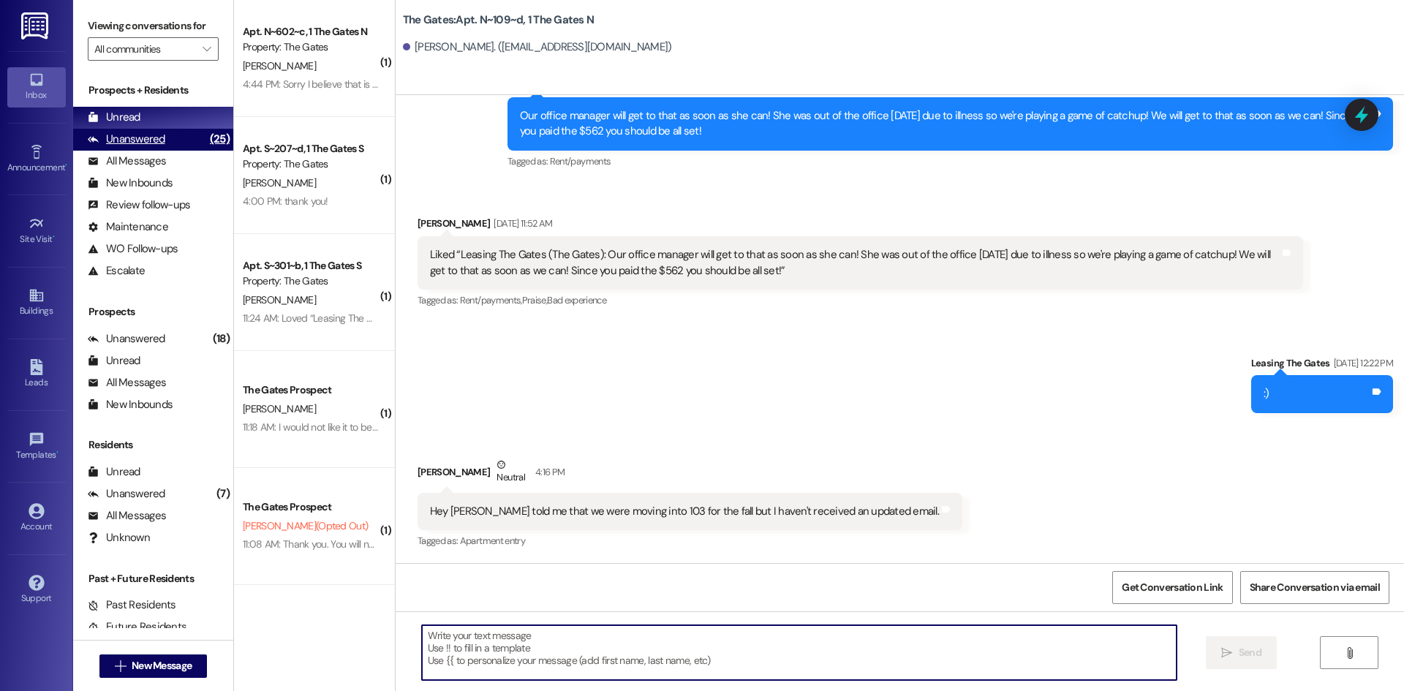
click at [118, 140] on div "Unanswered" at bounding box center [127, 139] width 78 height 15
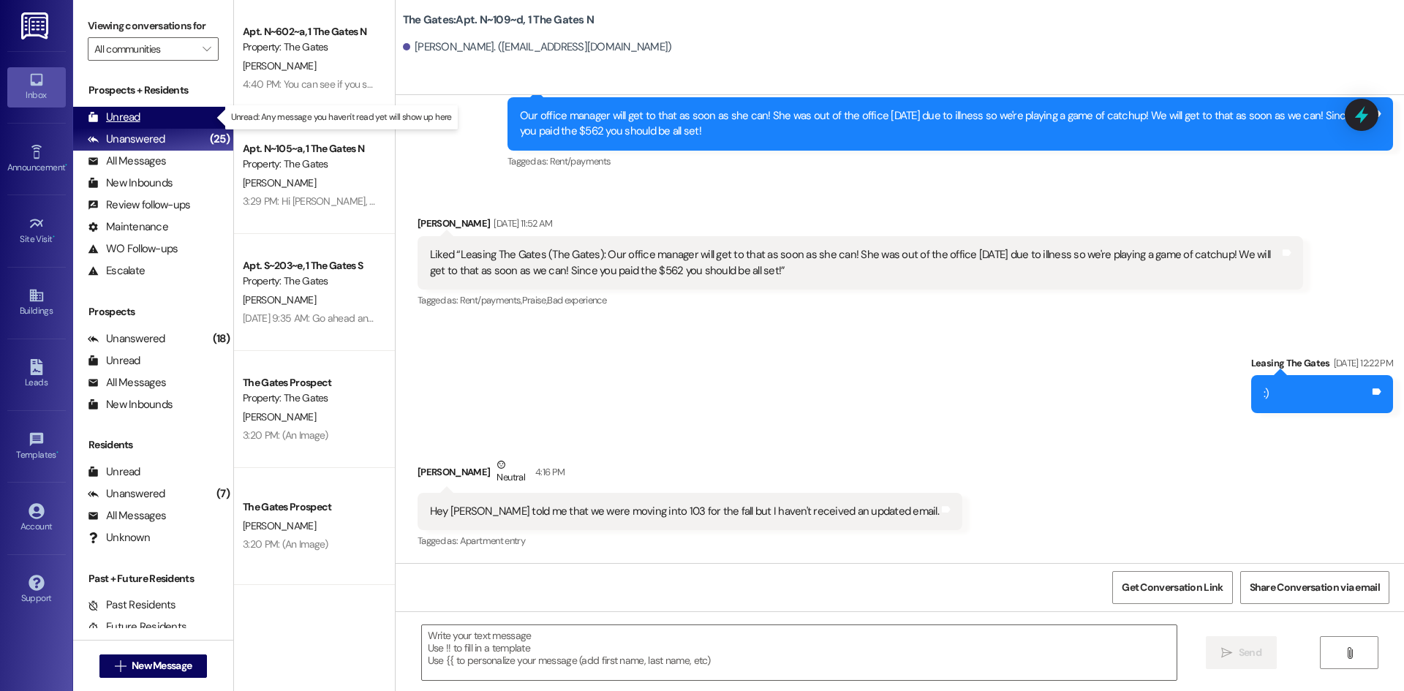
click at [121, 122] on div "Unread" at bounding box center [114, 117] width 53 height 15
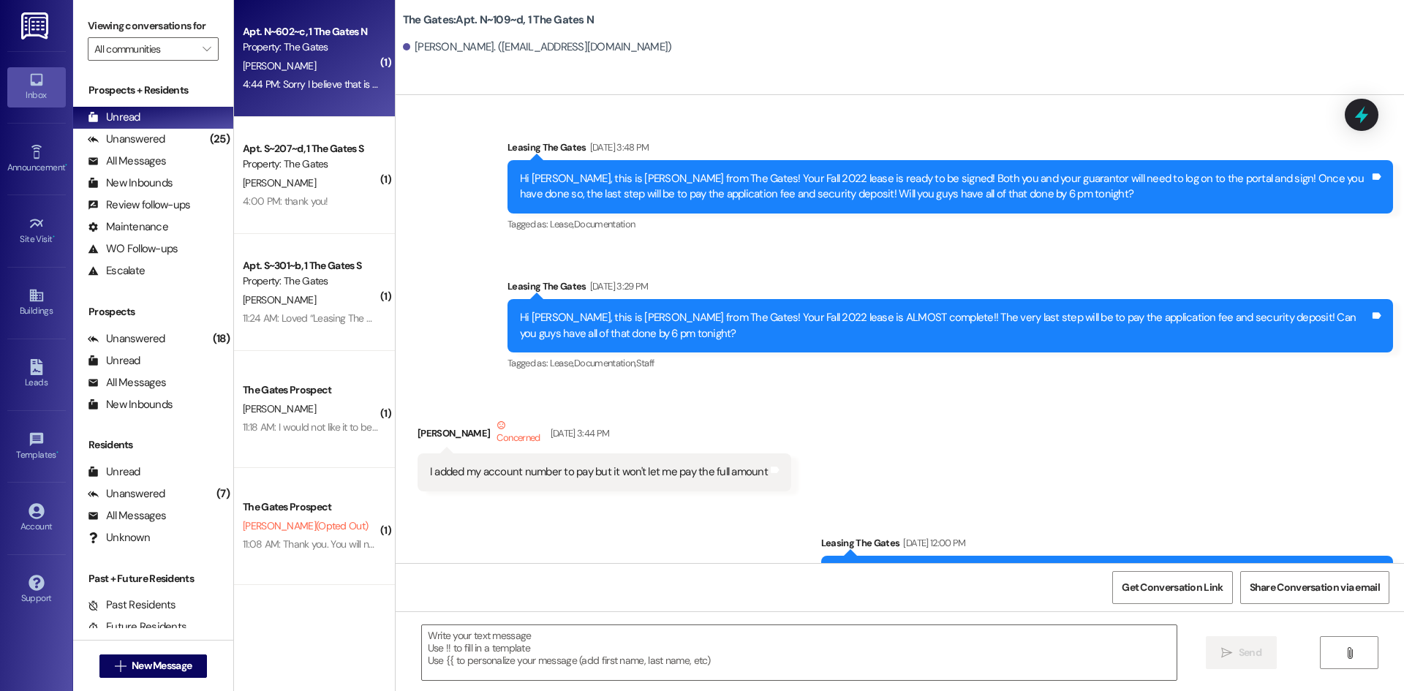
click at [290, 48] on div "Property: The Gates" at bounding box center [310, 46] width 135 height 15
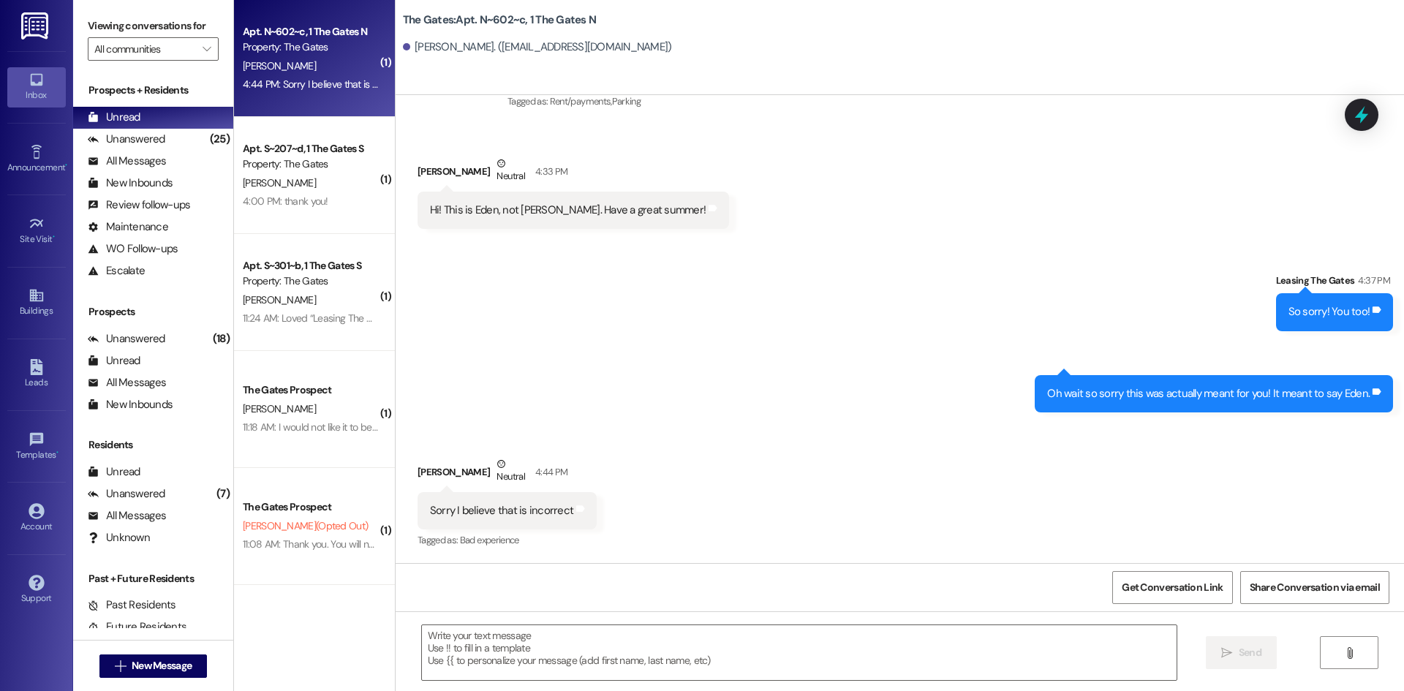
scroll to position [3772, 0]
click at [510, 655] on textarea at bounding box center [799, 652] width 755 height 55
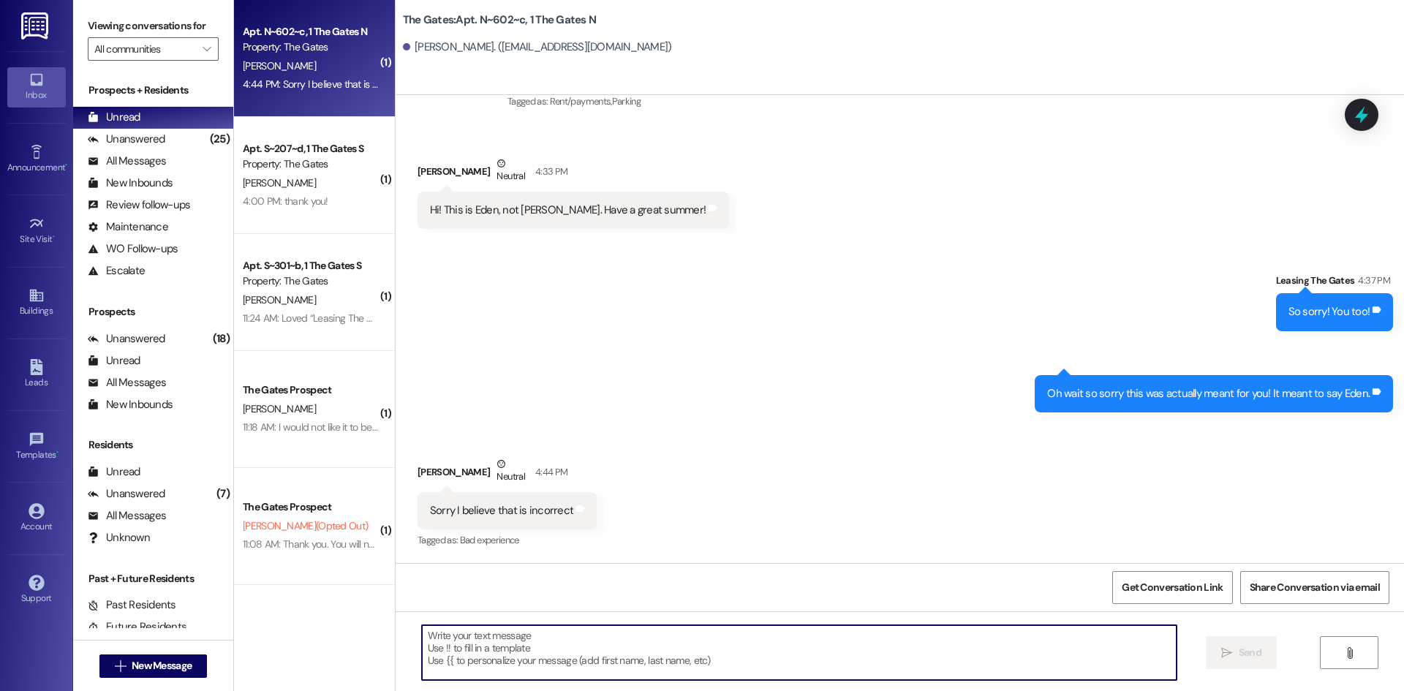
paste textarea "You are correct that the Summer rent charge was previously removed in error; ho…"
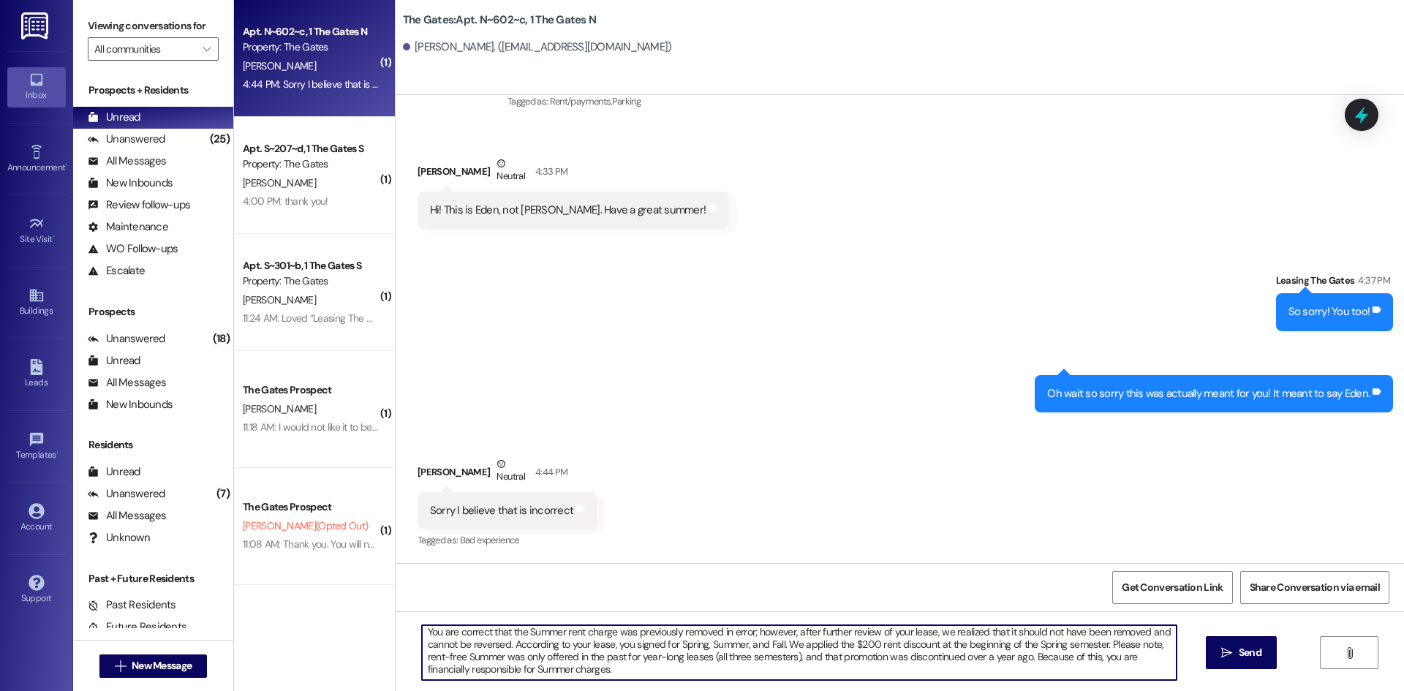
scroll to position [0, 0]
drag, startPoint x: 416, startPoint y: 633, endPoint x: 788, endPoint y: 487, distance: 399.3
click at [783, 622] on div "You are correct that the Summer rent charge was previously removed in error; ho…" at bounding box center [900, 666] width 1009 height 110
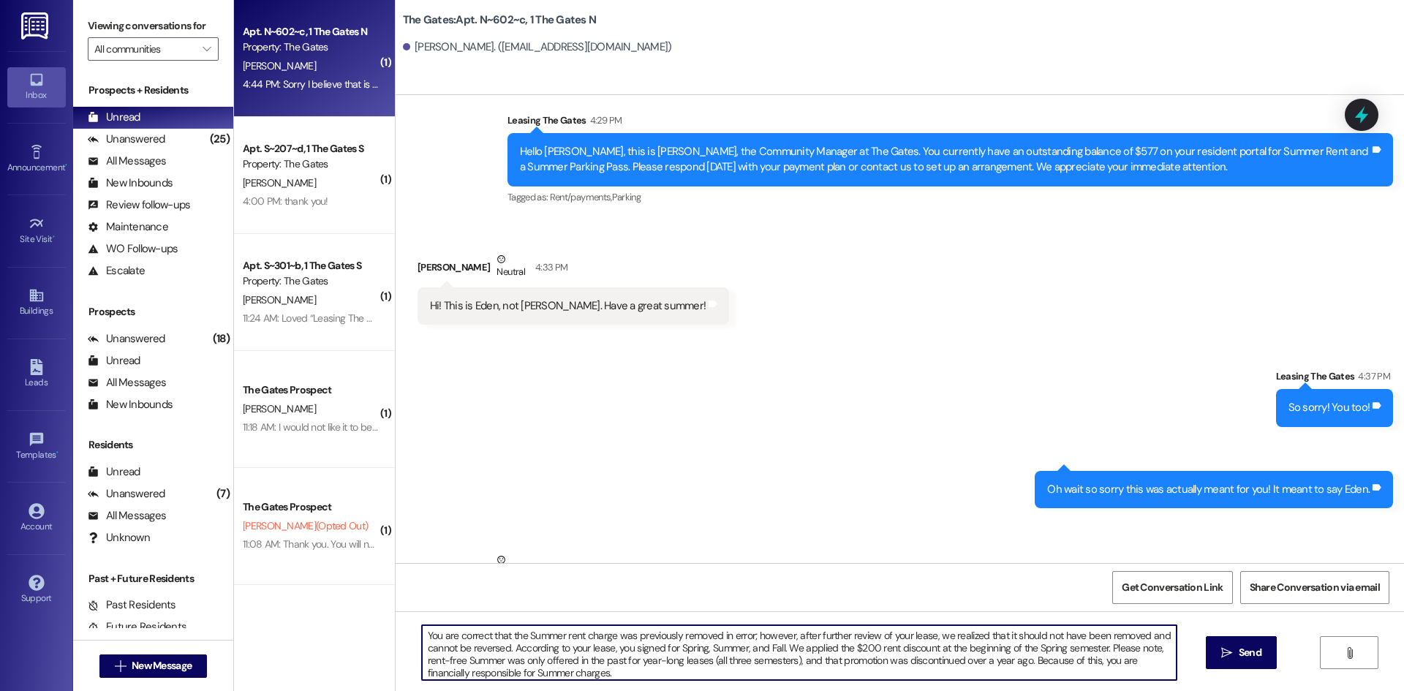
scroll to position [3772, 0]
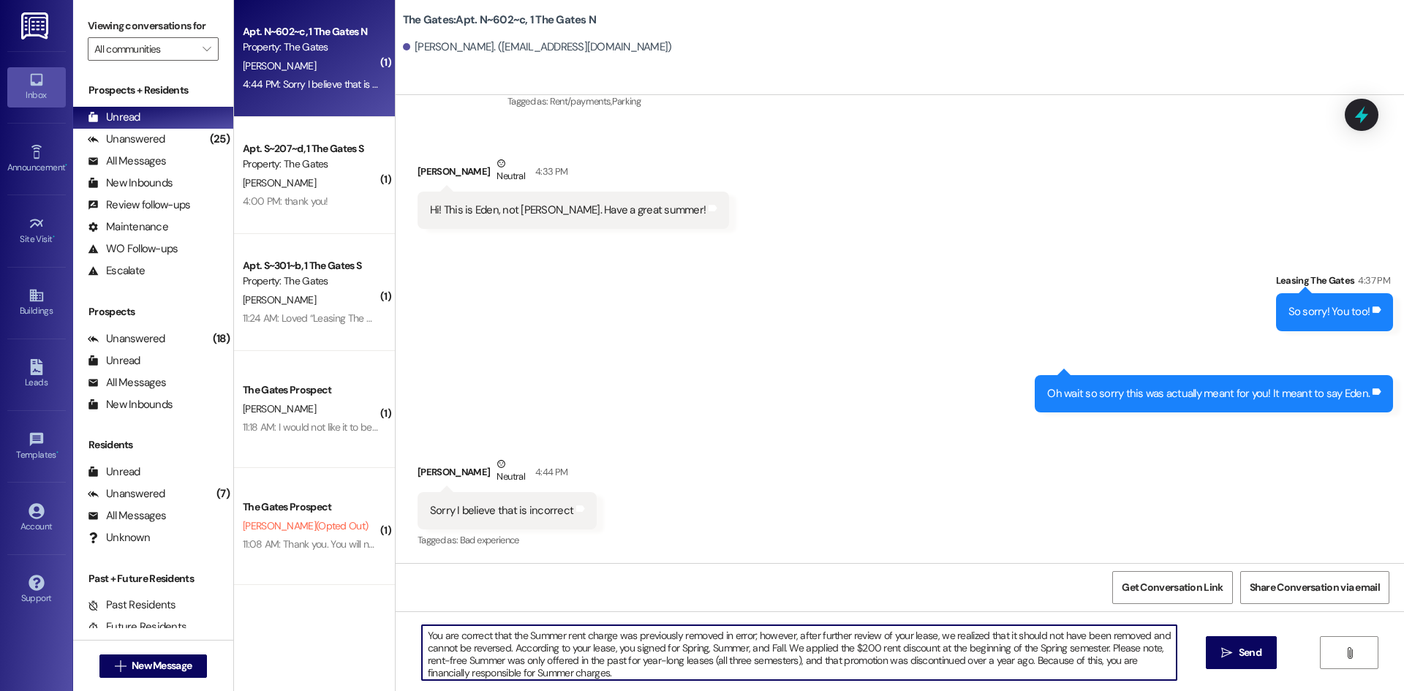
click at [802, 632] on textarea "You are correct that the Summer rent charge was previously removed in error; ho…" at bounding box center [799, 652] width 755 height 55
type textarea "You are correct that the Summer rent charge was previously removed in error; ho…"
click at [1232, 658] on span " Send" at bounding box center [1242, 652] width 46 height 15
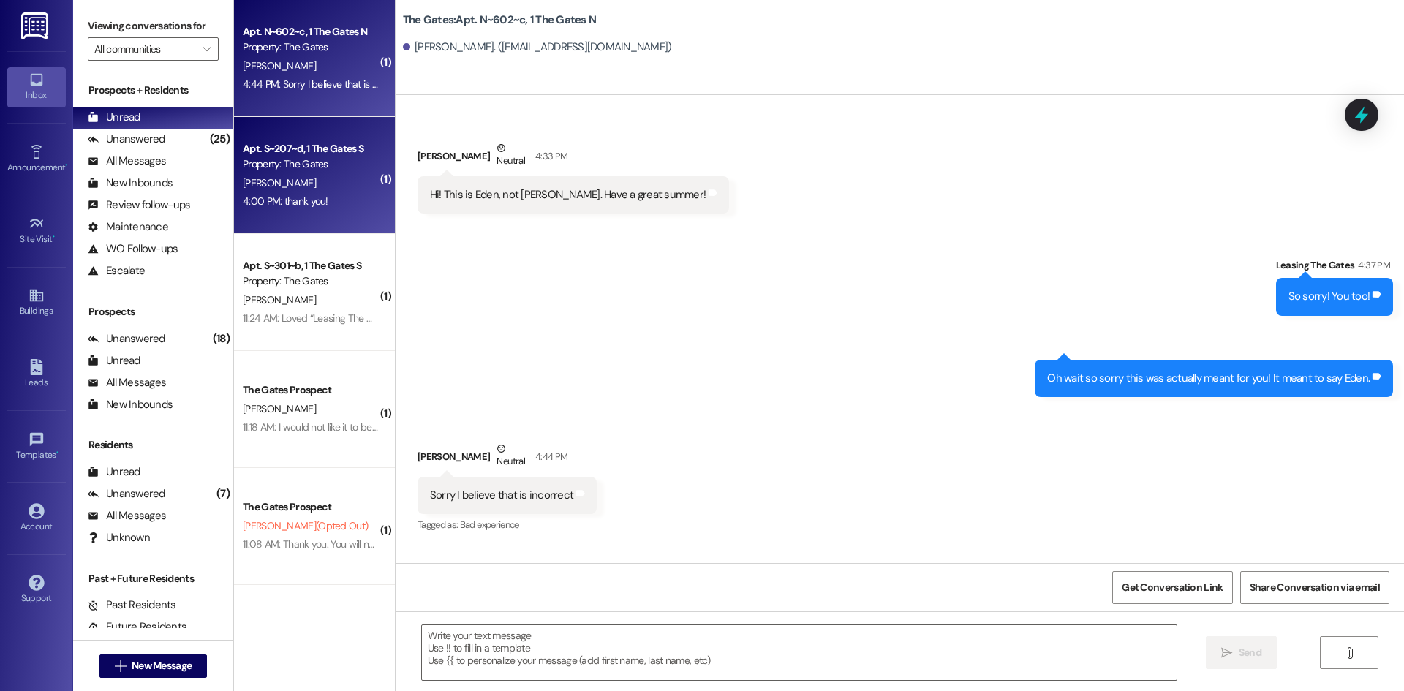
click at [329, 181] on div "[PERSON_NAME]" at bounding box center [310, 183] width 138 height 18
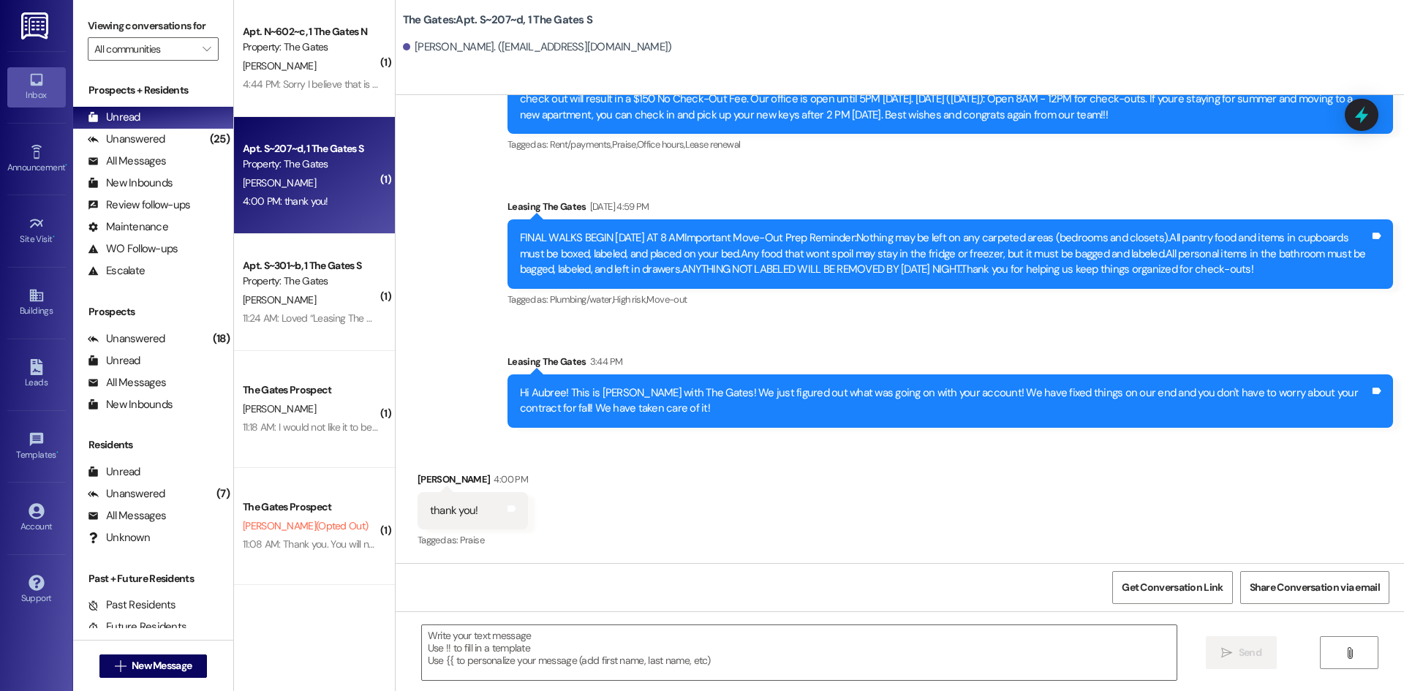
scroll to position [11828, 0]
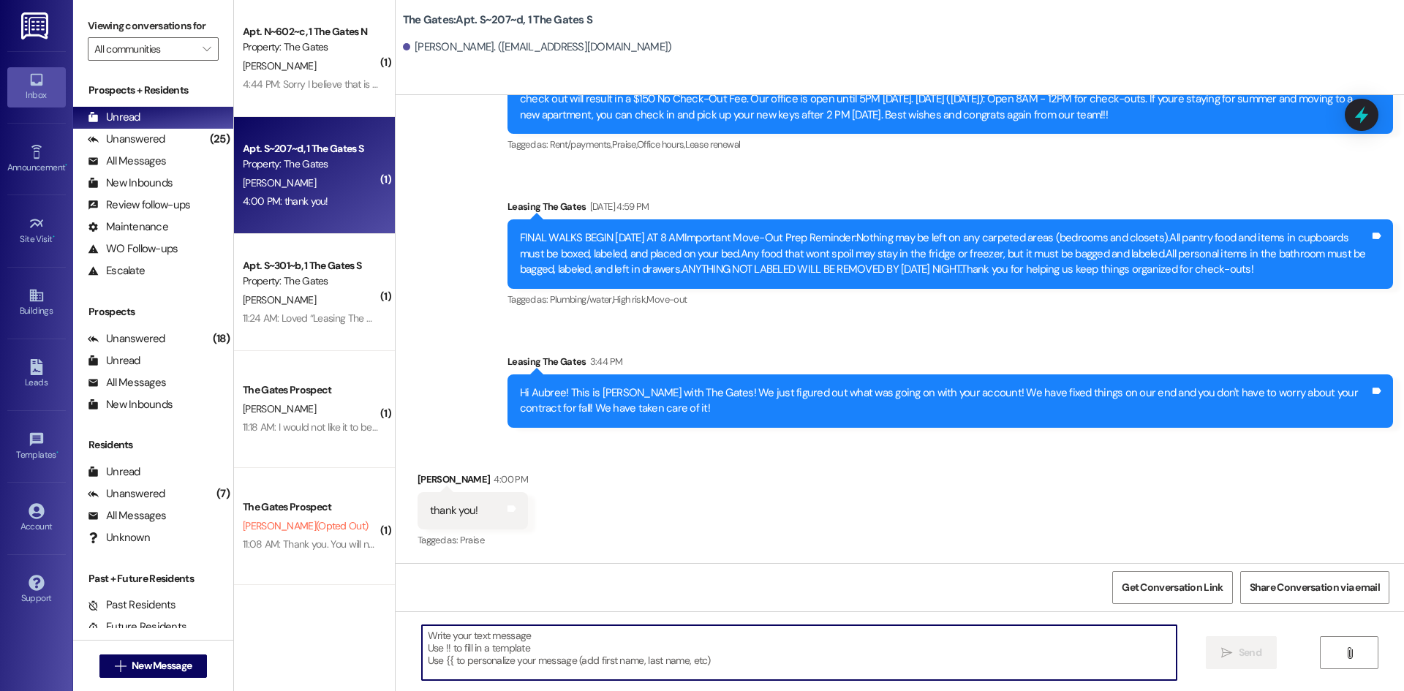
click at [453, 660] on textarea at bounding box center [799, 652] width 755 height 55
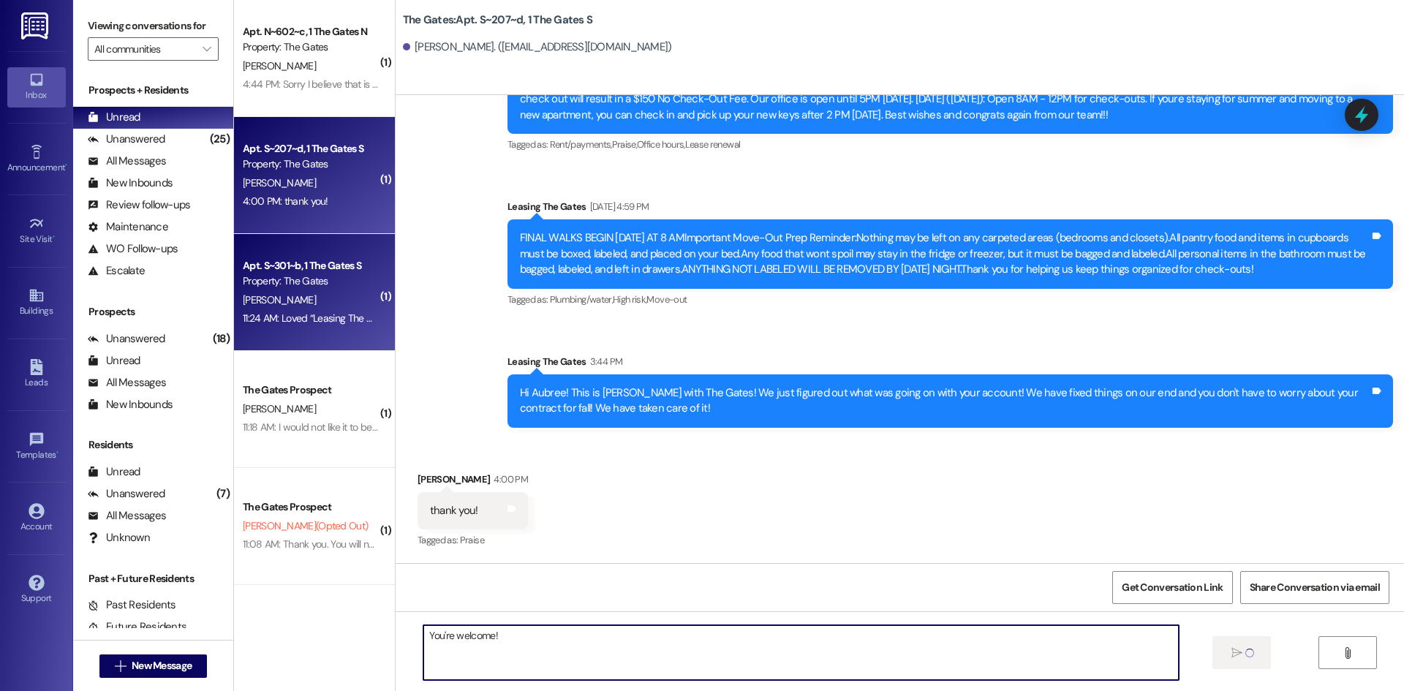
type textarea "You're welcome!"
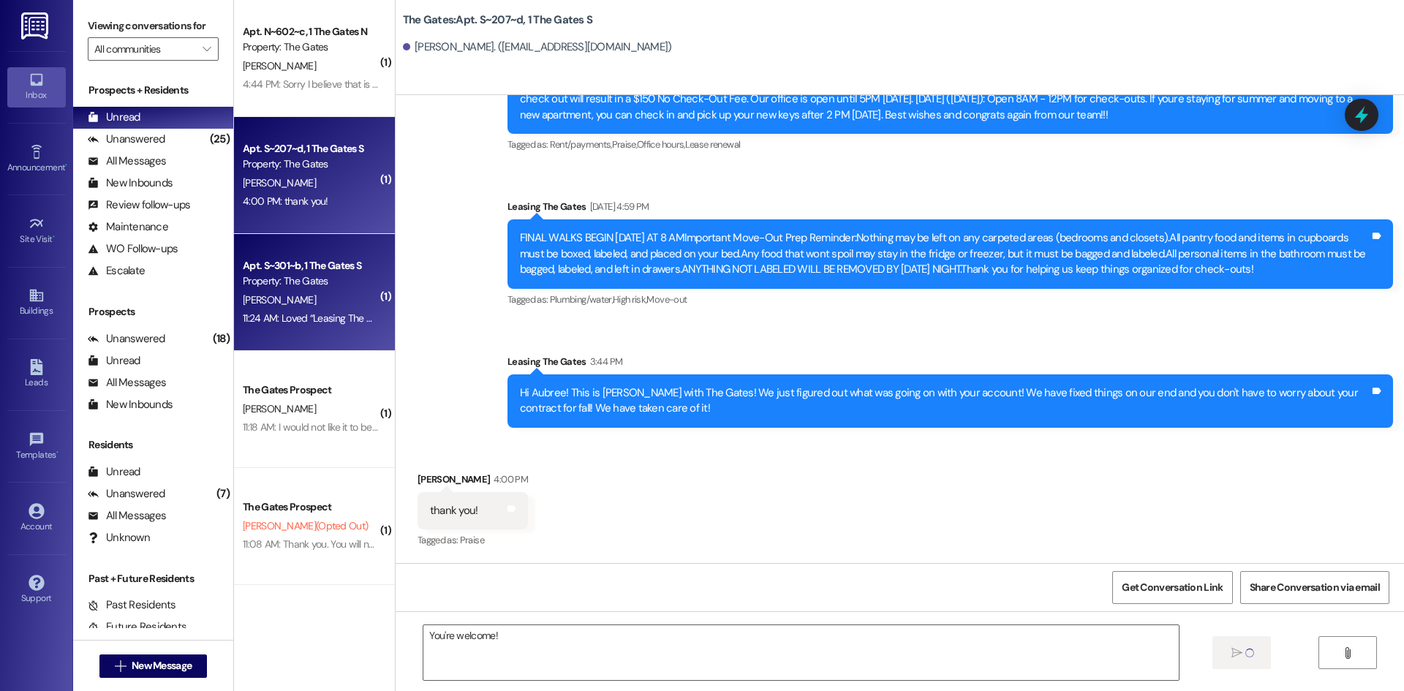
click at [328, 293] on div "[PERSON_NAME]" at bounding box center [310, 300] width 138 height 18
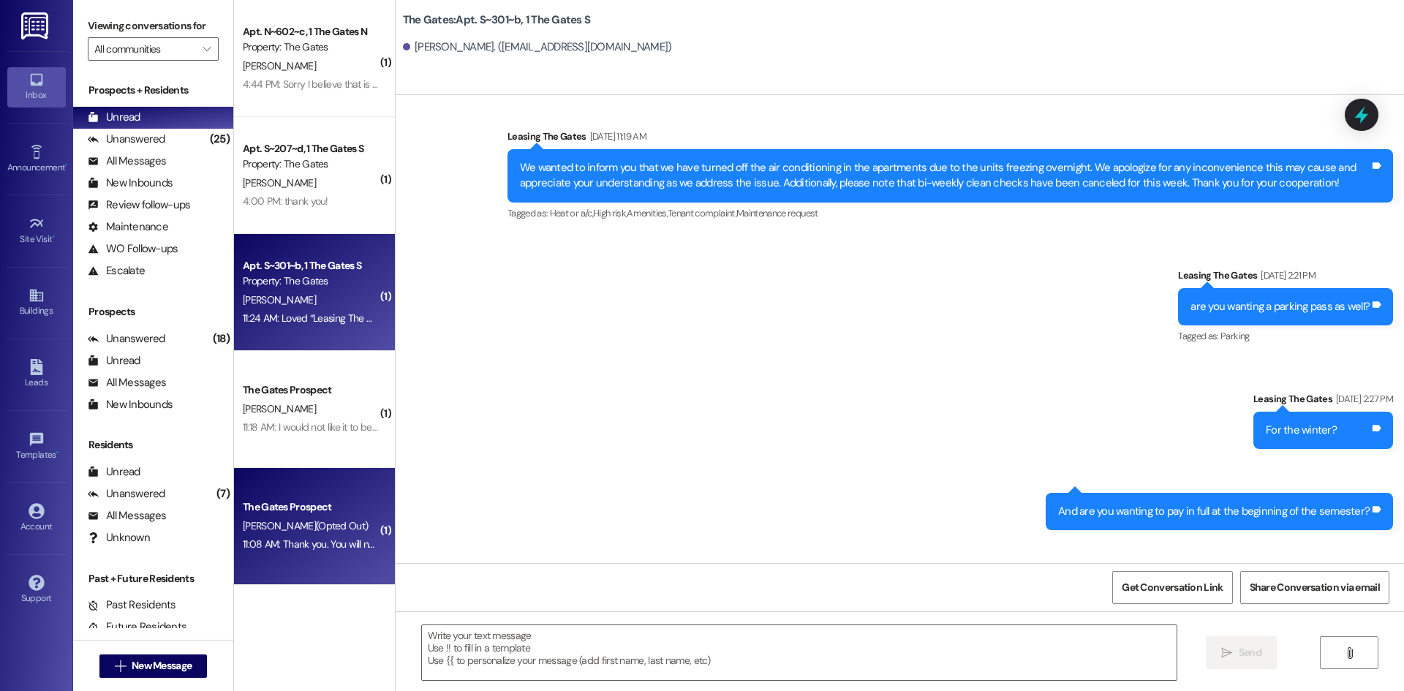
scroll to position [27194, 0]
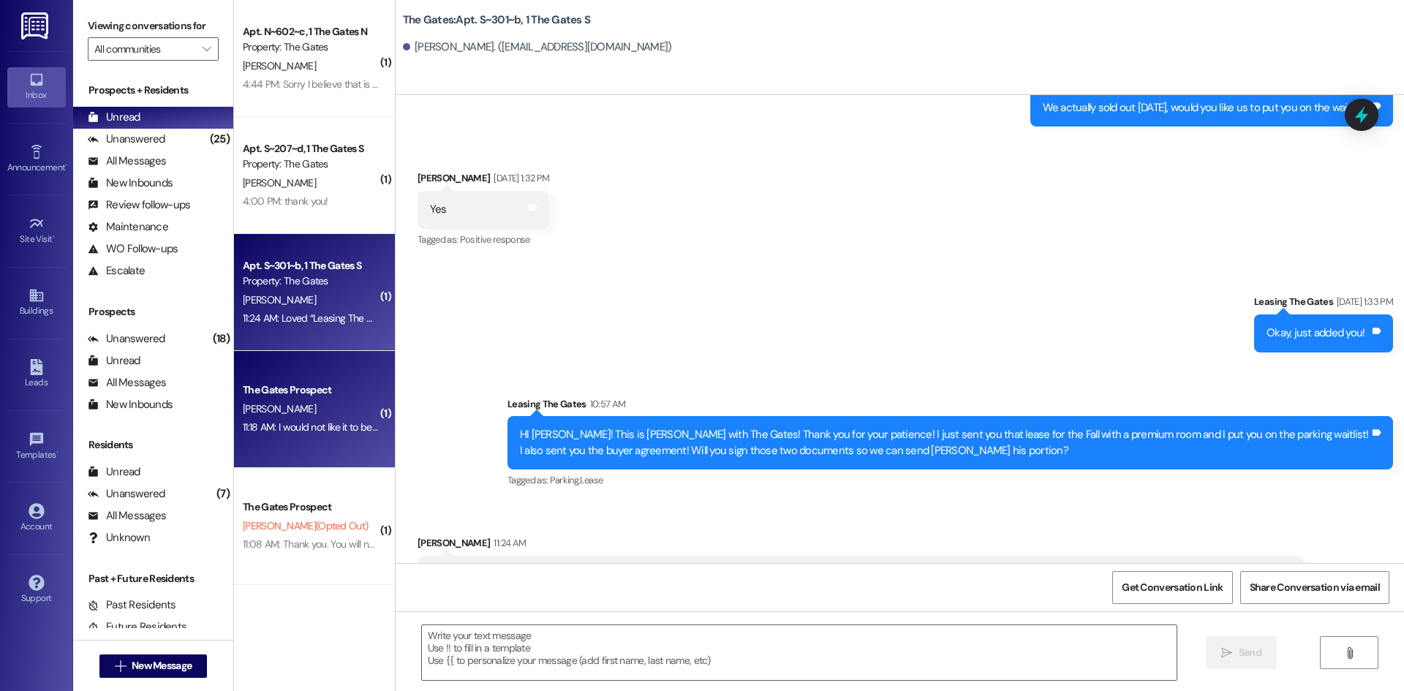
click at [271, 402] on span "[PERSON_NAME]" at bounding box center [279, 408] width 73 height 13
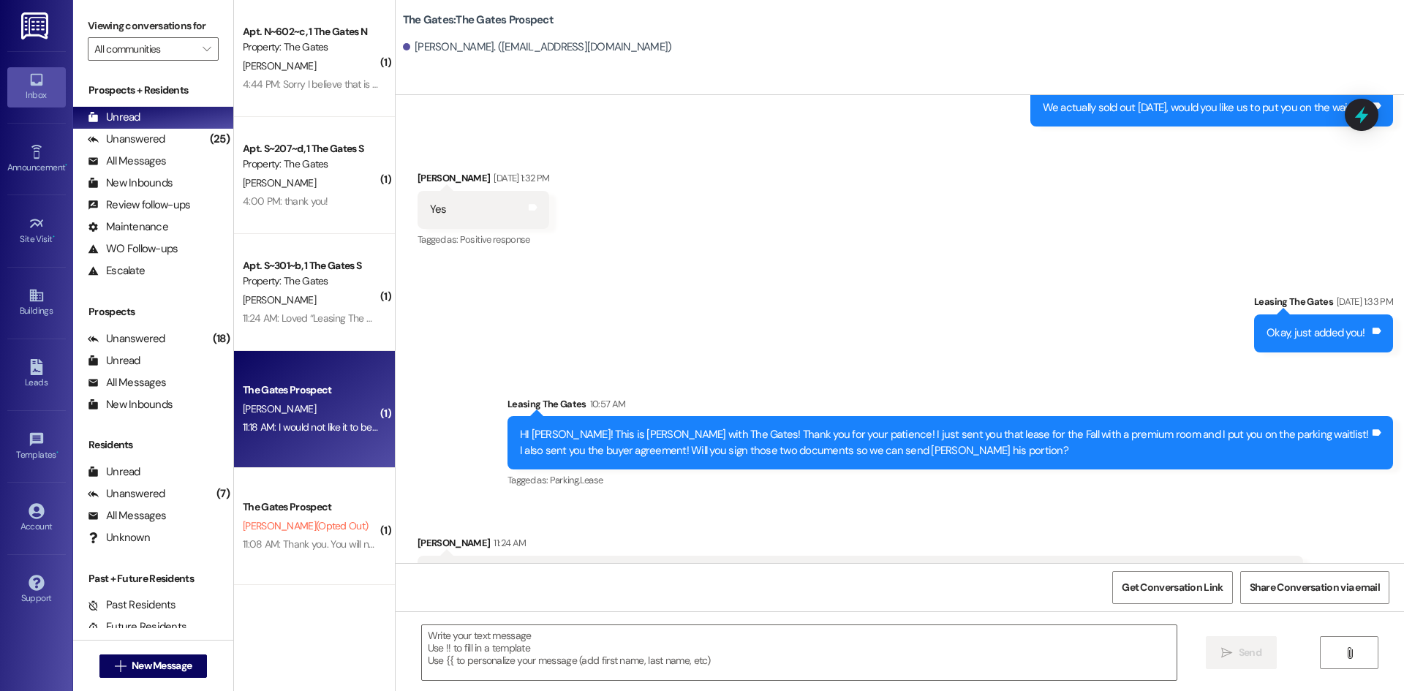
scroll to position [121, 0]
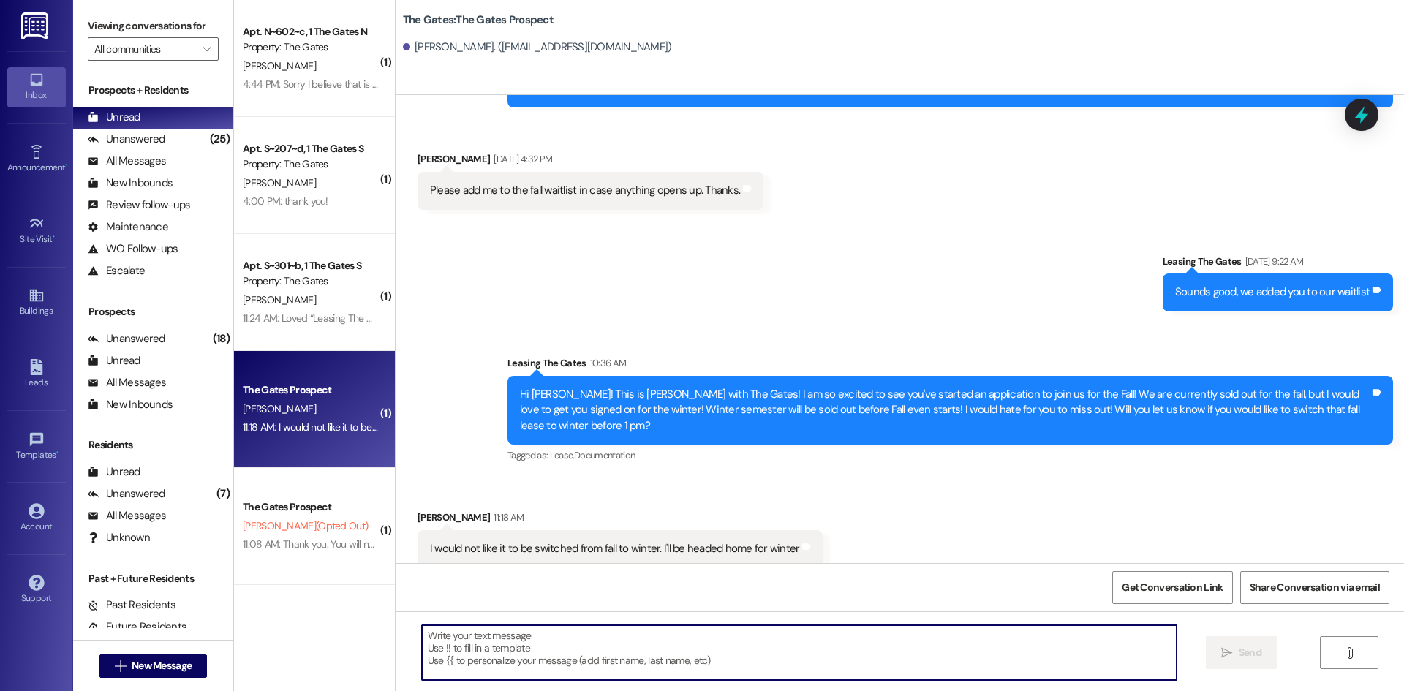
click at [479, 661] on textarea at bounding box center [799, 652] width 755 height 55
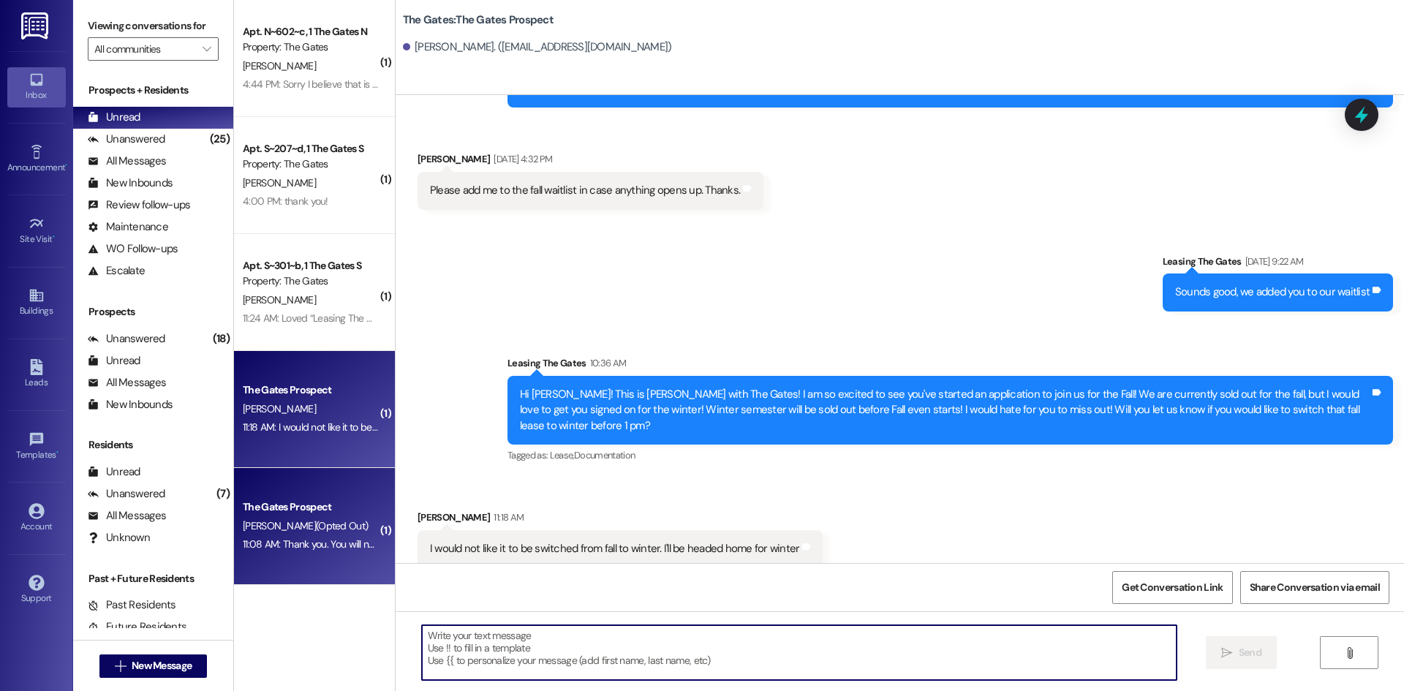
click at [308, 553] on div "11:08 AM: Thank you. You will no longer receive texts from this thread. Please …" at bounding box center [310, 544] width 138 height 18
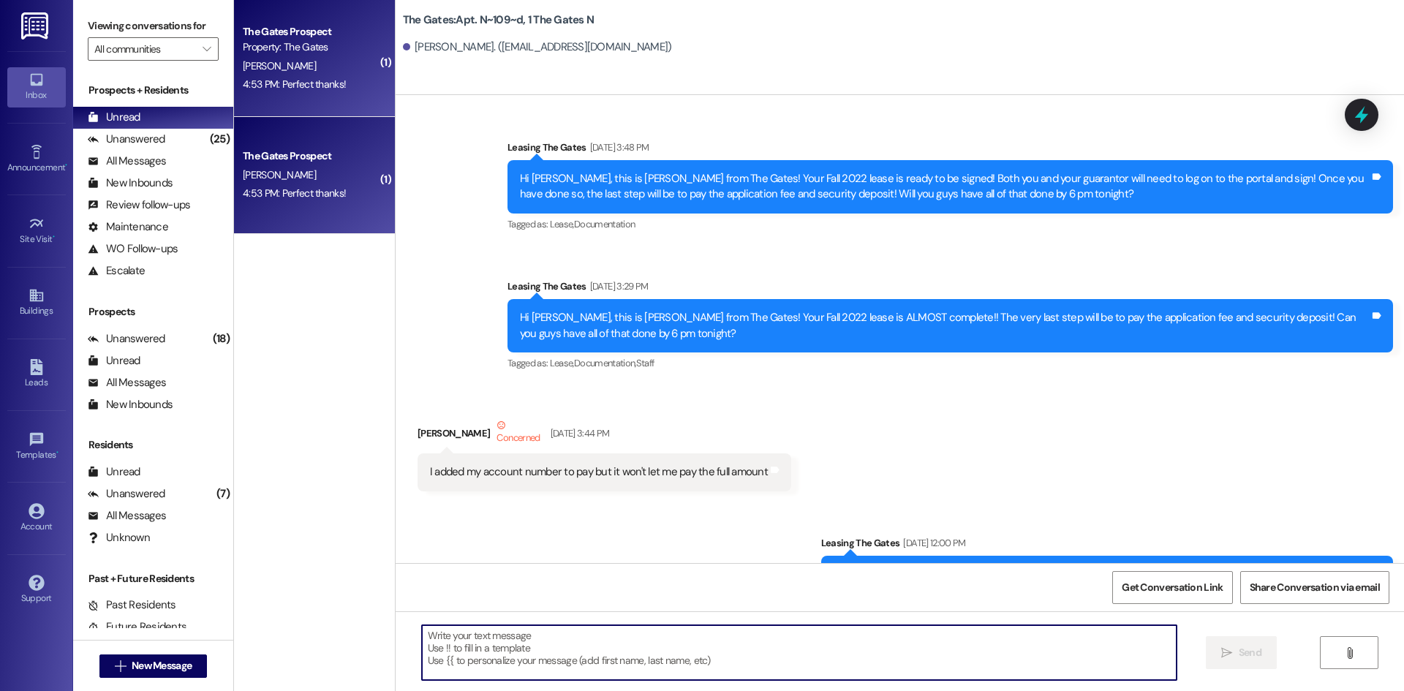
scroll to position [63796, 0]
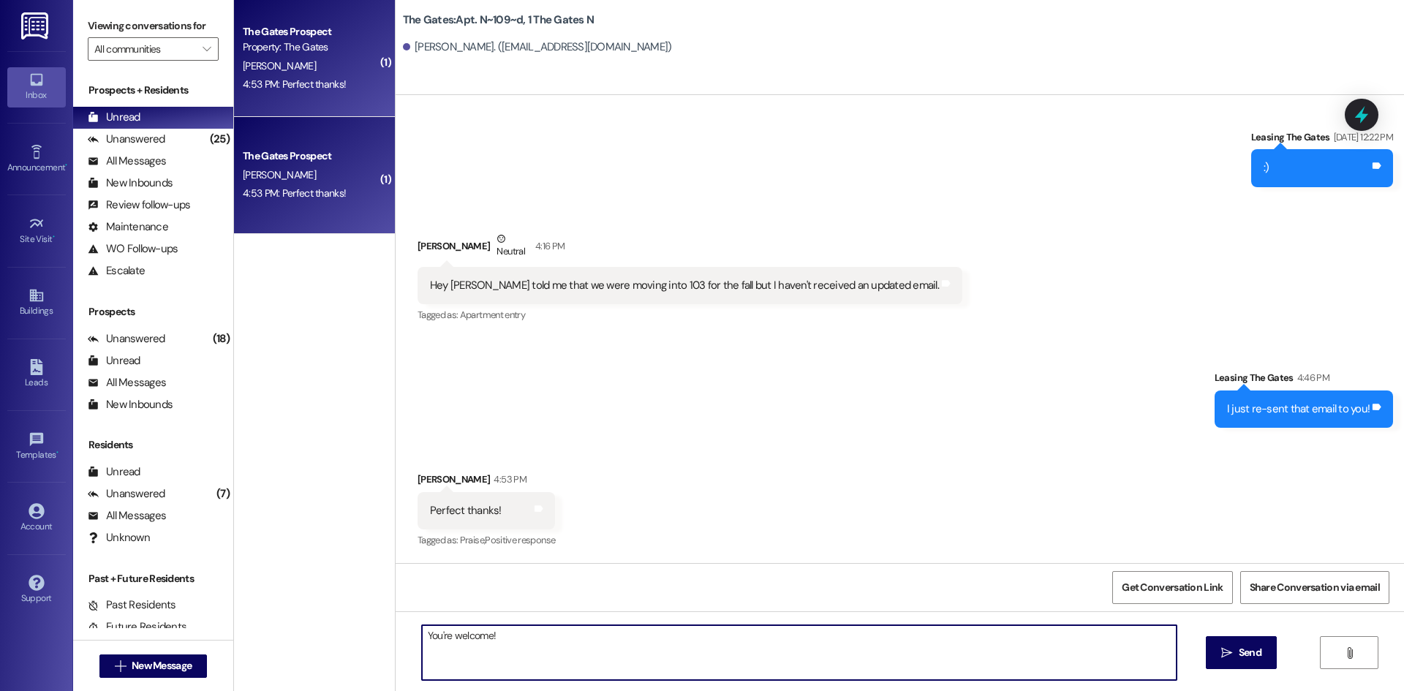
type textarea "You're welcome!"
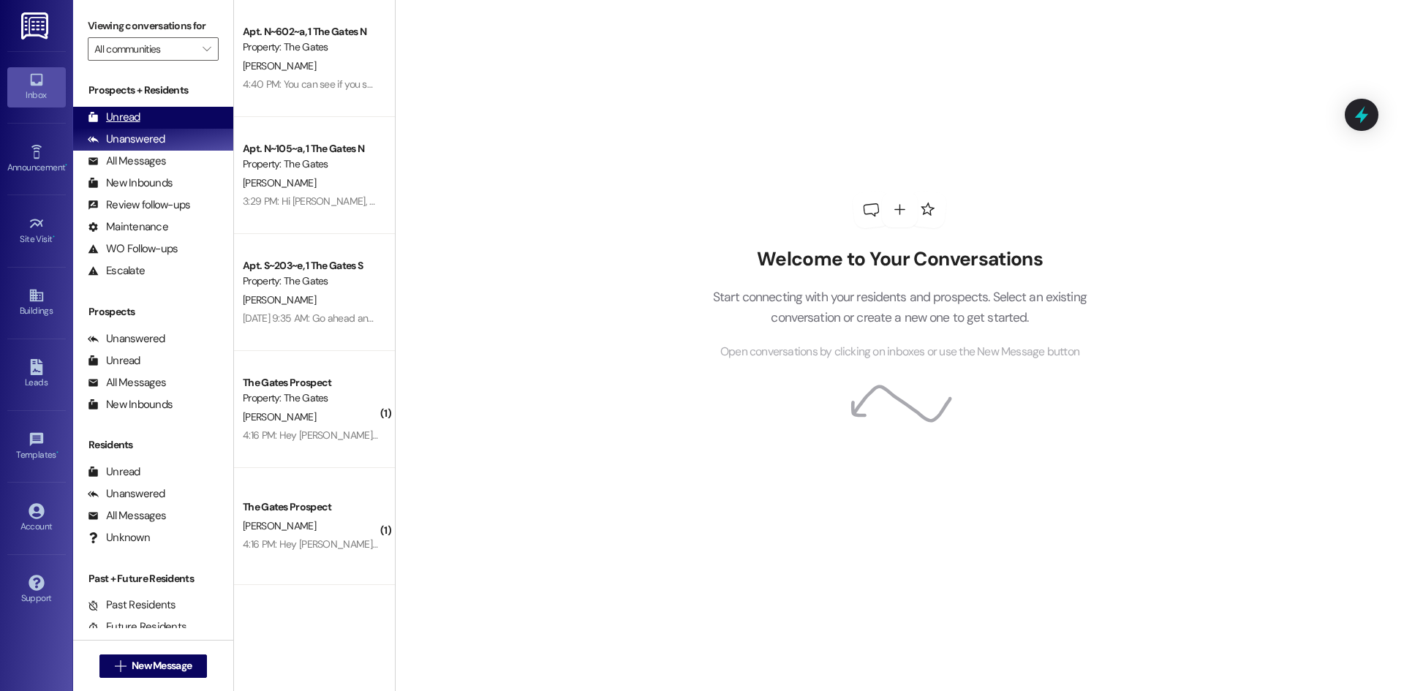
click at [121, 116] on div "Unread" at bounding box center [114, 117] width 53 height 15
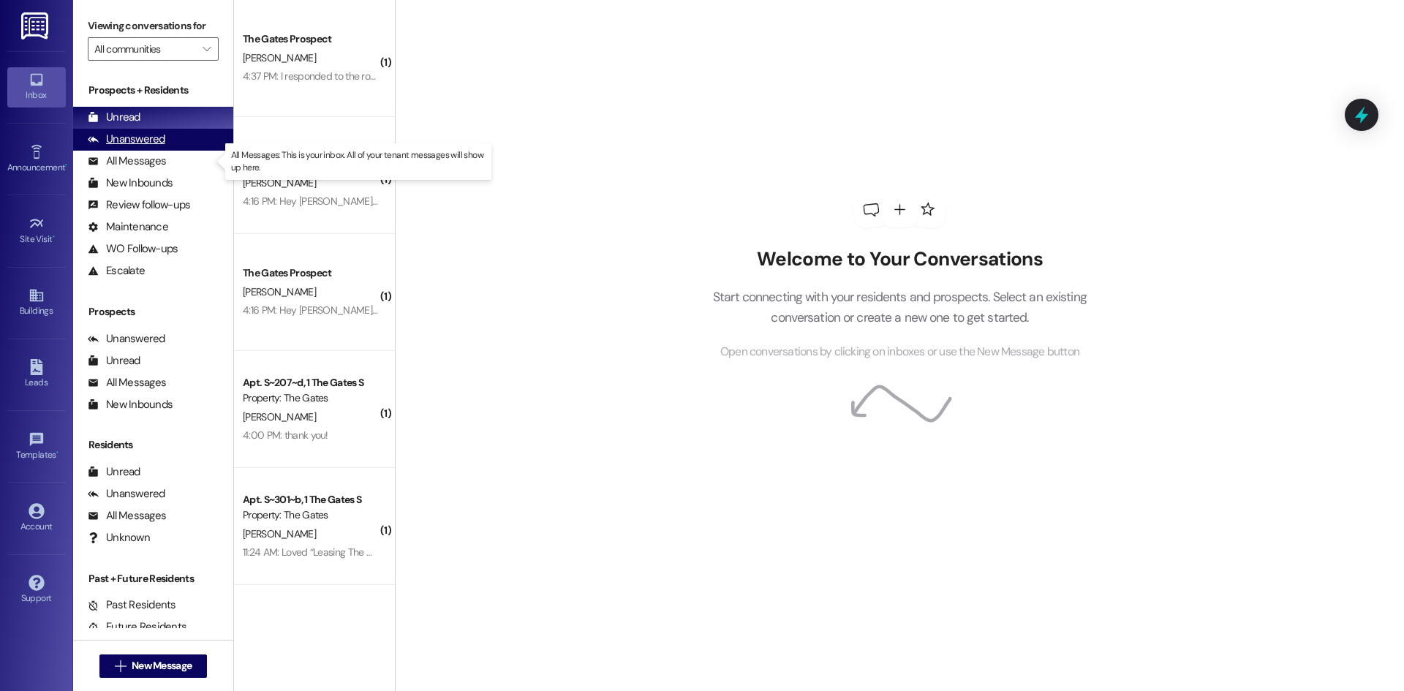
click at [120, 148] on div "Unanswered (0)" at bounding box center [153, 140] width 160 height 22
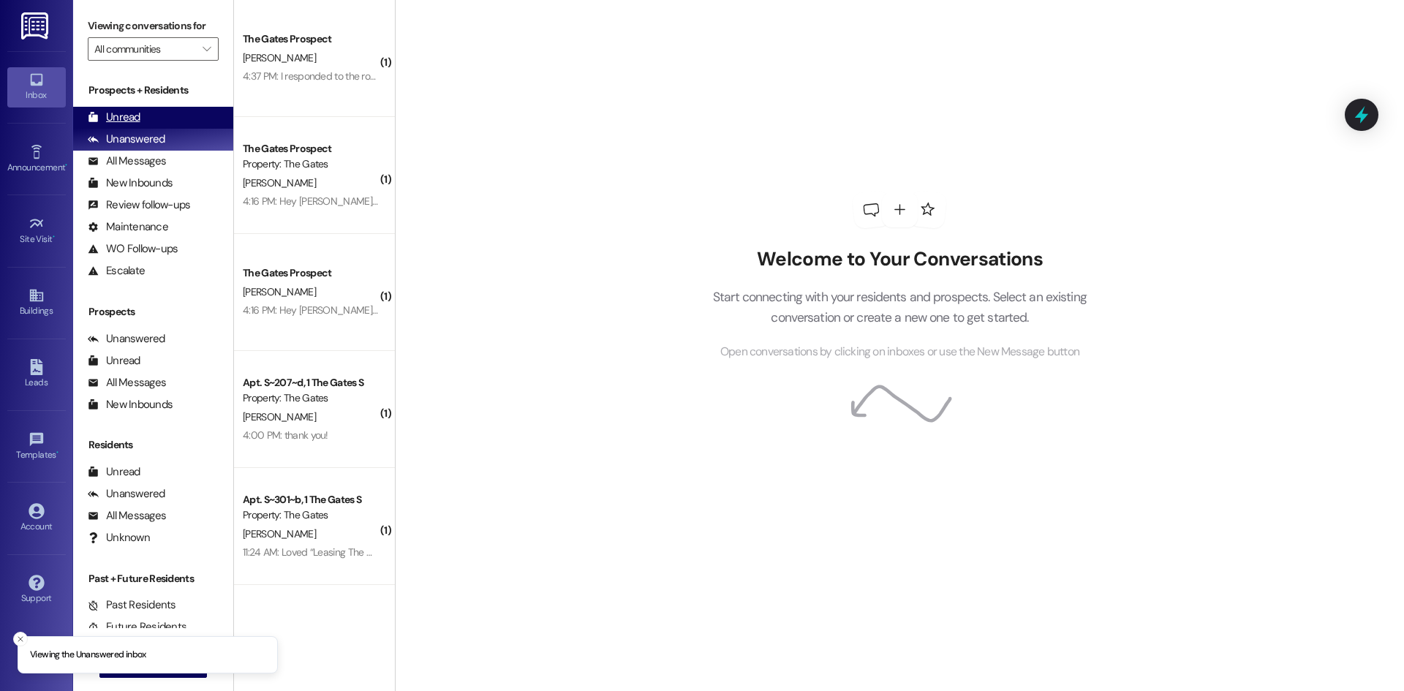
click at [125, 120] on div "Unread" at bounding box center [114, 117] width 53 height 15
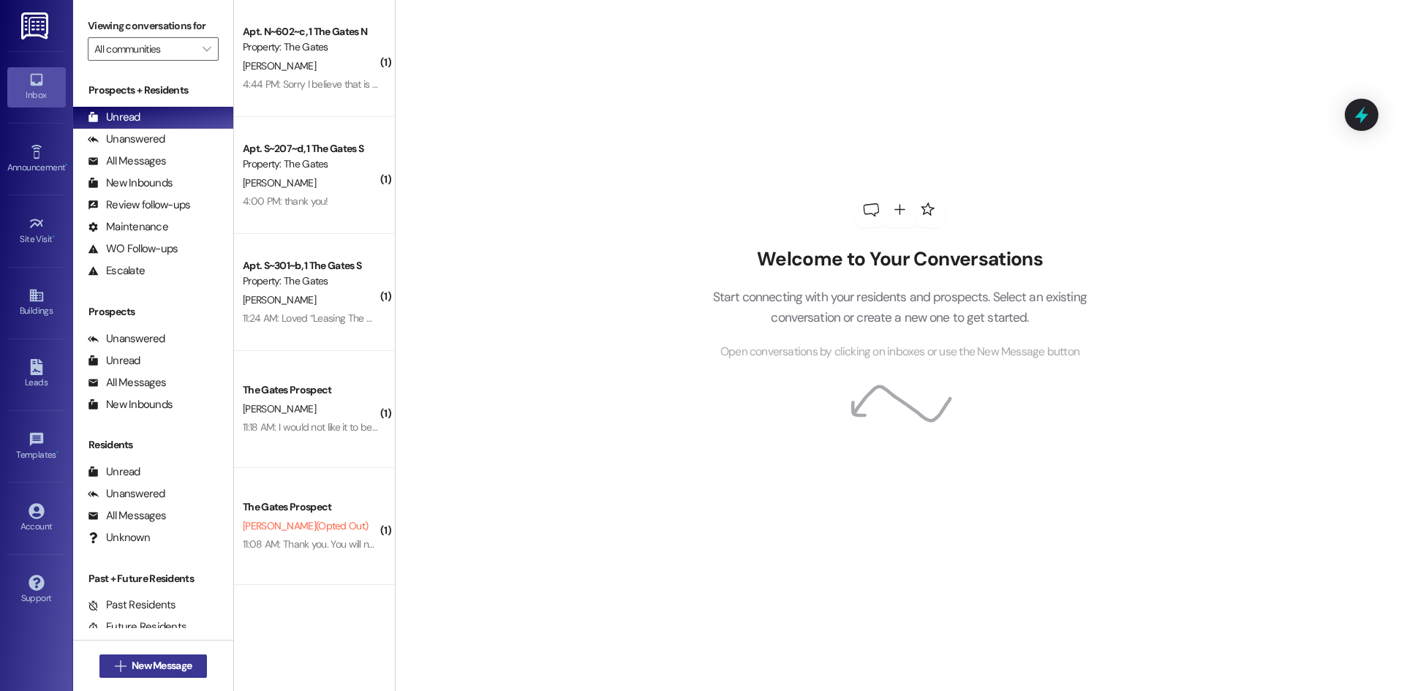
click at [184, 663] on span "New Message" at bounding box center [162, 665] width 60 height 15
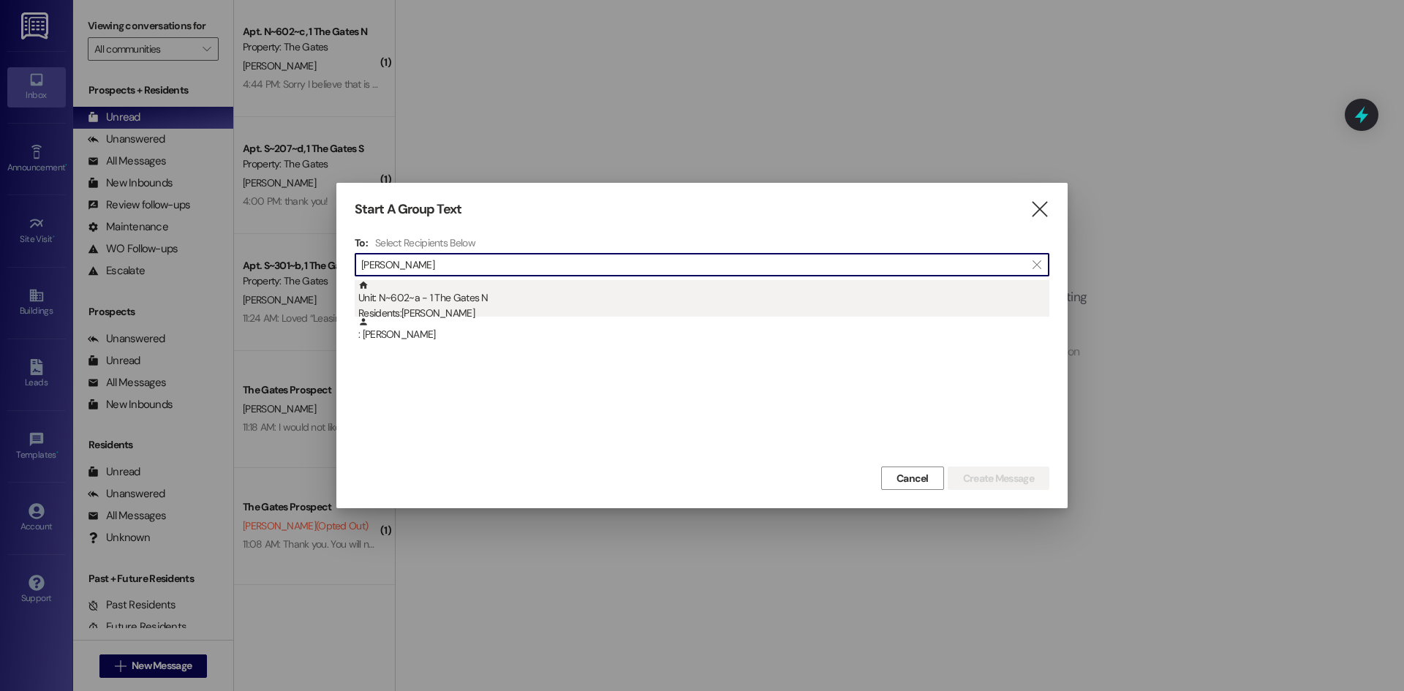
type input "[PERSON_NAME]"
click at [464, 290] on div "Unit: N~602~a - 1 The Gates N Residents: [PERSON_NAME]" at bounding box center [703, 301] width 691 height 42
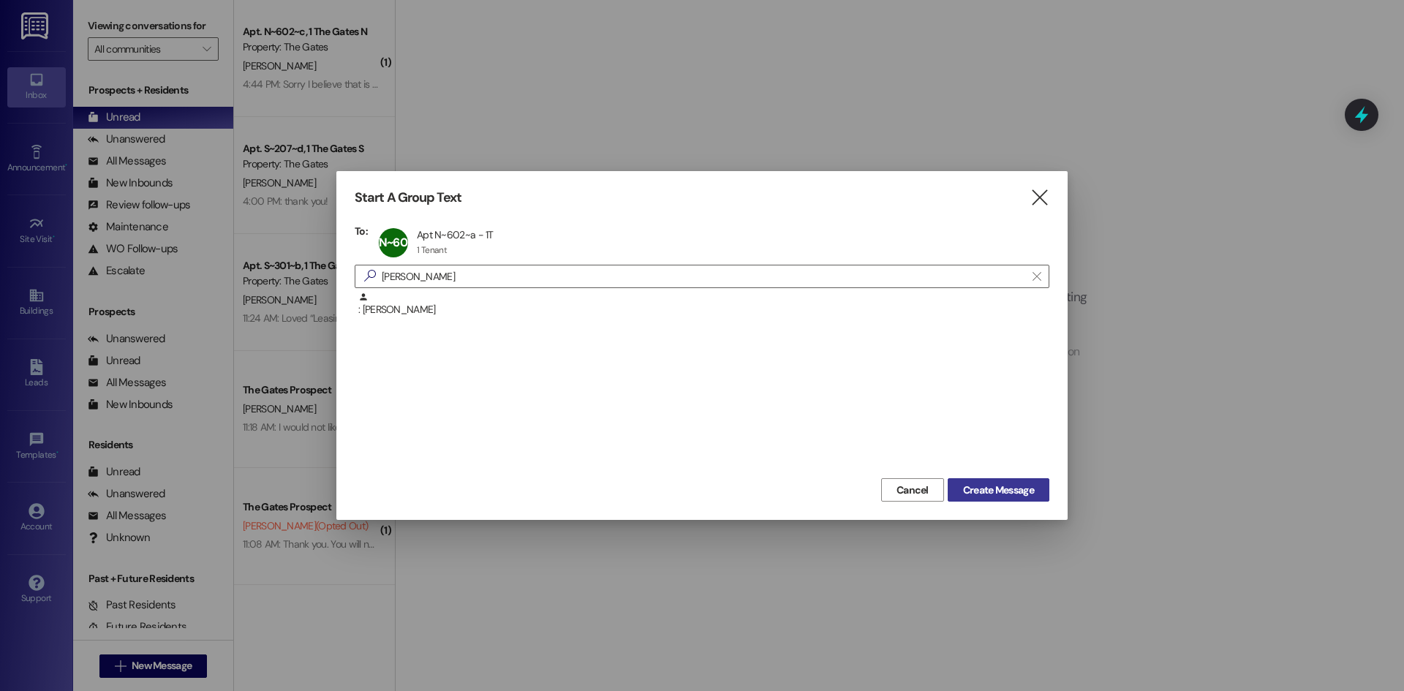
click at [984, 497] on span "Create Message" at bounding box center [998, 490] width 71 height 15
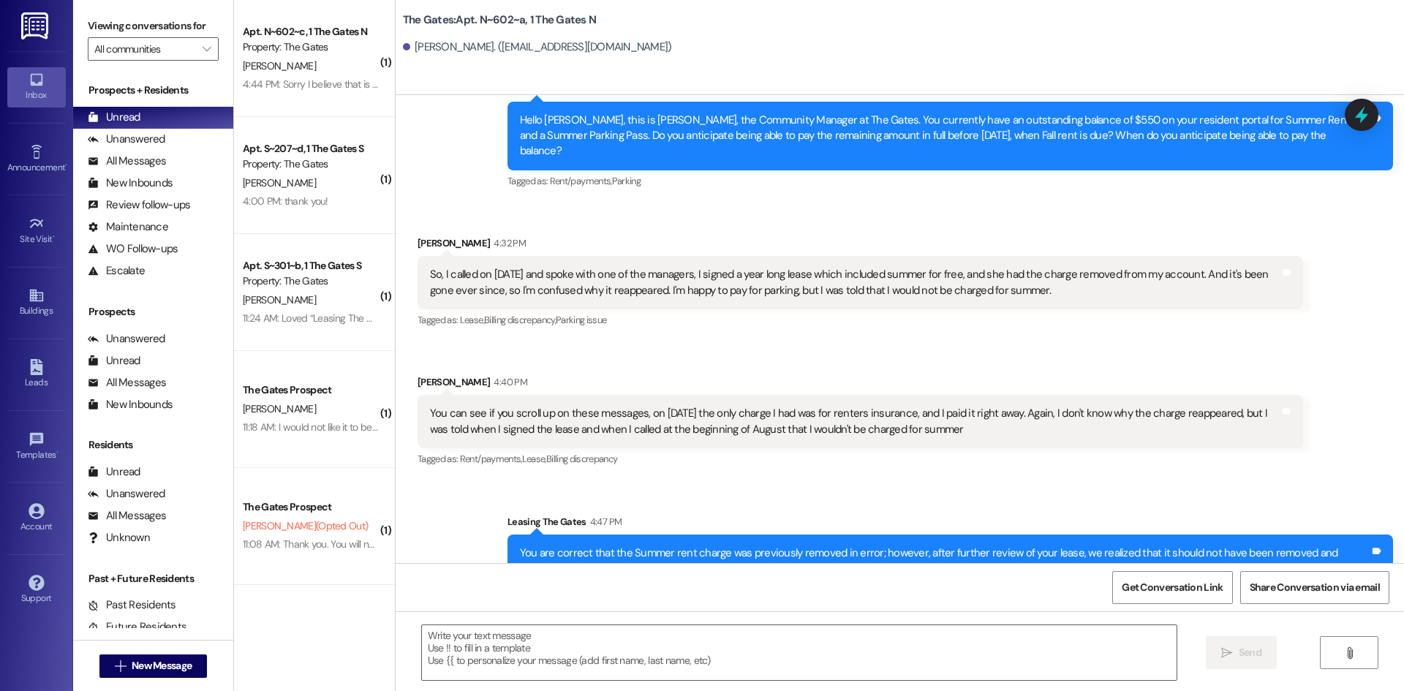
scroll to position [24490, 0]
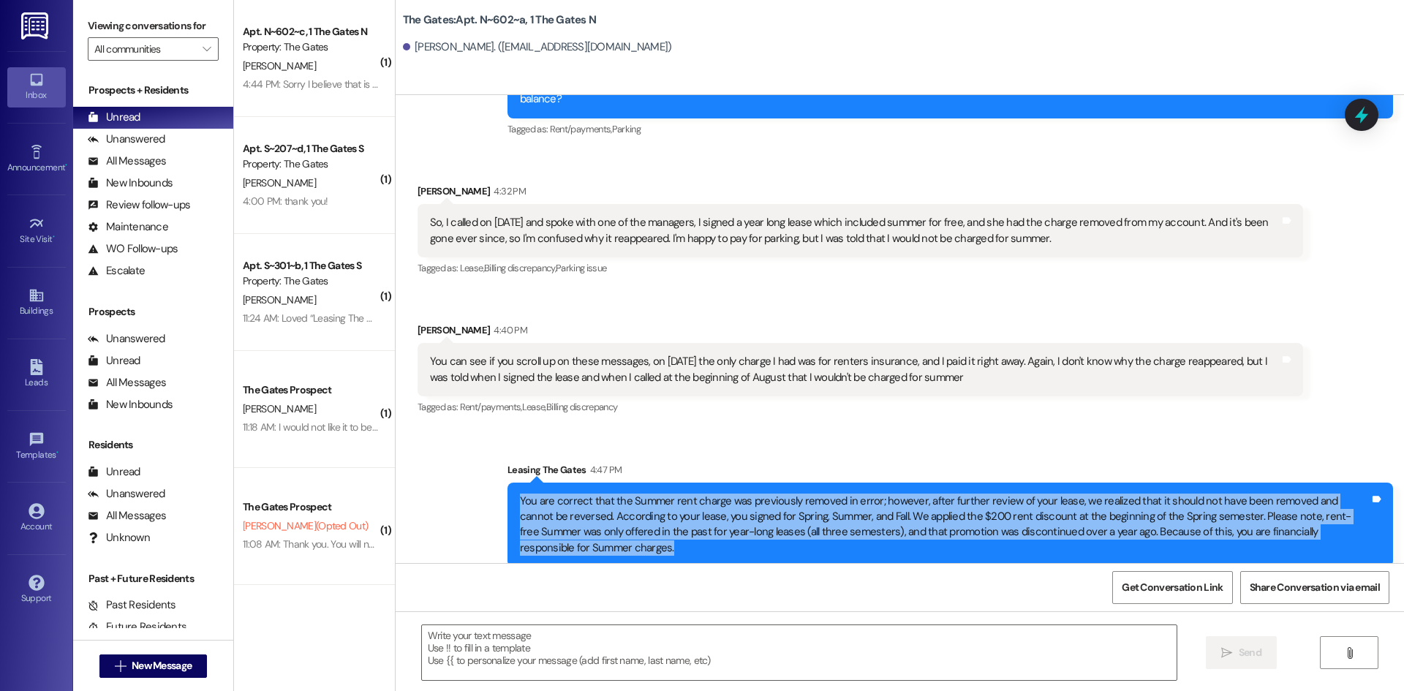
drag, startPoint x: 1360, startPoint y: 532, endPoint x: 525, endPoint y: 505, distance: 835.7
click at [520, 502] on div "You are correct that the Summer rent charge was previously removed in error; ho…" at bounding box center [945, 525] width 850 height 63
copy div "You are correct that the Summer rent charge was previously removed in error; ho…"
